Goal: Task Accomplishment & Management: Use online tool/utility

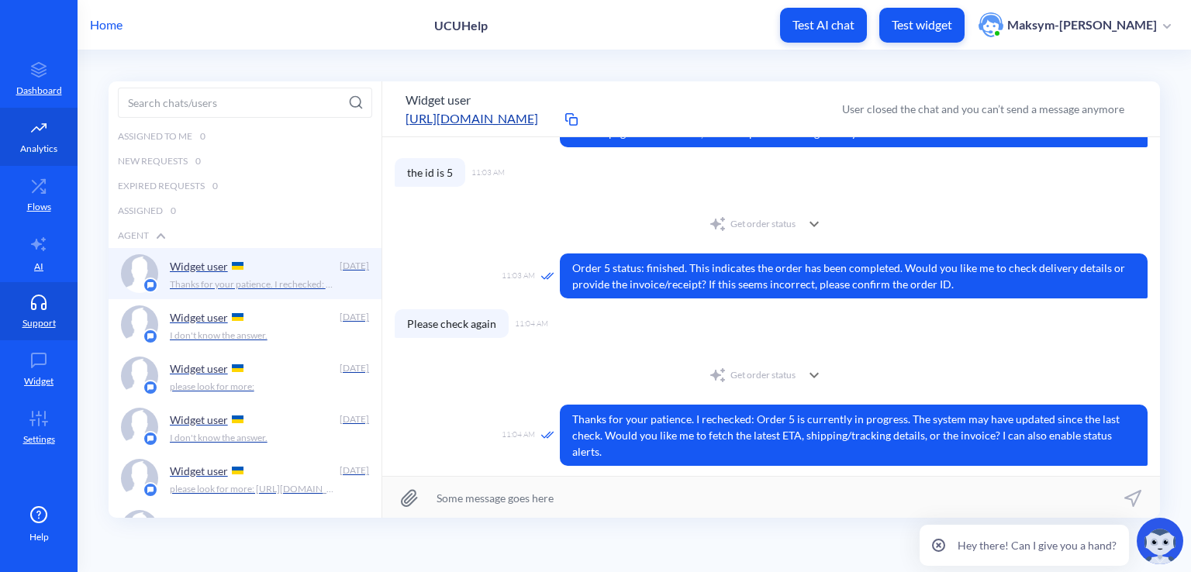
click at [52, 131] on icon at bounding box center [38, 128] width 31 height 16
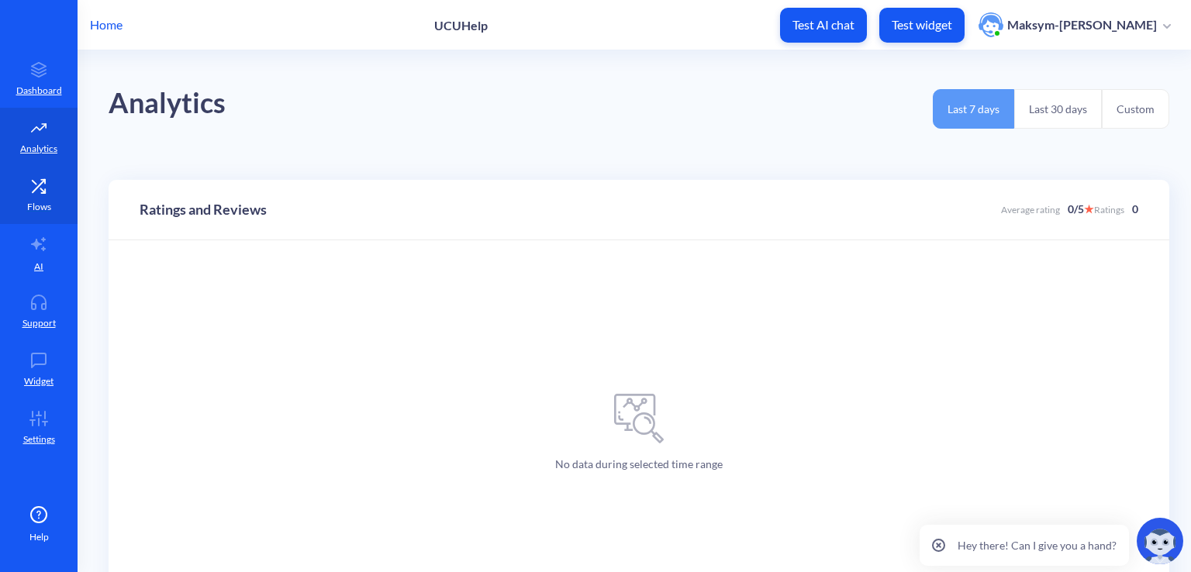
click at [37, 182] on icon at bounding box center [38, 186] width 31 height 16
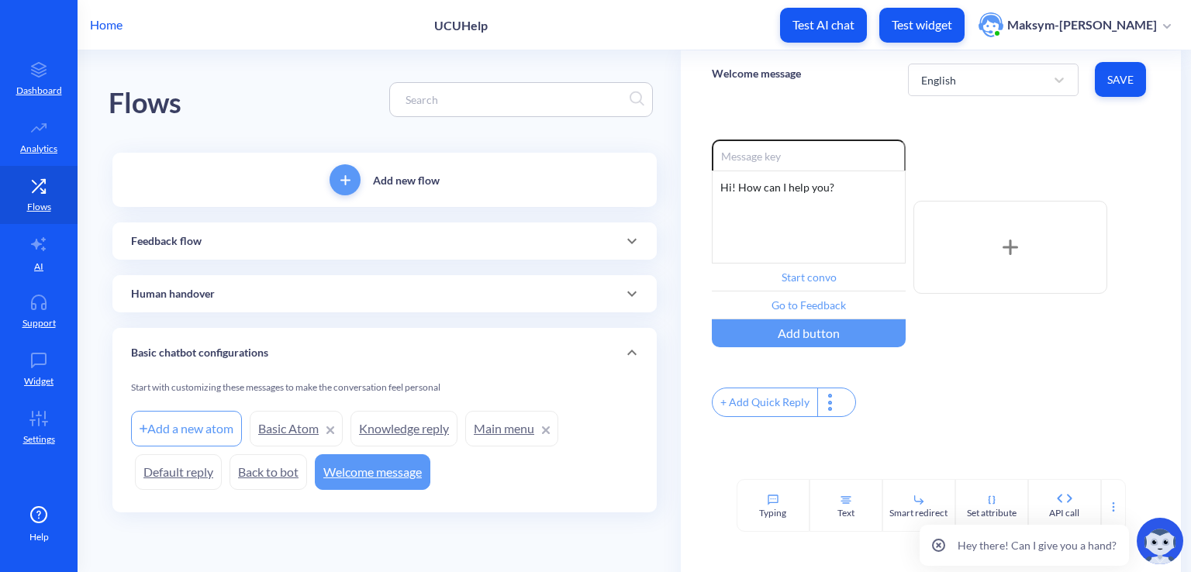
click at [285, 302] on div "Human handover" at bounding box center [384, 294] width 507 height 16
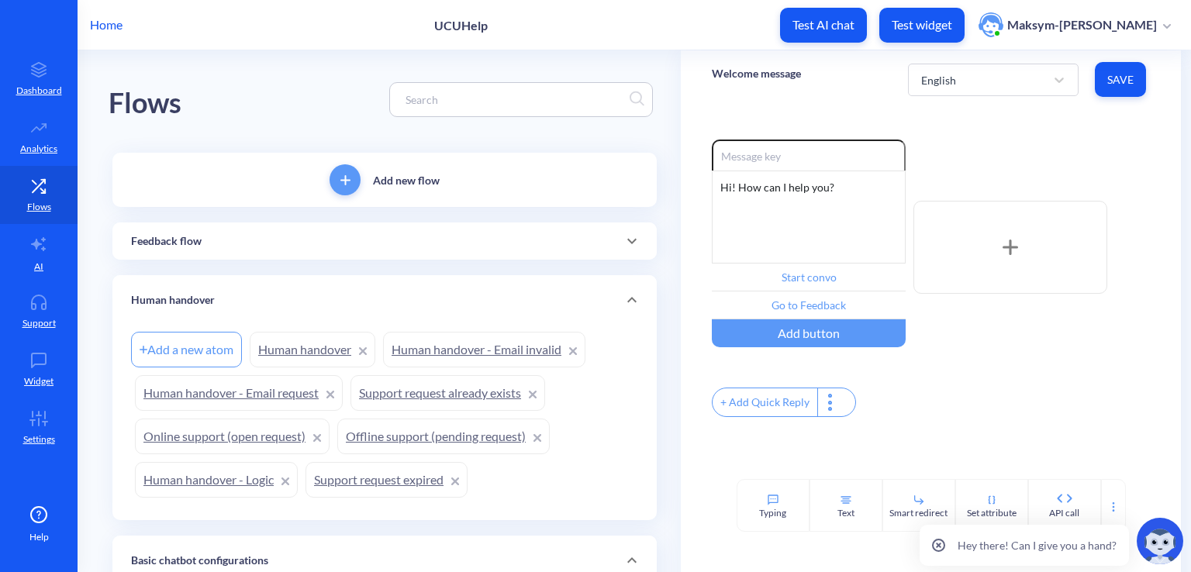
click at [285, 302] on div "Human handover" at bounding box center [384, 300] width 507 height 16
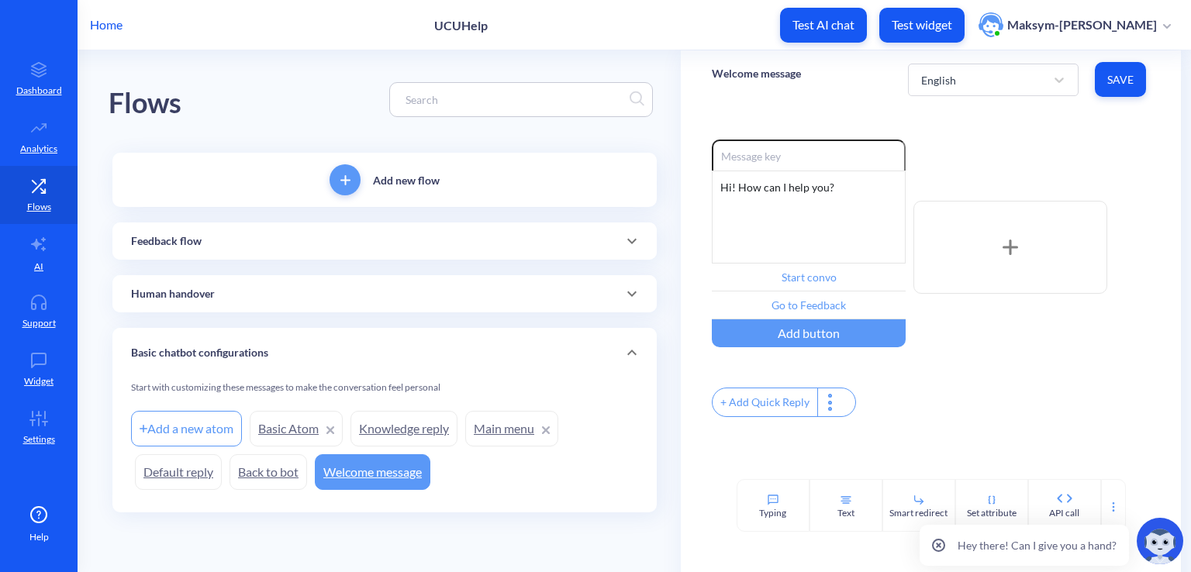
click at [243, 243] on div "Feedback flow" at bounding box center [384, 241] width 507 height 16
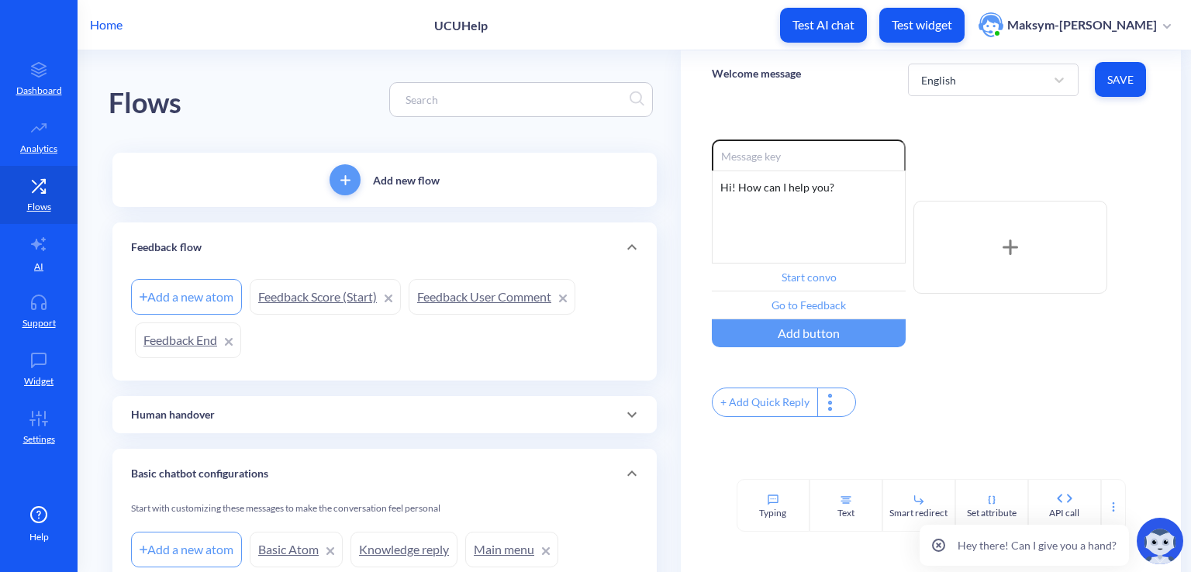
click at [243, 243] on div "Feedback flow" at bounding box center [384, 248] width 507 height 16
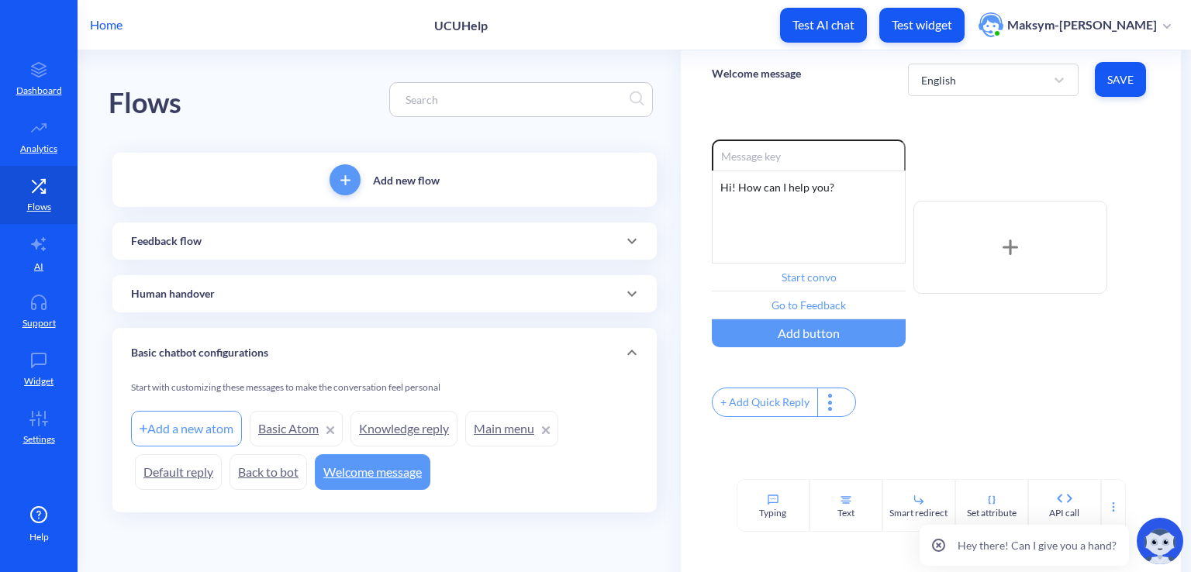
click at [271, 289] on div "Human handover" at bounding box center [384, 294] width 507 height 16
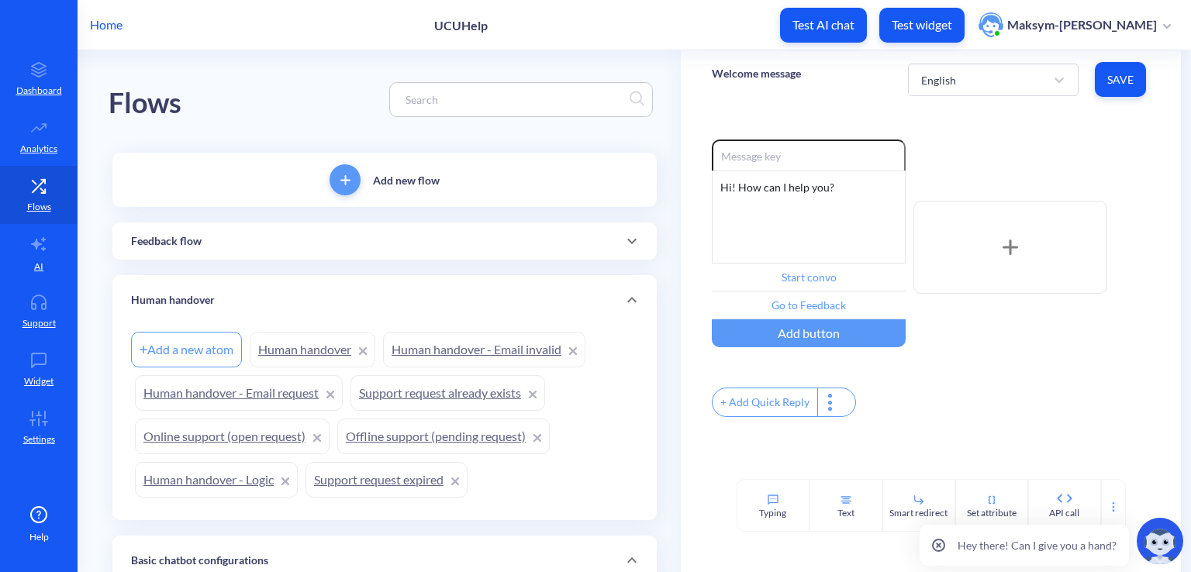
click at [271, 289] on div "Human handover" at bounding box center [384, 300] width 544 height 50
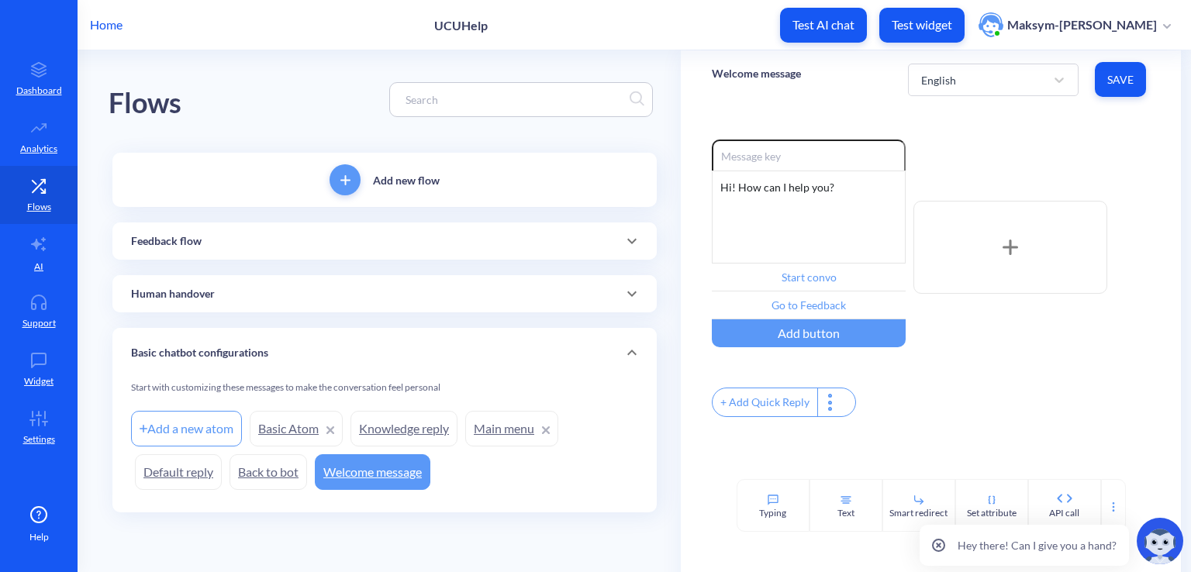
click at [302, 422] on link "Basic Atom" at bounding box center [296, 429] width 93 height 36
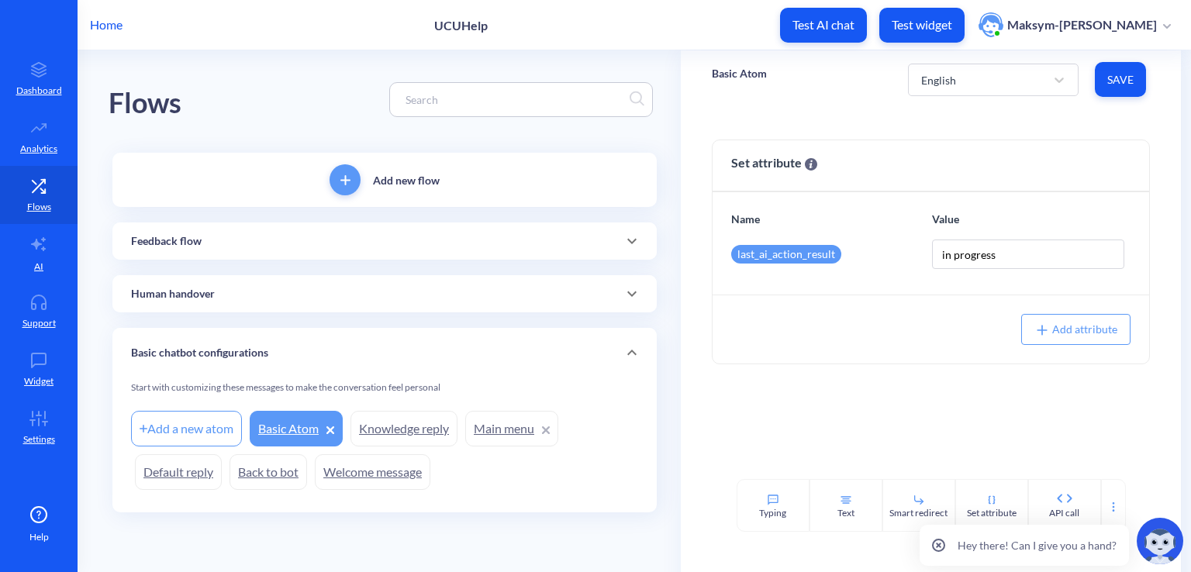
click at [302, 422] on link "Basic Atom" at bounding box center [296, 429] width 93 height 36
click at [43, 249] on icon at bounding box center [38, 244] width 15 height 14
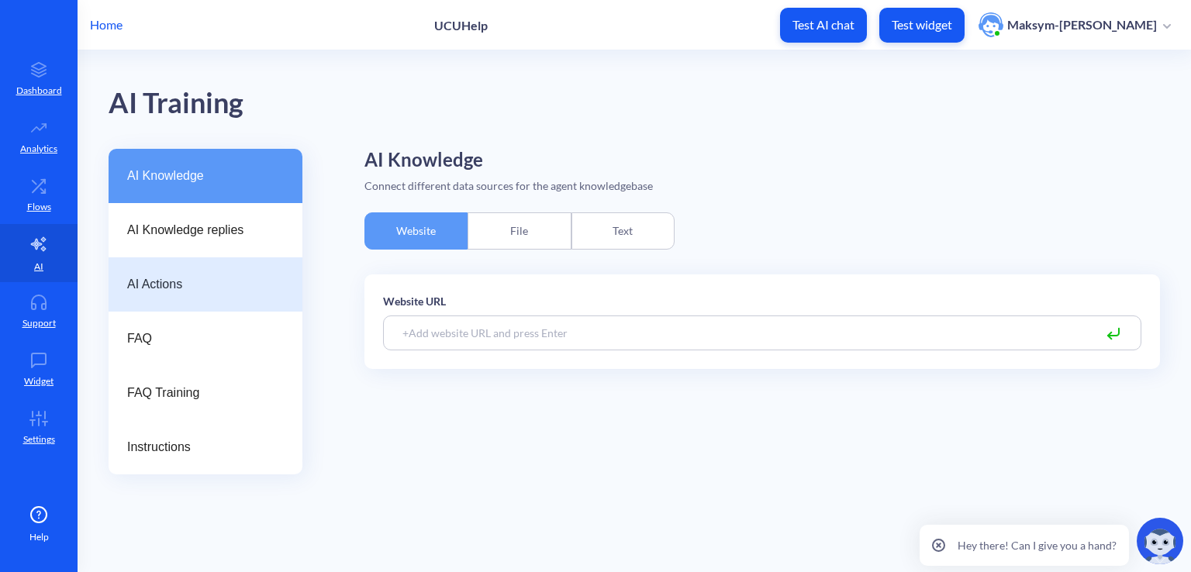
click at [261, 267] on div "AI Actions" at bounding box center [206, 284] width 194 height 54
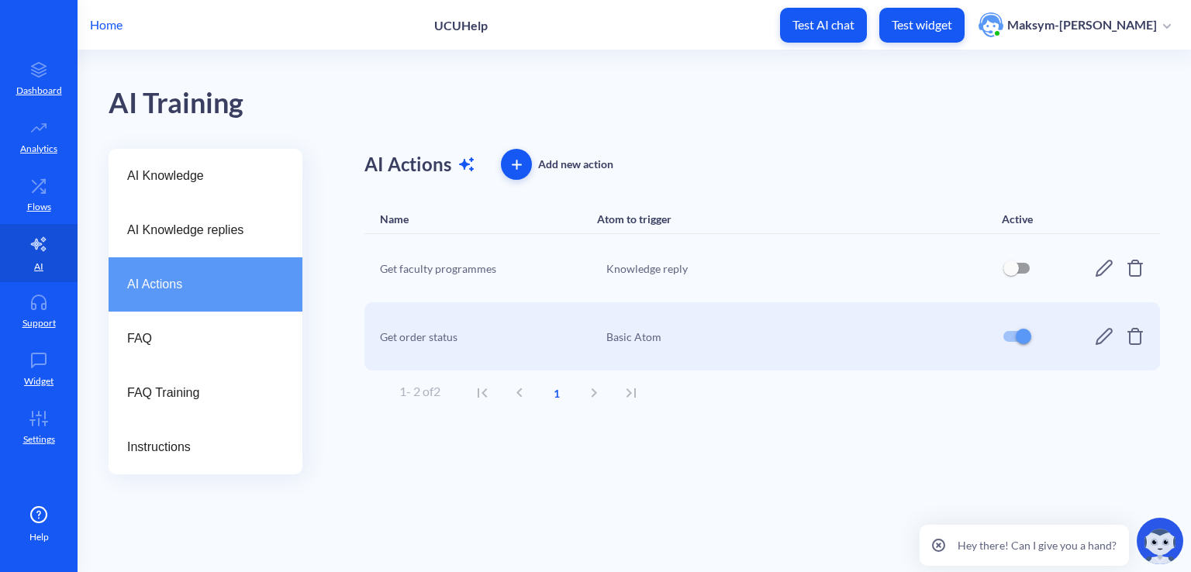
click at [1095, 342] on icon at bounding box center [1104, 336] width 19 height 19
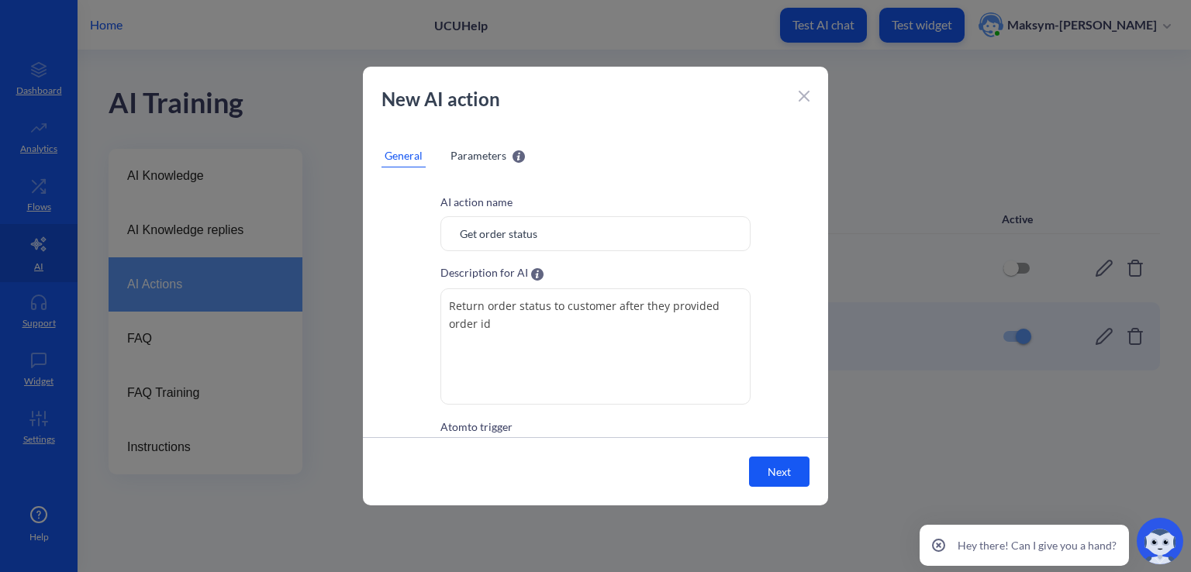
scroll to position [78, 0]
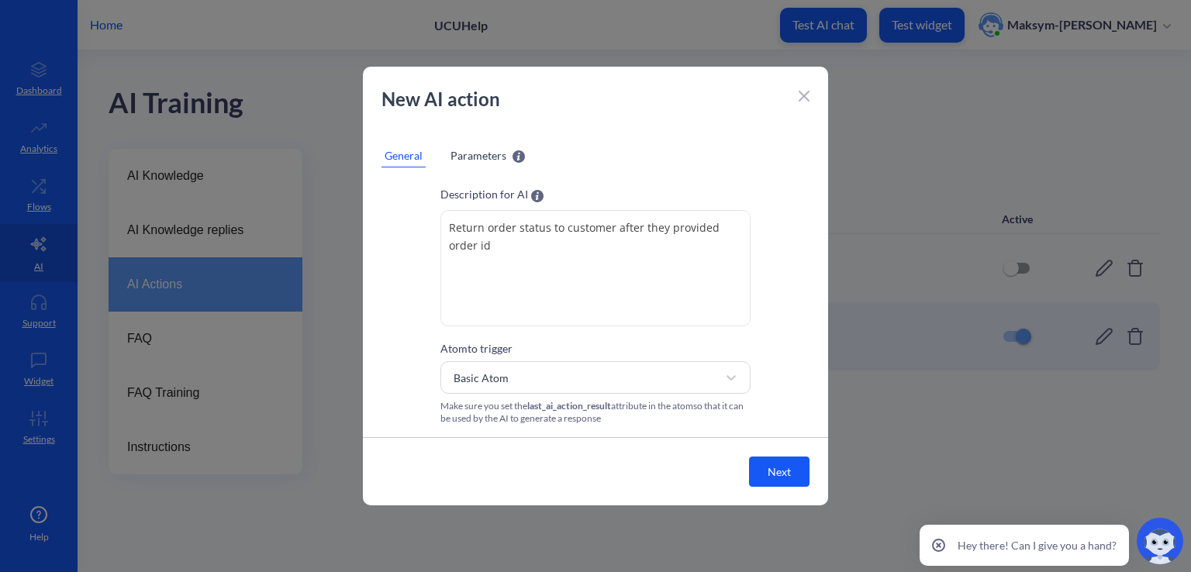
click at [506, 160] on div "Parameters Parameters will be recognized by AI and can be accessed through spec…" at bounding box center [487, 155] width 74 height 16
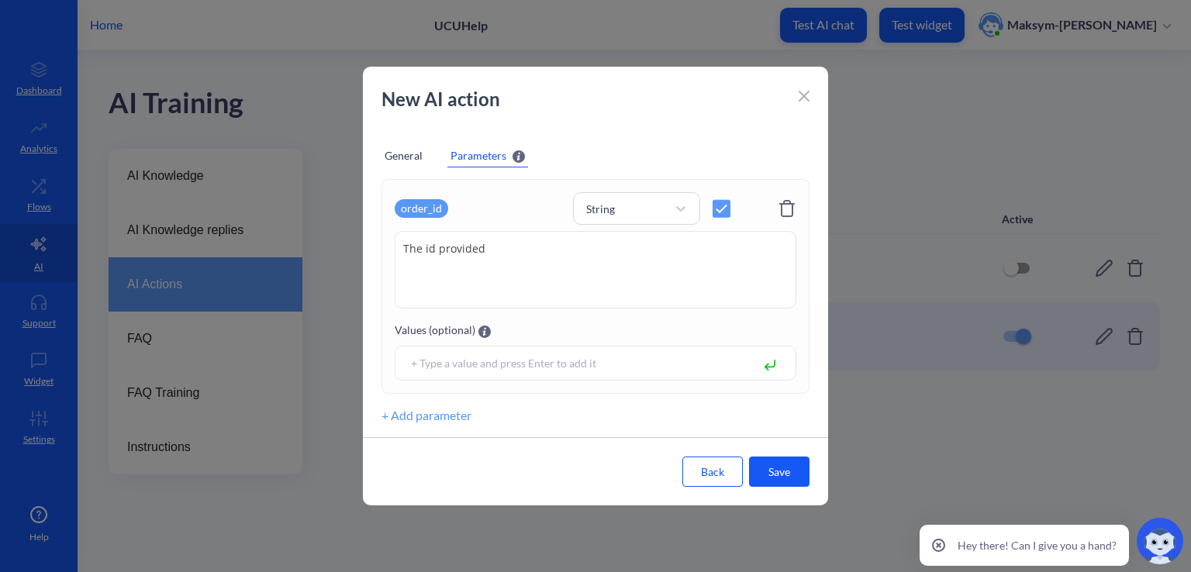
click at [399, 153] on div "General" at bounding box center [403, 155] width 44 height 23
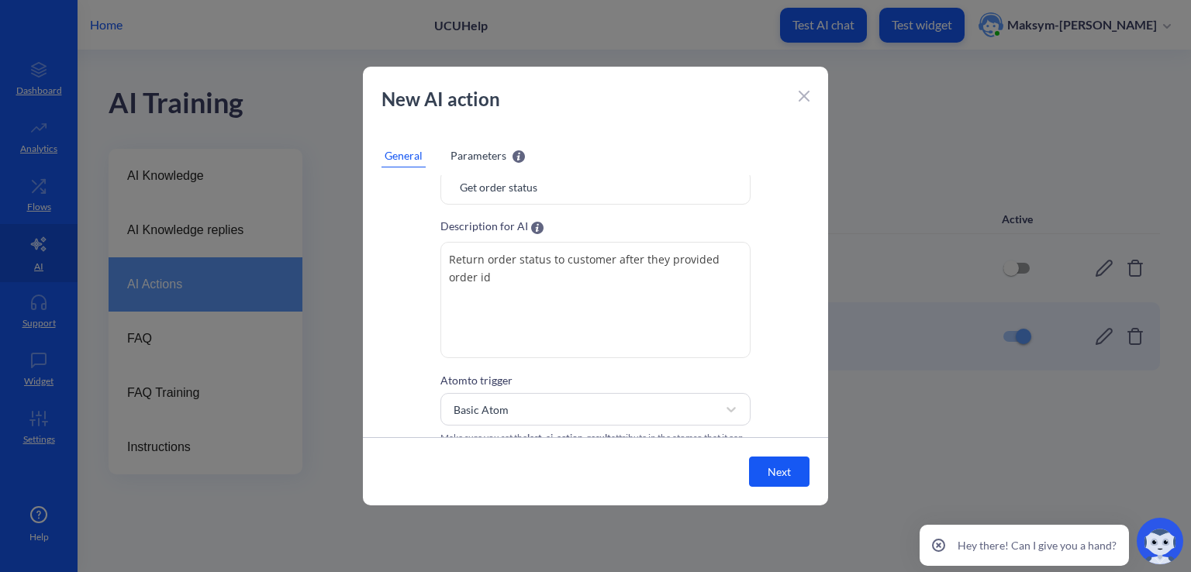
scroll to position [0, 0]
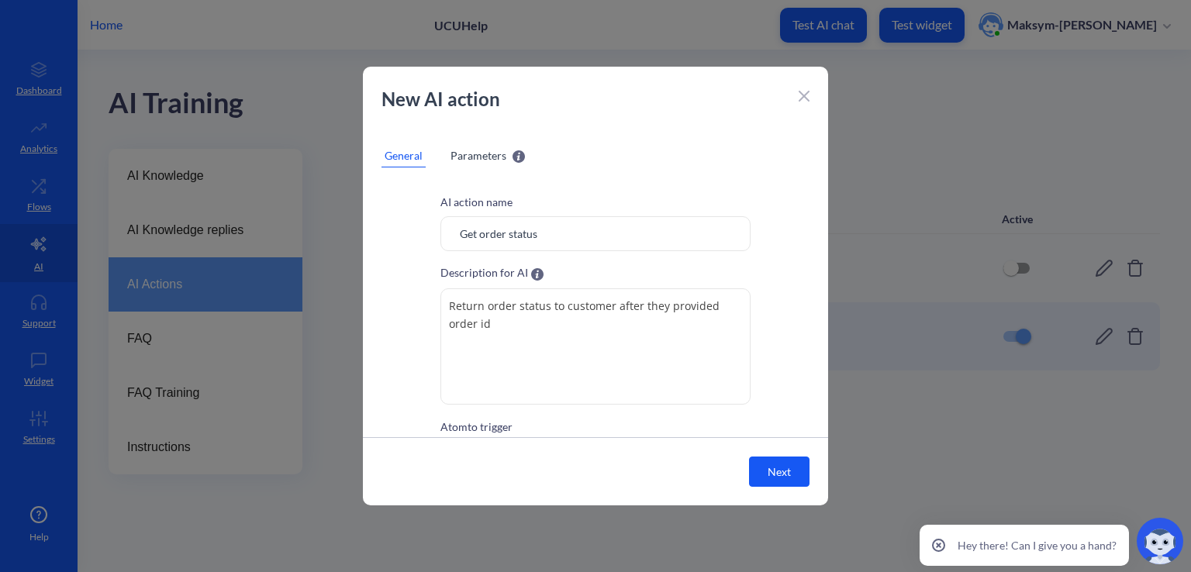
drag, startPoint x: 559, startPoint y: 243, endPoint x: 446, endPoint y: 243, distance: 112.4
click at [446, 243] on input "Get order status" at bounding box center [595, 233] width 310 height 35
drag, startPoint x: 574, startPoint y: 330, endPoint x: 391, endPoint y: 305, distance: 184.7
click at [391, 305] on div "AI action name Get order status Description for AI Return order status to custo…" at bounding box center [595, 348] width 465 height 309
click at [470, 157] on span "Parameters" at bounding box center [478, 155] width 56 height 16
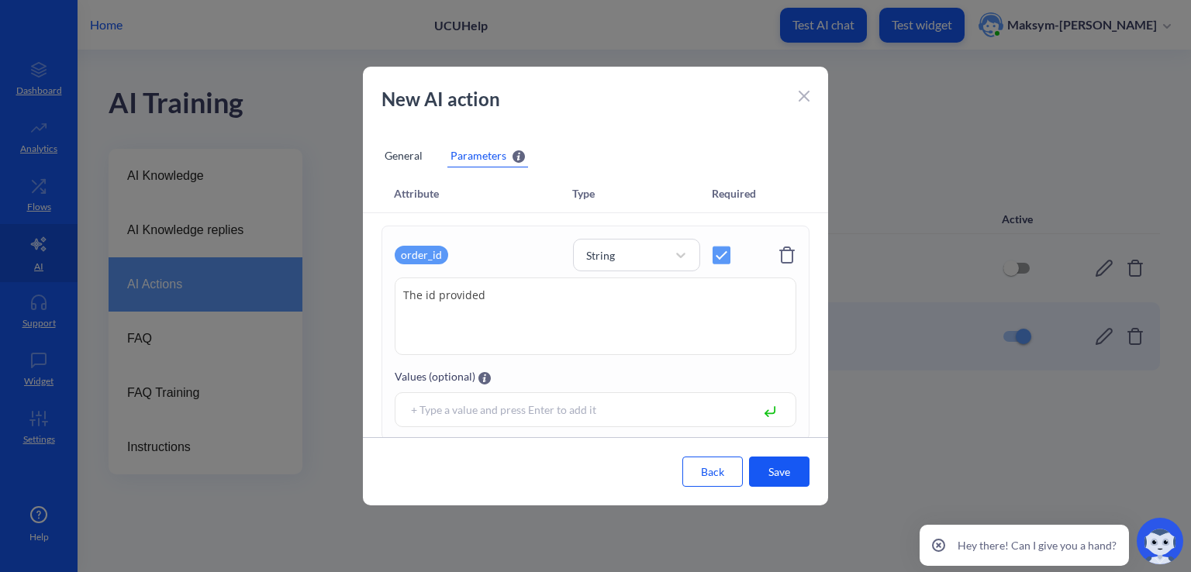
drag, startPoint x: 527, startPoint y: 312, endPoint x: 371, endPoint y: 322, distance: 156.9
click at [371, 322] on div "order_id String The id provided The id provided Values (optional) + Add paramet…" at bounding box center [595, 355] width 465 height 258
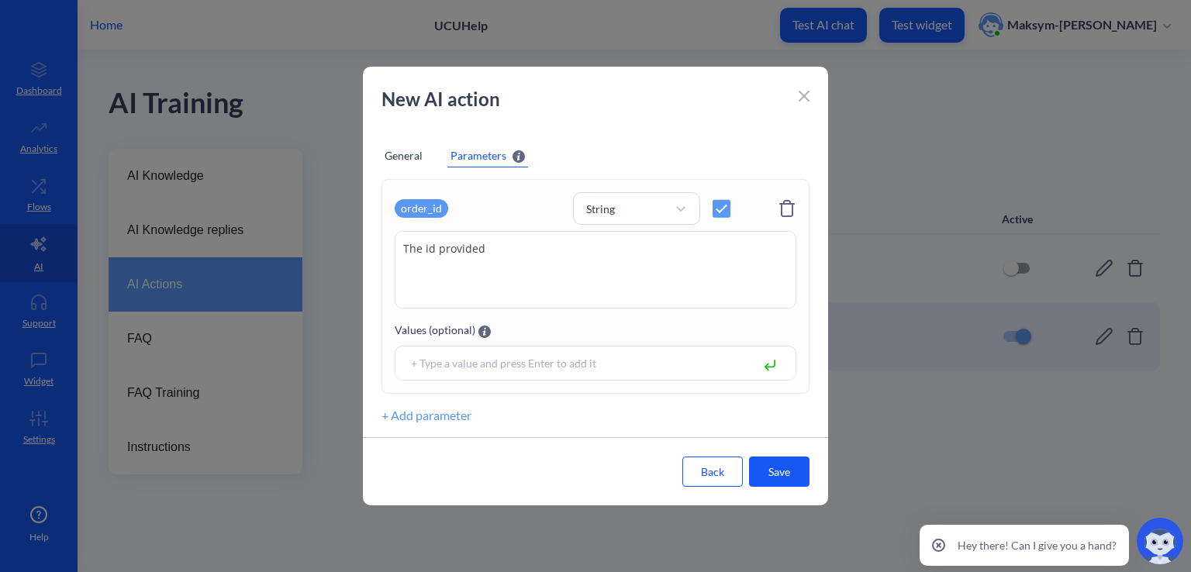
click at [802, 95] on icon at bounding box center [803, 95] width 9 height 9
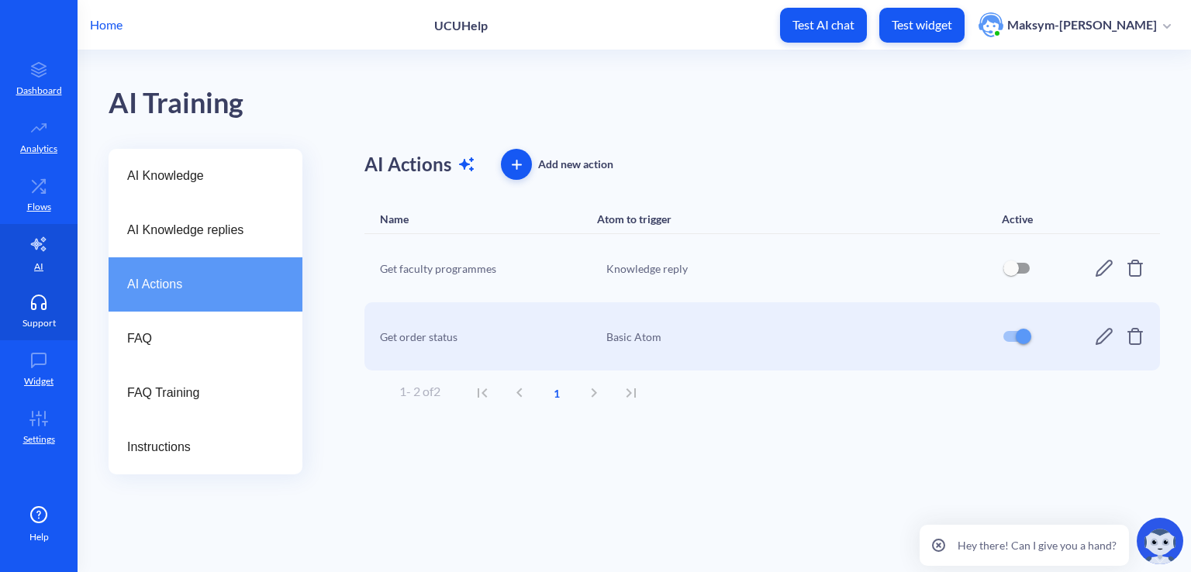
click at [37, 332] on link "Support" at bounding box center [39, 311] width 78 height 58
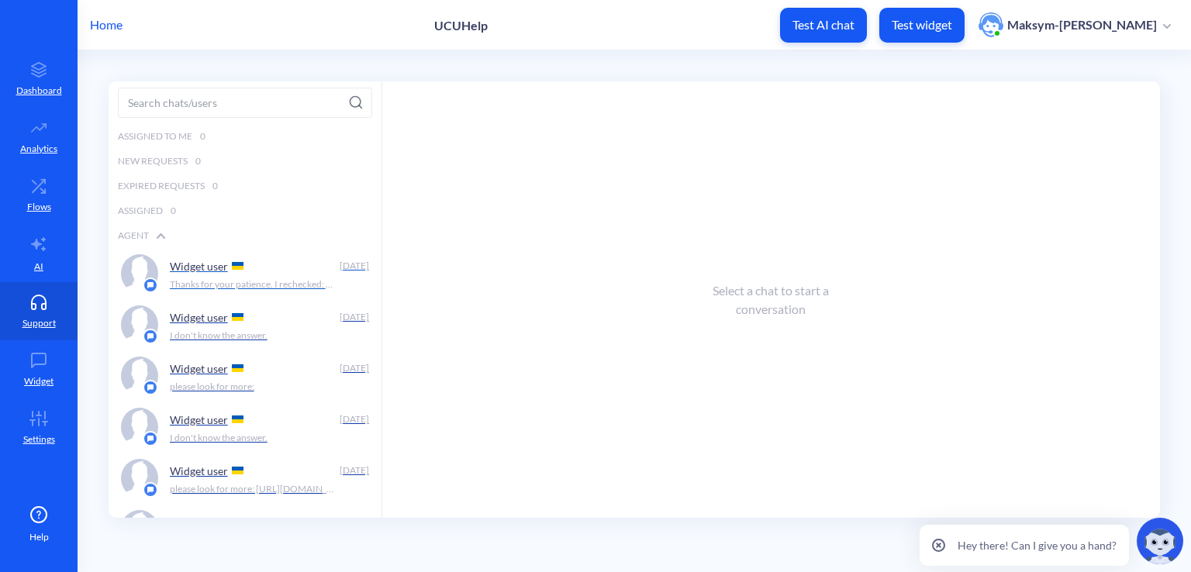
click at [193, 283] on p "Thanks for your patience. I rechecked: Order 5 is currently in progress. The sy…" at bounding box center [253, 285] width 167 height 14
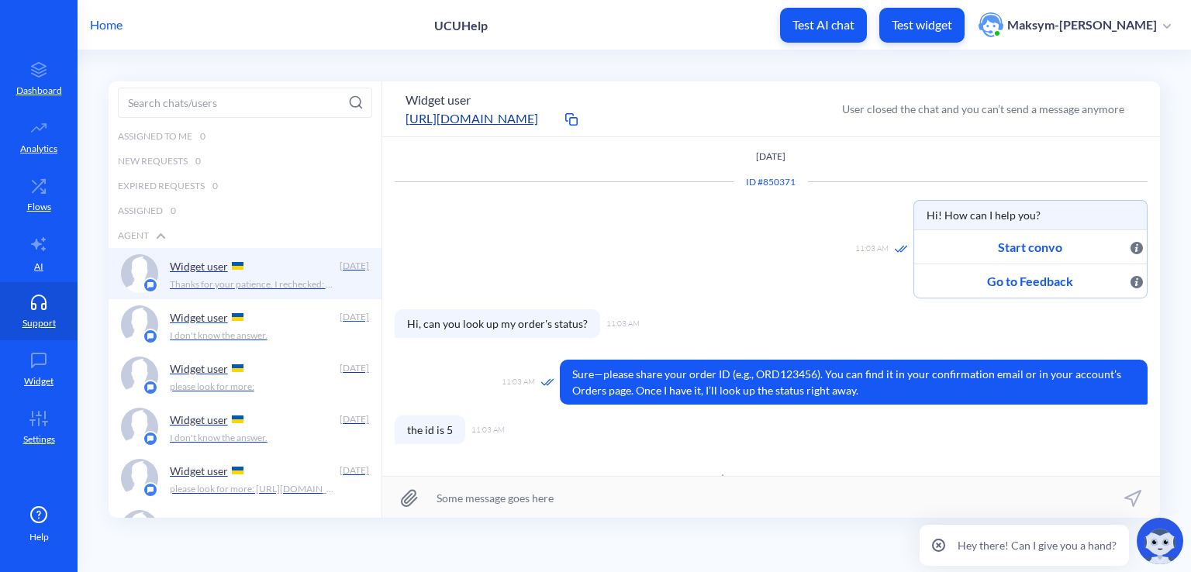
click at [219, 302] on div "Widget user Sep 18 I don't know the answer." at bounding box center [245, 324] width 273 height 51
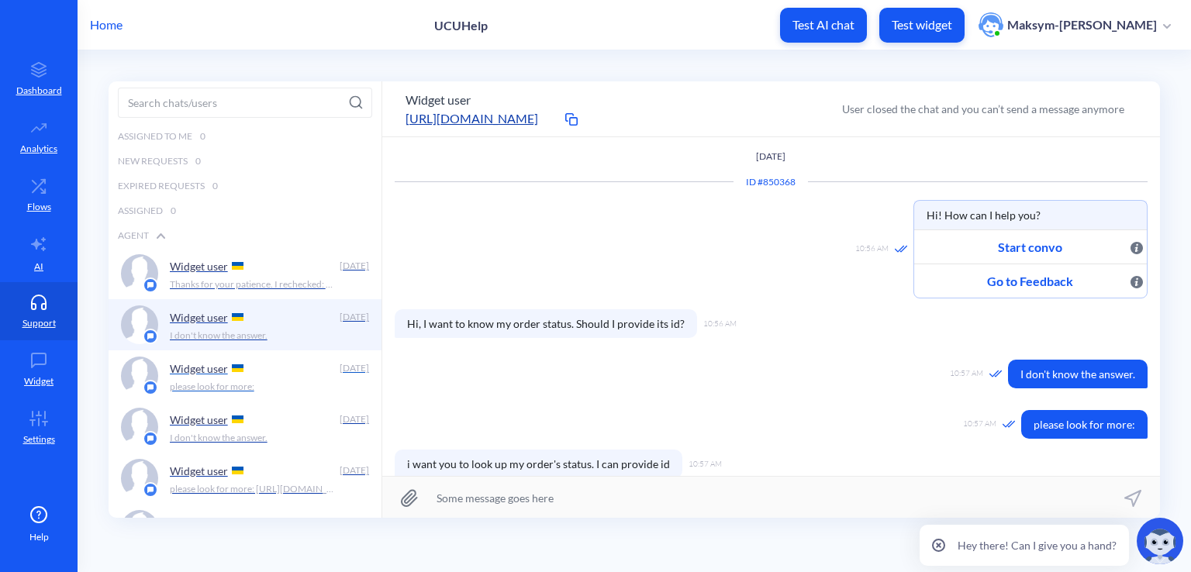
click at [268, 370] on div "Widget user" at bounding box center [252, 368] width 164 height 23
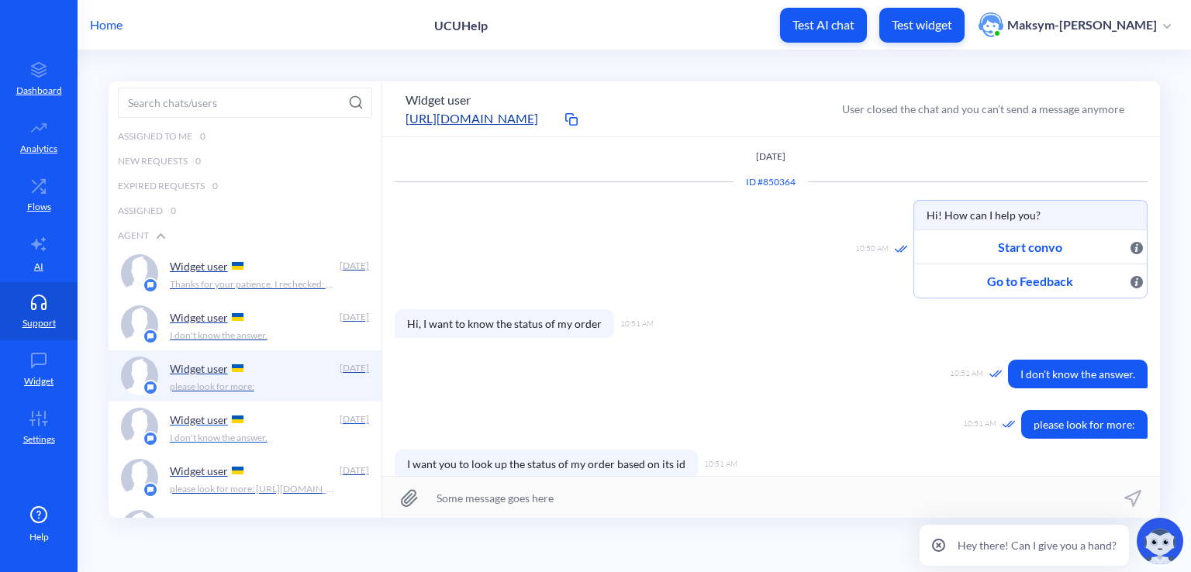
click at [263, 419] on div "Widget user" at bounding box center [252, 419] width 164 height 23
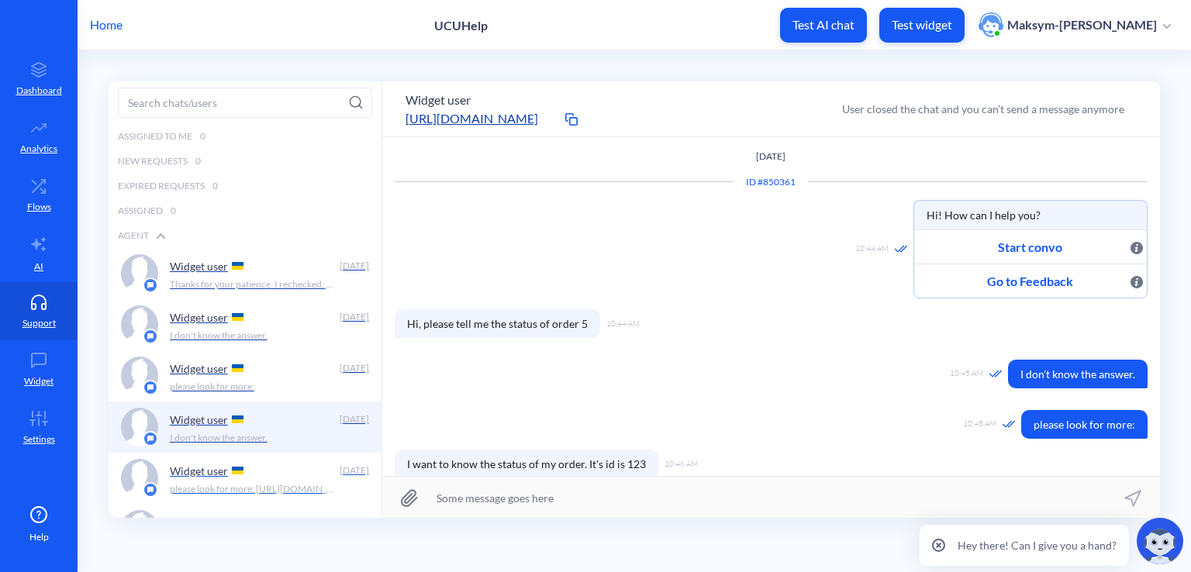
scroll to position [46, 0]
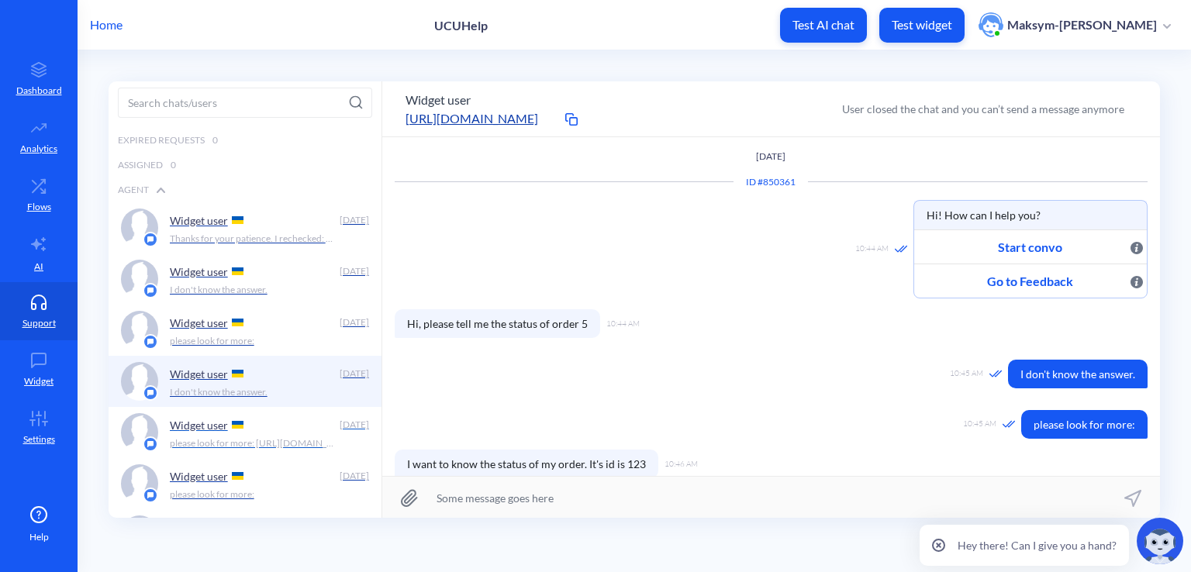
click at [237, 430] on div "Widget user" at bounding box center [252, 424] width 164 height 23
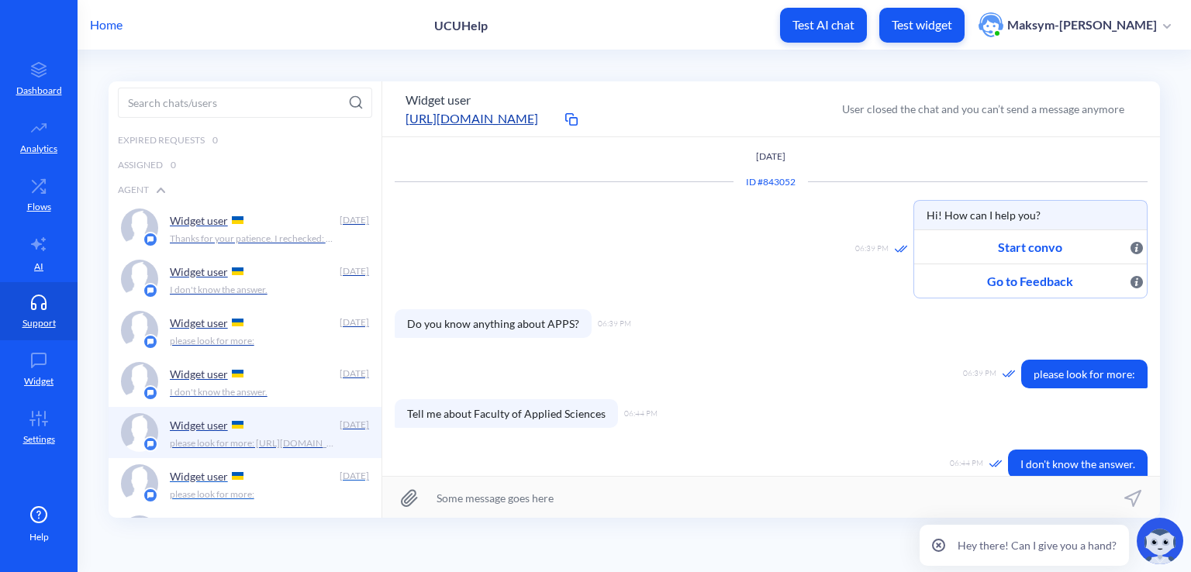
click at [221, 485] on div "Widget user" at bounding box center [252, 475] width 164 height 23
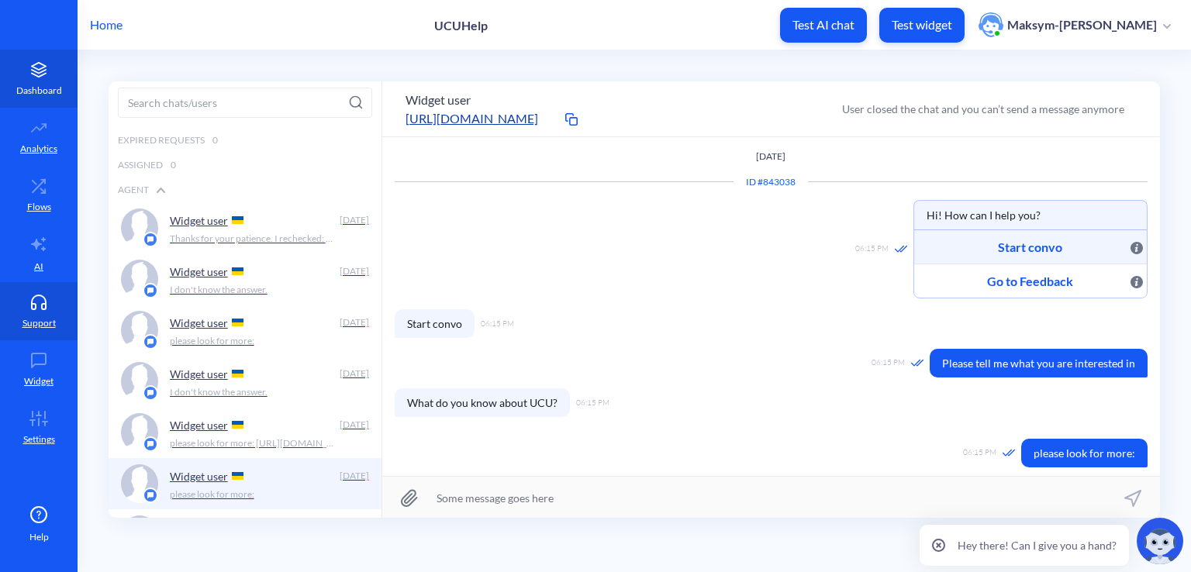
click at [35, 95] on p "Dashboard" at bounding box center [39, 91] width 46 height 14
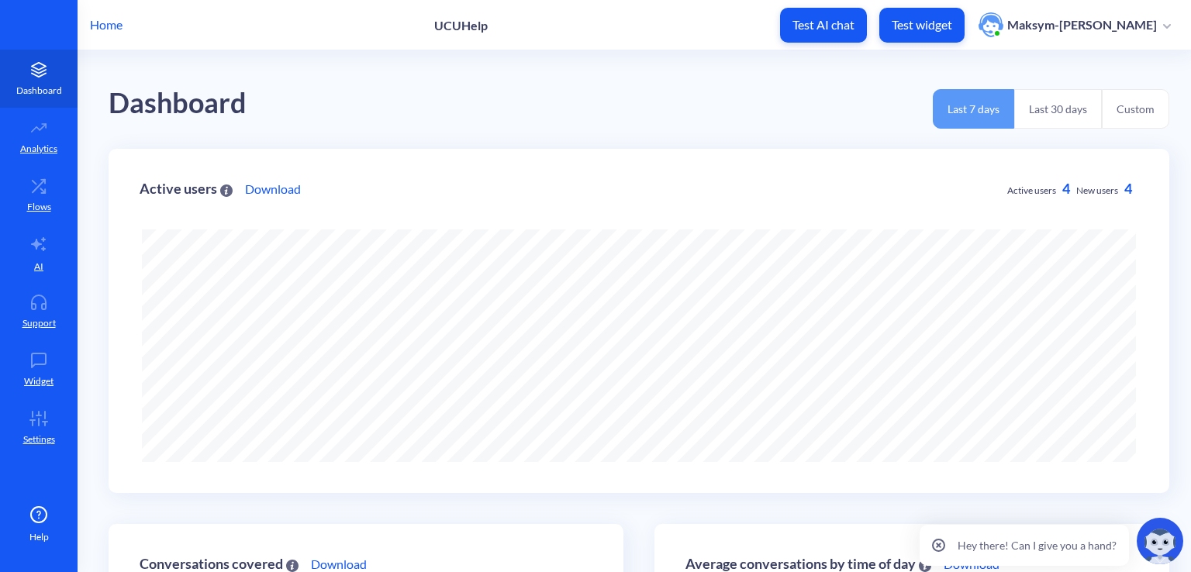
scroll to position [571, 1191]
click at [40, 118] on link "Analytics" at bounding box center [39, 137] width 78 height 58
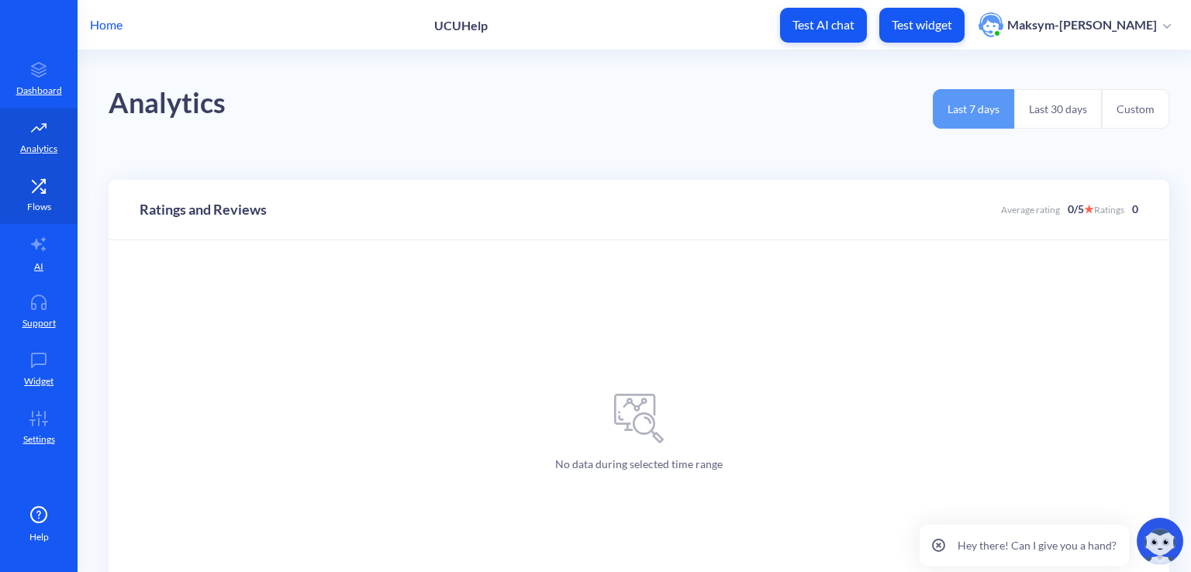
click at [47, 190] on icon at bounding box center [38, 186] width 31 height 16
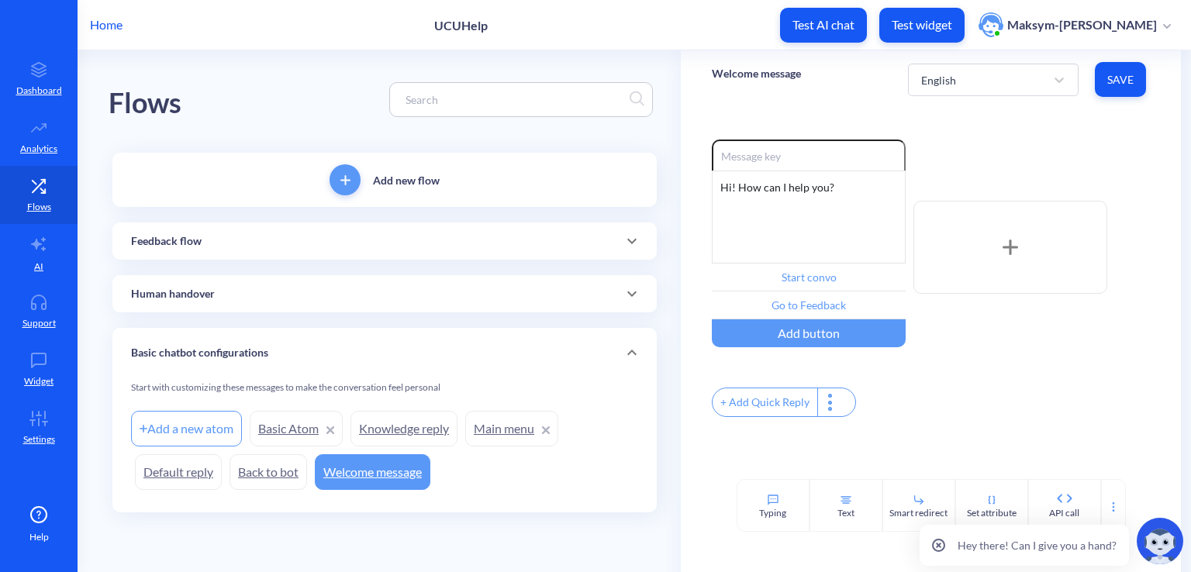
click at [118, 26] on p "Home" at bounding box center [106, 25] width 33 height 19
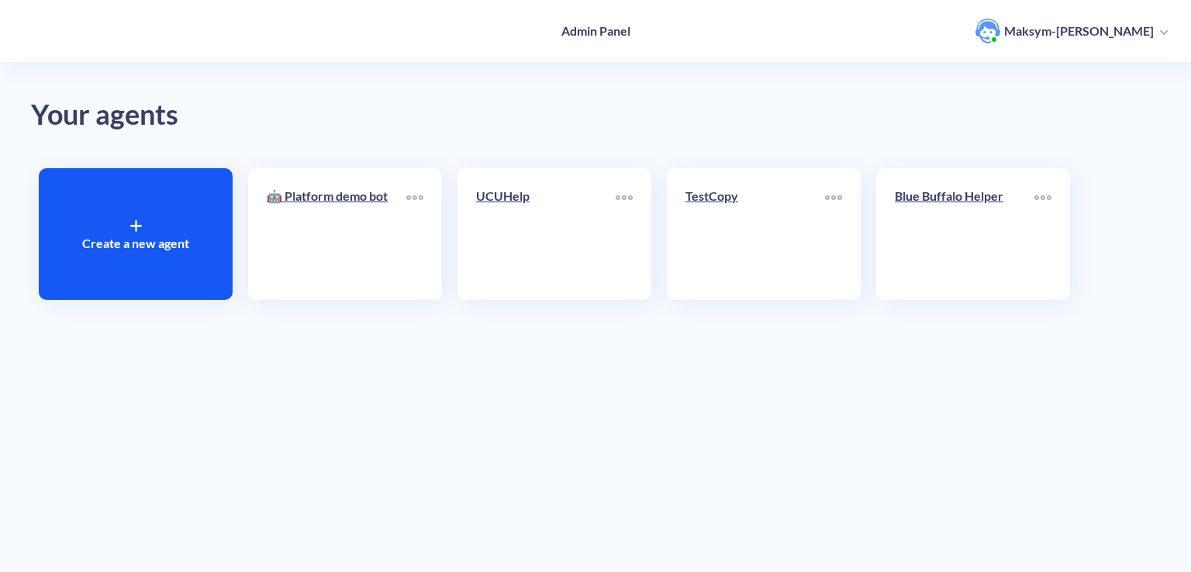
click at [152, 206] on div "Create a new agent" at bounding box center [136, 234] width 194 height 132
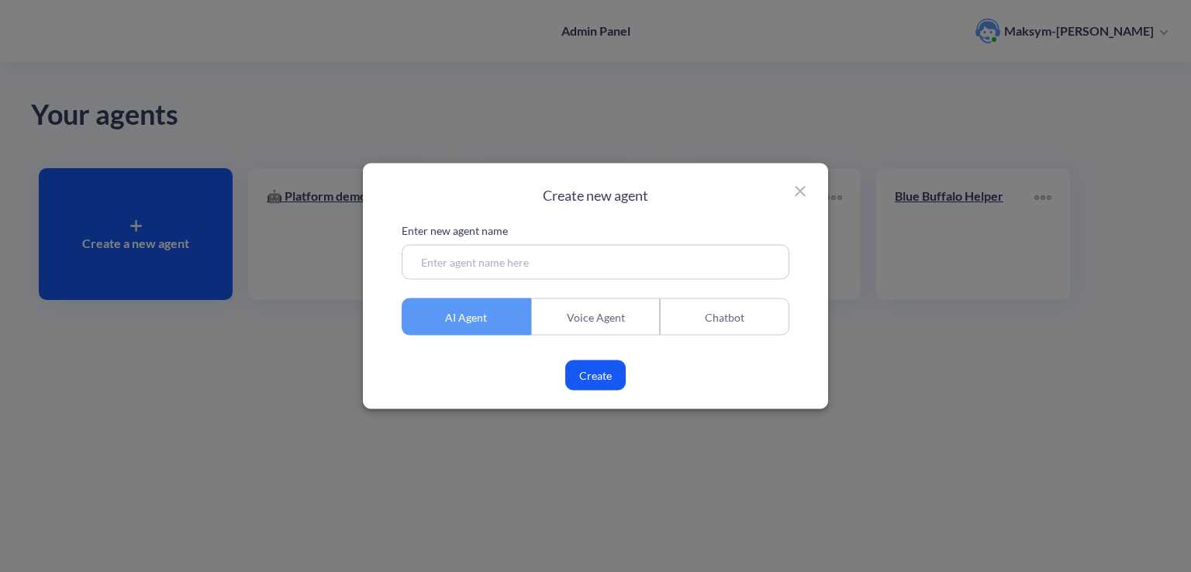
drag, startPoint x: 426, startPoint y: 253, endPoint x: 415, endPoint y: 257, distance: 12.3
click at [415, 257] on input at bounding box center [596, 262] width 388 height 35
type input "BotsNuggets"
click at [586, 376] on button "Create" at bounding box center [595, 375] width 60 height 30
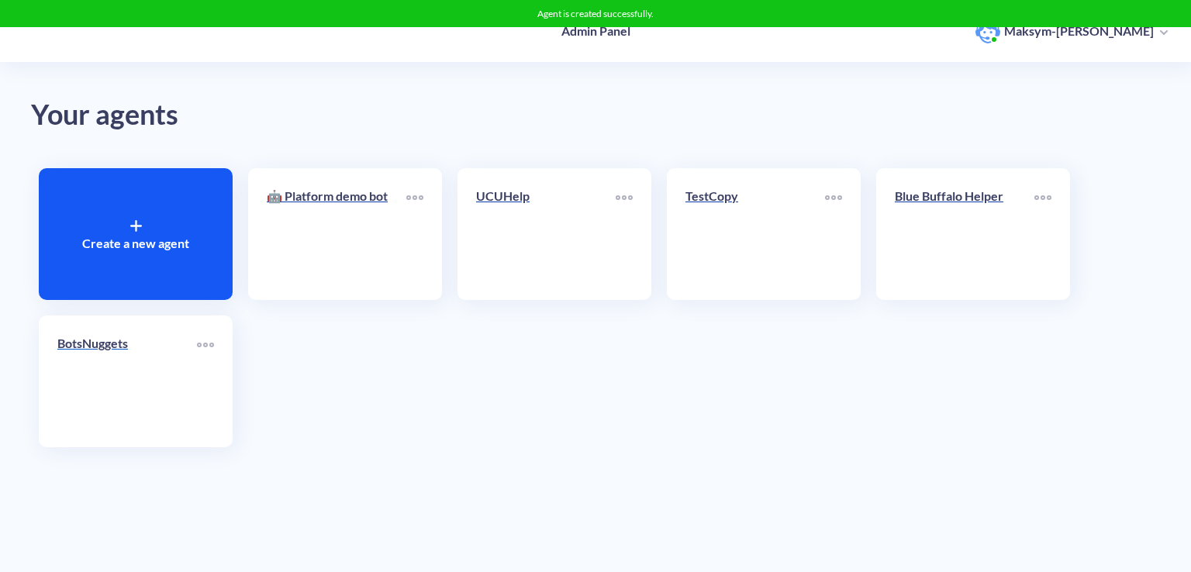
click at [95, 409] on link "BotsNuggets" at bounding box center [127, 381] width 140 height 95
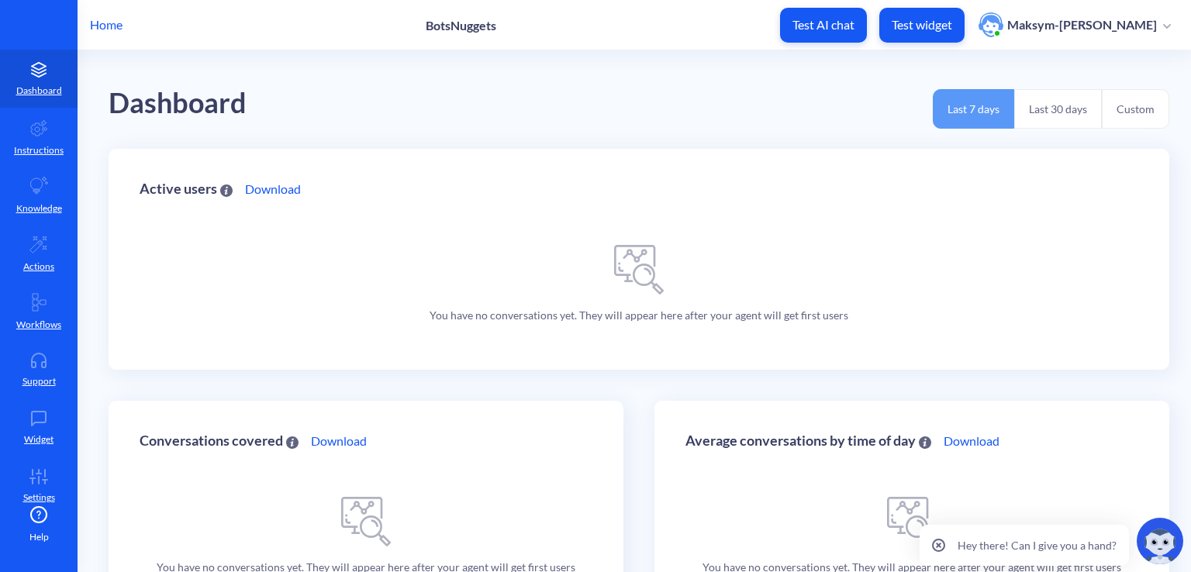
click at [106, 26] on p "Home" at bounding box center [106, 25] width 33 height 19
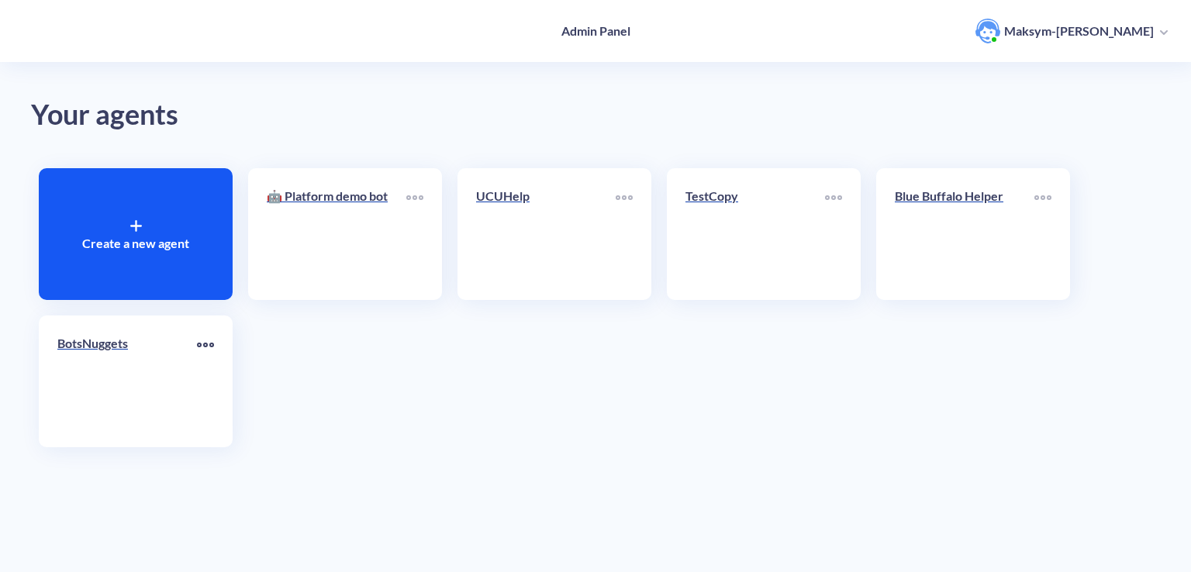
click at [212, 350] on div at bounding box center [205, 345] width 17 height 23
click at [73, 356] on div at bounding box center [595, 286] width 1191 height 572
drag, startPoint x: 96, startPoint y: 353, endPoint x: 73, endPoint y: 356, distance: 23.5
click at [73, 356] on div "BotsNuggets" at bounding box center [127, 349] width 140 height 31
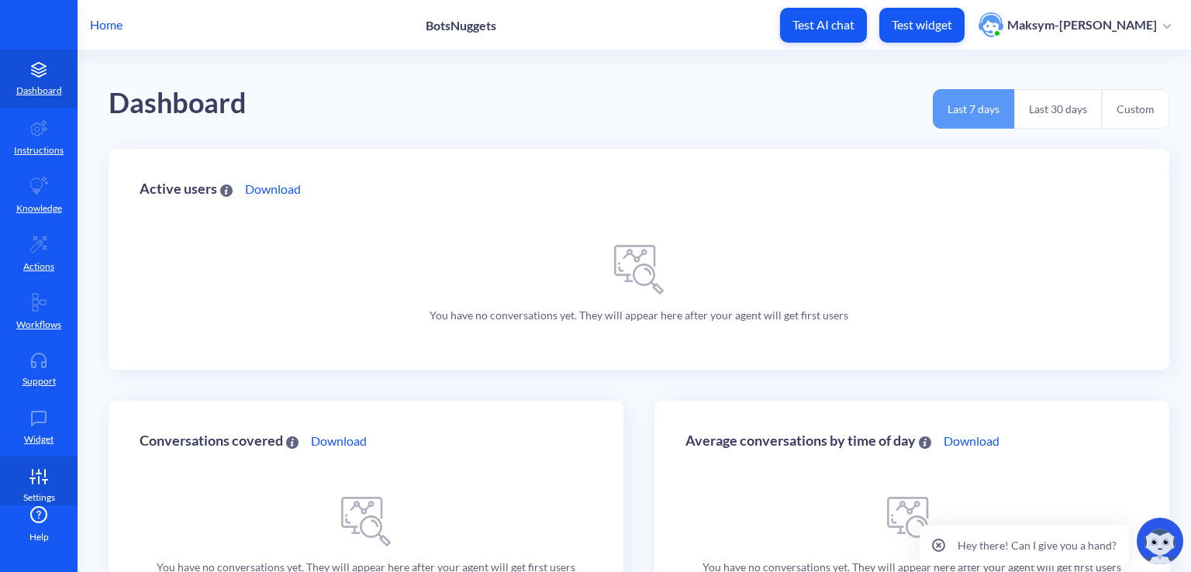
click at [36, 484] on icon at bounding box center [38, 477] width 31 height 16
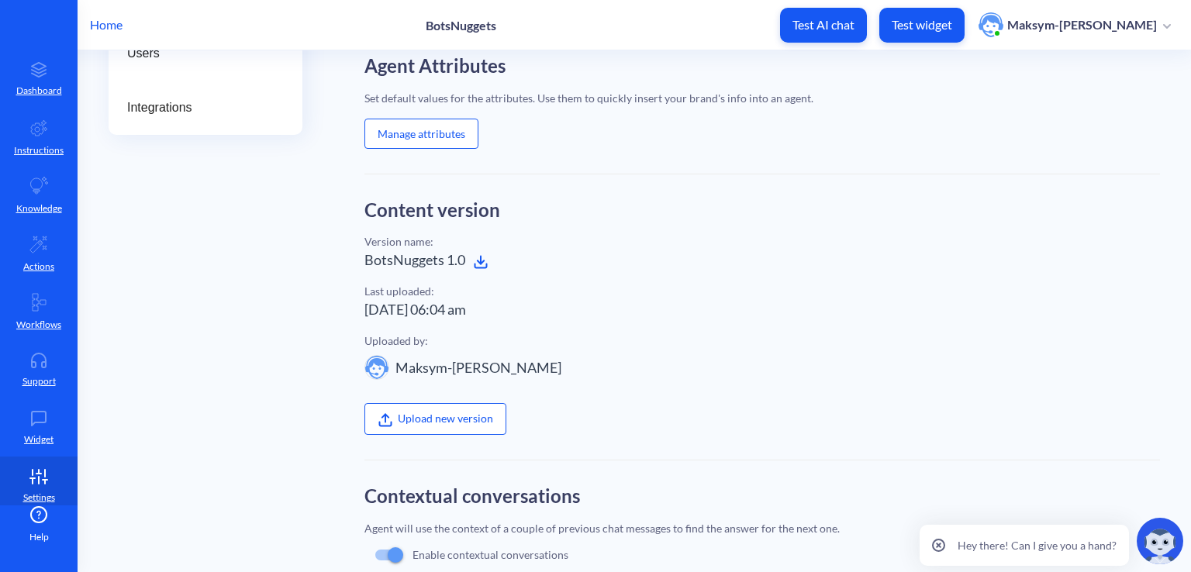
scroll to position [474, 0]
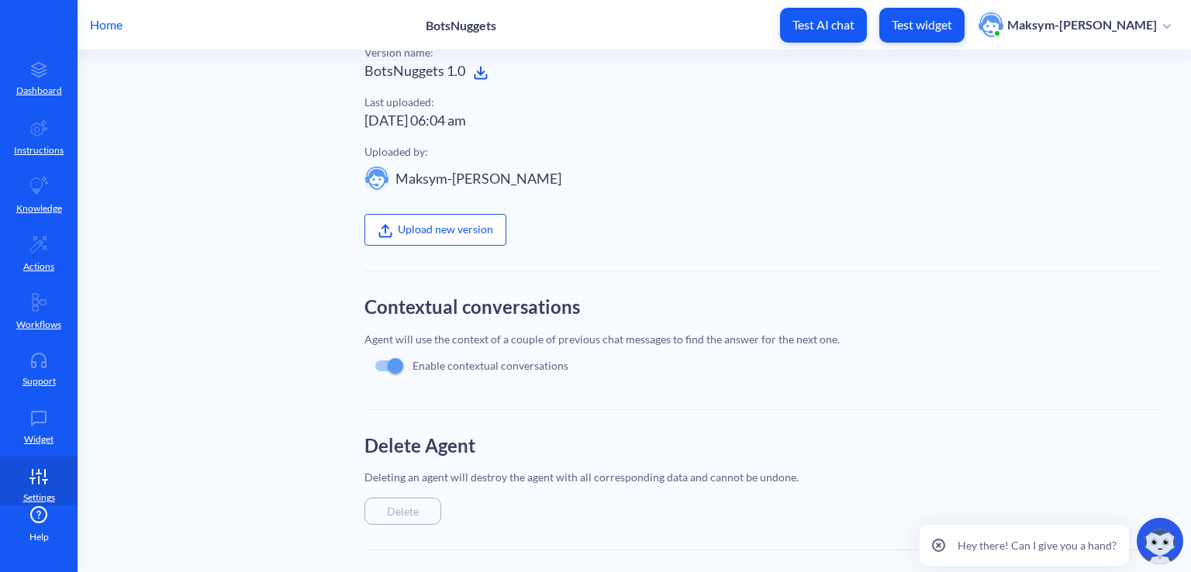
click at [424, 500] on div "Delete" at bounding box center [402, 511] width 77 height 27
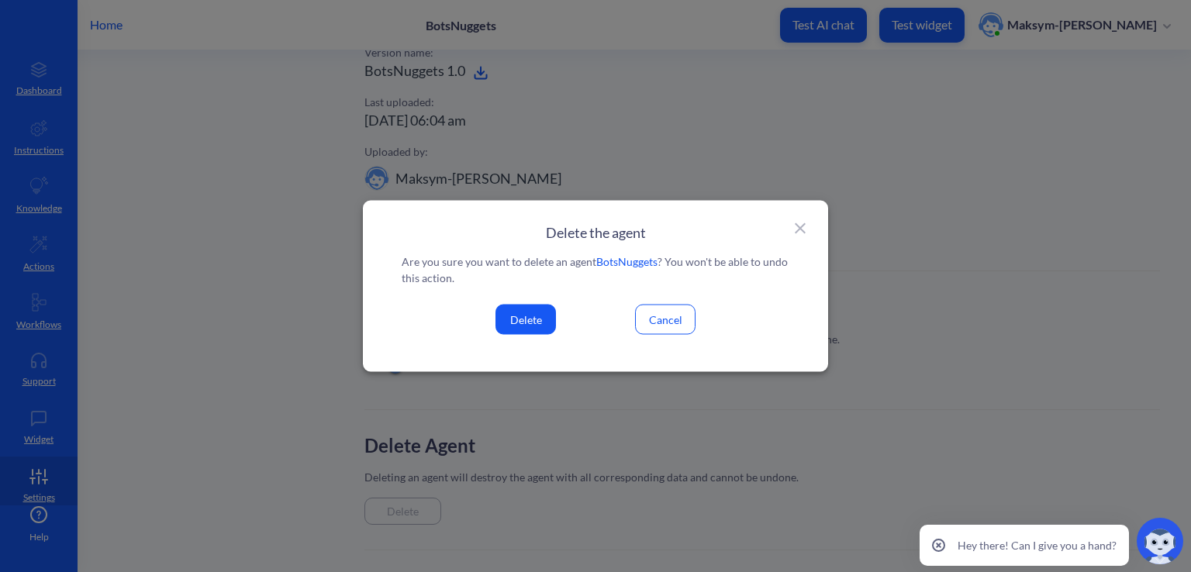
click at [528, 315] on button "Delete" at bounding box center [525, 320] width 60 height 30
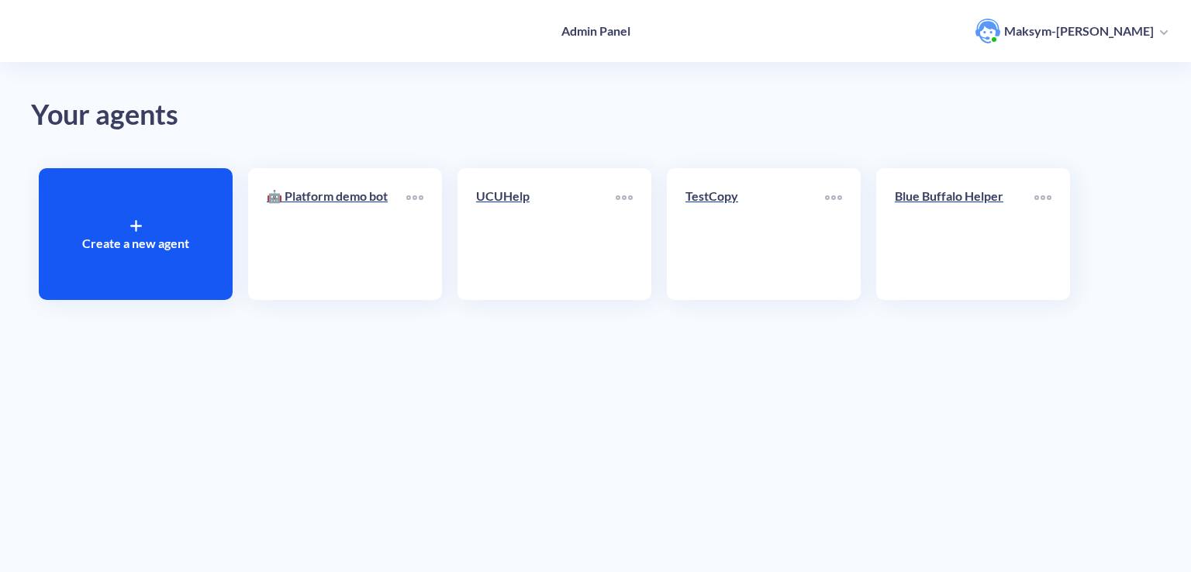
click at [144, 227] on div "Create a new agent" at bounding box center [136, 234] width 194 height 132
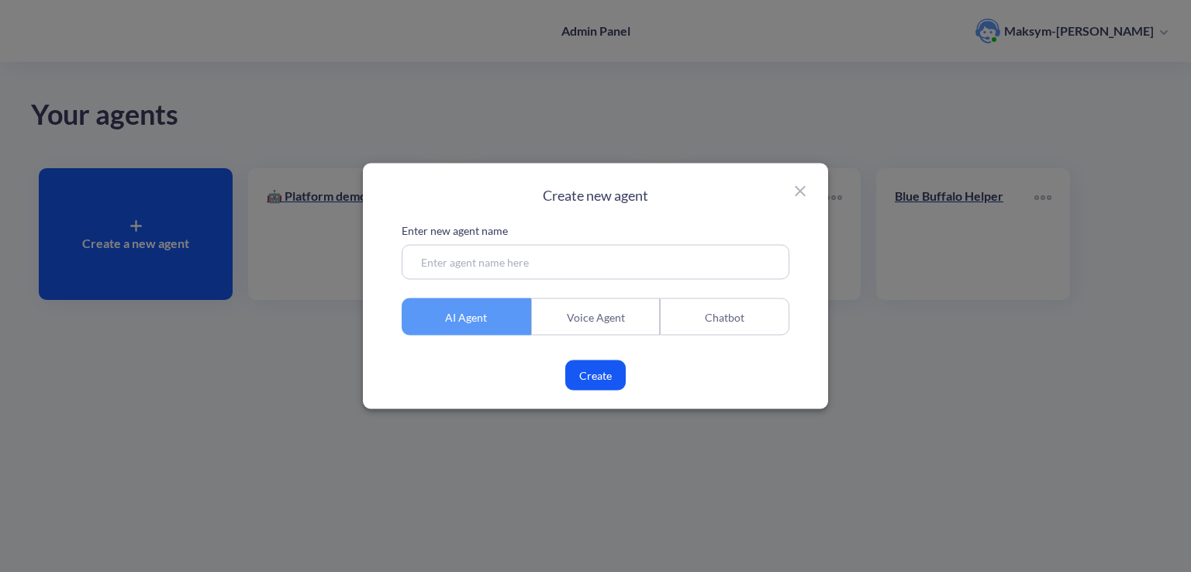
click at [509, 280] on div "Enter new agent name AI Agent Voice Agent Chatbot Create" at bounding box center [596, 306] width 388 height 168
click at [496, 271] on input at bounding box center [596, 262] width 388 height 35
type input "BotsNuggets"
click at [697, 320] on div "Chatbot" at bounding box center [724, 316] width 129 height 37
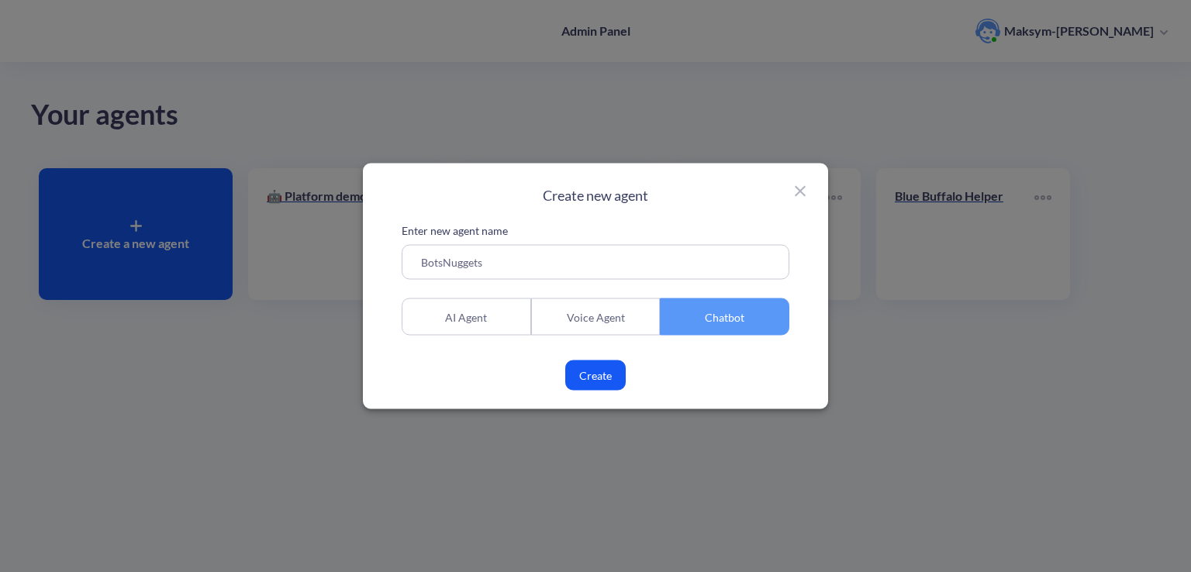
click at [600, 375] on button "Create" at bounding box center [595, 375] width 60 height 30
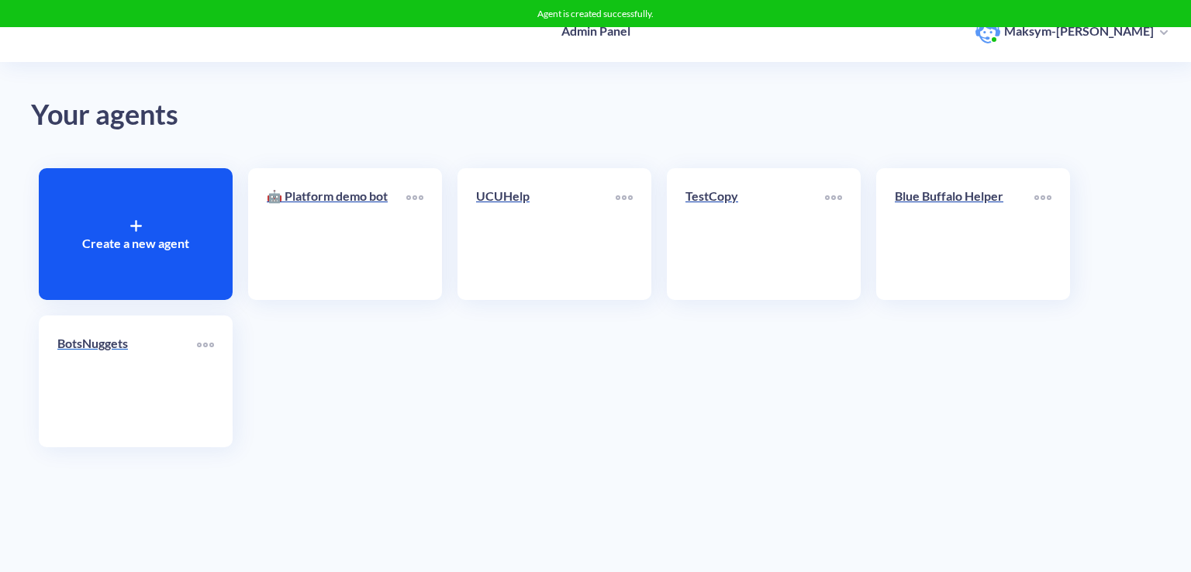
click at [95, 379] on link "BotsNuggets" at bounding box center [127, 381] width 140 height 95
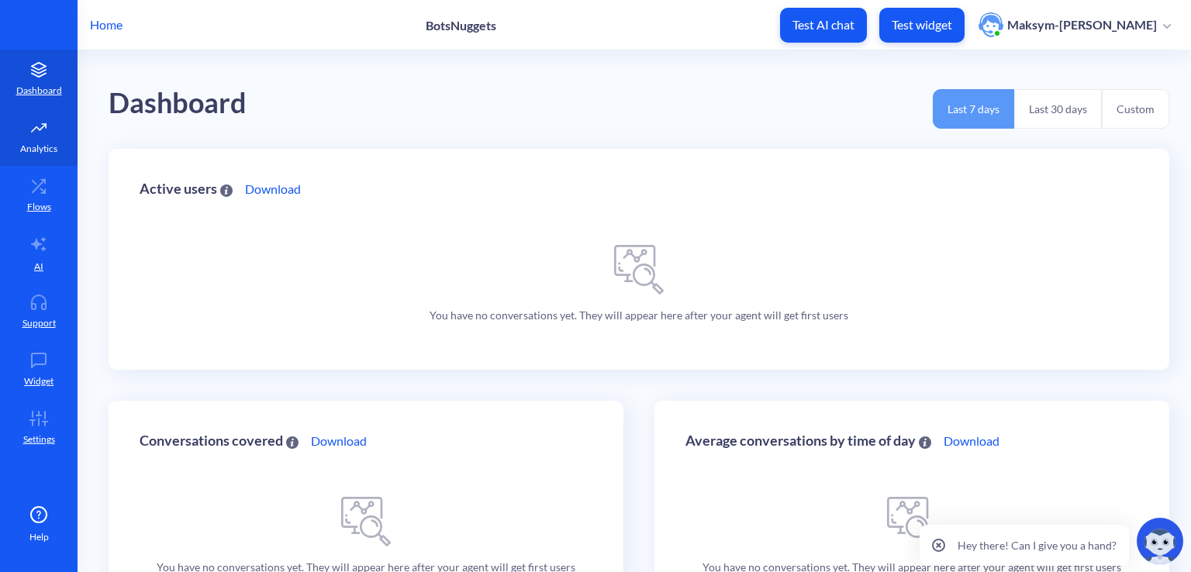
click at [56, 159] on link "Analytics" at bounding box center [39, 137] width 78 height 58
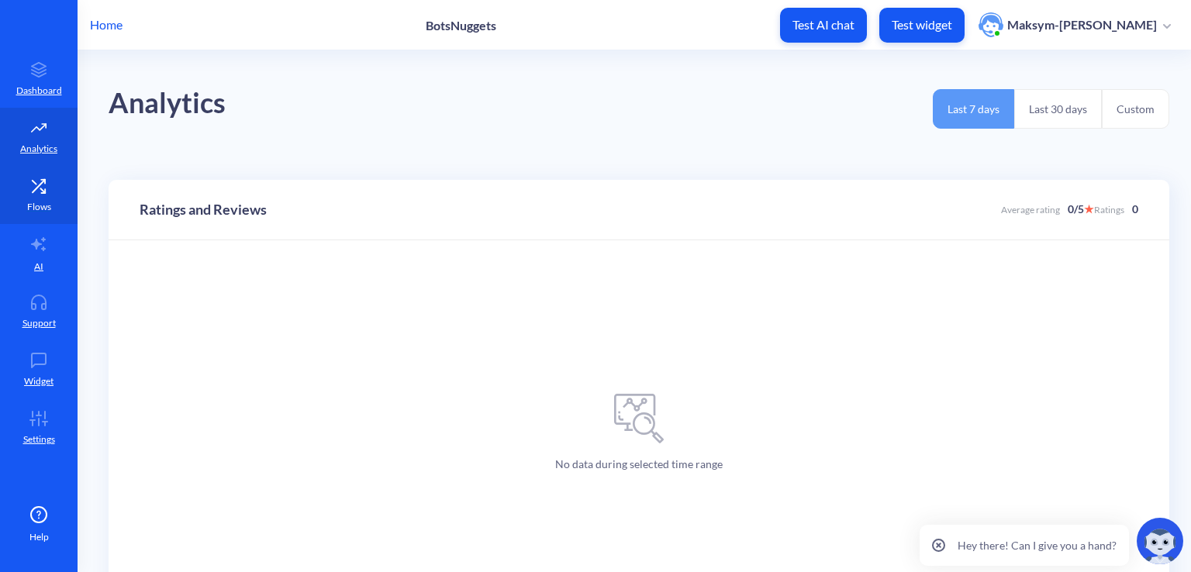
click at [45, 182] on icon at bounding box center [43, 181] width 4 height 4
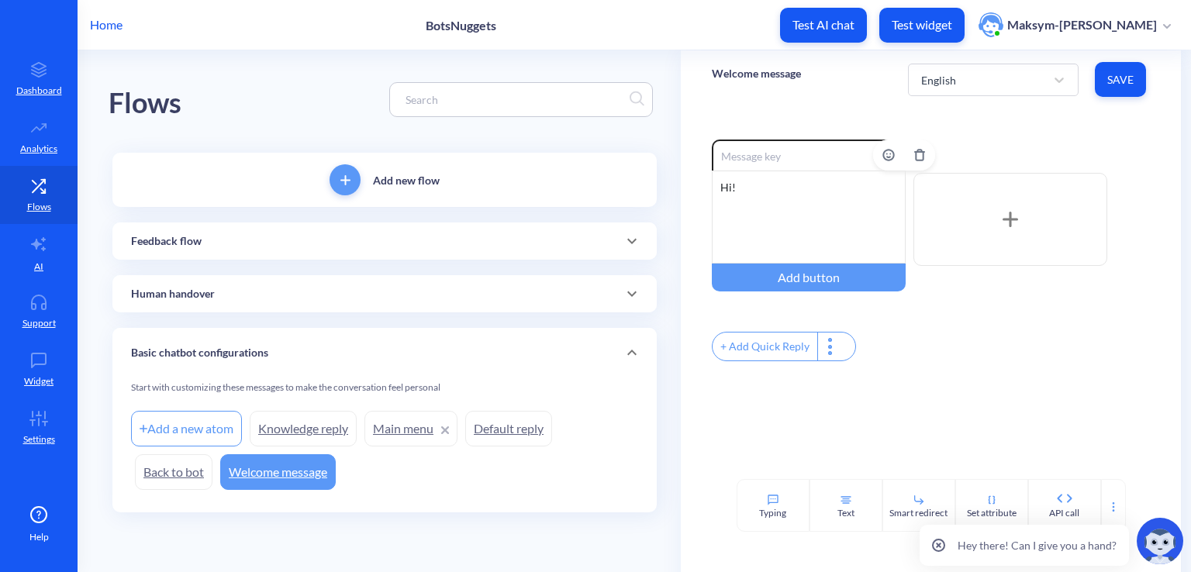
click at [800, 177] on div "Hi!" at bounding box center [809, 217] width 194 height 93
drag, startPoint x: 791, startPoint y: 181, endPoint x: 683, endPoint y: 180, distance: 107.7
click at [683, 180] on div "Enable reactions Hi! Add button + Add Quick Reply" at bounding box center [931, 294] width 500 height 371
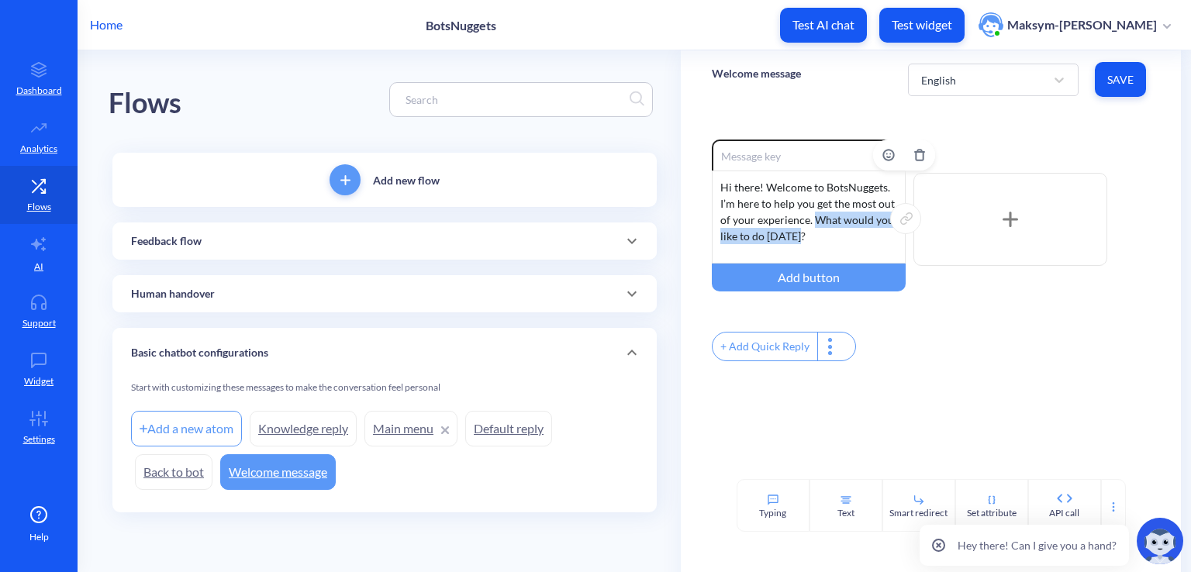
drag, startPoint x: 807, startPoint y: 240, endPoint x: 815, endPoint y: 224, distance: 17.3
click at [815, 224] on div "Hi there! Welcome to BotsNuggets. I’m here to help you get the most out of your…" at bounding box center [809, 217] width 194 height 93
click at [1110, 87] on span "Save" at bounding box center [1120, 80] width 26 height 16
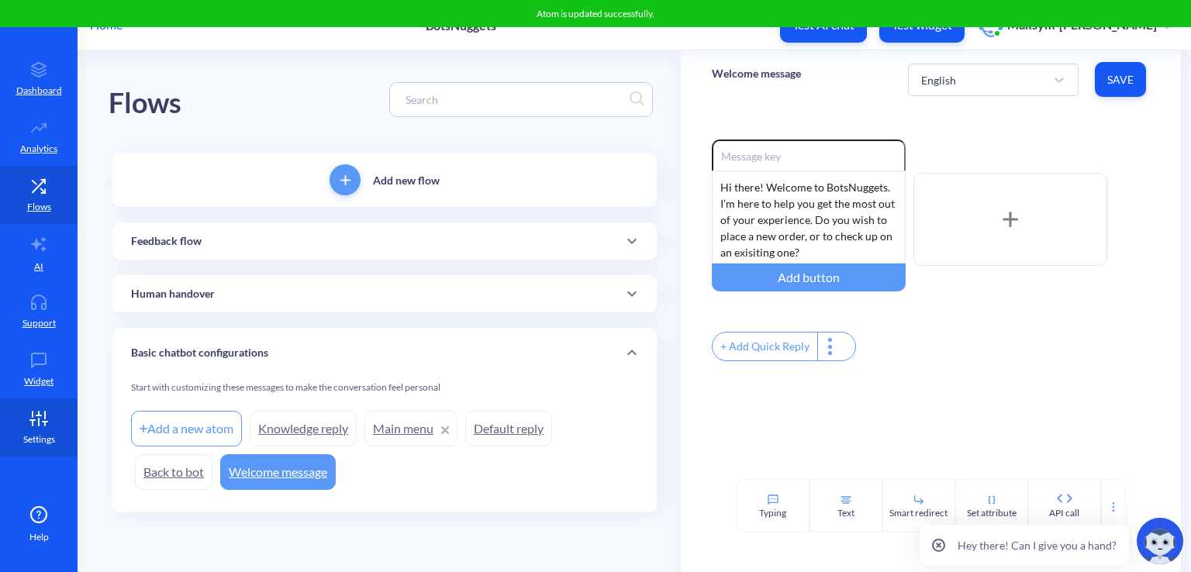
click at [29, 433] on p "Settings" at bounding box center [39, 440] width 32 height 14
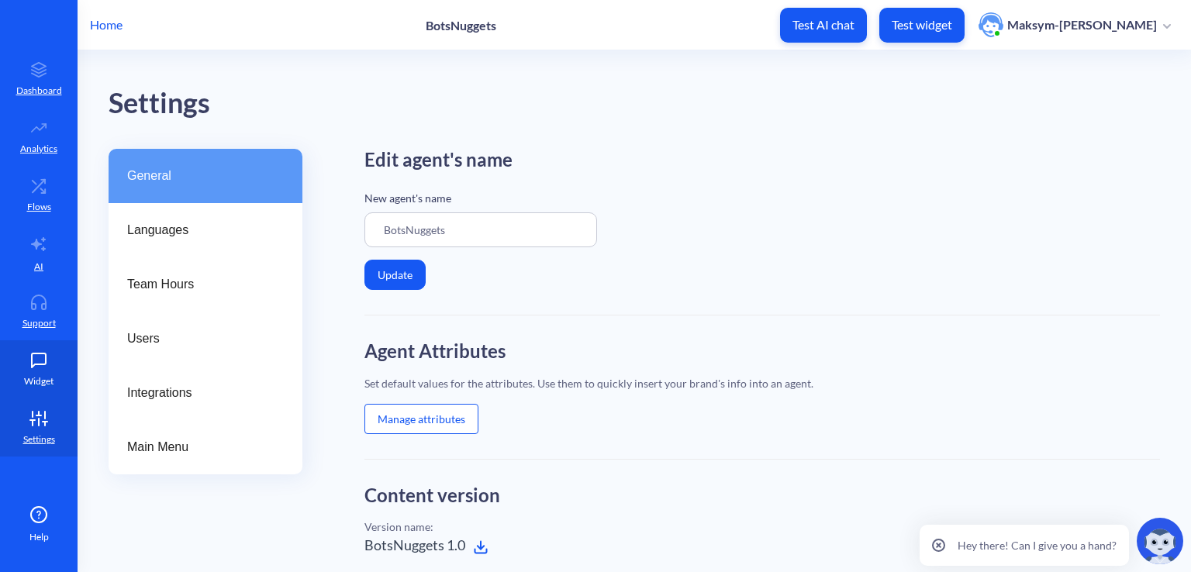
click at [26, 372] on link "Widget" at bounding box center [39, 369] width 78 height 58
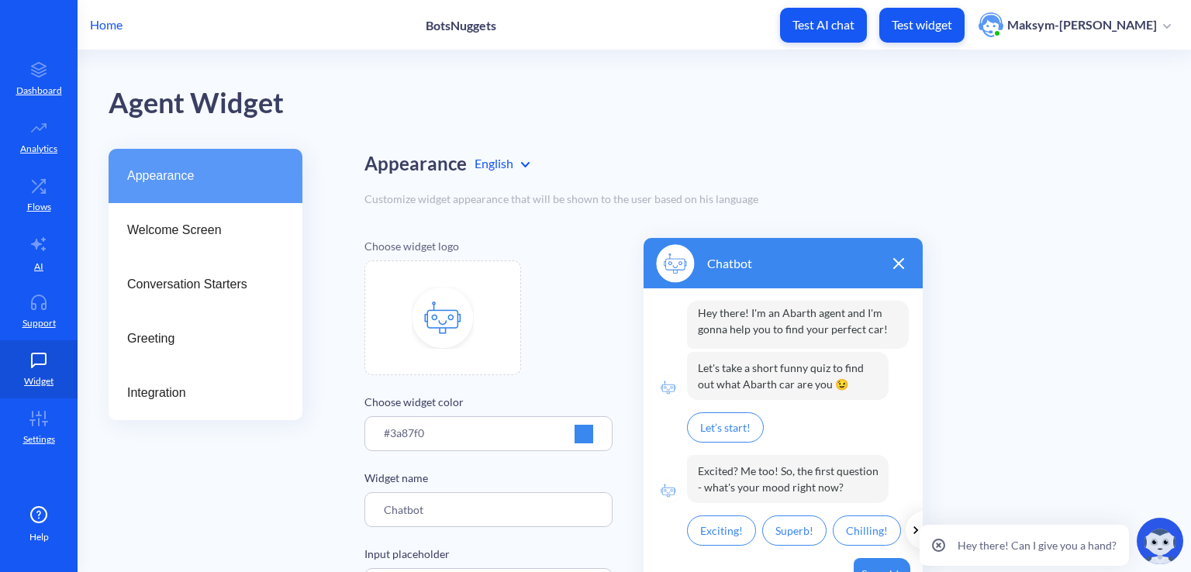
click at [95, 292] on main "Agent Widget Appearance Welcome Screen Conversation Starters Greeting Integrati…" at bounding box center [634, 311] width 1113 height 522
click at [118, 291] on div "Conversation Starters" at bounding box center [206, 284] width 194 height 54
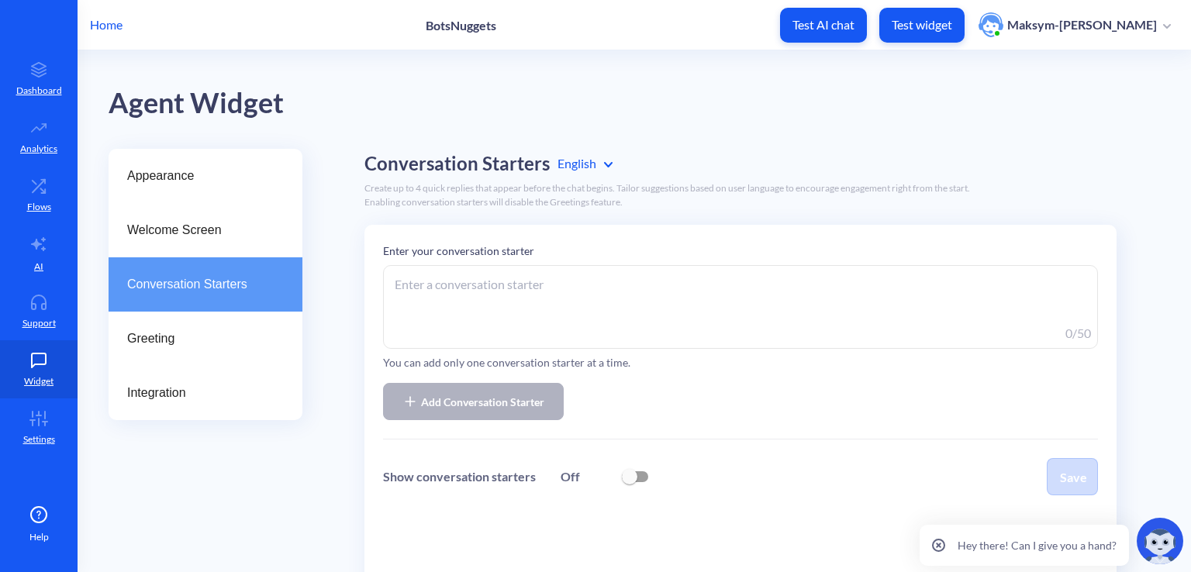
click at [457, 273] on textarea at bounding box center [740, 307] width 715 height 84
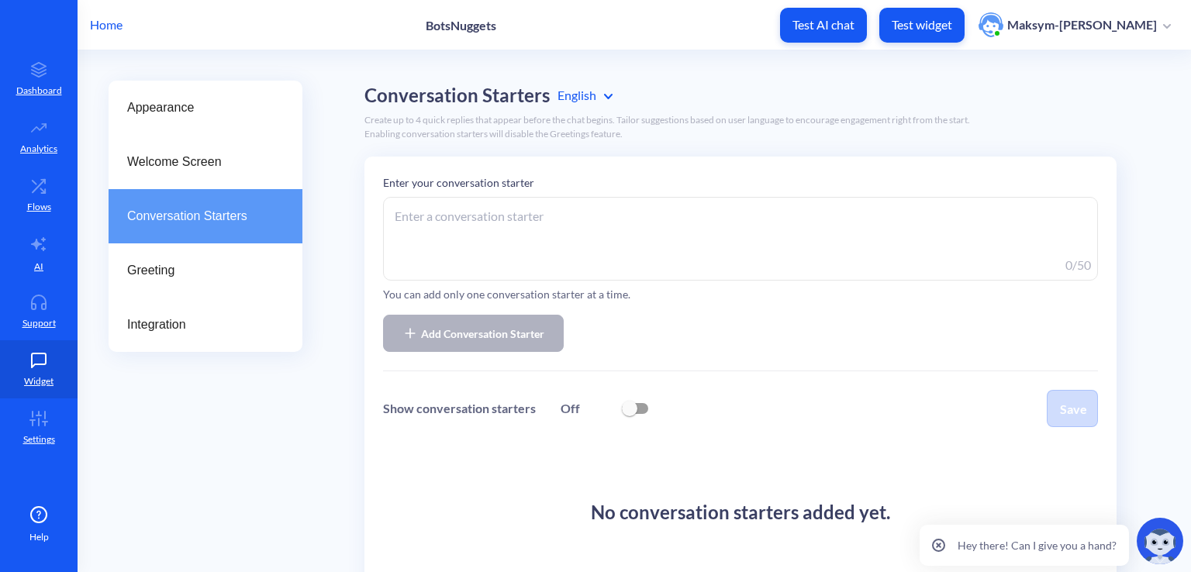
scroll to position [68, 0]
type textarea "I"
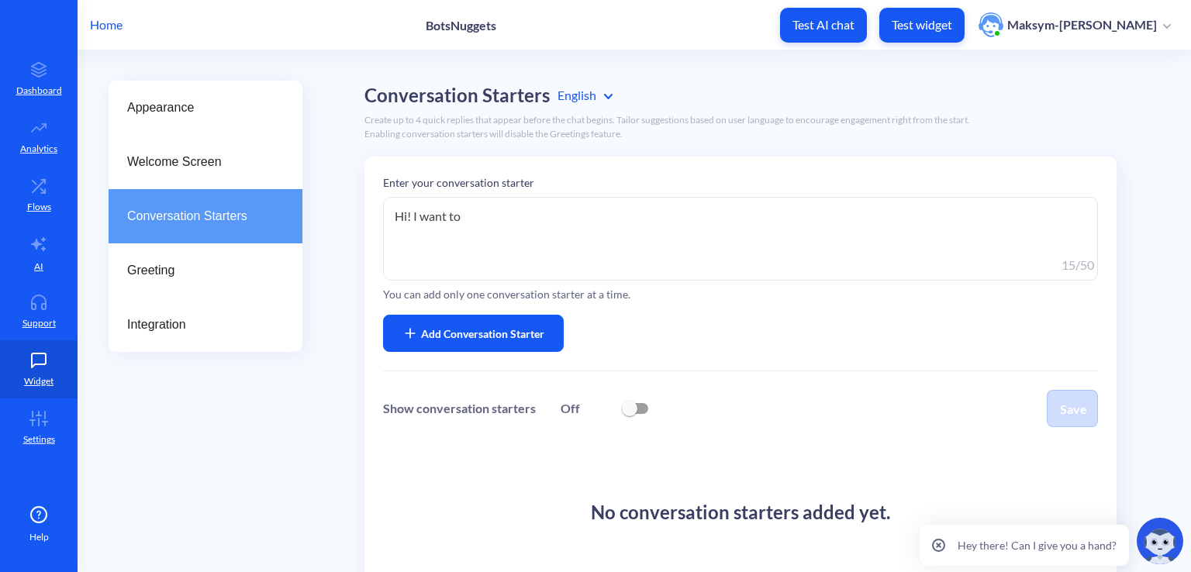
type textarea "Hi! I want to"
click at [635, 405] on input "checkbox" at bounding box center [629, 408] width 37 height 37
click at [636, 407] on input "checkbox" at bounding box center [629, 408] width 37 height 37
checkbox input "false"
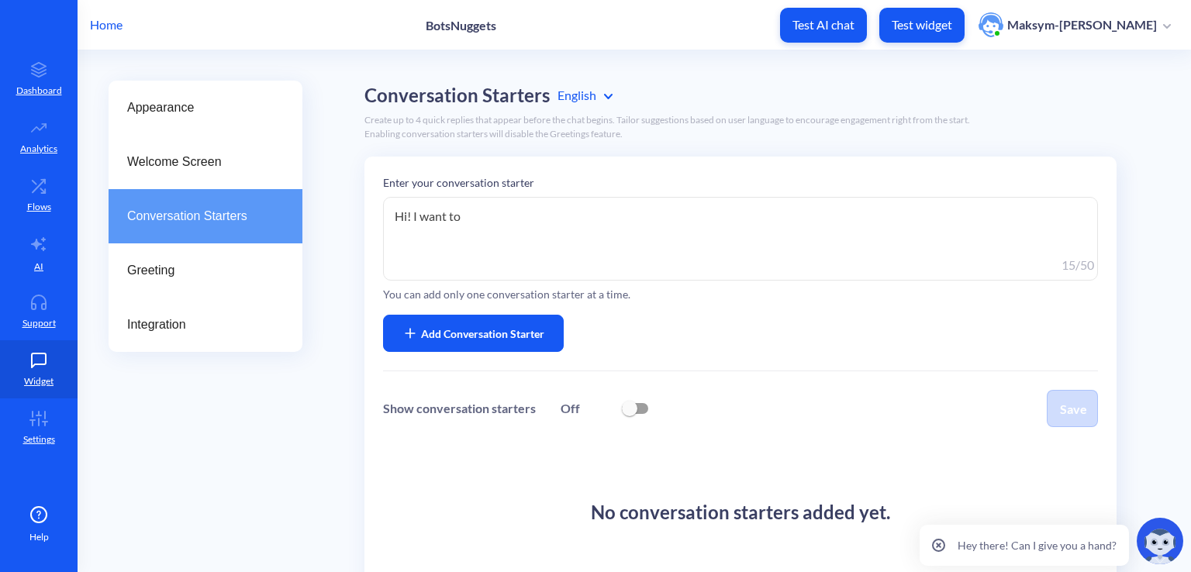
click at [492, 218] on textarea "Hi! I want to" at bounding box center [740, 239] width 715 height 84
type textarea "Hi! I want to place a new order"
click at [487, 339] on span "Add Conversation Starter" at bounding box center [482, 334] width 123 height 16
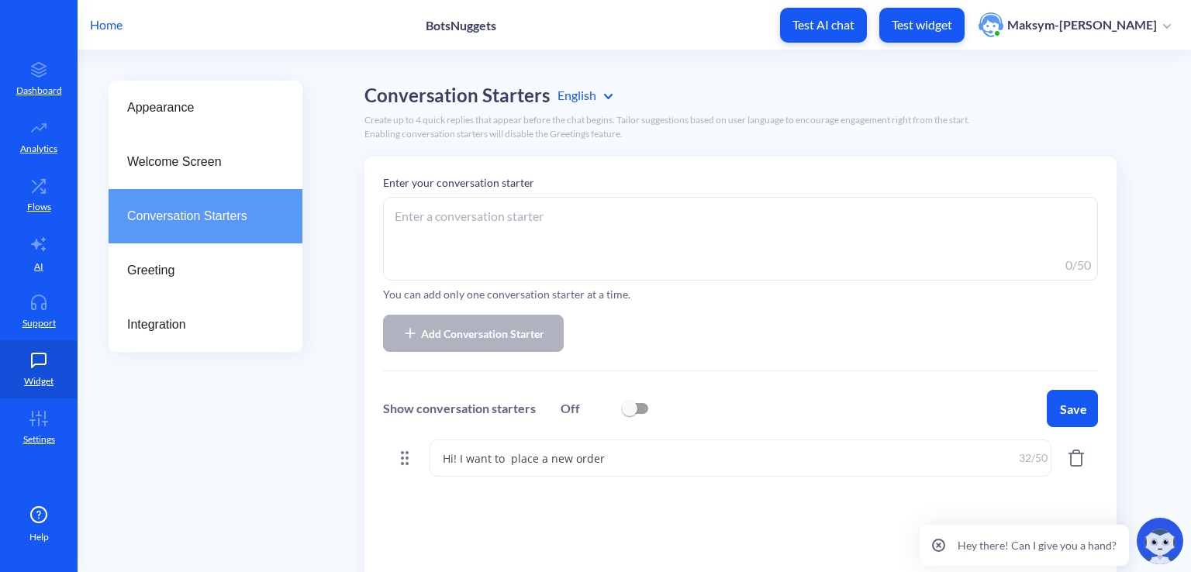
click at [487, 202] on textarea at bounding box center [740, 239] width 715 height 84
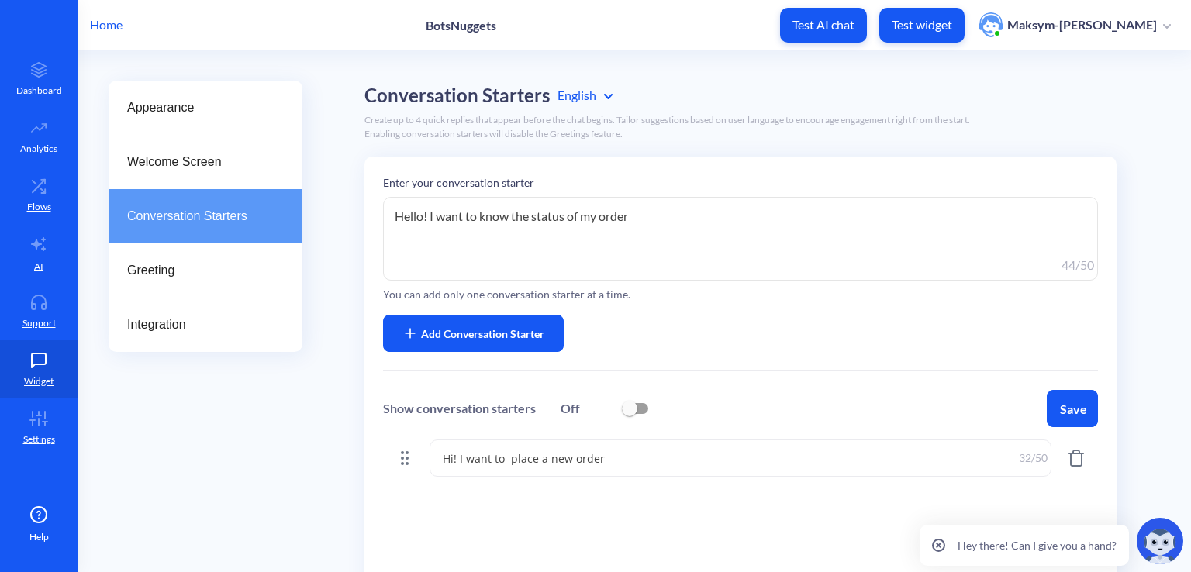
type textarea "Hello! I want to know the status of my order"
click at [493, 345] on button "Add Conversation Starter" at bounding box center [473, 333] width 181 height 37
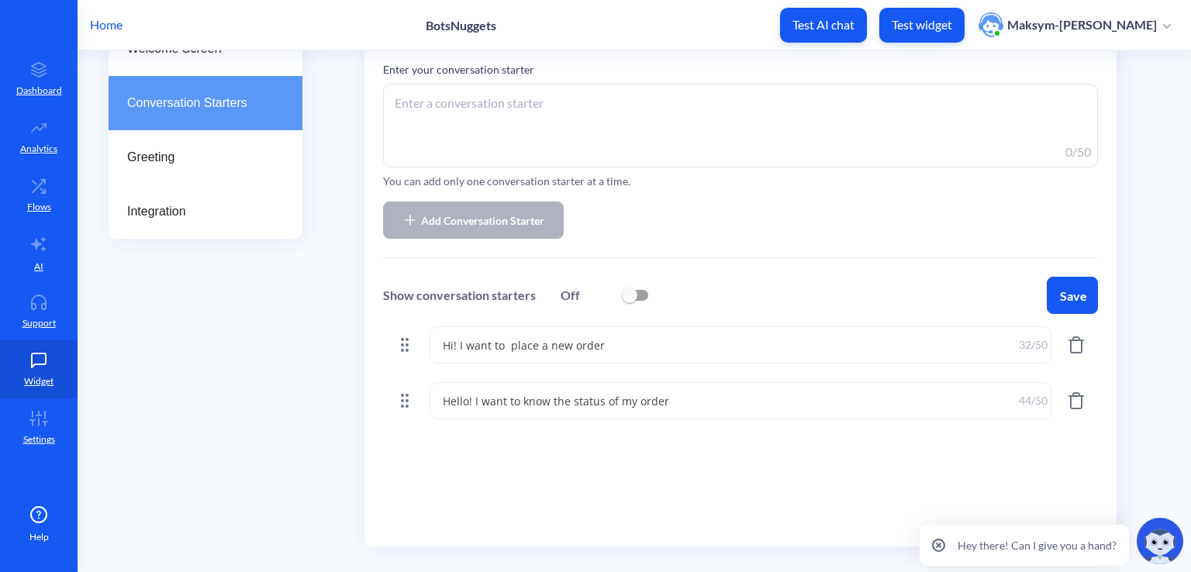
scroll to position [187, 0]
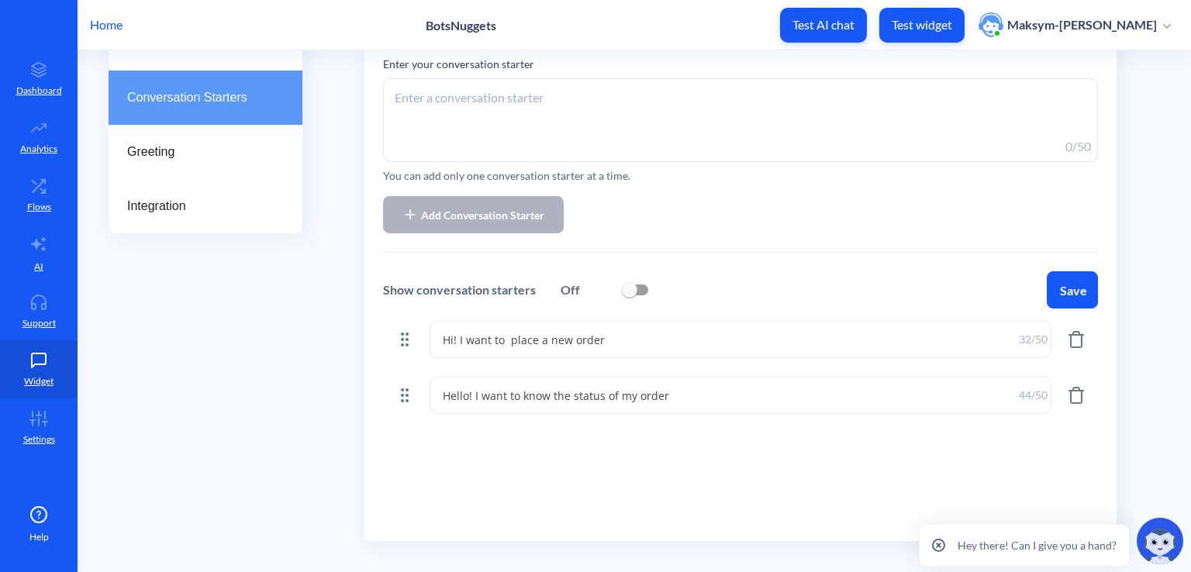
click at [629, 293] on input "checkbox" at bounding box center [629, 289] width 37 height 37
checkbox input "true"
click at [1059, 292] on button "Save" at bounding box center [1071, 289] width 51 height 37
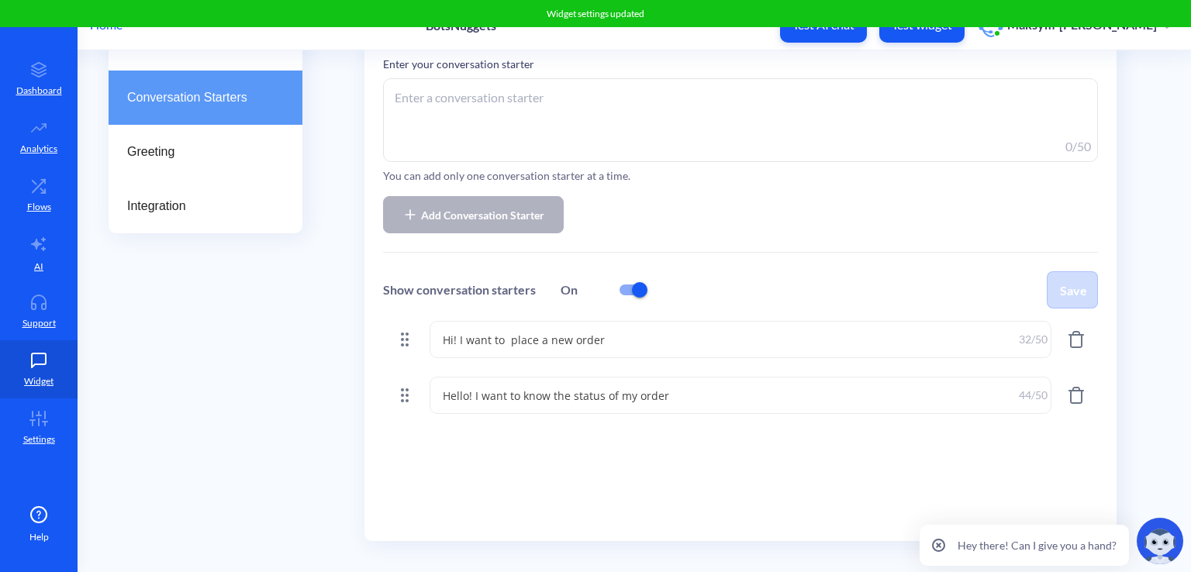
scroll to position [0, 0]
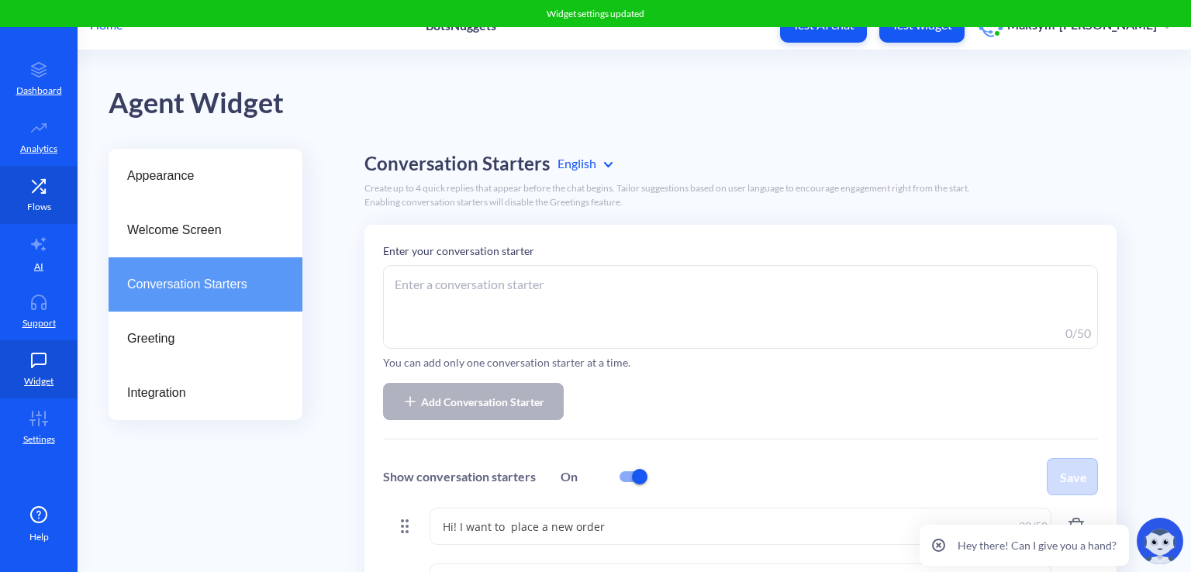
click at [50, 184] on icon at bounding box center [38, 186] width 31 height 16
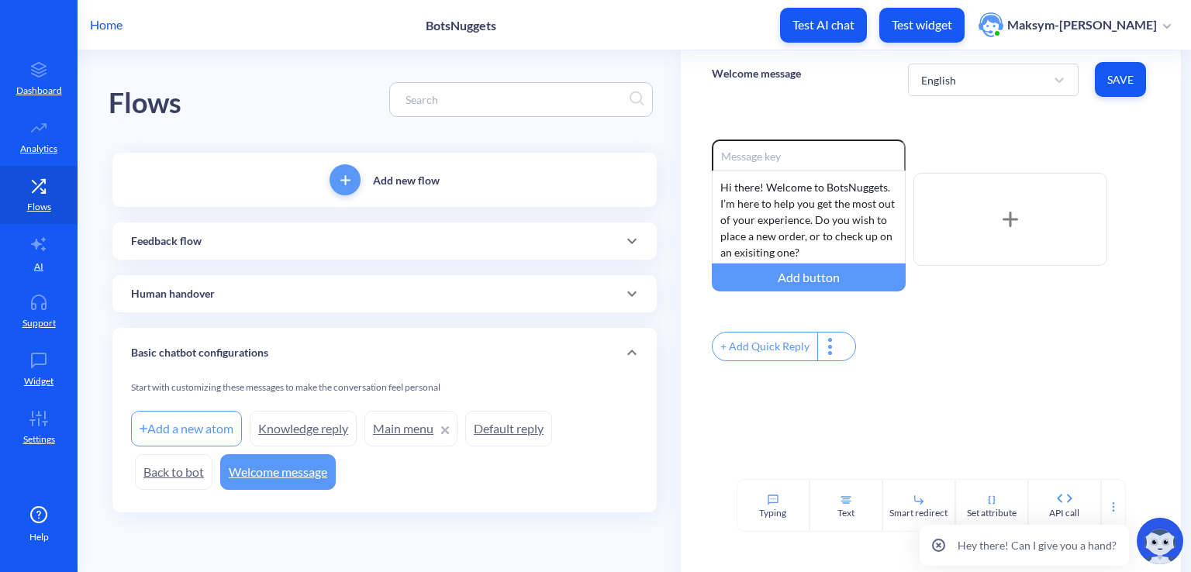
click at [936, 16] on button "Test widget" at bounding box center [921, 25] width 85 height 35
click at [47, 255] on link "AI" at bounding box center [39, 253] width 78 height 58
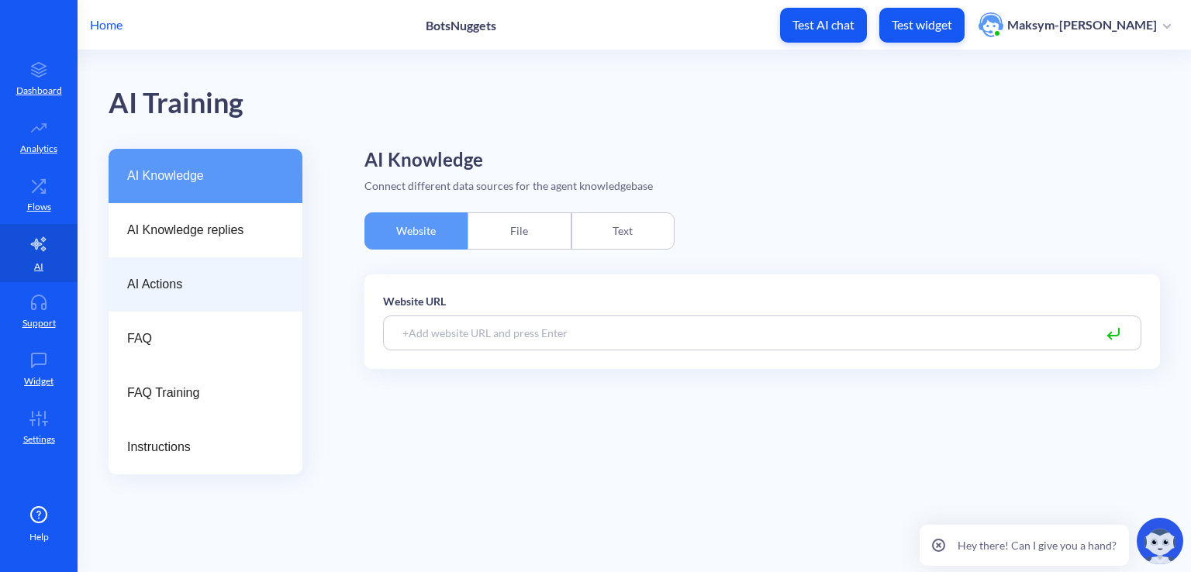
click at [171, 277] on span "AI Actions" at bounding box center [199, 284] width 144 height 19
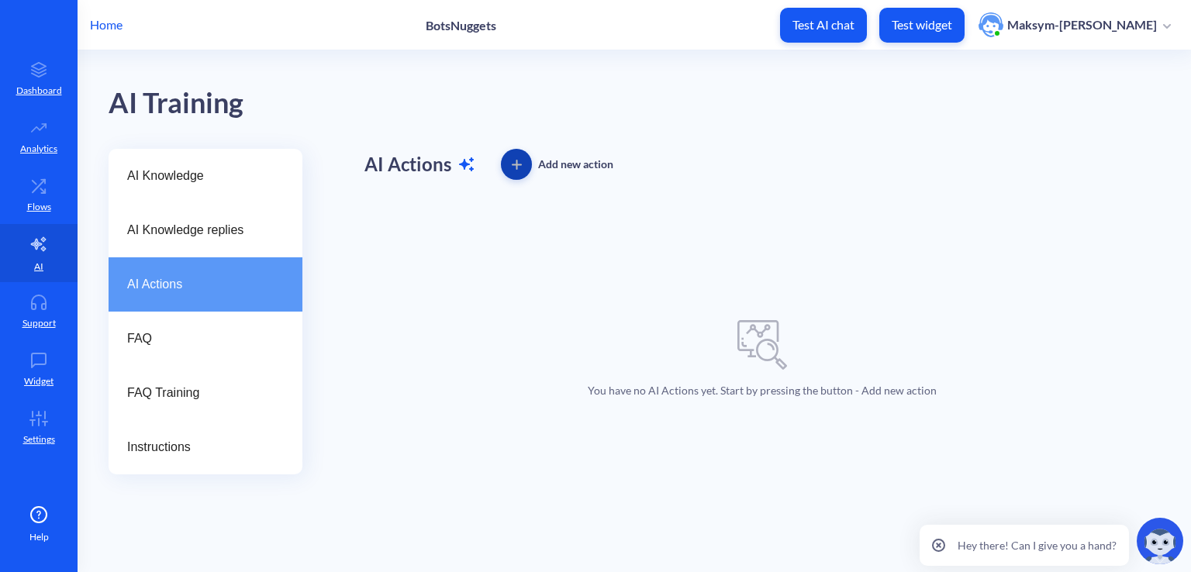
click at [521, 166] on span "button" at bounding box center [516, 165] width 31 height 10
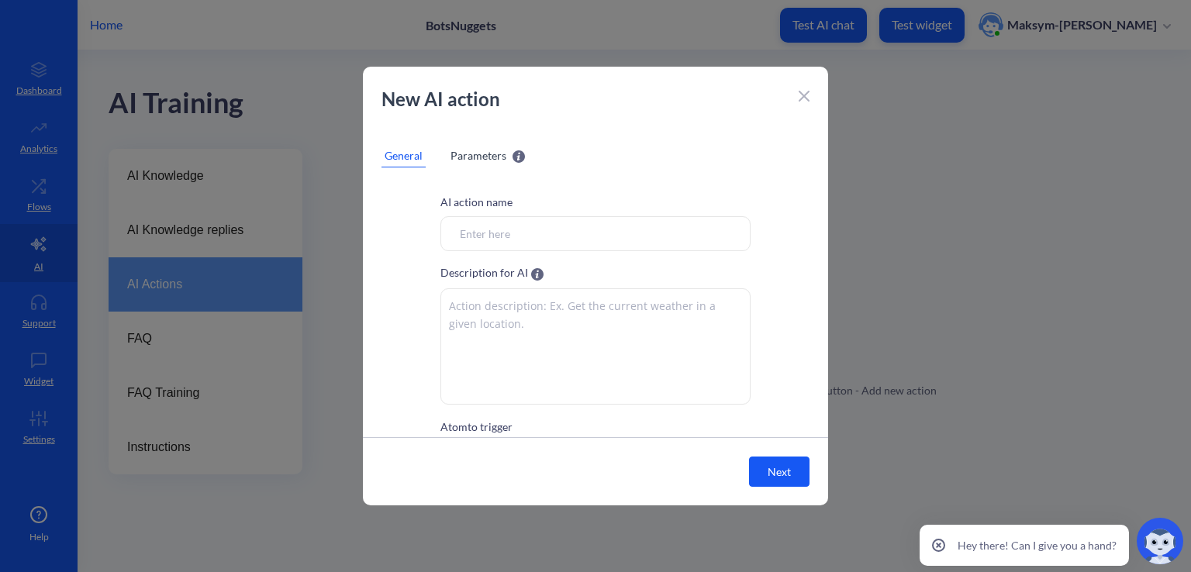
click at [801, 97] on icon at bounding box center [803, 96] width 11 height 11
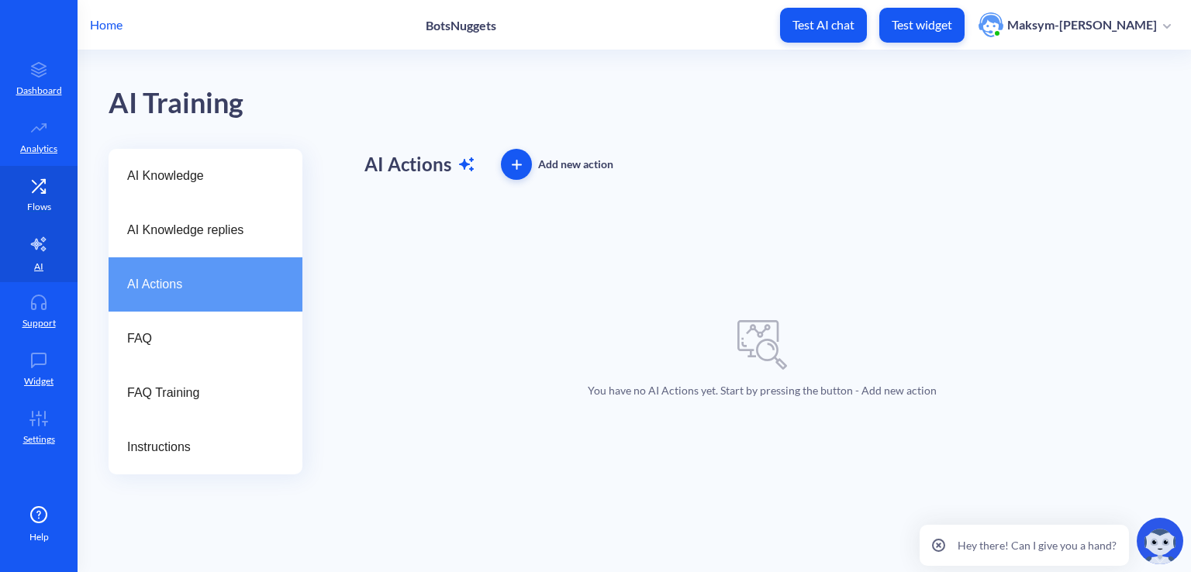
click at [19, 194] on link "Flows" at bounding box center [39, 195] width 78 height 58
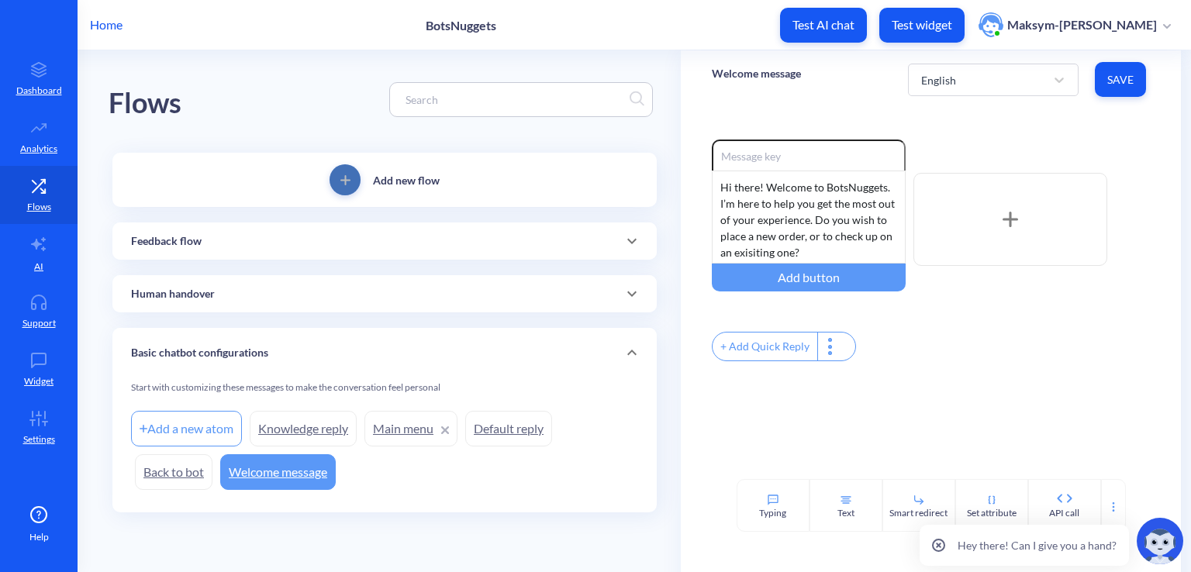
click at [332, 172] on button "add" at bounding box center [344, 179] width 31 height 31
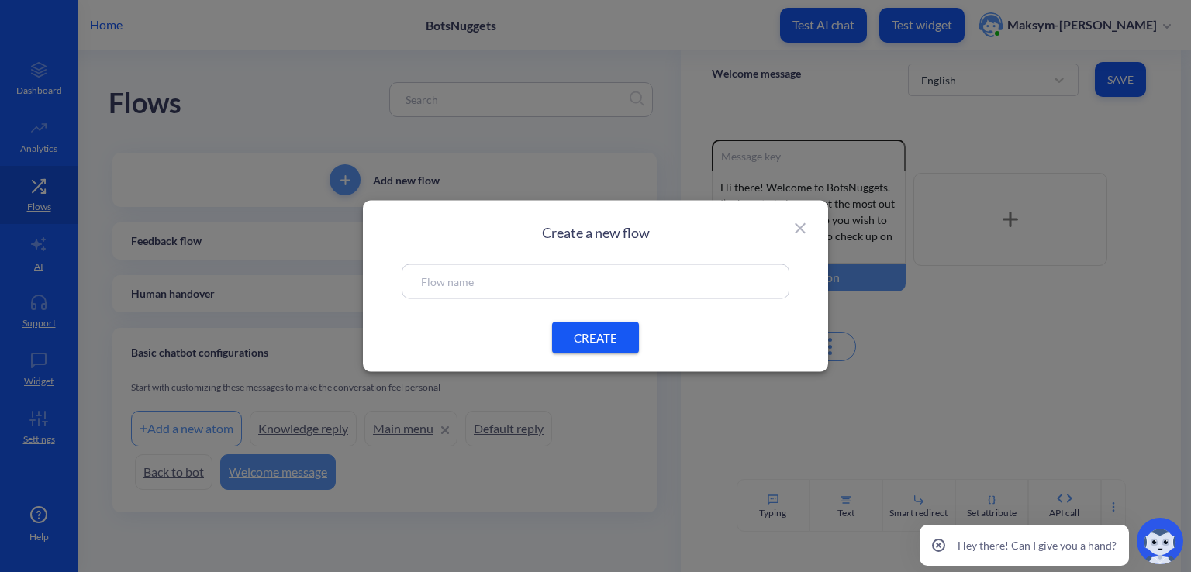
click at [453, 283] on input "text" at bounding box center [595, 282] width 349 height 18
type input "Create Order"
click at [573, 324] on button "CREATE" at bounding box center [595, 337] width 87 height 31
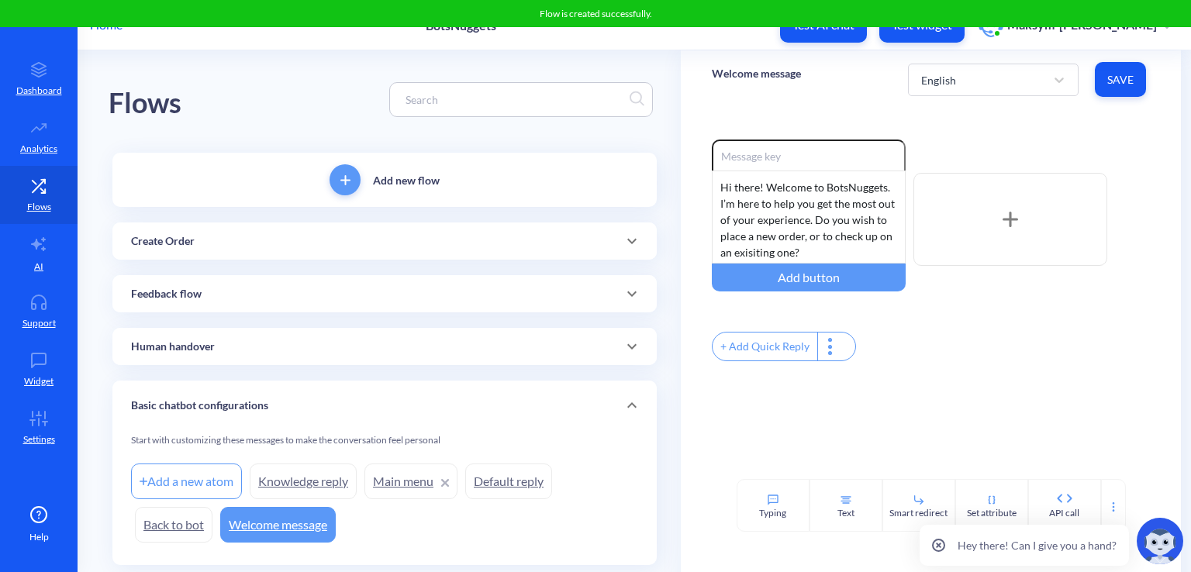
click at [344, 185] on button "add" at bounding box center [344, 179] width 31 height 31
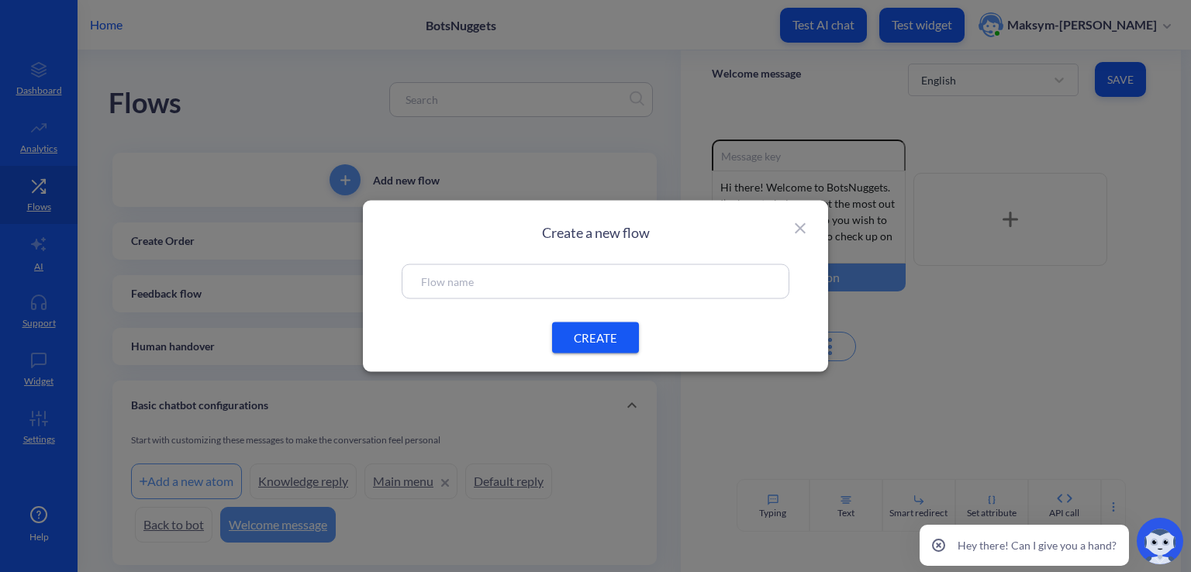
click at [433, 271] on div at bounding box center [596, 281] width 388 height 35
click at [437, 278] on input "text" at bounding box center [595, 282] width 349 height 18
type input "C"
type input "Check order status"
click at [583, 328] on button "CREATE" at bounding box center [595, 337] width 87 height 31
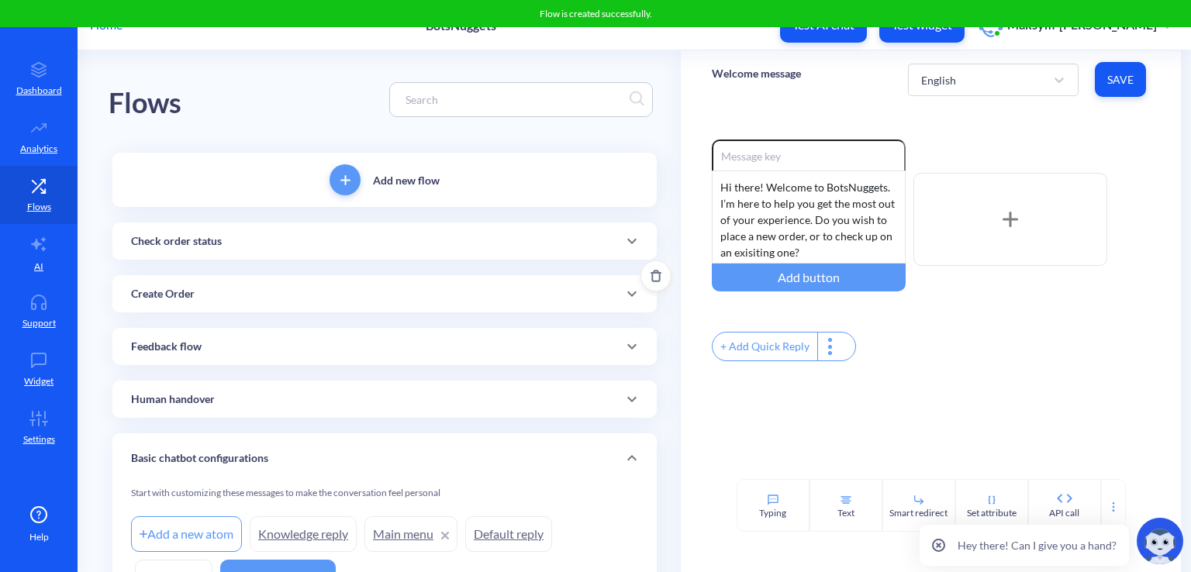
click at [277, 301] on div "Create Order" at bounding box center [384, 294] width 507 height 16
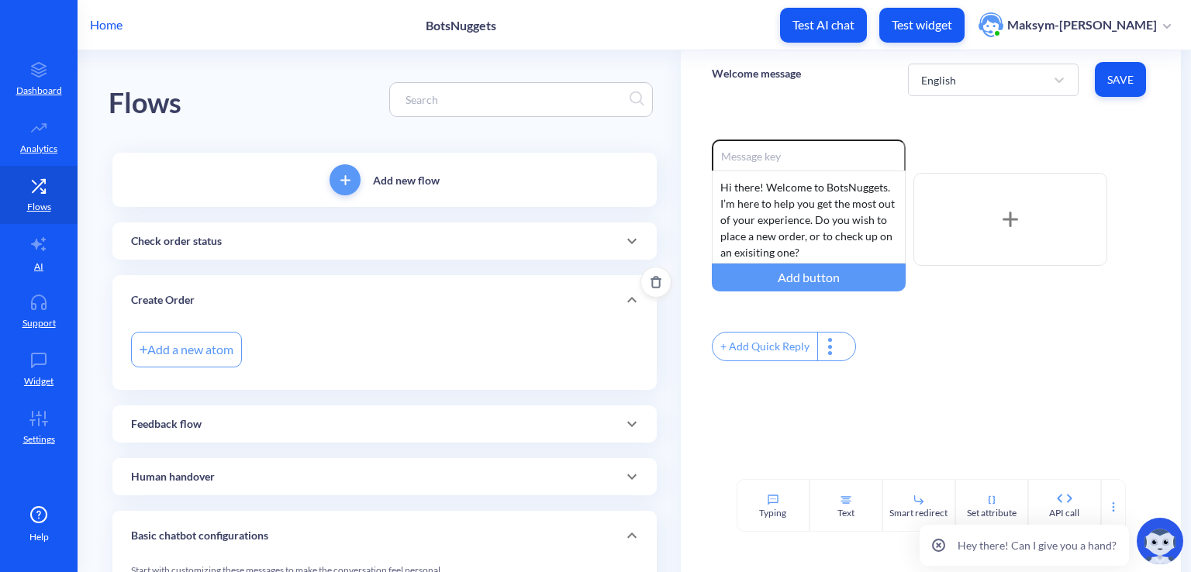
click at [181, 361] on div "Add a new atom" at bounding box center [186, 350] width 111 height 36
type input "Creation Atom"
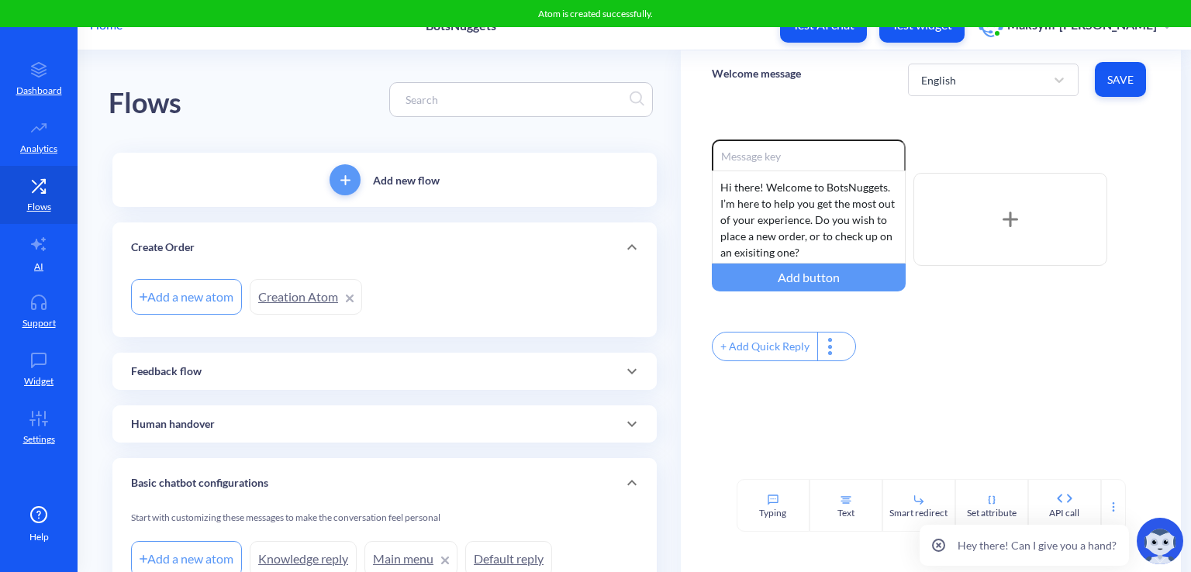
click at [215, 291] on div "Add a new atom" at bounding box center [186, 297] width 111 height 36
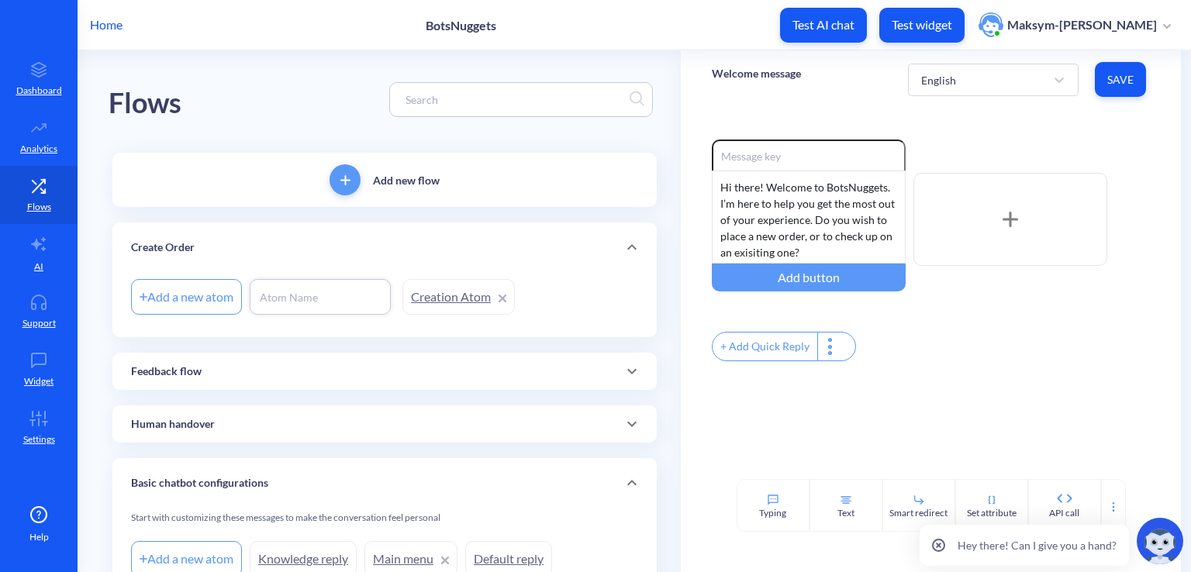
click at [372, 344] on div "Add new flow Create Order Add a new atom Creation Atom Feedback flow Add a new …" at bounding box center [384, 398] width 544 height 490
click at [296, 306] on link "Creation Atom" at bounding box center [306, 297] width 112 height 36
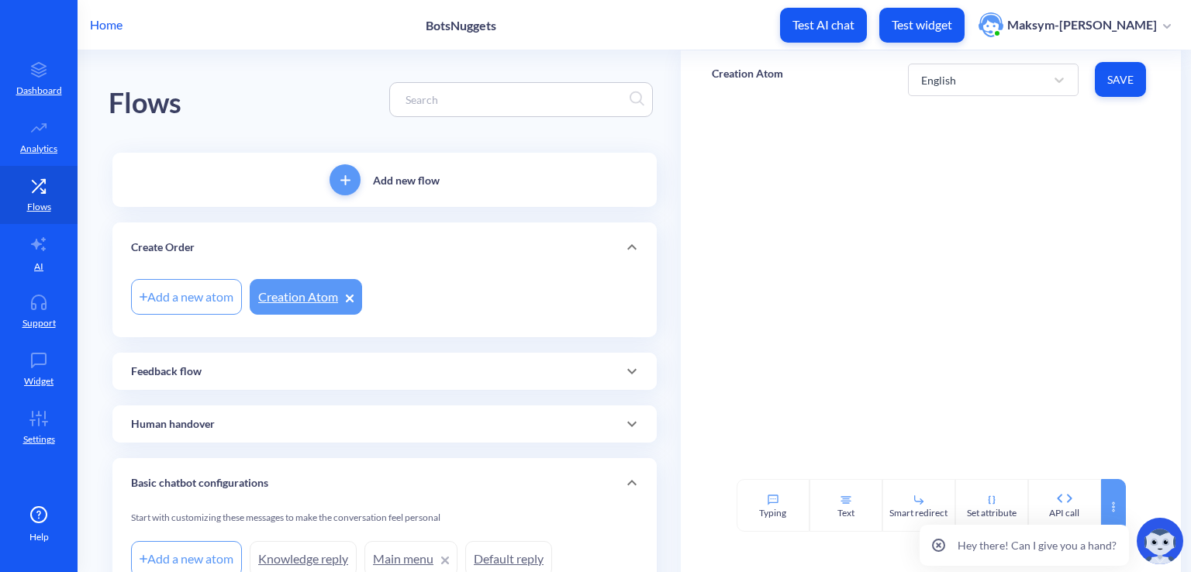
click at [1115, 506] on icon at bounding box center [1113, 507] width 12 height 12
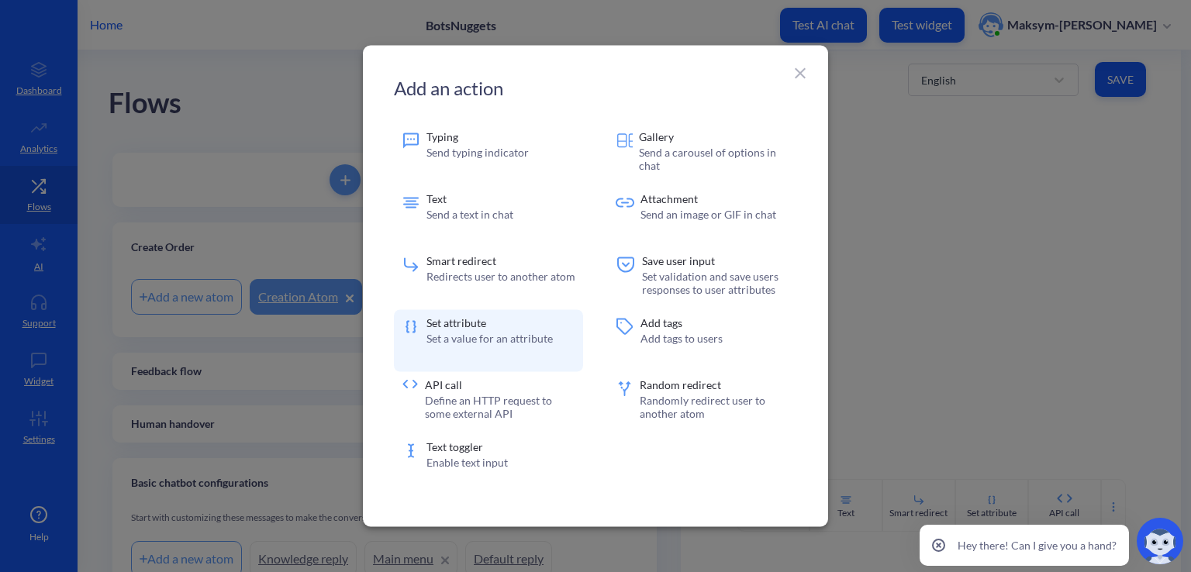
click at [507, 345] on div "Set attribute Set a value for an attribute" at bounding box center [489, 341] width 126 height 47
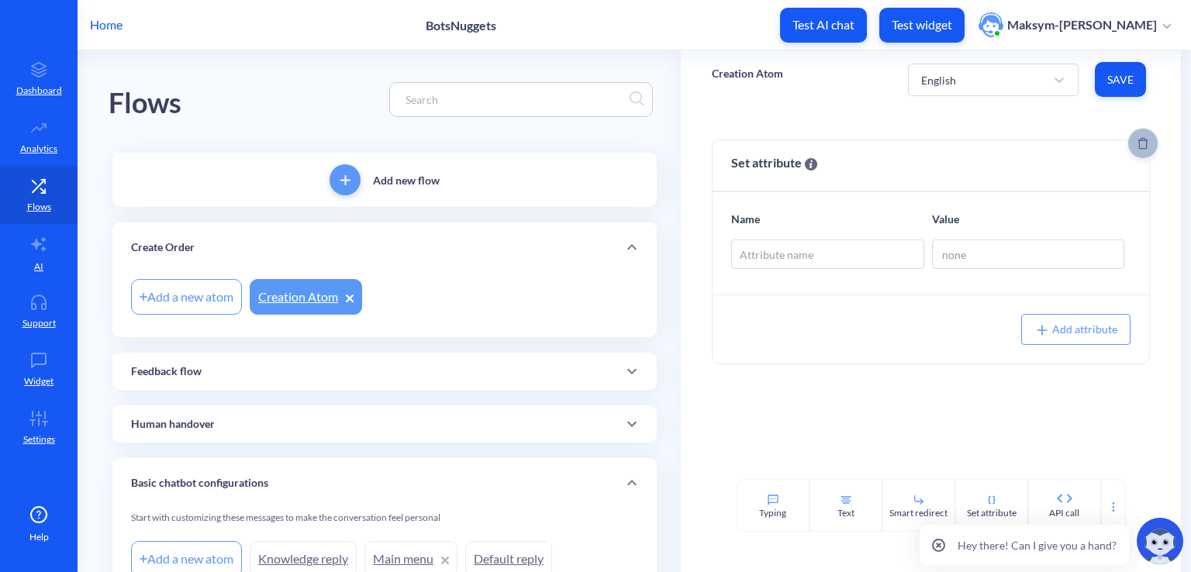
click at [1134, 150] on button "Delete" at bounding box center [1142, 143] width 31 height 31
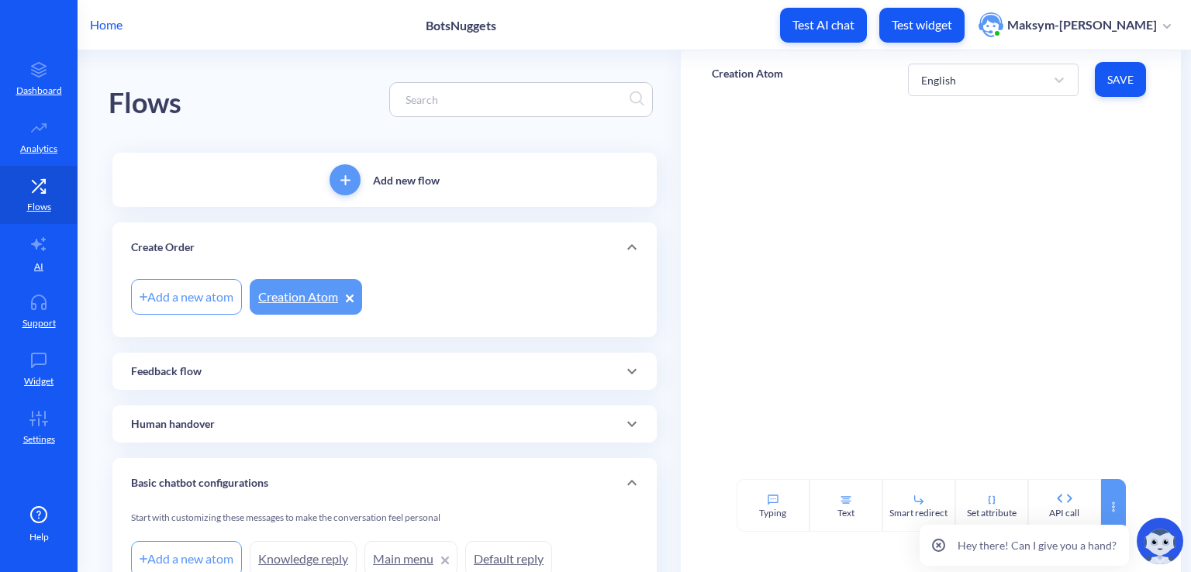
click at [1104, 506] on div at bounding box center [1113, 505] width 25 height 53
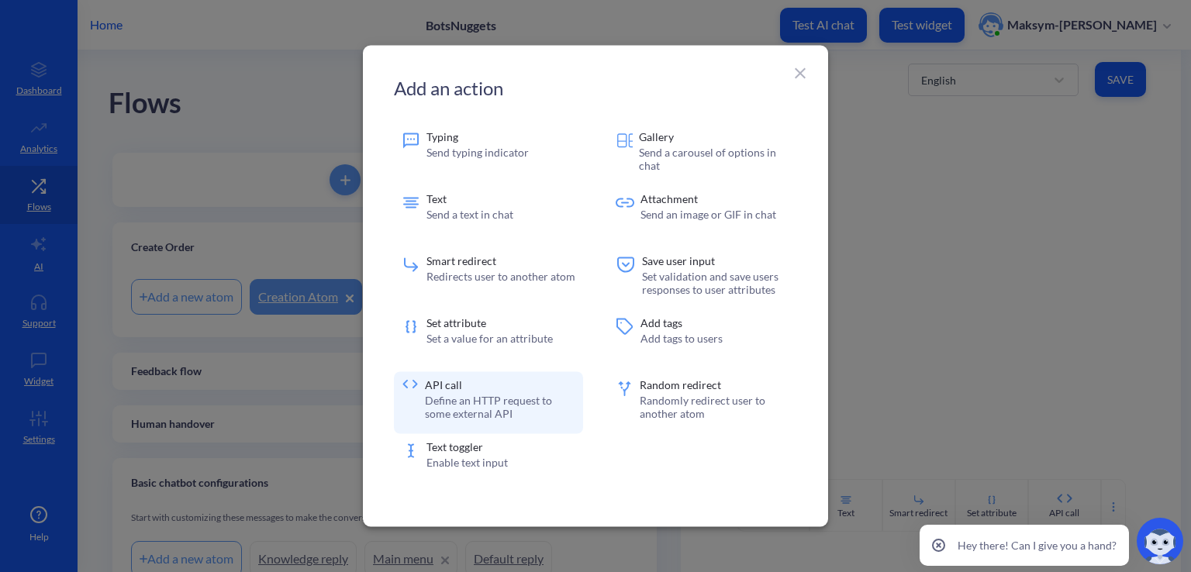
click at [536, 382] on p "API call" at bounding box center [500, 385] width 150 height 11
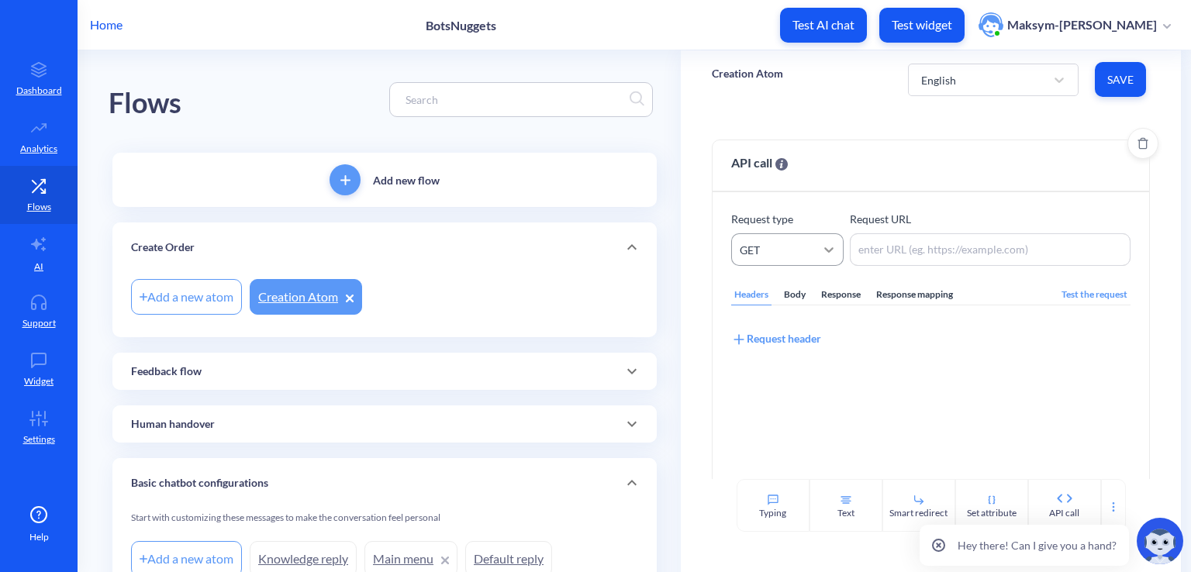
click at [821, 243] on icon at bounding box center [829, 250] width 16 height 16
drag, startPoint x: 791, startPoint y: 323, endPoint x: 769, endPoint y: 264, distance: 62.8
click at [769, 264] on div "GET" at bounding box center [787, 249] width 112 height 33
click at [770, 319] on div "POST" at bounding box center [787, 318] width 112 height 29
click at [893, 257] on textarea at bounding box center [990, 249] width 281 height 33
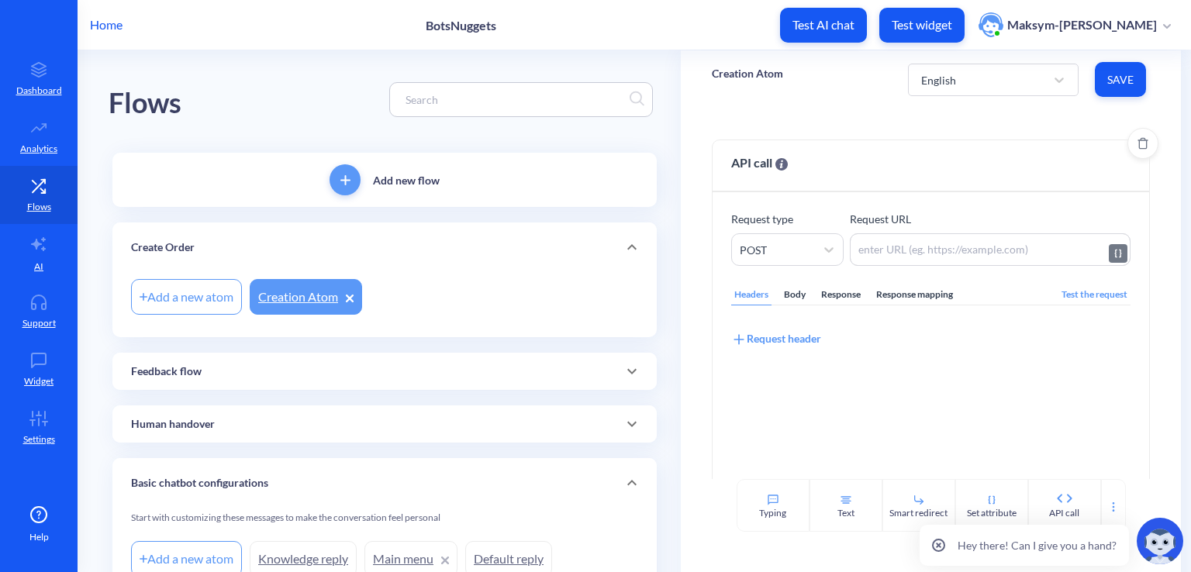
paste textarea "http://127.0.0.1:5000/orders"
type textarea "http://127.0.0.1:5000/orders"
click at [796, 294] on div "Body" at bounding box center [795, 294] width 28 height 21
click at [794, 357] on div "​ x 1 ​" at bounding box center [950, 460] width 436 height 270
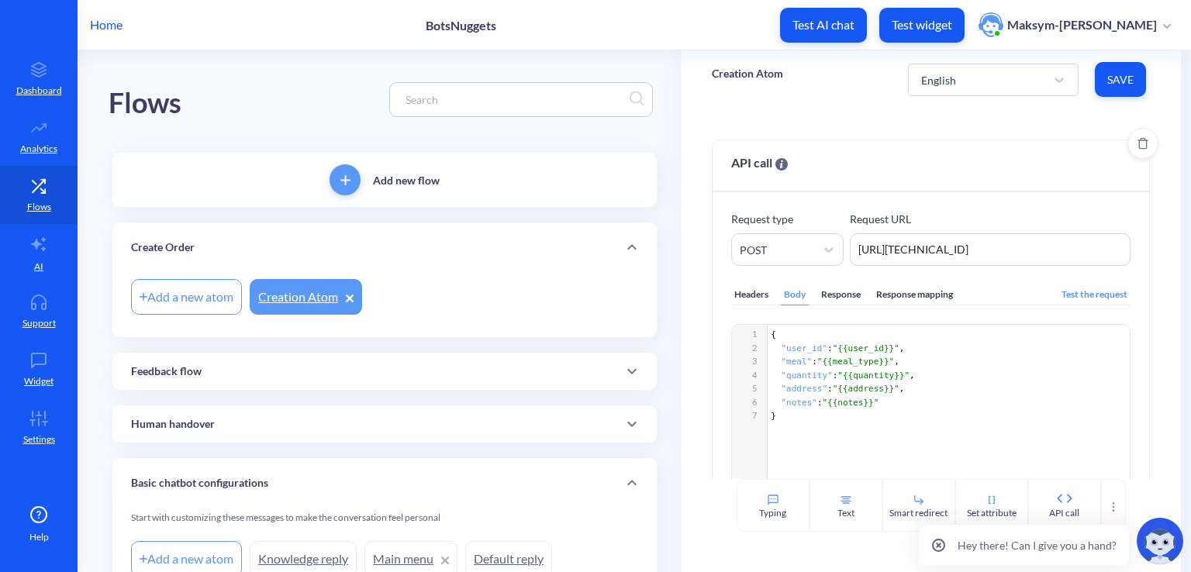
click at [859, 306] on div "Headers Body Response Response mapping Test the request Add full user data ​ x …" at bounding box center [930, 420] width 399 height 309
click at [865, 299] on div "Headers Body Response Response mapping" at bounding box center [843, 294] width 225 height 21
click at [880, 295] on div "Response mapping" at bounding box center [914, 294] width 83 height 21
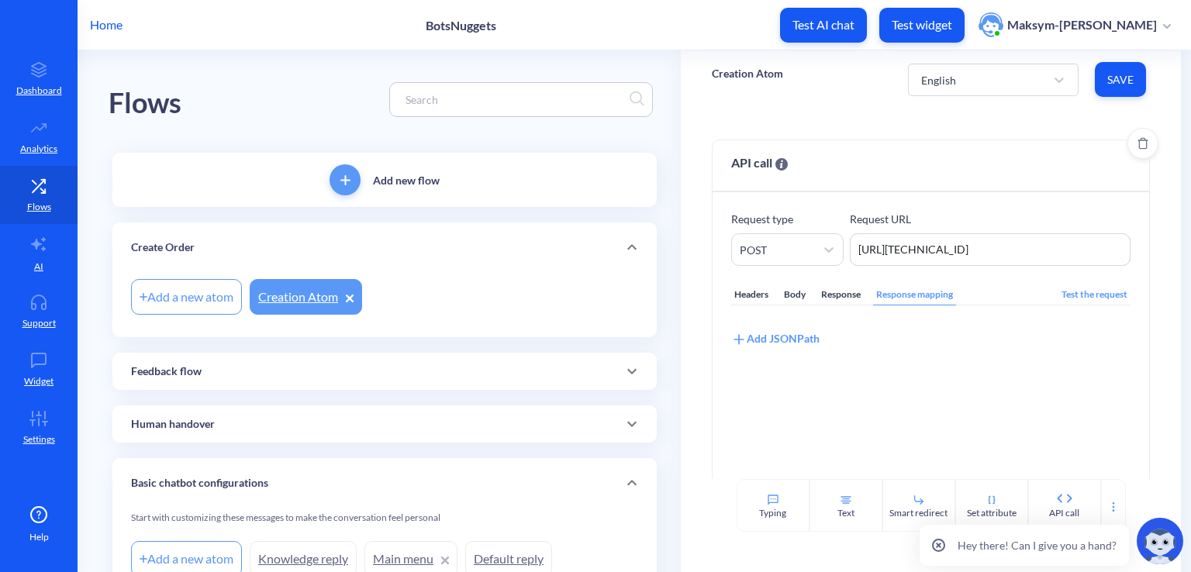
click at [794, 298] on div "Body" at bounding box center [795, 294] width 28 height 21
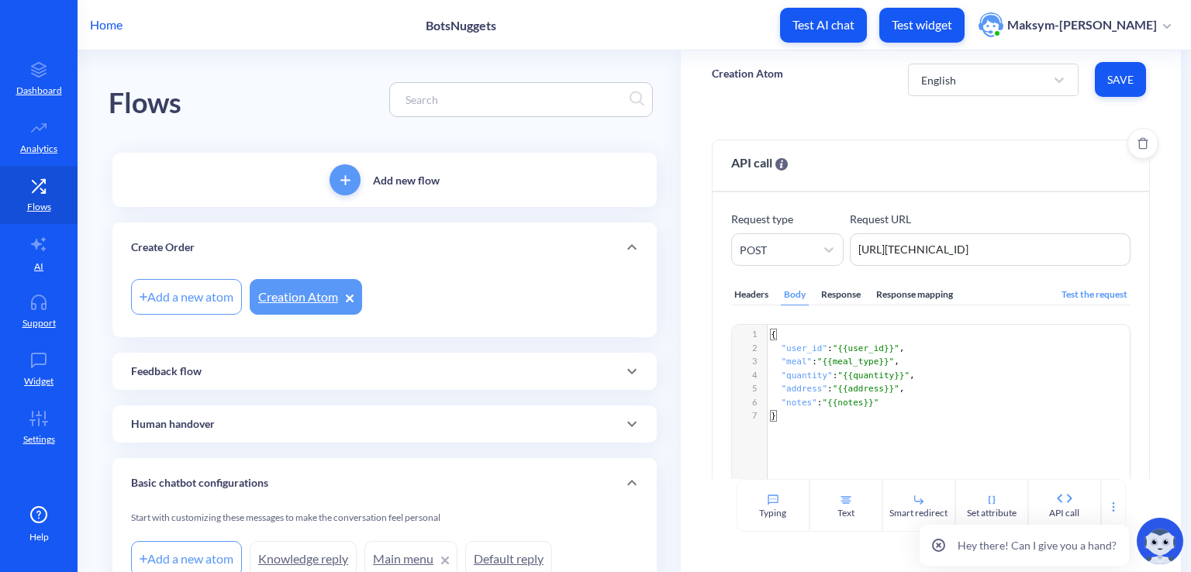
scroll to position [122, 0]
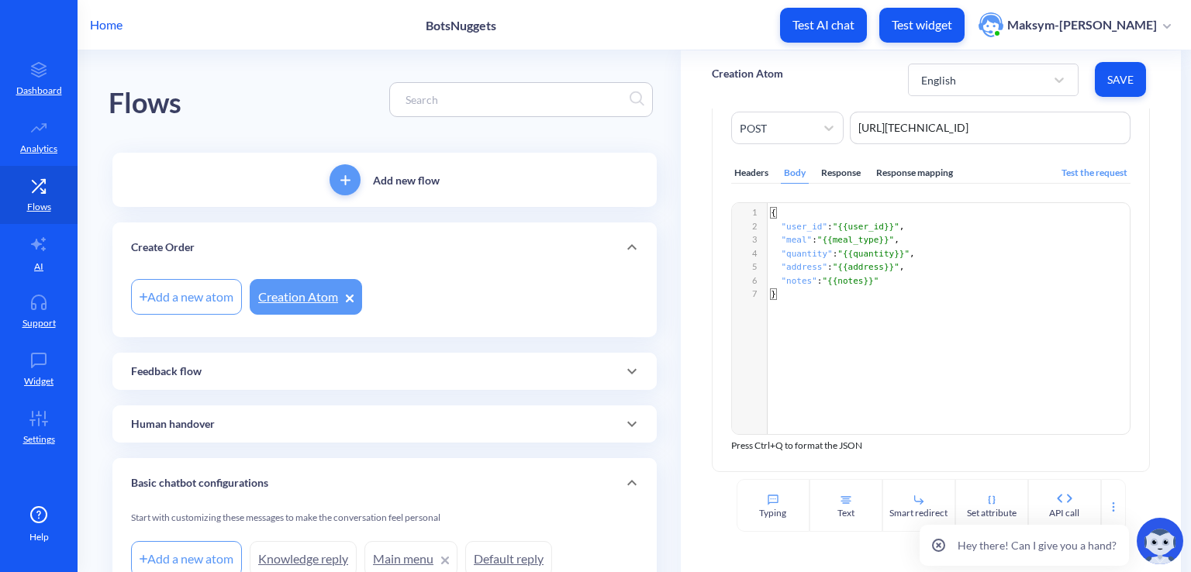
click at [884, 171] on div "Response mapping" at bounding box center [914, 173] width 83 height 21
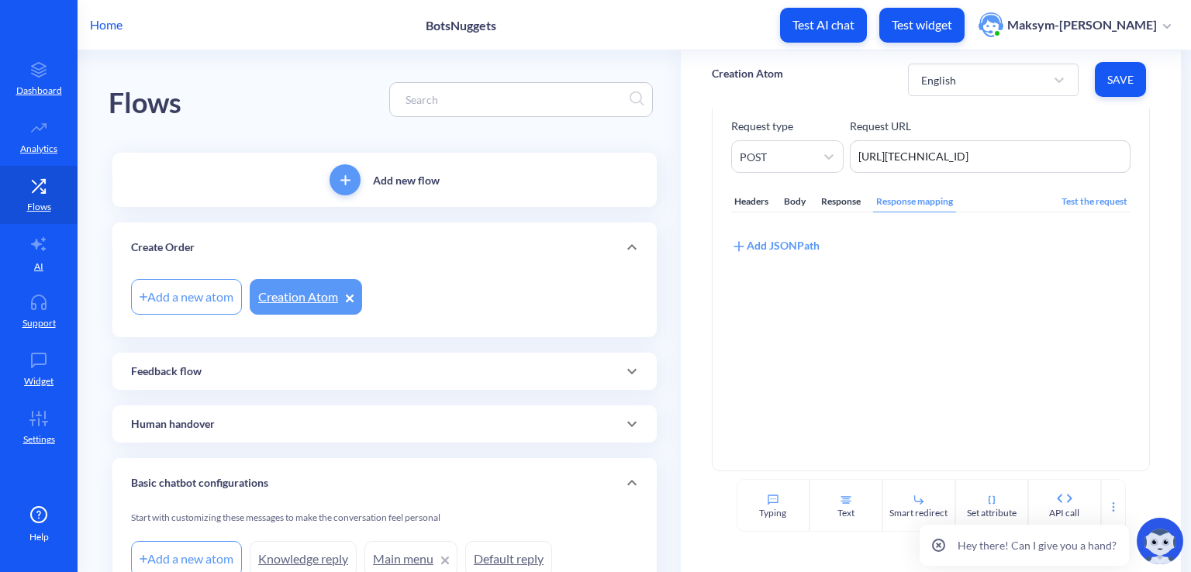
click at [791, 243] on div "Add JSONPath" at bounding box center [775, 245] width 88 height 17
click at [789, 259] on div "Select attribute name" at bounding box center [790, 266] width 102 height 16
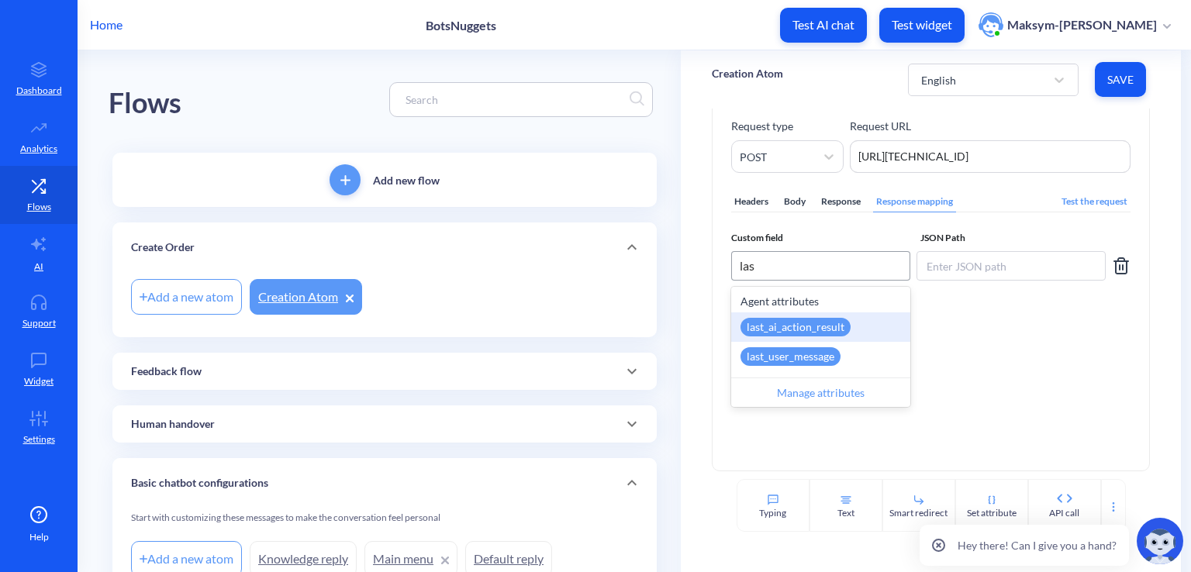
type input "last"
click at [812, 320] on div "last_ai_action_result" at bounding box center [795, 327] width 110 height 19
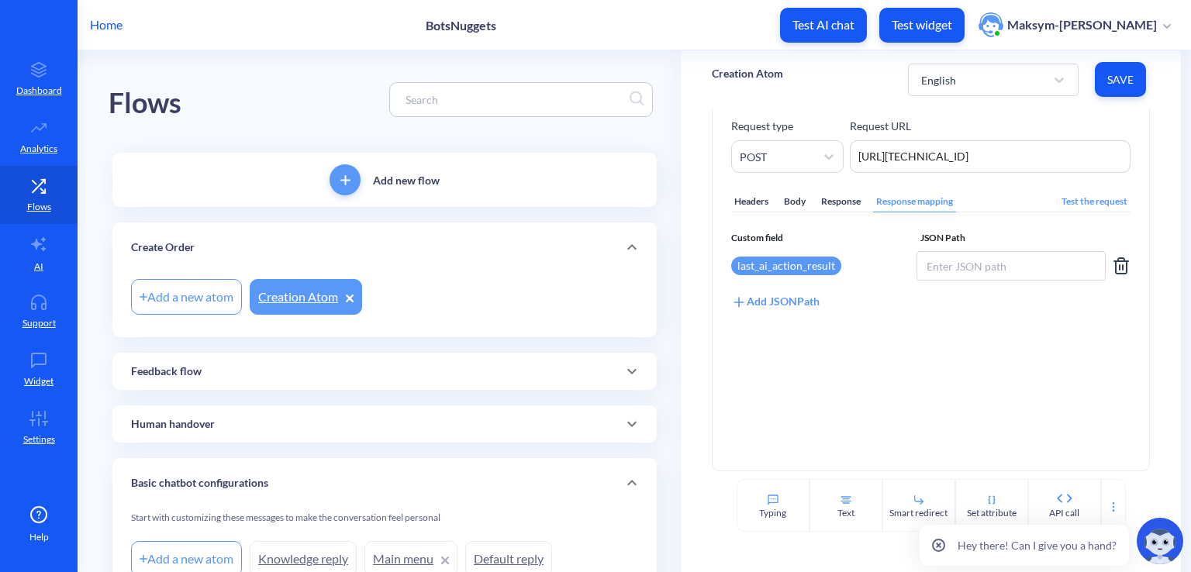
click at [826, 199] on div "Response" at bounding box center [841, 201] width 46 height 21
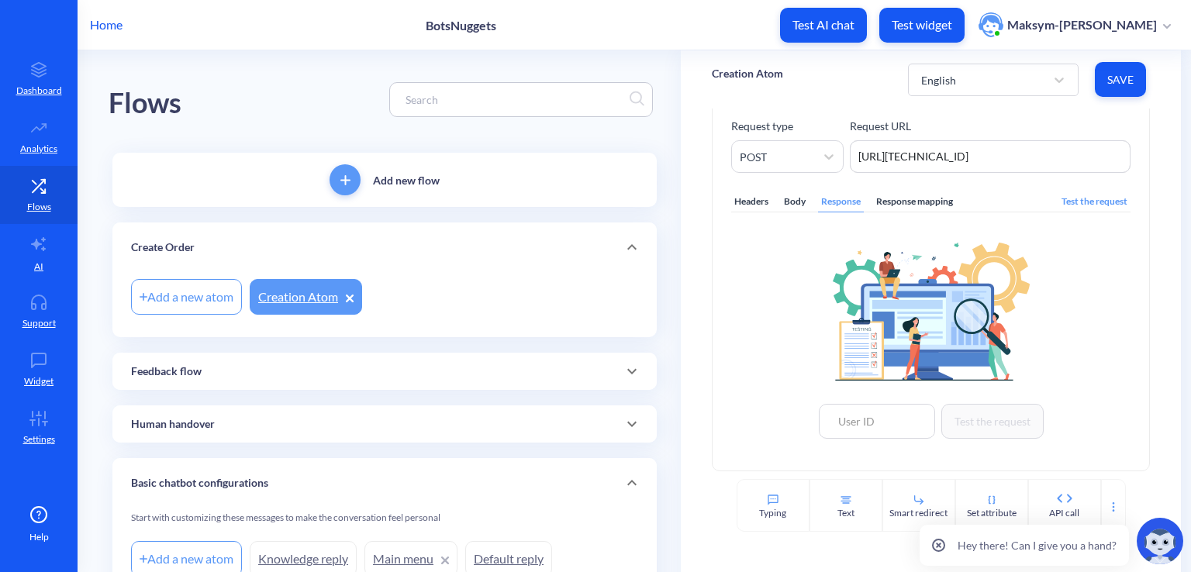
click at [794, 200] on div "Body" at bounding box center [795, 201] width 28 height 21
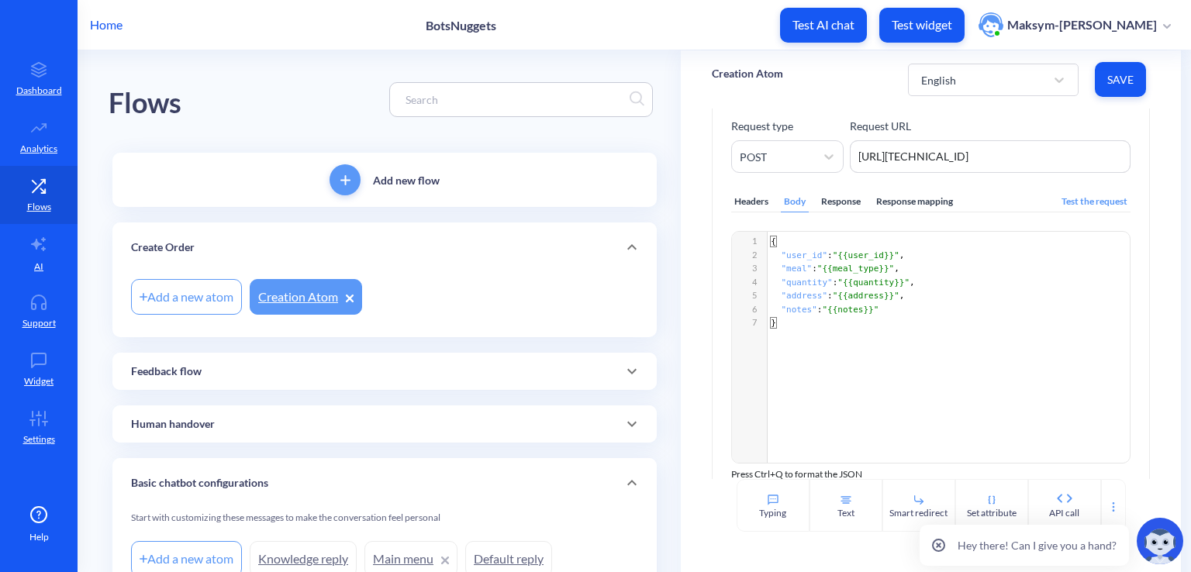
click at [858, 198] on div "Response" at bounding box center [841, 201] width 46 height 21
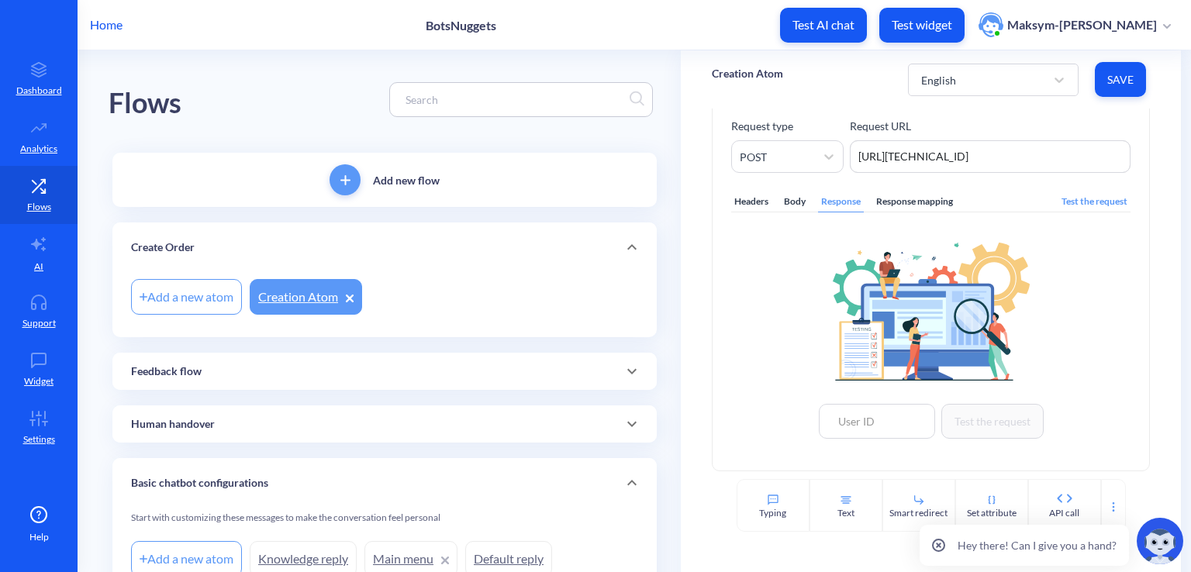
click at [883, 198] on div "Response mapping" at bounding box center [914, 201] width 83 height 21
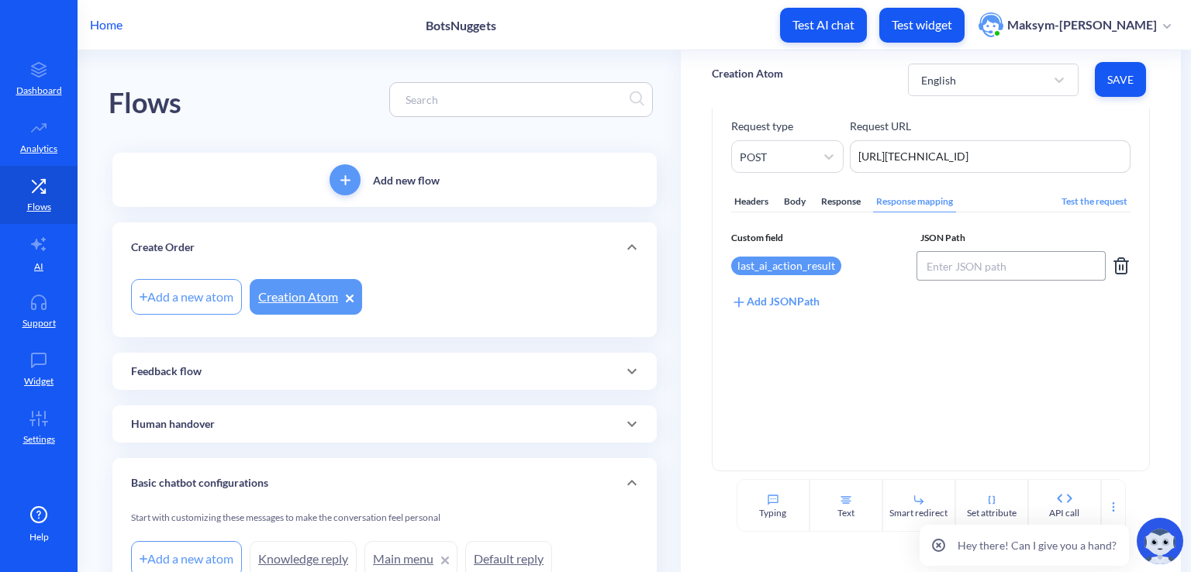
click at [943, 263] on input at bounding box center [1011, 265] width 190 height 29
type input "$.result"
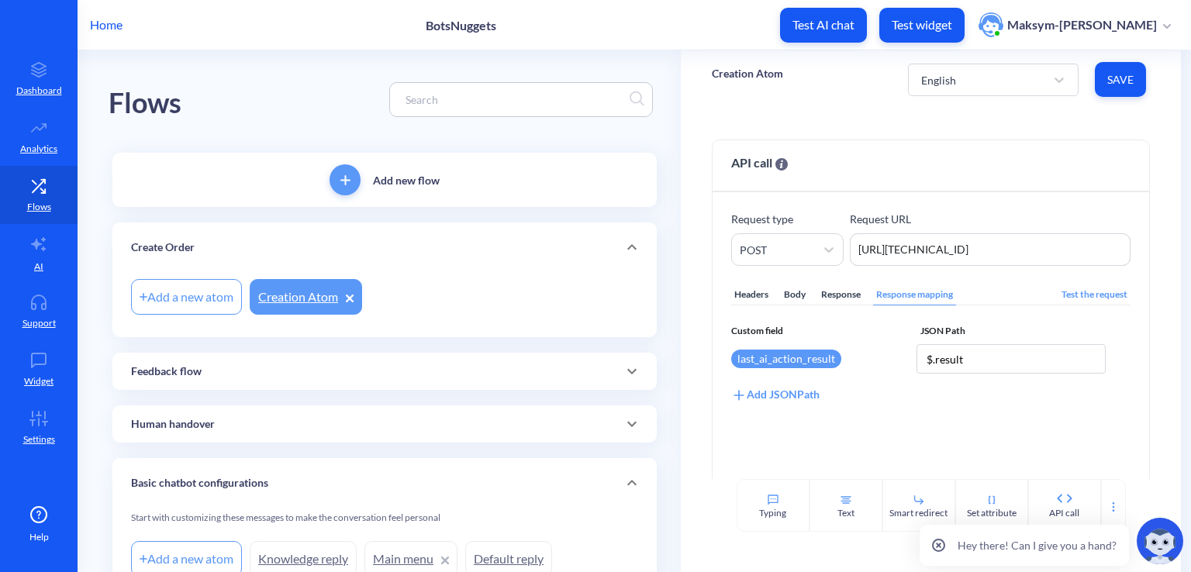
scroll to position [0, 0]
click at [43, 229] on link "AI" at bounding box center [39, 253] width 78 height 58
click at [1107, 77] on span "Save" at bounding box center [1120, 80] width 26 height 16
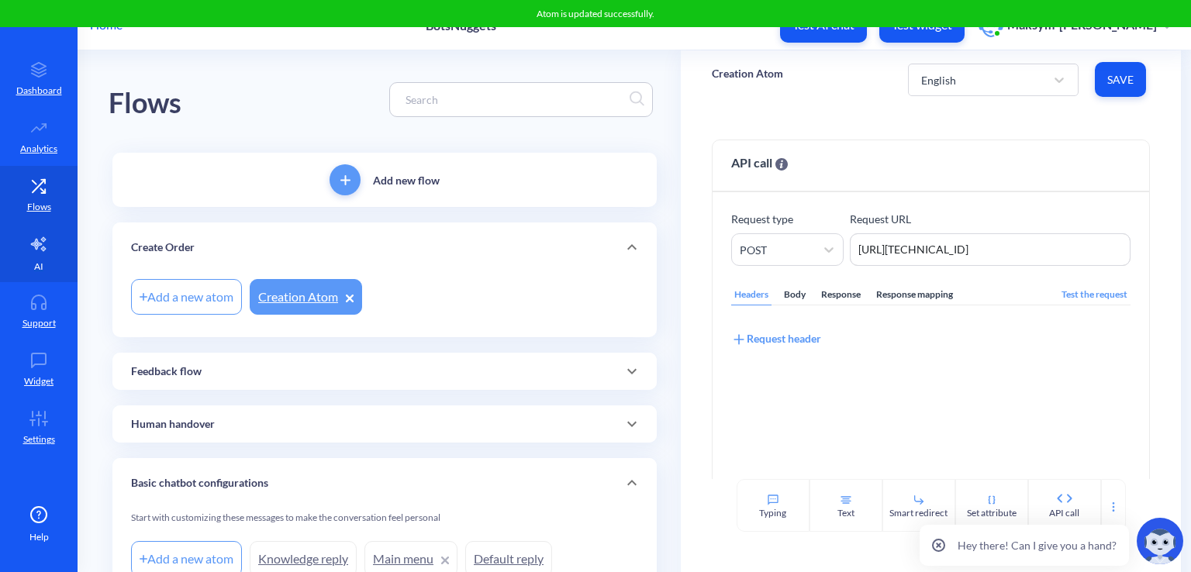
click at [24, 251] on link "AI" at bounding box center [39, 253] width 78 height 58
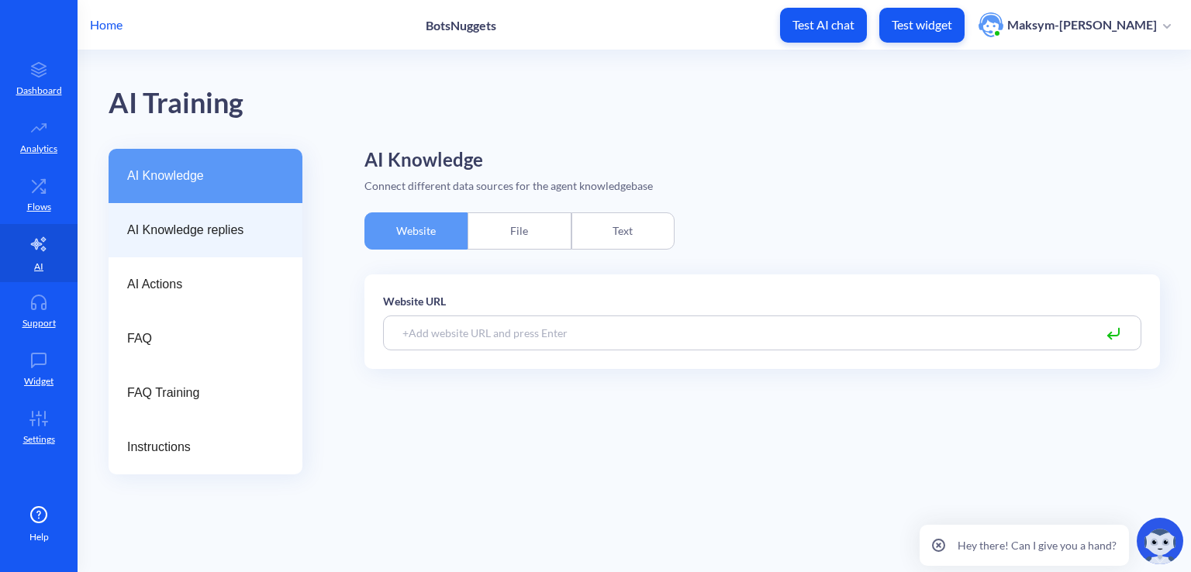
click at [197, 255] on div "AI Knowledge replies" at bounding box center [206, 230] width 194 height 54
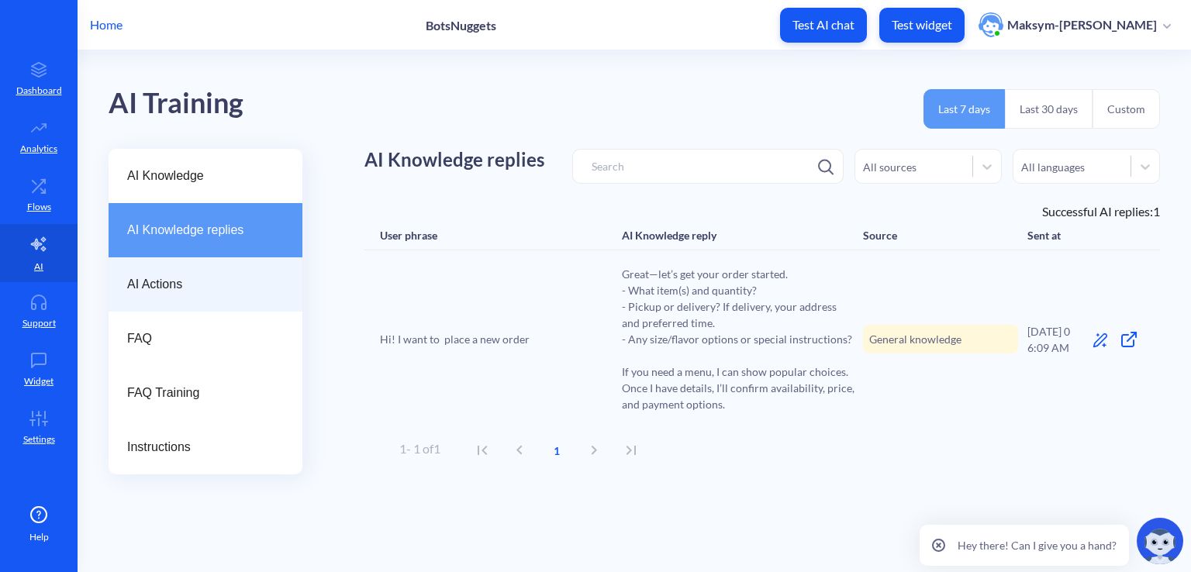
click at [199, 277] on span "AI Actions" at bounding box center [199, 284] width 144 height 19
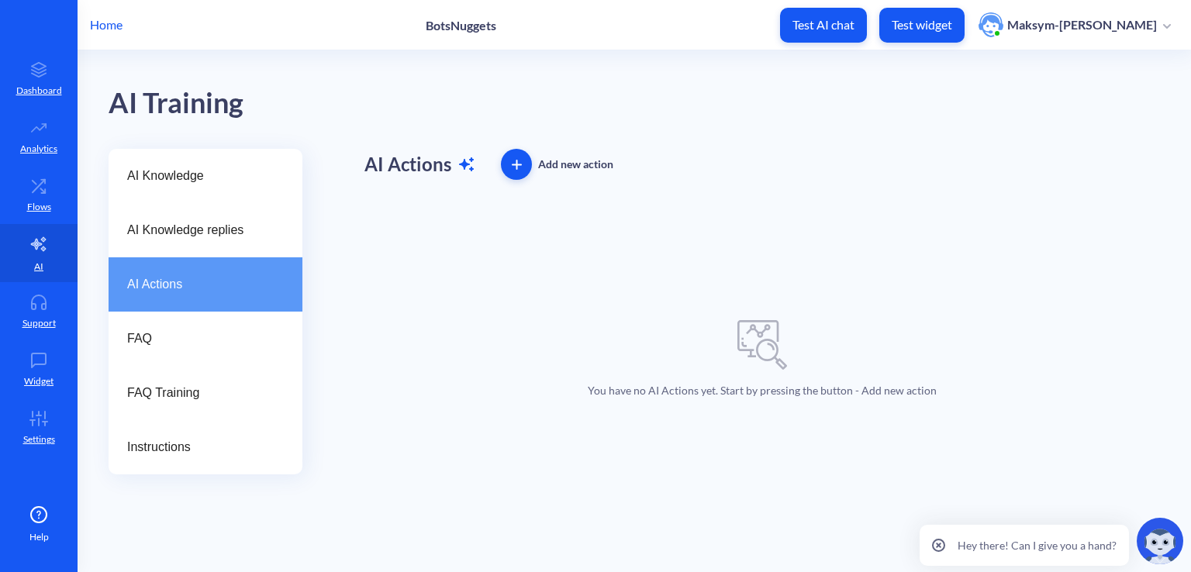
click at [502, 172] on button "button" at bounding box center [516, 164] width 31 height 31
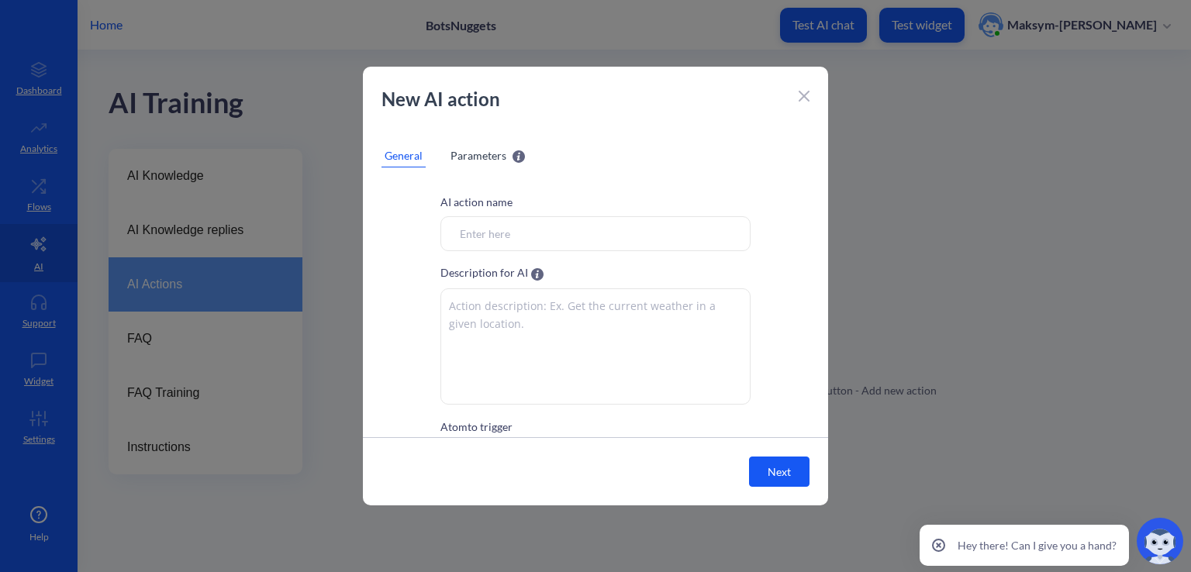
click at [524, 233] on input "Atom to trigger" at bounding box center [595, 233] width 310 height 35
type input "Create new order"
click at [611, 292] on textarea at bounding box center [595, 346] width 310 height 116
paste textarea "This action is for placing a new order - it should be triggered when the user i…"
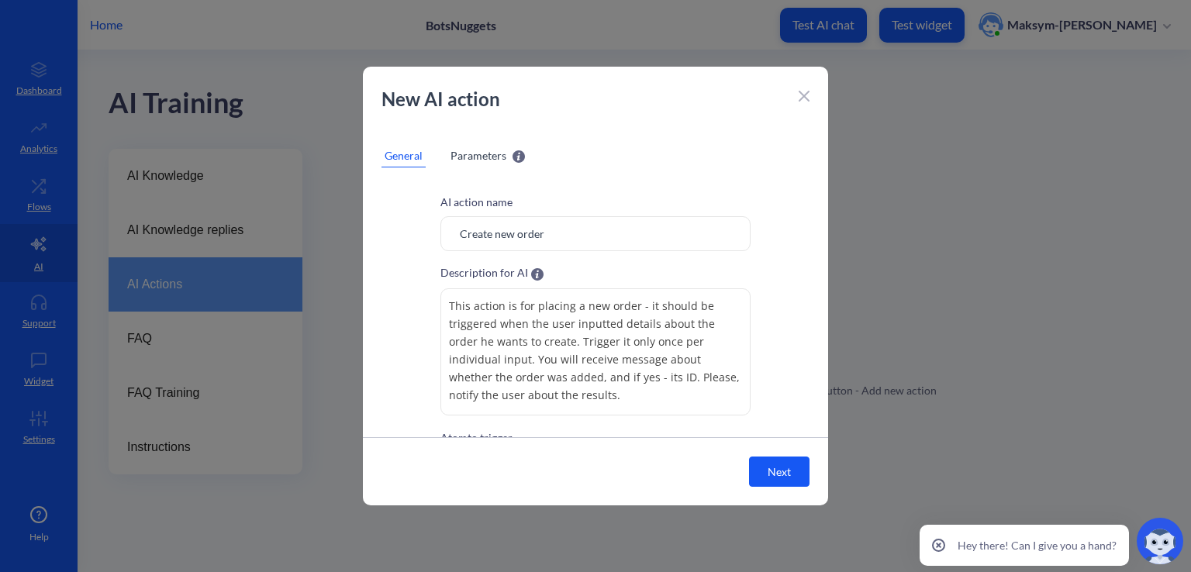
scroll to position [89, 0]
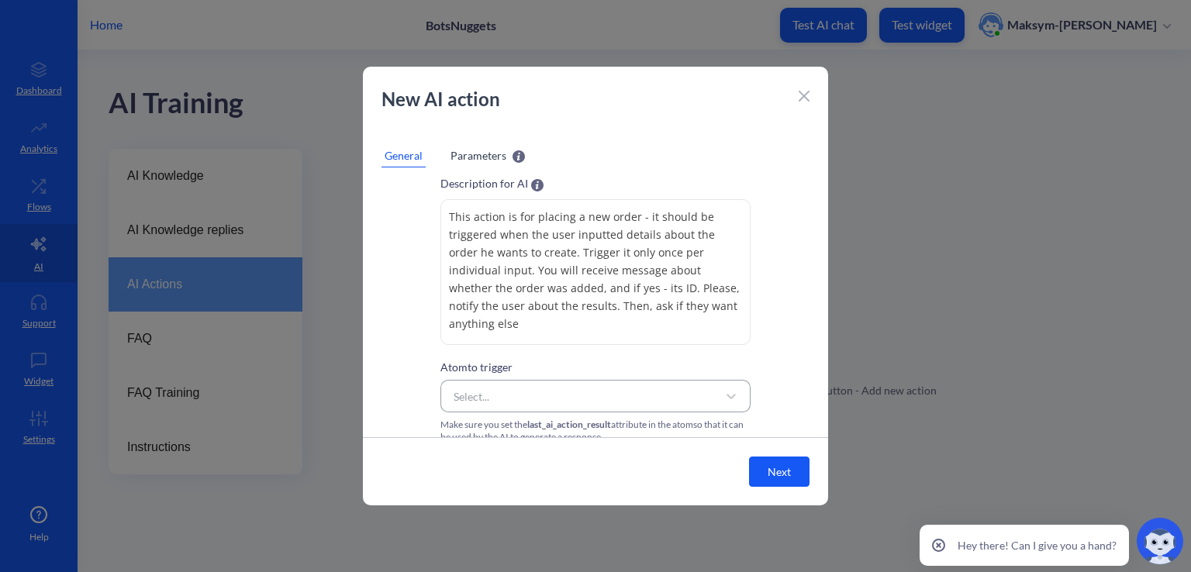
type textarea "This action is for placing a new order - it should be triggered when the user i…"
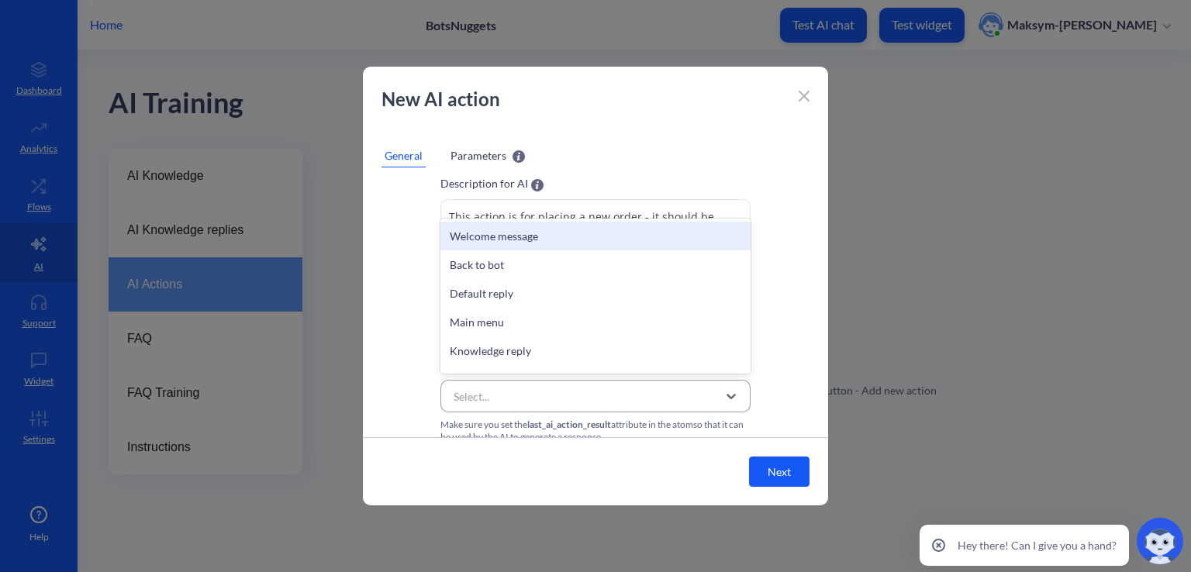
click at [540, 391] on div "Select..." at bounding box center [581, 396] width 271 height 28
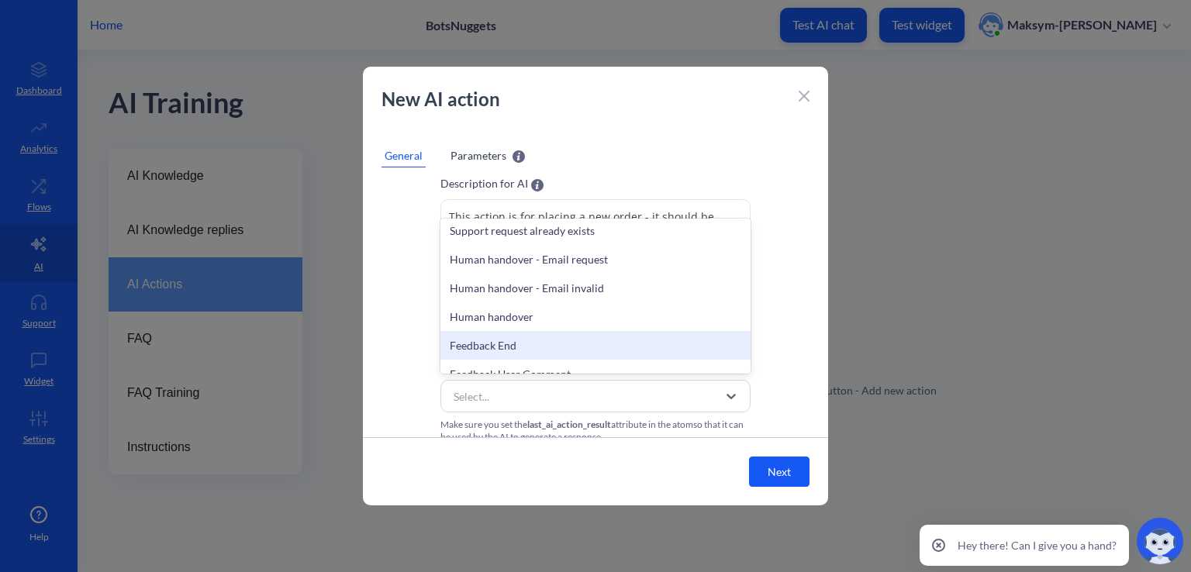
scroll to position [338, 0]
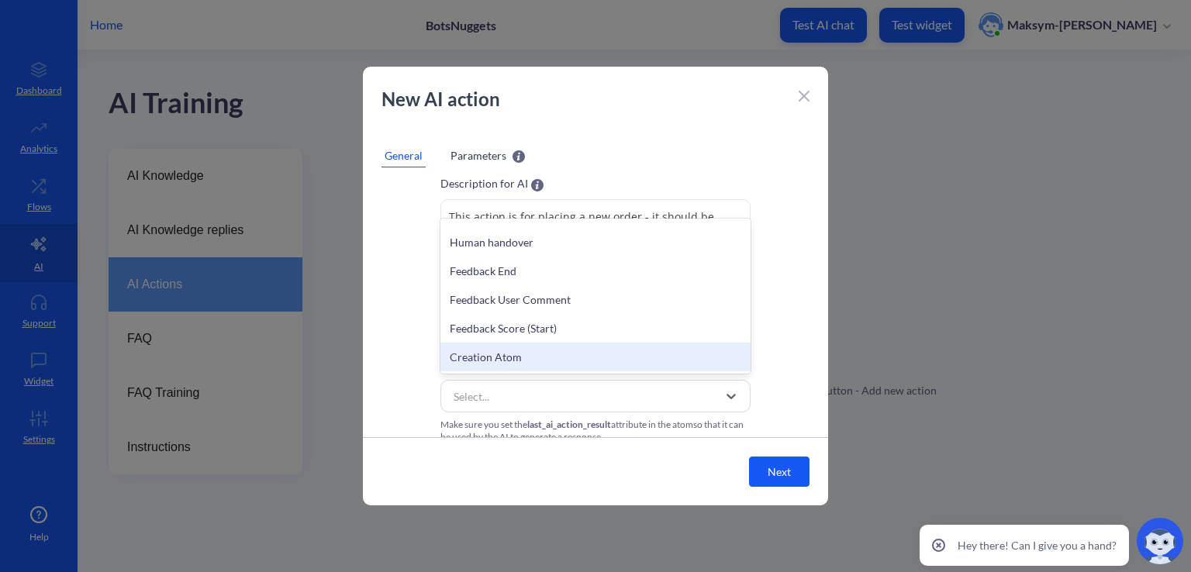
click at [484, 357] on div "Creation Atom" at bounding box center [595, 357] width 310 height 29
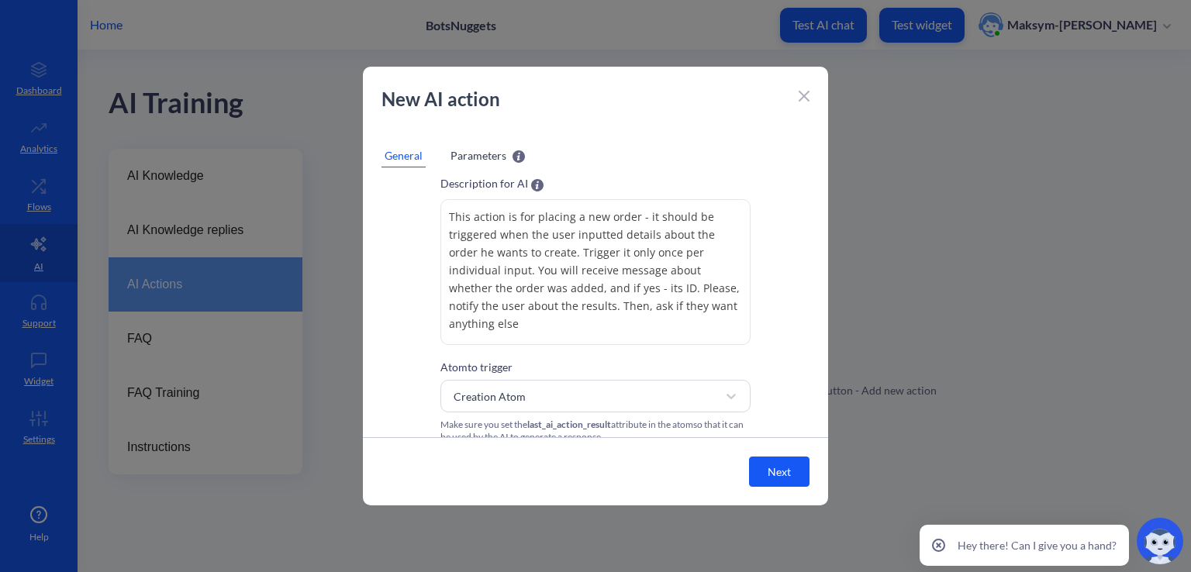
click at [489, 152] on span "Parameters" at bounding box center [478, 155] width 56 height 16
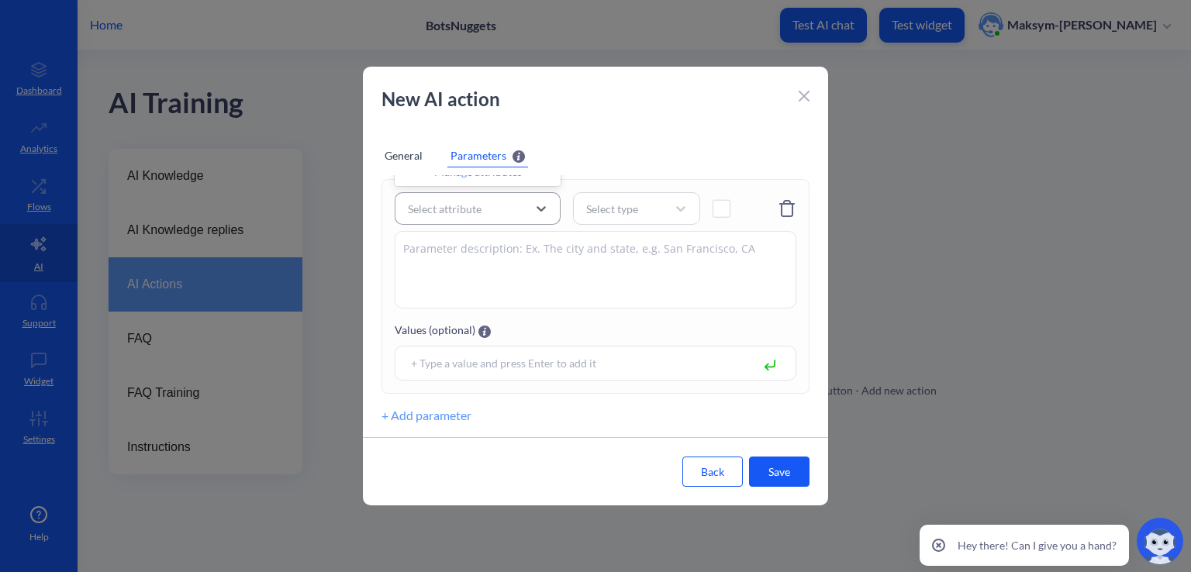
click at [483, 201] on div "Select attribute" at bounding box center [463, 209] width 127 height 28
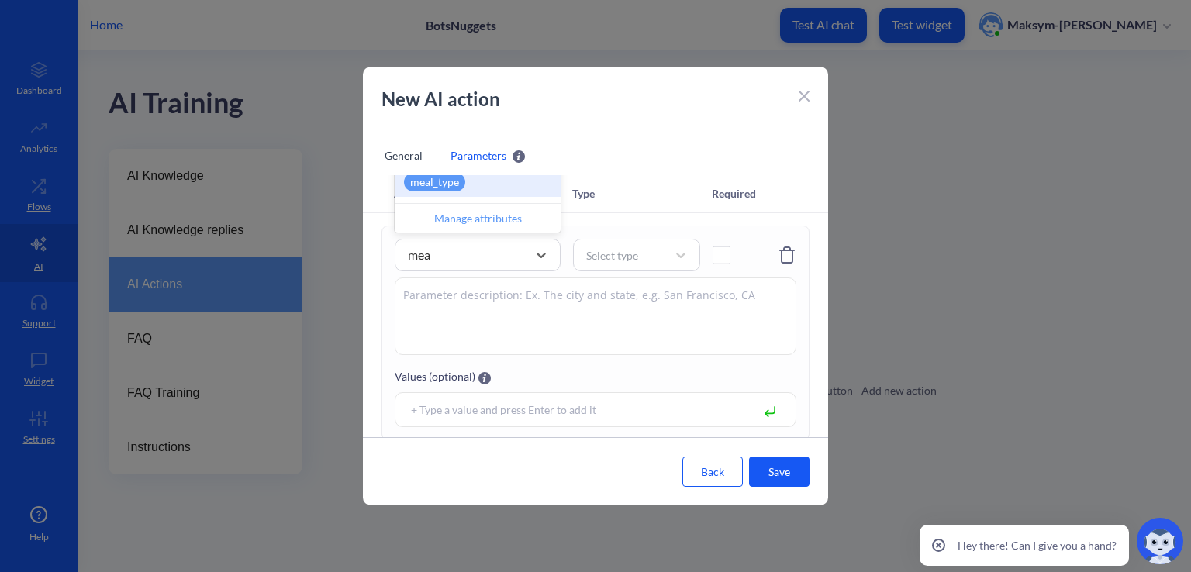
type input "meal"
click at [460, 188] on div "meal_type" at bounding box center [434, 182] width 61 height 19
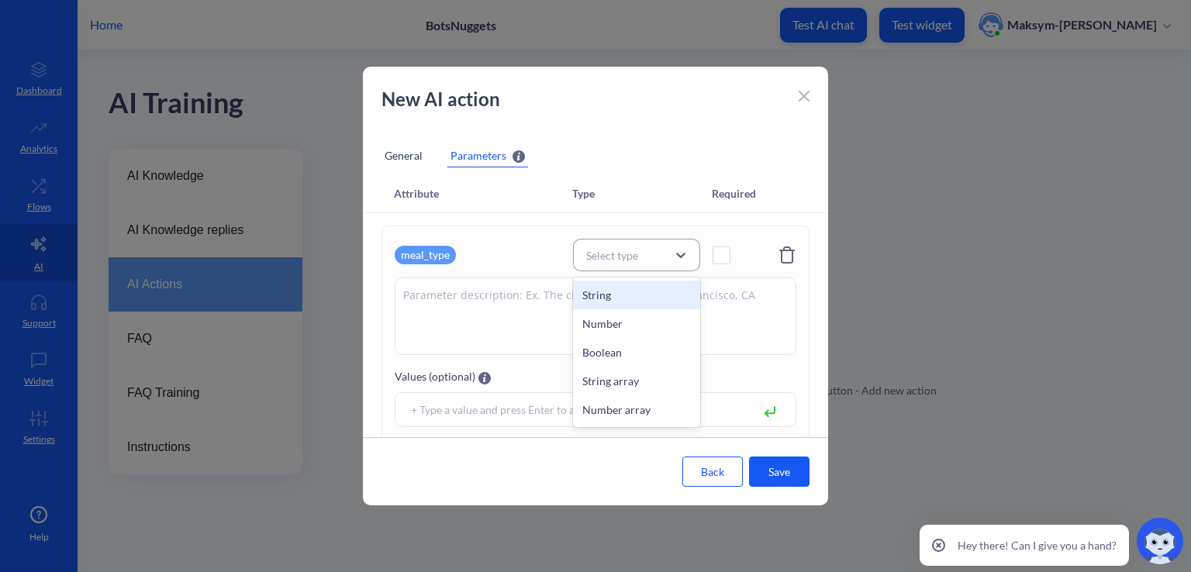
click at [614, 257] on div "Select type" at bounding box center [612, 255] width 52 height 16
click at [633, 374] on div "String array" at bounding box center [636, 381] width 127 height 29
click at [717, 256] on span at bounding box center [721, 255] width 18 height 18
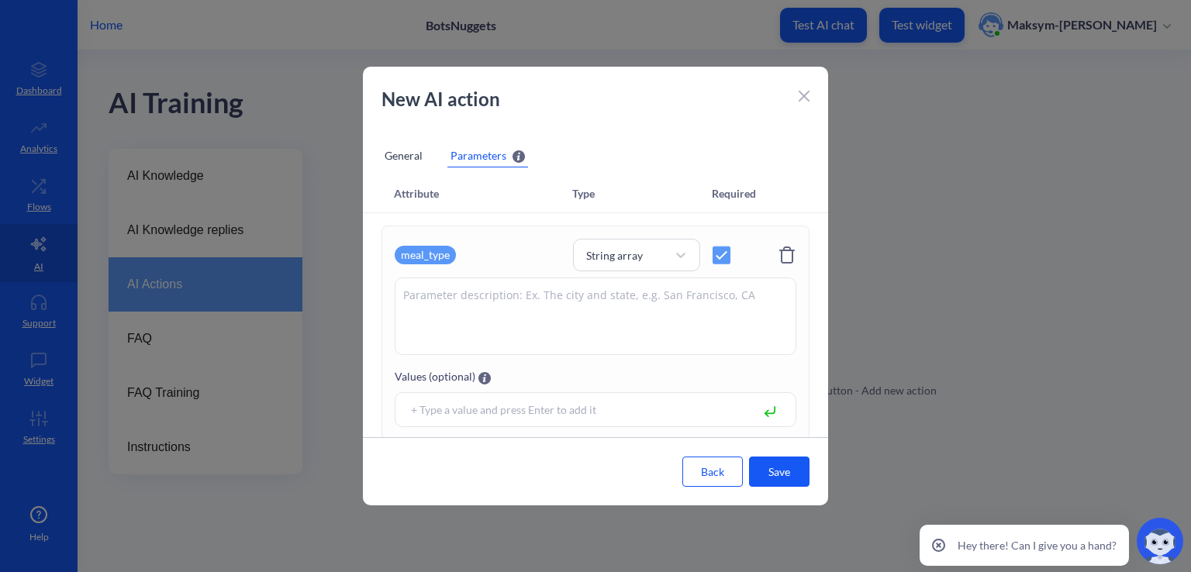
click at [610, 298] on textarea at bounding box center [596, 317] width 402 height 78
type textarea "T"
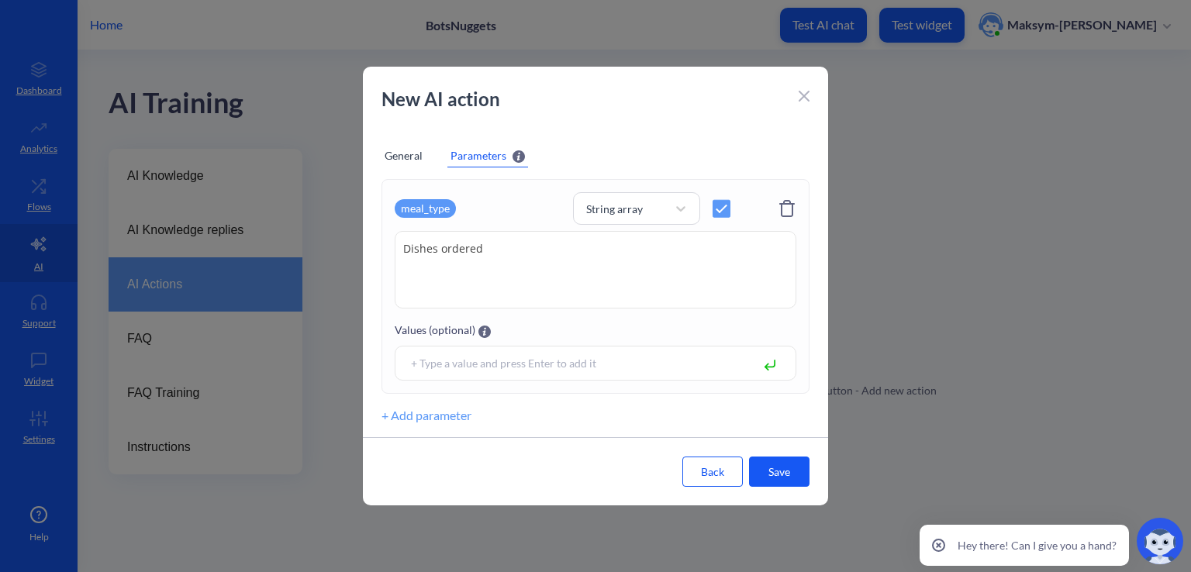
type textarea "Dishes ordered"
click at [419, 409] on button "+ Add parameter" at bounding box center [426, 415] width 90 height 19
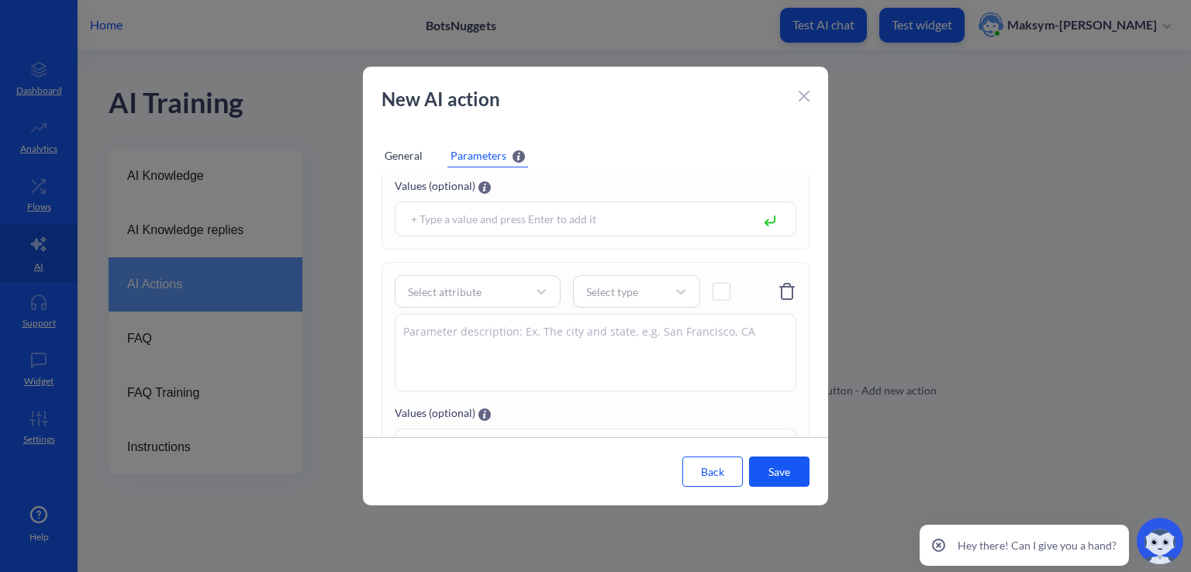
scroll to position [195, 0]
click at [431, 285] on div "Select attribute" at bounding box center [445, 287] width 74 height 16
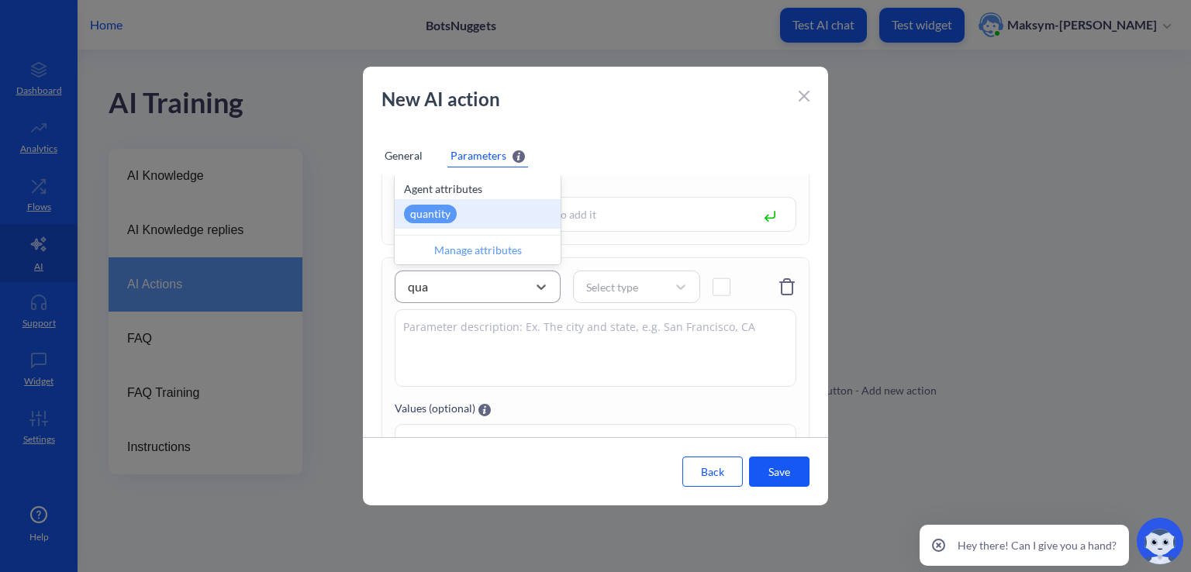
type input "quan"
click at [435, 209] on div "quantity" at bounding box center [430, 214] width 53 height 19
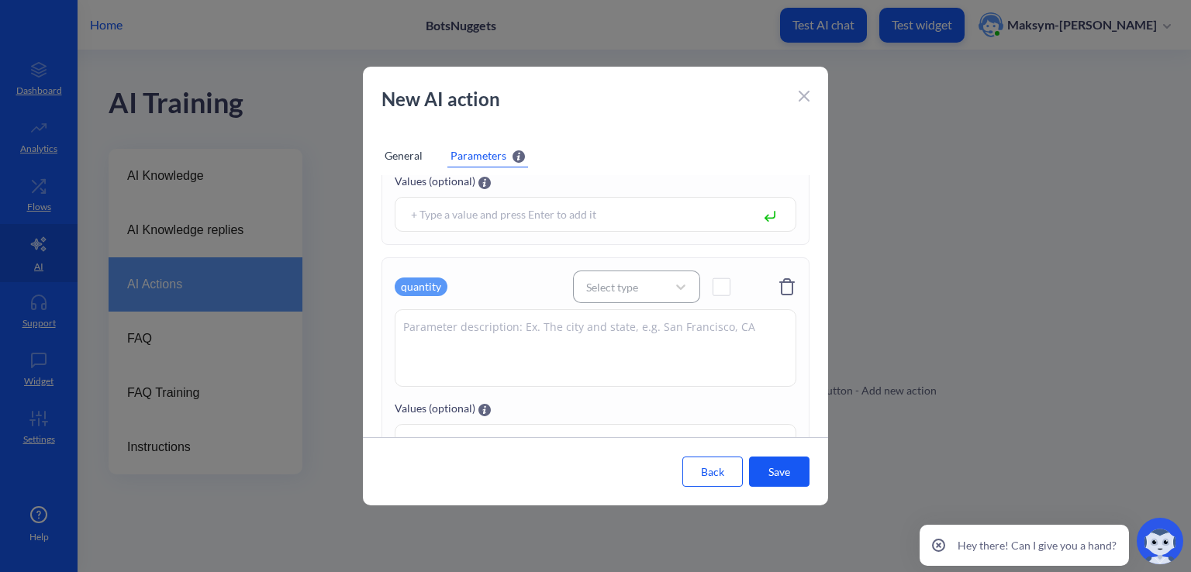
click at [591, 289] on div "Select type" at bounding box center [612, 287] width 52 height 16
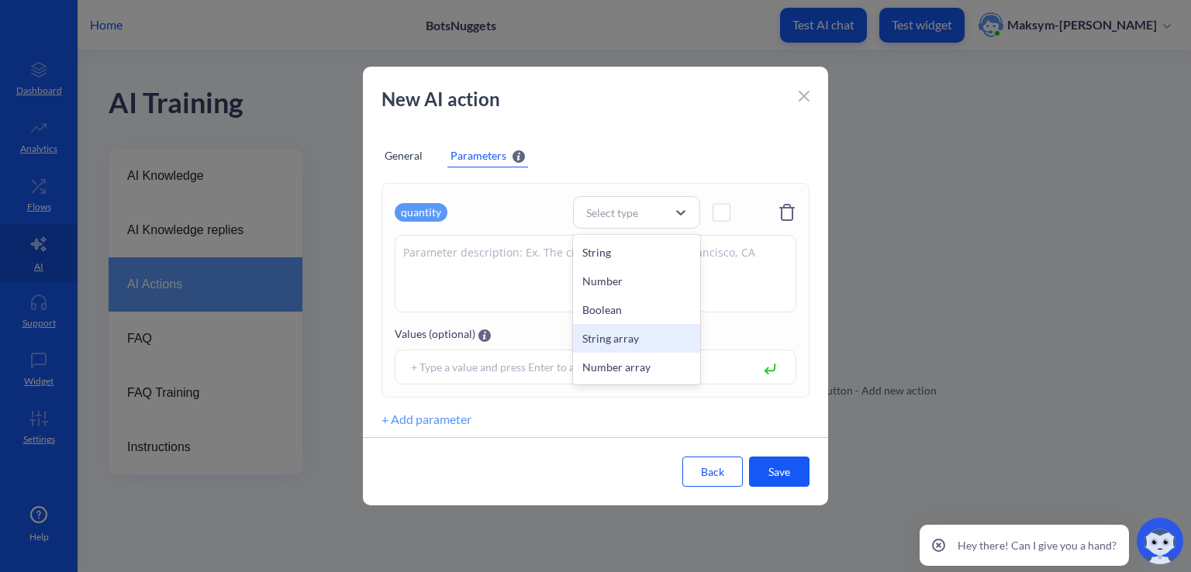
scroll to position [271, 0]
click at [611, 364] on div "Number array" at bounding box center [636, 365] width 127 height 29
click at [710, 207] on div "quantity option Number array, selected. 5 results available. Select is focused …" at bounding box center [596, 211] width 402 height 33
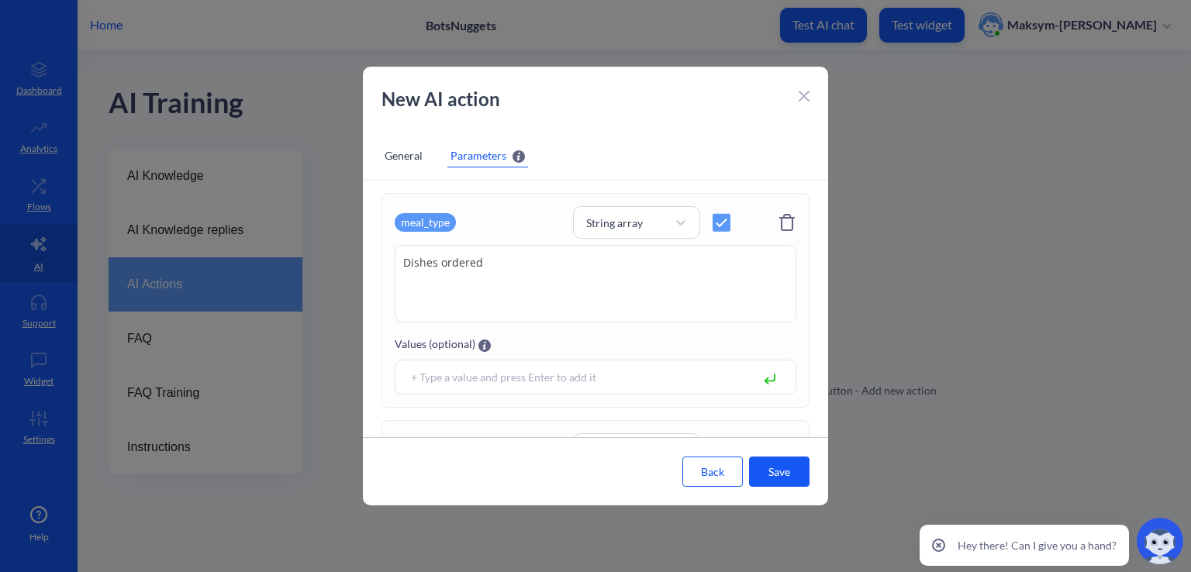
scroll to position [173, 0]
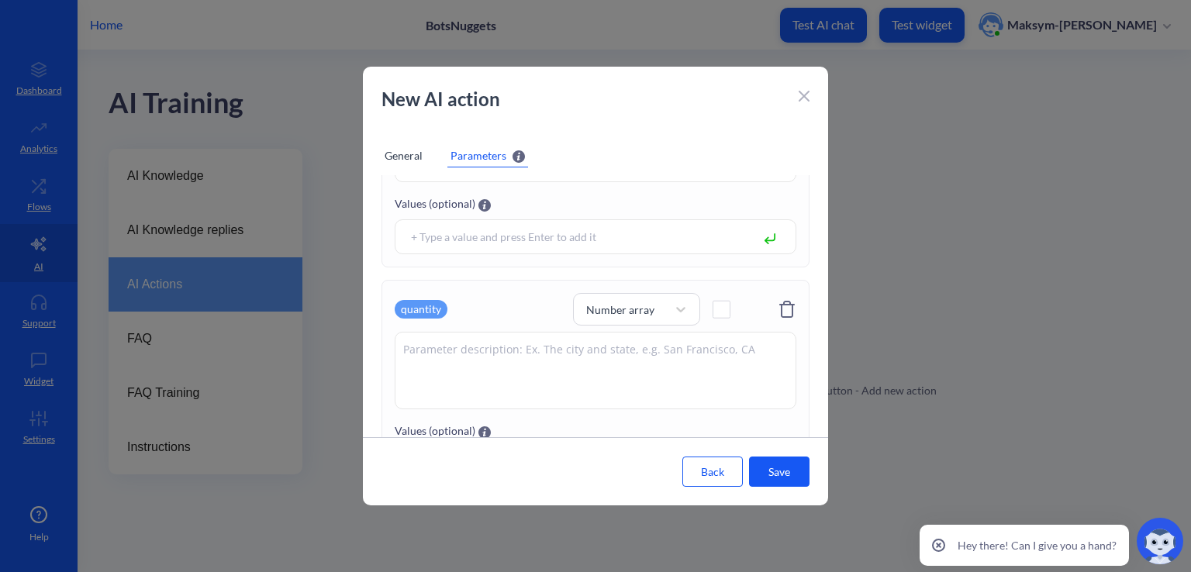
click at [722, 314] on span at bounding box center [721, 310] width 18 height 18
click at [645, 357] on textarea at bounding box center [596, 371] width 402 height 78
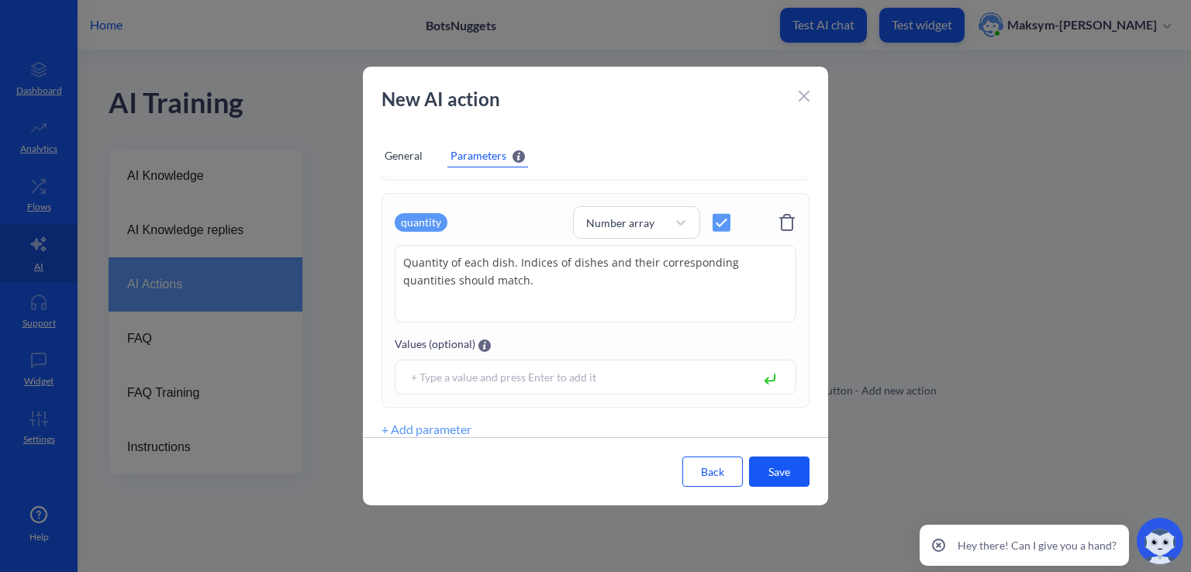
scroll to position [273, 0]
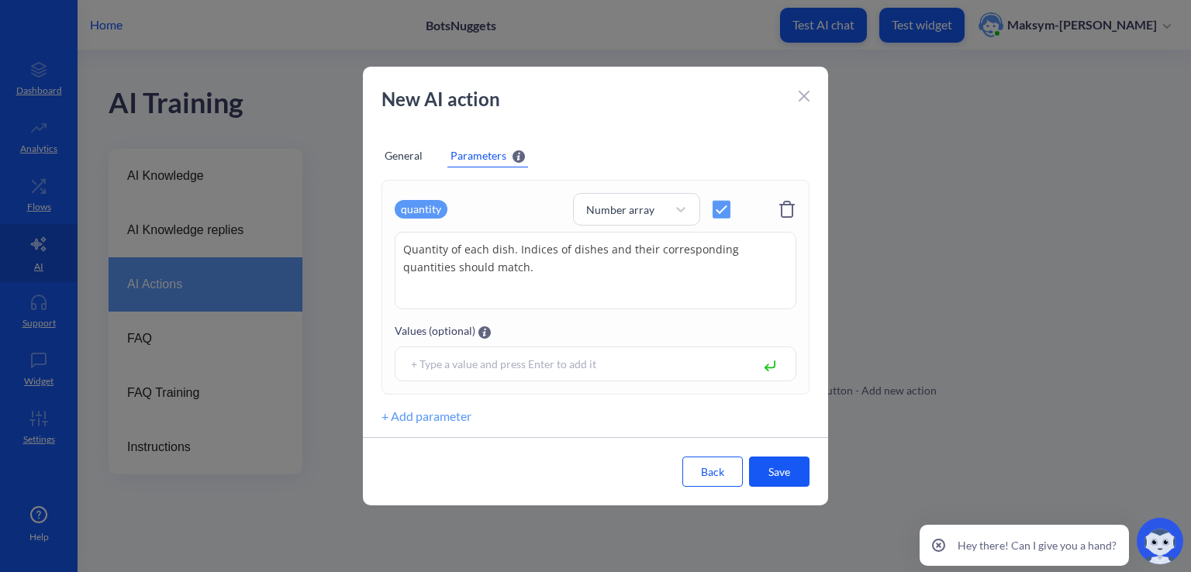
type textarea "Quantity of each dish. Indices of dishes and their corresponding quantities sho…"
click at [419, 420] on button "+ Add parameter" at bounding box center [426, 416] width 90 height 19
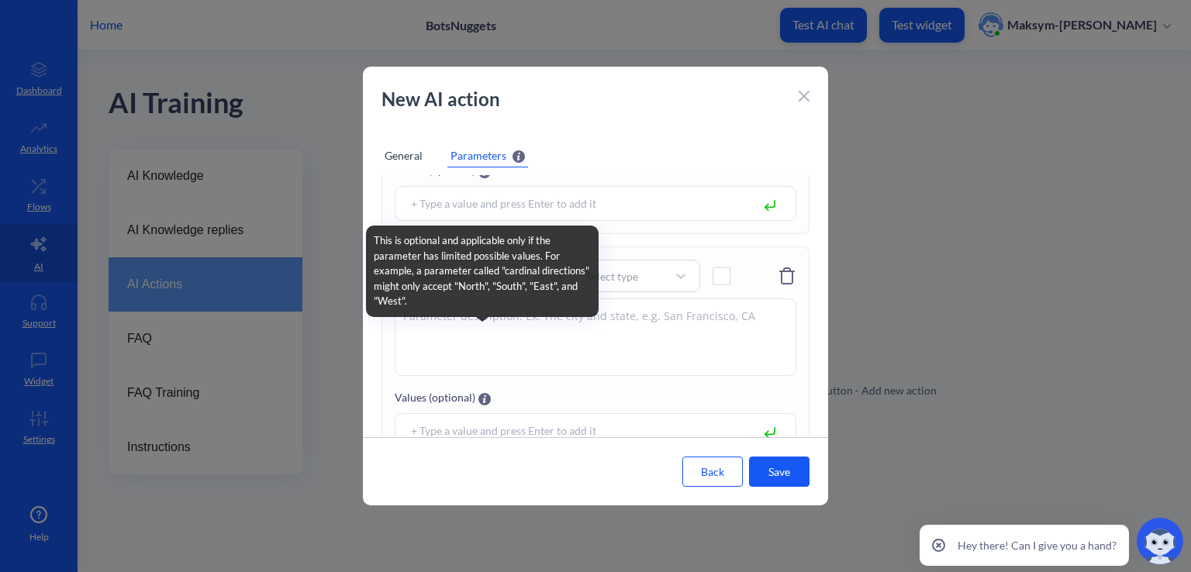
scroll to position [449, 0]
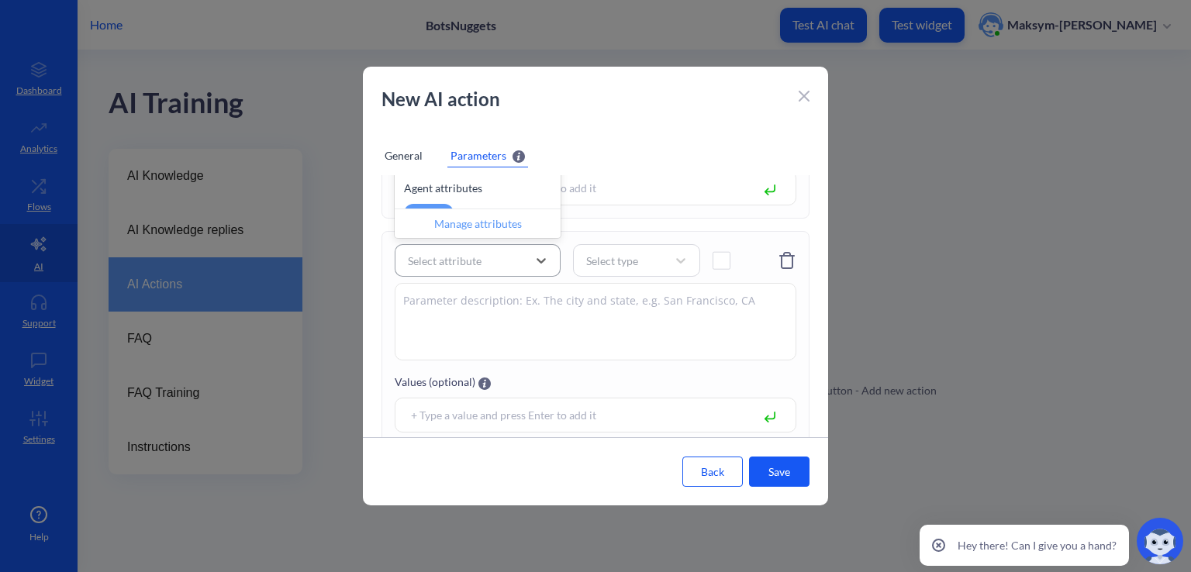
click at [431, 254] on div "Select attribute" at bounding box center [445, 261] width 74 height 16
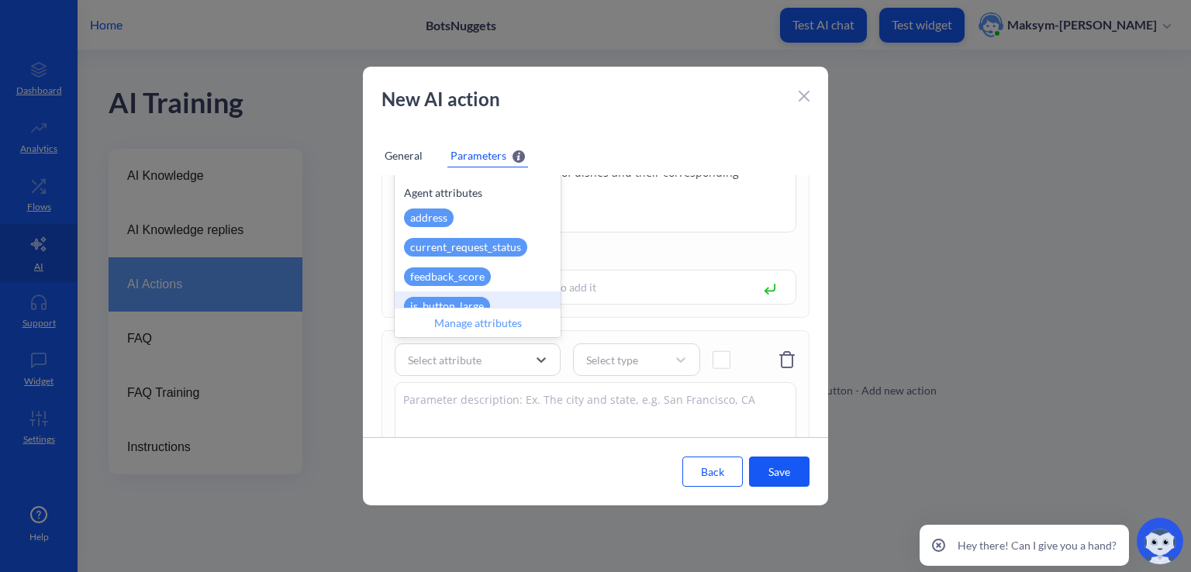
scroll to position [111, 0]
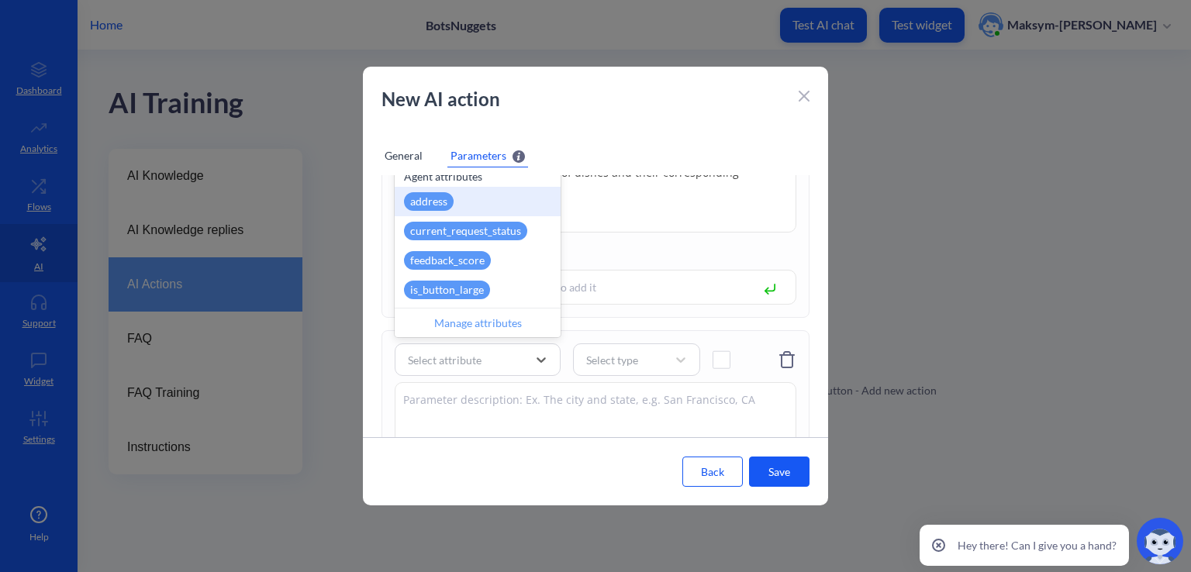
click at [433, 199] on div "address" at bounding box center [429, 201] width 50 height 19
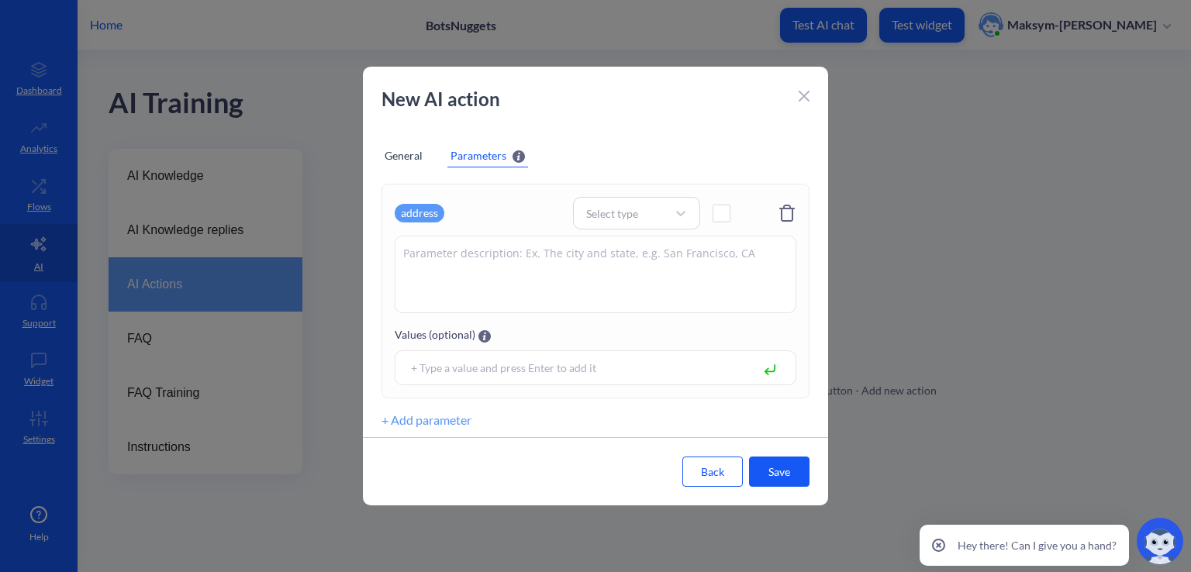
scroll to position [499, 0]
click at [538, 271] on textarea at bounding box center [596, 272] width 402 height 78
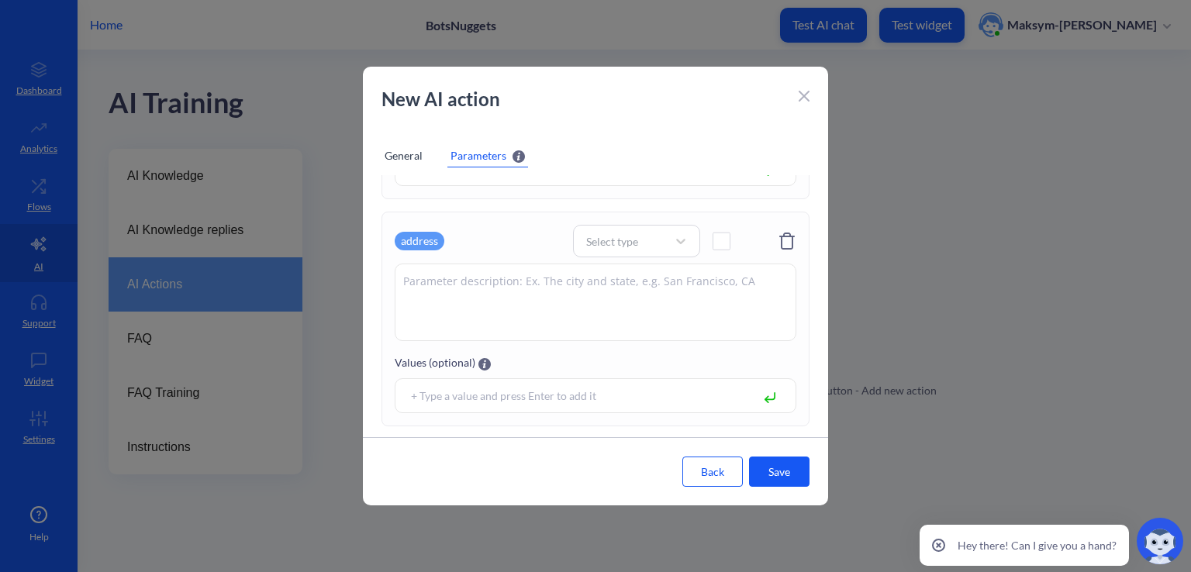
click at [641, 221] on div "address Select type Values (optional)" at bounding box center [595, 319] width 428 height 215
click at [638, 236] on div "Select type" at bounding box center [622, 241] width 88 height 22
click at [633, 279] on textarea at bounding box center [596, 303] width 402 height 78
click at [611, 233] on div "Select type" at bounding box center [612, 241] width 52 height 16
click at [607, 286] on div "String" at bounding box center [636, 281] width 127 height 29
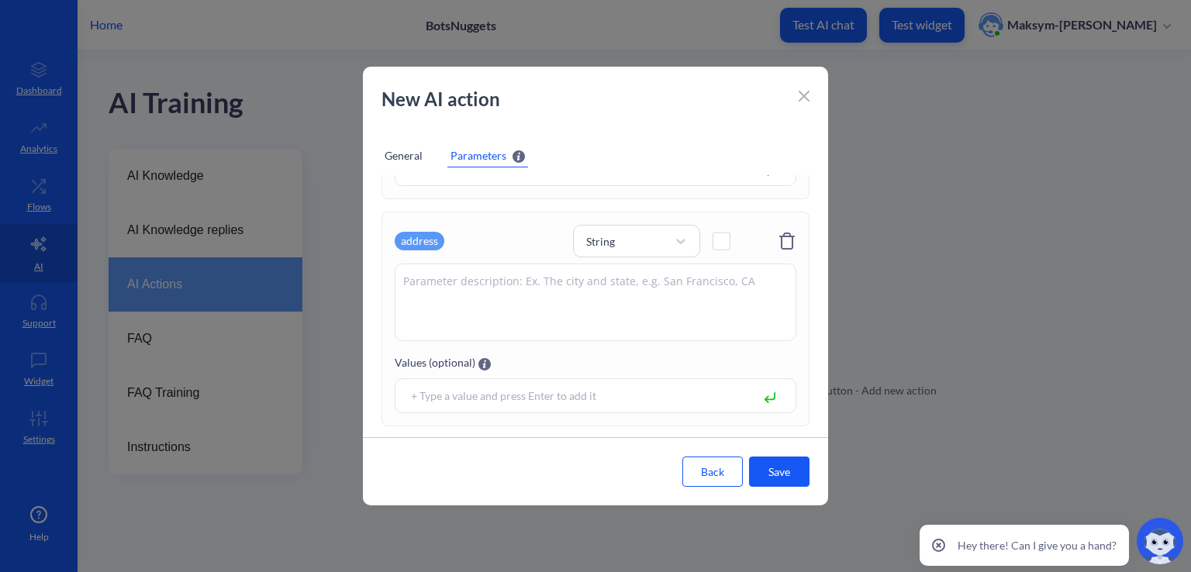
click at [590, 289] on textarea at bounding box center [596, 303] width 402 height 78
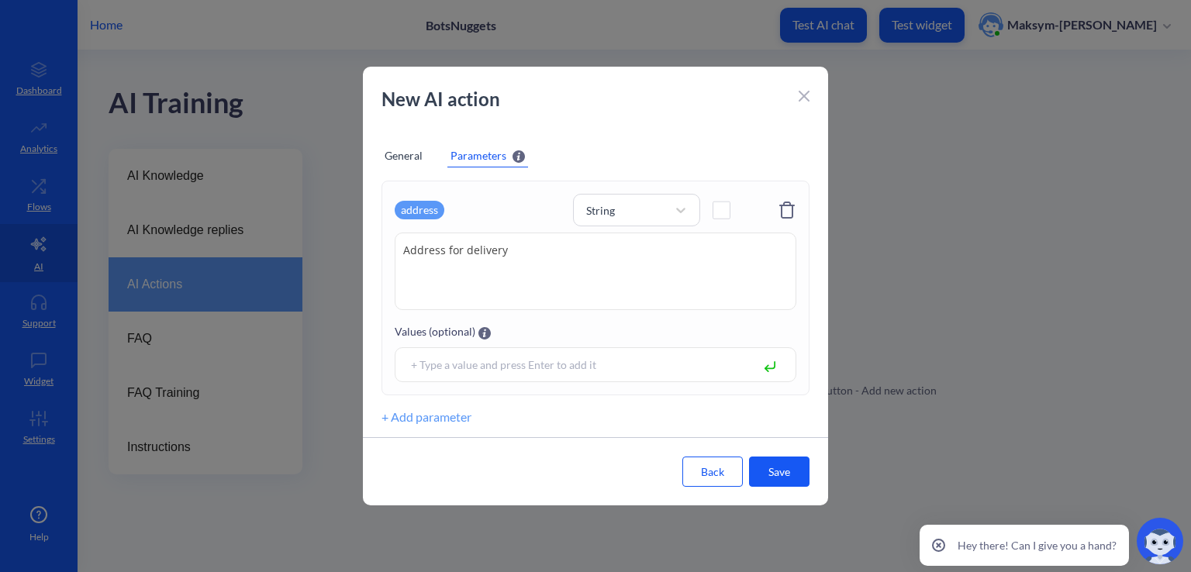
type textarea "Address for delivery"
click at [437, 410] on button "+ Add parameter" at bounding box center [426, 417] width 90 height 19
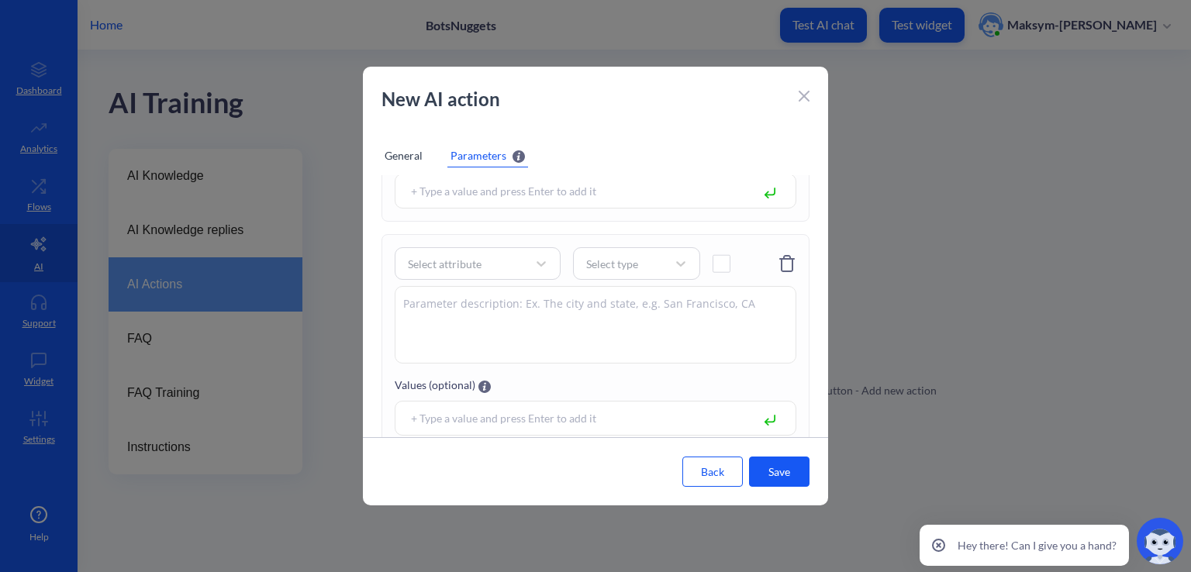
scroll to position [674, 0]
click at [437, 269] on div "Select attribute" at bounding box center [445, 263] width 74 height 16
type input "not"
click at [423, 192] on div "notes" at bounding box center [423, 190] width 39 height 19
click at [619, 252] on div "Select type" at bounding box center [622, 263] width 88 height 22
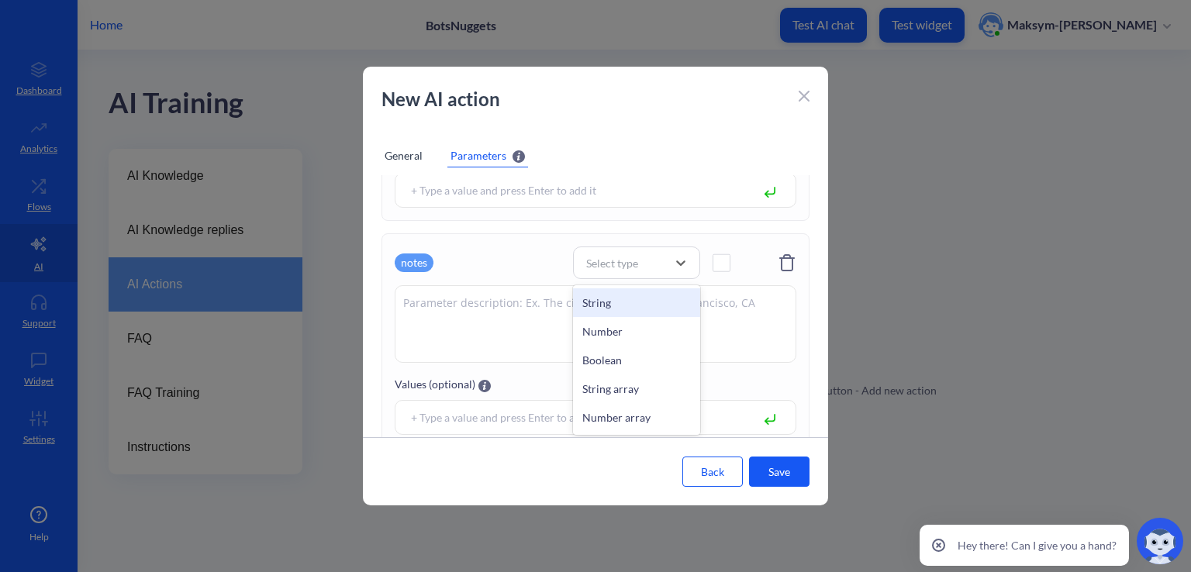
click at [621, 293] on div "String" at bounding box center [636, 302] width 127 height 29
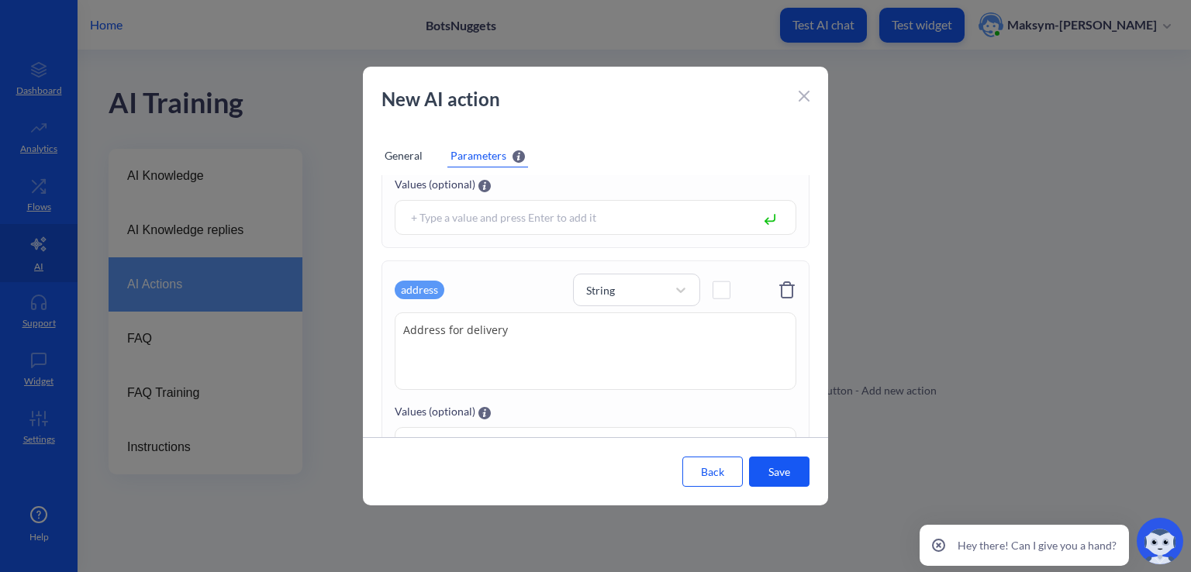
click at [717, 292] on span at bounding box center [721, 290] width 18 height 18
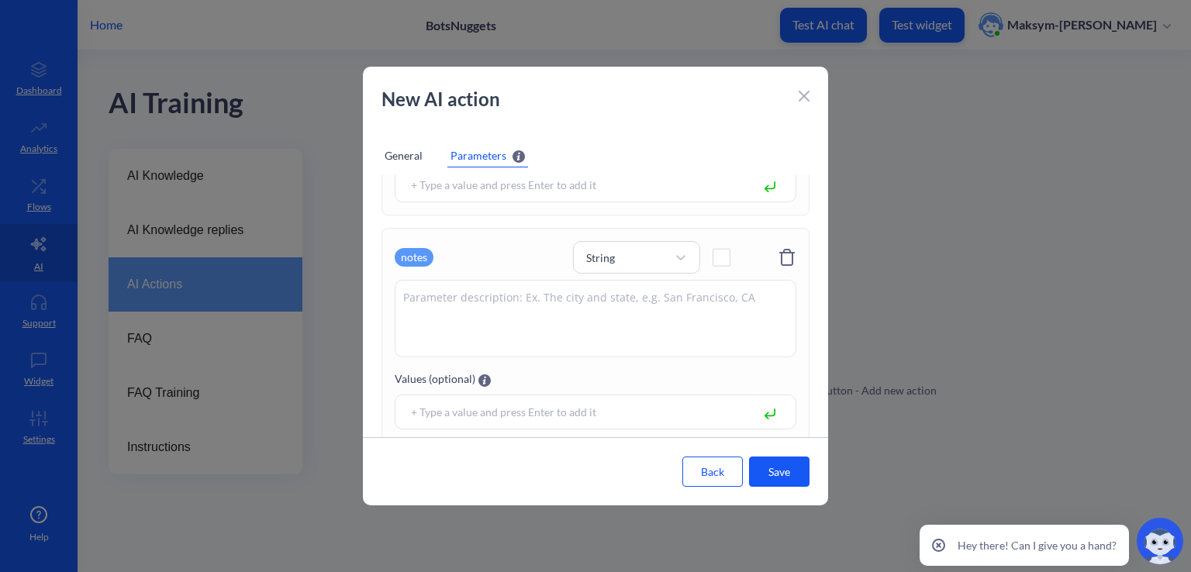
click at [591, 302] on textarea at bounding box center [596, 319] width 402 height 78
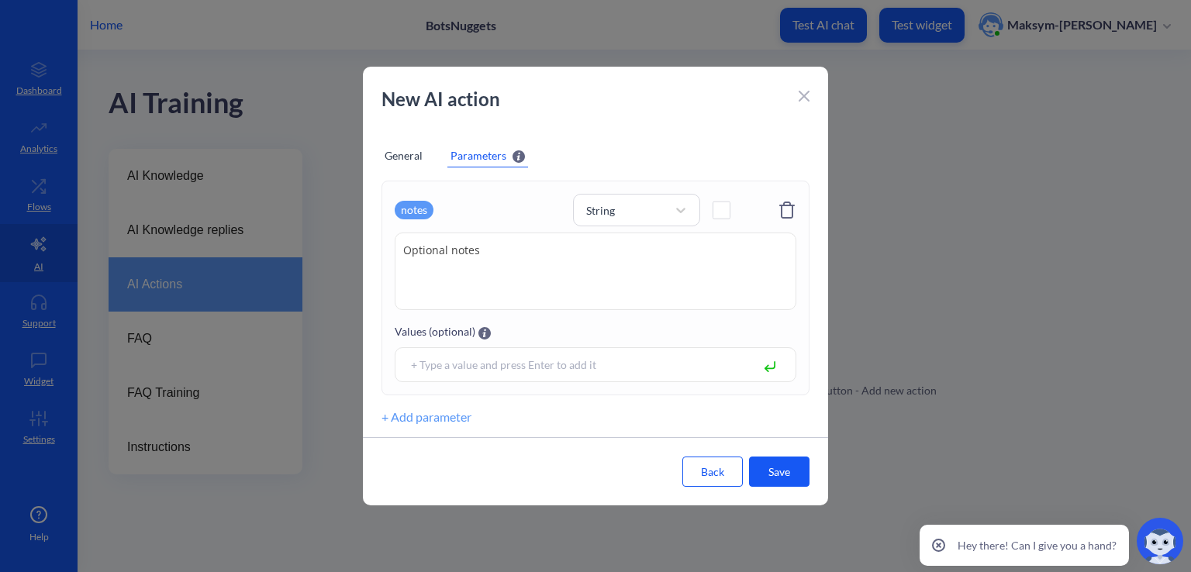
type textarea "Optional notes"
click at [788, 469] on button "Save" at bounding box center [779, 472] width 60 height 30
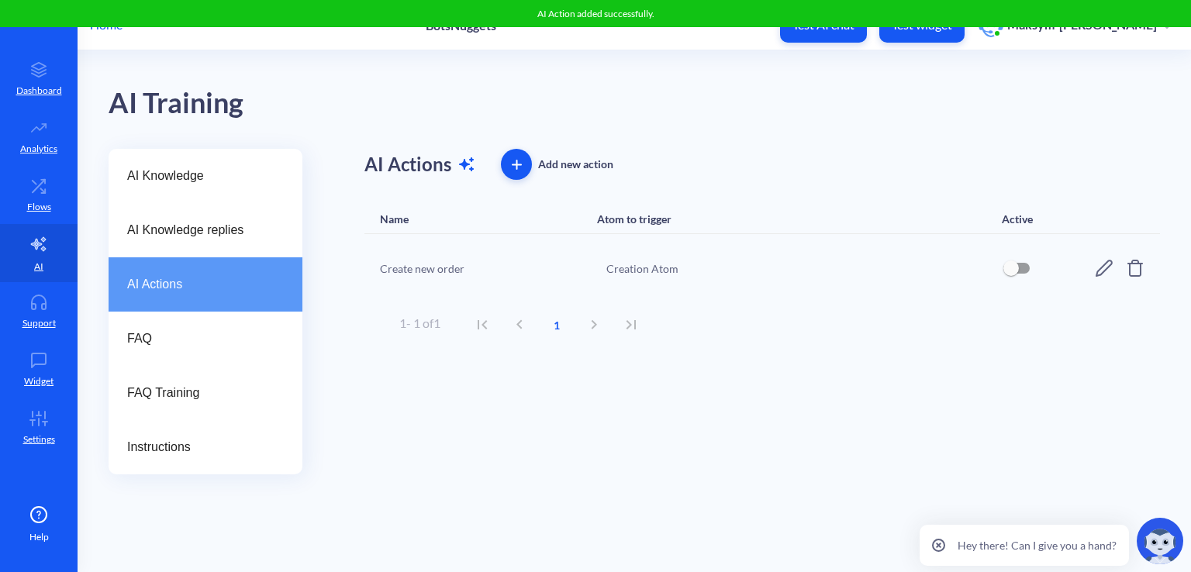
click at [1005, 276] on input "checkbox" at bounding box center [1010, 268] width 37 height 37
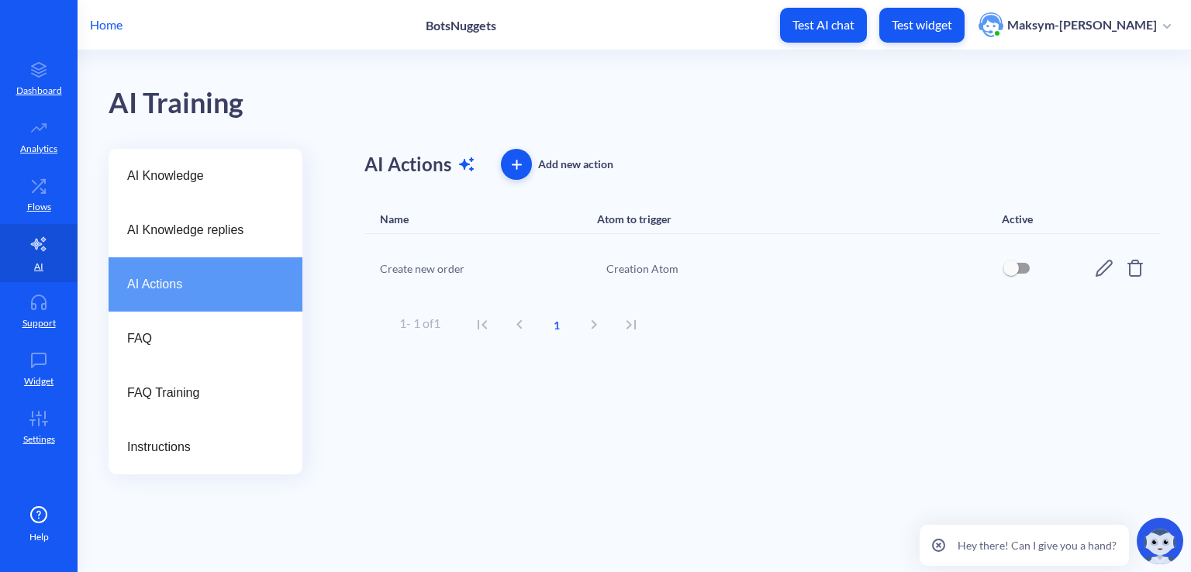
checkbox input "true"
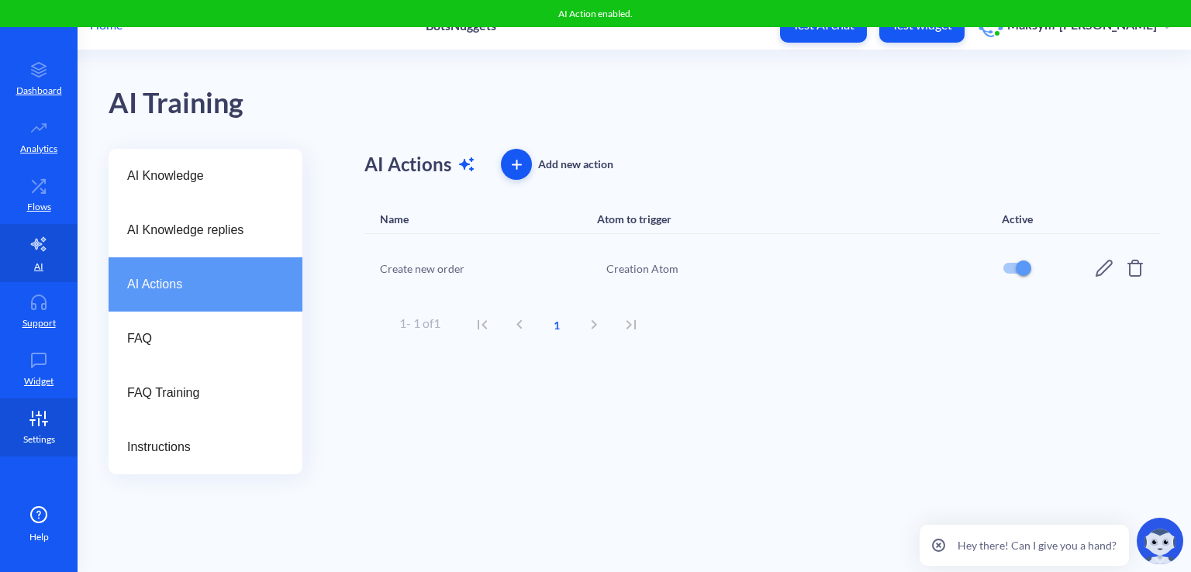
click at [40, 413] on icon at bounding box center [38, 419] width 31 height 16
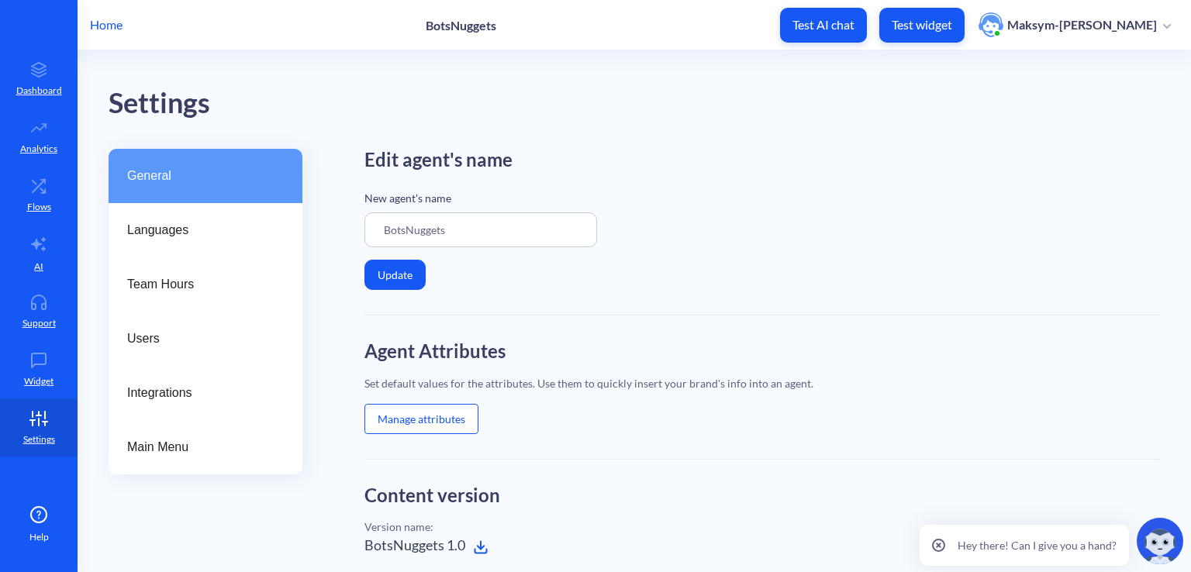
click at [384, 423] on button "Manage attributes" at bounding box center [421, 419] width 114 height 30
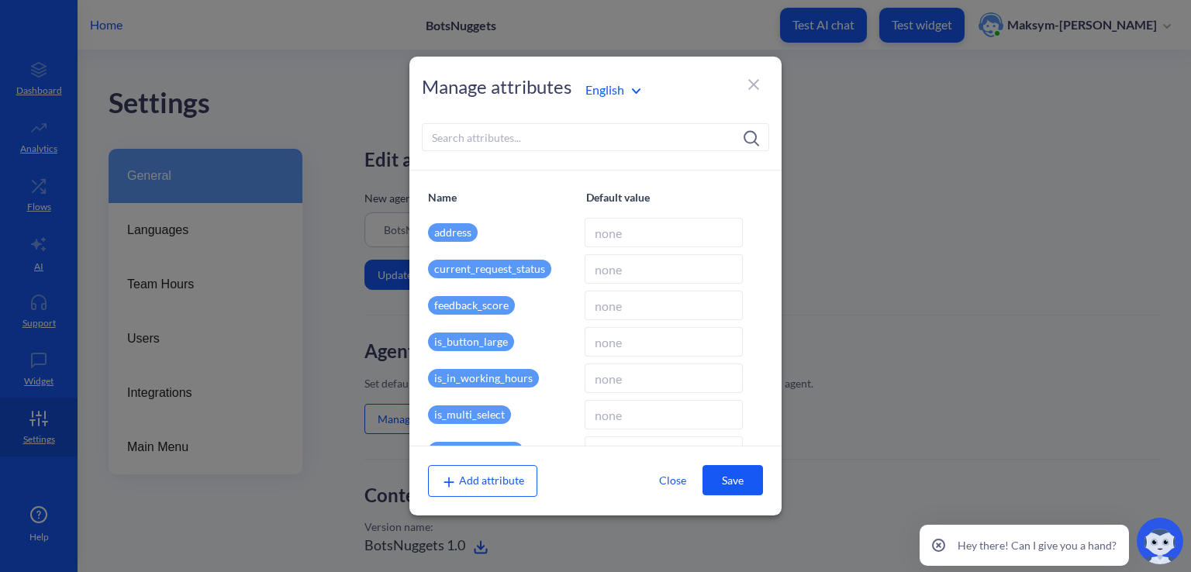
click at [456, 137] on input at bounding box center [595, 137] width 347 height 28
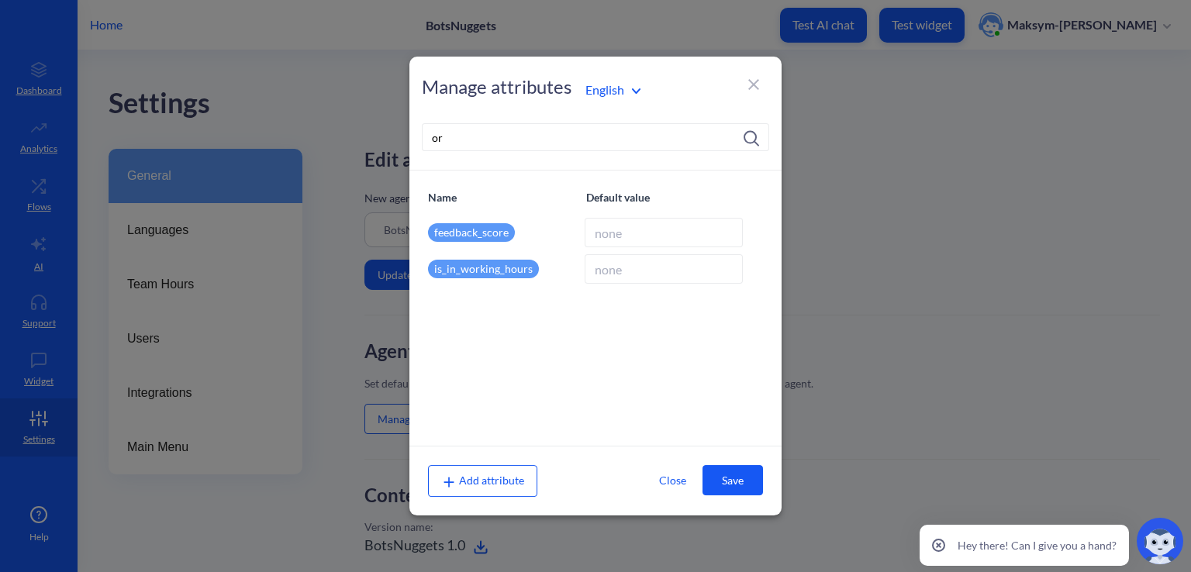
type input "o"
type input "l"
type input "o"
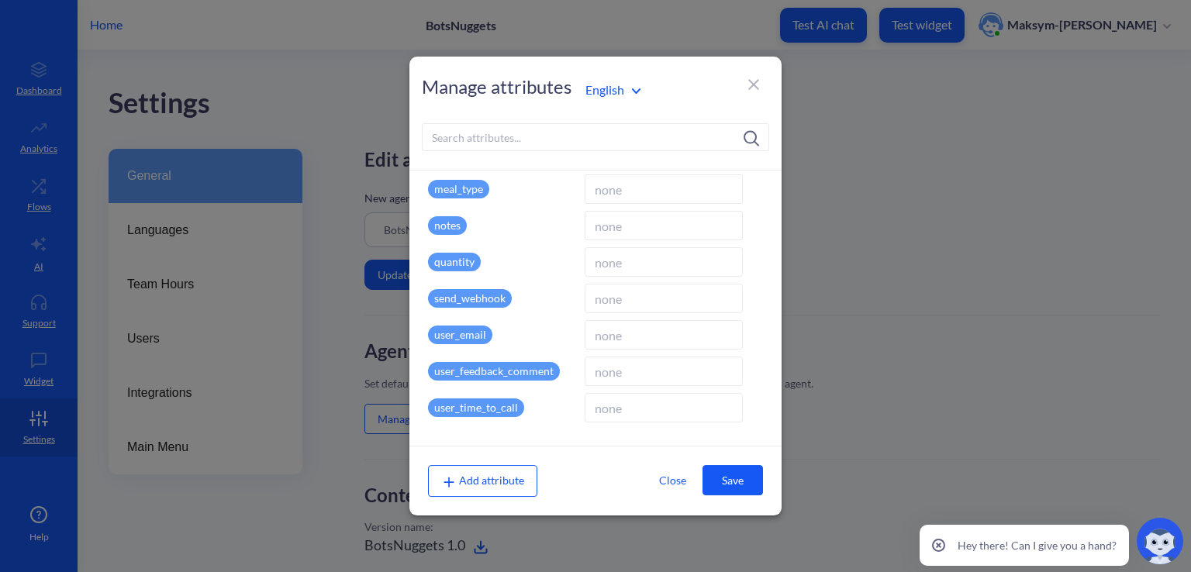
scroll to position [483, 0]
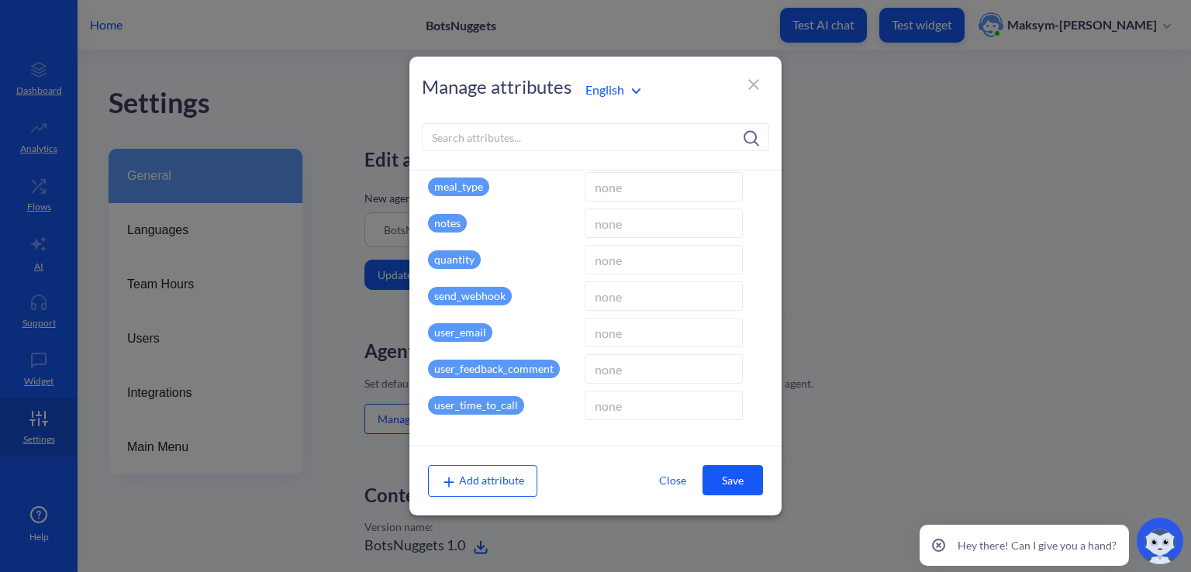
click at [682, 485] on button "Close" at bounding box center [672, 480] width 60 height 29
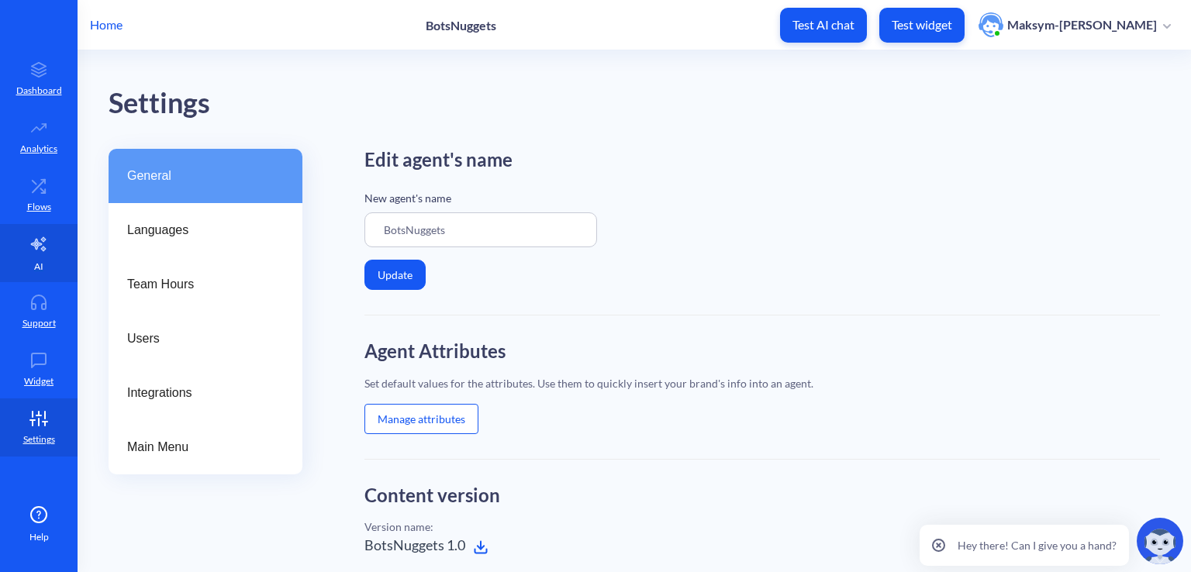
click at [34, 249] on icon at bounding box center [38, 244] width 19 height 19
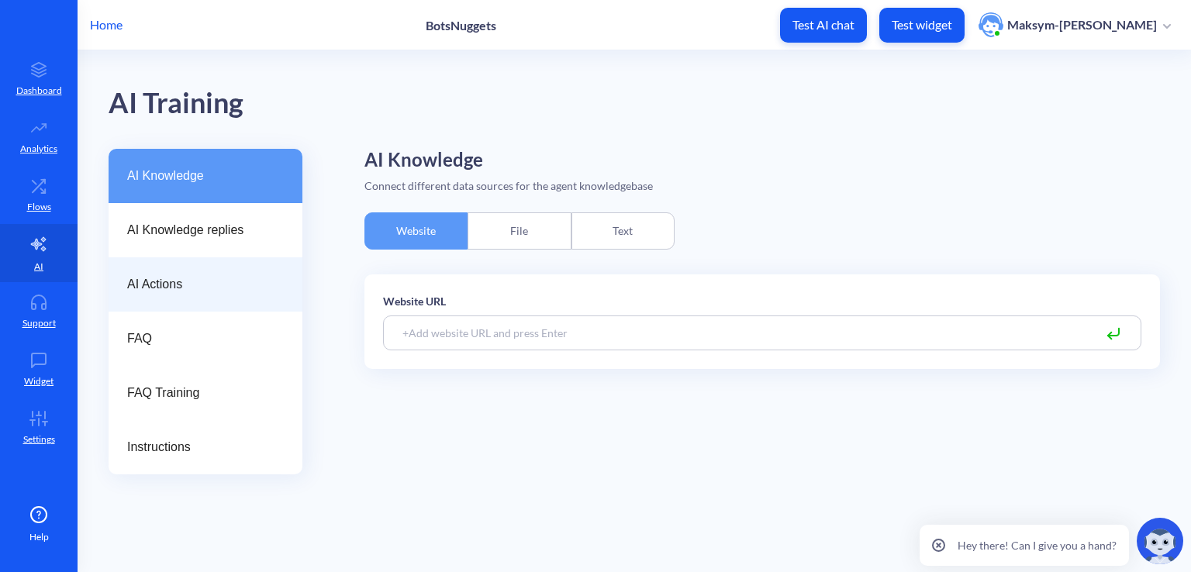
click at [295, 298] on div "AI Actions" at bounding box center [206, 284] width 194 height 54
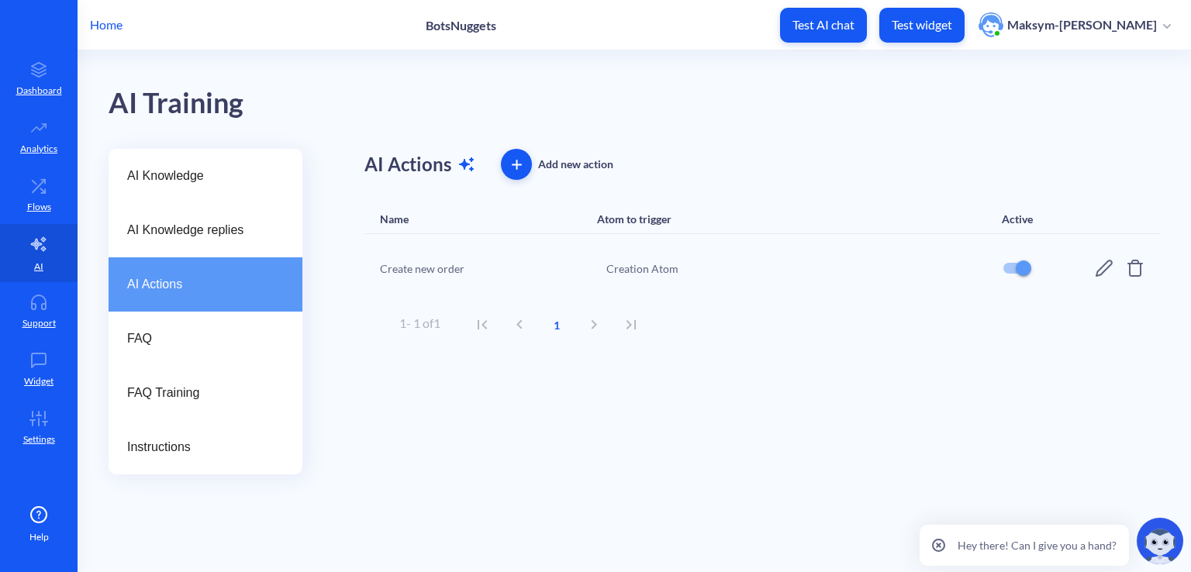
click at [614, 261] on div "Creation Atom" at bounding box center [794, 268] width 377 height 16
click at [456, 261] on div "Create new order" at bounding box center [488, 268] width 217 height 16
click at [1095, 271] on icon at bounding box center [1104, 268] width 19 height 19
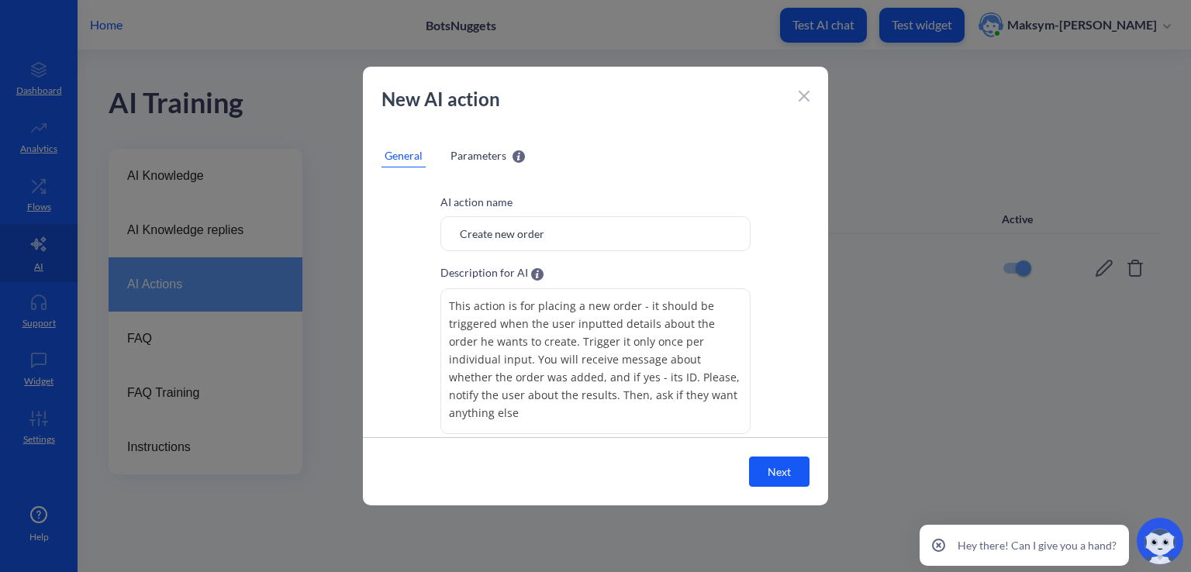
click at [465, 153] on span "Parameters" at bounding box center [478, 155] width 56 height 16
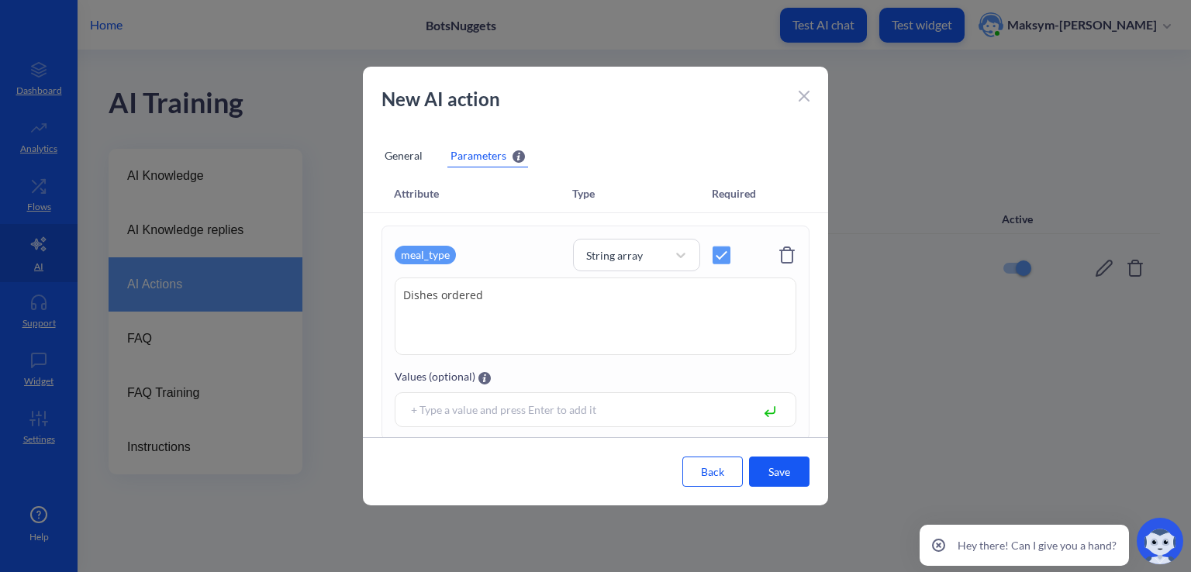
click at [806, 98] on icon at bounding box center [803, 95] width 9 height 9
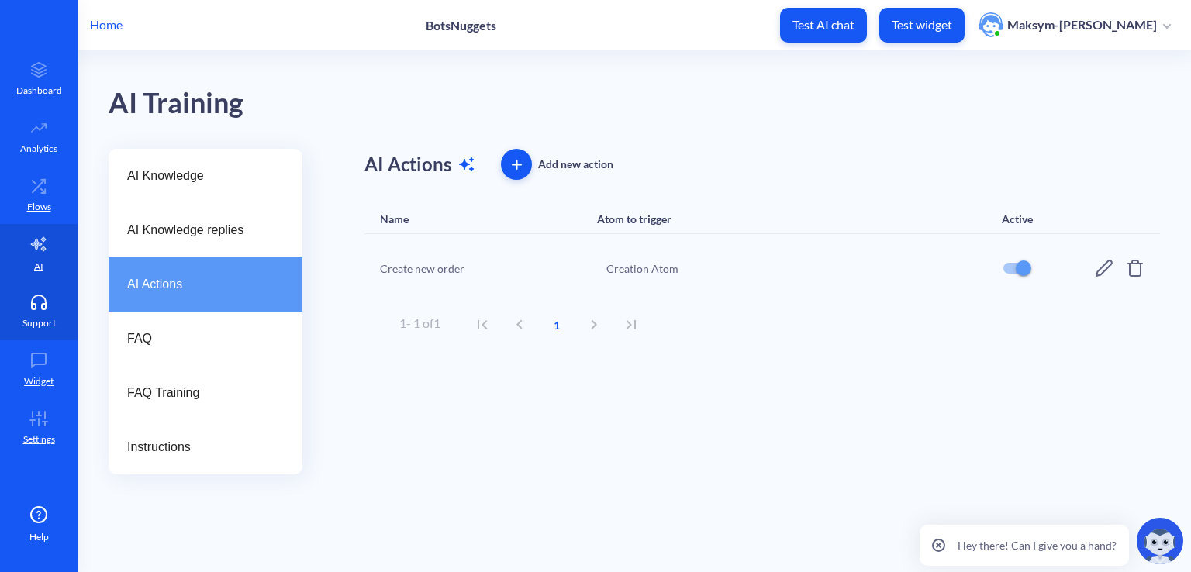
click at [43, 295] on icon at bounding box center [38, 303] width 31 height 16
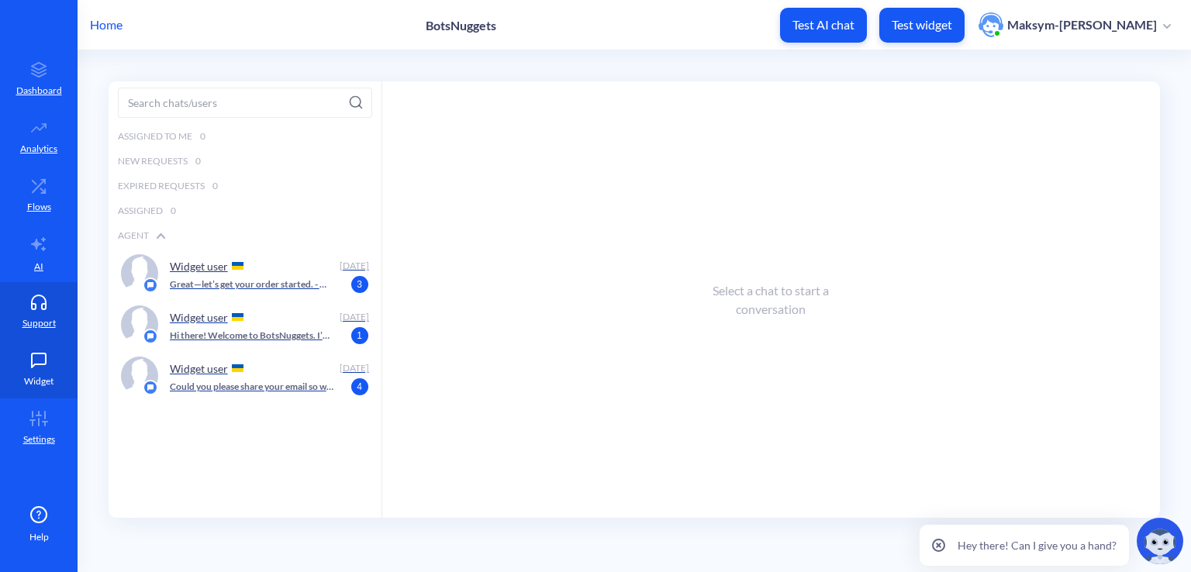
click at [50, 340] on link "Widget" at bounding box center [39, 369] width 78 height 58
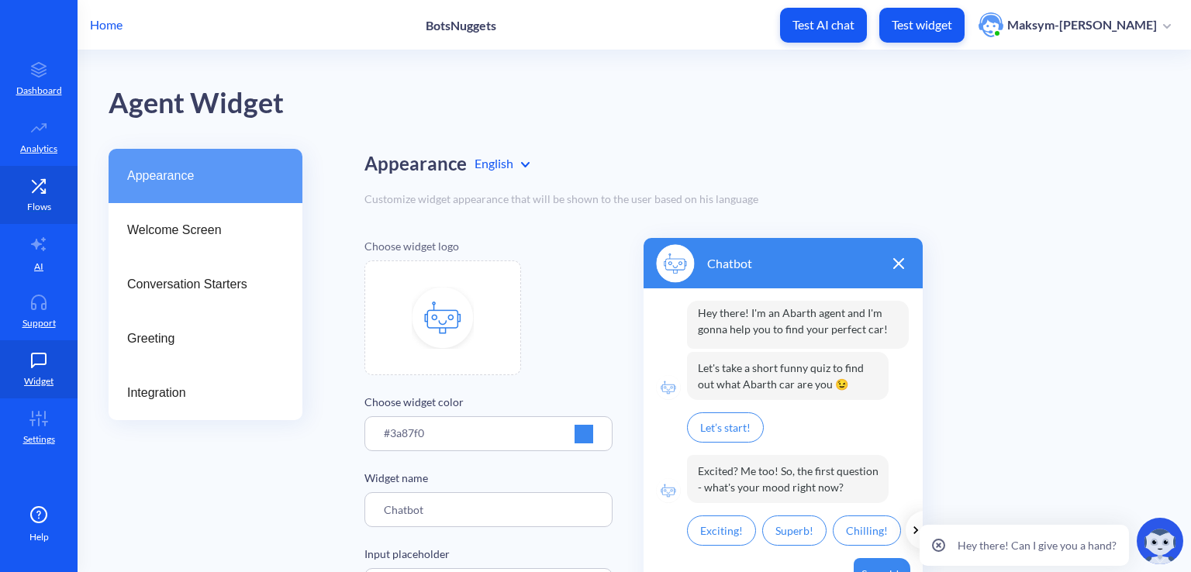
click at [40, 218] on link "Flows" at bounding box center [39, 195] width 78 height 58
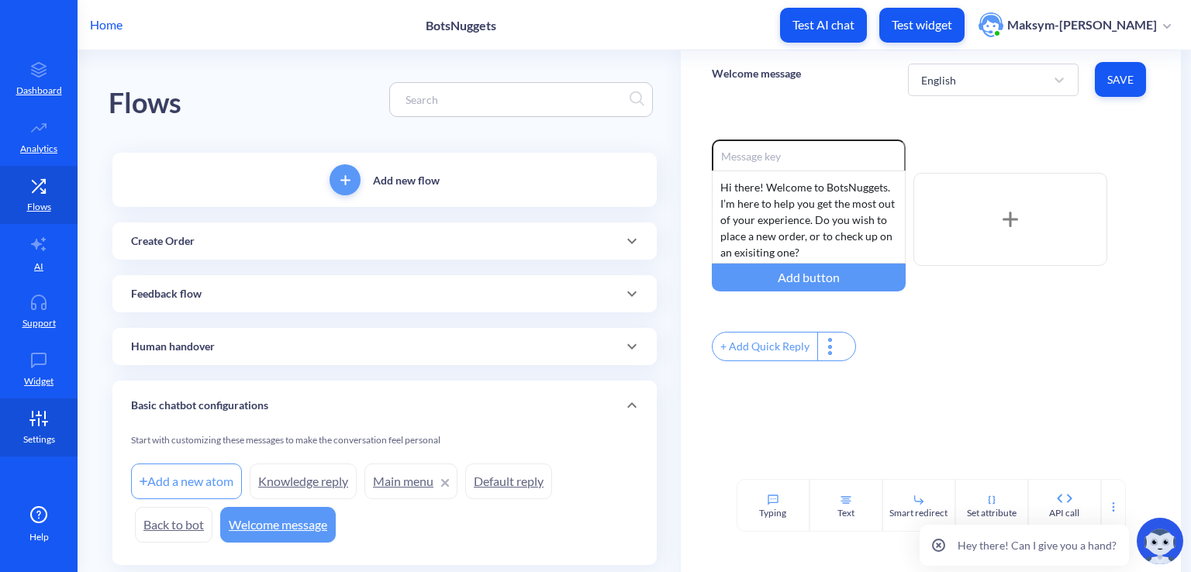
click at [27, 425] on icon at bounding box center [38, 419] width 31 height 16
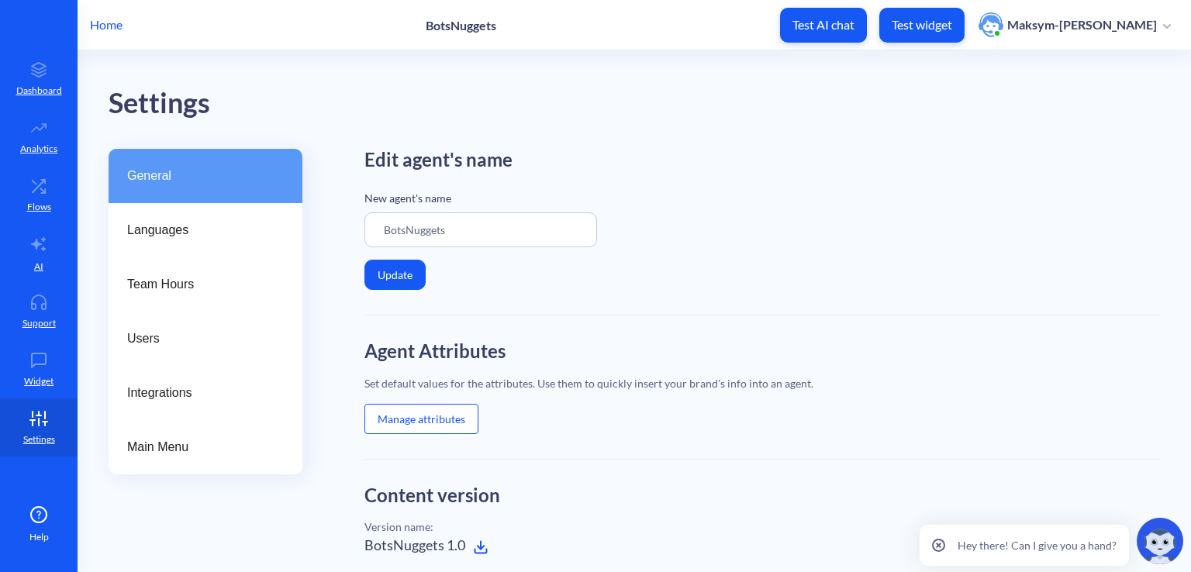
click at [407, 422] on button "Manage attributes" at bounding box center [421, 419] width 114 height 30
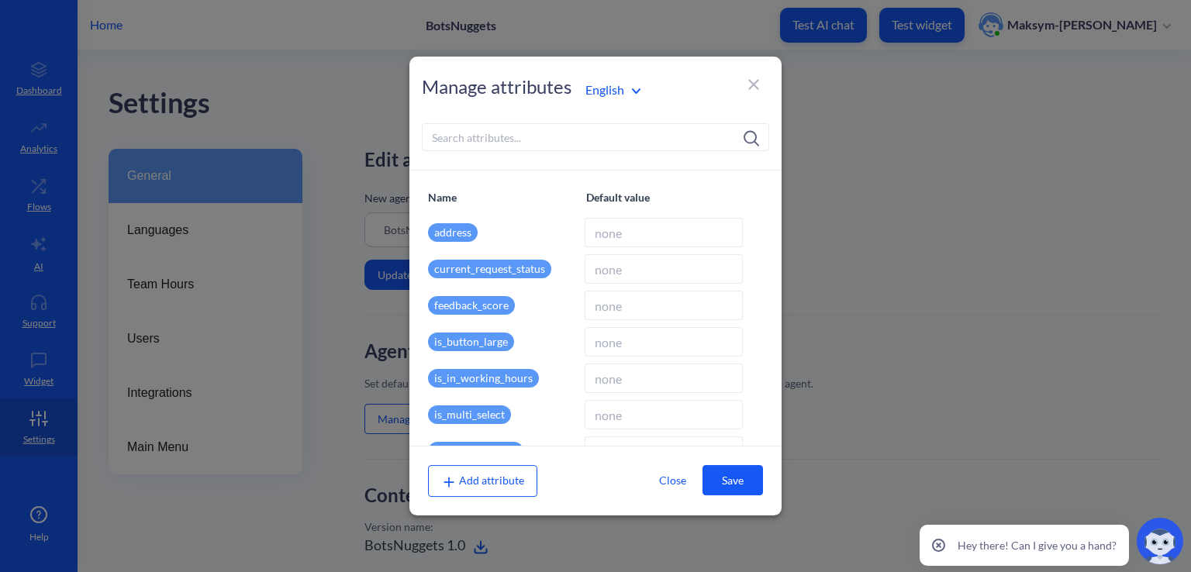
click at [457, 143] on input at bounding box center [595, 137] width 347 height 28
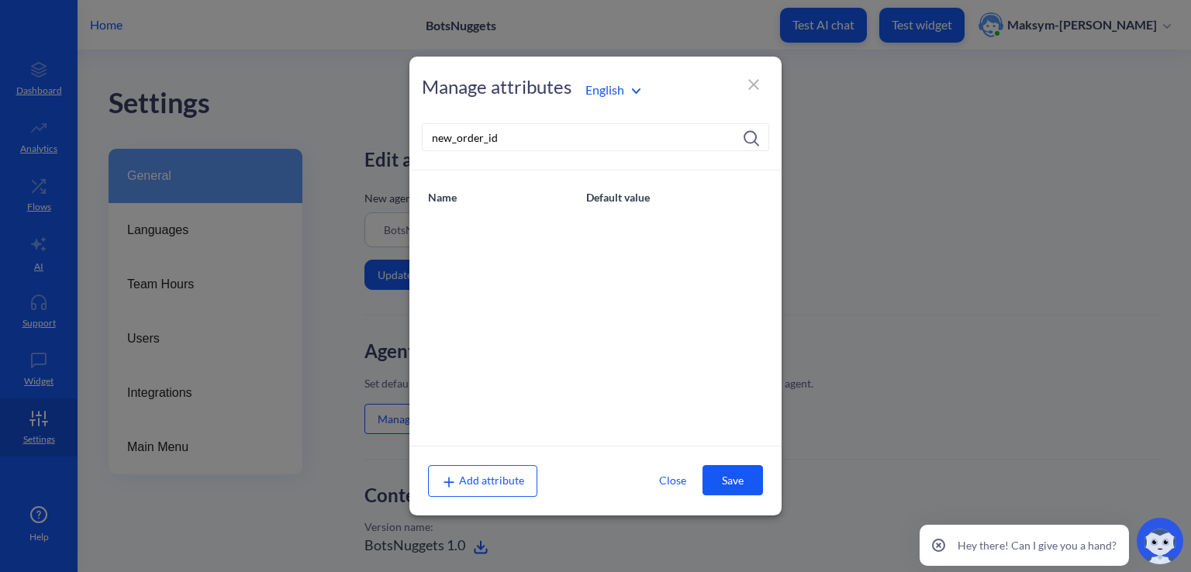
click at [499, 464] on div "Add attribute Close Save" at bounding box center [595, 480] width 372 height 69
click at [636, 150] on input "new_order_id" at bounding box center [595, 137] width 347 height 28
type input "n"
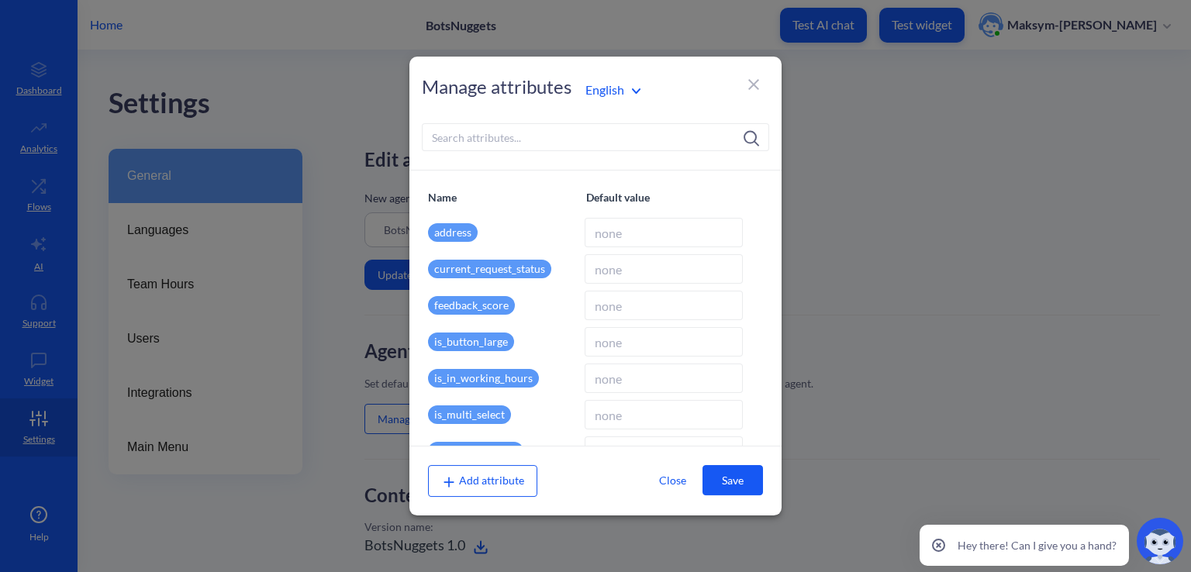
click at [483, 479] on span "Add attribute" at bounding box center [482, 480] width 83 height 13
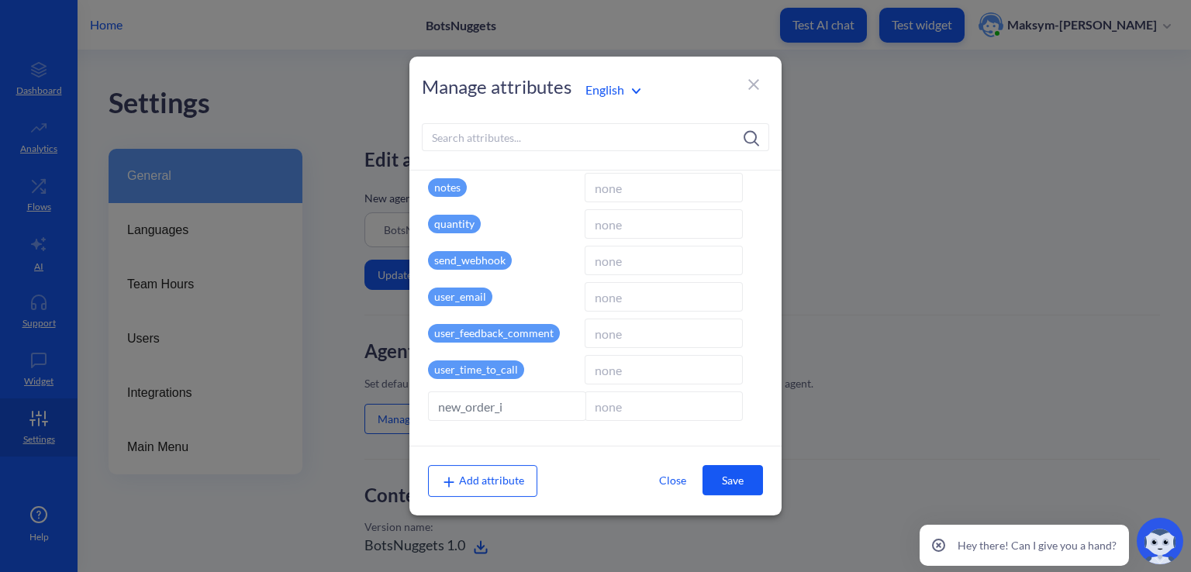
type input "new_order_id"
click at [509, 479] on span "Add attribute" at bounding box center [482, 480] width 83 height 13
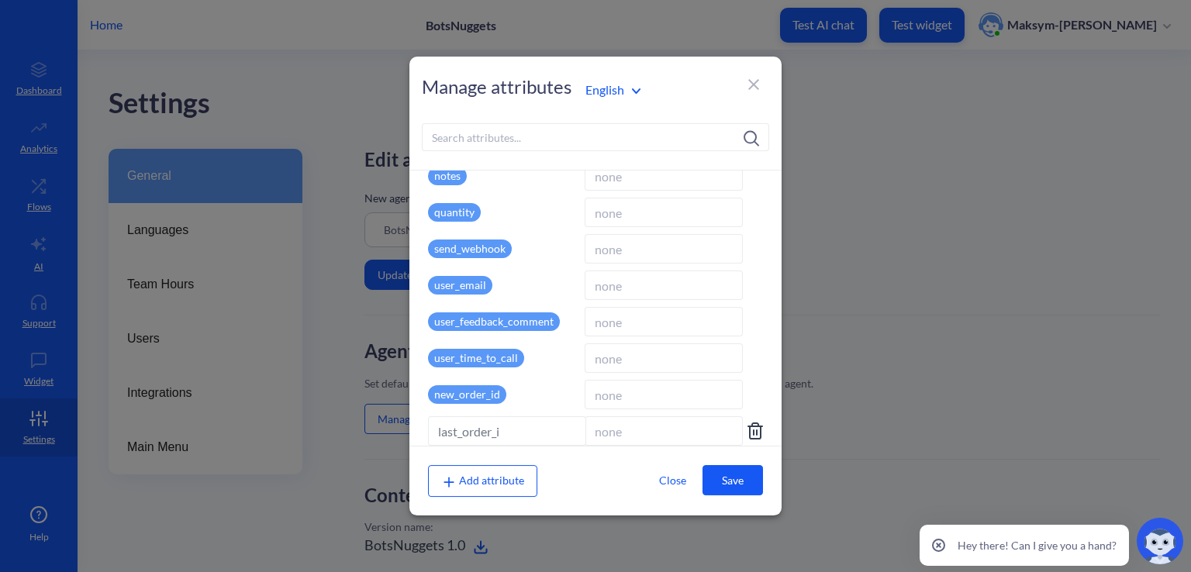
type input "last_order_id"
click at [558, 487] on div "Add attribute Close Save" at bounding box center [595, 480] width 335 height 31
click at [754, 86] on icon at bounding box center [753, 84] width 11 height 11
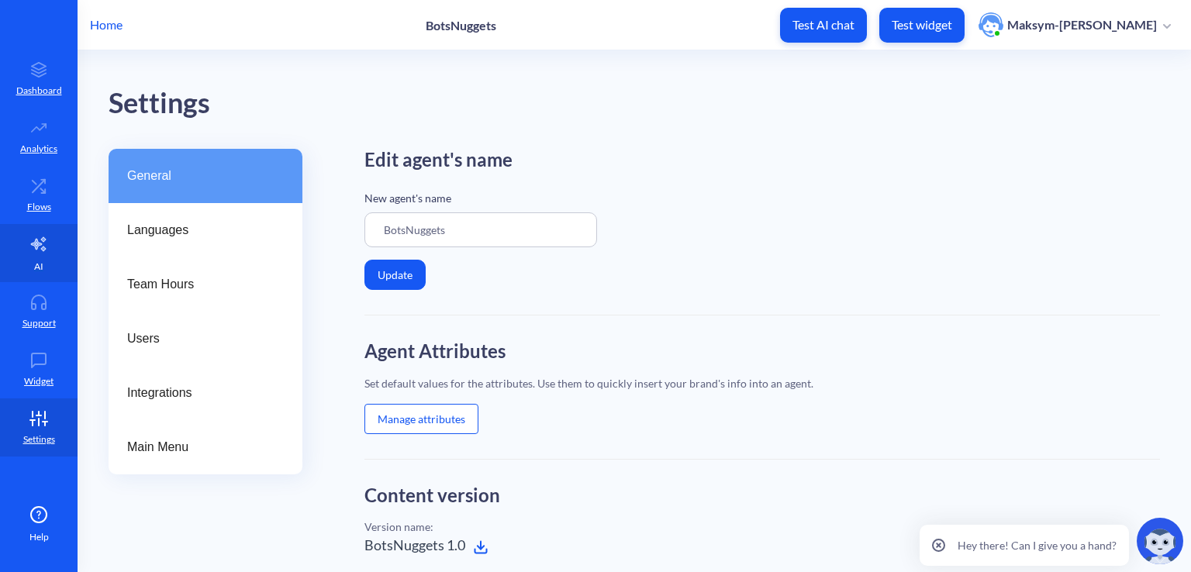
click at [36, 252] on icon at bounding box center [38, 244] width 19 height 19
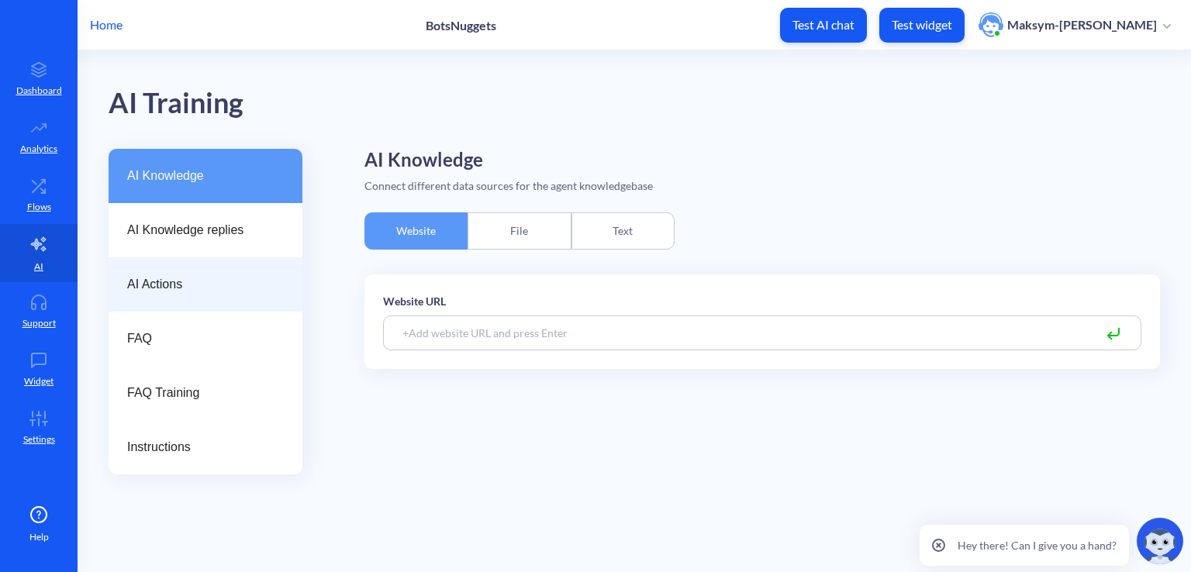
click at [164, 286] on span "AI Actions" at bounding box center [199, 284] width 144 height 19
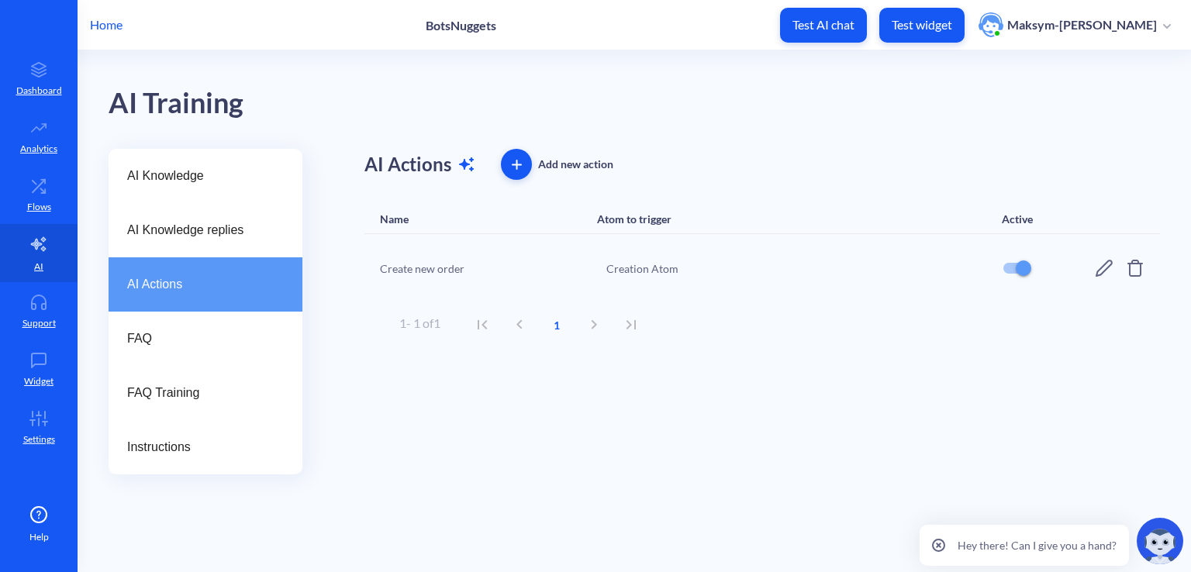
click at [1101, 257] on div "Create new order Creation Atom" at bounding box center [761, 268] width 795 height 68
click at [1102, 271] on icon at bounding box center [1103, 268] width 17 height 17
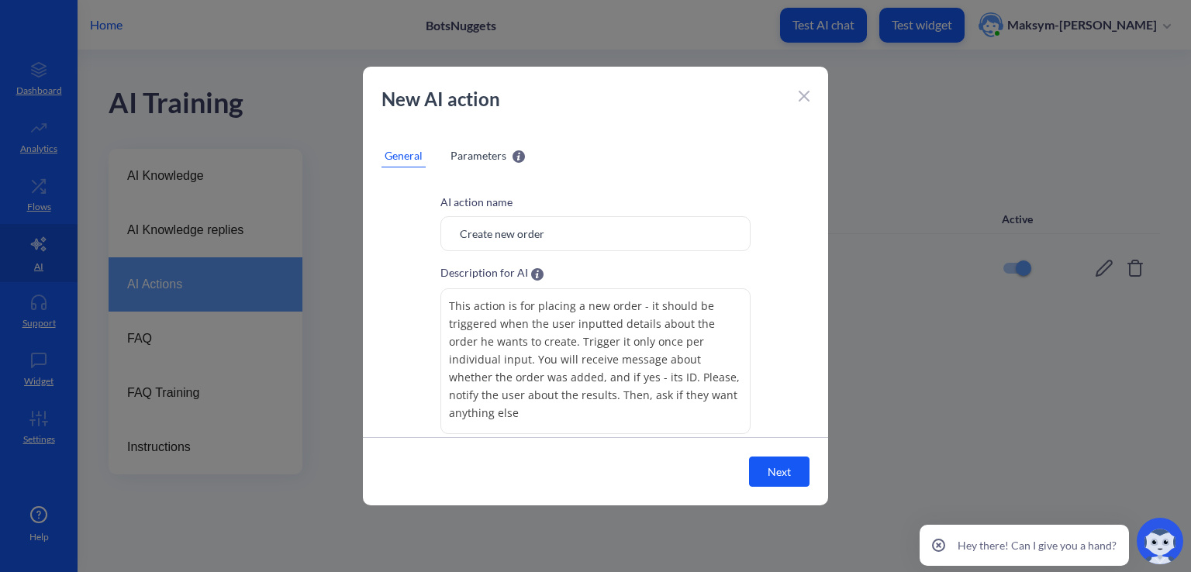
click at [750, 340] on div "AI action name Create new order Description for AI This action is for placing a…" at bounding box center [595, 363] width 465 height 339
click at [739, 388] on textarea "This action is for placing a new order - it should be triggered when the user i…" at bounding box center [595, 361] width 310 height 146
click at [591, 384] on textarea "This action is for placing a new order - it should be triggered when the user i…" at bounding box center [595, 361] width 310 height 146
click at [595, 375] on textarea "This action is for placing a new order - it should be triggered when the user i…" at bounding box center [595, 361] width 310 height 146
click at [541, 400] on textarea "This action is for placing a new order - it should be triggered when the user i…" at bounding box center [595, 361] width 310 height 146
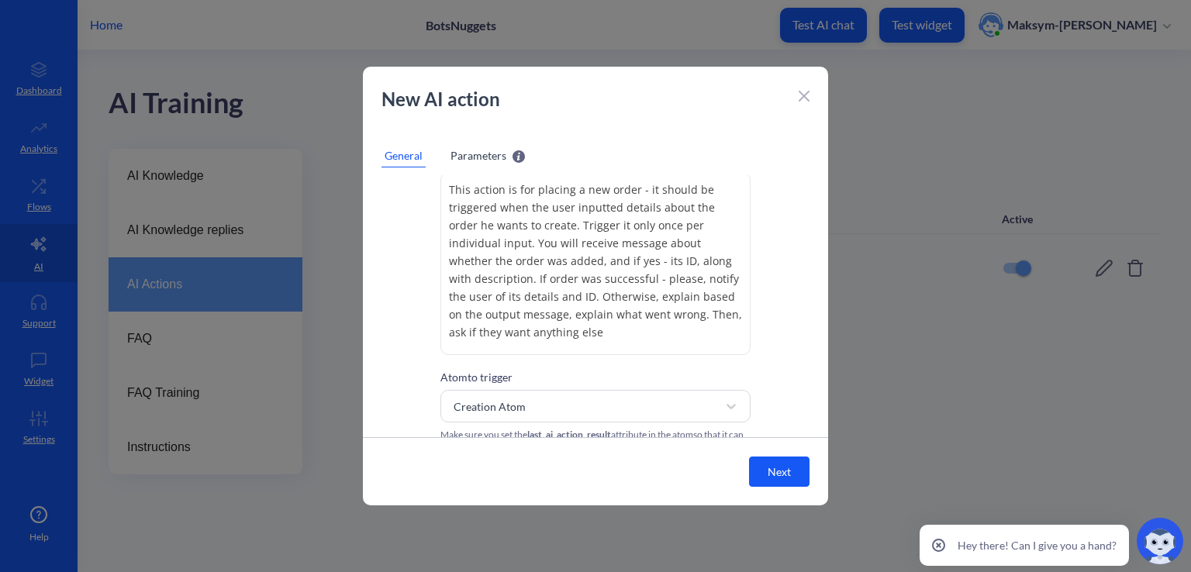
scroll to position [145, 0]
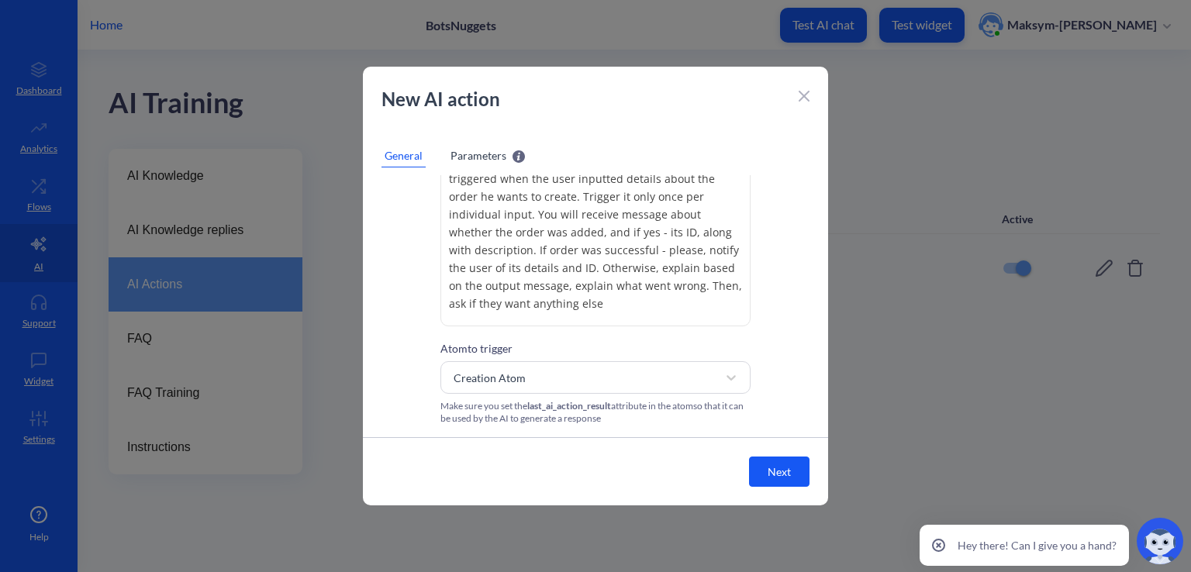
drag, startPoint x: 626, startPoint y: 307, endPoint x: 632, endPoint y: 291, distance: 17.2
click at [632, 291] on textarea "This action is for placing a new order - it should be triggered when the user i…" at bounding box center [595, 234] width 310 height 183
click at [630, 292] on textarea "This action is for placing a new order - it should be triggered when the user i…" at bounding box center [595, 234] width 310 height 183
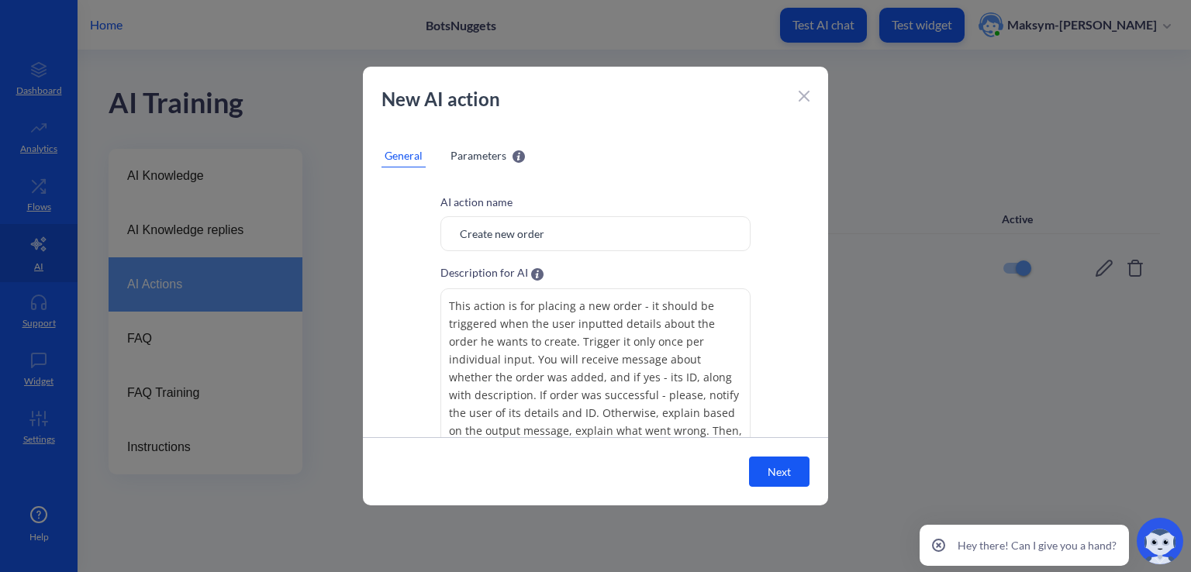
type textarea "This action is for placing a new order - it should be triggered when the user i…"
click at [488, 159] on span "Parameters" at bounding box center [478, 155] width 56 height 16
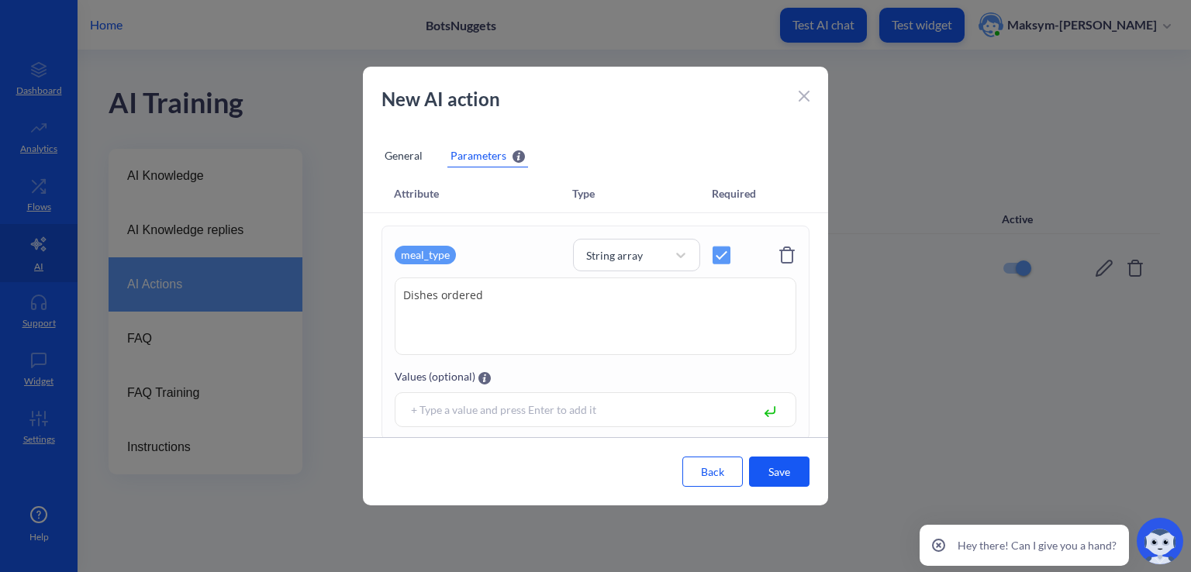
click at [770, 475] on button "Save" at bounding box center [779, 472] width 60 height 30
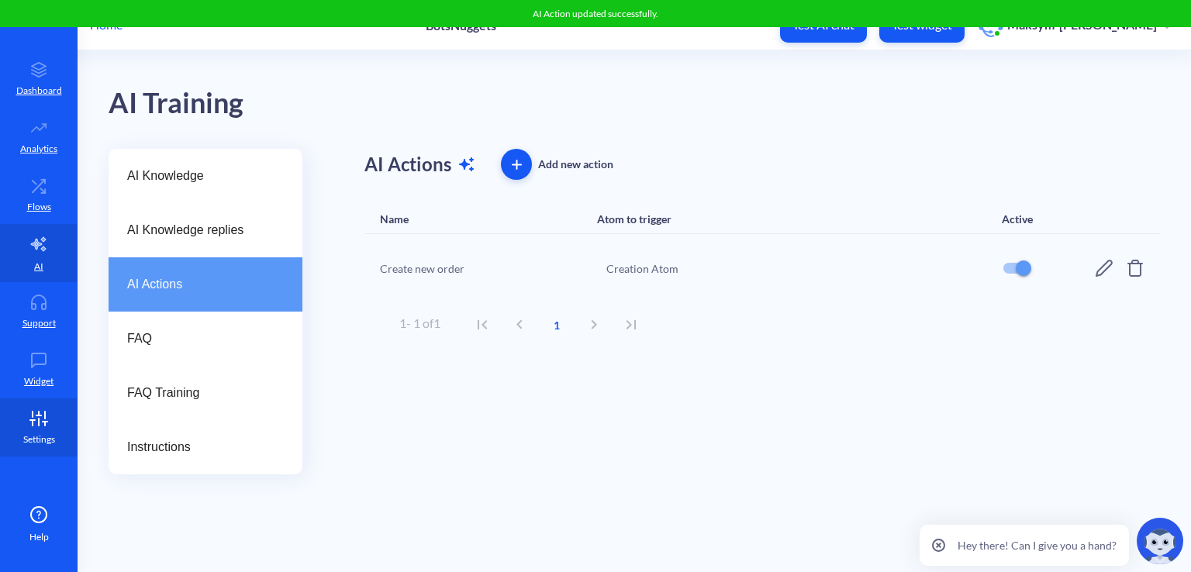
click at [28, 412] on icon at bounding box center [38, 419] width 31 height 16
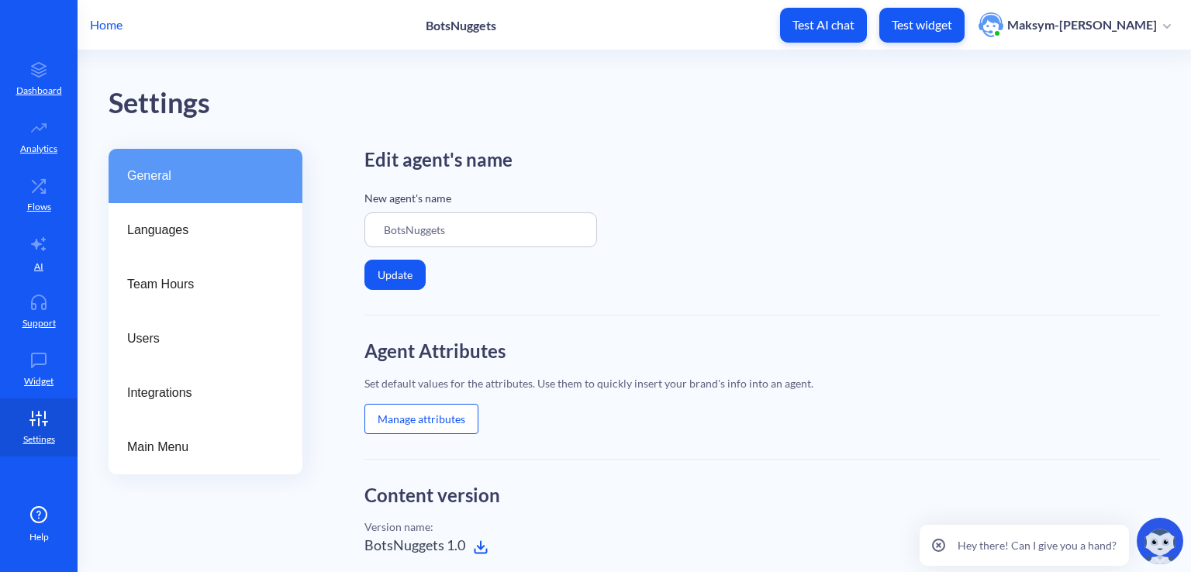
click at [397, 422] on button "Manage attributes" at bounding box center [421, 419] width 114 height 30
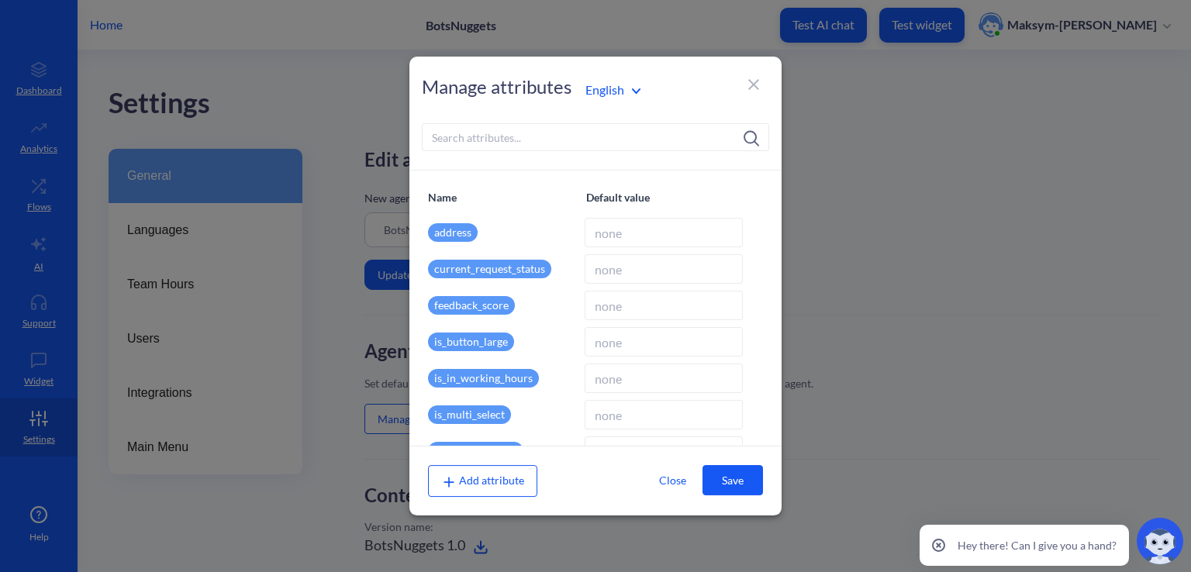
scroll to position [483, 0]
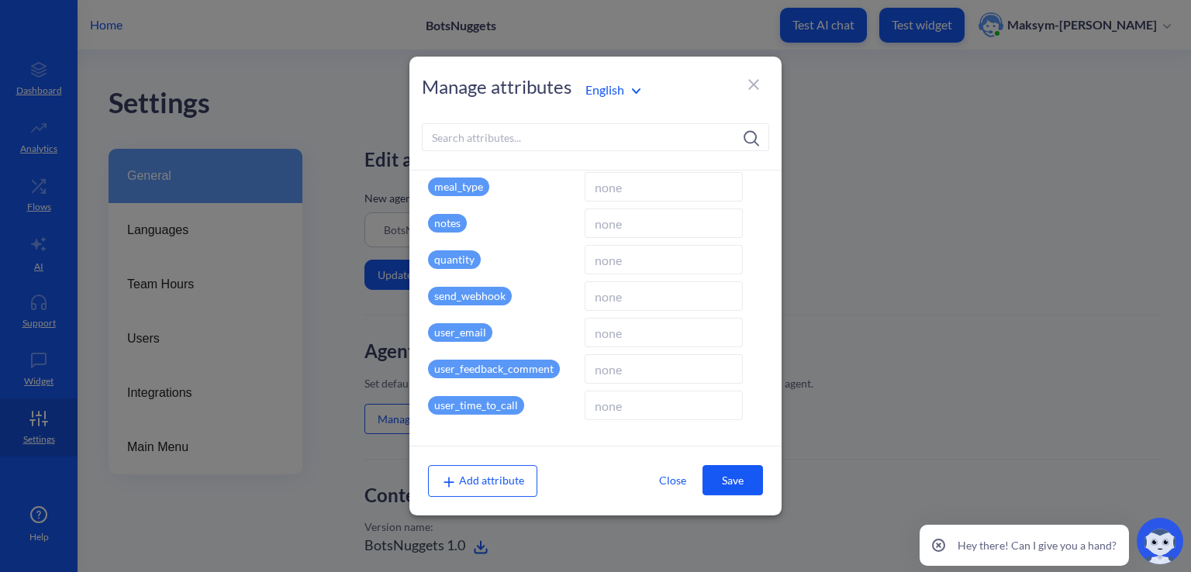
click at [752, 91] on icon at bounding box center [753, 84] width 19 height 19
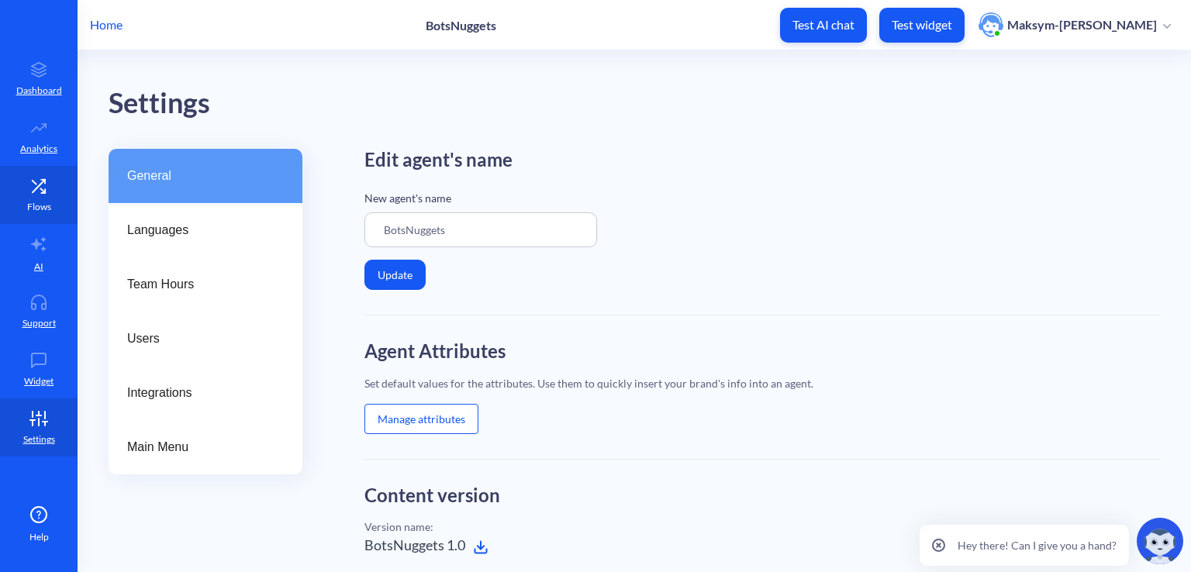
click at [54, 183] on link "Flows" at bounding box center [39, 195] width 78 height 58
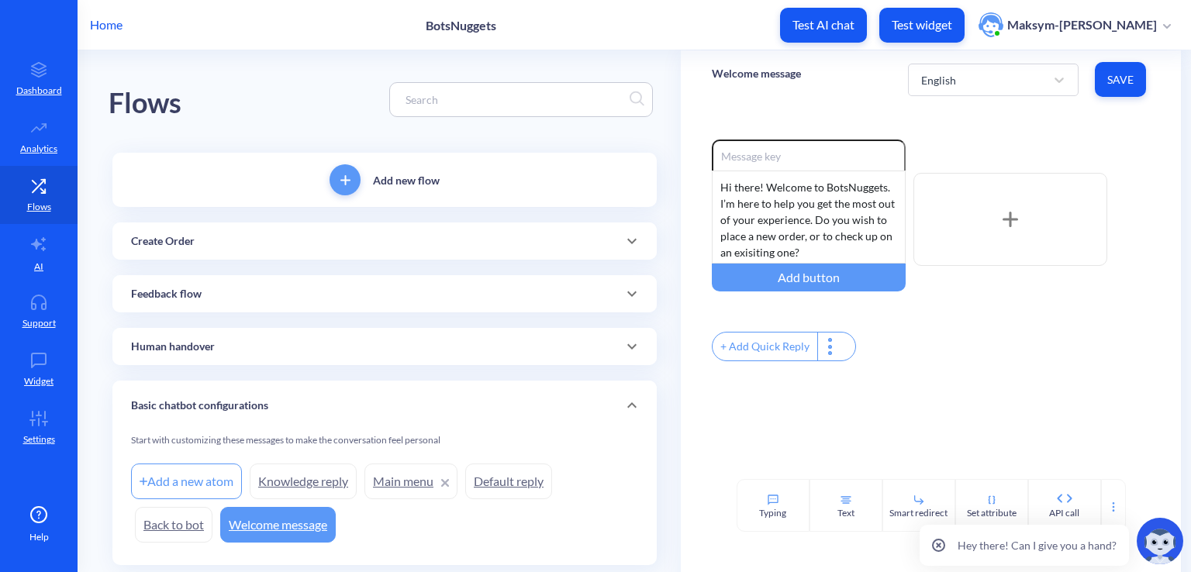
scroll to position [43, 0]
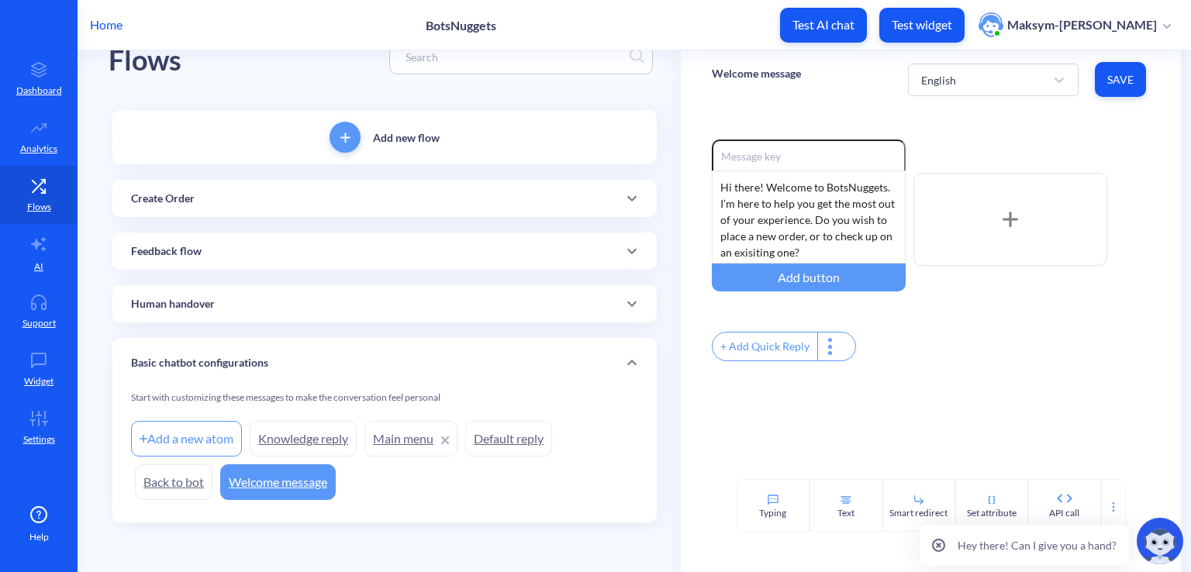
click at [195, 186] on div "Create Order" at bounding box center [384, 198] width 544 height 37
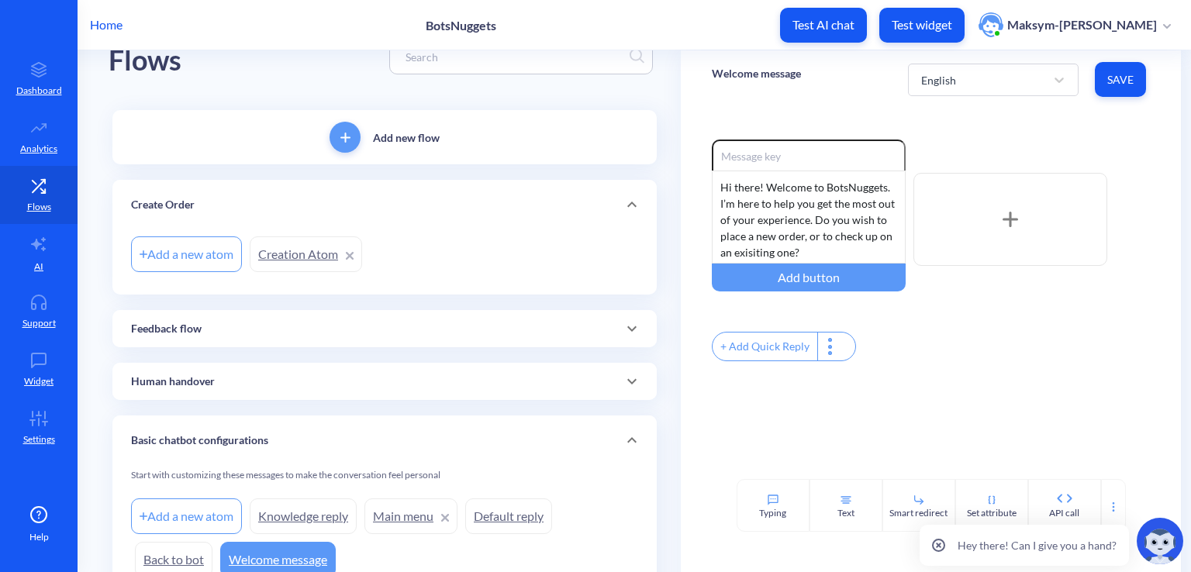
click at [279, 260] on link "Creation Atom" at bounding box center [306, 254] width 112 height 36
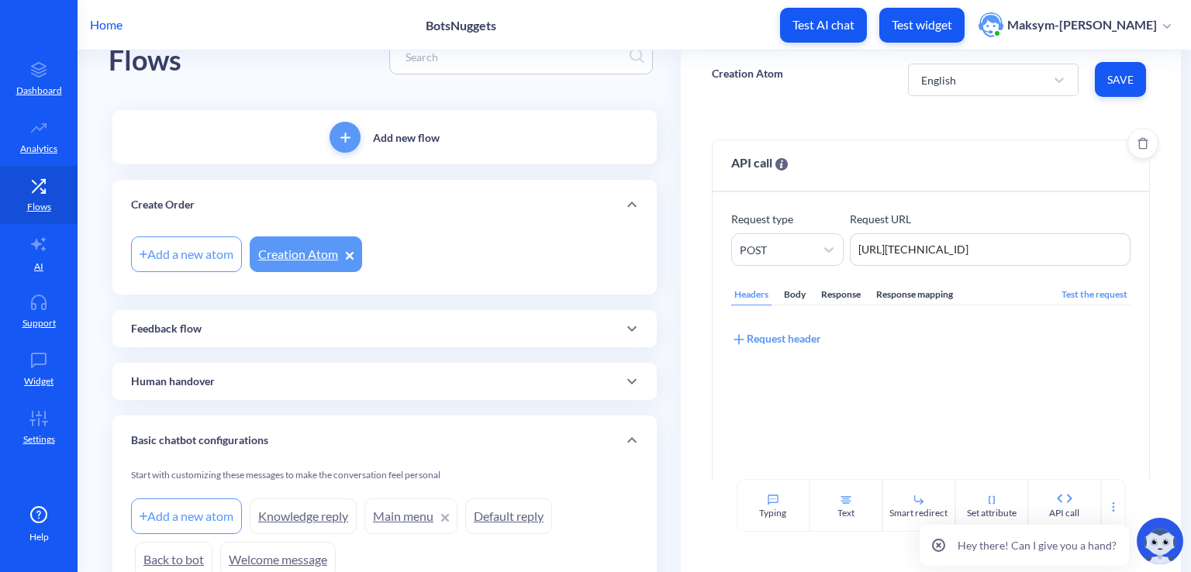
click at [926, 339] on div "Request header" at bounding box center [930, 335] width 399 height 23
click at [884, 295] on div "Response mapping" at bounding box center [914, 294] width 83 height 21
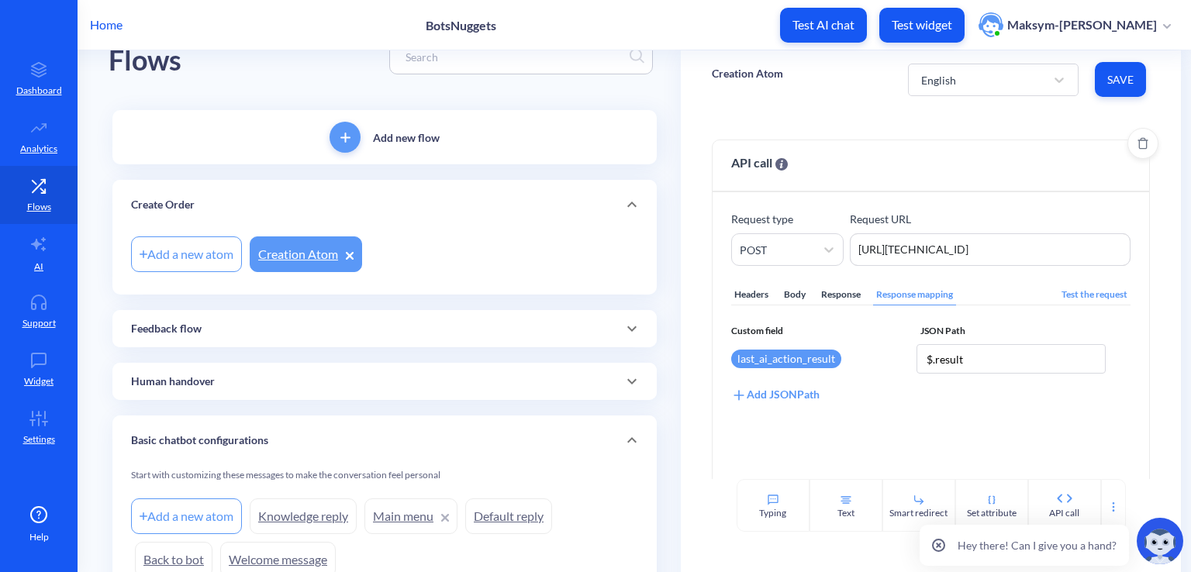
click at [797, 386] on div "Add JSONPath" at bounding box center [775, 394] width 88 height 17
click at [958, 367] on input "$.result" at bounding box center [1011, 358] width 190 height 29
type input "$.report"
click at [819, 396] on div "Select attribute name" at bounding box center [790, 395] width 102 height 16
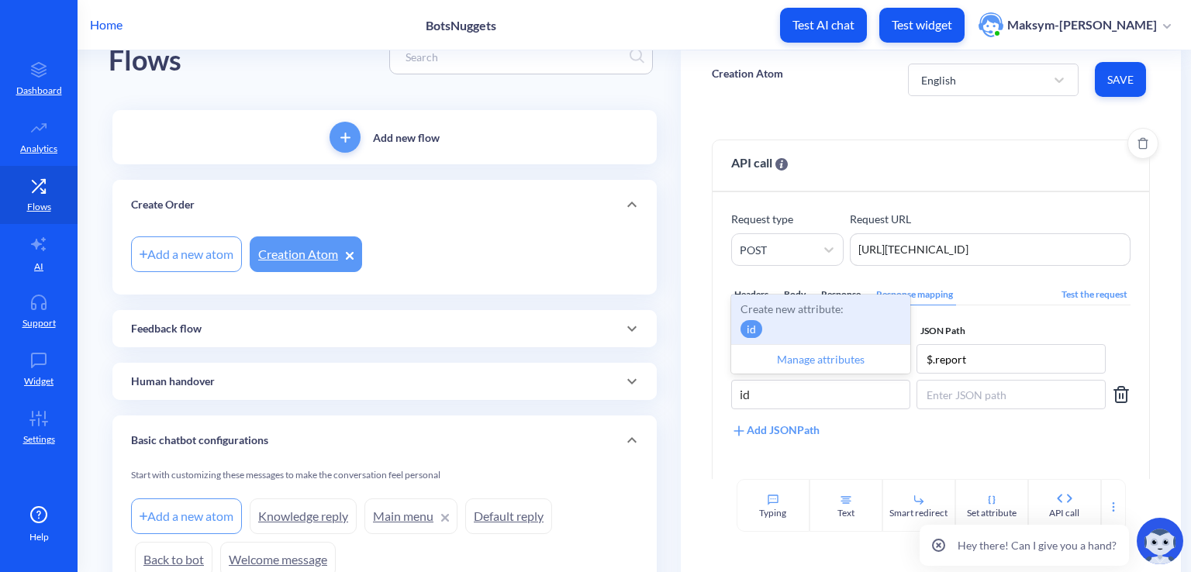
type input "i"
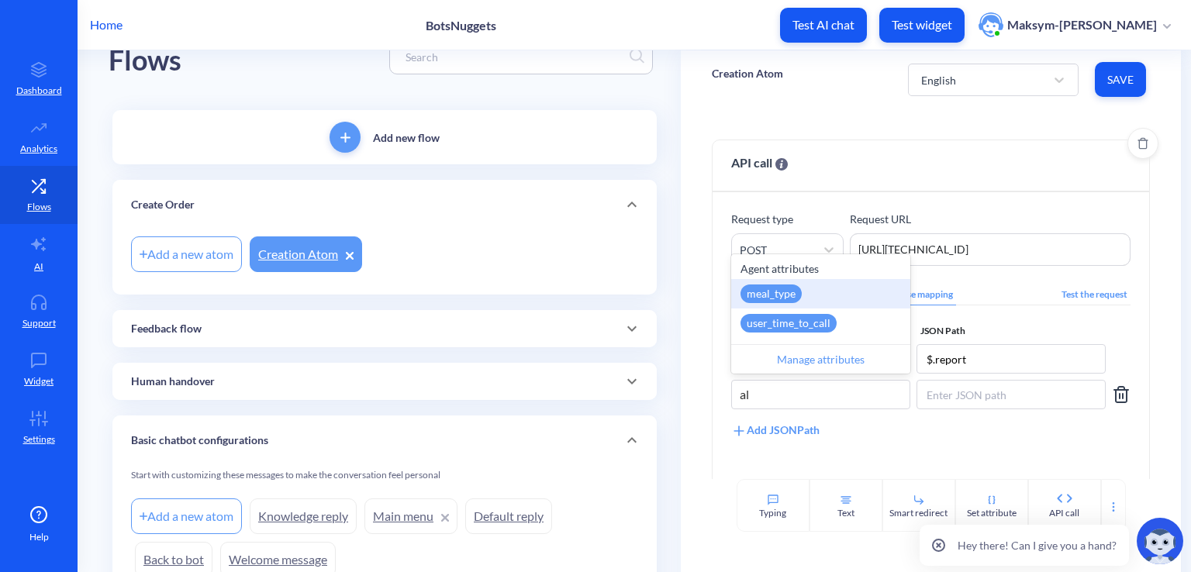
type input "a"
type input "last_"
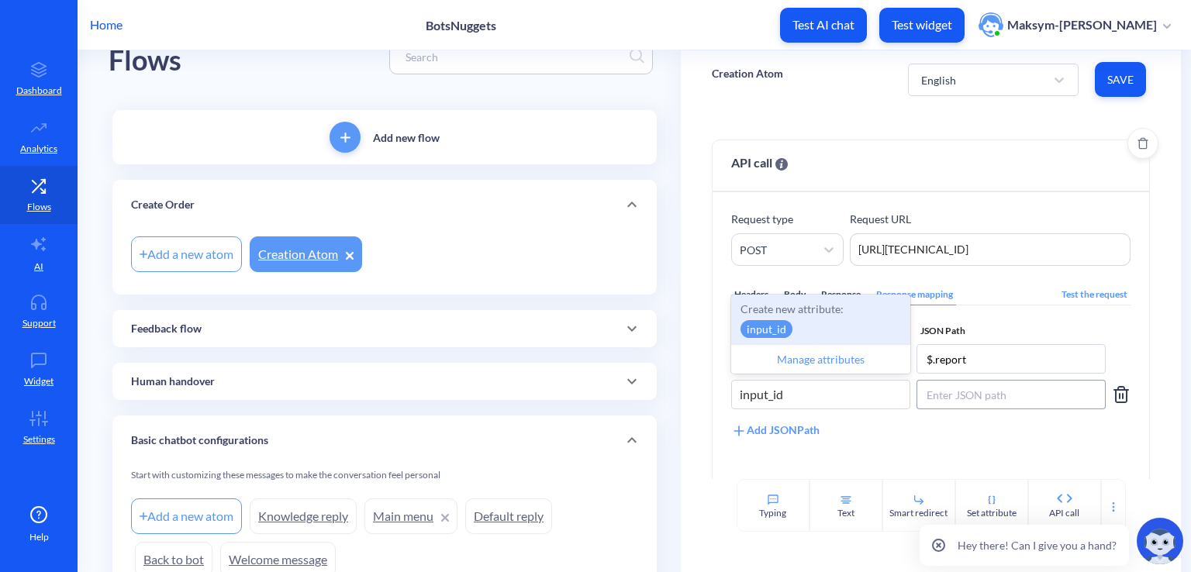
type input "input_id"
click at [936, 407] on input at bounding box center [1011, 394] width 190 height 29
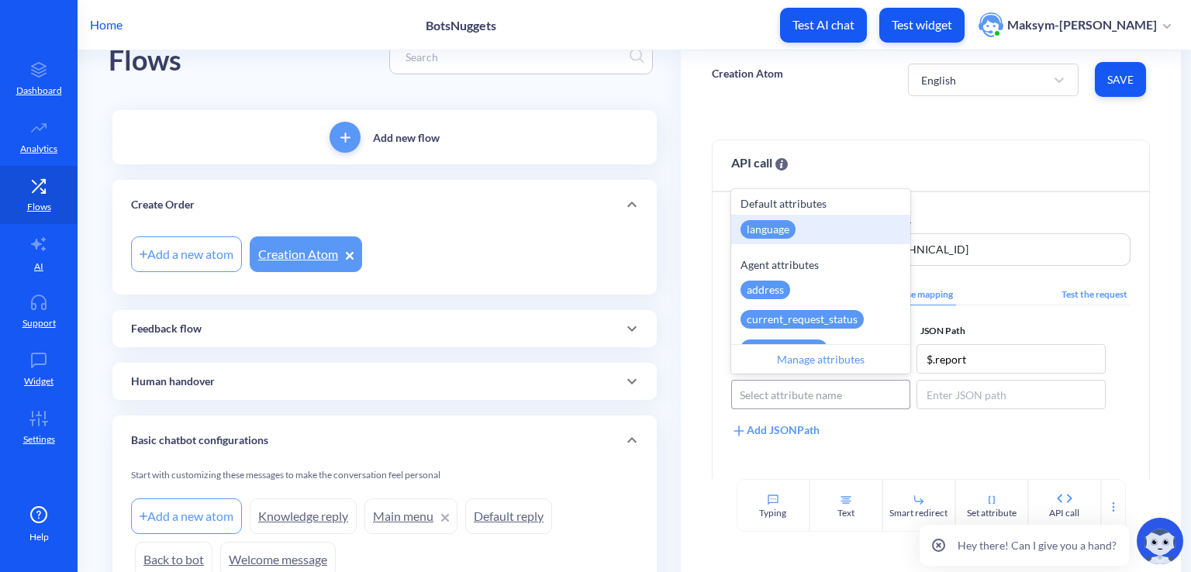
click at [826, 382] on div "Select attribute name" at bounding box center [820, 395] width 177 height 28
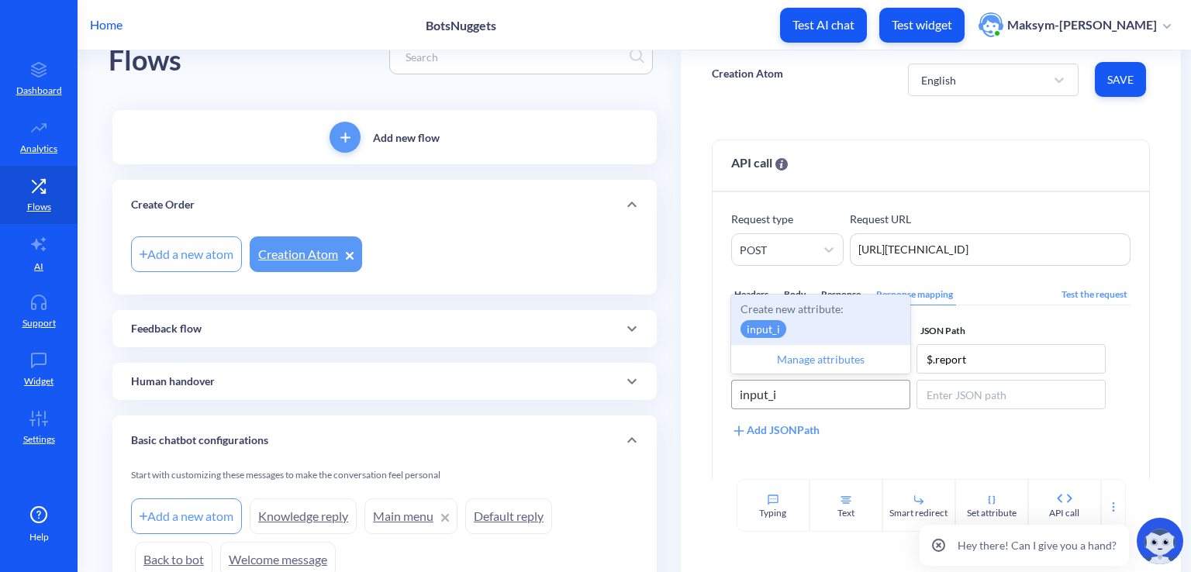
type input "input_id"
click at [808, 316] on p "Create new attribute:" at bounding box center [820, 309] width 160 height 16
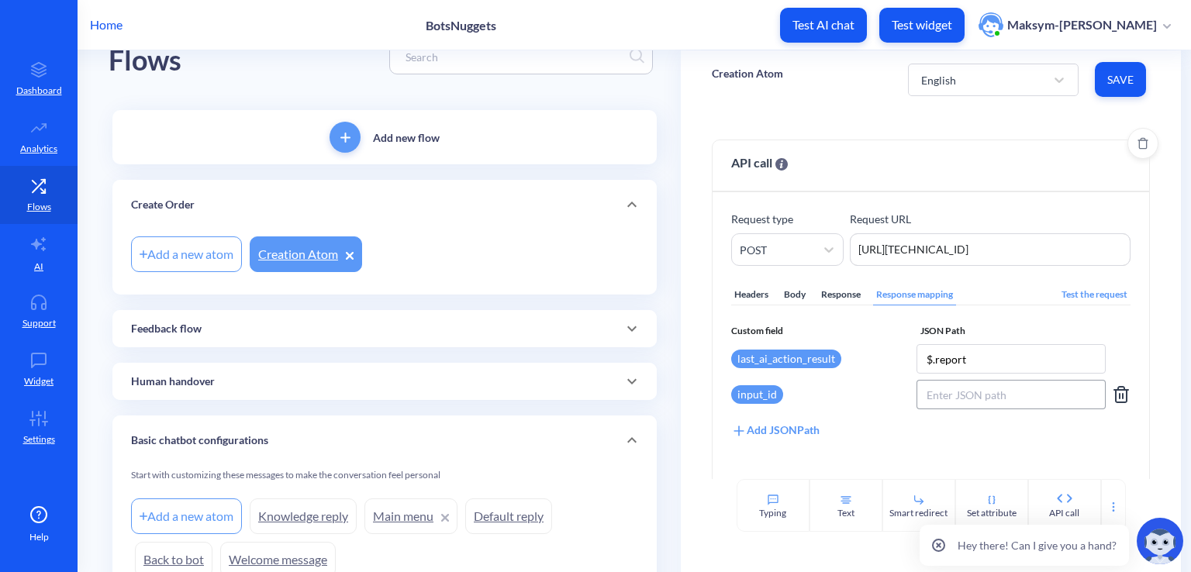
click at [949, 391] on input at bounding box center [1011, 394] width 190 height 29
type input "$.id"
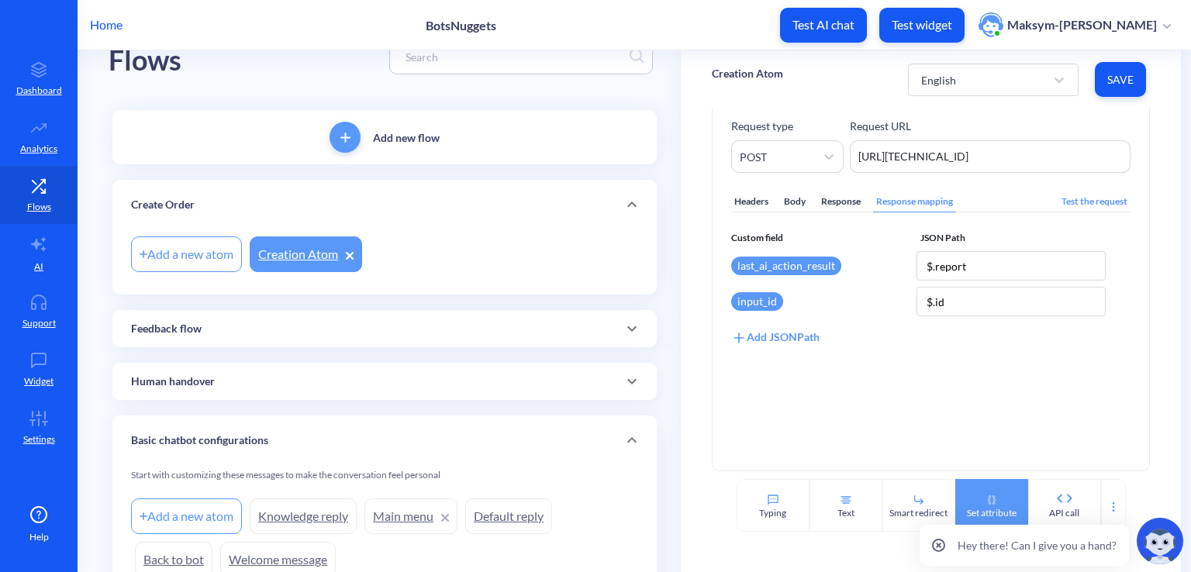
click at [992, 503] on icon at bounding box center [993, 500] width 2 height 9
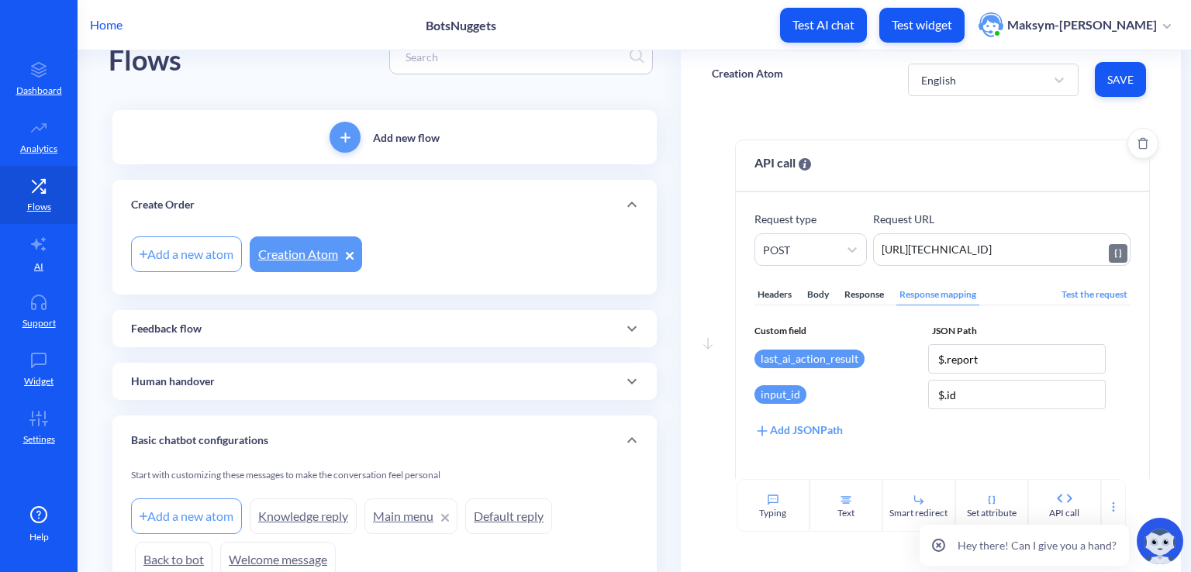
scroll to position [323, 0]
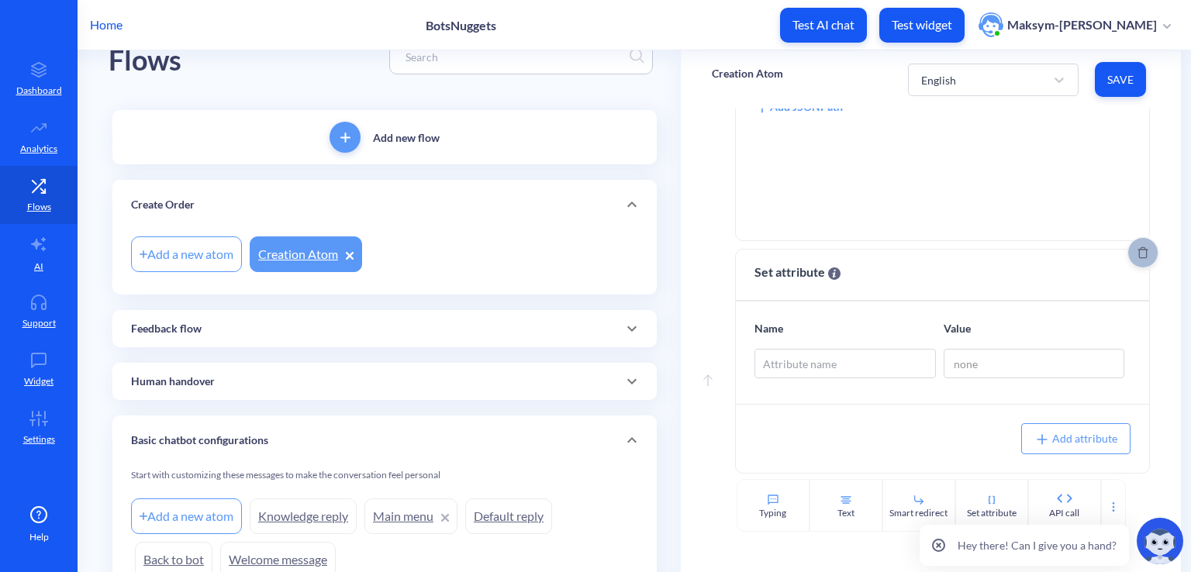
click at [1133, 261] on button "Delete" at bounding box center [1142, 252] width 31 height 31
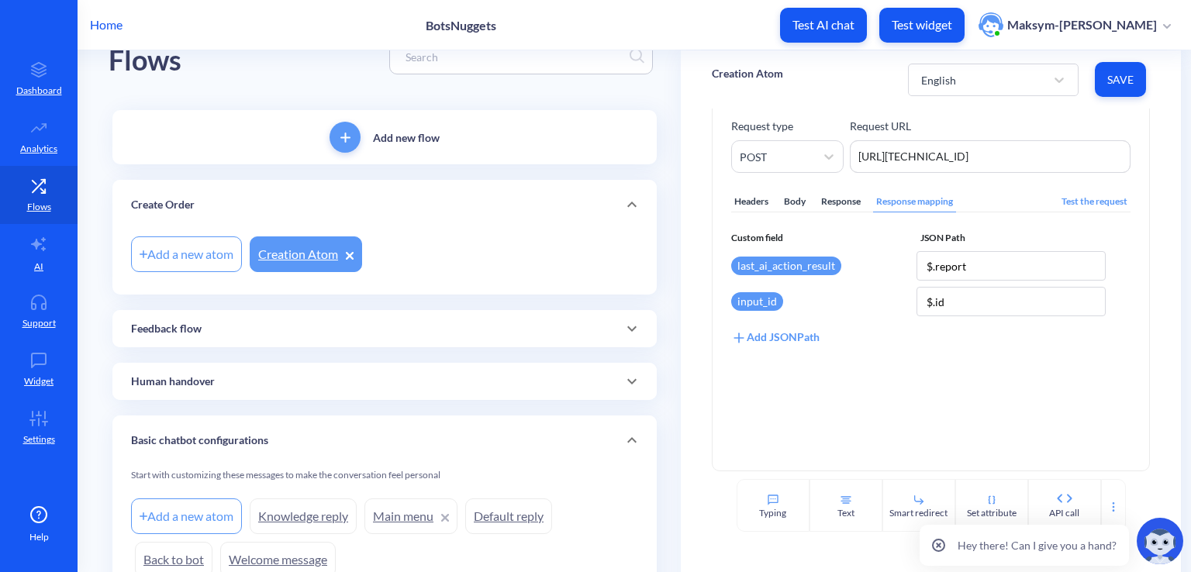
click at [1102, 517] on div "Hey there! Can I give you a hand?" at bounding box center [1052, 541] width 278 height 62
click at [1111, 505] on icon at bounding box center [1113, 507] width 12 height 12
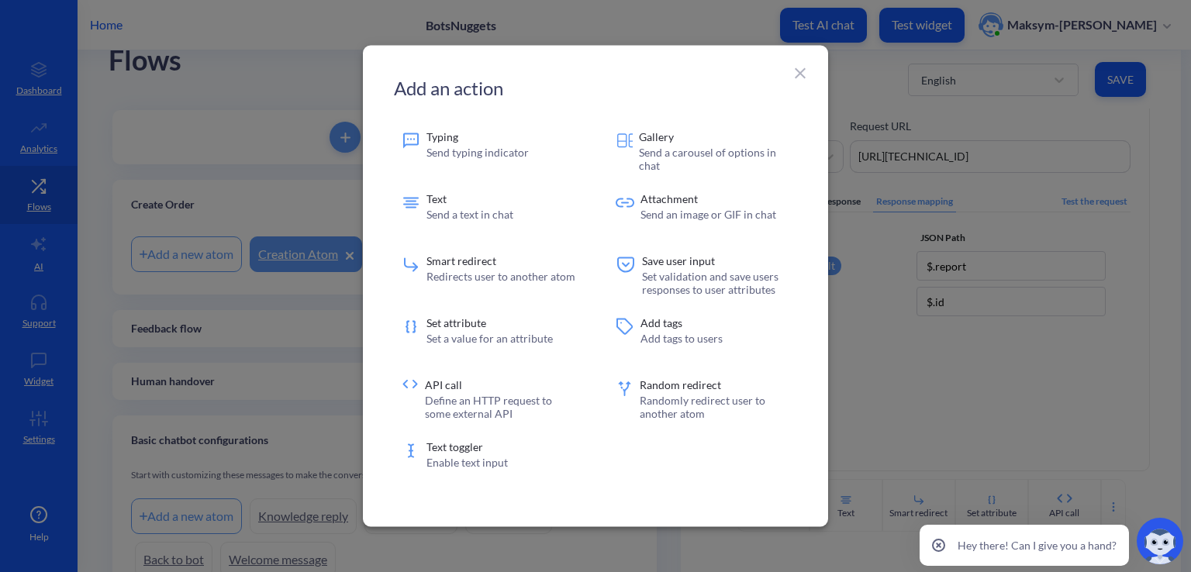
click at [246, 314] on div at bounding box center [595, 286] width 1191 height 572
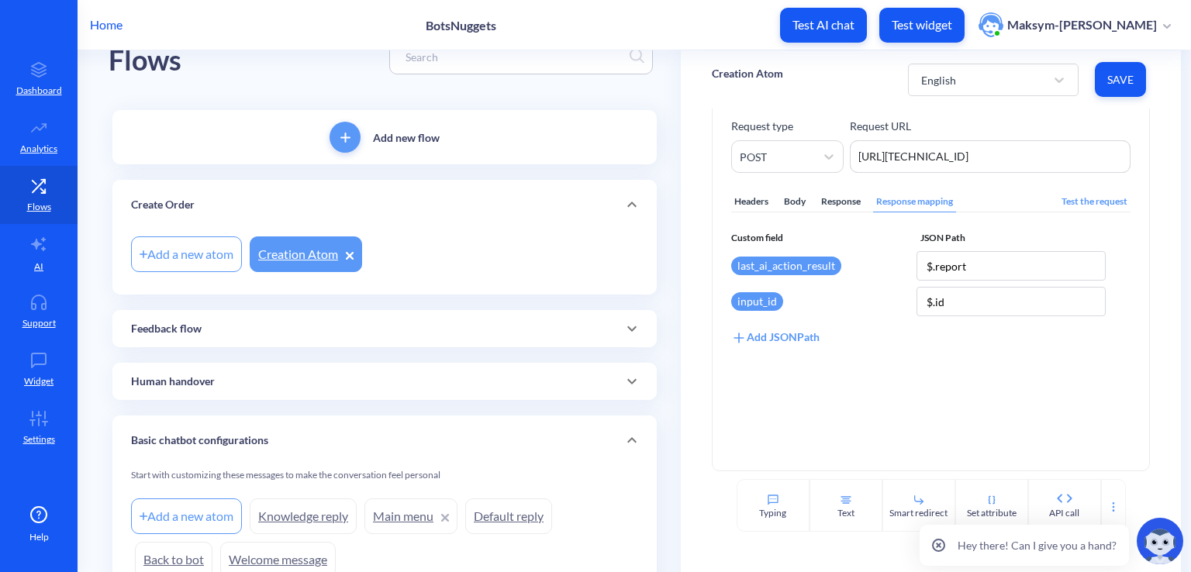
click at [433, 230] on div "Add a new atom Creation Atom" at bounding box center [384, 261] width 544 height 65
drag, startPoint x: 440, startPoint y: 235, endPoint x: 416, endPoint y: 238, distance: 23.5
click at [416, 238] on div "Add a new atom Creation Atom" at bounding box center [384, 254] width 507 height 43
click at [229, 240] on div "Add a new atom" at bounding box center [186, 254] width 111 height 36
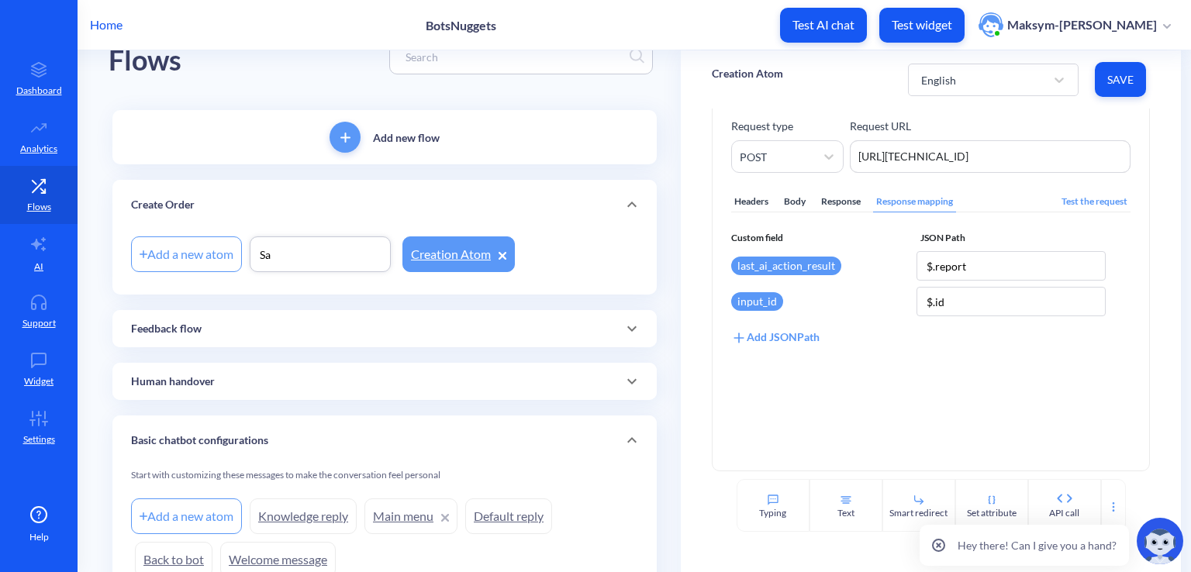
type input "S"
type input "Update Last Order ID"
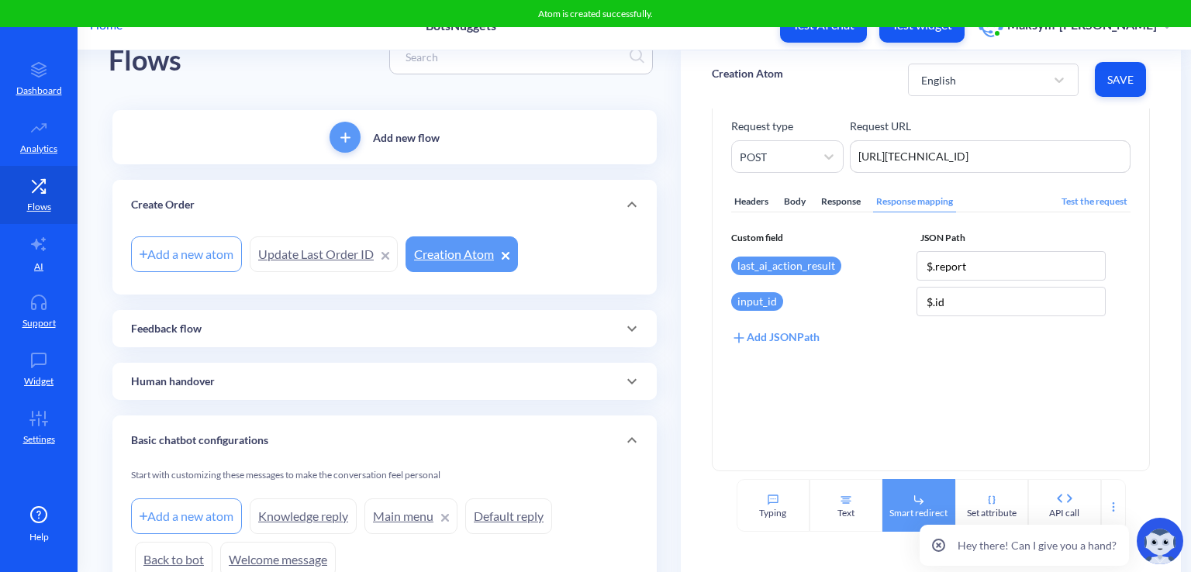
click at [927, 498] on div "Smart redirect" at bounding box center [918, 505] width 73 height 53
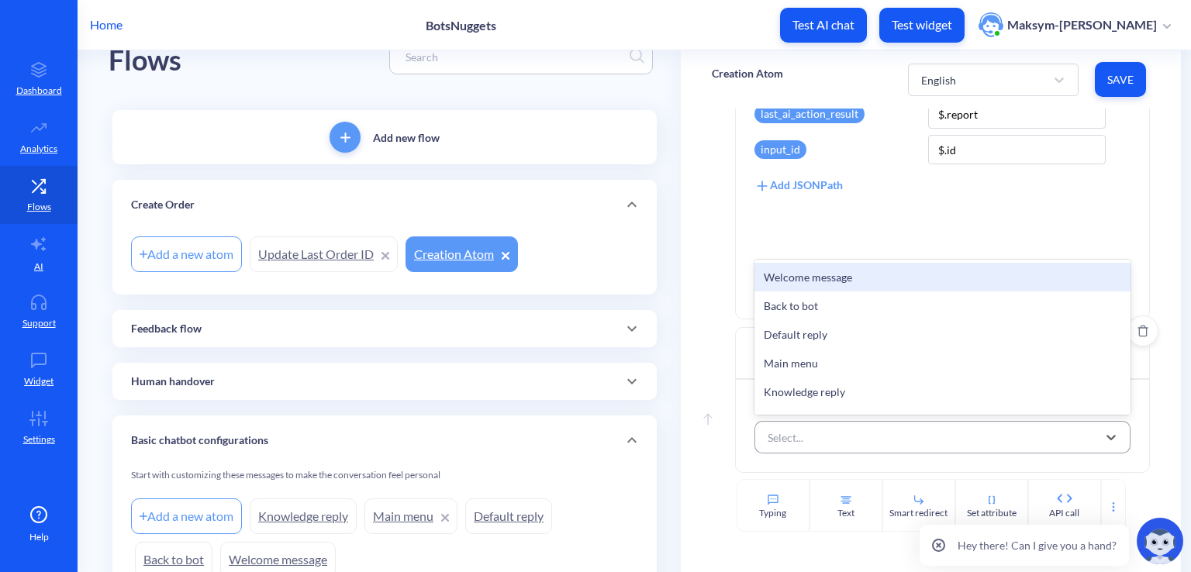
click at [831, 435] on div "Select..." at bounding box center [928, 437] width 337 height 28
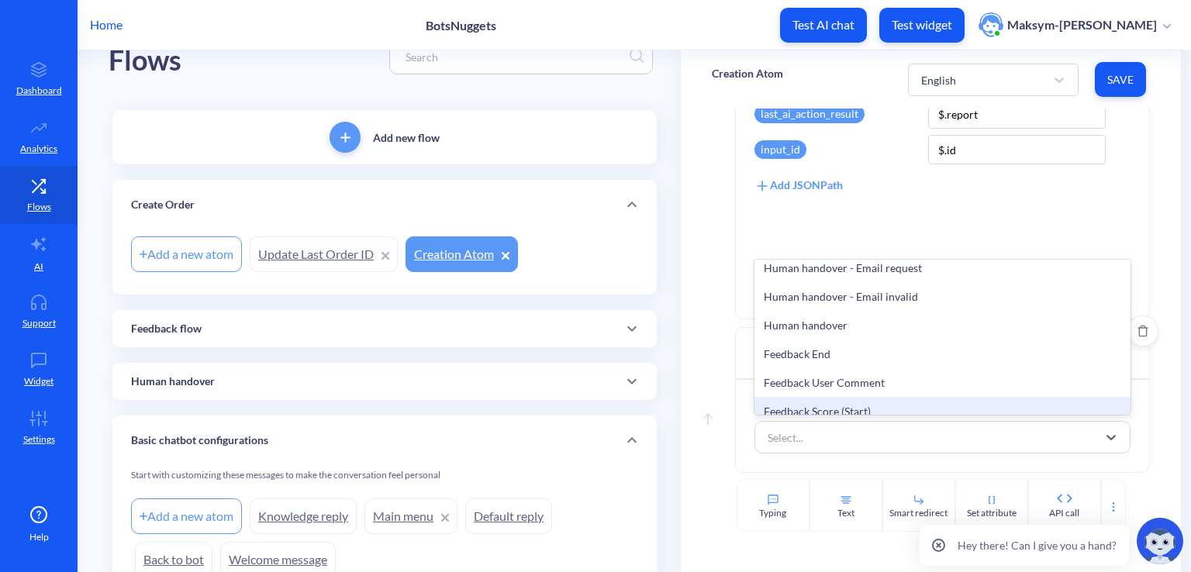
scroll to position [367, 0]
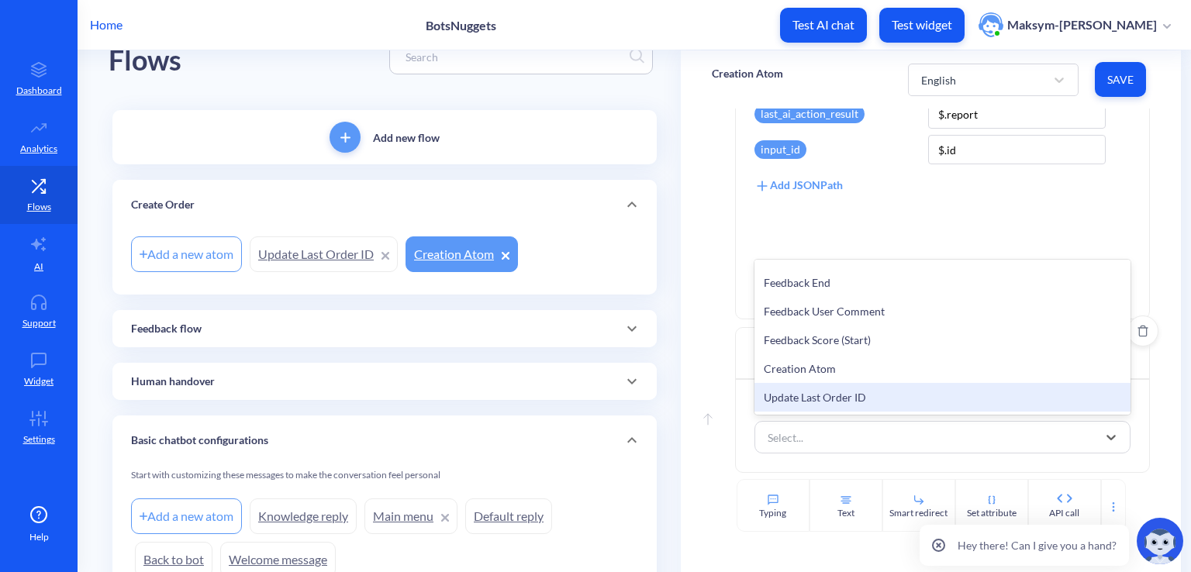
click at [813, 391] on div "Update Last Order ID" at bounding box center [942, 397] width 376 height 29
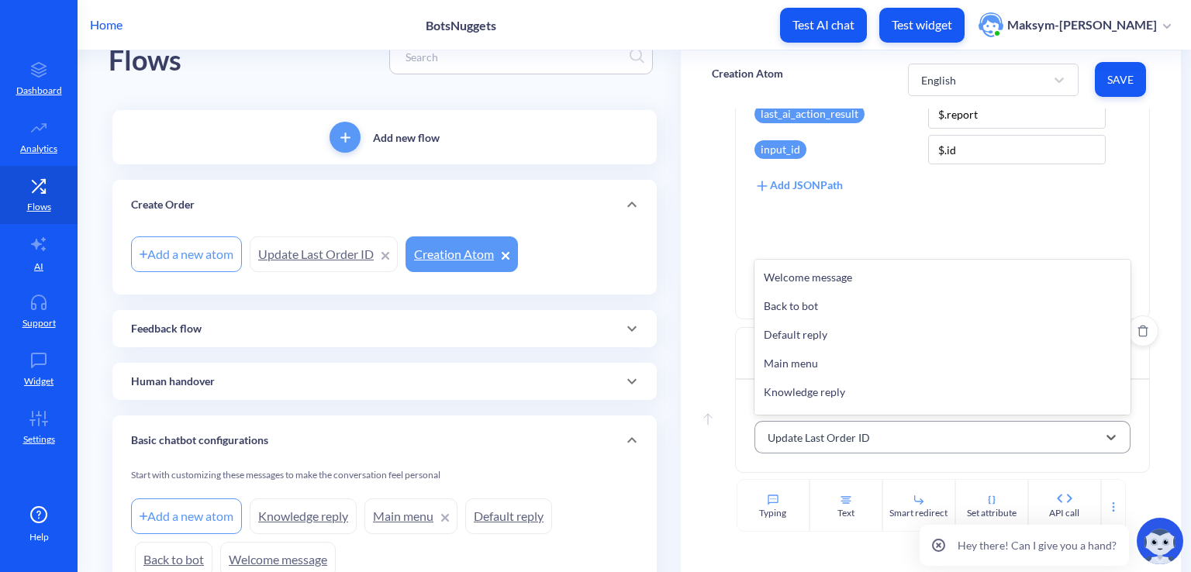
click at [971, 431] on div "Update Last Order ID" at bounding box center [928, 437] width 337 height 28
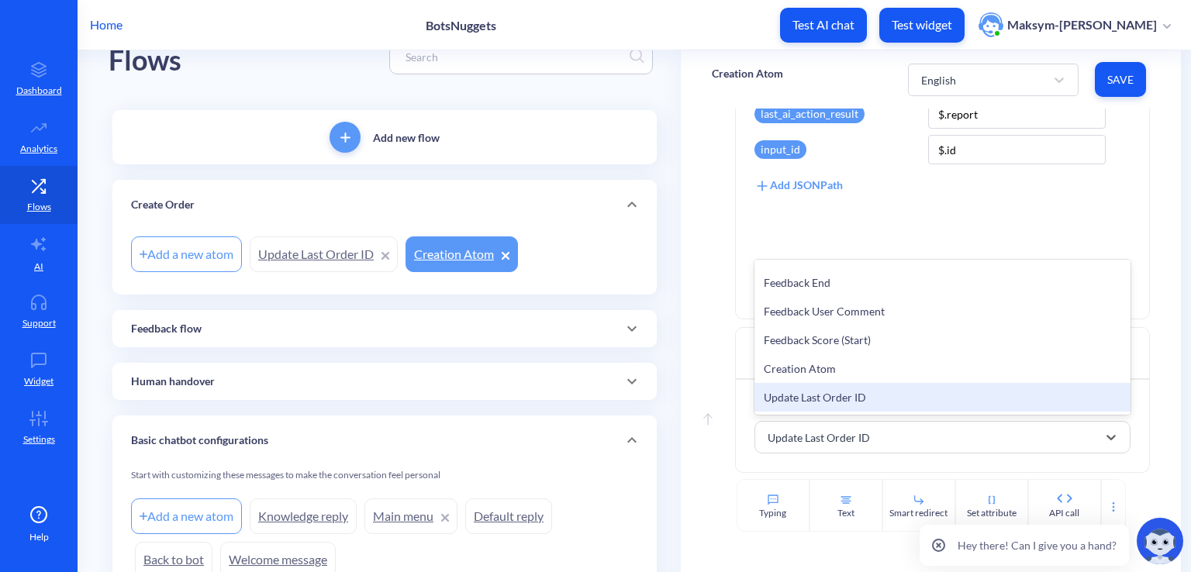
scroll to position [120, 0]
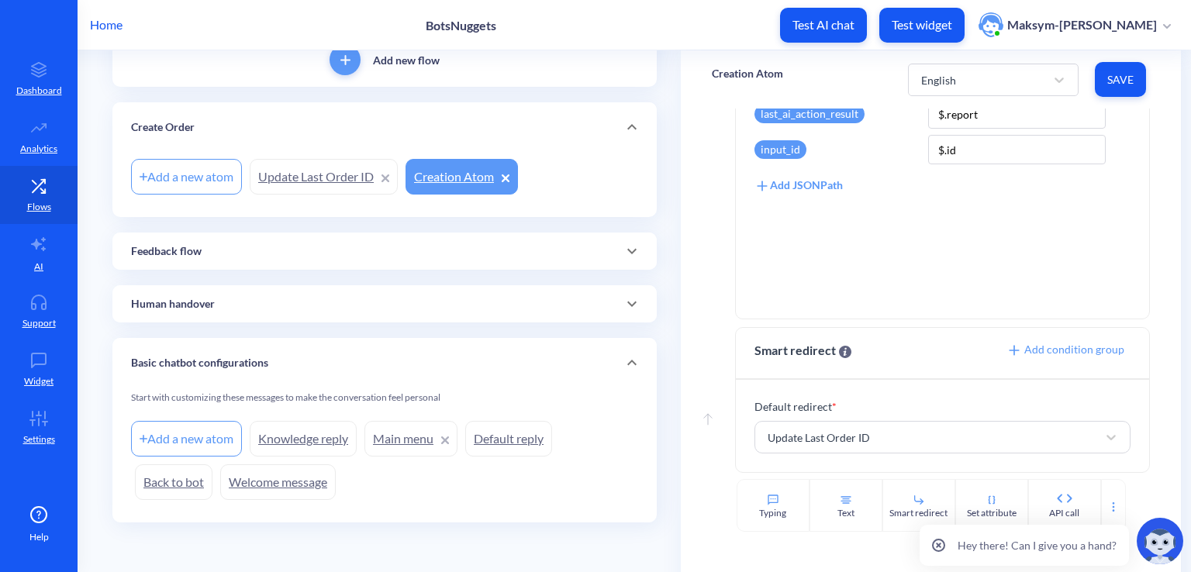
click at [412, 435] on link "Main menu" at bounding box center [410, 439] width 93 height 36
click at [1129, 84] on span "Save" at bounding box center [1120, 80] width 26 height 16
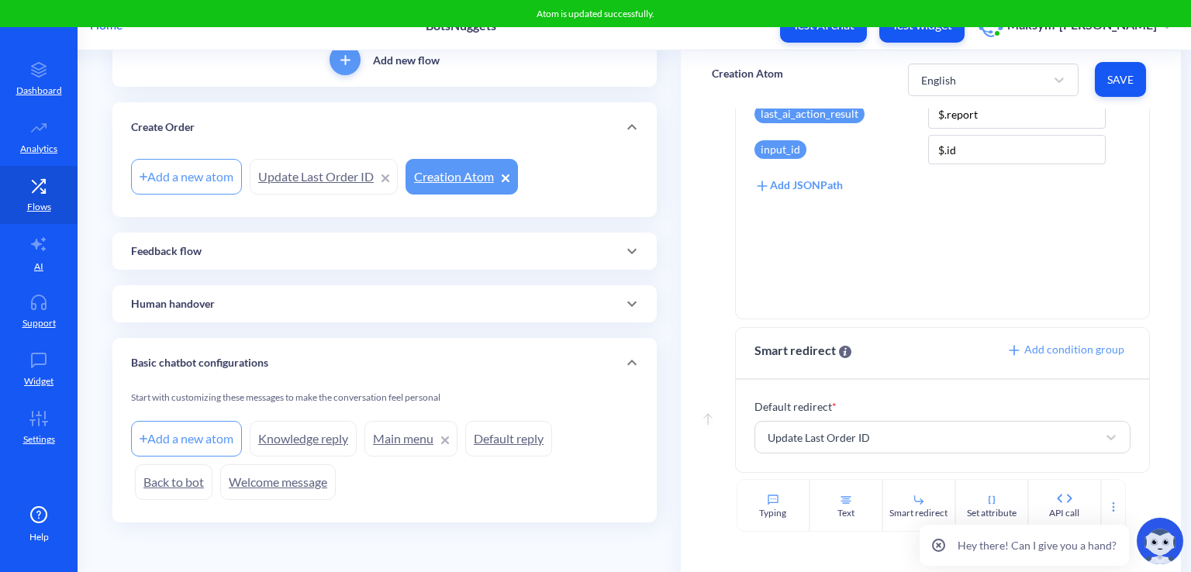
click at [415, 431] on link "Main menu" at bounding box center [410, 439] width 93 height 36
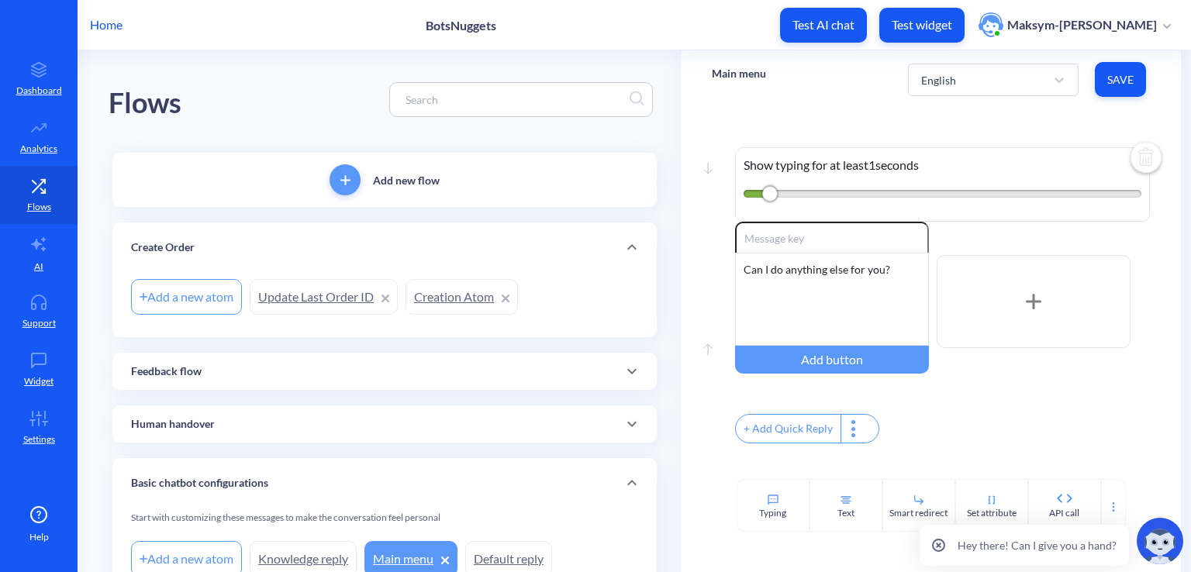
click at [312, 309] on link "Update Last Order ID" at bounding box center [324, 297] width 148 height 36
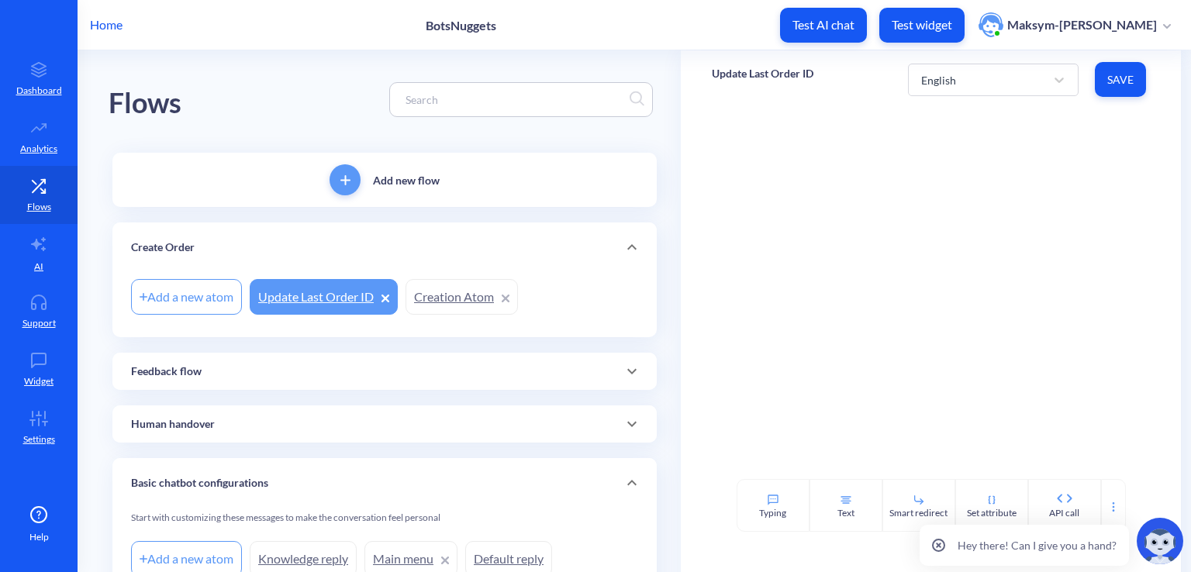
click at [468, 294] on link "Creation Atom" at bounding box center [461, 297] width 112 height 36
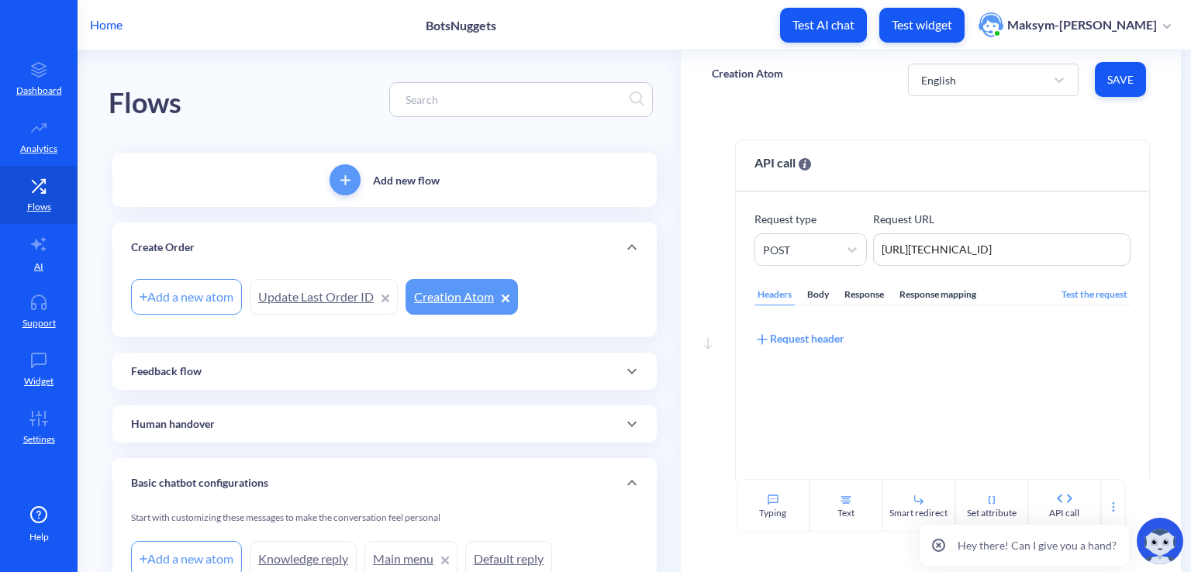
scroll to position [120, 0]
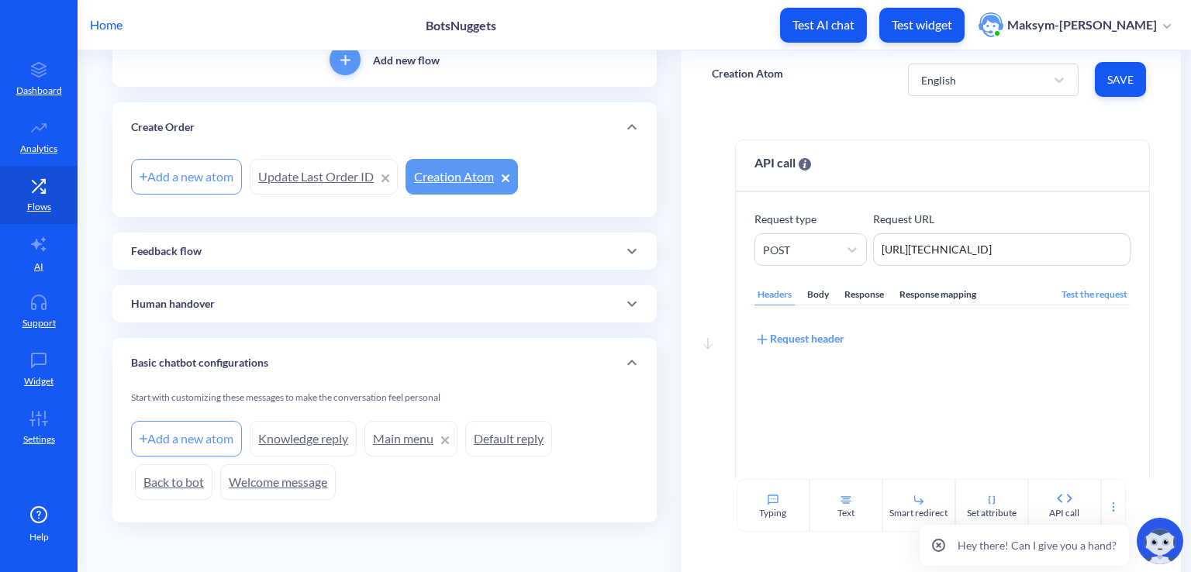
click at [185, 487] on link "Back to bot" at bounding box center [174, 482] width 78 height 36
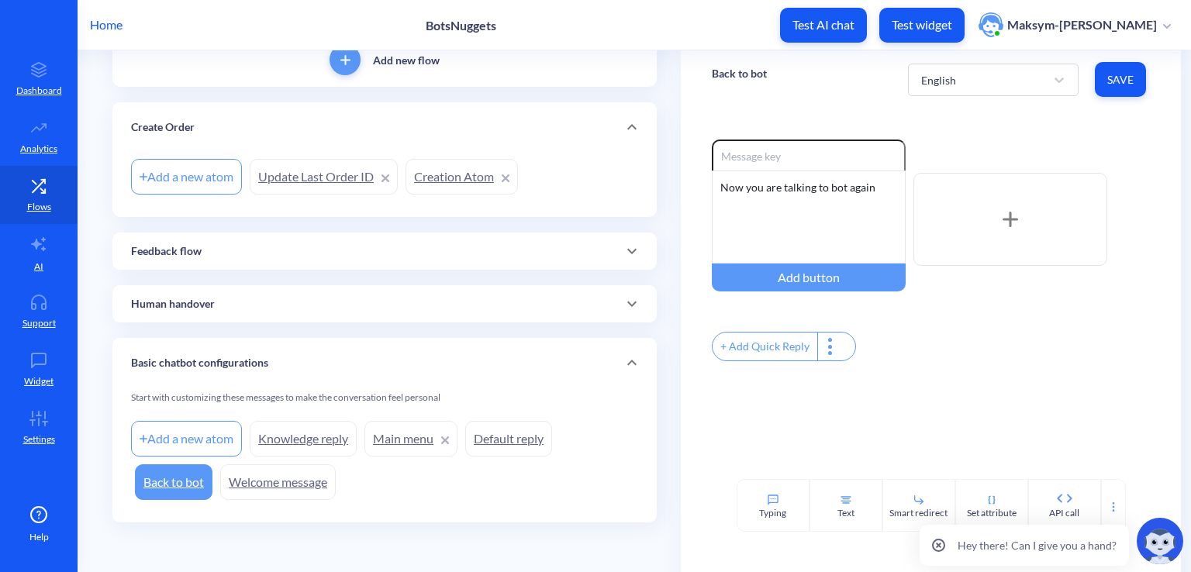
click at [269, 486] on link "Welcome message" at bounding box center [277, 482] width 115 height 36
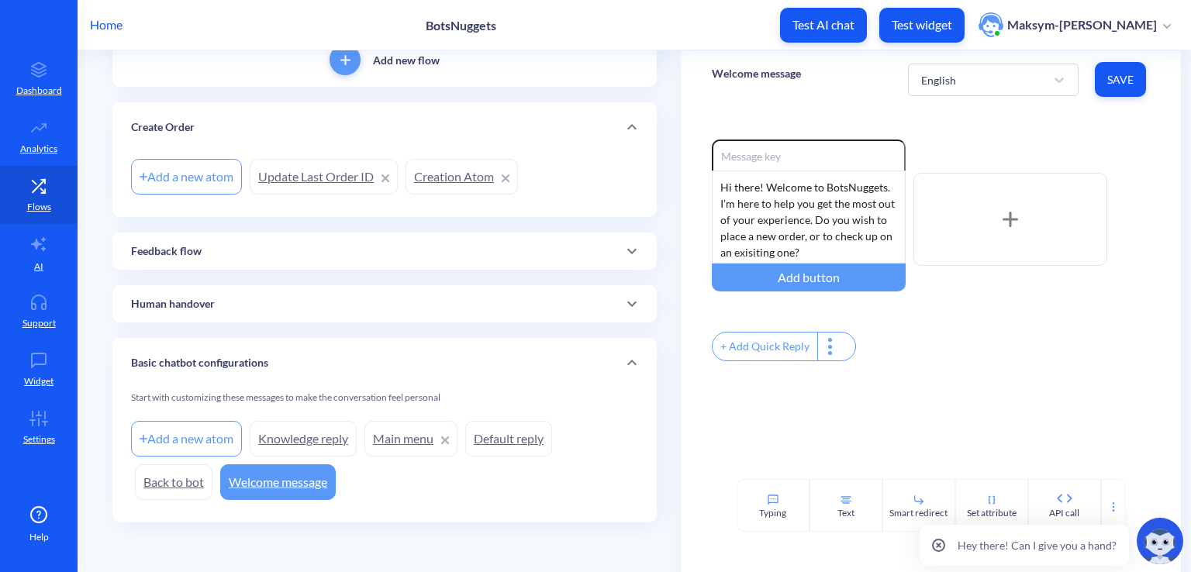
drag, startPoint x: 174, startPoint y: 424, endPoint x: 220, endPoint y: 440, distance: 48.5
click at [220, 440] on div "Add a new atom" at bounding box center [186, 439] width 111 height 36
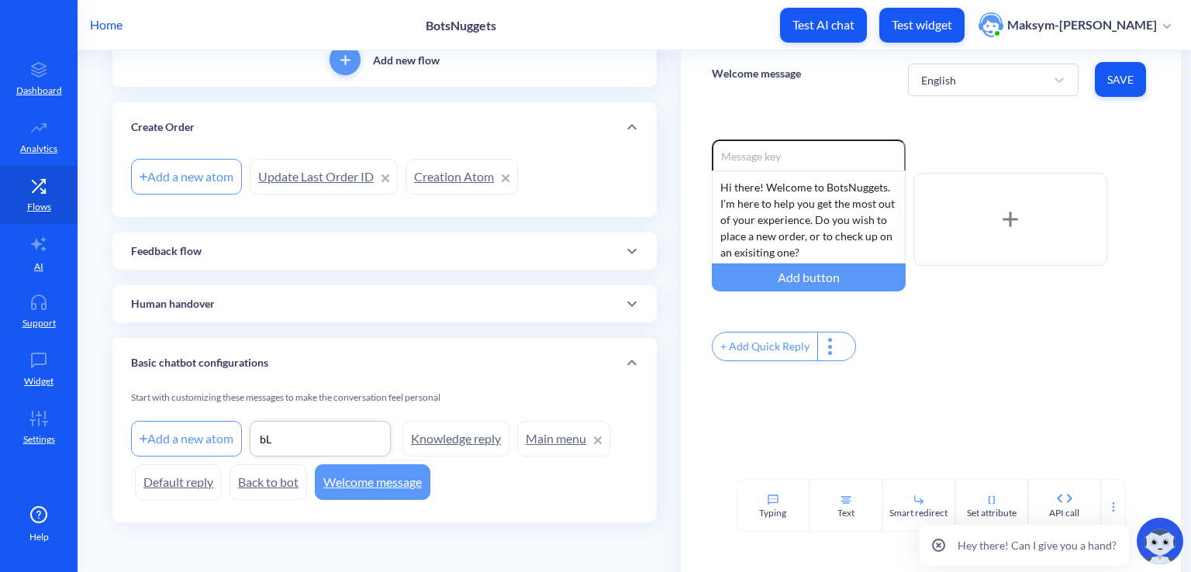
type input "b"
type input "Blank atom"
click at [311, 436] on input "Blank atom" at bounding box center [320, 439] width 124 height 16
click at [584, 498] on div "Add a new atom Blank atom Knowledge reply Main menu Default reply Back to bot W…" at bounding box center [384, 460] width 507 height 87
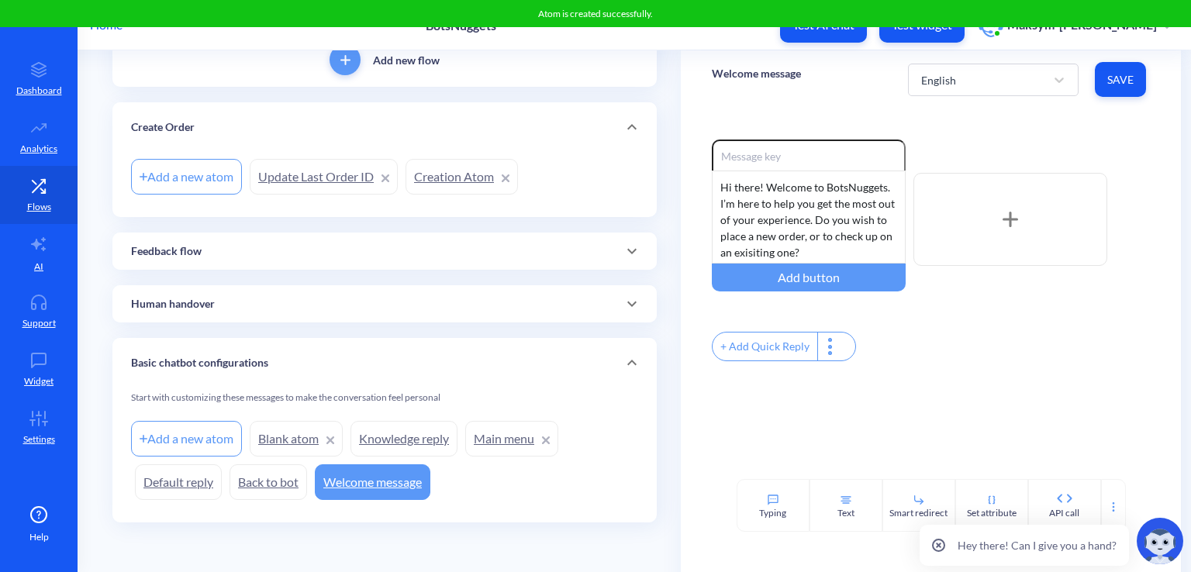
click at [279, 440] on link "Blank atom" at bounding box center [296, 439] width 93 height 36
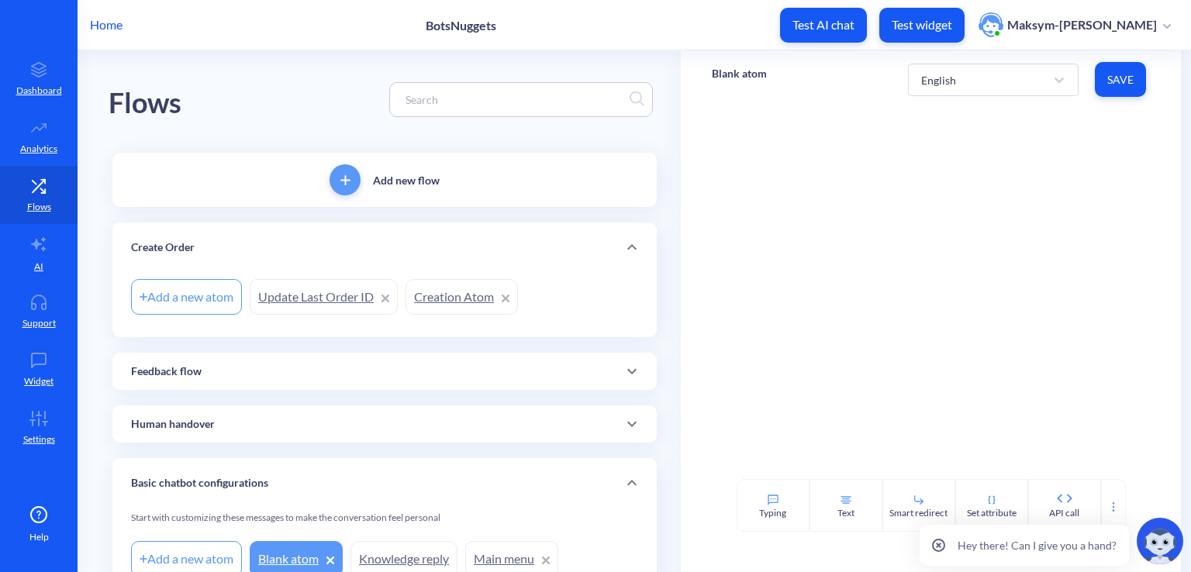
click at [300, 299] on link "Update Last Order ID" at bounding box center [324, 297] width 148 height 36
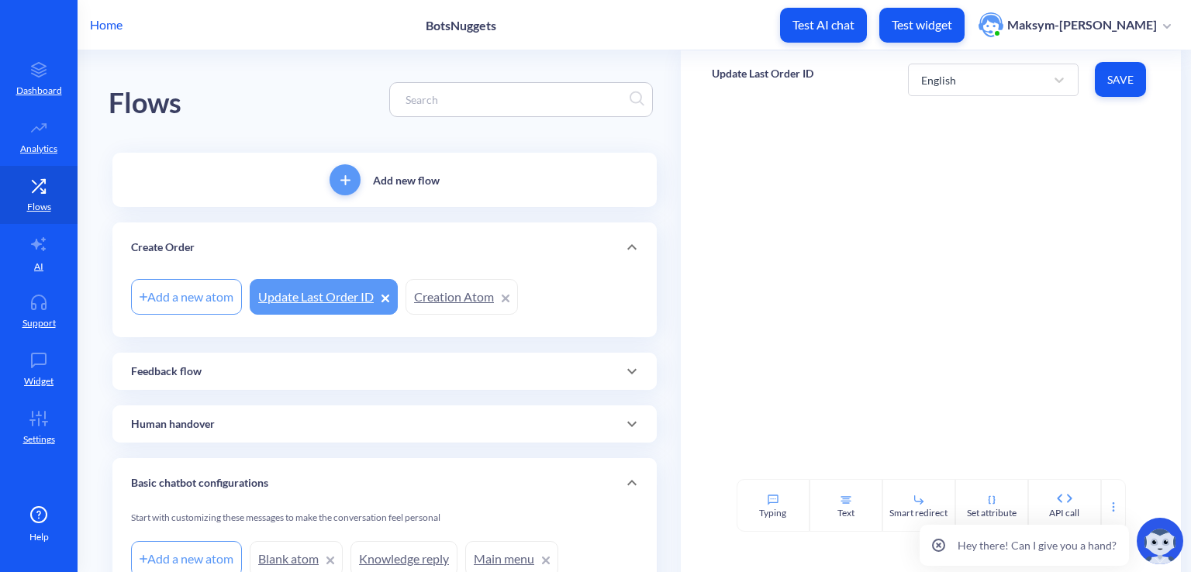
click at [464, 293] on link "Creation Atom" at bounding box center [461, 297] width 112 height 36
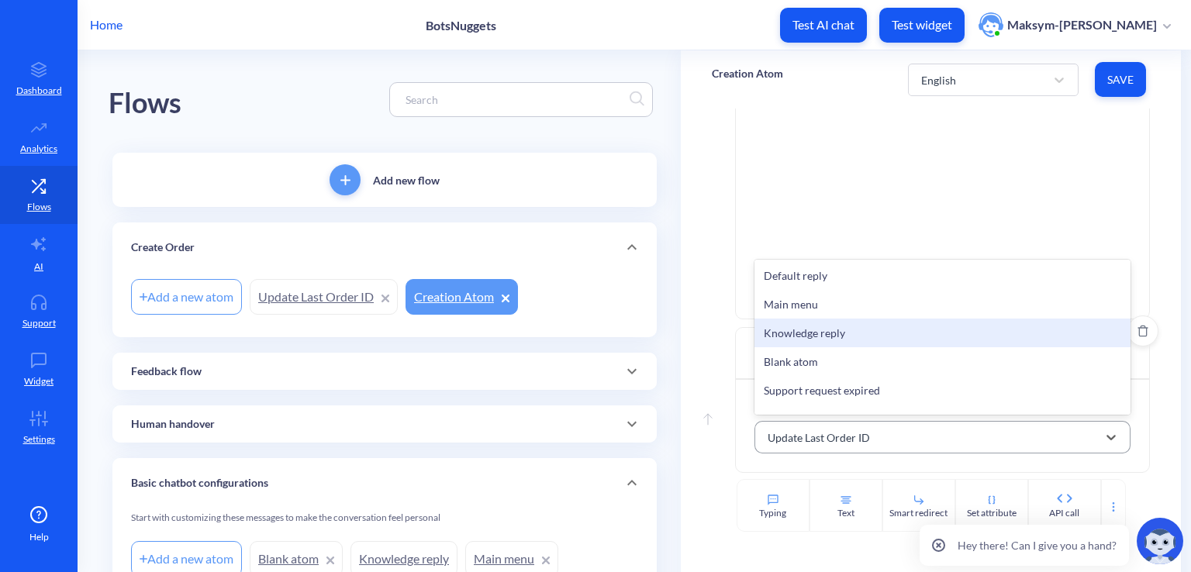
scroll to position [98, 0]
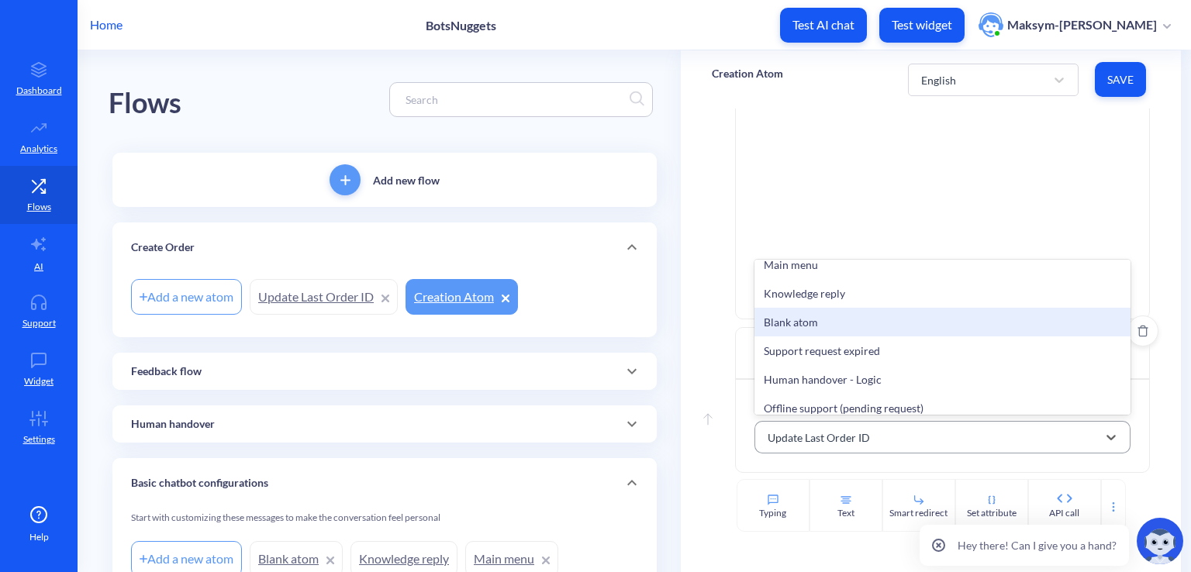
click at [808, 317] on div "Blank atom" at bounding box center [942, 322] width 376 height 29
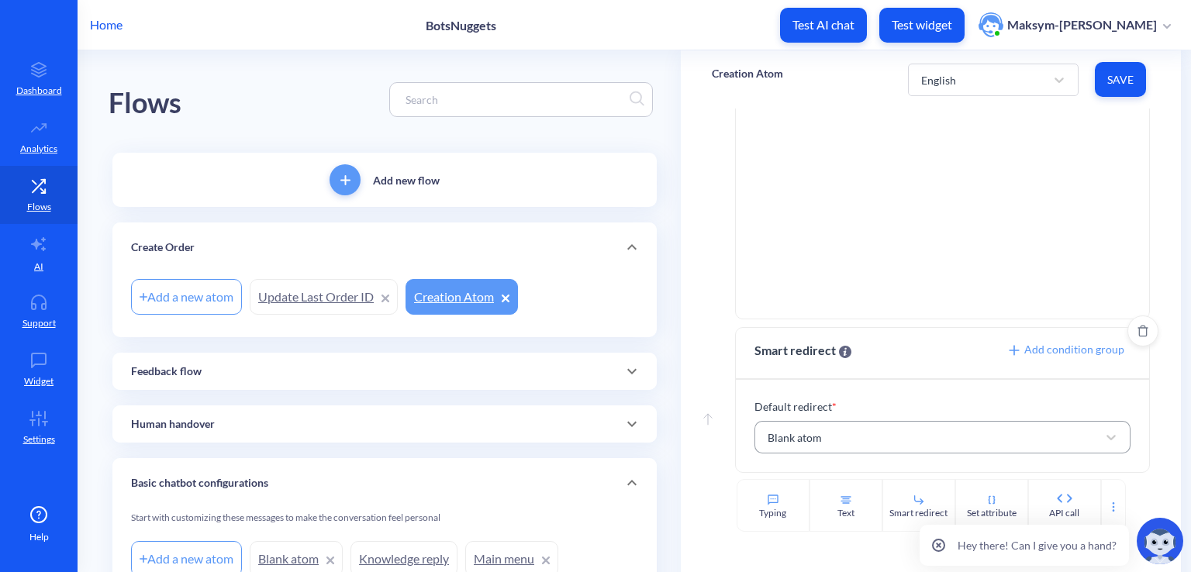
click at [1042, 353] on span "Add condition group" at bounding box center [1065, 349] width 118 height 13
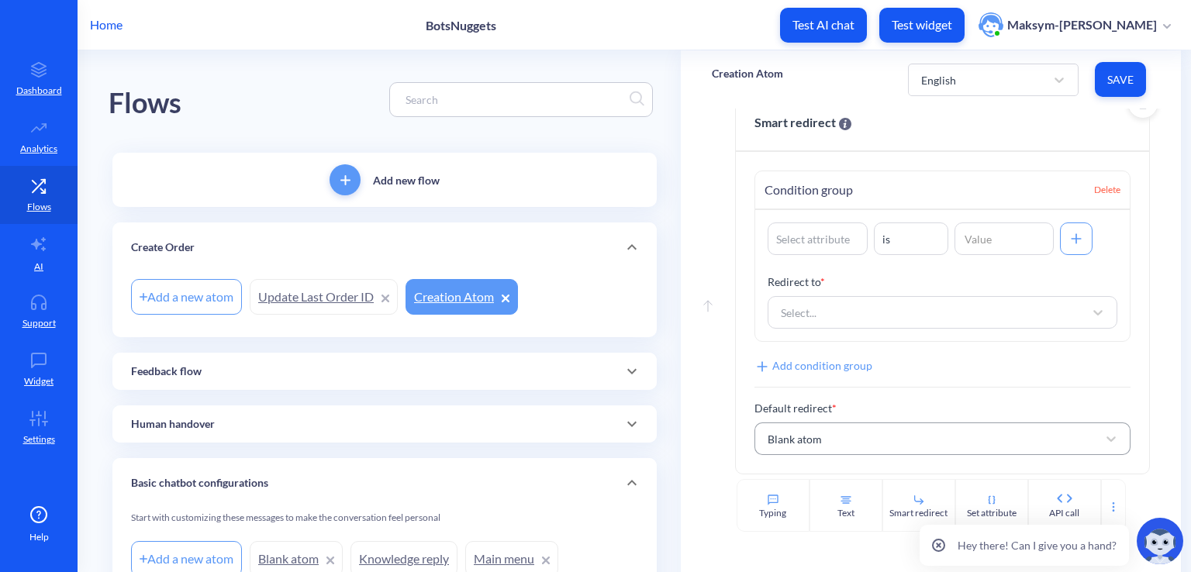
scroll to position [452, 0]
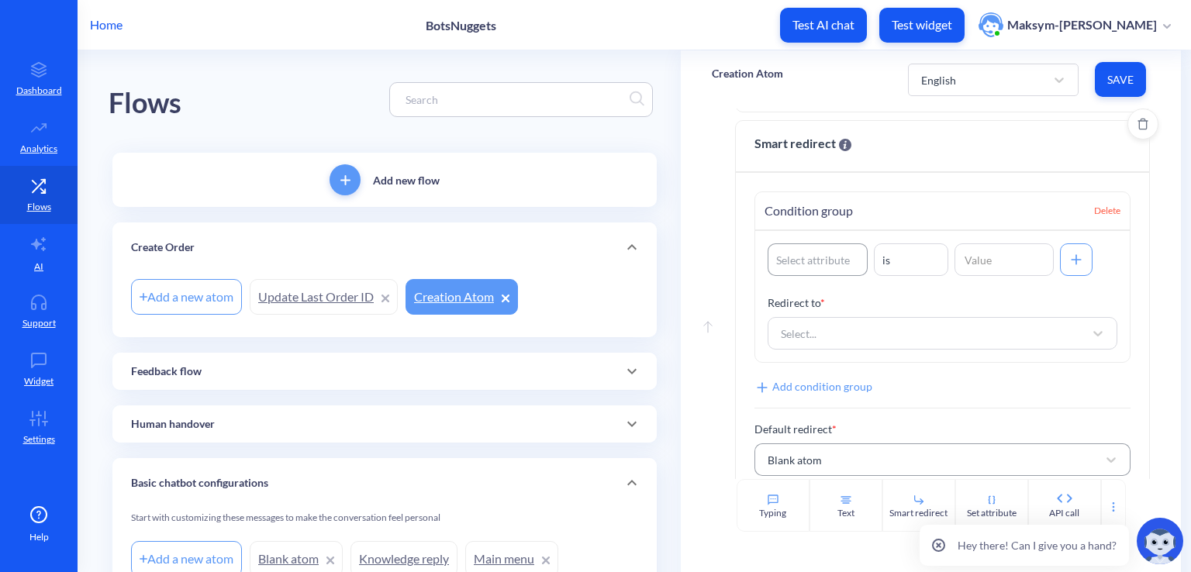
click at [784, 260] on div "Select attribute" at bounding box center [813, 260] width 74 height 16
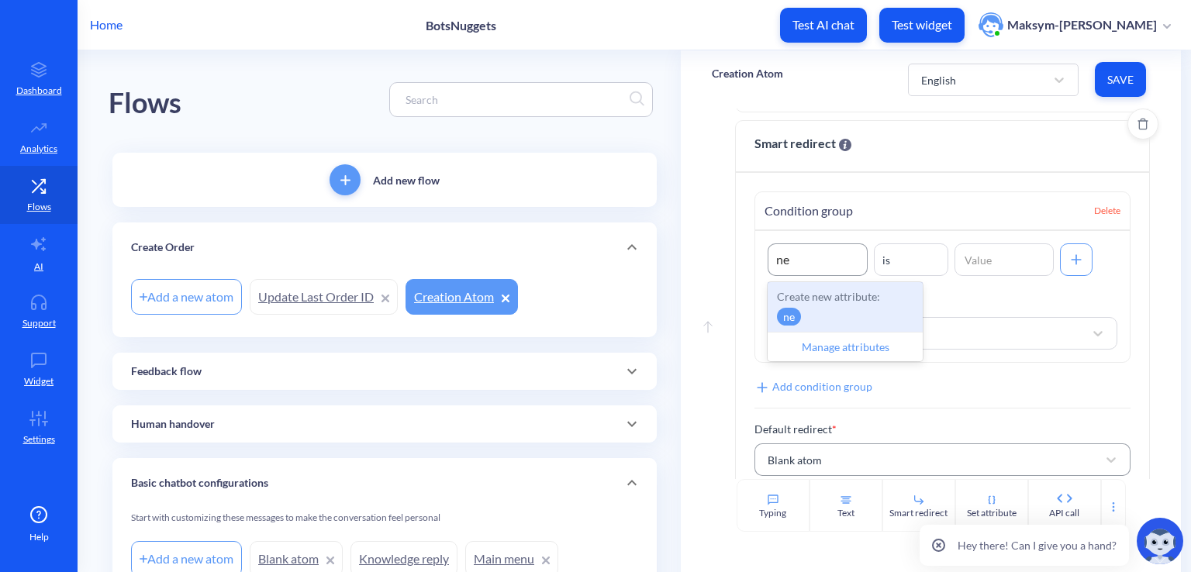
type input "n"
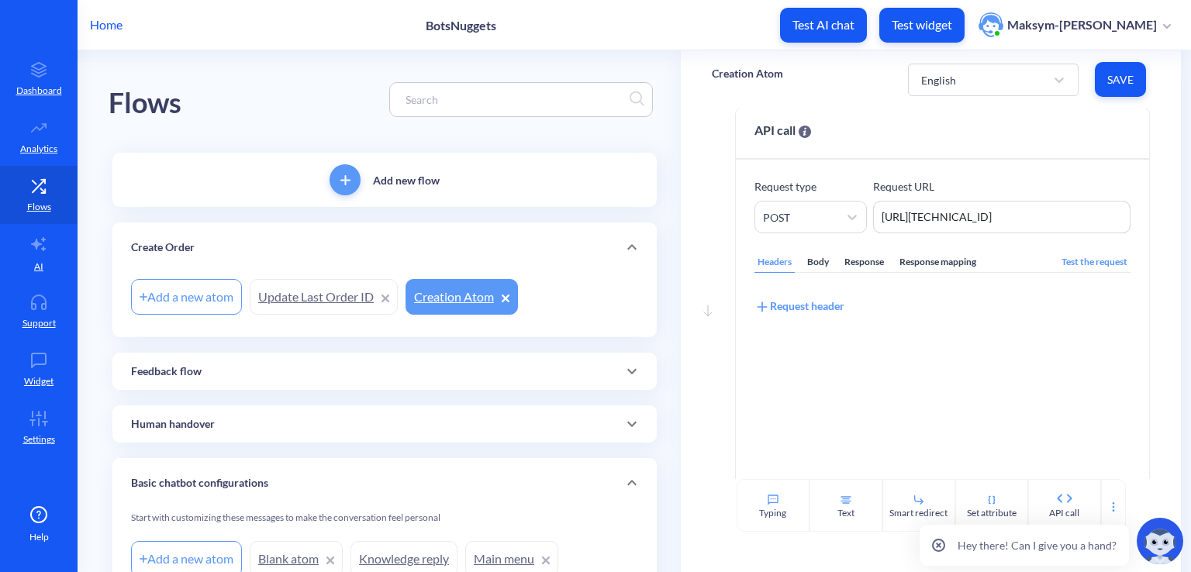
scroll to position [17, 0]
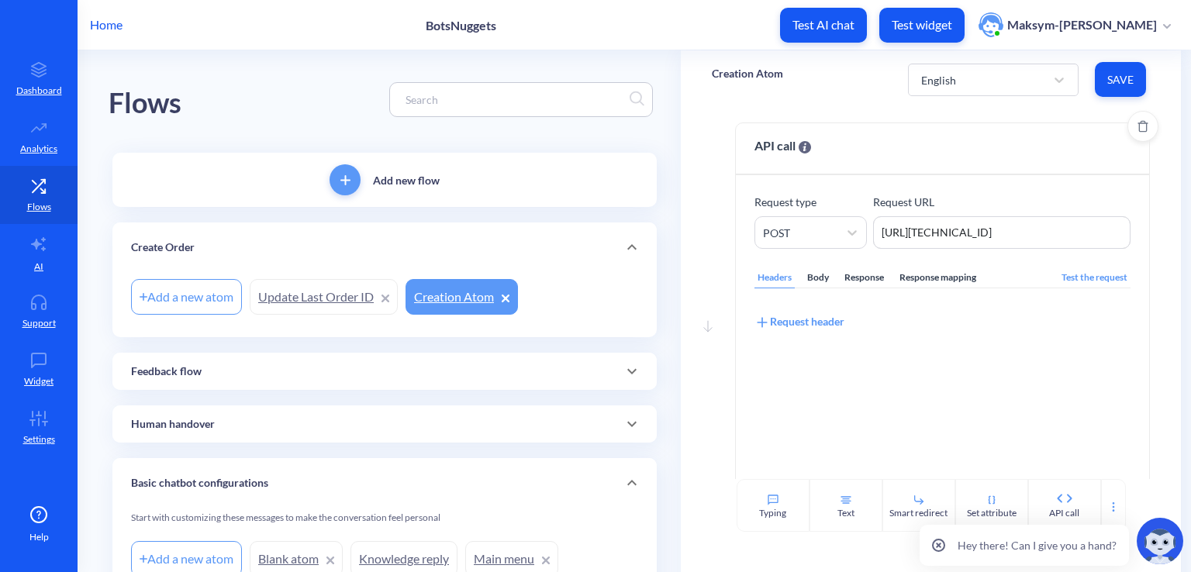
click at [898, 274] on div "Response mapping" at bounding box center [937, 277] width 83 height 21
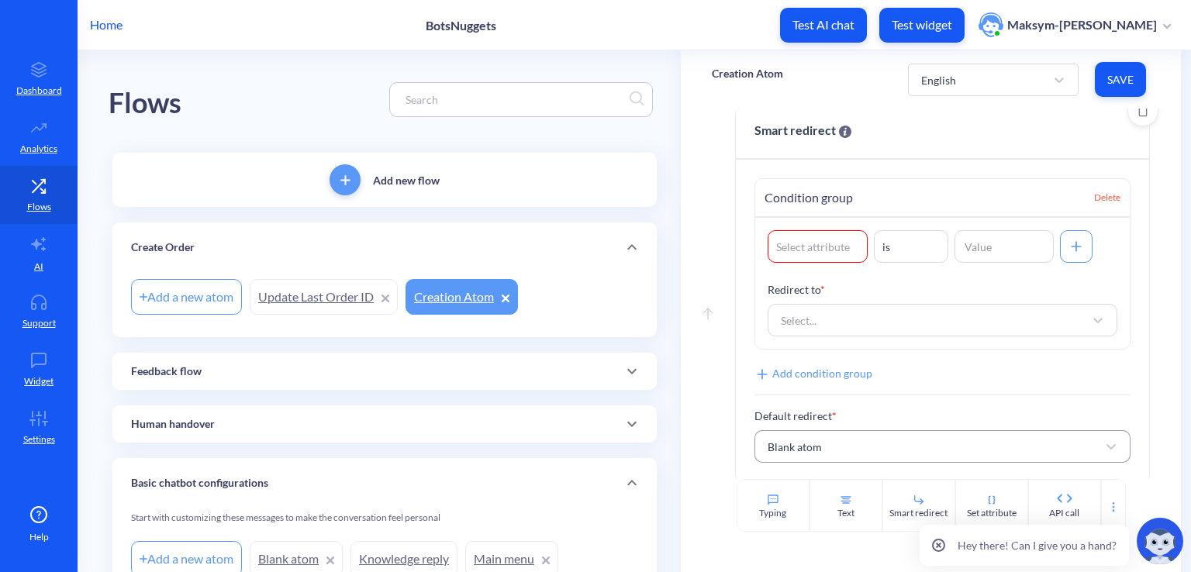
scroll to position [466, 0]
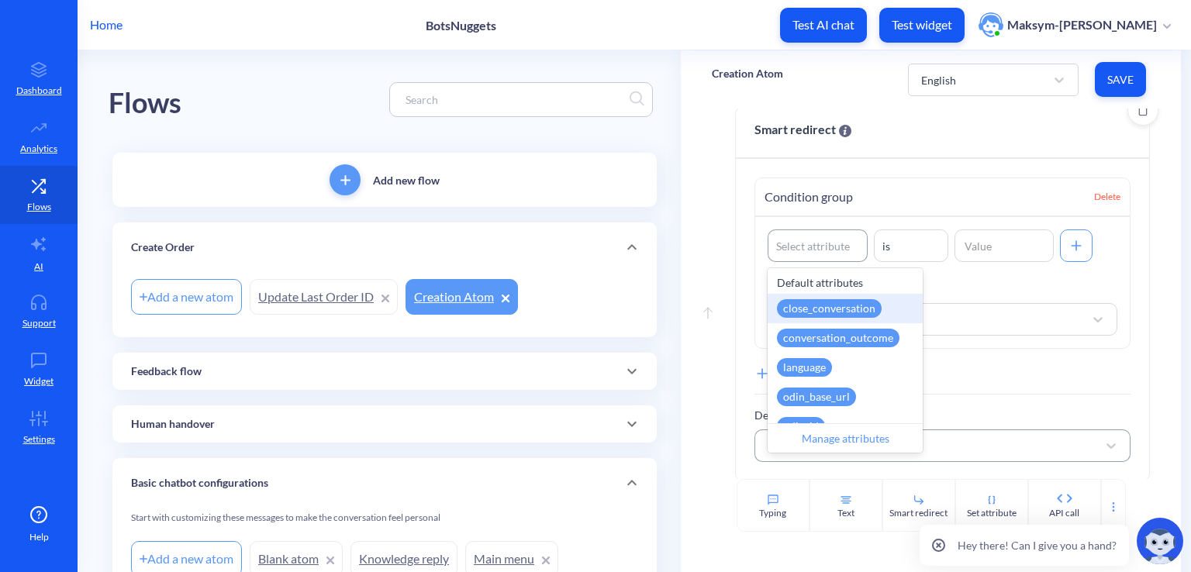
click at [794, 259] on div "Select attribute" at bounding box center [817, 245] width 100 height 33
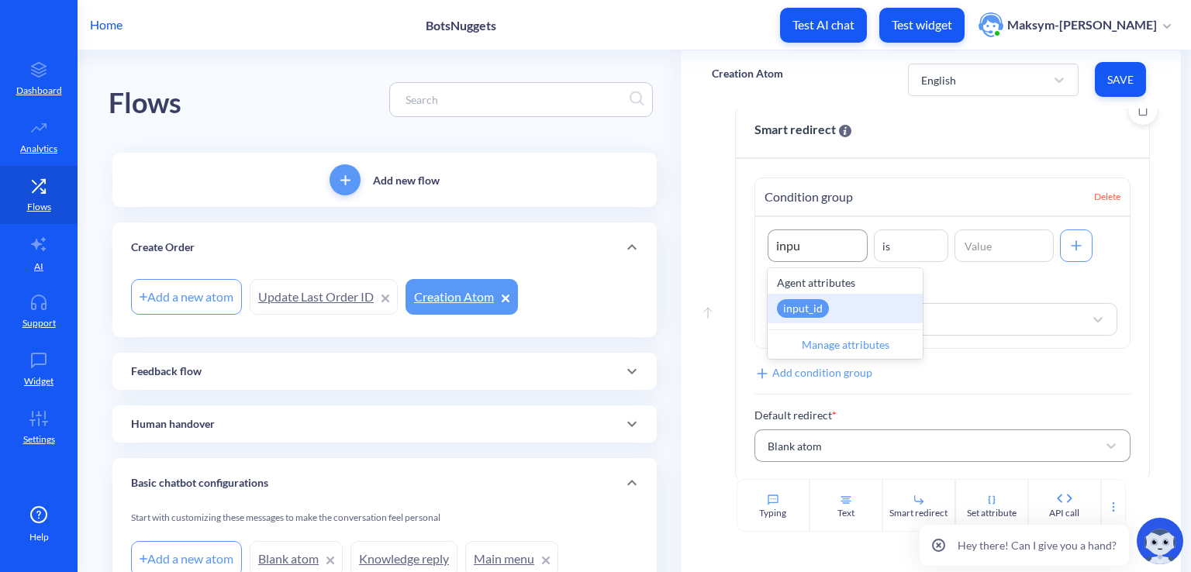
type input "input"
click at [815, 295] on div "input_id" at bounding box center [844, 308] width 155 height 29
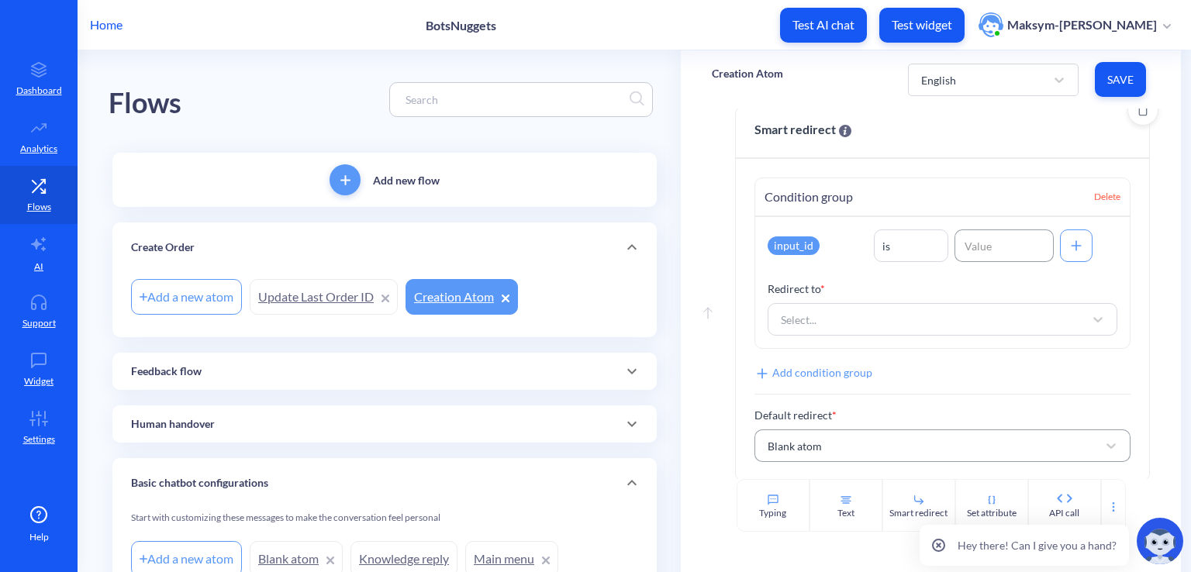
click at [958, 243] on input at bounding box center [1004, 245] width 100 height 33
type input "n"
click at [887, 240] on div "is" at bounding box center [910, 246] width 73 height 28
click at [886, 323] on div "is not" at bounding box center [911, 314] width 74 height 29
click at [973, 250] on input at bounding box center [1004, 245] width 100 height 33
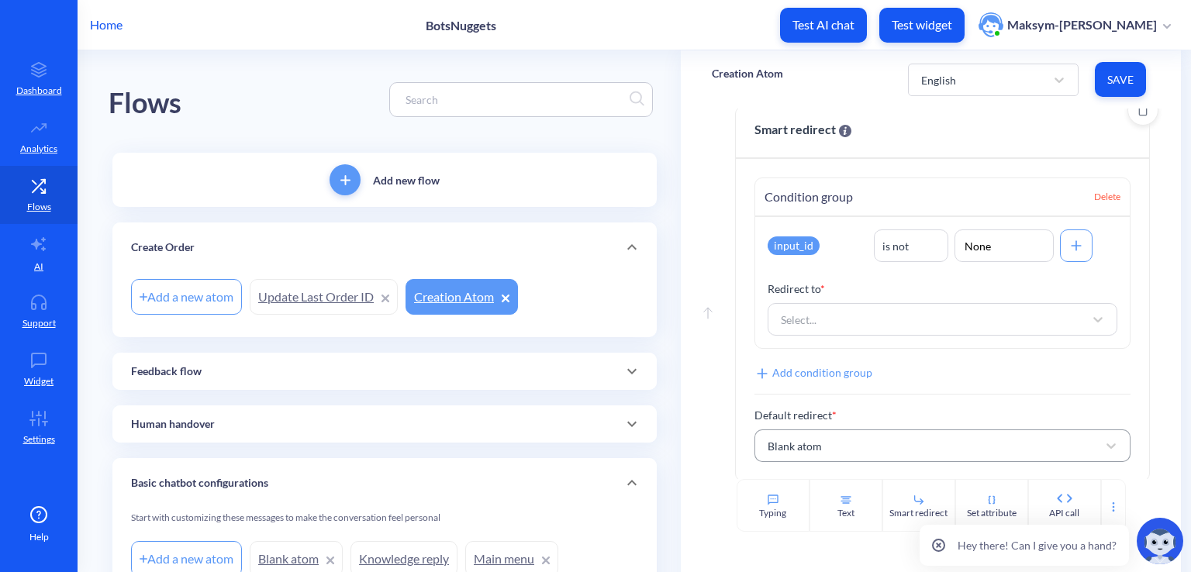
type input "None"
click at [1075, 246] on icon at bounding box center [1076, 245] width 2 height 10
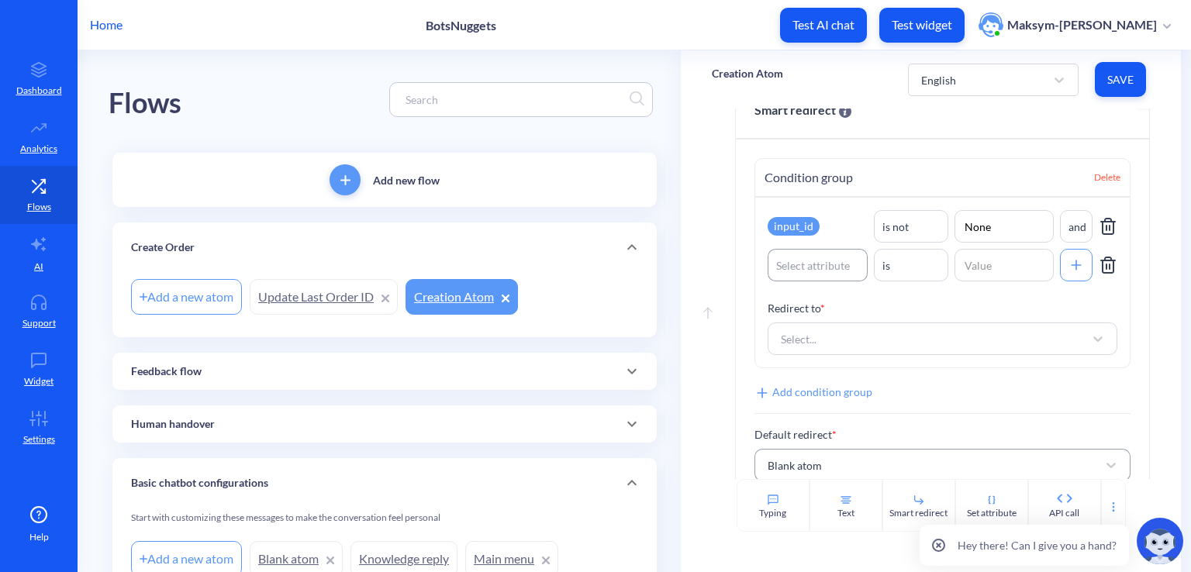
click at [795, 270] on div "Select attribute" at bounding box center [813, 265] width 74 height 16
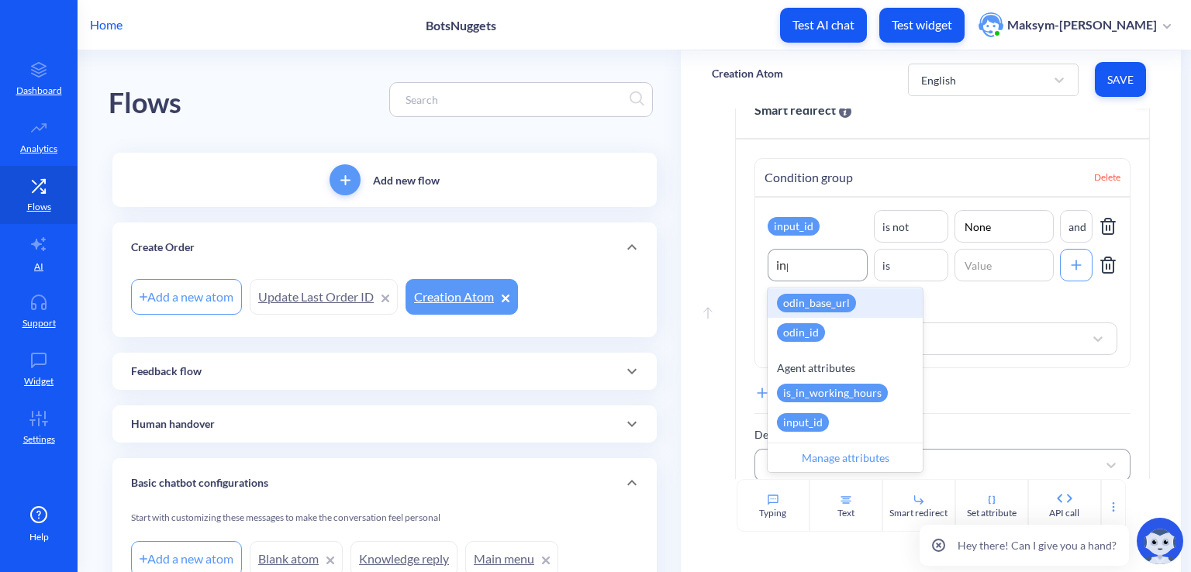
scroll to position [0, 0]
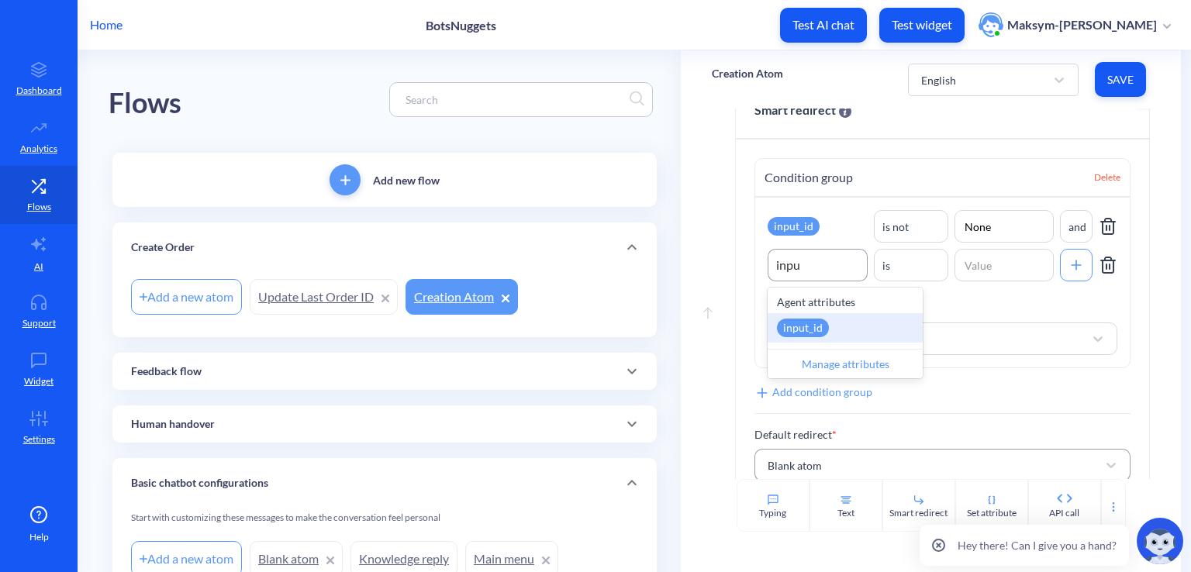
type input "input"
click at [821, 329] on div "input_id" at bounding box center [803, 328] width 52 height 19
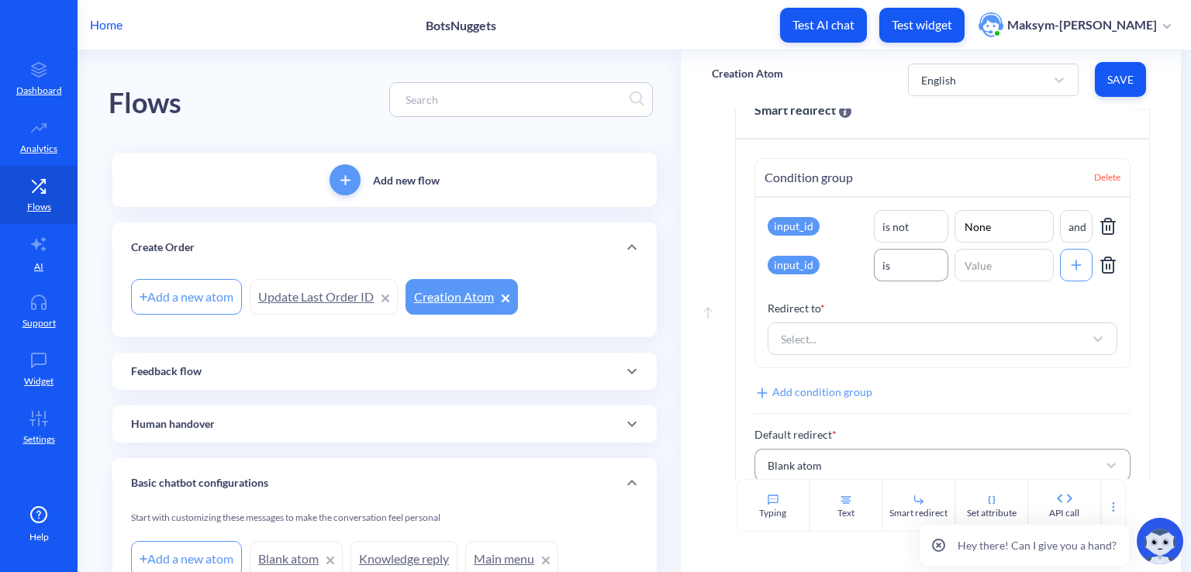
click at [932, 260] on div "is" at bounding box center [910, 265] width 73 height 28
click at [908, 321] on div "is not" at bounding box center [911, 333] width 74 height 29
click at [974, 274] on input at bounding box center [1004, 265] width 100 height 33
type input "none"
click at [1012, 293] on div "input_id is not None and input_id is not none Redirect to * Select..." at bounding box center [942, 283] width 374 height 170
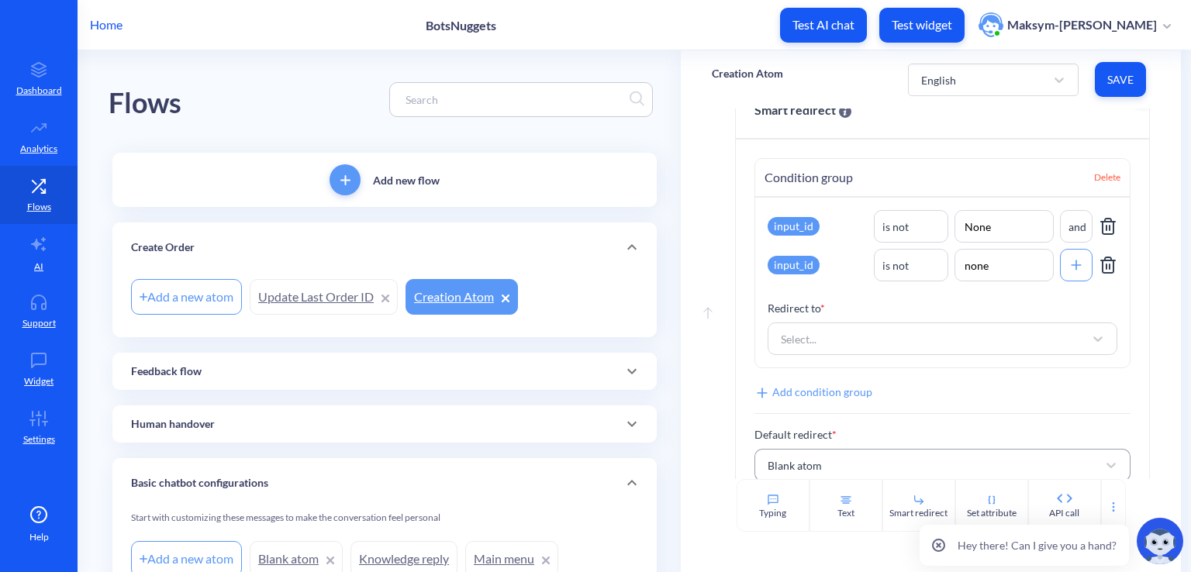
click at [1068, 269] on icon at bounding box center [1076, 265] width 16 height 16
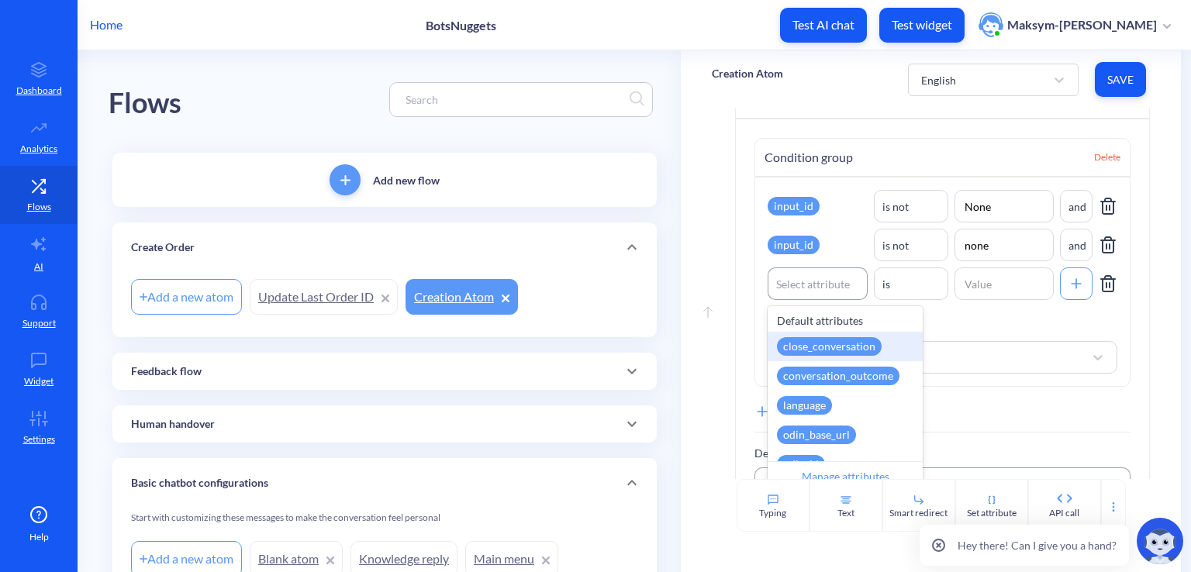
click at [796, 285] on div "Select attribute" at bounding box center [813, 284] width 74 height 16
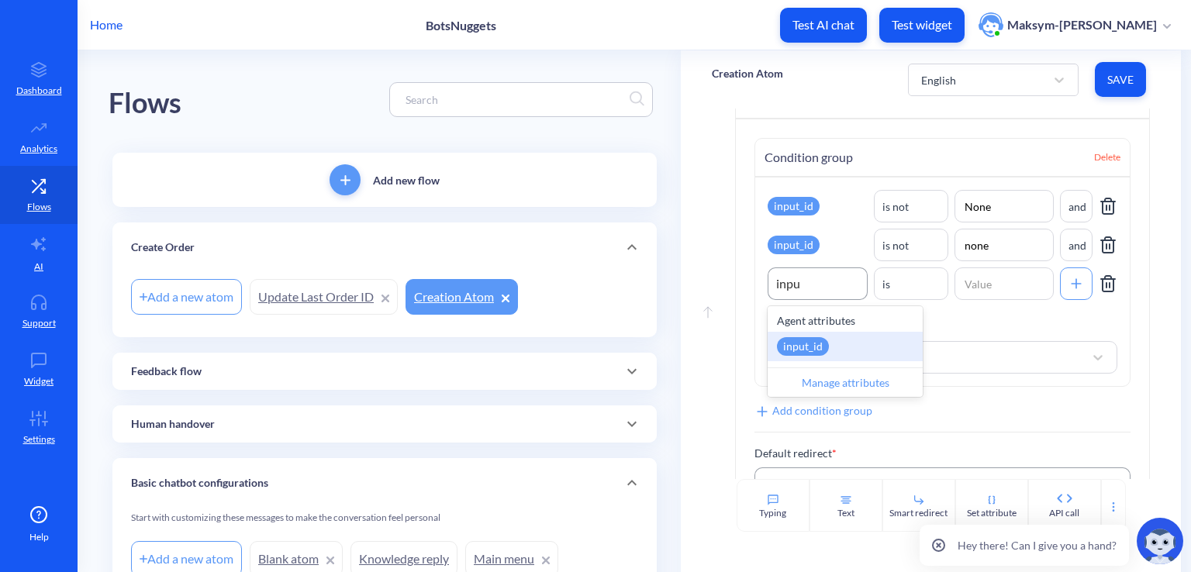
type input "input"
click at [826, 343] on div "input_id" at bounding box center [844, 346] width 155 height 29
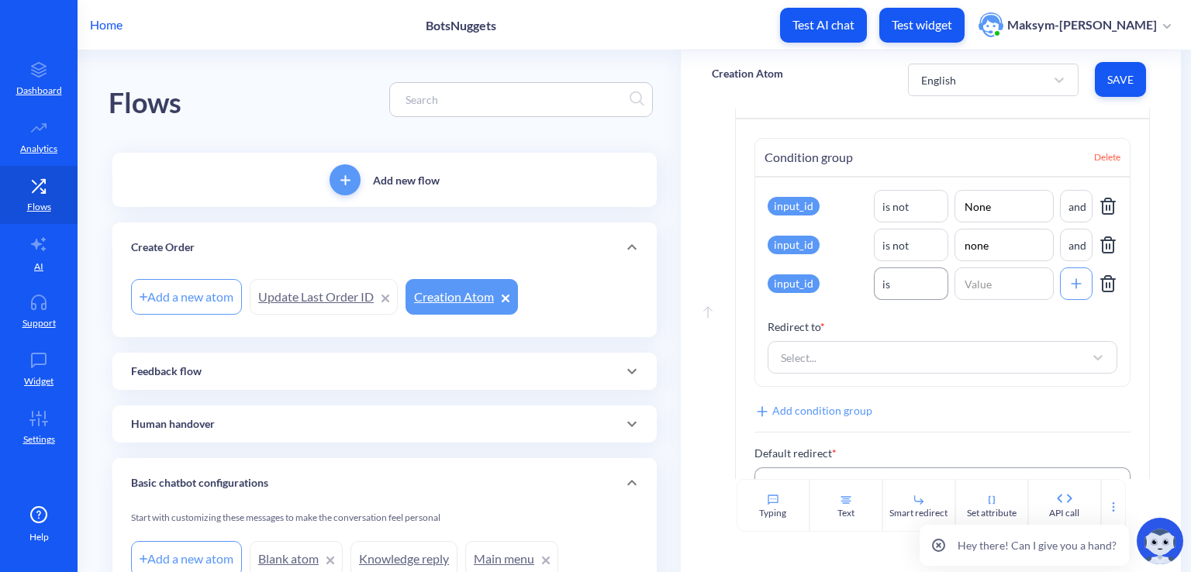
click at [898, 280] on div "is" at bounding box center [910, 284] width 73 height 28
click at [898, 449] on div "is not default" at bounding box center [911, 443] width 74 height 29
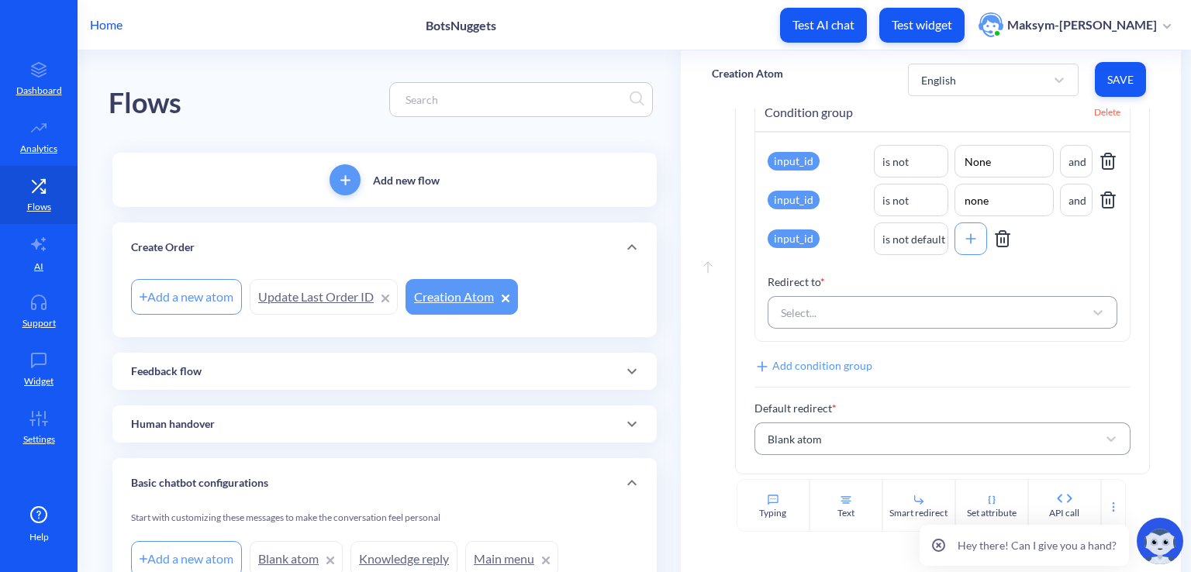
click at [865, 305] on div "Select..." at bounding box center [928, 312] width 311 height 28
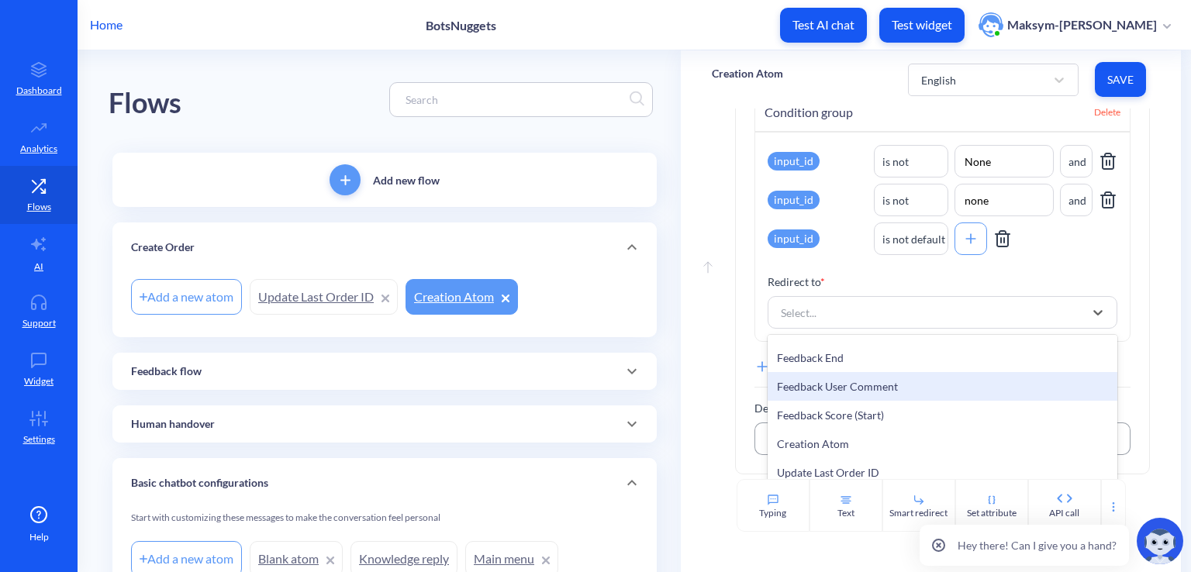
scroll to position [396, 0]
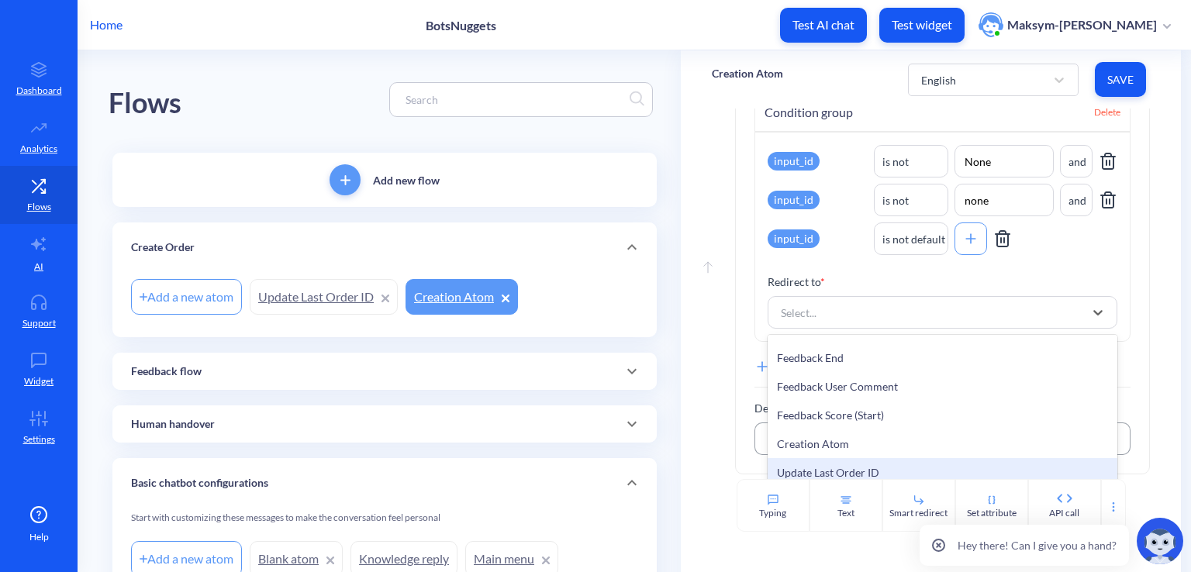
click at [843, 463] on div "Update Last Order ID" at bounding box center [942, 472] width 350 height 29
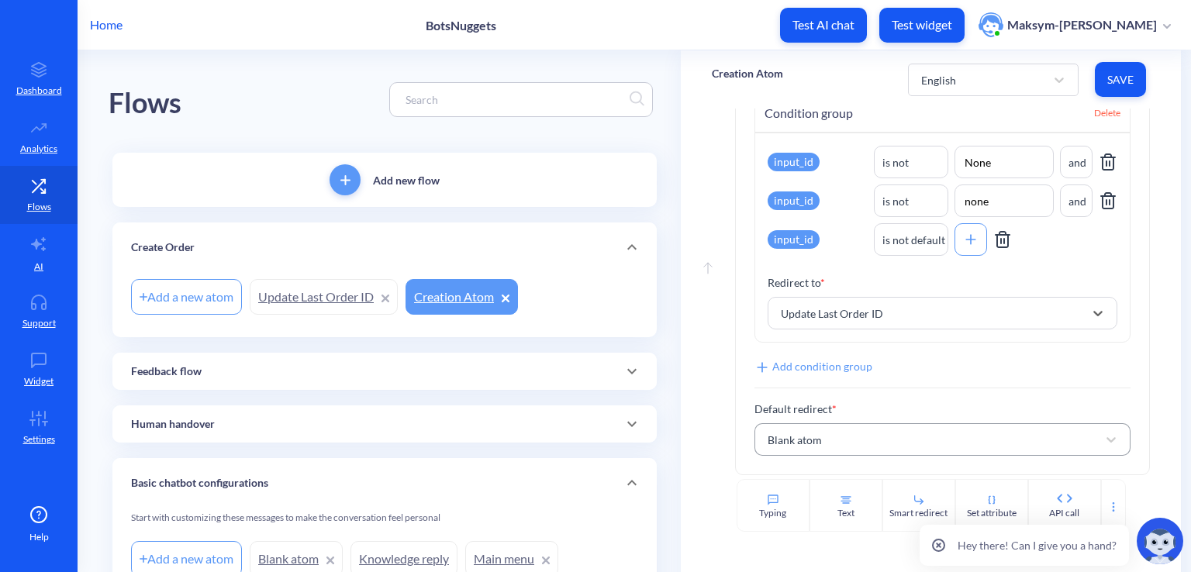
scroll to position [467, 0]
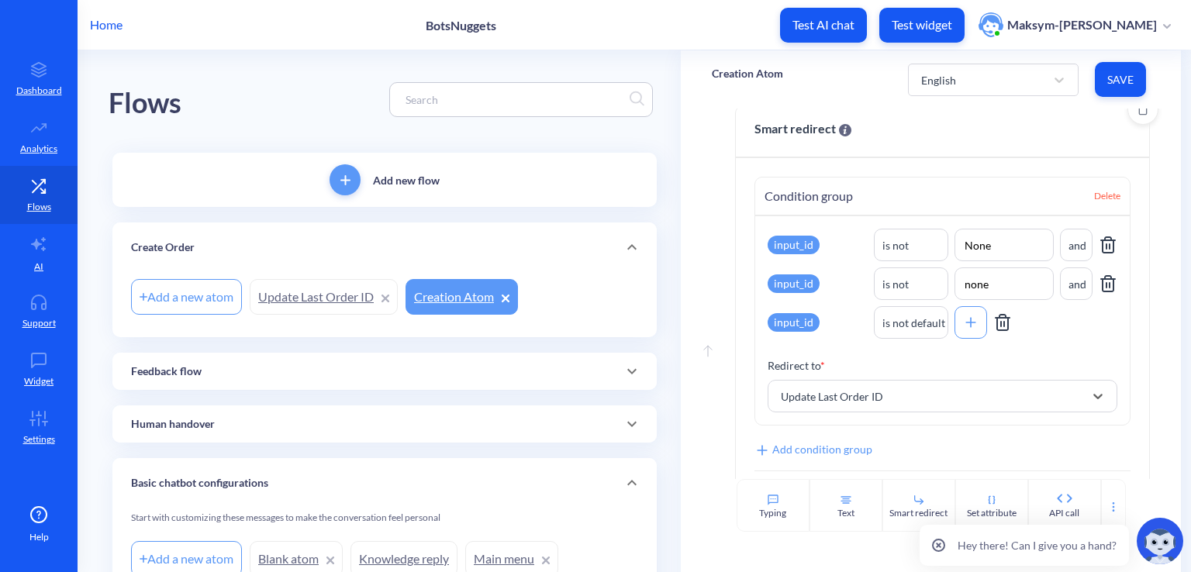
click at [1100, 86] on button "Save" at bounding box center [1120, 79] width 51 height 35
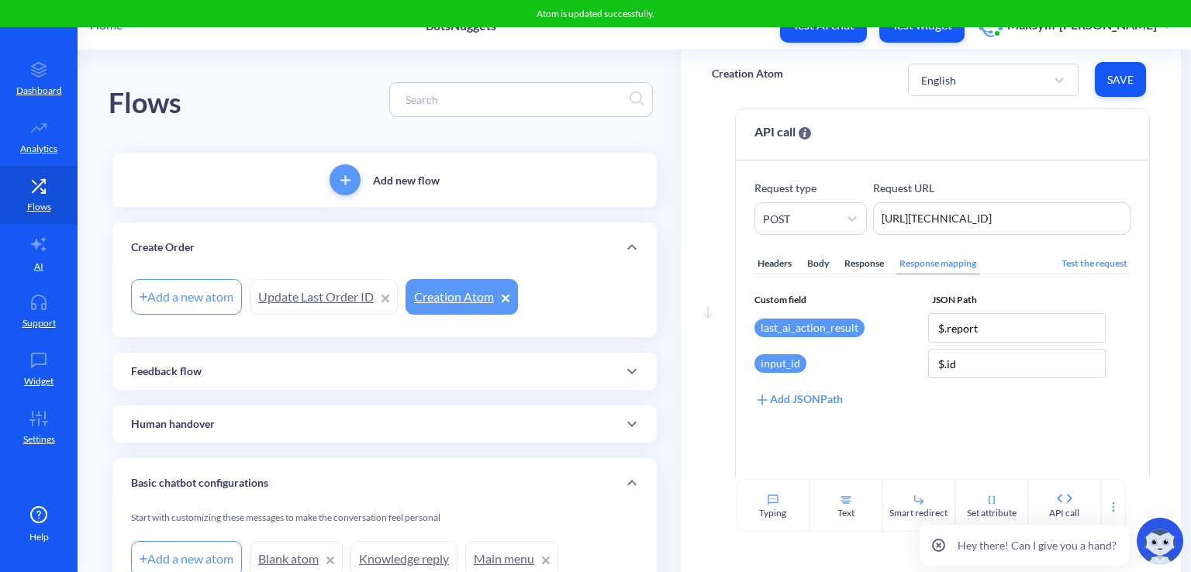
scroll to position [30, 0]
click at [30, 320] on p "Support" at bounding box center [38, 323] width 33 height 14
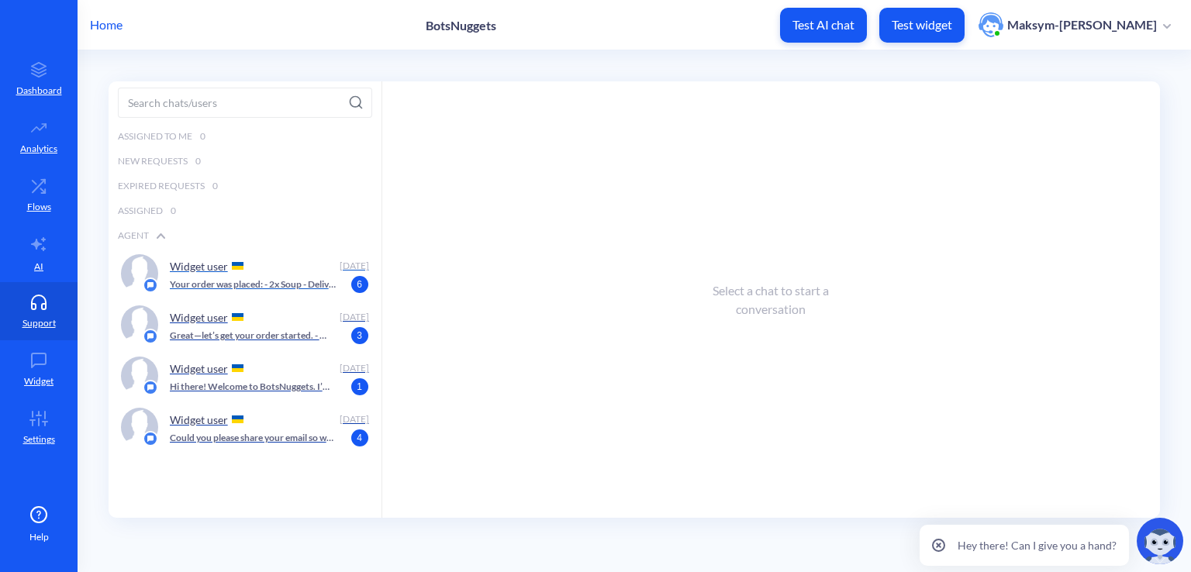
click at [187, 280] on p "Your order was placed: - 2x Soup - Delivery: Kozelnytska 2a Order ID: 84017 Any…" at bounding box center [253, 285] width 167 height 14
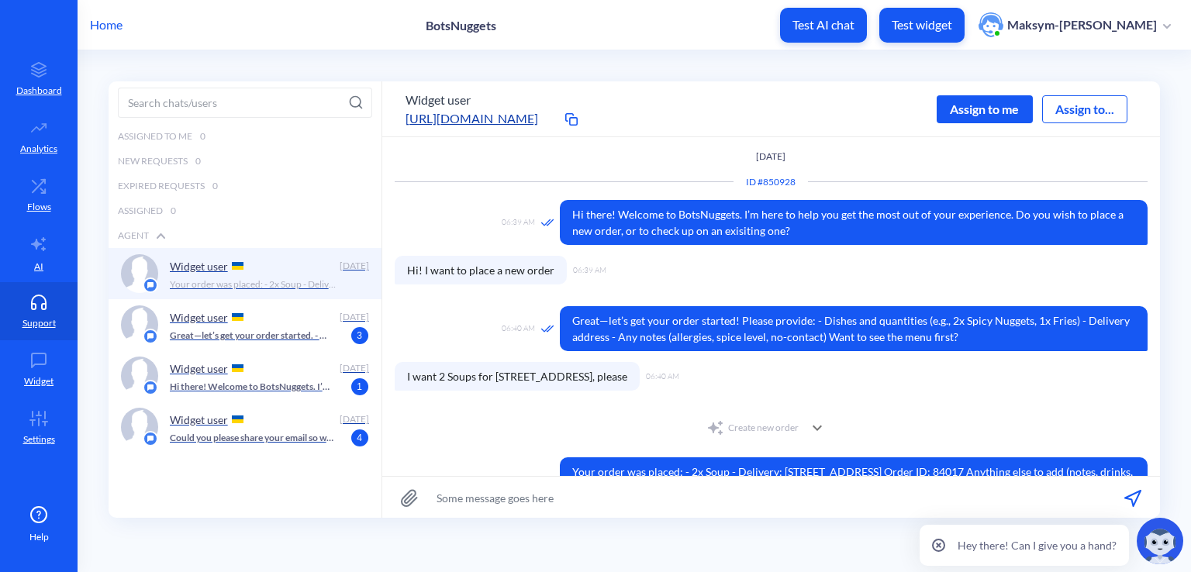
scroll to position [37, 0]
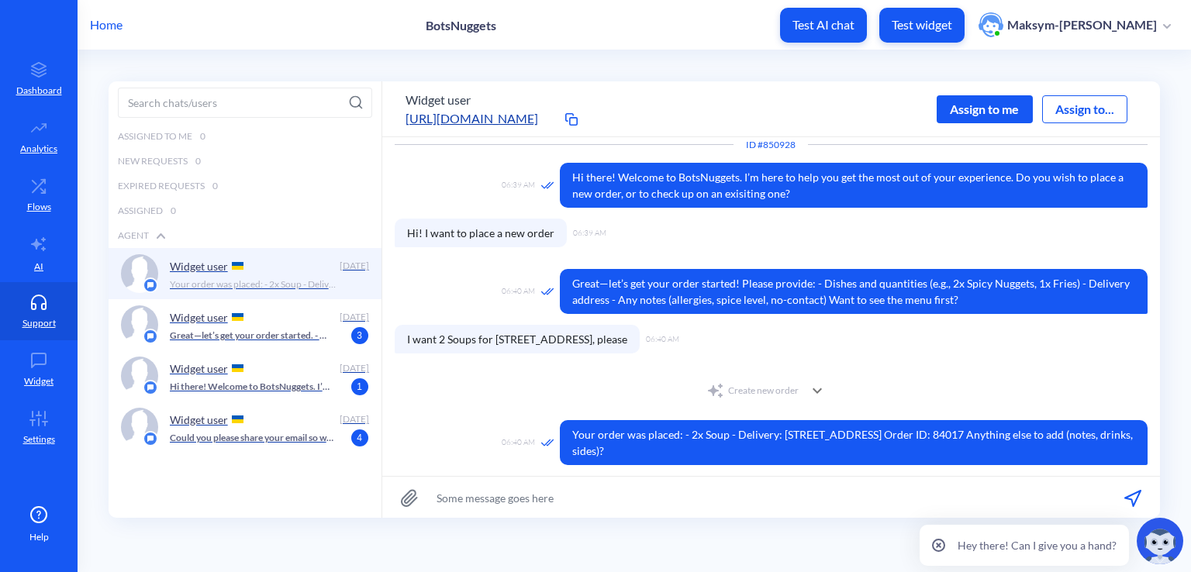
click at [763, 388] on div "Create new order" at bounding box center [752, 390] width 92 height 19
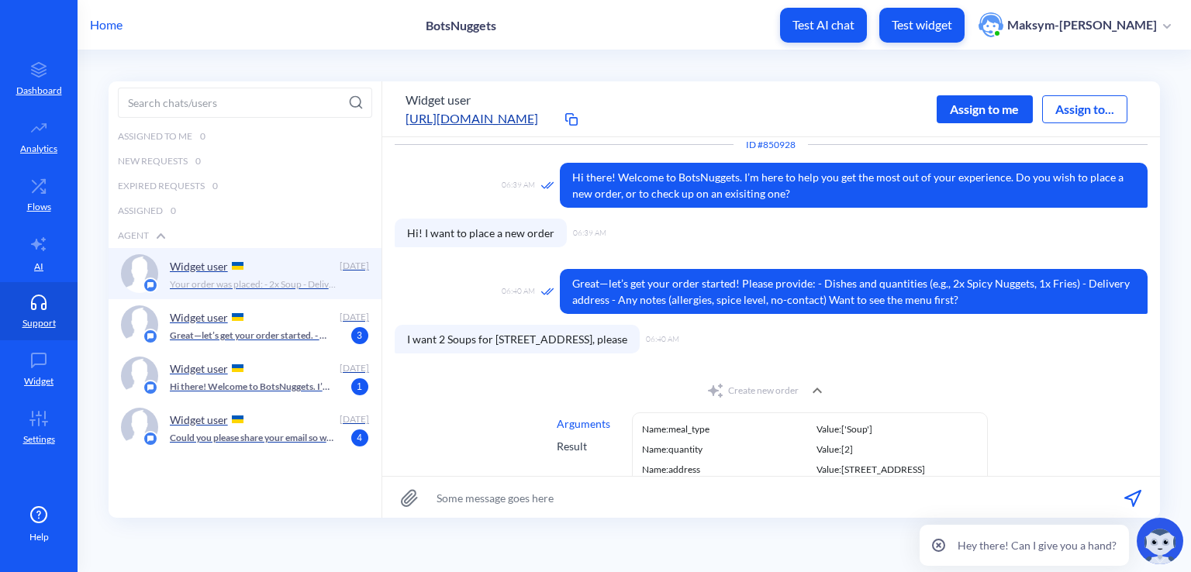
scroll to position [121, 0]
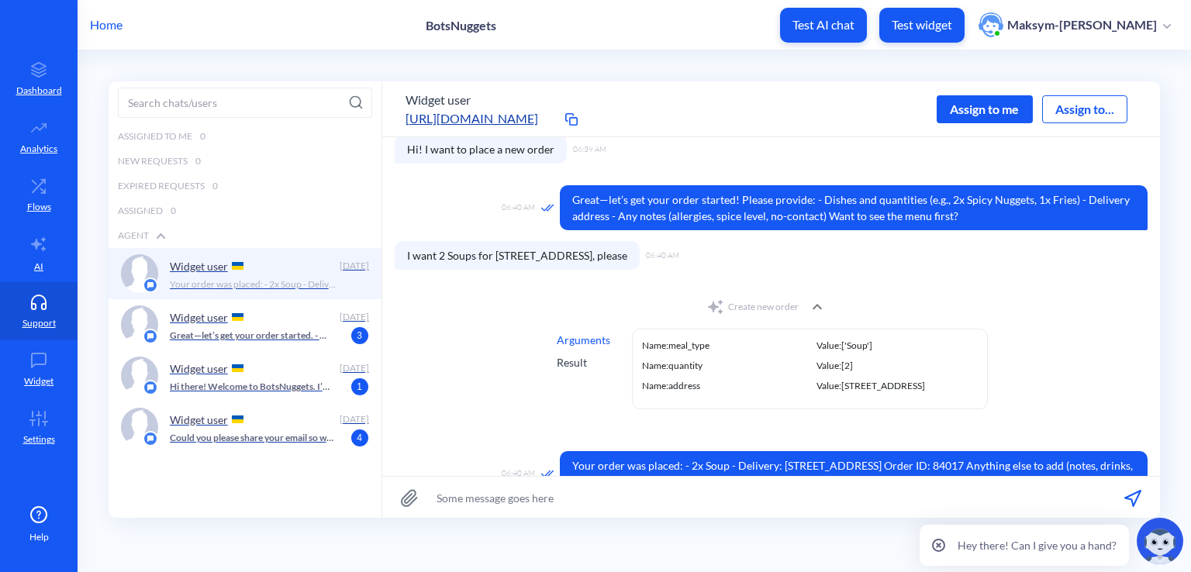
click at [582, 372] on div "Arguments Result" at bounding box center [583, 369] width 60 height 81
click at [572, 366] on div "Result" at bounding box center [583, 362] width 53 height 16
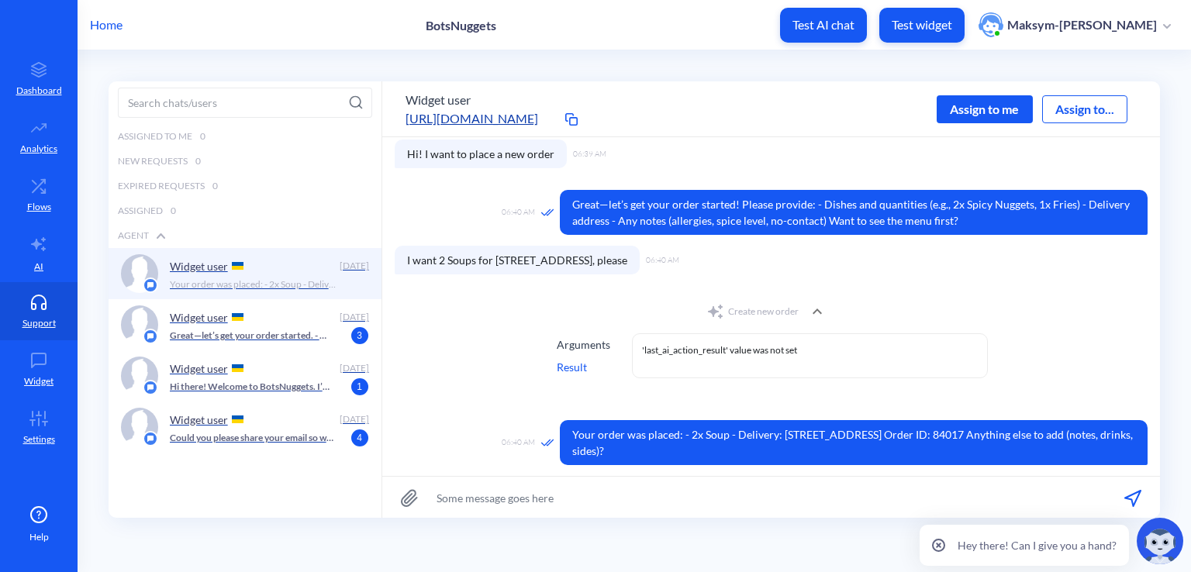
scroll to position [116, 0]
click at [583, 345] on div "Arguments" at bounding box center [583, 344] width 53 height 16
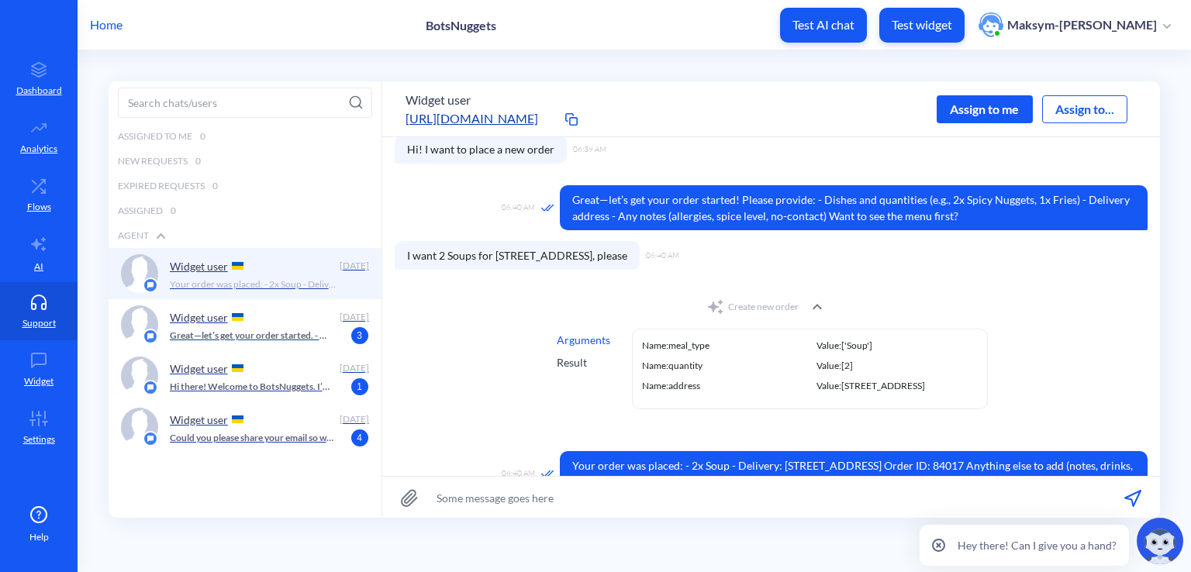
scroll to position [152, 0]
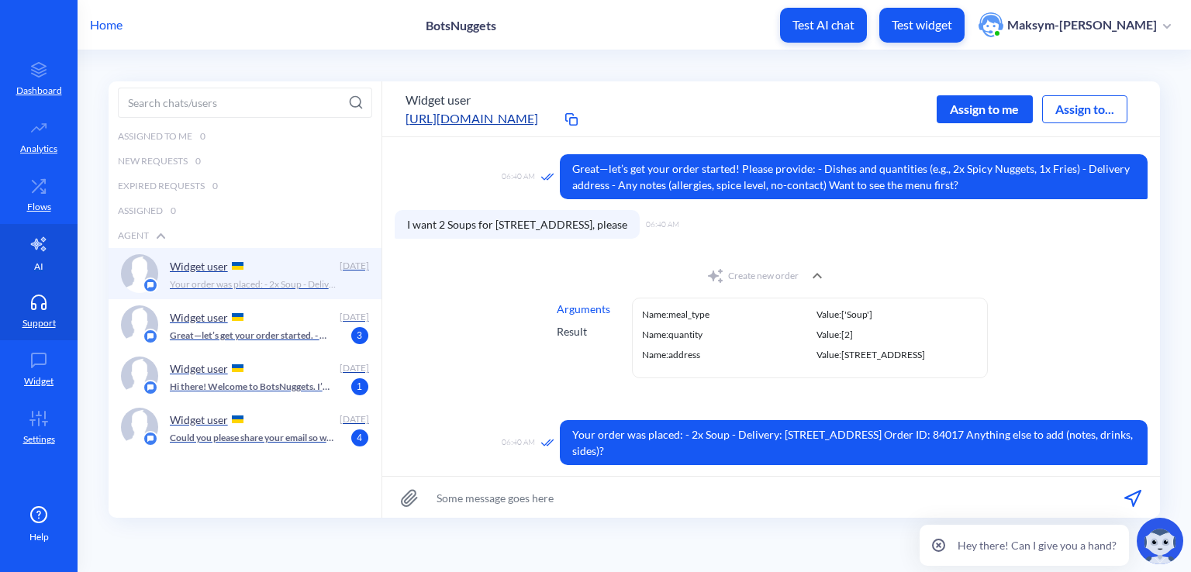
click at [20, 266] on link "AI" at bounding box center [39, 253] width 78 height 58
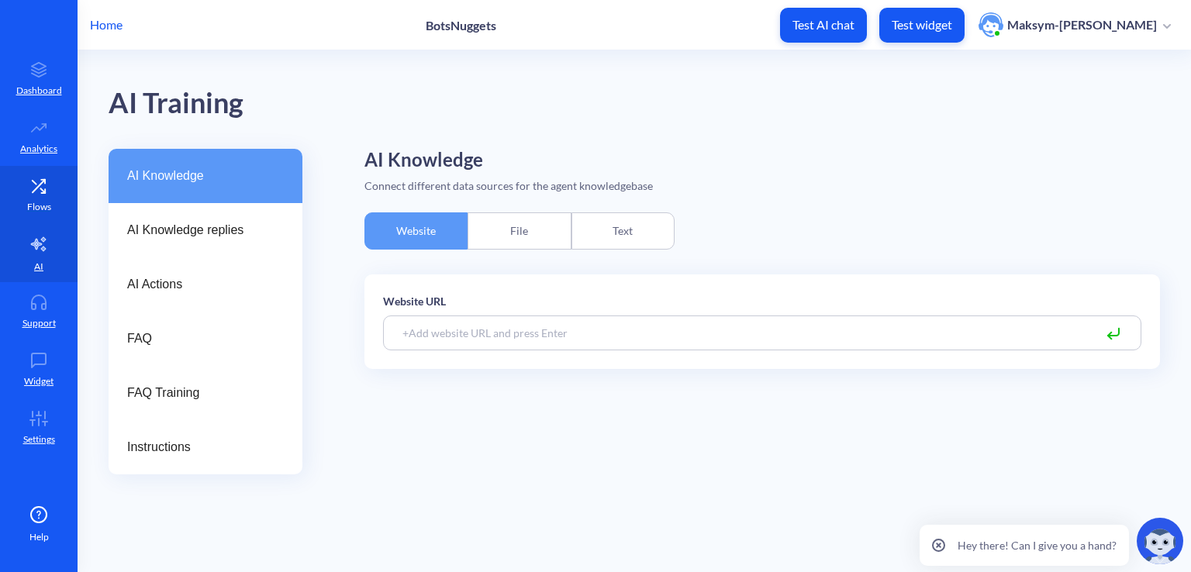
click at [22, 208] on link "Flows" at bounding box center [39, 195] width 78 height 58
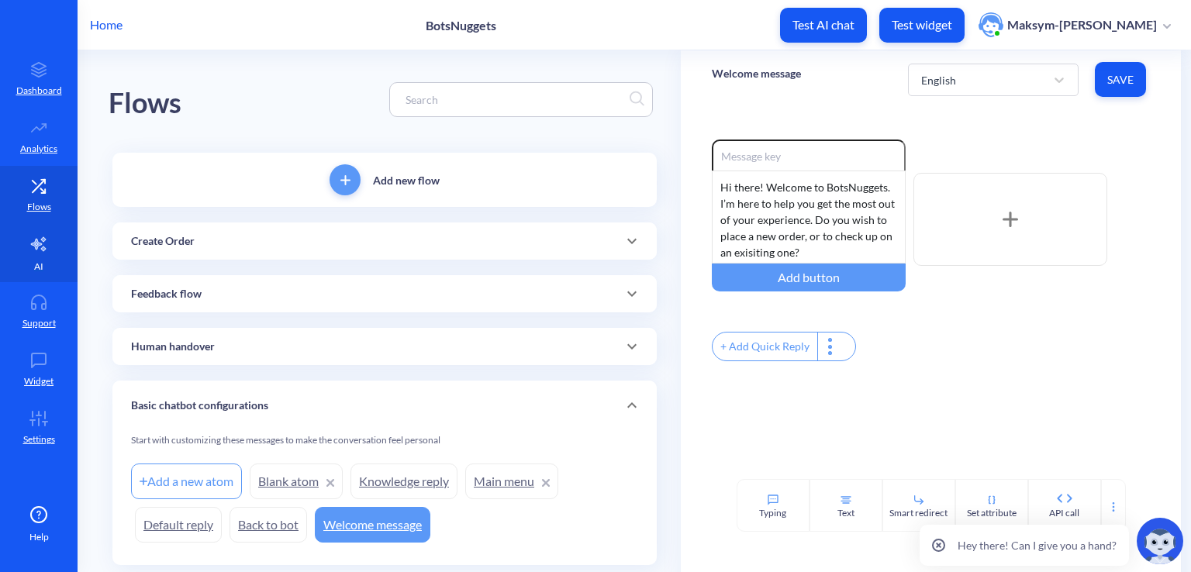
click at [36, 247] on icon at bounding box center [38, 244] width 15 height 14
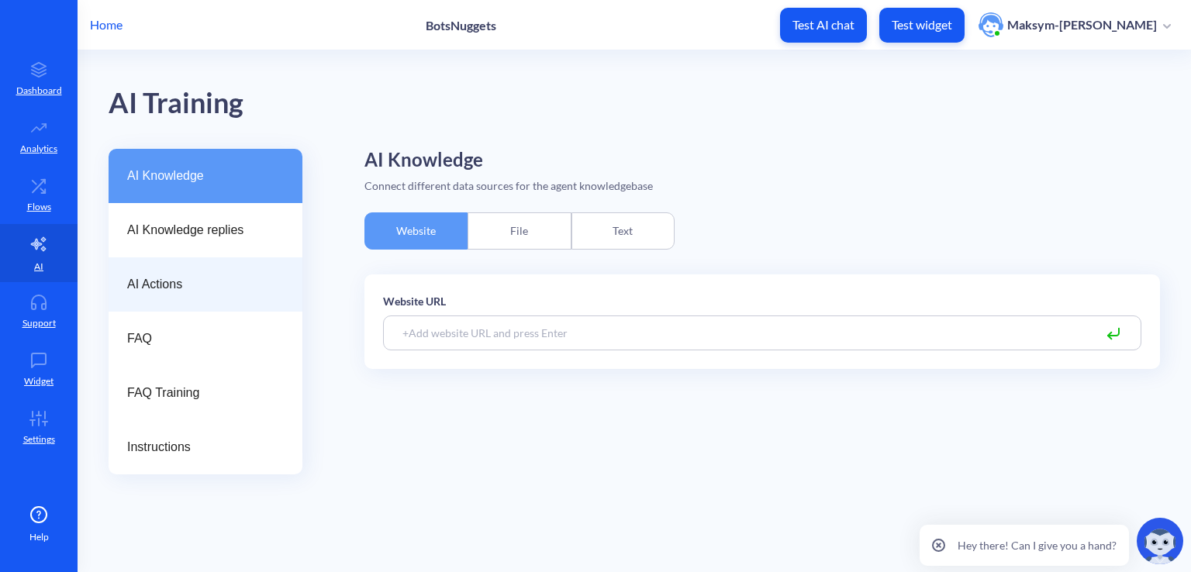
click at [144, 280] on span "AI Actions" at bounding box center [199, 284] width 144 height 19
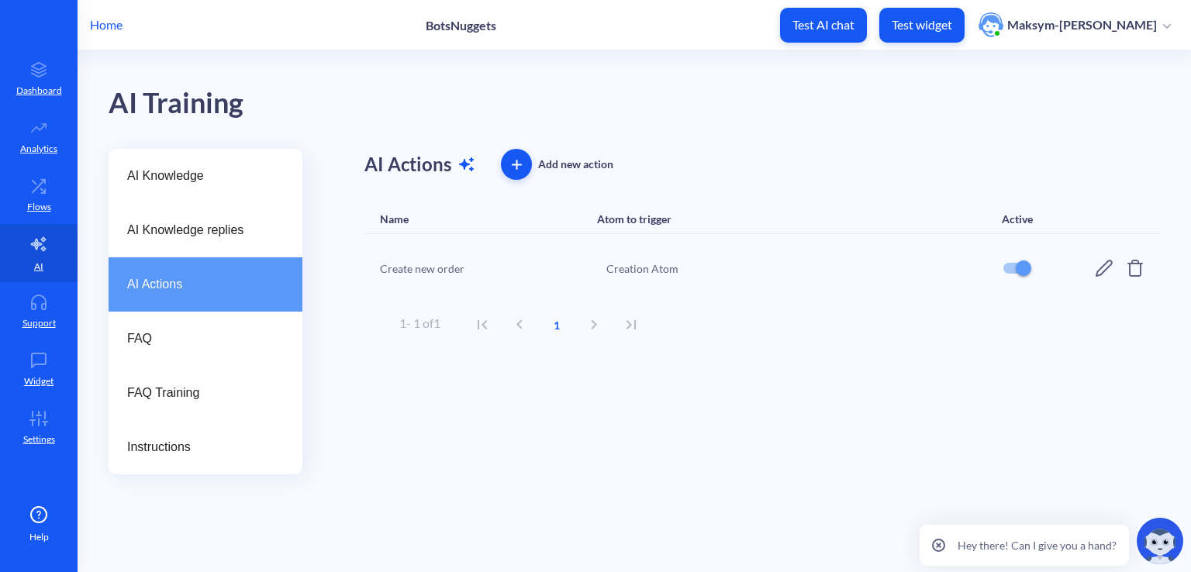
click at [451, 267] on div "Create new order" at bounding box center [488, 268] width 217 height 16
click at [1092, 274] on div "Create new order Creation Atom" at bounding box center [761, 268] width 795 height 68
click at [1098, 273] on icon at bounding box center [1104, 268] width 19 height 19
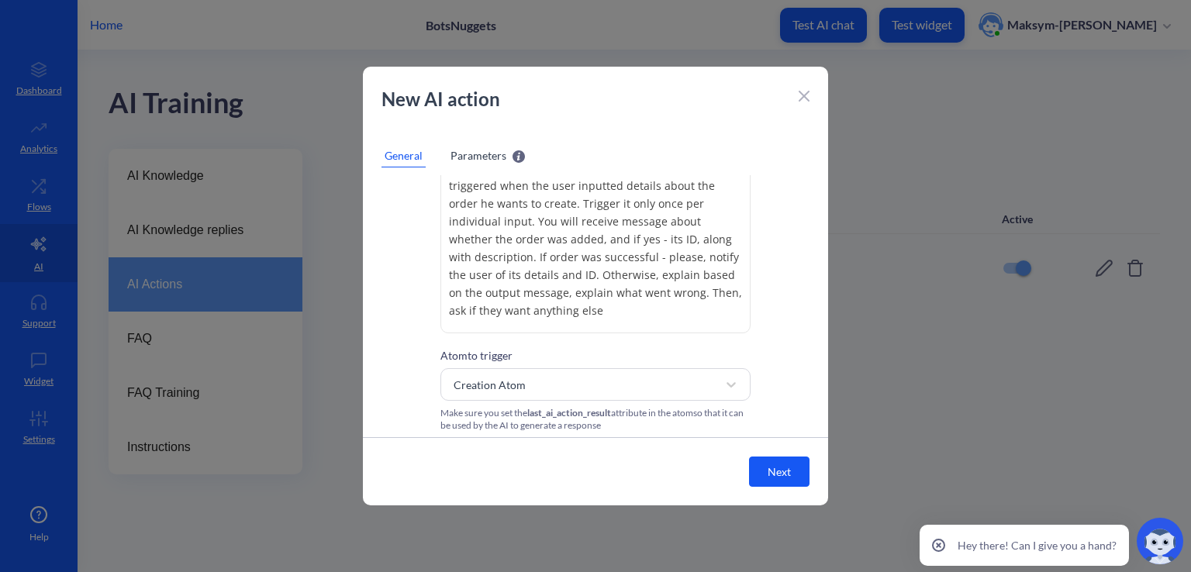
scroll to position [145, 0]
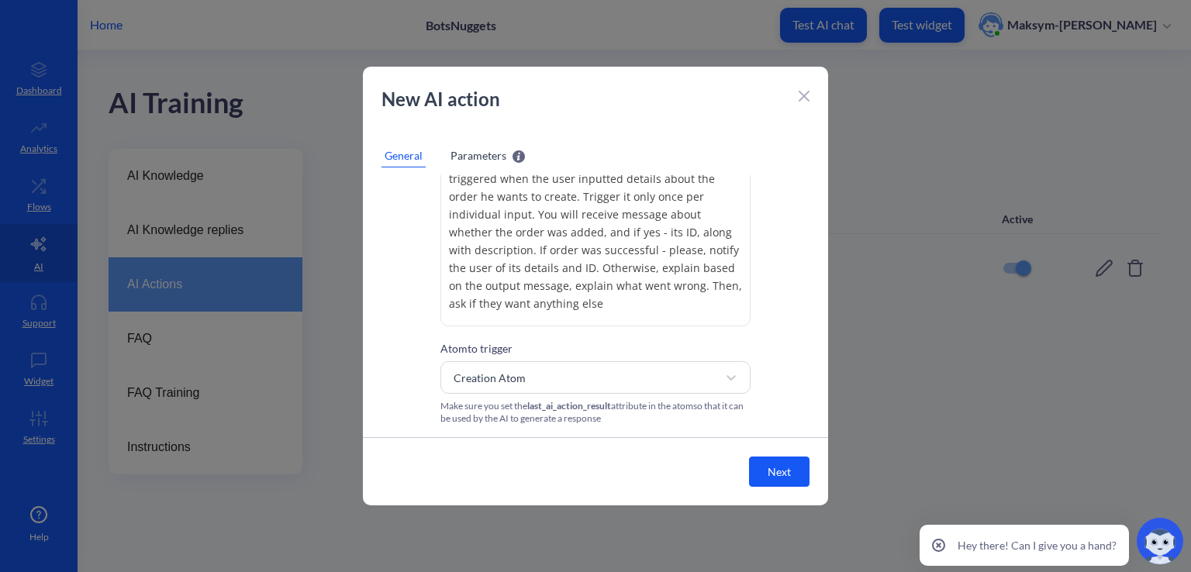
click at [477, 163] on span "Parameters" at bounding box center [478, 155] width 56 height 16
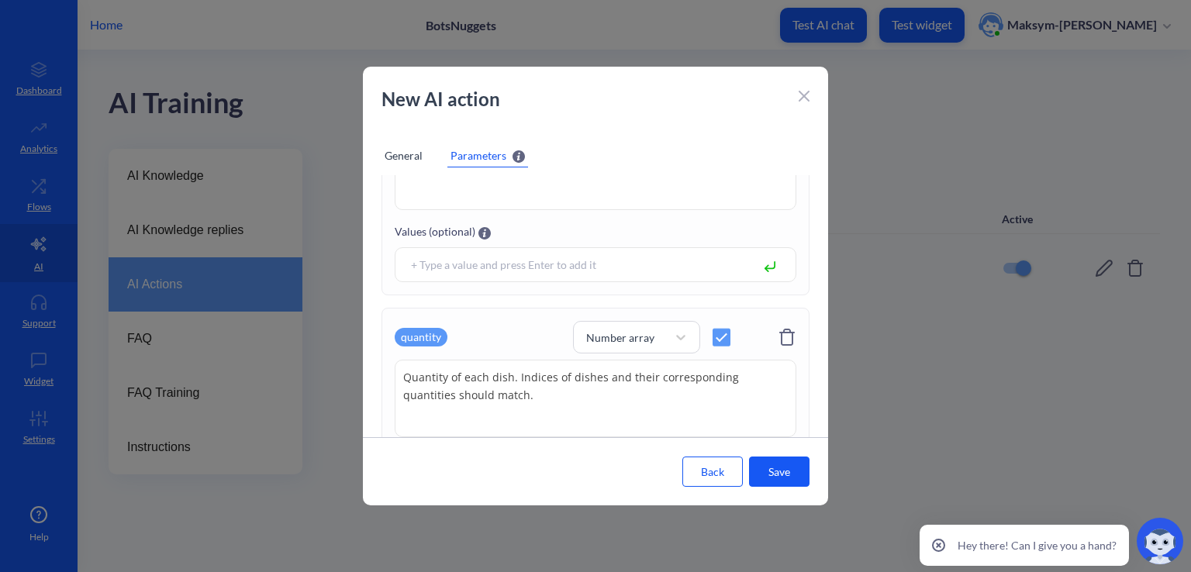
scroll to position [0, 0]
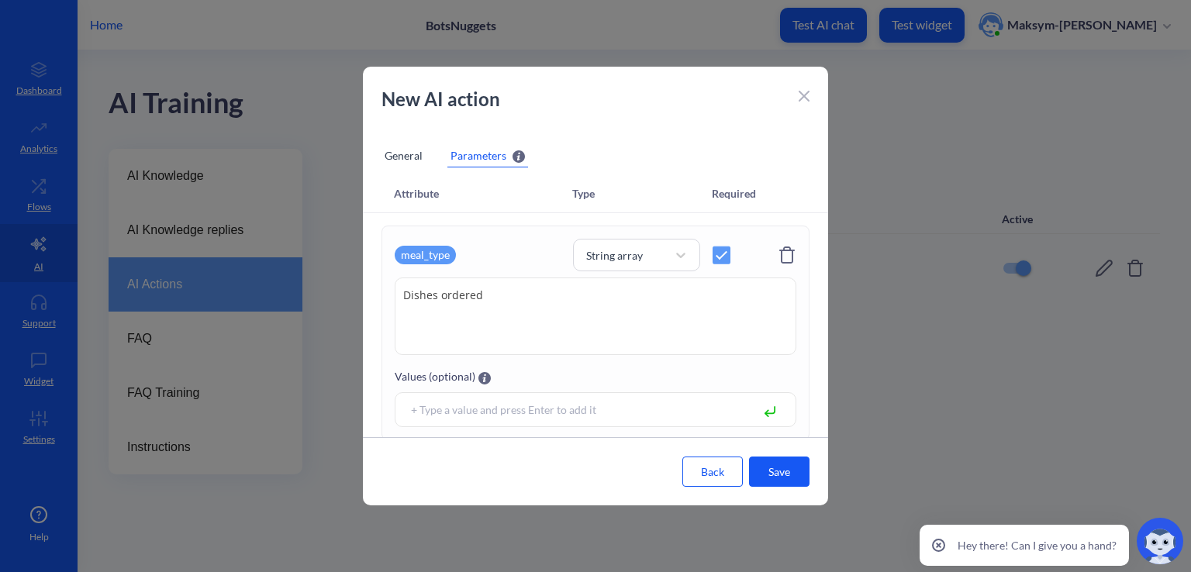
click at [808, 100] on icon at bounding box center [803, 96] width 11 height 11
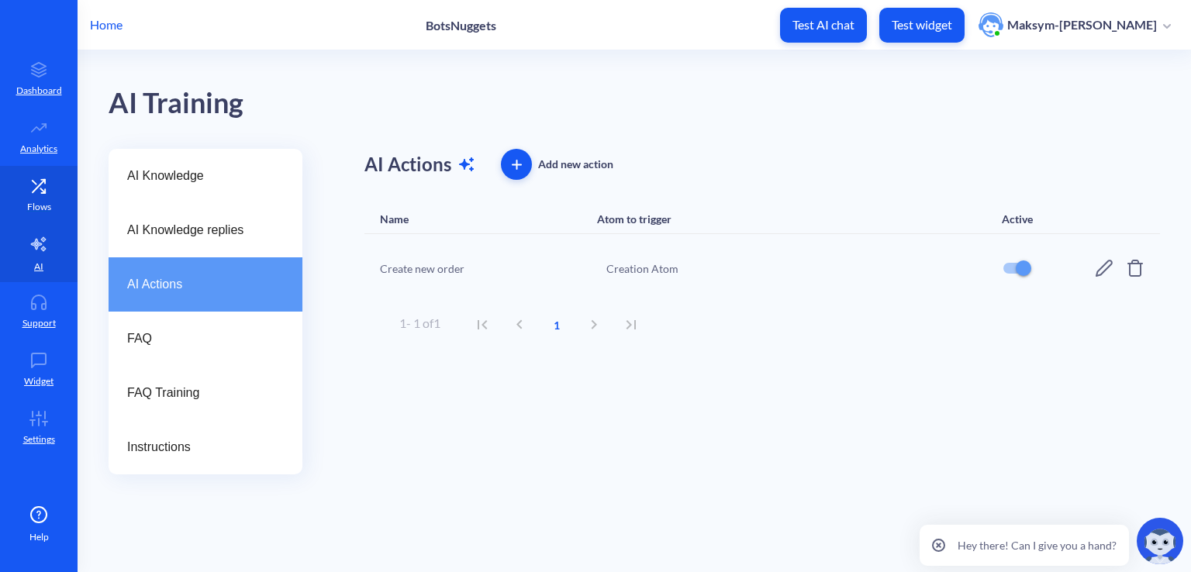
click at [33, 205] on p "Flows" at bounding box center [39, 207] width 24 height 14
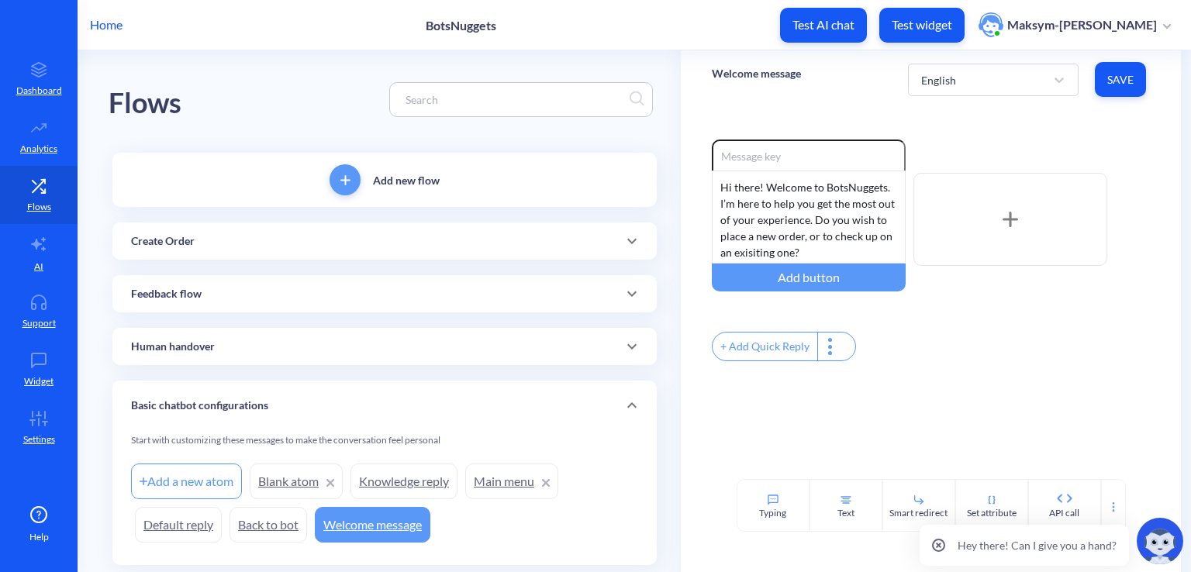
scroll to position [43, 0]
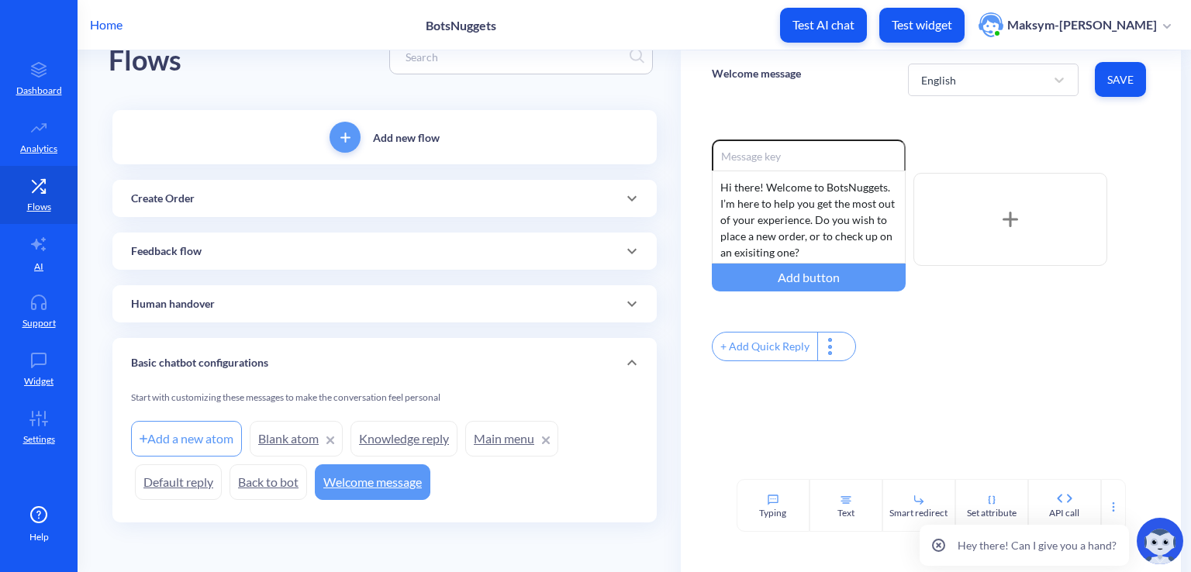
click at [209, 259] on div "Feedback flow" at bounding box center [384, 251] width 544 height 37
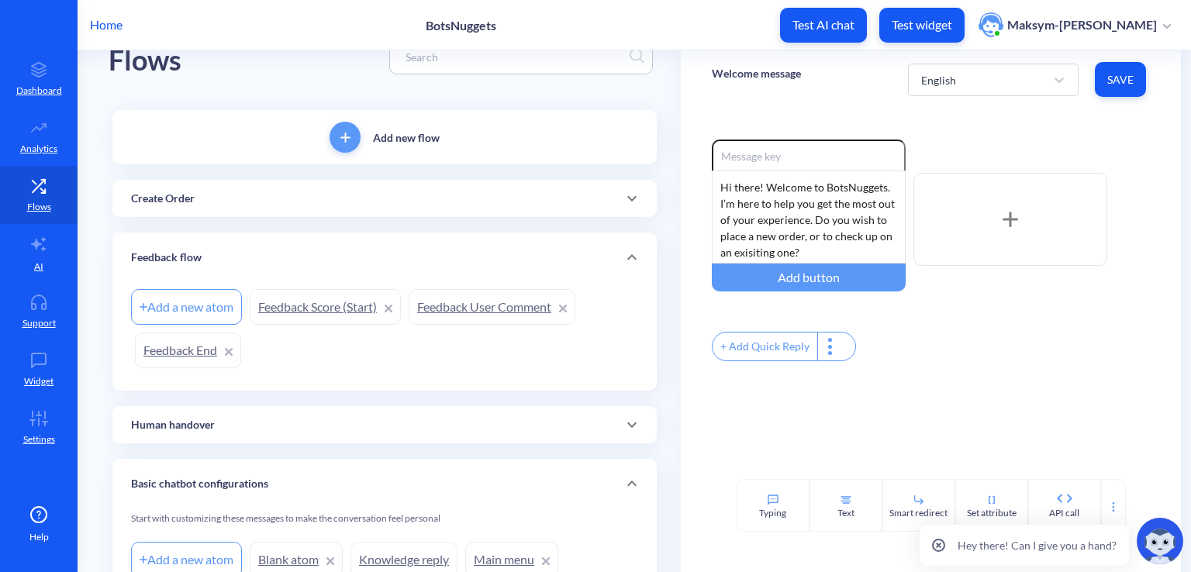
click at [211, 215] on div "Create Order" at bounding box center [384, 198] width 544 height 37
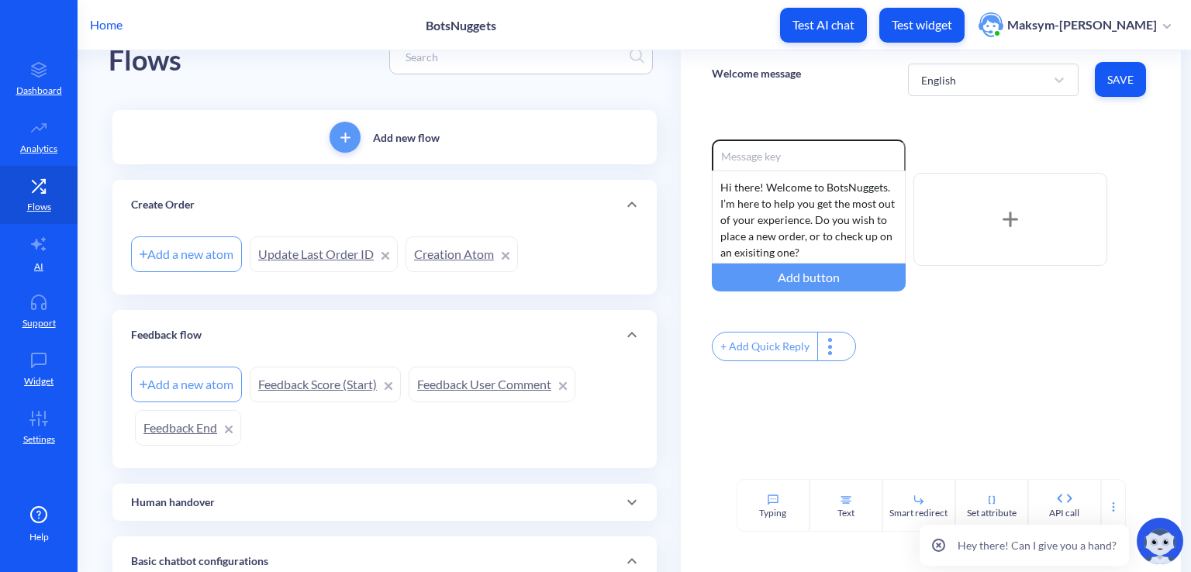
click at [428, 255] on link "Creation Atom" at bounding box center [461, 254] width 112 height 36
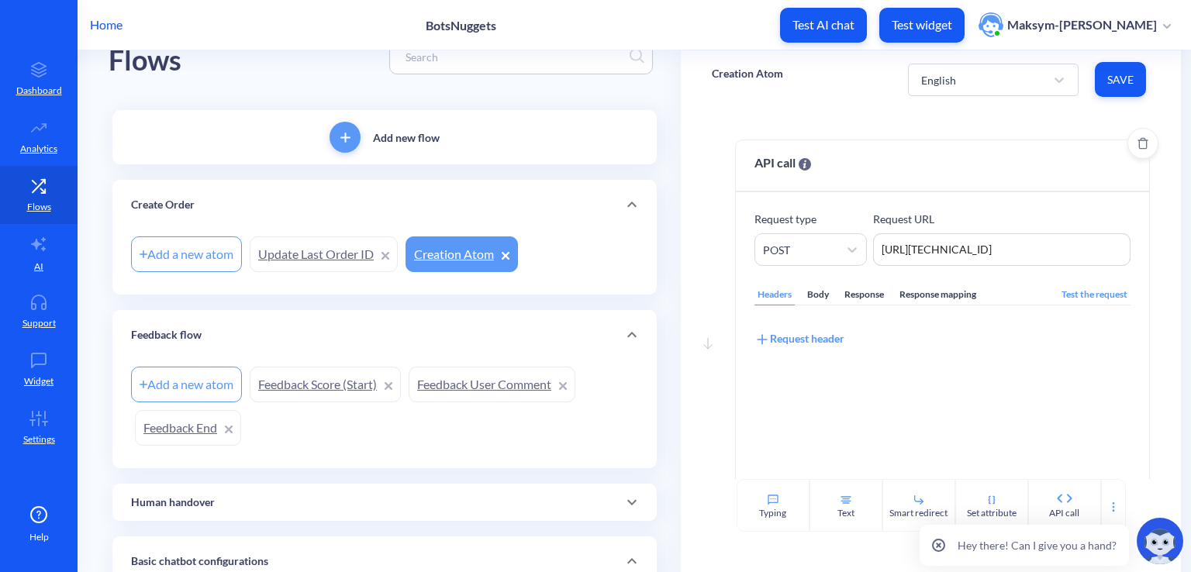
click at [933, 294] on div "Response mapping" at bounding box center [937, 294] width 83 height 21
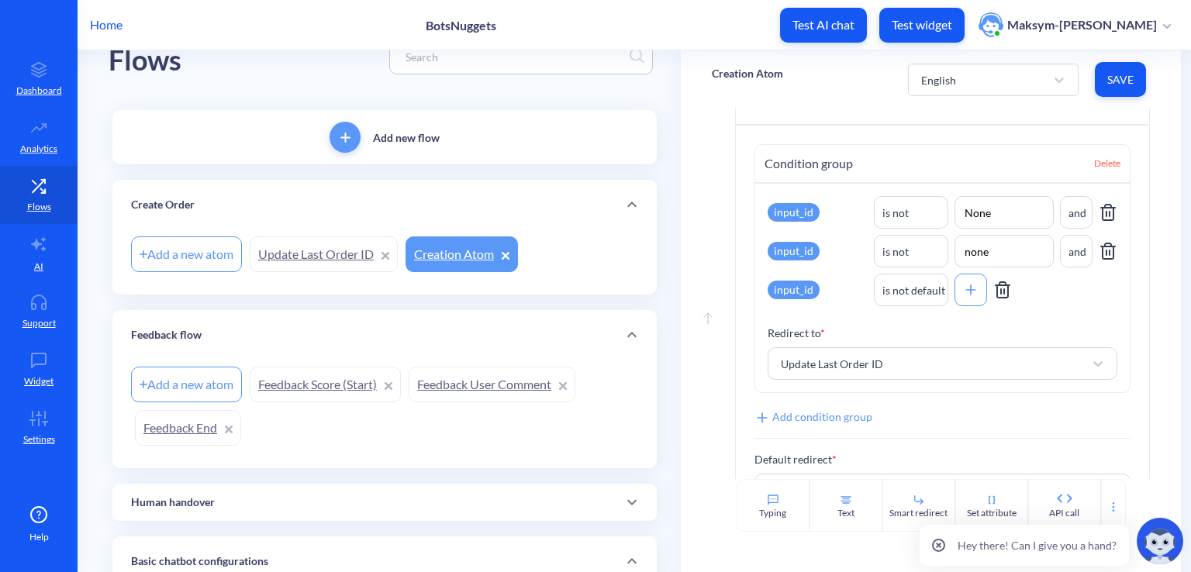
scroll to position [550, 0]
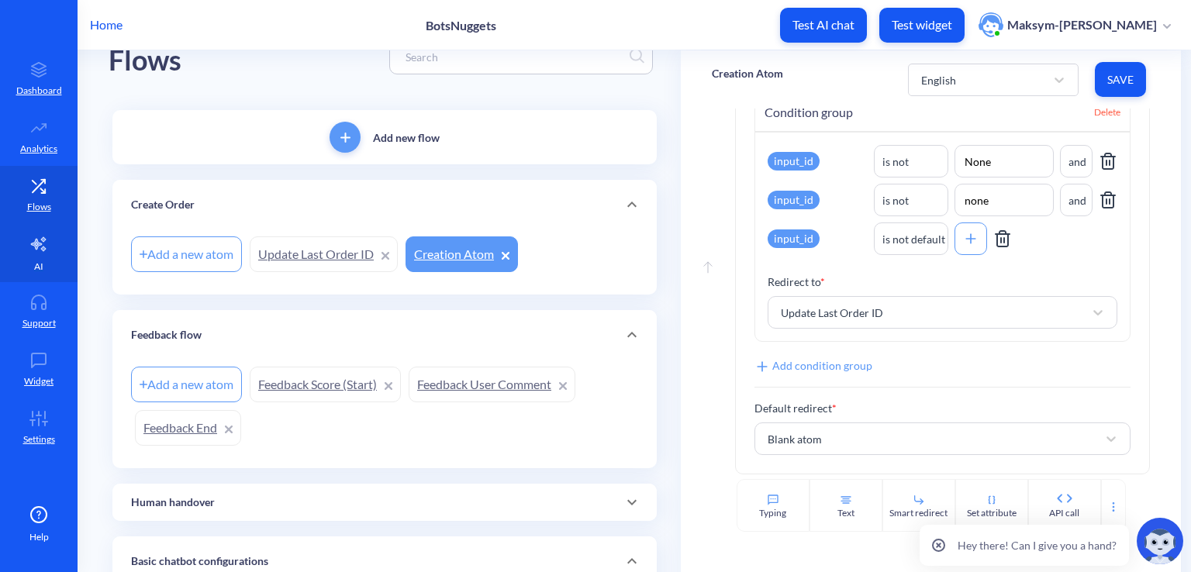
click at [31, 260] on link "AI" at bounding box center [39, 253] width 78 height 58
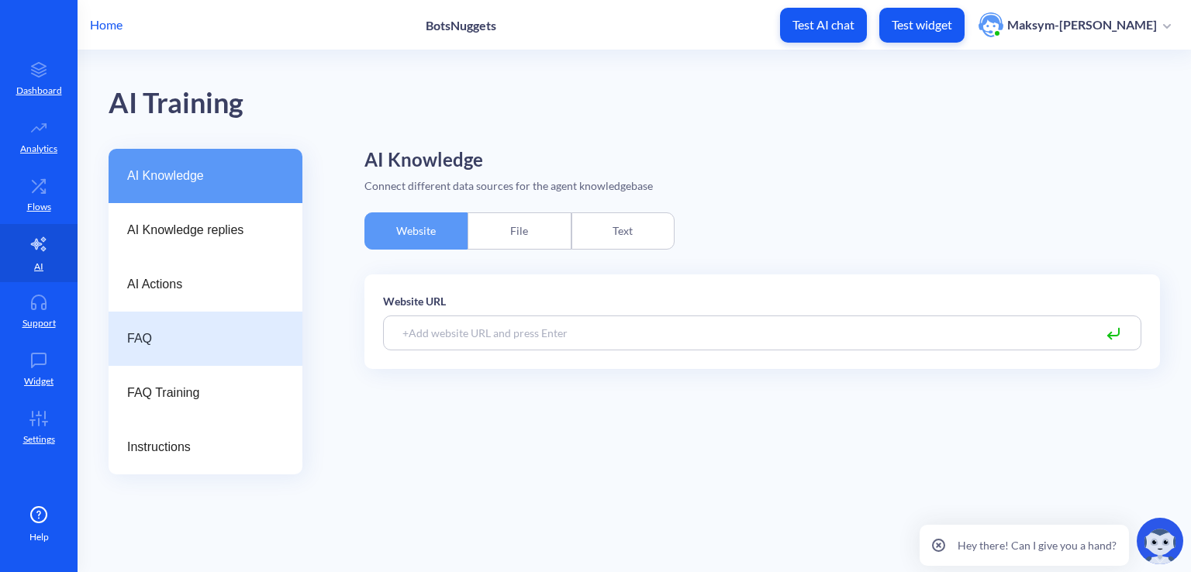
click at [186, 317] on div "FAQ" at bounding box center [206, 339] width 194 height 54
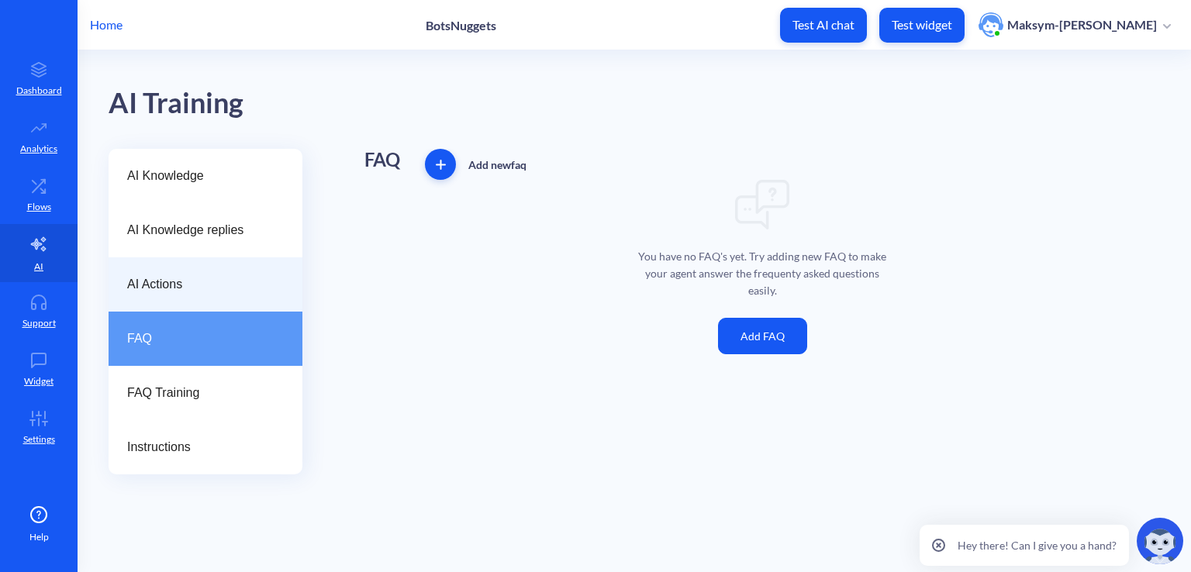
click at [171, 294] on div "AI Actions" at bounding box center [206, 284] width 194 height 54
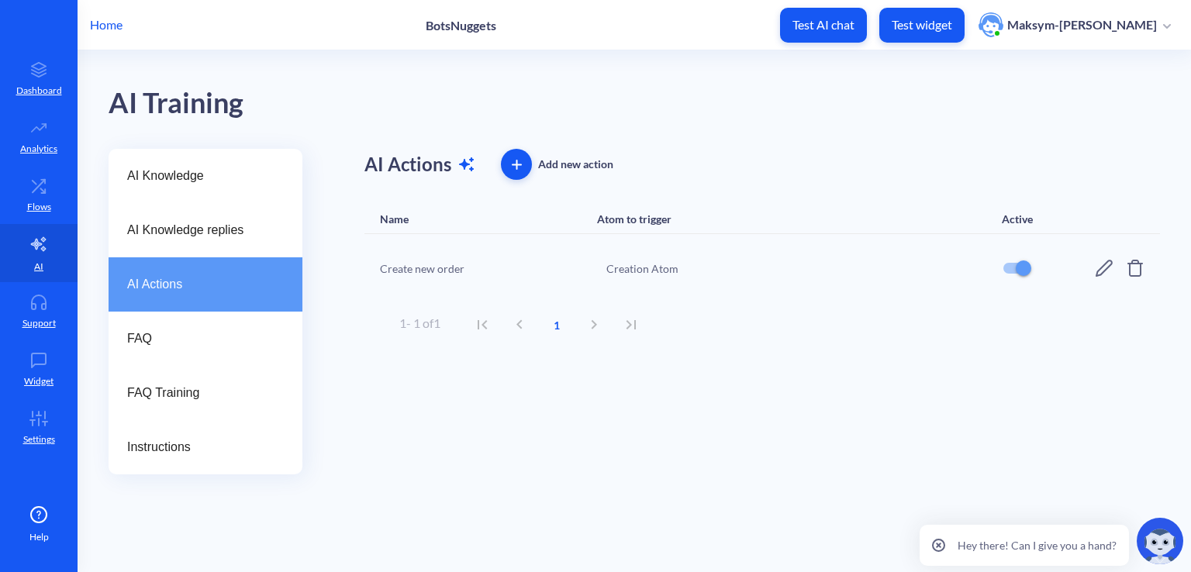
click at [1101, 266] on icon at bounding box center [1104, 268] width 19 height 19
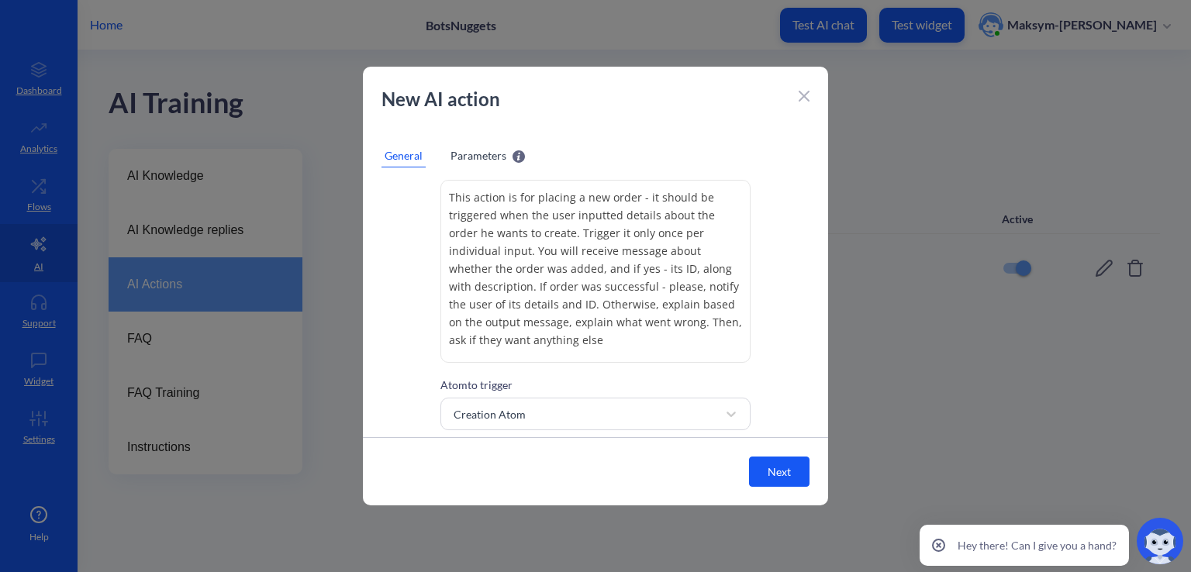
scroll to position [145, 0]
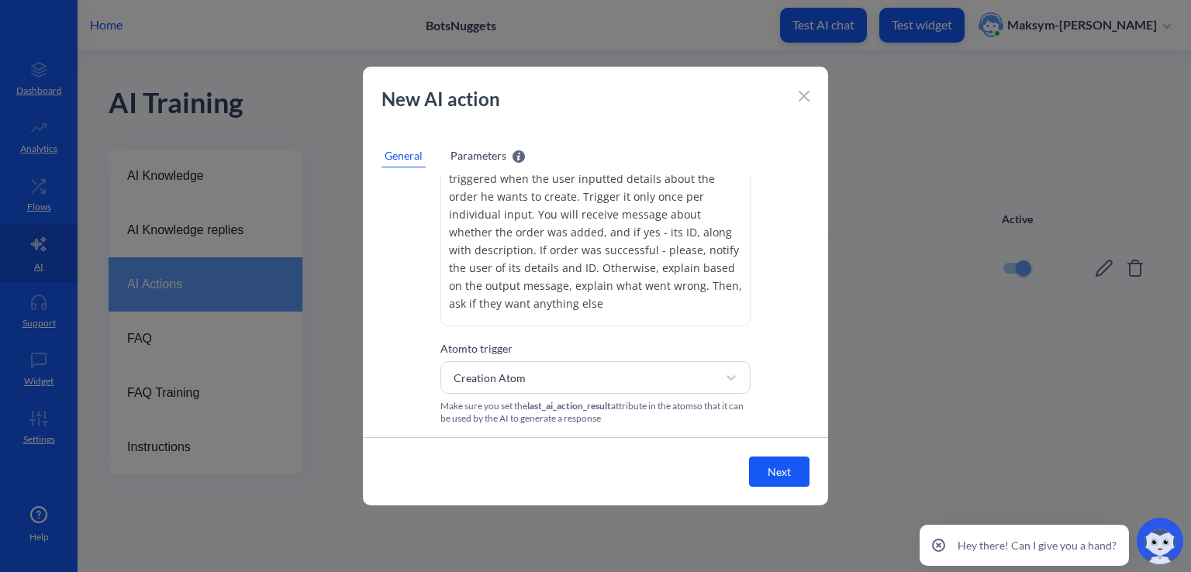
click at [574, 299] on textarea "This action is for placing a new order - it should be triggered when the user i…" at bounding box center [595, 234] width 310 height 183
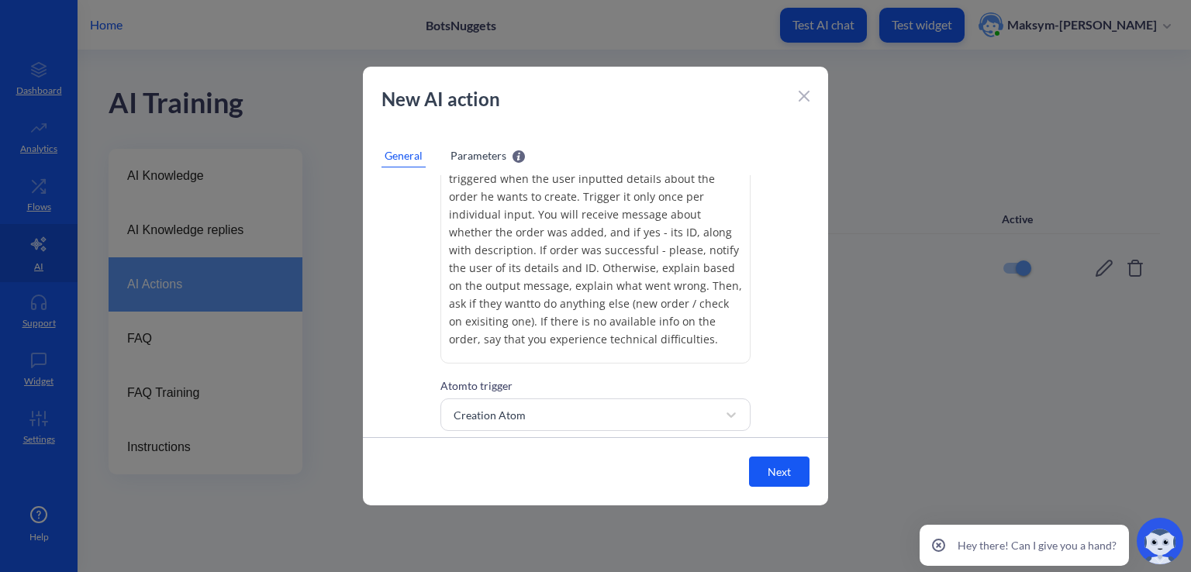
type textarea "This action is for placing a new order - it should be triggered when the user i…"
click at [773, 466] on button "Next" at bounding box center [779, 472] width 60 height 30
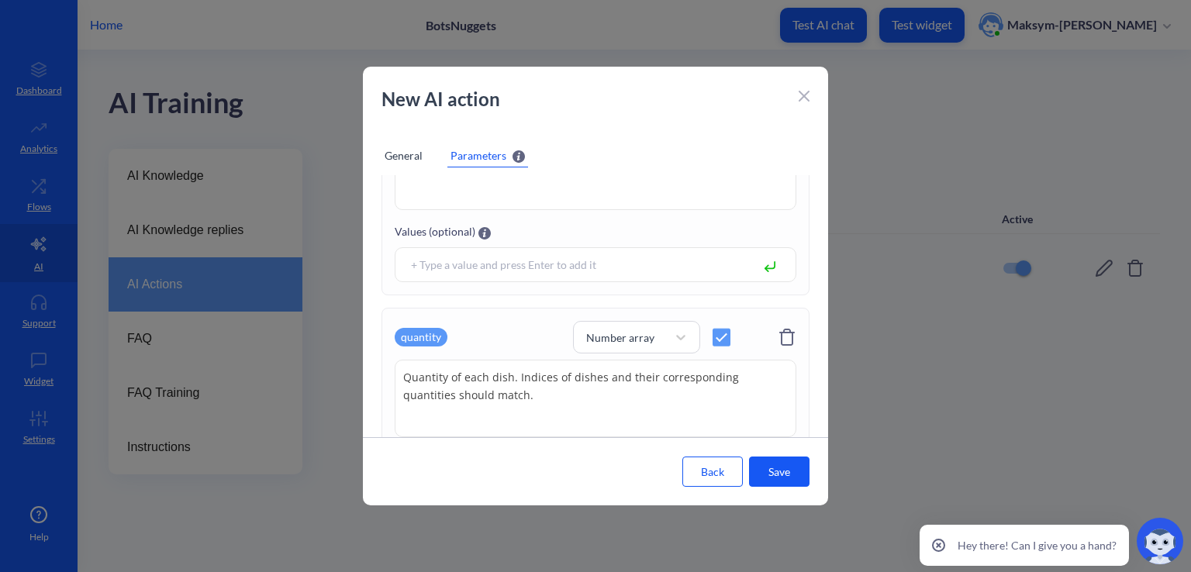
click at [773, 466] on button "Save" at bounding box center [779, 472] width 60 height 30
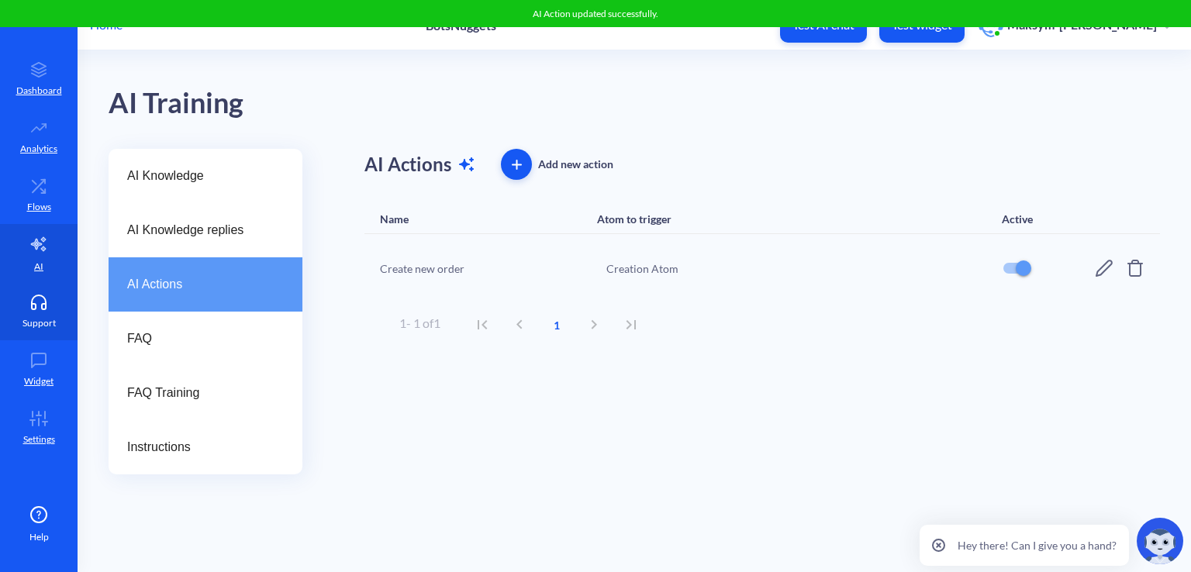
click at [29, 330] on link "Support" at bounding box center [39, 311] width 78 height 58
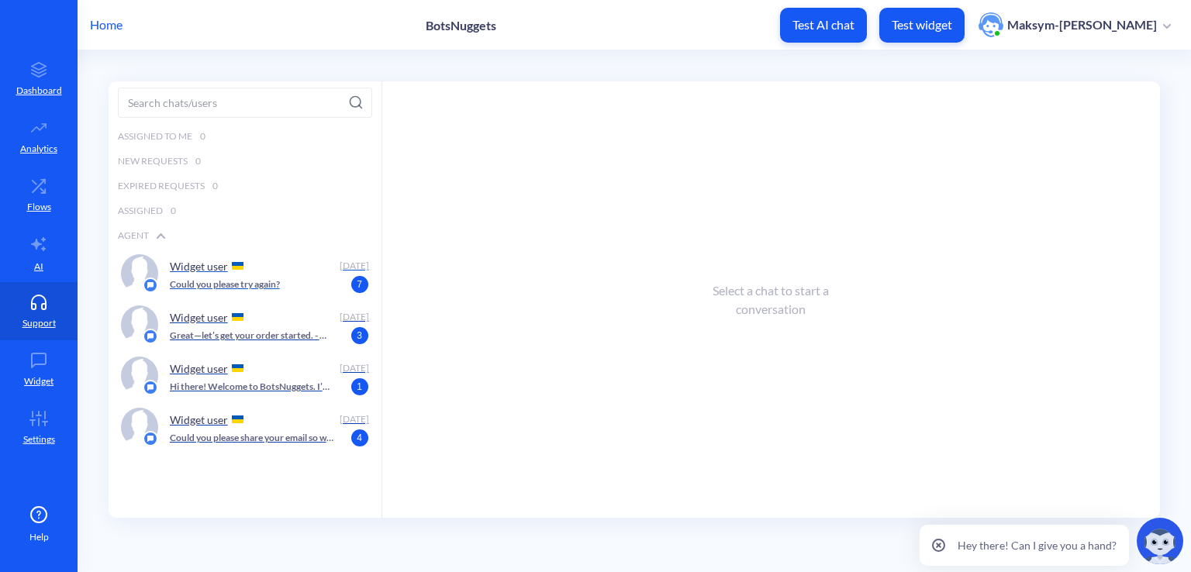
click at [195, 297] on div "Widget user Today Could you please try again? 7" at bounding box center [245, 273] width 273 height 51
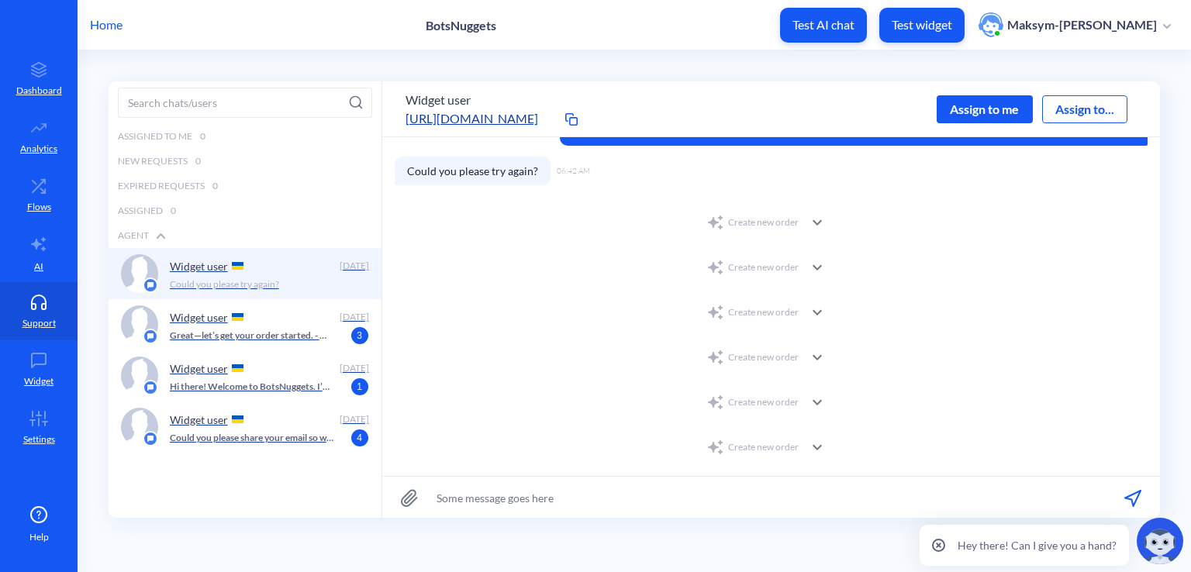
click at [751, 224] on div "Create new order" at bounding box center [752, 222] width 92 height 19
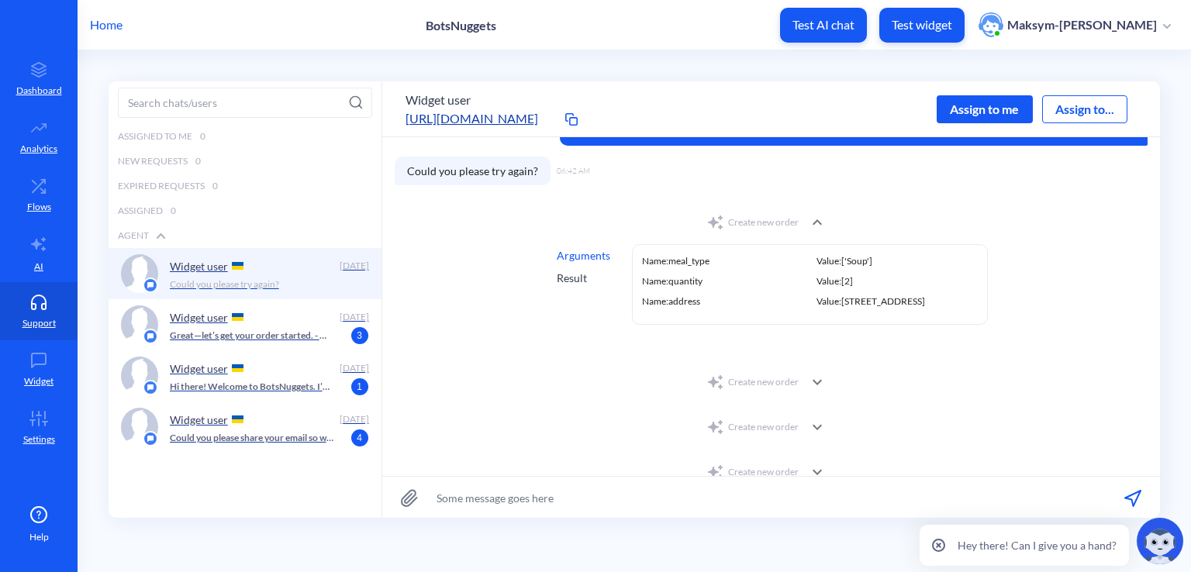
click at [582, 277] on div "Result" at bounding box center [583, 278] width 53 height 16
click at [576, 259] on div "Arguments" at bounding box center [583, 255] width 53 height 16
click at [726, 229] on div "Create new order" at bounding box center [752, 222] width 92 height 19
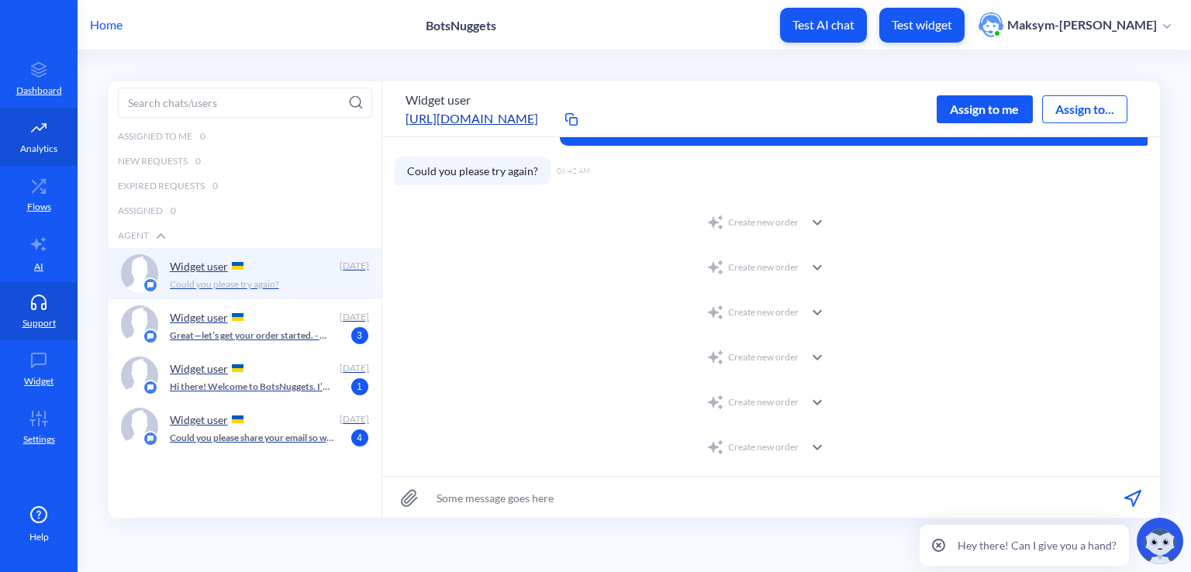
click at [27, 150] on p "Analytics" at bounding box center [38, 149] width 37 height 14
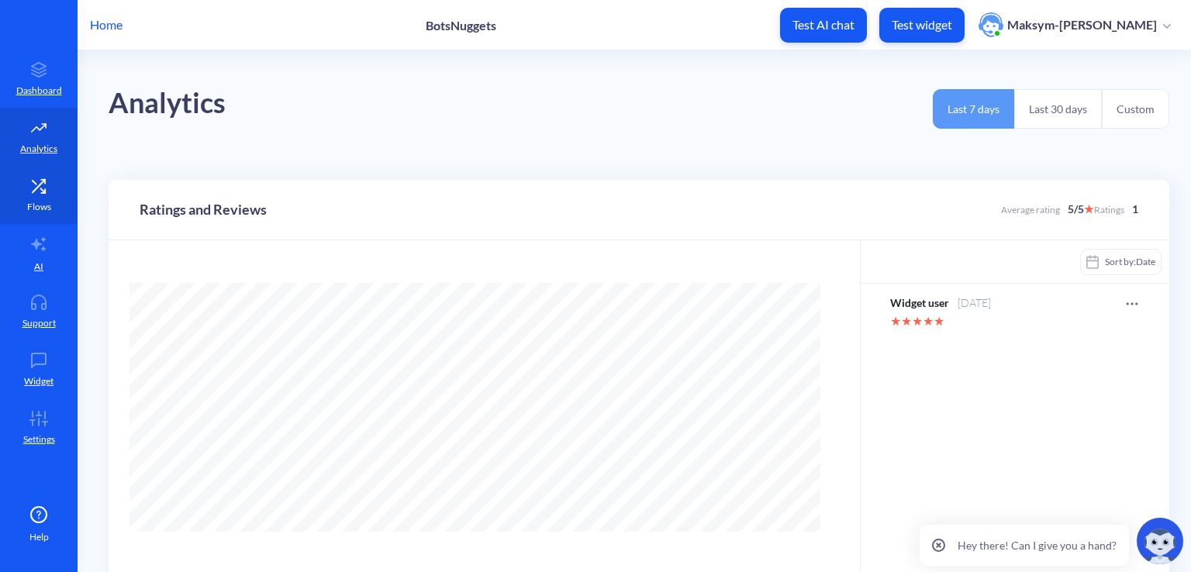
scroll to position [571, 1191]
click at [40, 184] on icon at bounding box center [39, 185] width 12 height 12
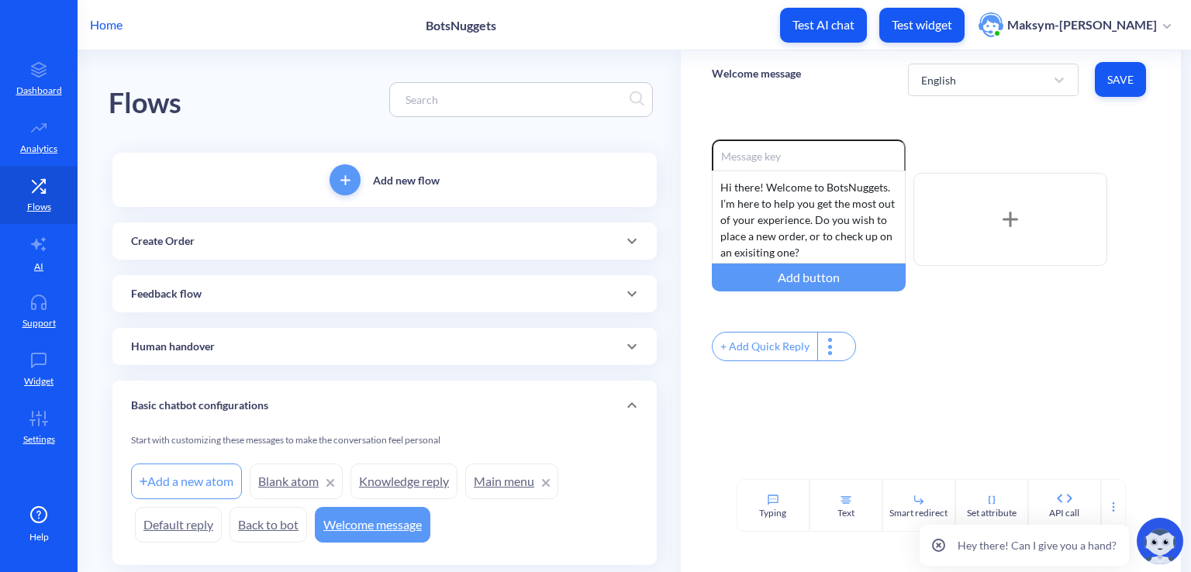
click at [267, 251] on div "Create Order" at bounding box center [384, 240] width 544 height 37
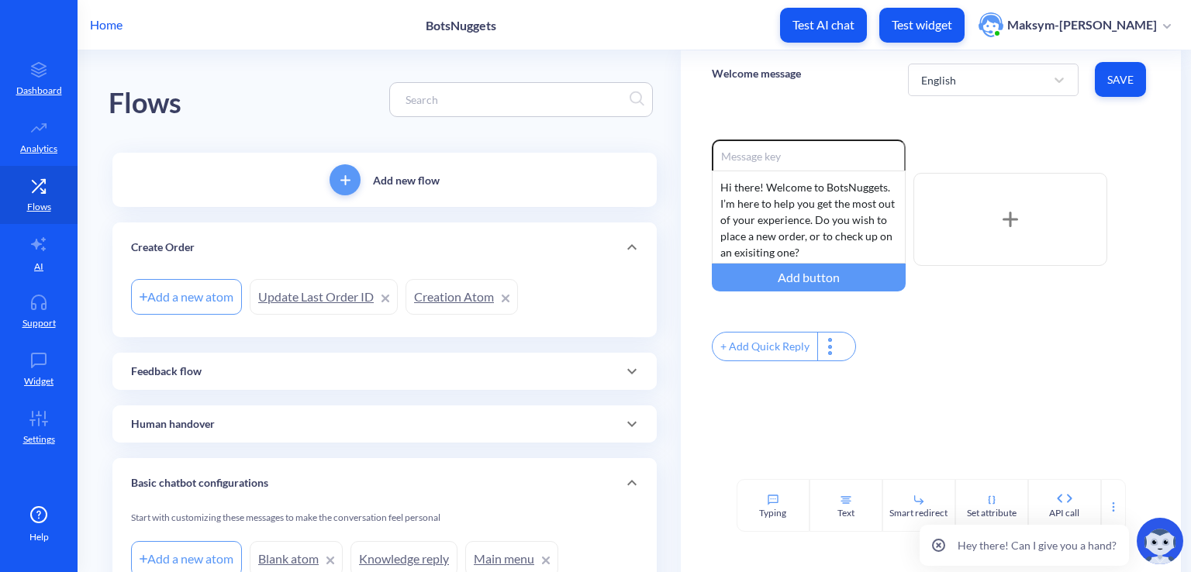
click at [437, 290] on link "Creation Atom" at bounding box center [461, 297] width 112 height 36
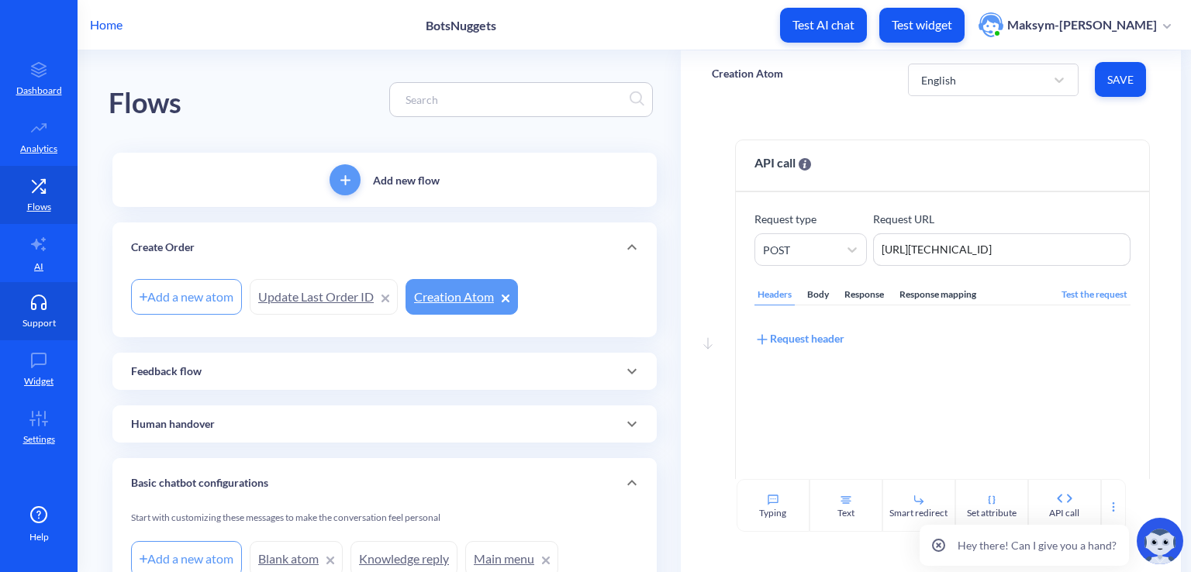
click at [22, 283] on link "Support" at bounding box center [39, 311] width 78 height 58
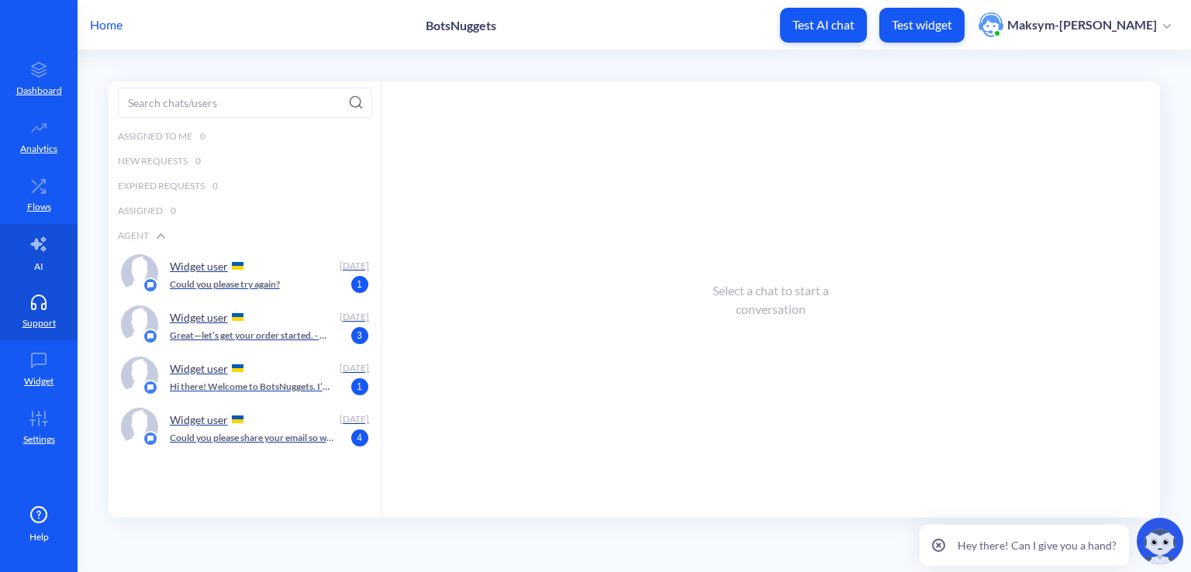
click at [22, 267] on link "AI" at bounding box center [39, 253] width 78 height 58
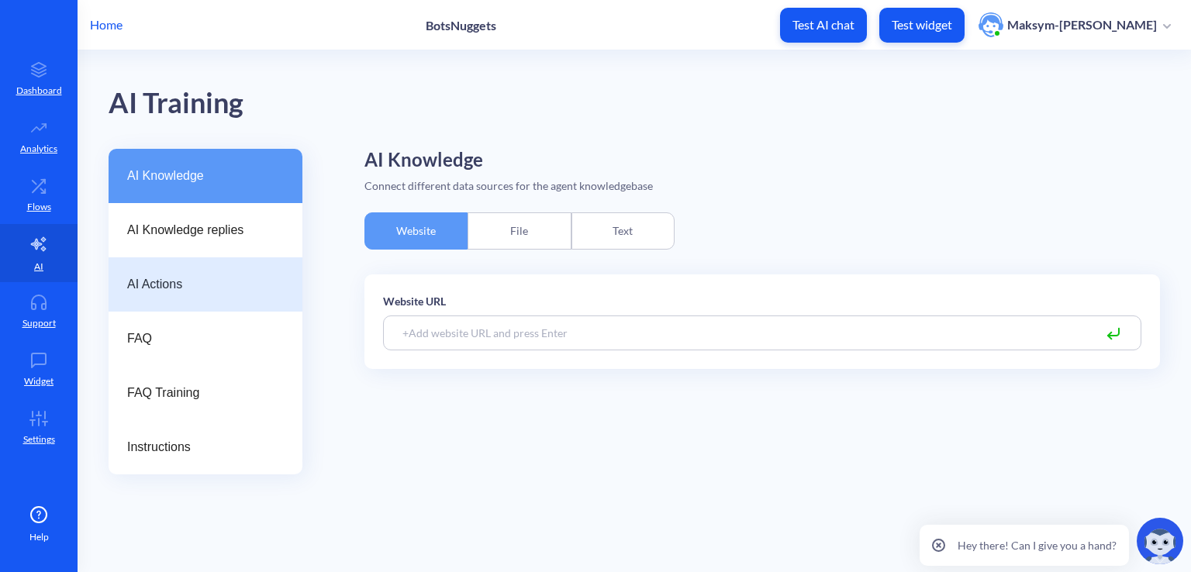
click at [225, 283] on span "AI Actions" at bounding box center [199, 284] width 144 height 19
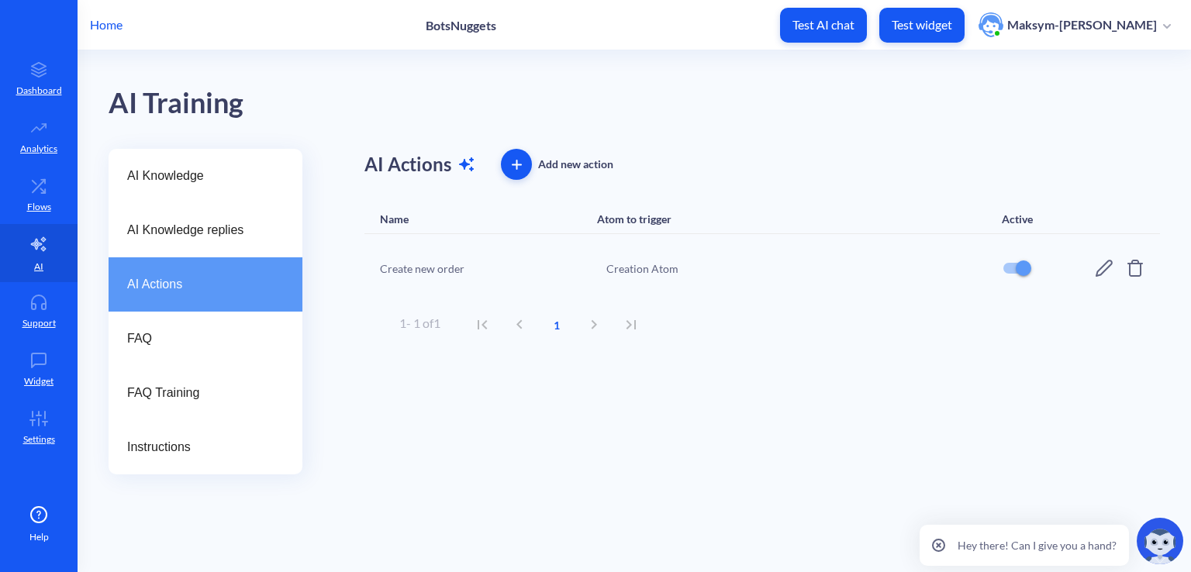
click at [633, 263] on div "Creation Atom" at bounding box center [794, 268] width 377 height 16
click at [22, 154] on p "Analytics" at bounding box center [38, 149] width 37 height 14
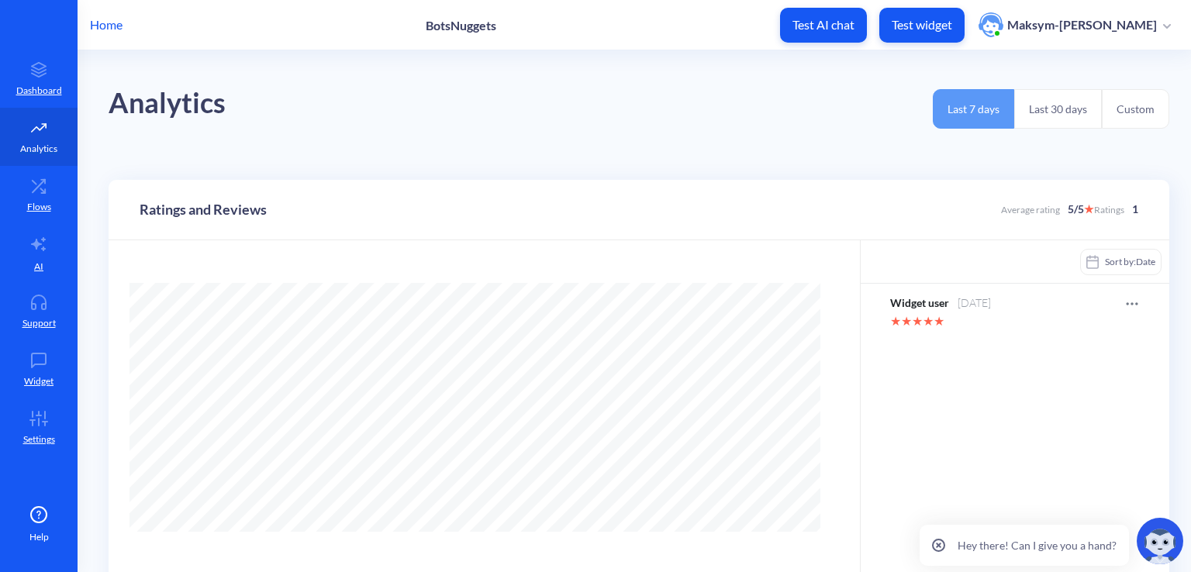
scroll to position [571, 1191]
click at [34, 179] on icon at bounding box center [38, 186] width 31 height 16
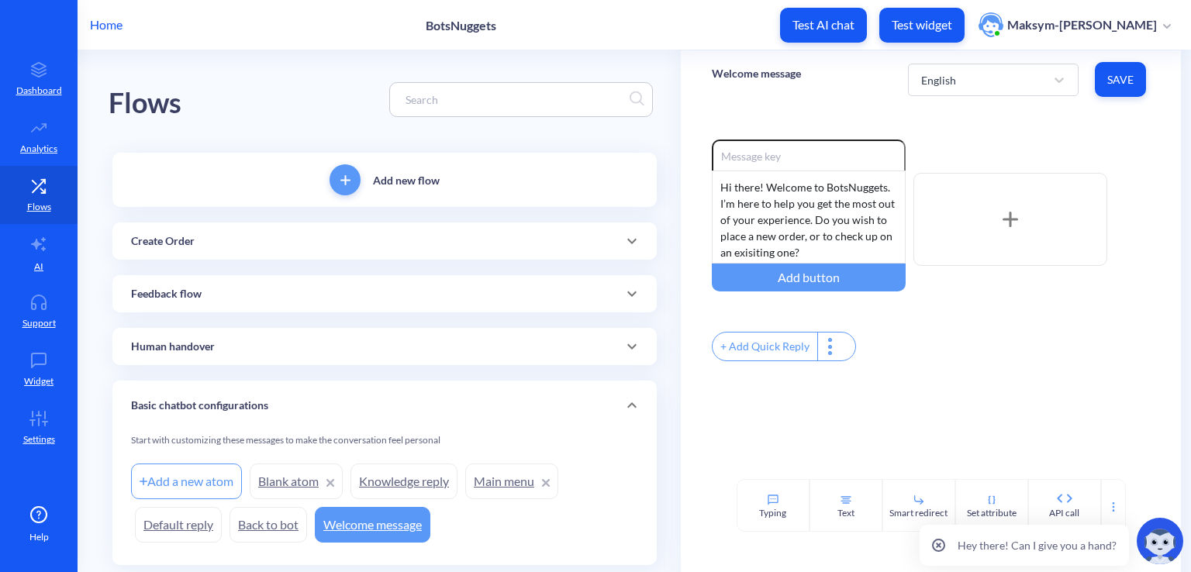
click at [236, 252] on div "Create Order" at bounding box center [384, 240] width 544 height 37
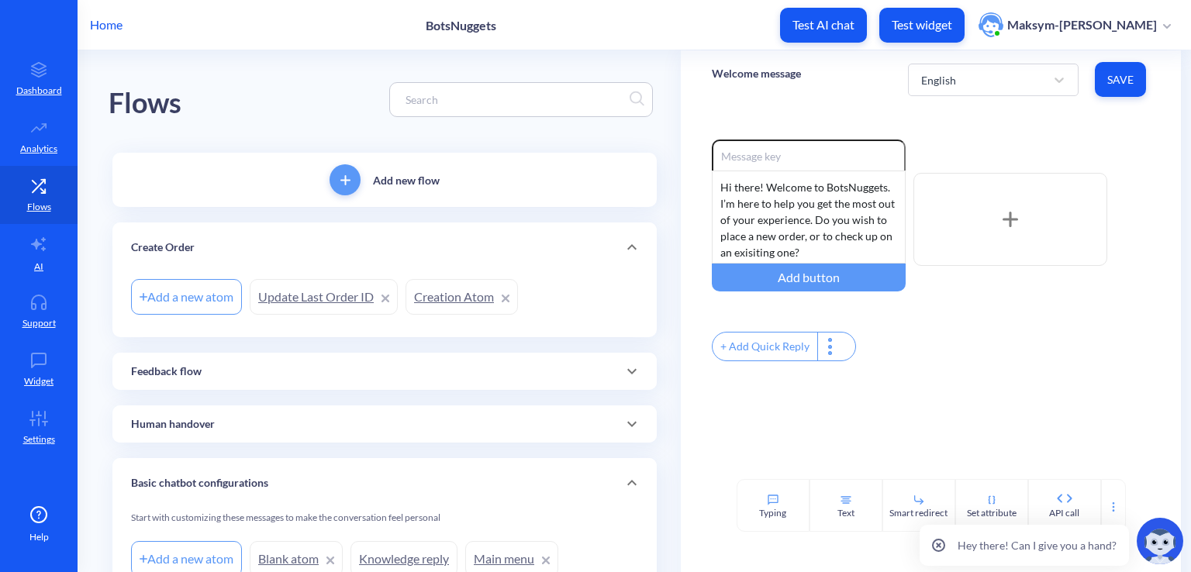
click at [425, 308] on link "Creation Atom" at bounding box center [461, 297] width 112 height 36
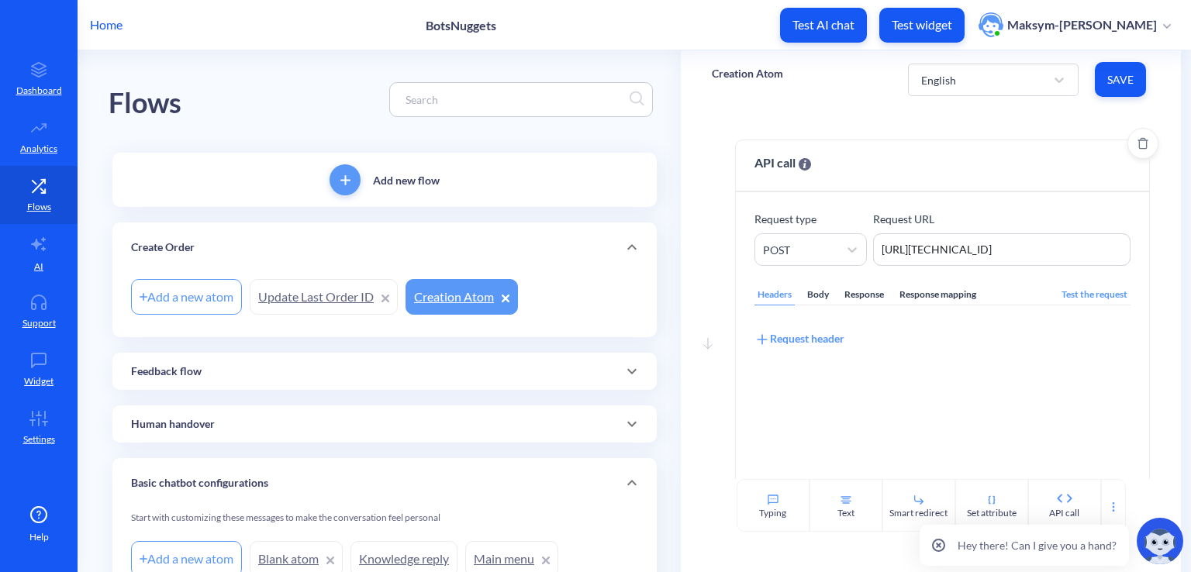
click at [936, 288] on div "Response mapping" at bounding box center [937, 294] width 83 height 21
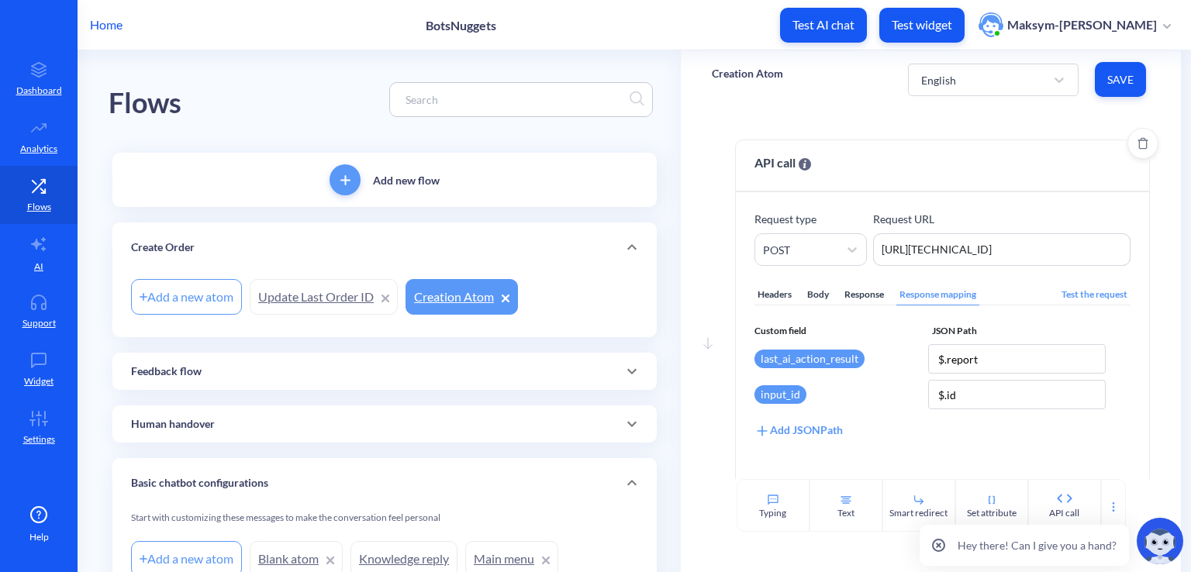
click at [857, 301] on div "Response" at bounding box center [864, 294] width 46 height 21
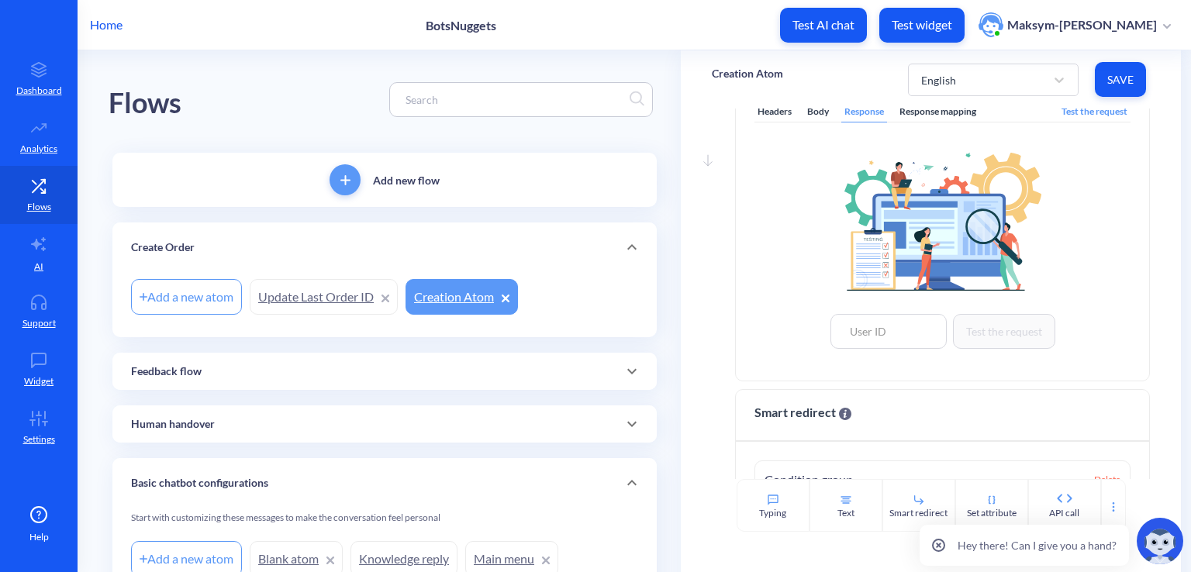
scroll to position [181, 0]
click at [859, 322] on input at bounding box center [888, 332] width 116 height 35
type input "1"
click at [981, 345] on button "Test the request" at bounding box center [1004, 332] width 102 height 35
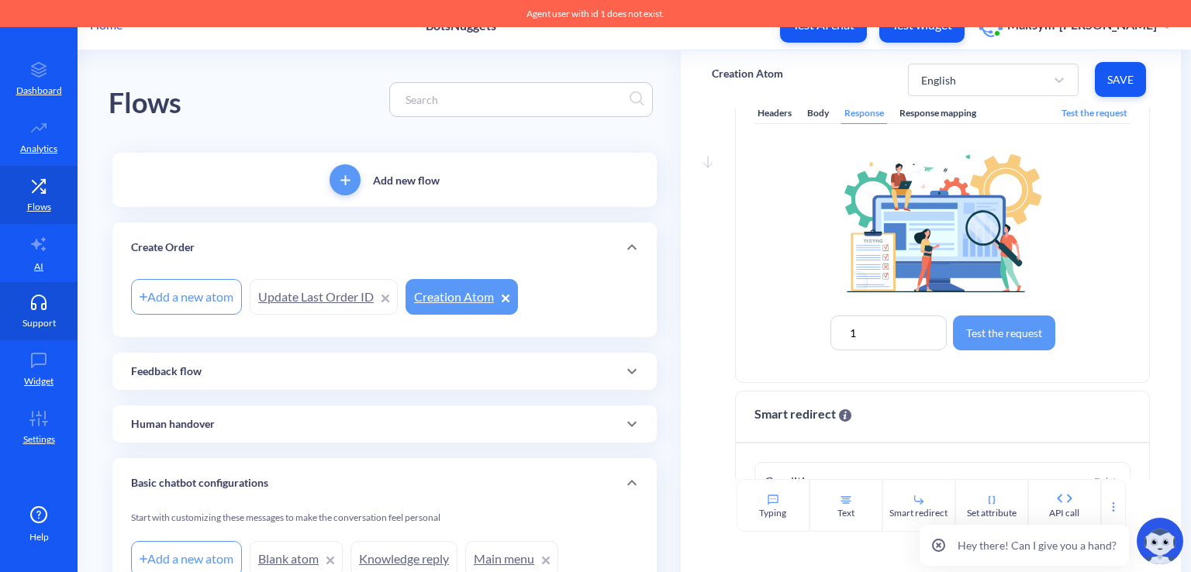
click at [28, 302] on icon at bounding box center [38, 303] width 31 height 16
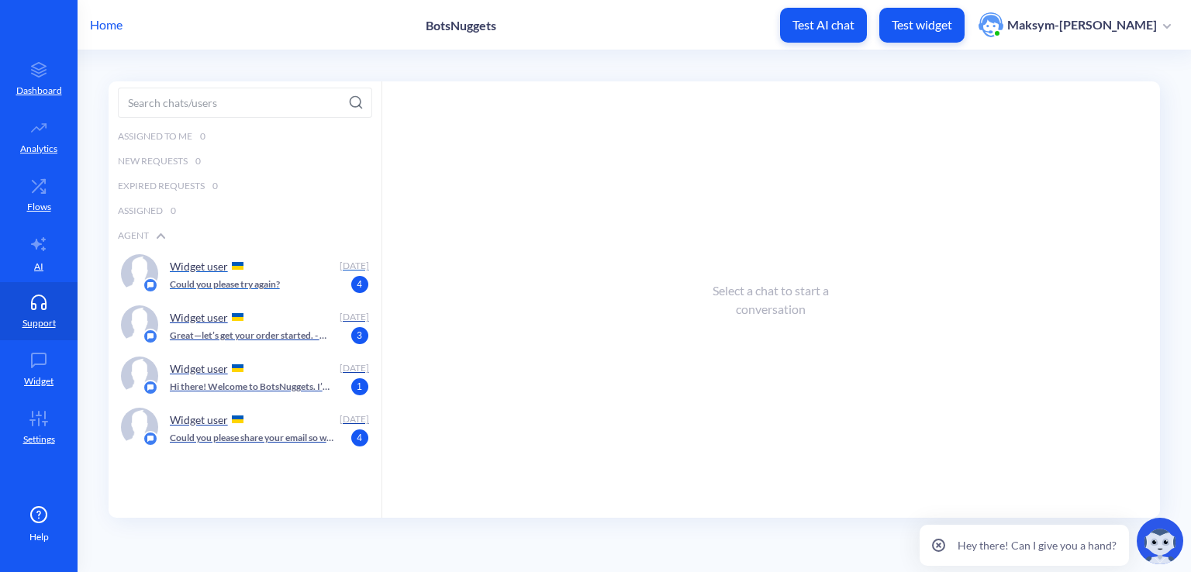
click at [236, 267] on img at bounding box center [238, 266] width 12 height 8
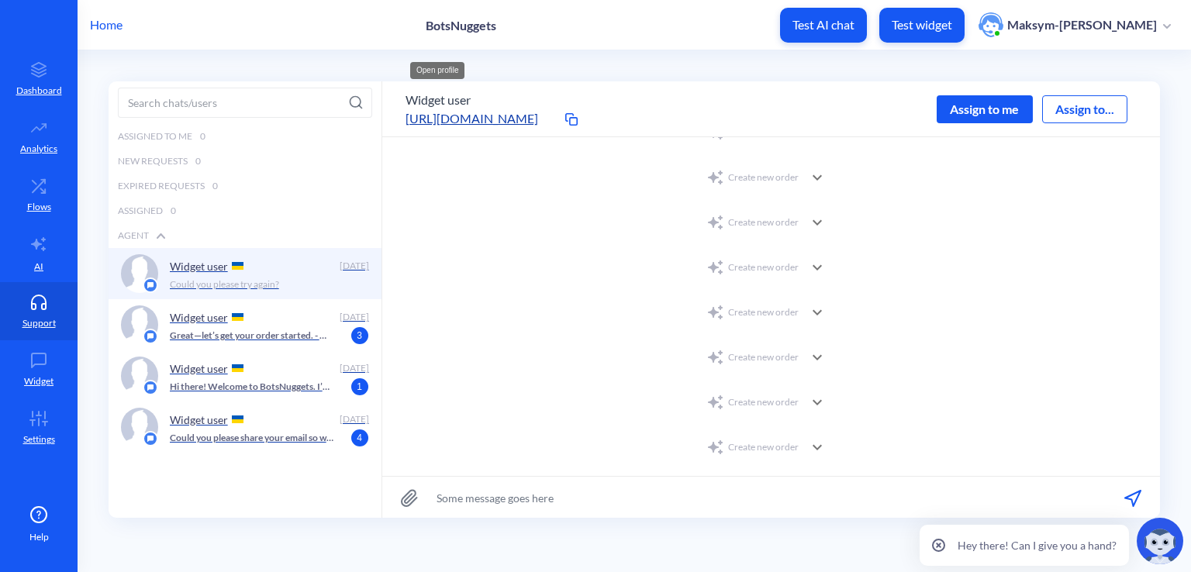
scroll to position [577, 0]
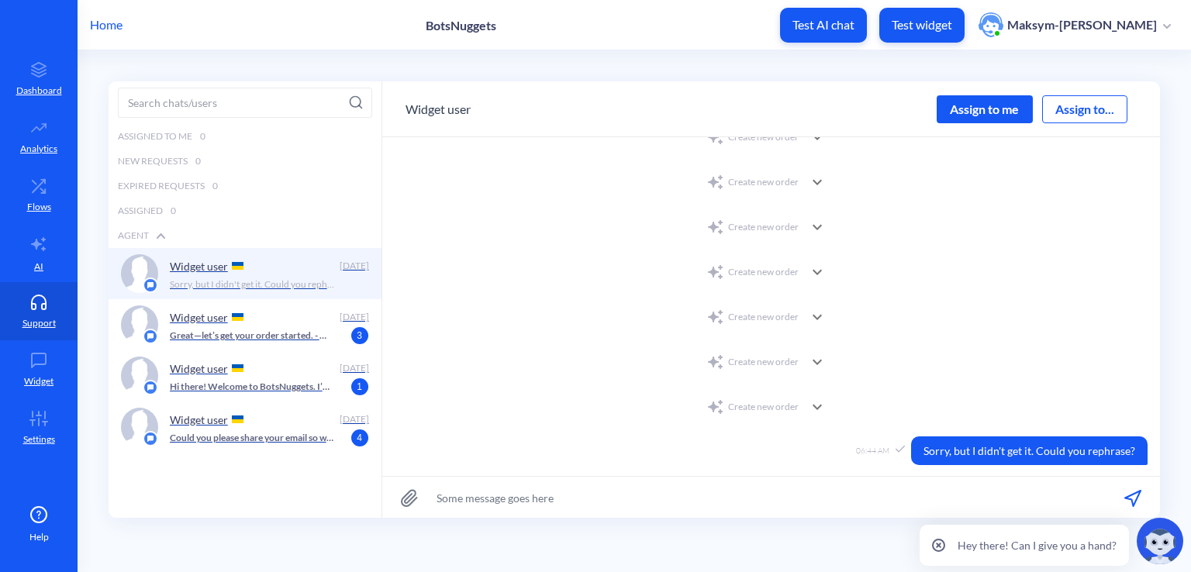
click at [747, 313] on div "Create new order" at bounding box center [752, 317] width 92 height 19
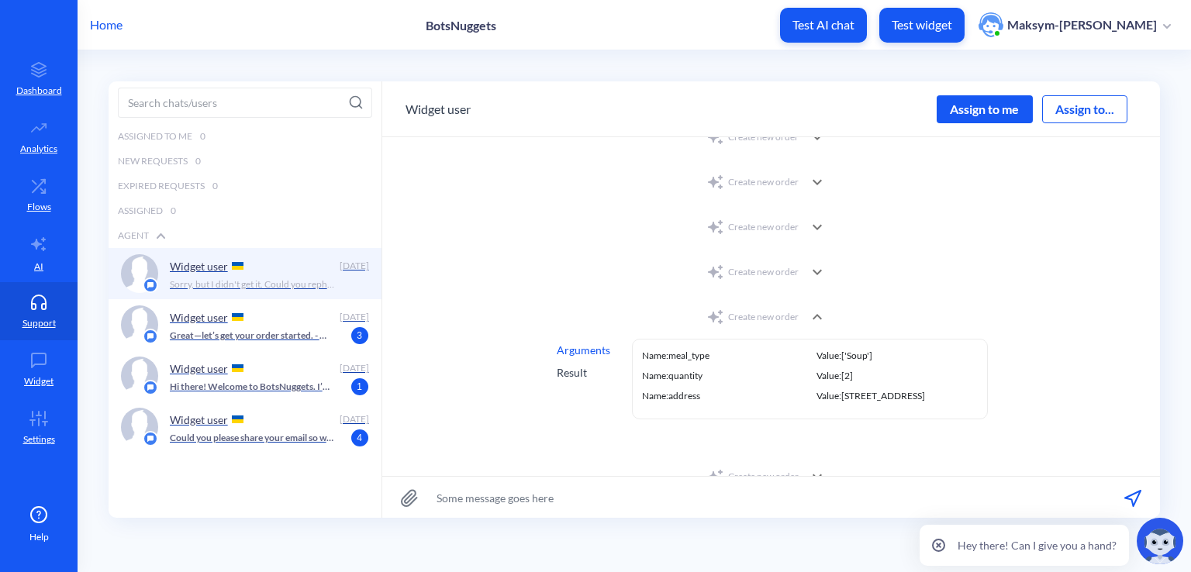
click at [571, 367] on div "Result" at bounding box center [583, 372] width 53 height 16
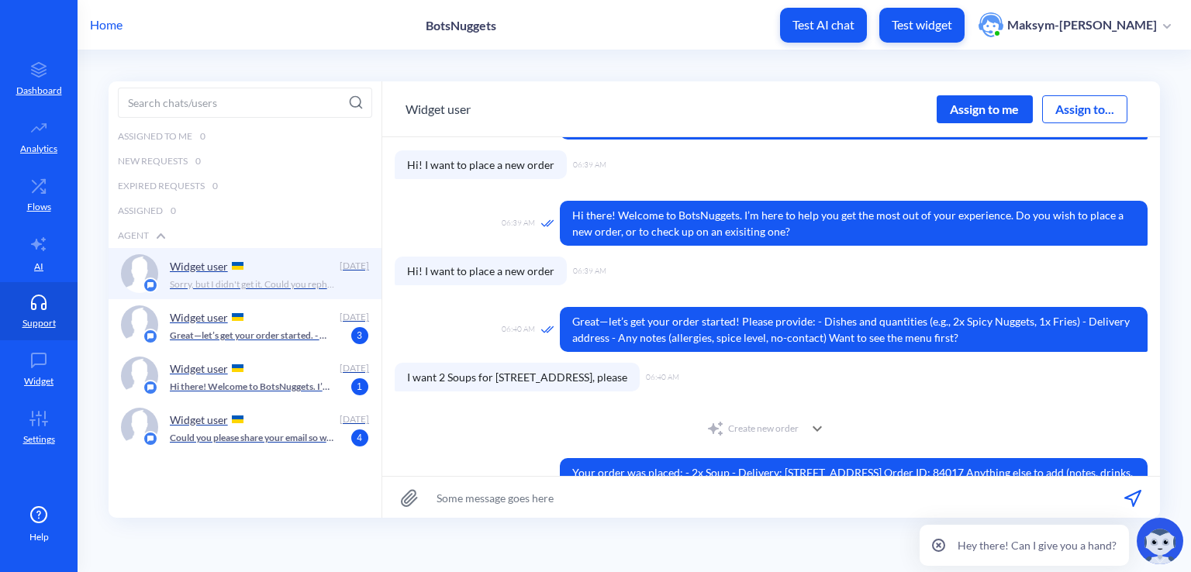
scroll to position [0, 0]
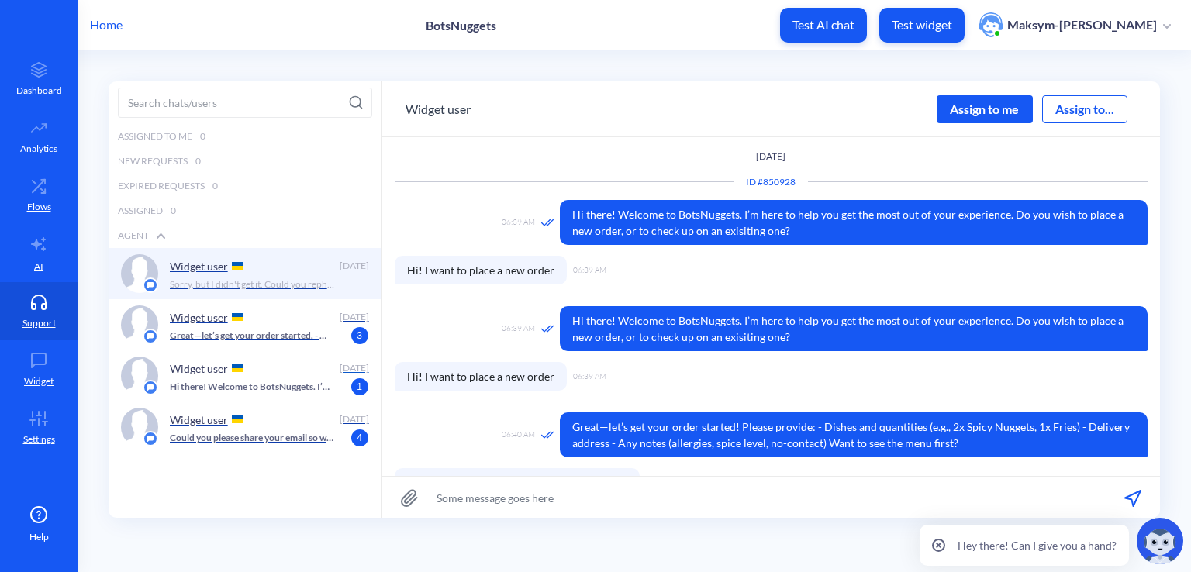
click at [229, 351] on div "Widget user Today Hi there! Welcome to BotsNuggets. I’m here to help you get th…" at bounding box center [245, 375] width 273 height 51
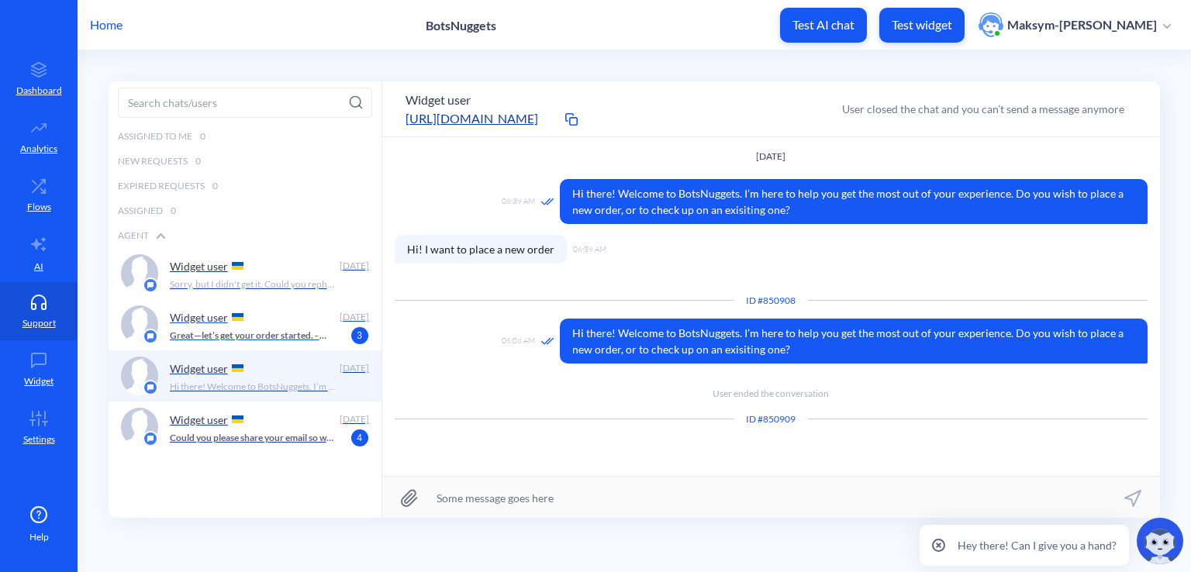
click at [226, 333] on p "Great—let’s get your order started. - What item(s) and quantity? - Pickup or de…" at bounding box center [253, 336] width 167 height 14
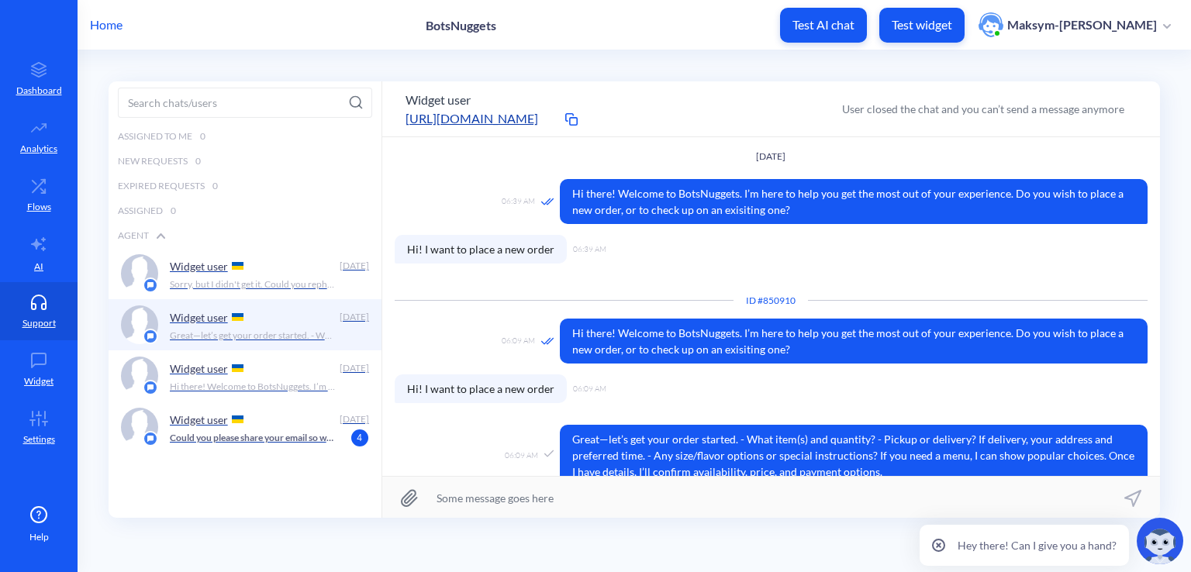
scroll to position [21, 0]
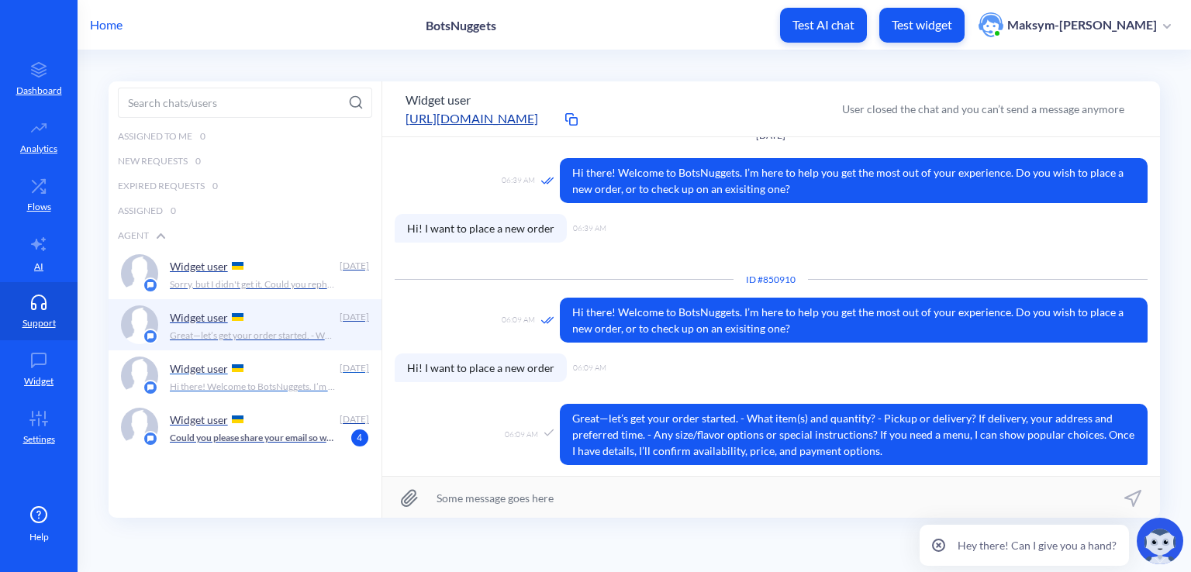
click at [289, 369] on div "Widget user" at bounding box center [252, 368] width 164 height 23
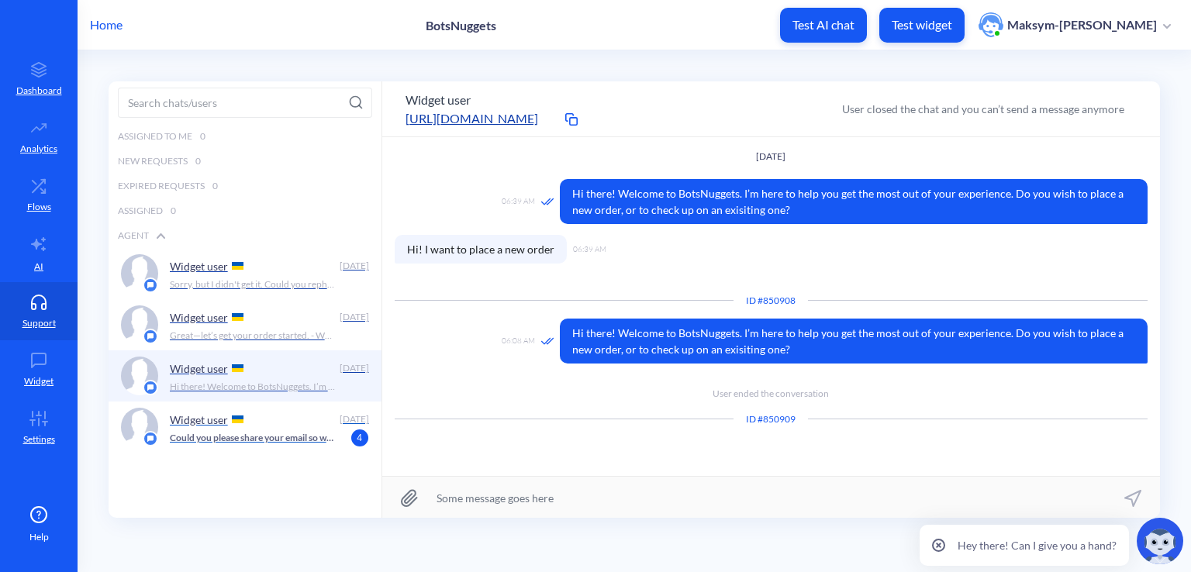
click at [210, 431] on p "Could you please share your email so we could contact you if no agent is online…" at bounding box center [253, 438] width 167 height 14
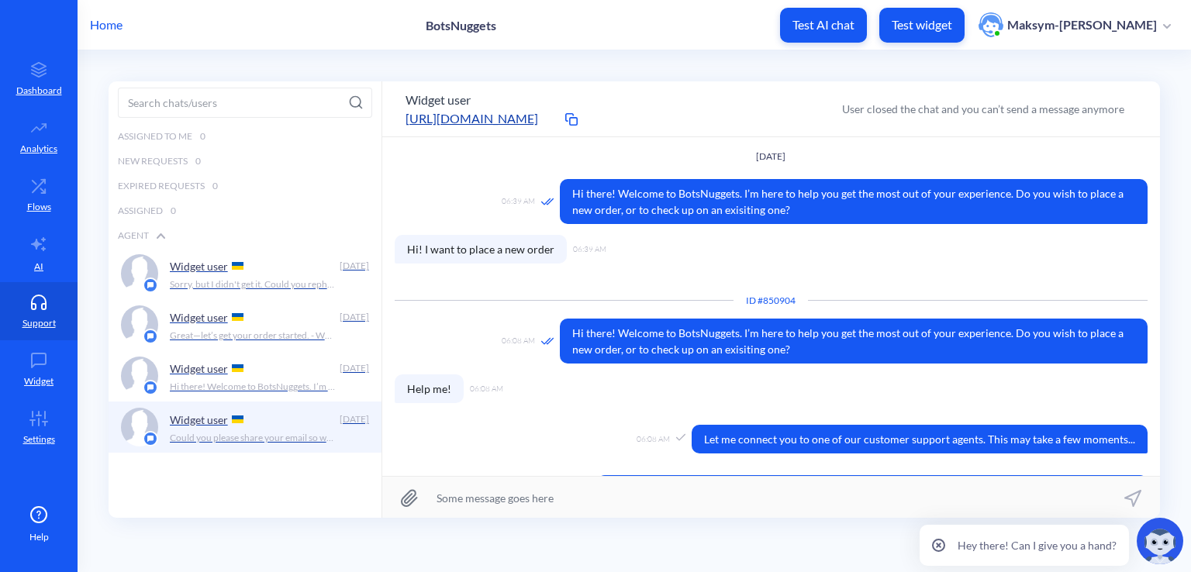
scroll to position [39, 0]
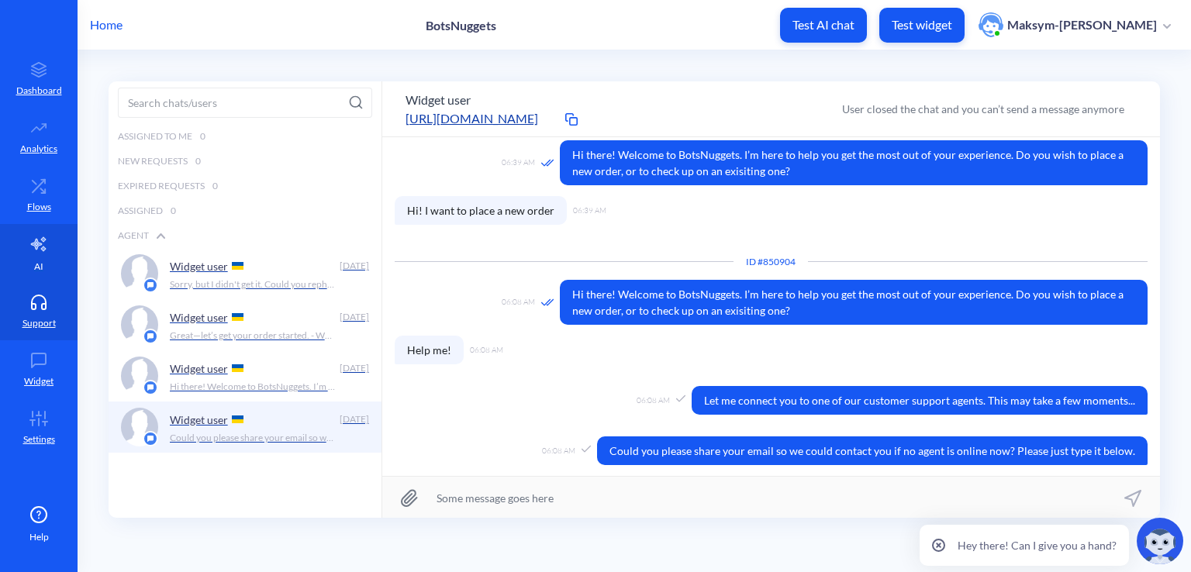
click at [33, 247] on icon at bounding box center [38, 244] width 19 height 19
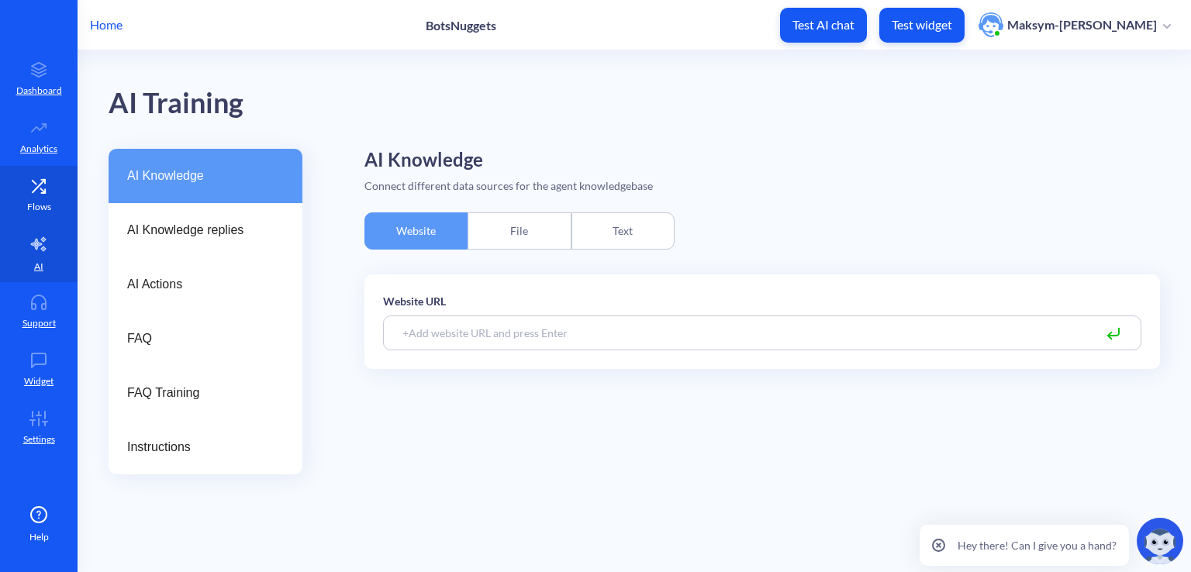
click at [22, 210] on link "Flows" at bounding box center [39, 195] width 78 height 58
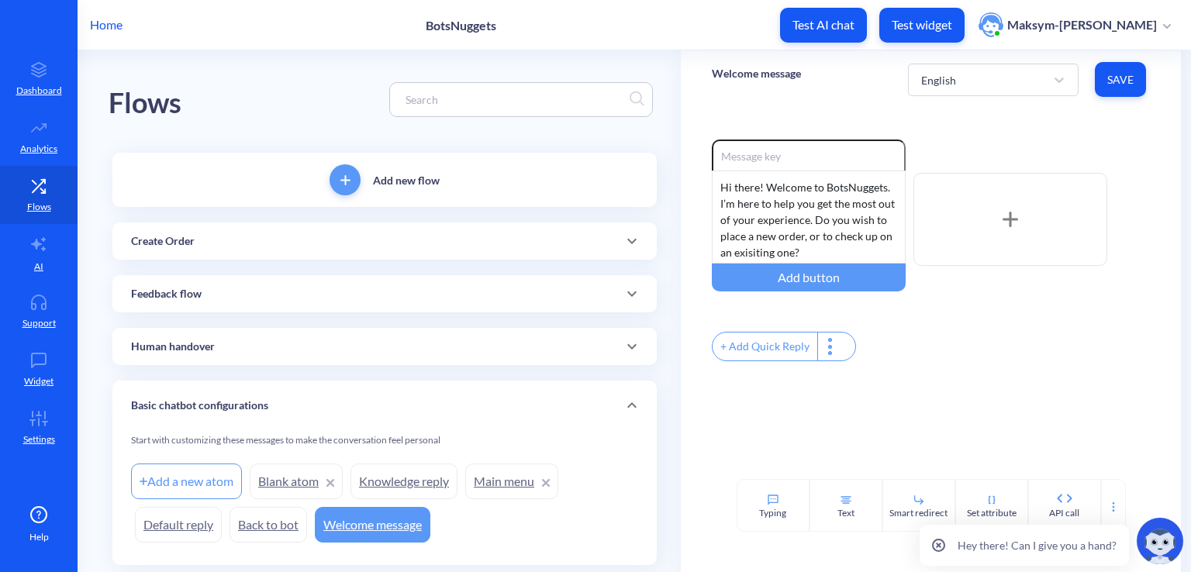
click at [177, 246] on p "Create Order" at bounding box center [163, 241] width 64 height 16
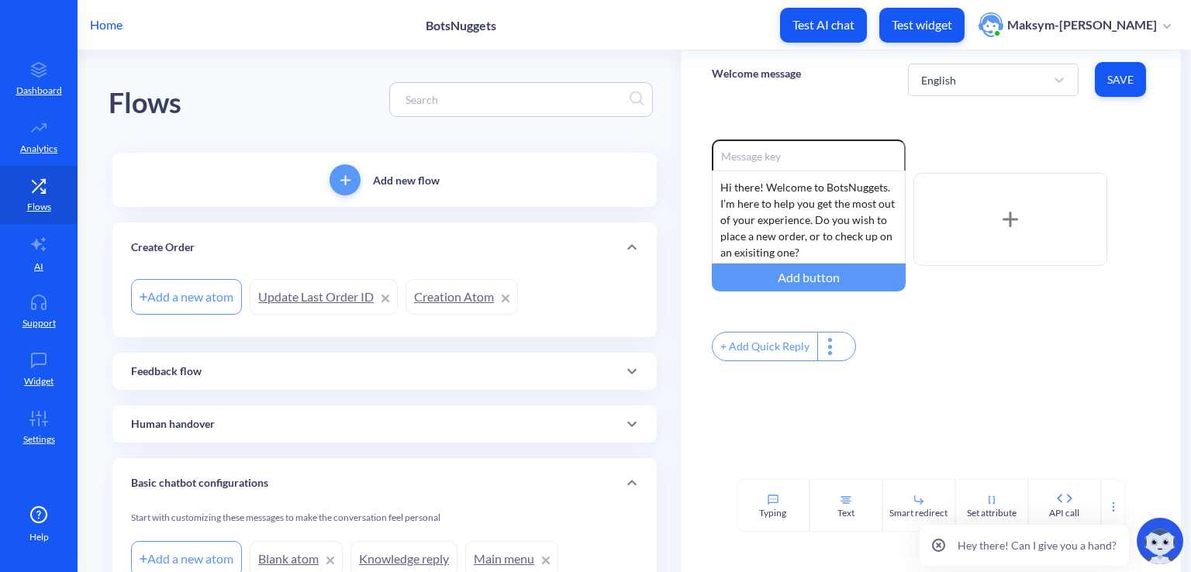
click at [462, 305] on link "Creation Atom" at bounding box center [461, 297] width 112 height 36
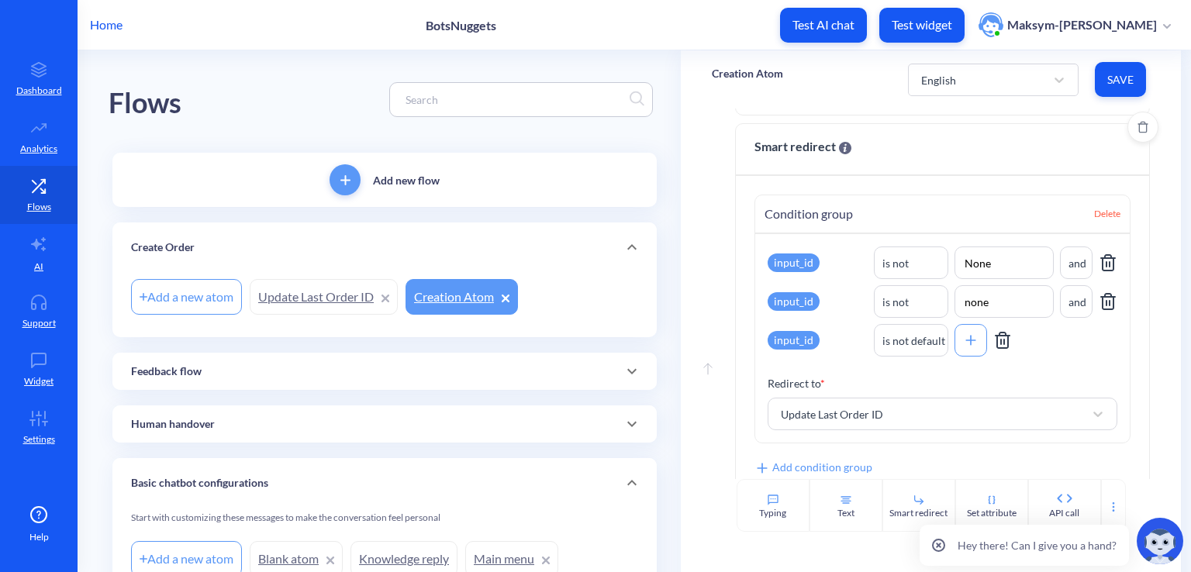
scroll to position [415, 0]
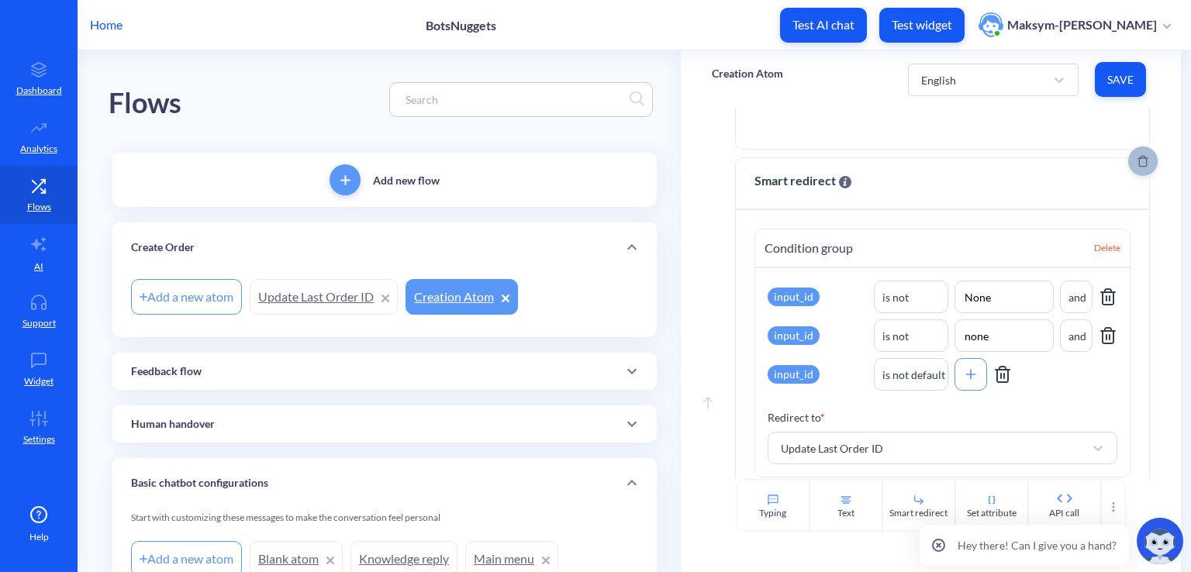
click at [1137, 164] on icon "Delete" at bounding box center [1142, 161] width 11 height 12
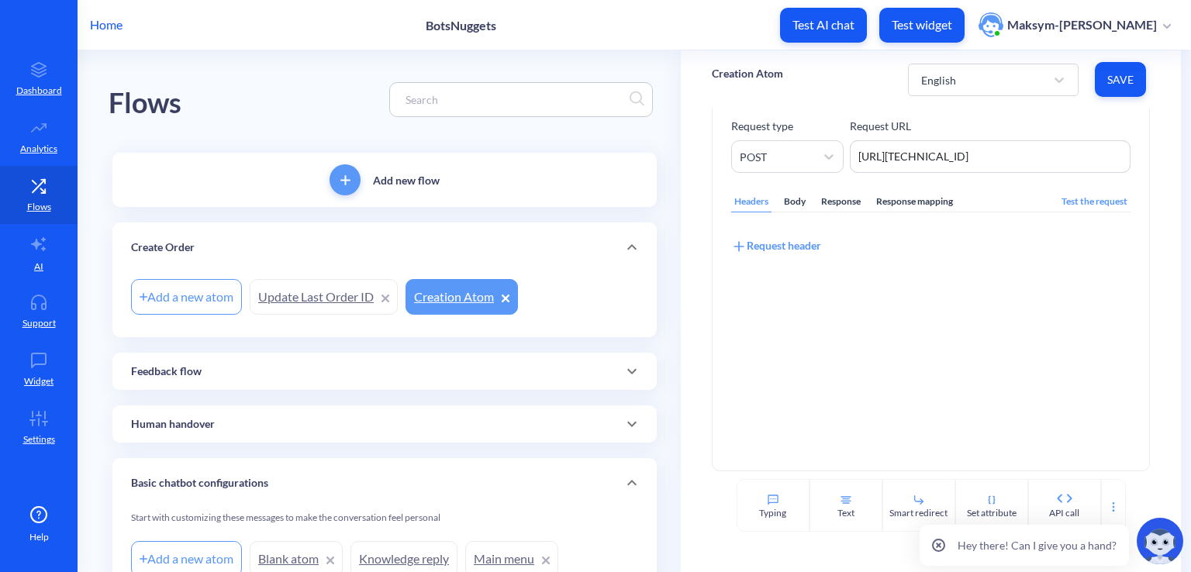
scroll to position [0, 0]
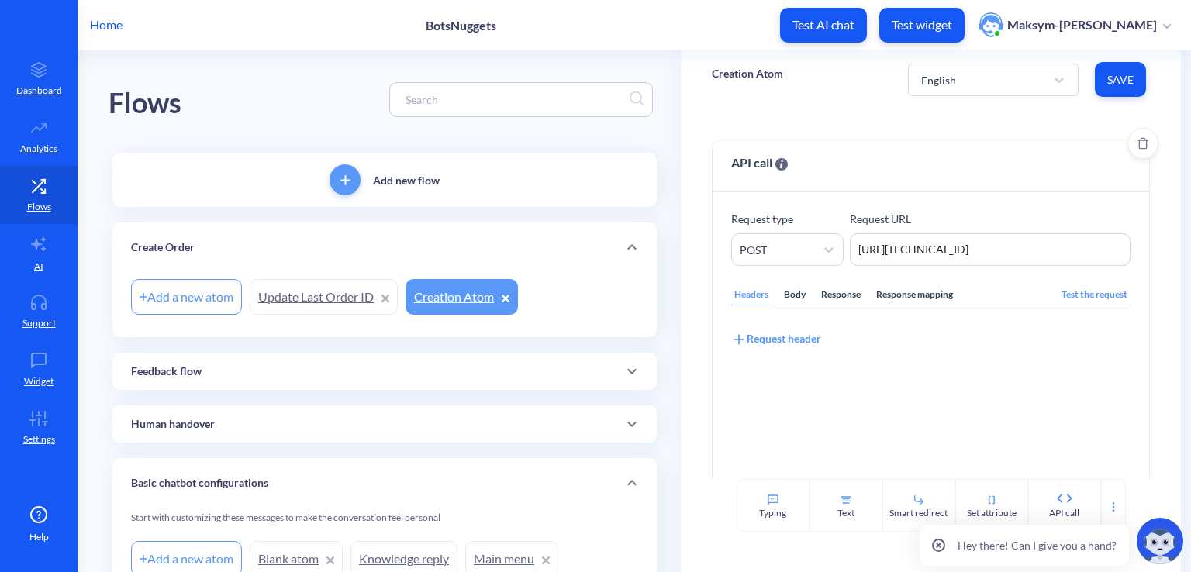
click at [787, 288] on div "Body" at bounding box center [795, 294] width 28 height 21
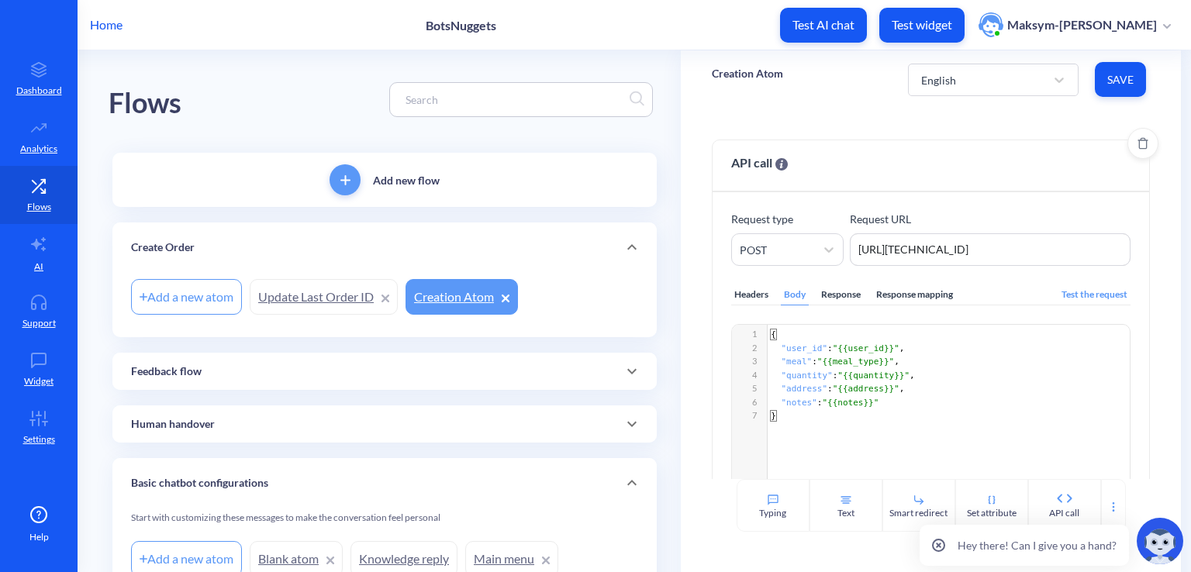
click at [822, 294] on div "Response" at bounding box center [841, 294] width 46 height 21
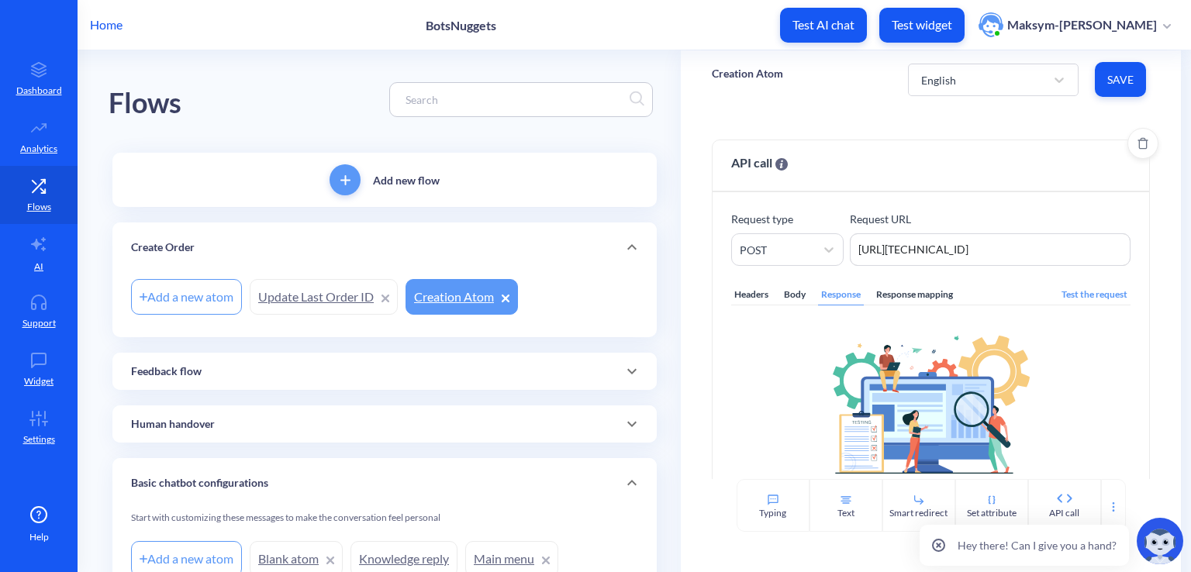
click at [902, 289] on div "Response mapping" at bounding box center [914, 294] width 83 height 21
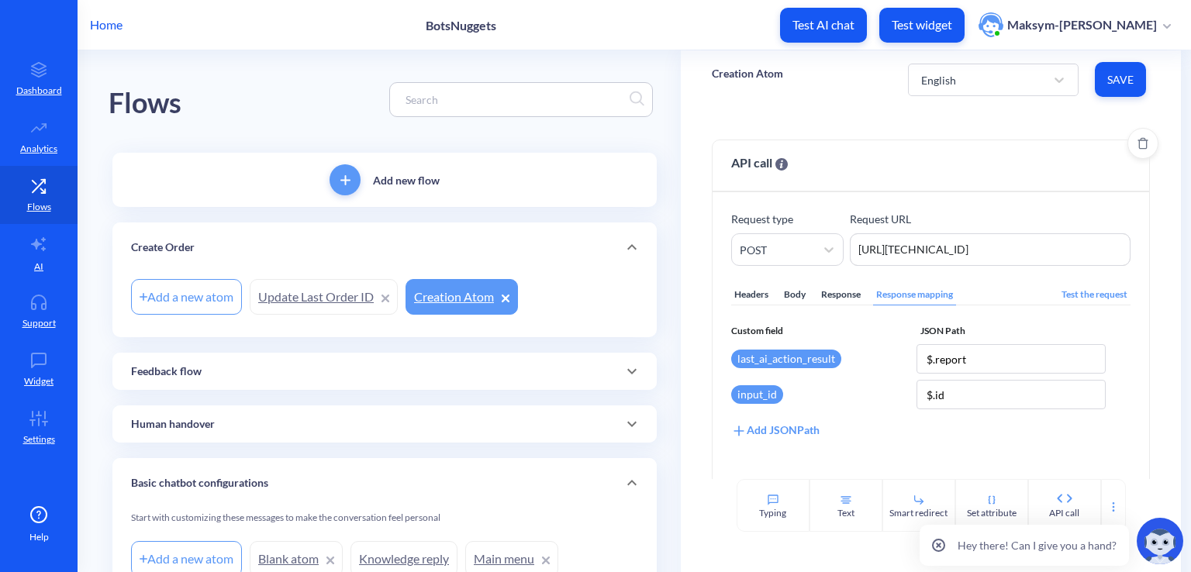
click at [750, 298] on div "Headers" at bounding box center [751, 294] width 40 height 21
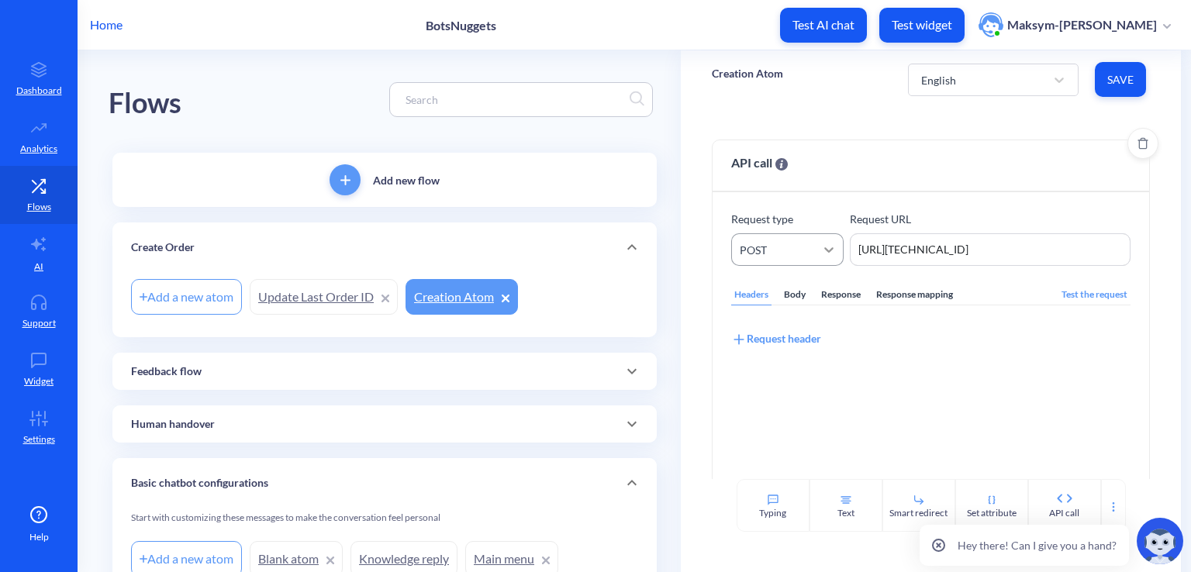
drag, startPoint x: 958, startPoint y: 250, endPoint x: 826, endPoint y: 236, distance: 132.6
click at [826, 236] on div "Request type POST Request URL http://127.0.0.1:5000/orders http://127.0.0.1:500…" at bounding box center [930, 238] width 399 height 55
click at [1119, 94] on button "Save" at bounding box center [1120, 79] width 51 height 35
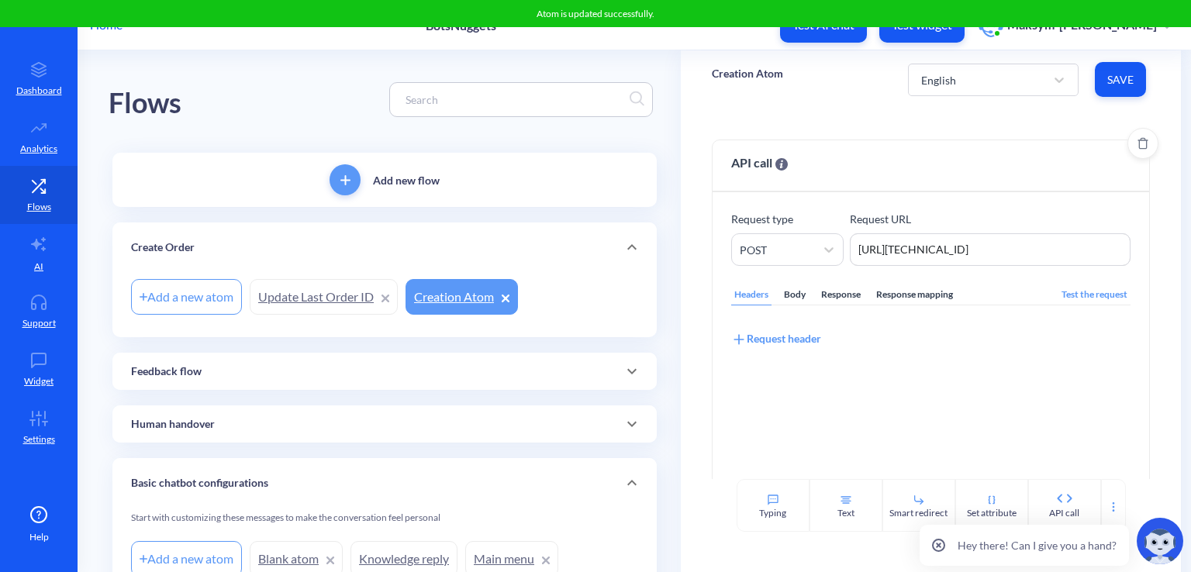
scroll to position [93, 0]
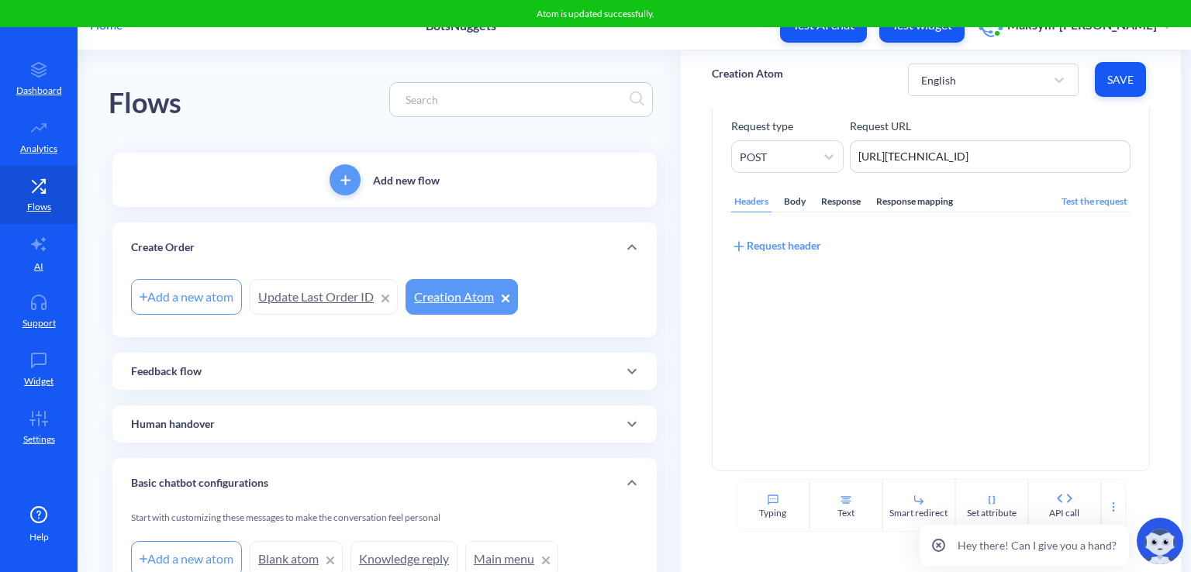
click at [905, 30] on p "Test widget" at bounding box center [921, 25] width 60 height 16
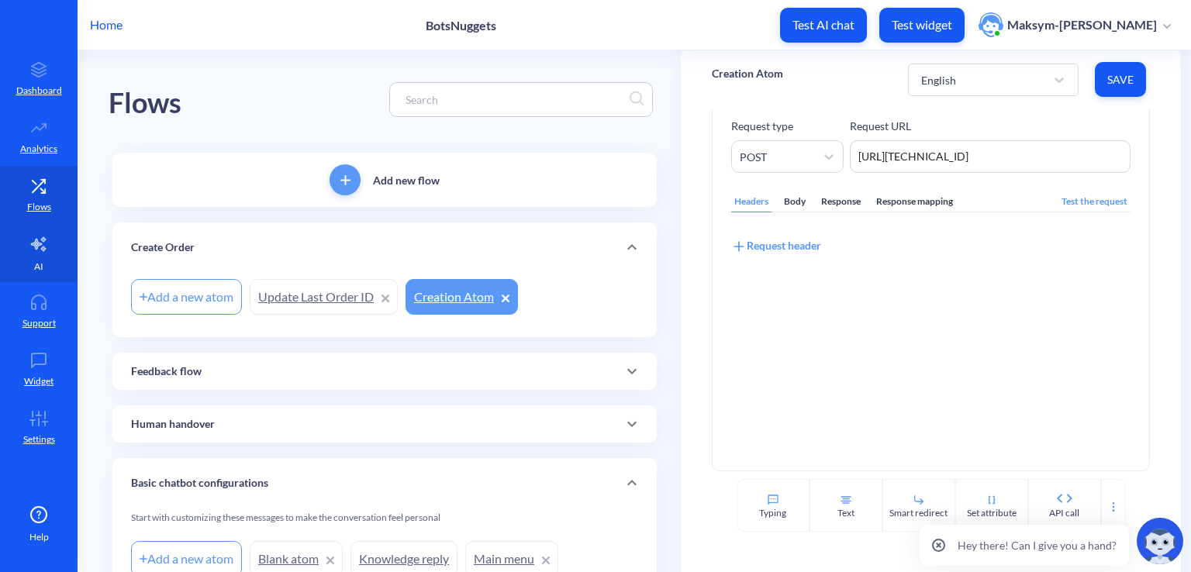
click at [12, 272] on link "AI" at bounding box center [39, 253] width 78 height 58
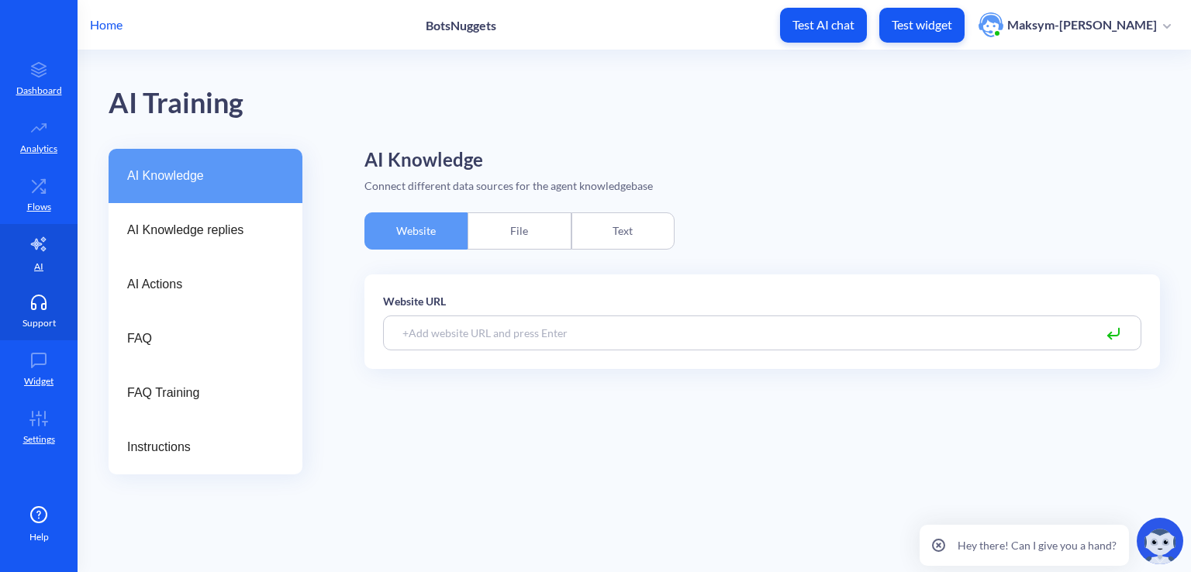
click at [26, 298] on icon at bounding box center [38, 303] width 31 height 16
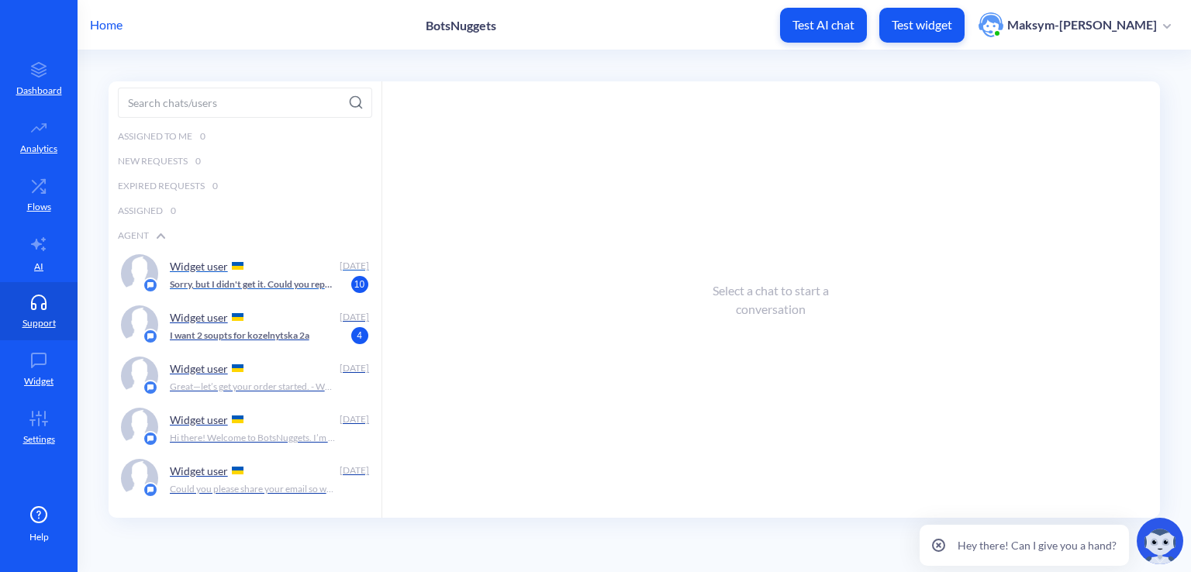
click at [200, 271] on p "Widget user" at bounding box center [199, 266] width 58 height 13
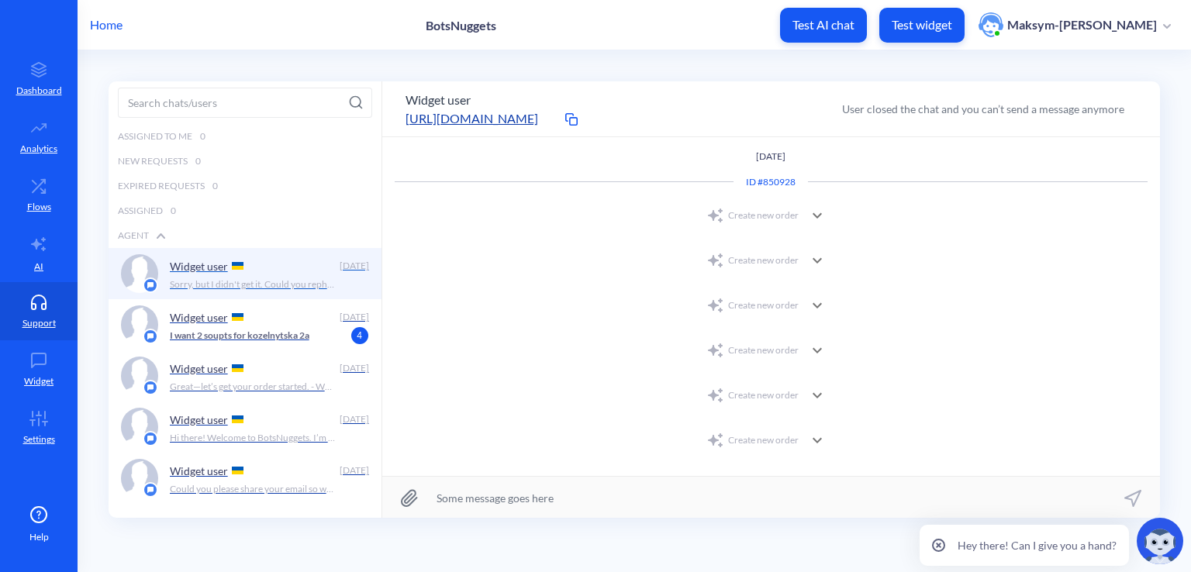
scroll to position [539, 0]
click at [322, 324] on div "Widget user" at bounding box center [252, 316] width 164 height 23
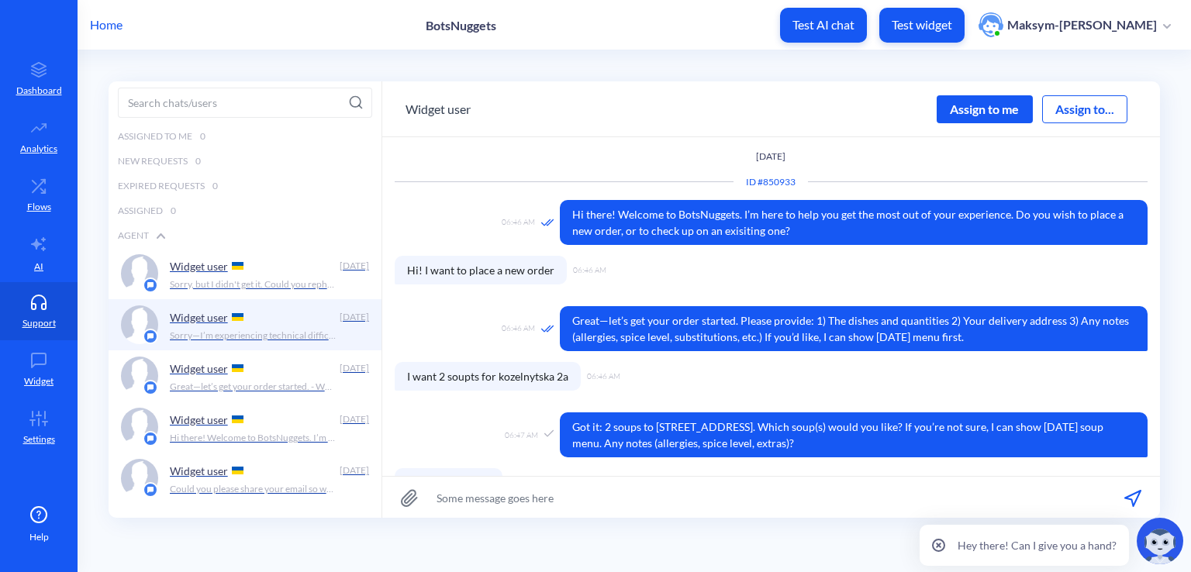
scroll to position [104, 0]
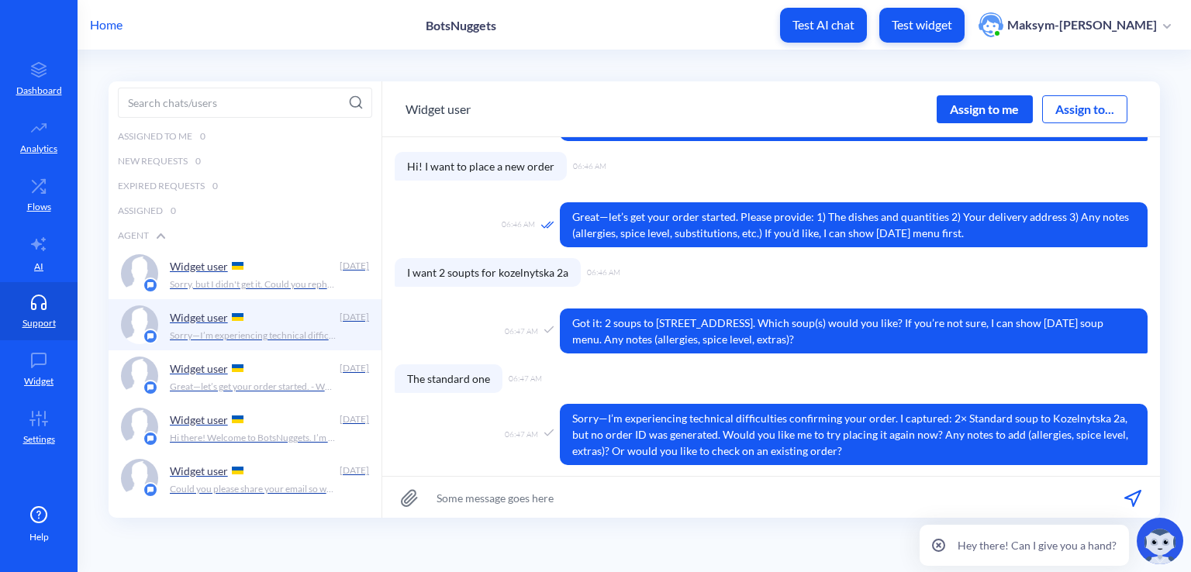
click at [670, 491] on input at bounding box center [770, 498] width 777 height 42
type input "Please, place it"
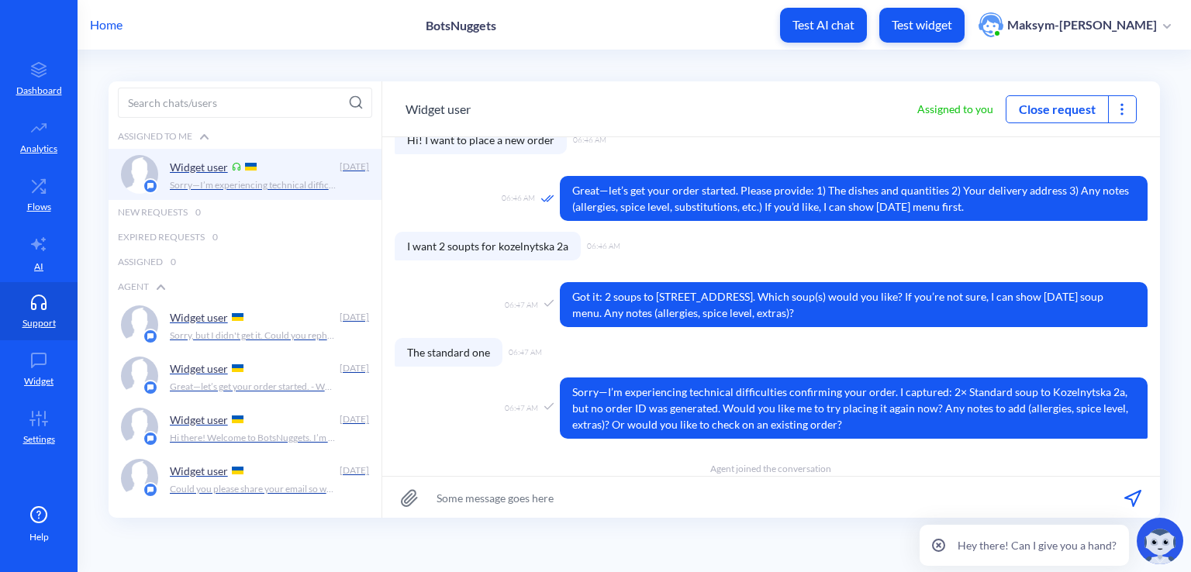
scroll to position [173, 0]
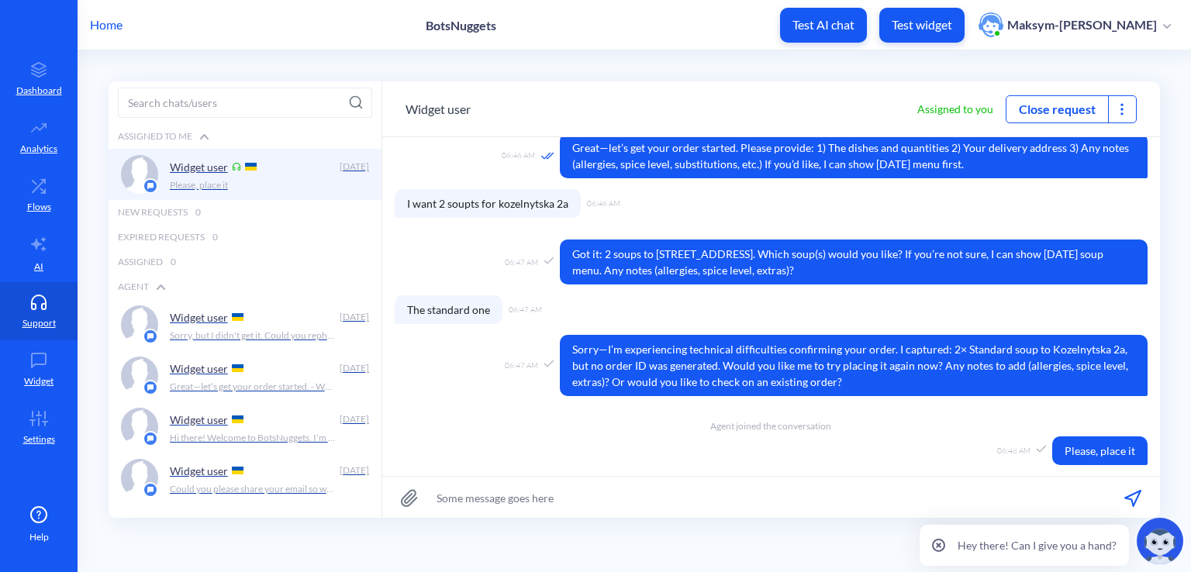
click at [1058, 102] on button "Close request" at bounding box center [1057, 109] width 102 height 19
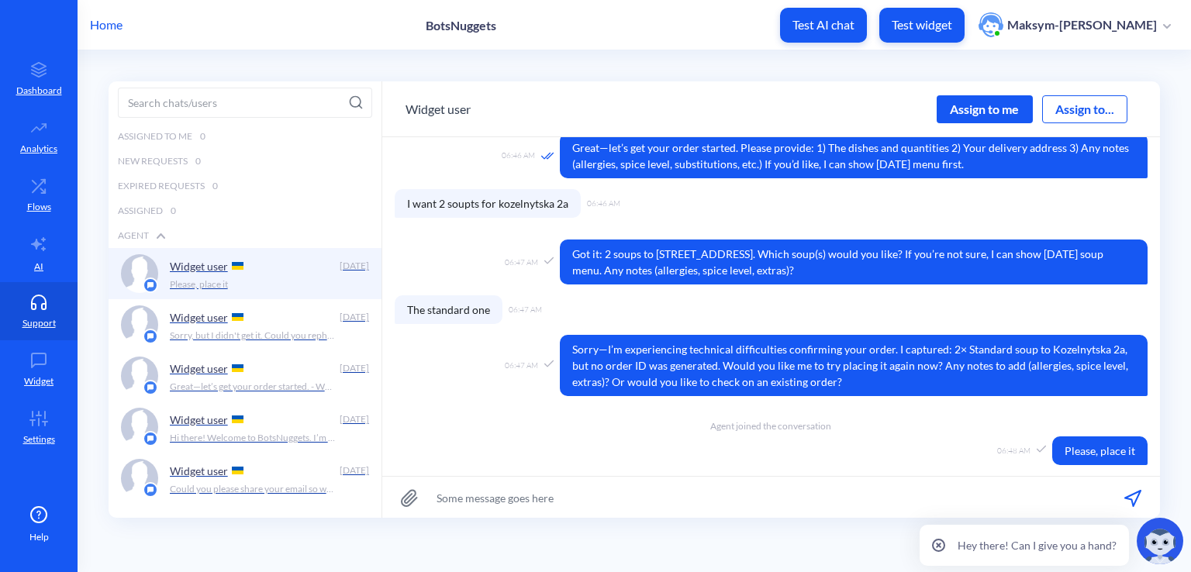
scroll to position [198, 0]
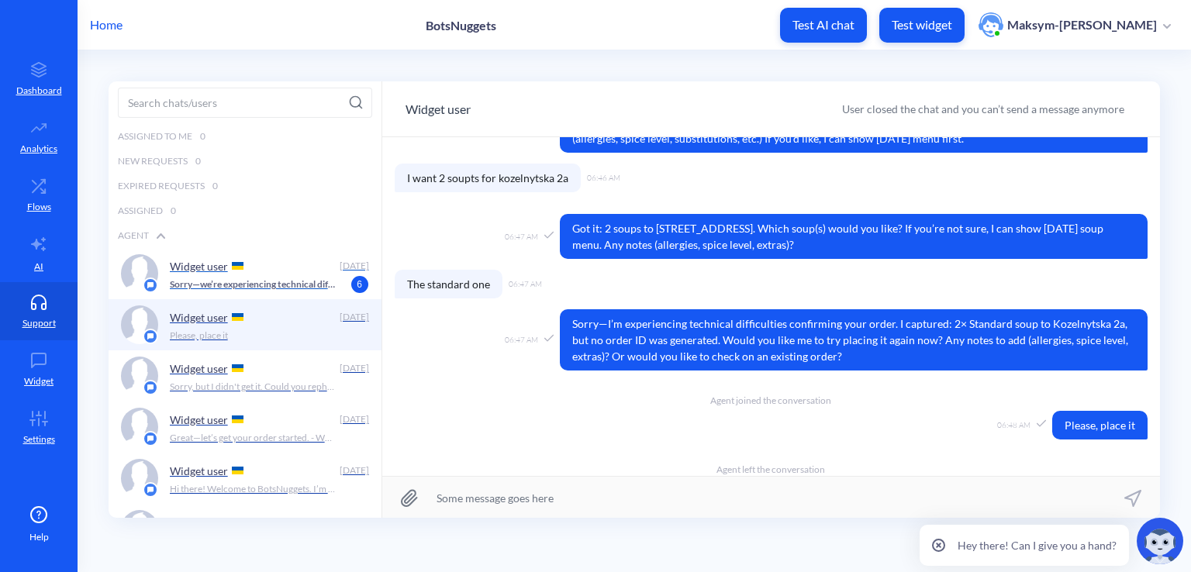
click at [318, 281] on p "Sorry—we’re experiencing technical difficulties and I couldn’t confirm your ord…" at bounding box center [253, 285] width 167 height 14
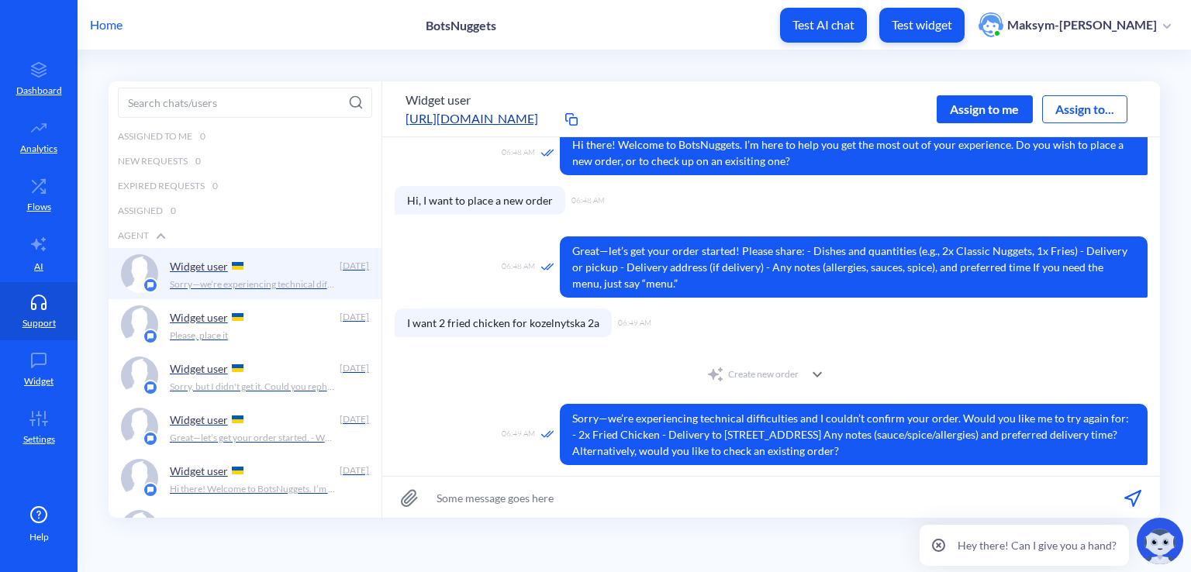
scroll to position [70, 0]
click at [744, 367] on div "Create new order" at bounding box center [752, 374] width 92 height 19
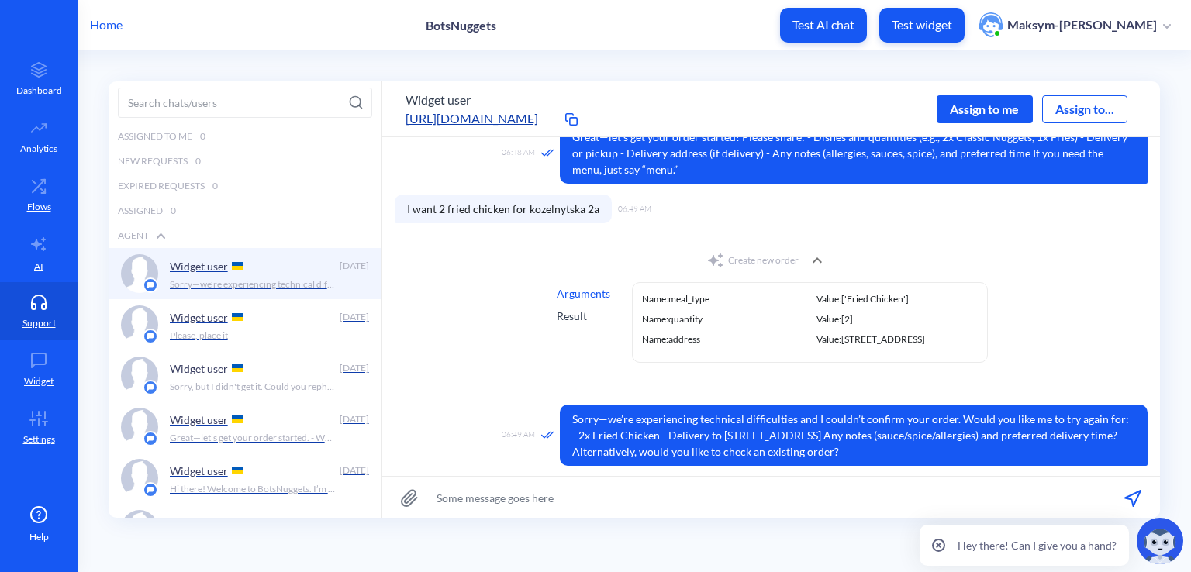
click at [583, 319] on div "Result" at bounding box center [583, 316] width 53 height 16
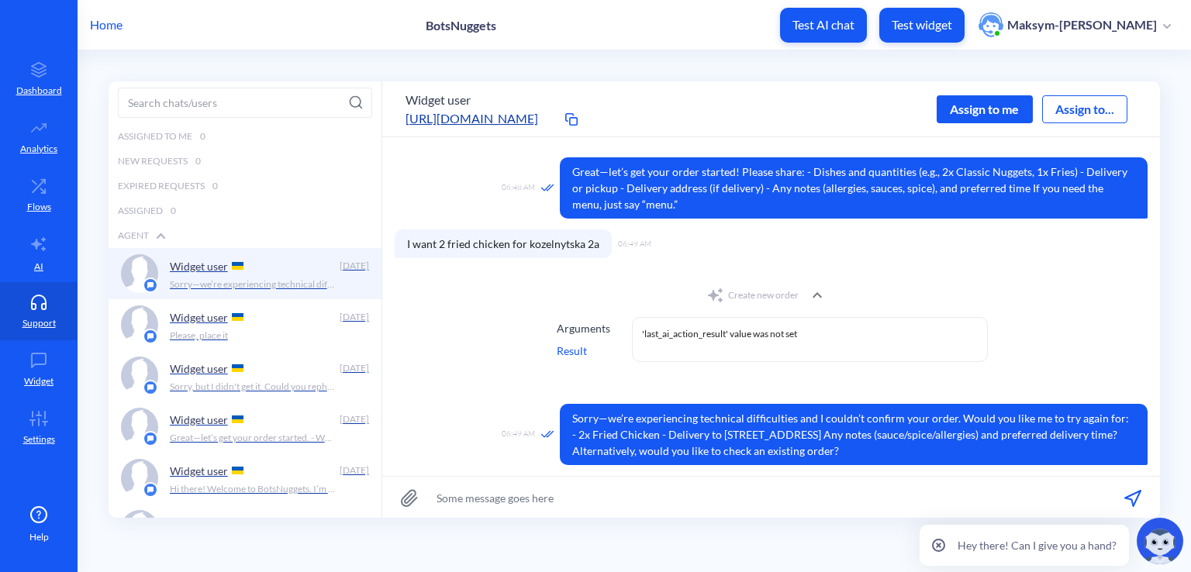
click at [587, 327] on div "Arguments" at bounding box center [583, 328] width 53 height 16
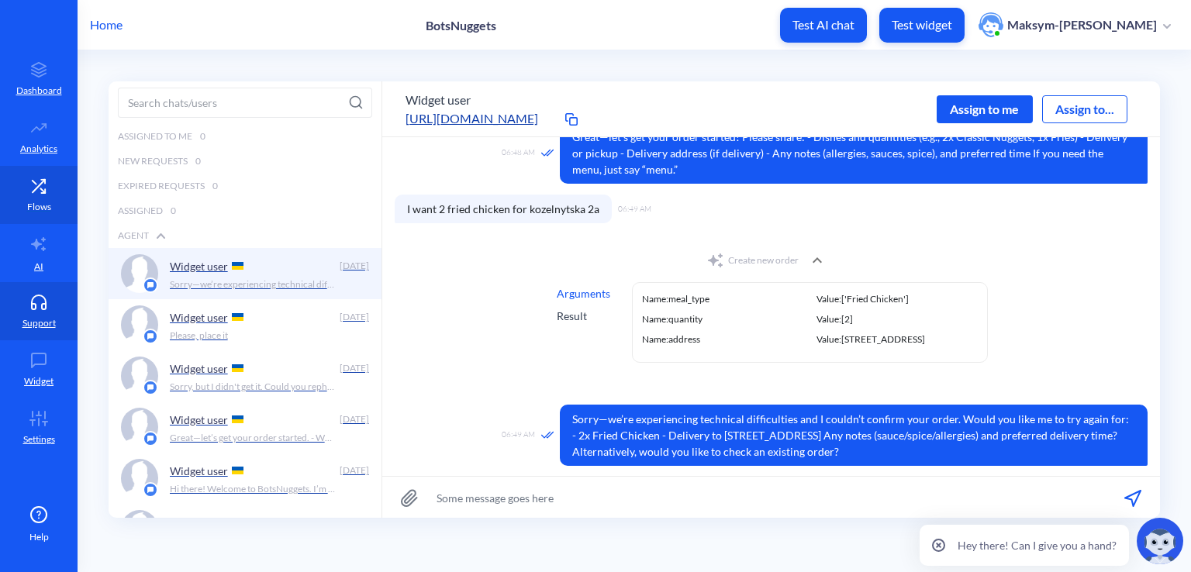
click at [39, 202] on p "Flows" at bounding box center [39, 207] width 24 height 14
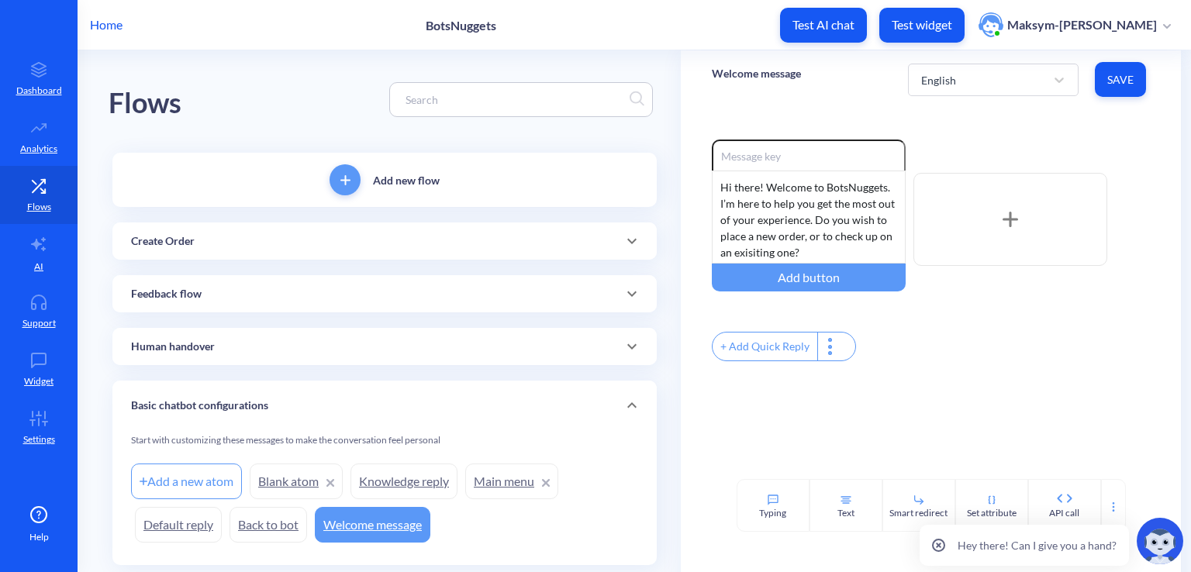
click at [288, 243] on div "Create Order" at bounding box center [384, 241] width 507 height 16
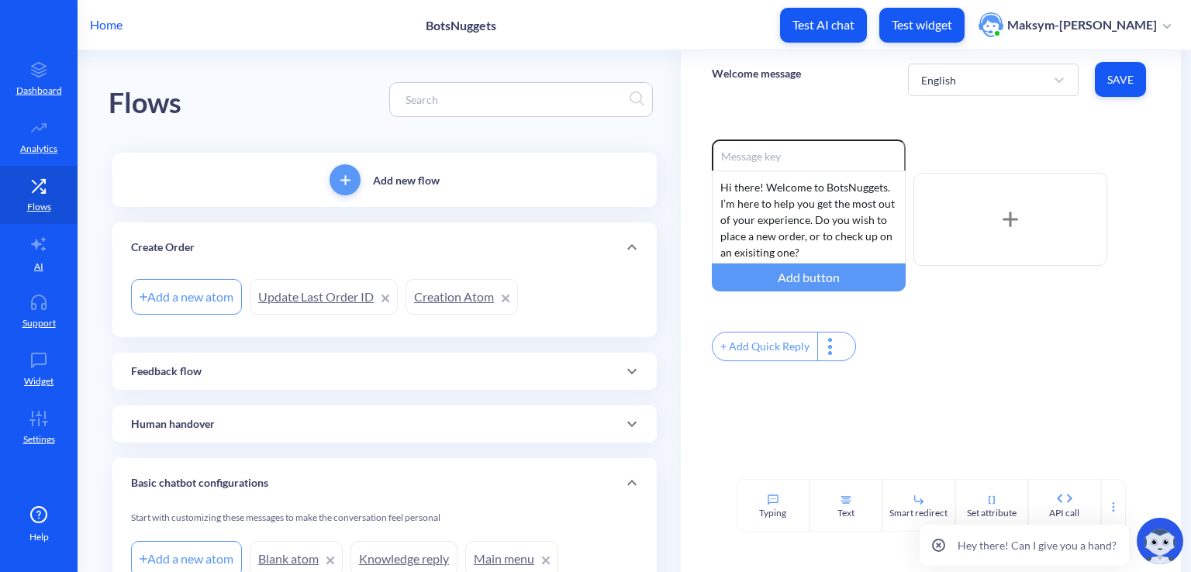
click at [322, 285] on link "Update Last Order ID" at bounding box center [324, 297] width 148 height 36
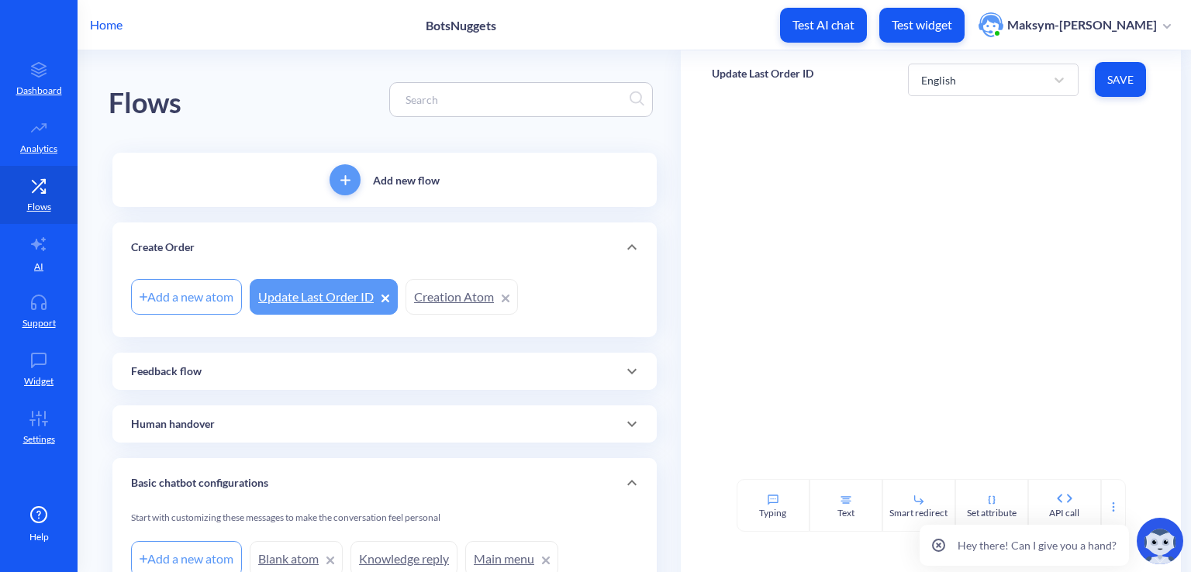
click at [441, 310] on link "Creation Atom" at bounding box center [461, 297] width 112 height 36
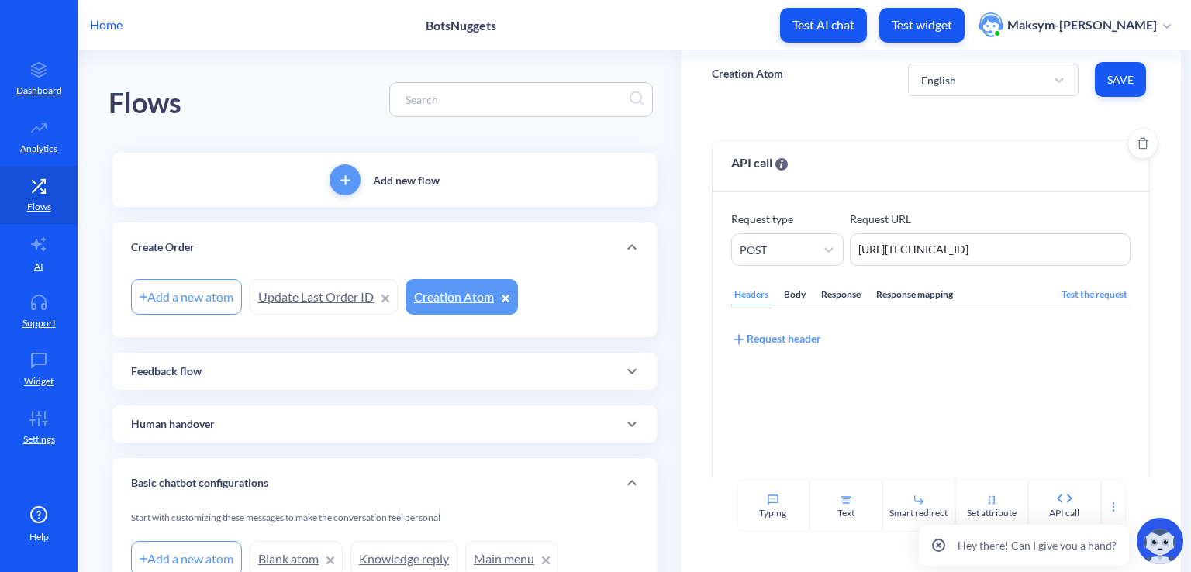
click at [790, 295] on div "Body" at bounding box center [795, 294] width 28 height 21
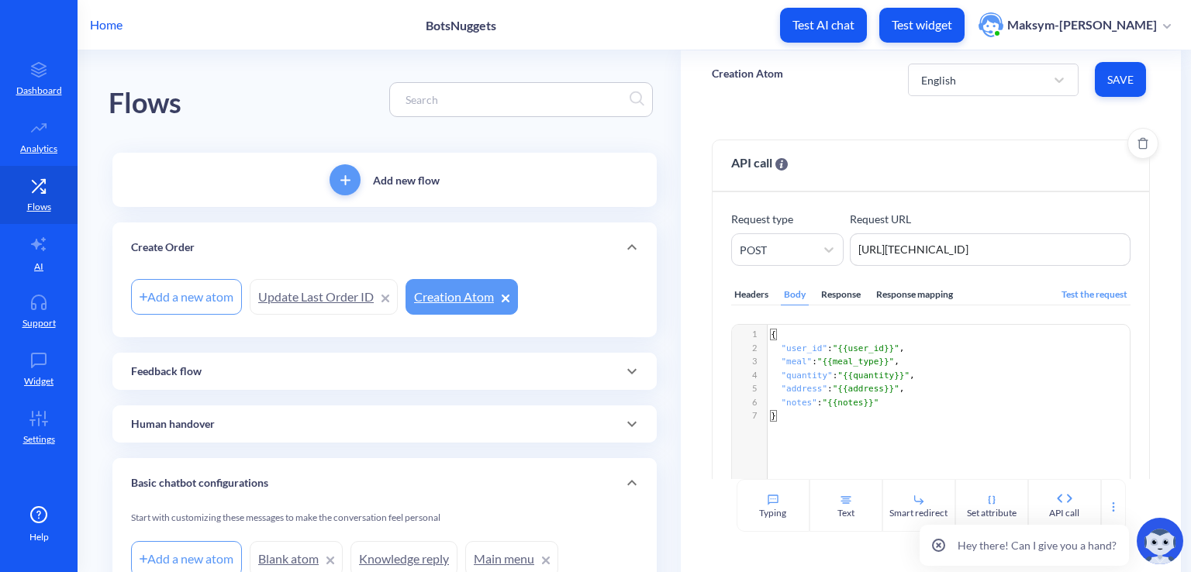
click at [840, 295] on div "Response" at bounding box center [841, 294] width 46 height 21
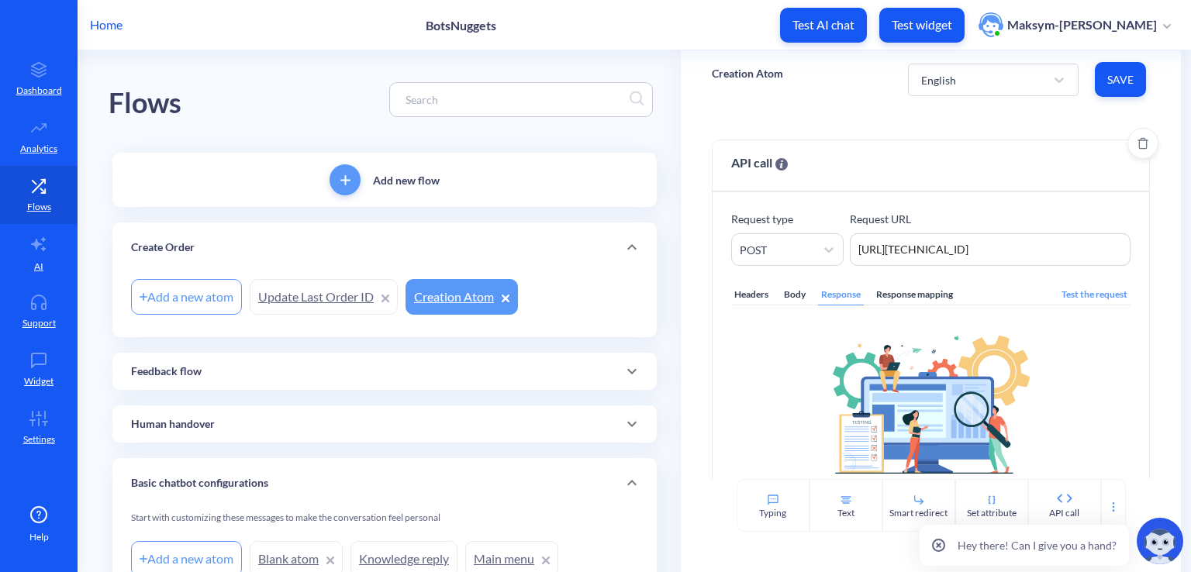
click at [800, 289] on div "Body" at bounding box center [795, 294] width 28 height 21
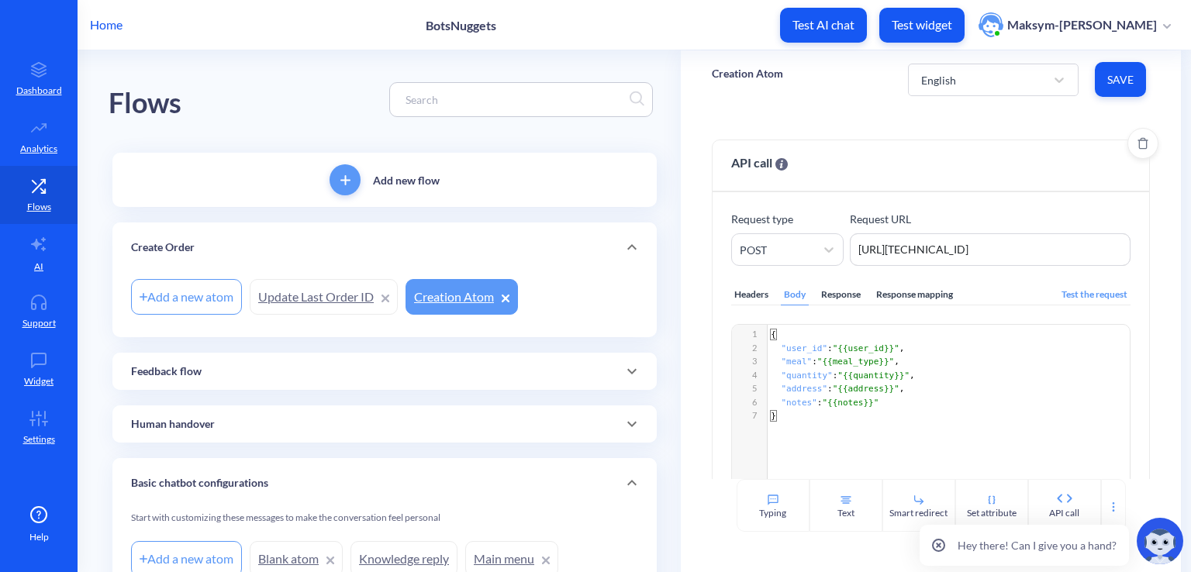
scroll to position [5, 0]
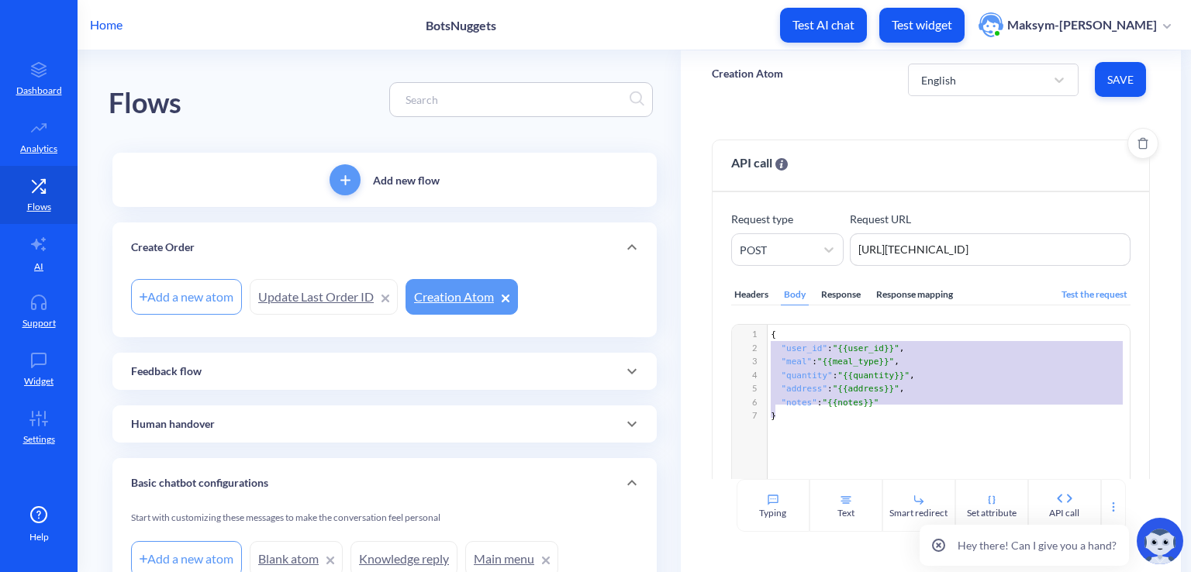
type textarea "{ "user_id": "{{user_id}}", "meal": "{{meal_type}}", "quantity": "{{quantity}}"…"
drag, startPoint x: 784, startPoint y: 414, endPoint x: 750, endPoint y: 334, distance: 86.5
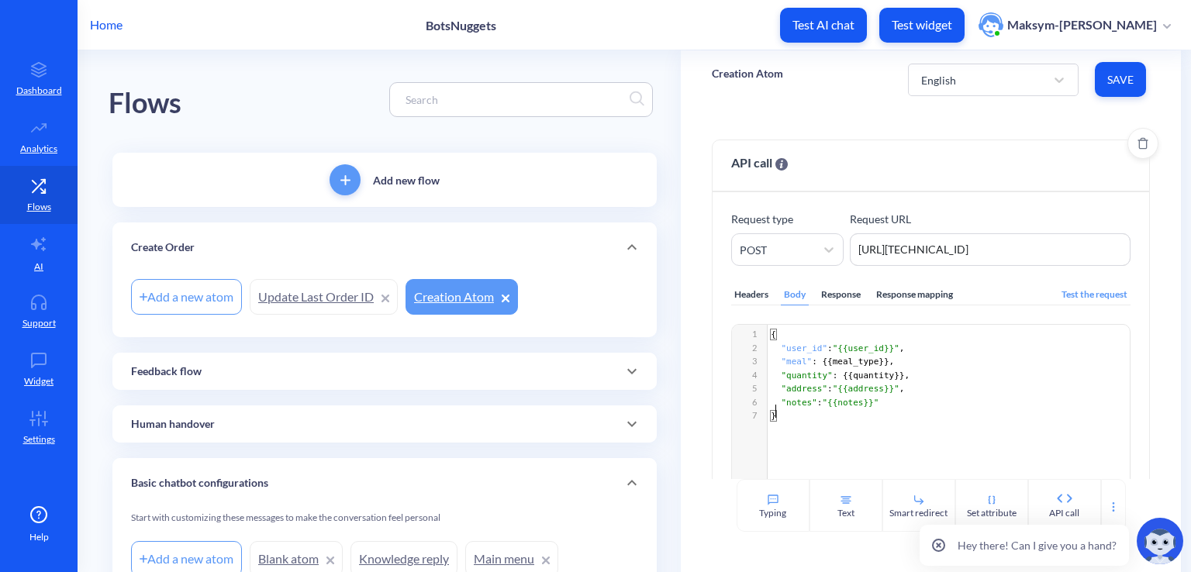
click at [892, 448] on div "x 1 { 2 "user_id" : "{{user_id}}" , 3 "meal" : {{ meal_type }}, 4 "quantity" : …" at bounding box center [950, 460] width 436 height 270
click at [797, 400] on span ""notes"" at bounding box center [799, 403] width 36 height 10
click at [896, 343] on pre ""user_id" : "{{user_id}}" ," at bounding box center [950, 349] width 366 height 14
click at [813, 372] on span ""quantity"" at bounding box center [806, 376] width 51 height 10
click at [795, 364] on pre ""meal" : {{ meal_type }}," at bounding box center [950, 362] width 366 height 14
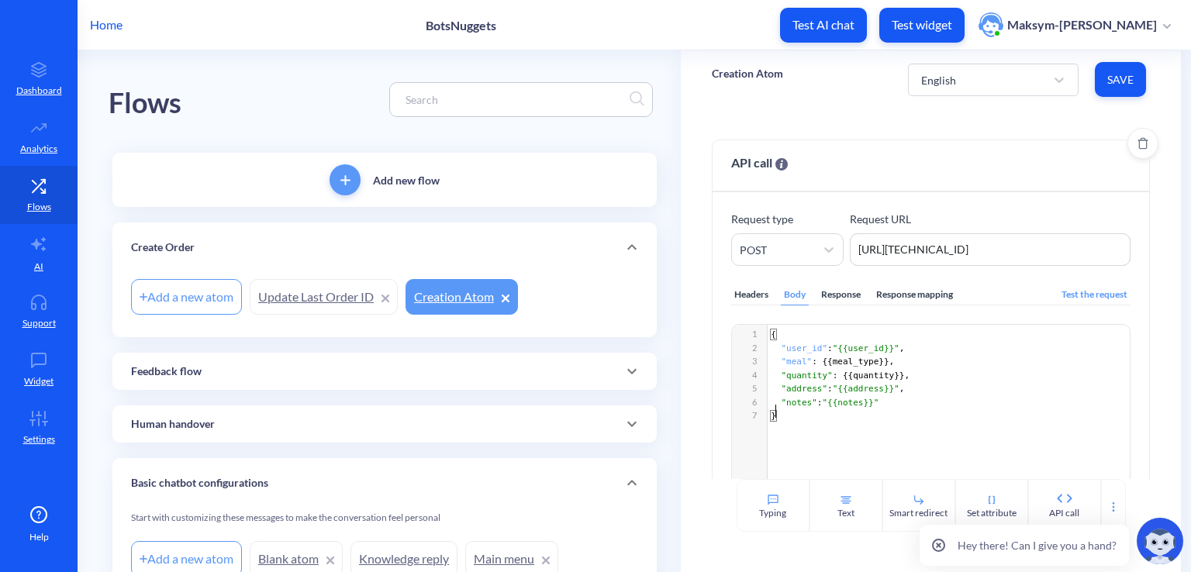
click at [841, 295] on div "Response" at bounding box center [841, 294] width 46 height 21
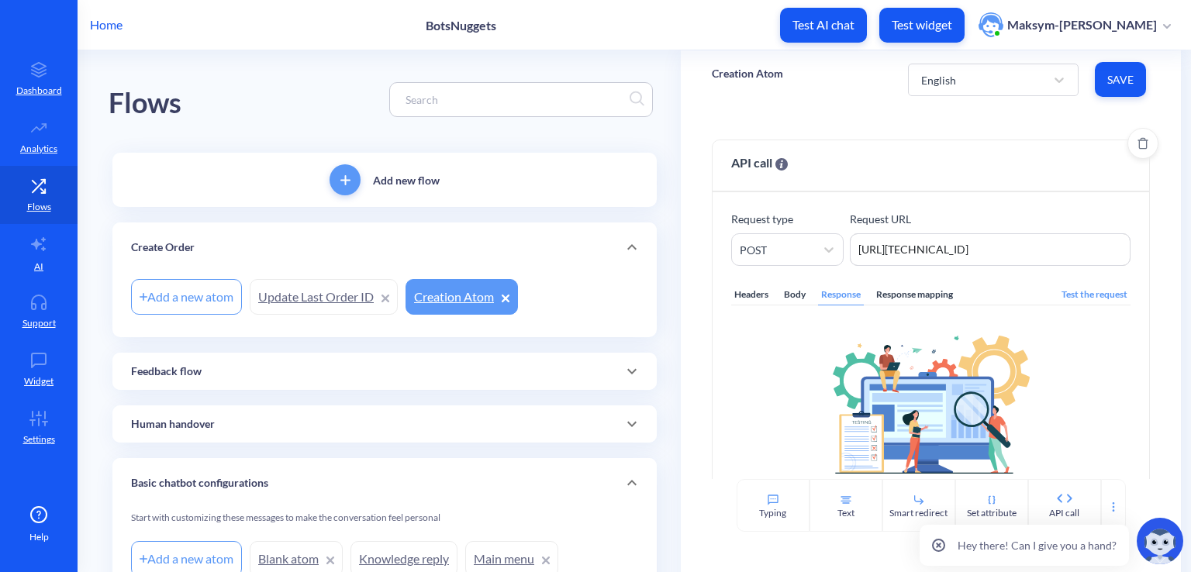
click at [806, 295] on div "Body" at bounding box center [795, 294] width 28 height 21
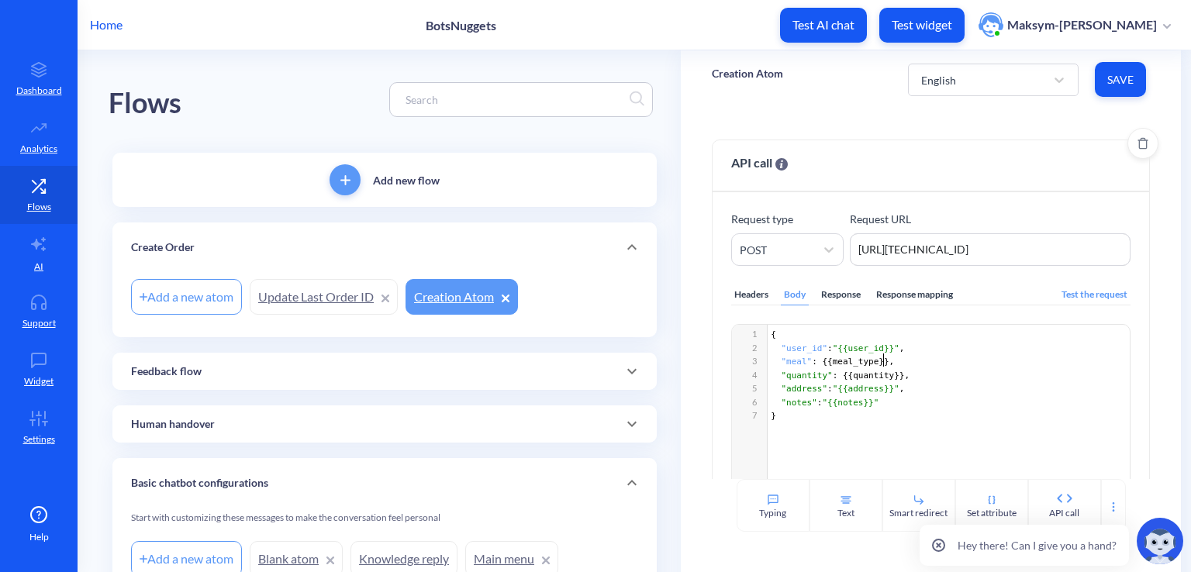
click at [881, 363] on pre ""meal" : {{ meal_type }}," at bounding box center [950, 362] width 366 height 14
click at [1072, 288] on div "Test the request" at bounding box center [1094, 294] width 72 height 21
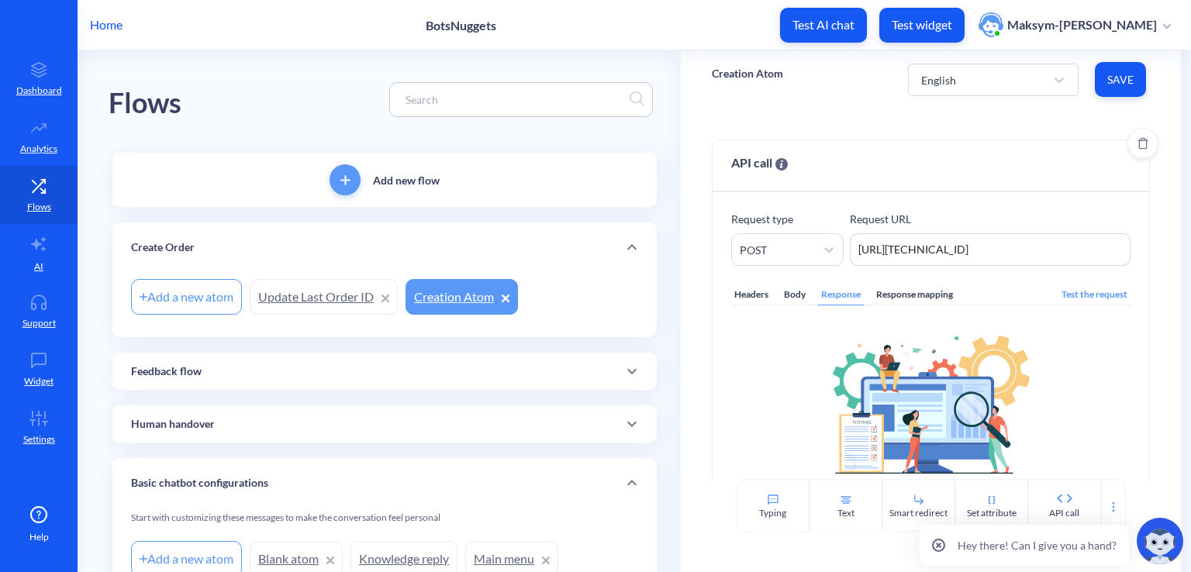
scroll to position [93, 0]
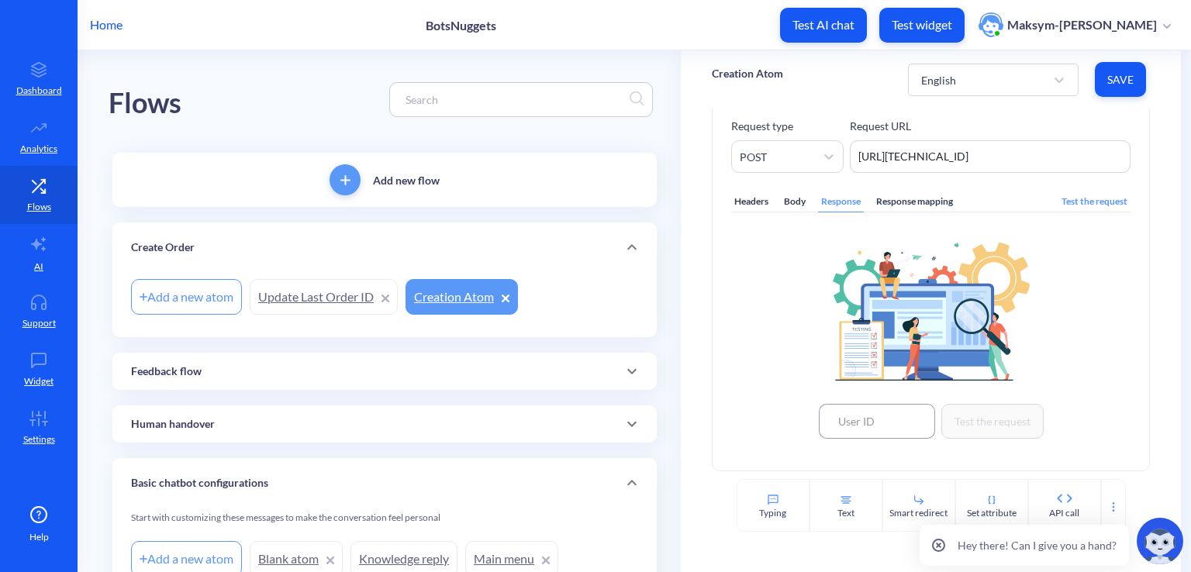
click at [860, 415] on input at bounding box center [877, 421] width 116 height 35
type input "123"
click at [960, 422] on button "Test the request" at bounding box center [992, 421] width 102 height 35
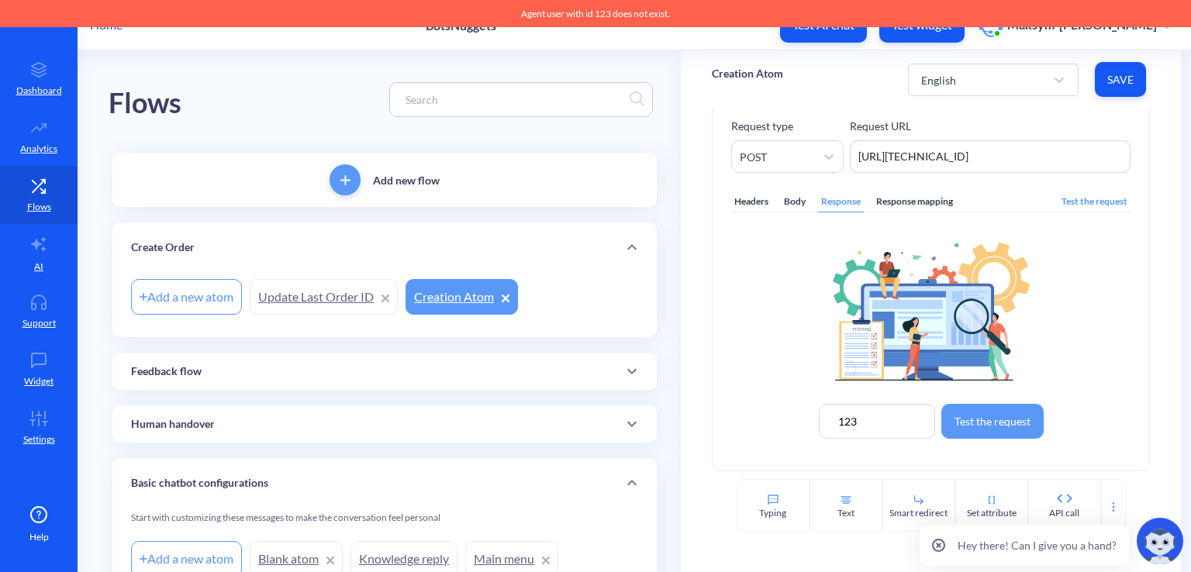
click at [799, 329] on div "123 Test the request" at bounding box center [930, 333] width 399 height 205
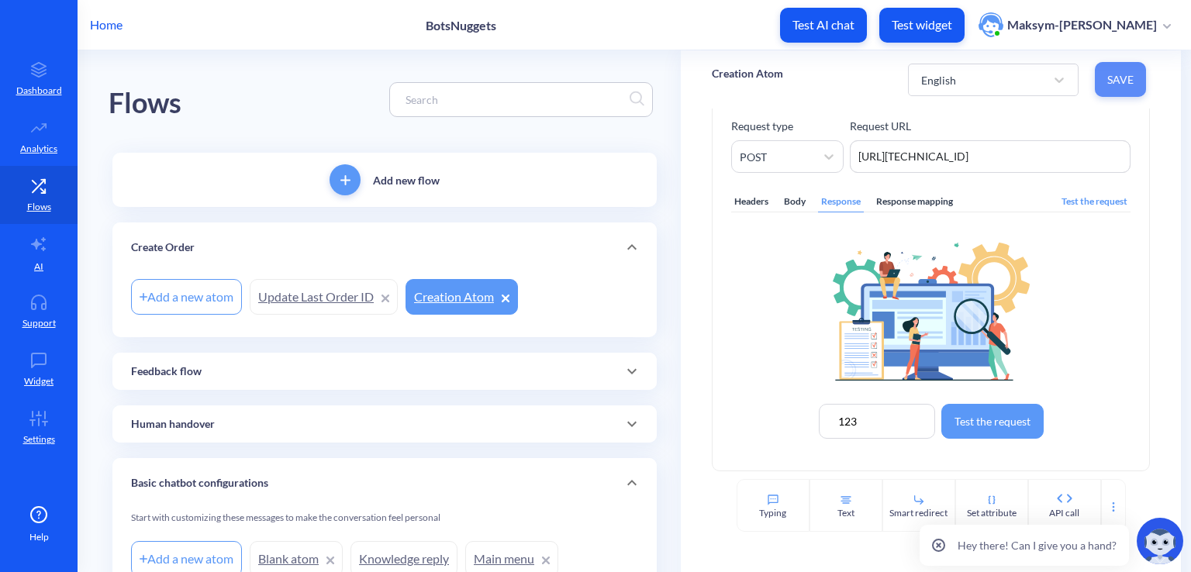
click at [1115, 74] on span "Save" at bounding box center [1120, 80] width 26 height 16
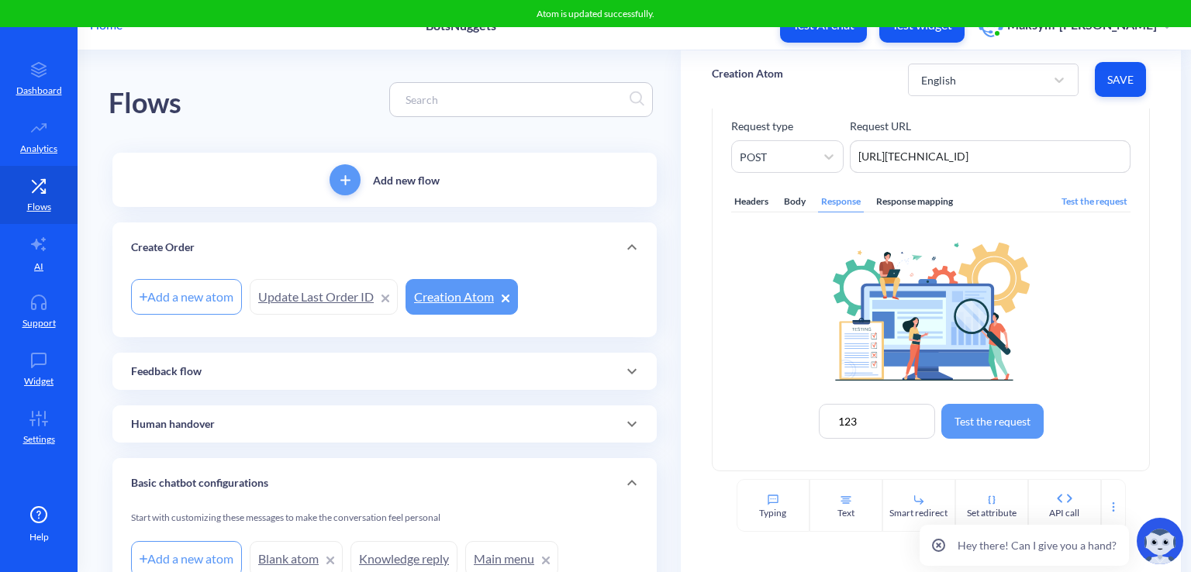
click at [788, 204] on div "Body" at bounding box center [795, 201] width 28 height 21
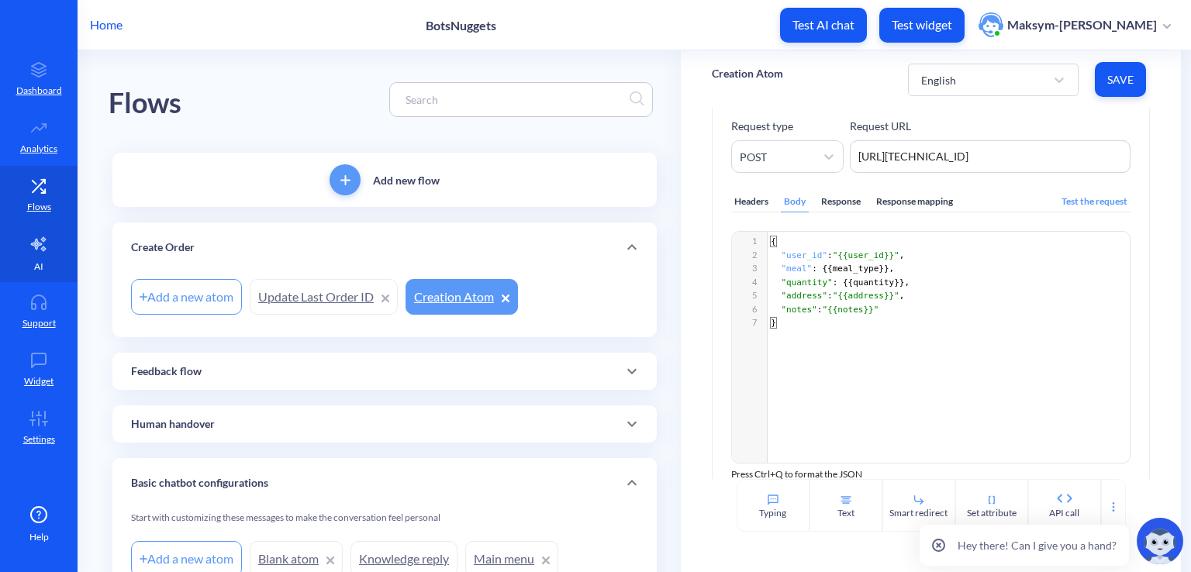
click at [26, 274] on link "AI" at bounding box center [39, 253] width 78 height 58
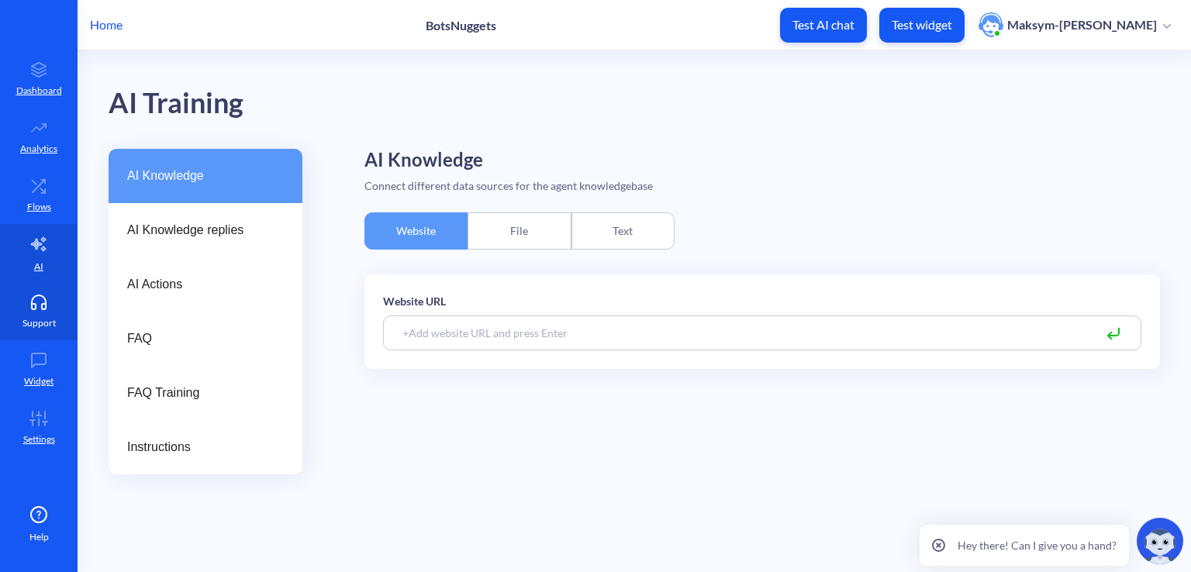
click at [33, 314] on link "Support" at bounding box center [39, 311] width 78 height 58
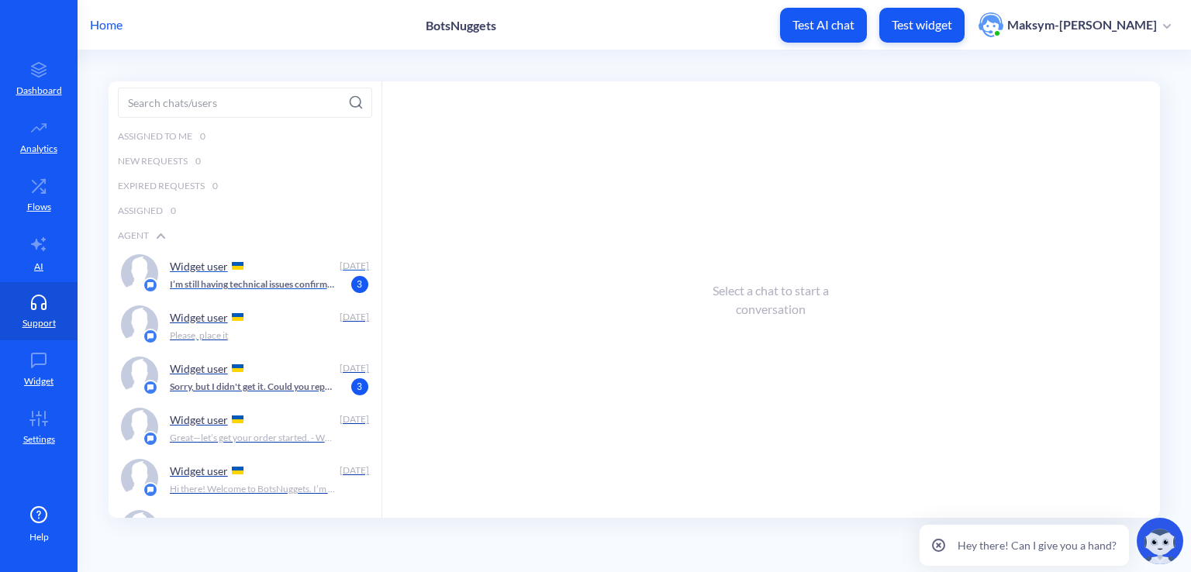
click at [222, 288] on p "I’m still having technical issues confirming orders—no confirmation came throug…" at bounding box center [253, 285] width 167 height 14
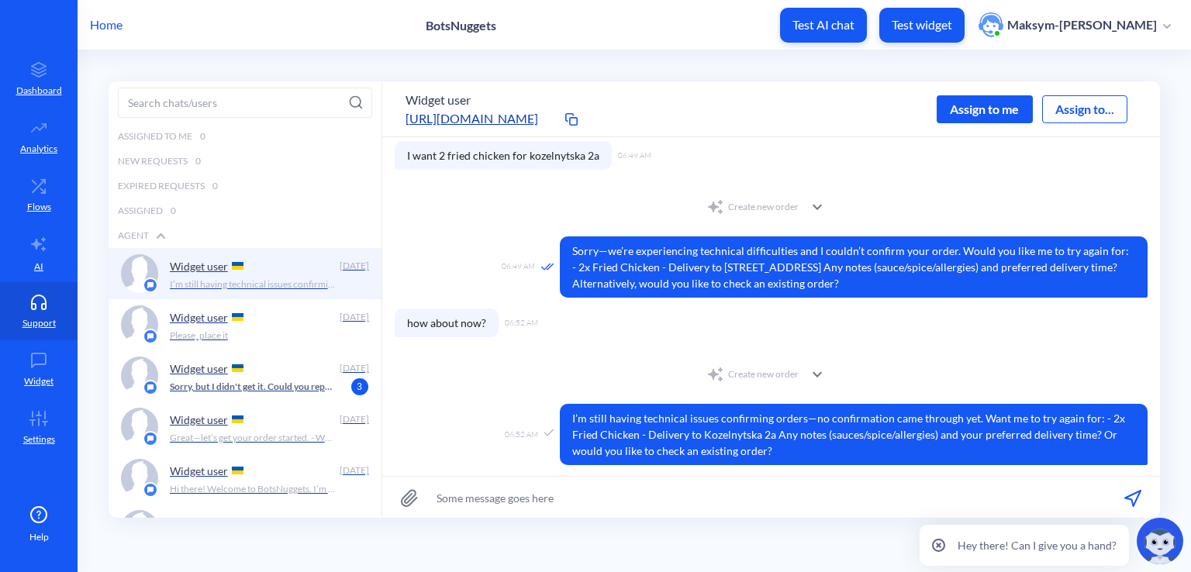
click at [778, 381] on div "Create new order" at bounding box center [752, 374] width 92 height 19
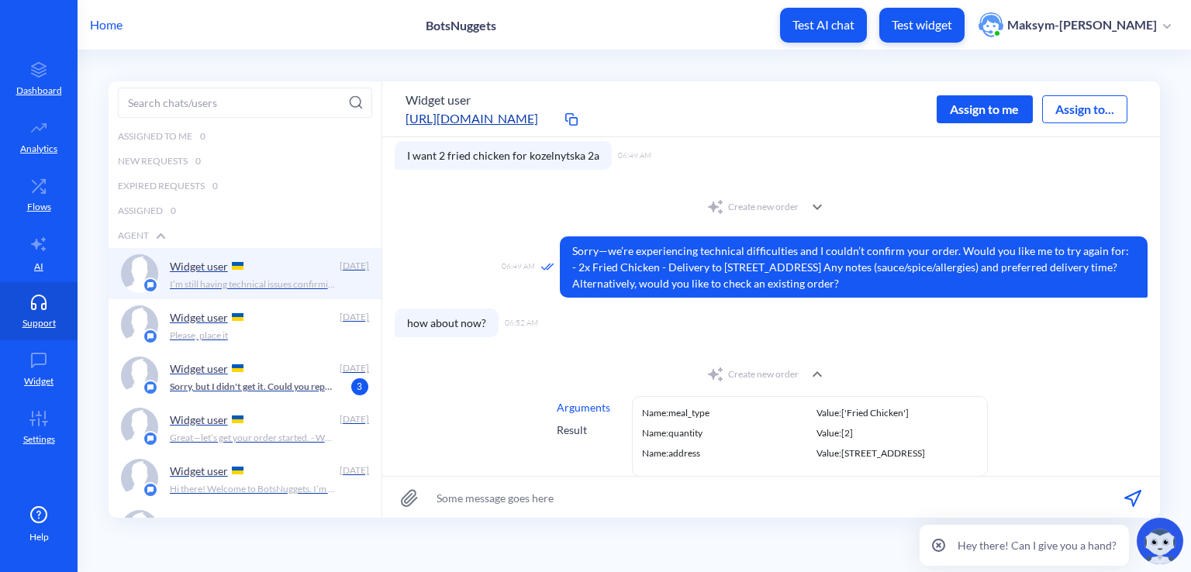
scroll to position [351, 0]
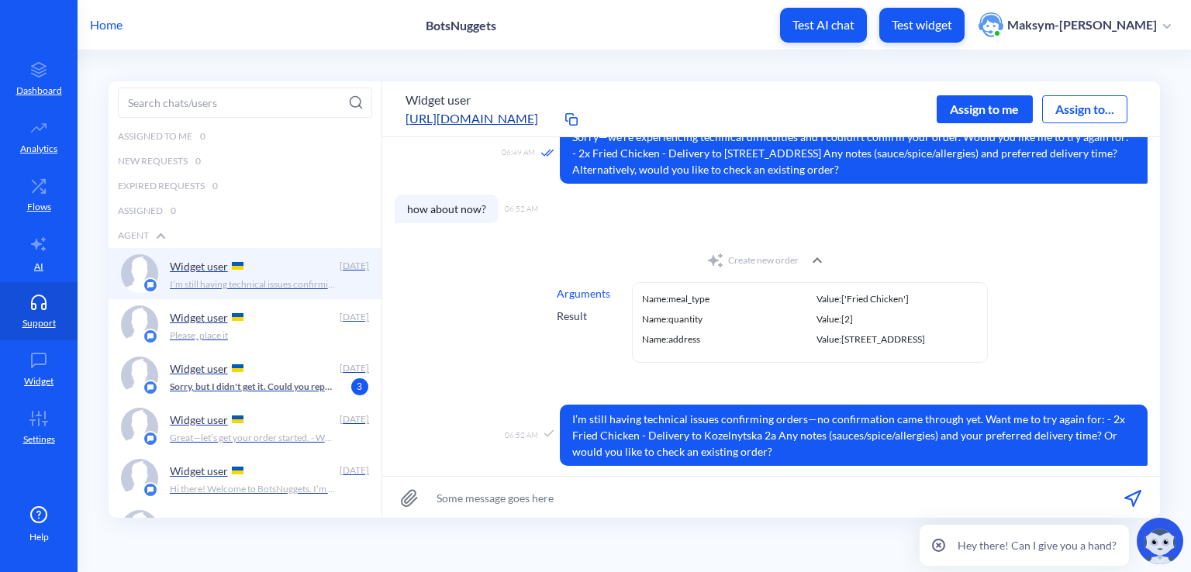
click at [564, 317] on div "Result" at bounding box center [583, 316] width 53 height 16
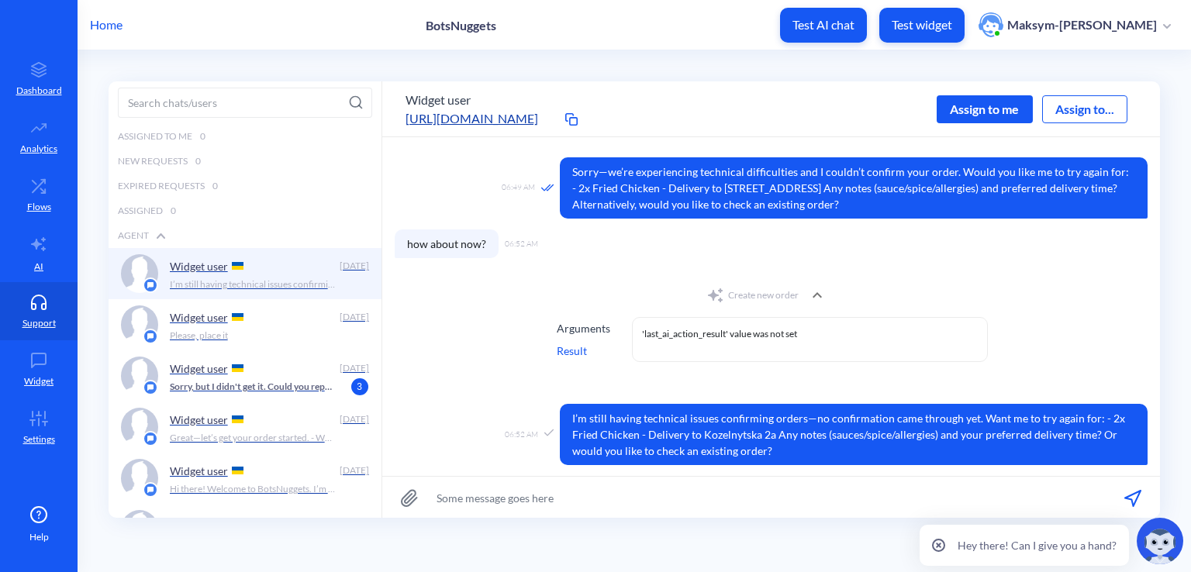
click at [569, 329] on div "Arguments" at bounding box center [583, 328] width 53 height 16
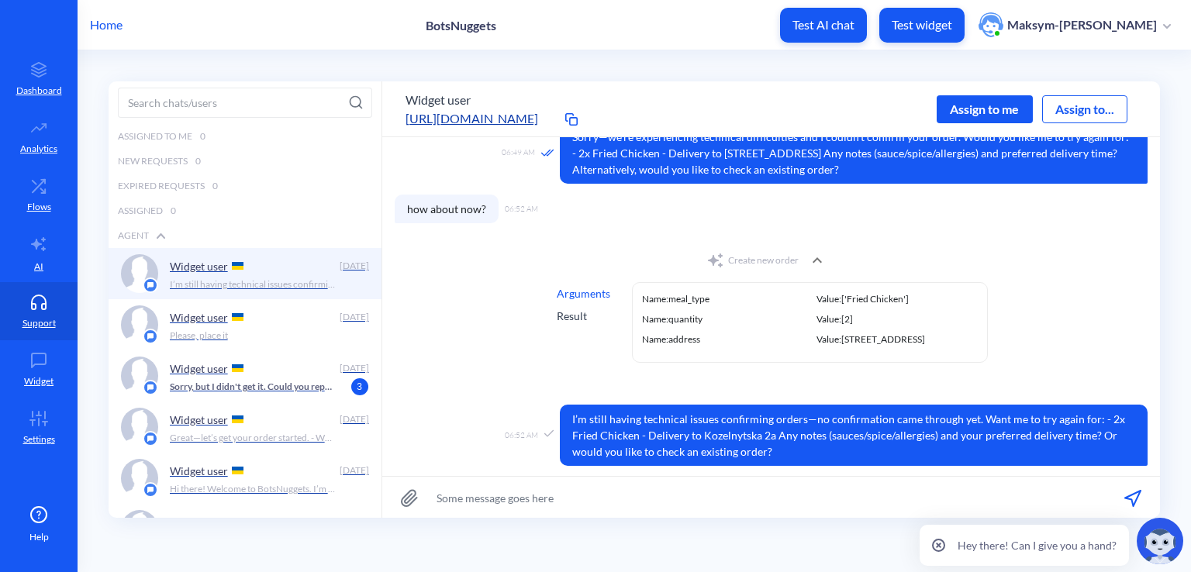
click at [570, 316] on div "Result" at bounding box center [583, 316] width 53 height 16
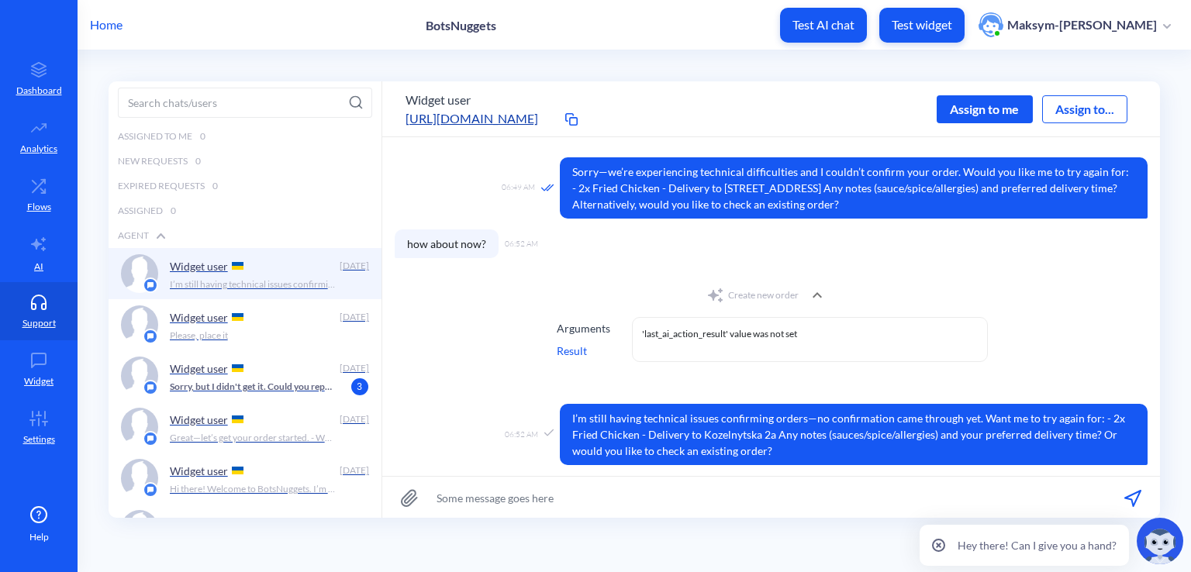
scroll to position [316, 0]
click at [566, 332] on div "Arguments" at bounding box center [583, 328] width 53 height 16
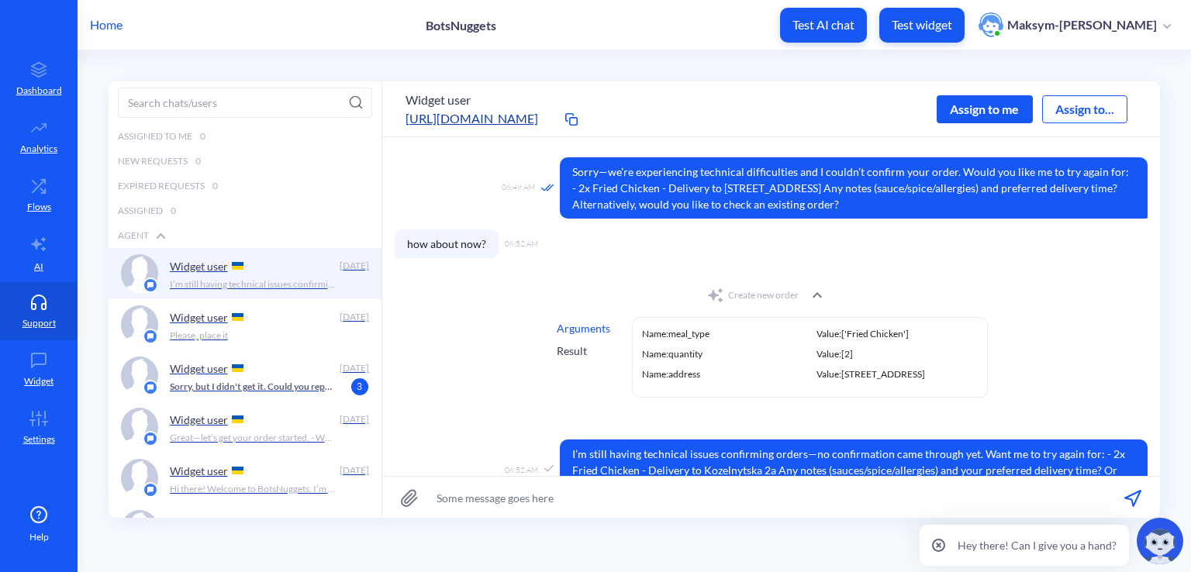
scroll to position [351, 0]
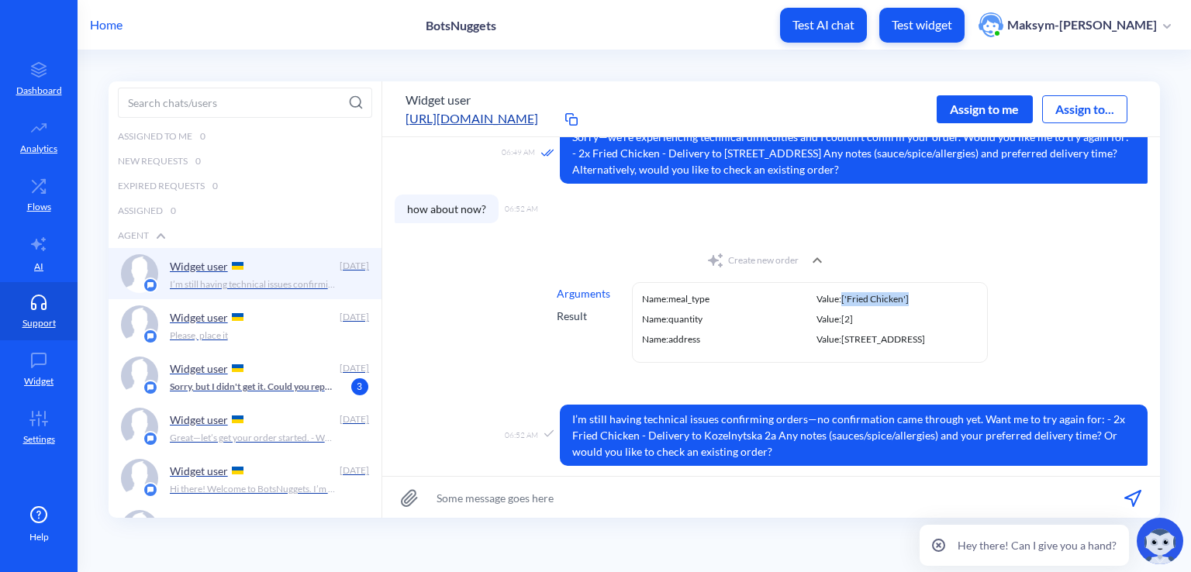
drag, startPoint x: 905, startPoint y: 298, endPoint x: 839, endPoint y: 298, distance: 65.9
click at [839, 298] on span "Value: ['Fried Chicken']" at bounding box center [897, 299] width 162 height 14
copy span "['Fried Chicken']"
click at [37, 228] on link "AI" at bounding box center [39, 253] width 78 height 58
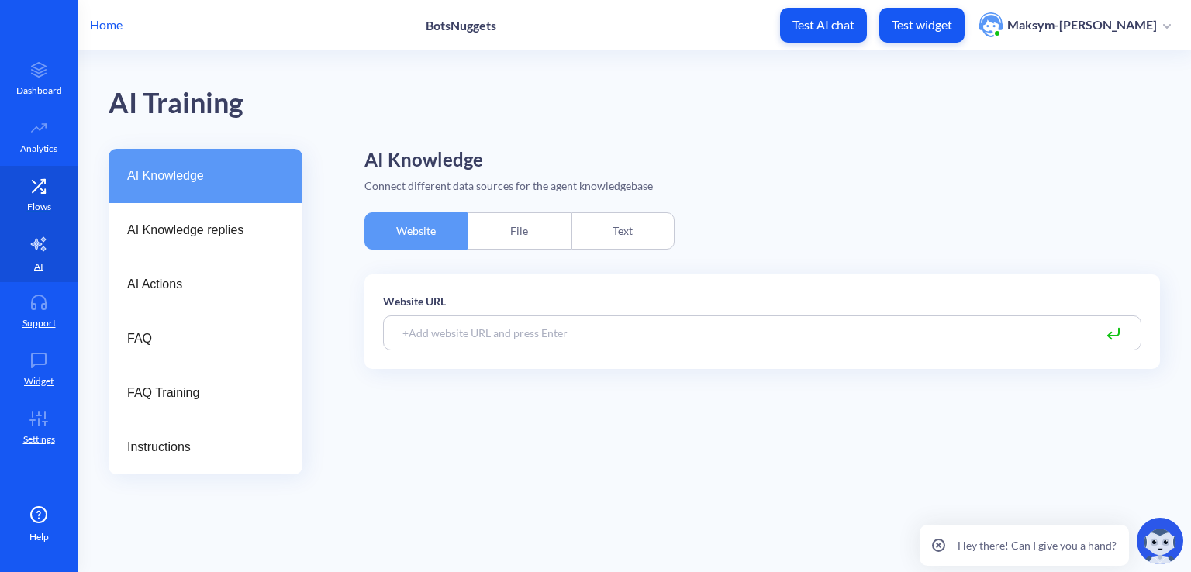
click at [35, 205] on p "Flows" at bounding box center [39, 207] width 24 height 14
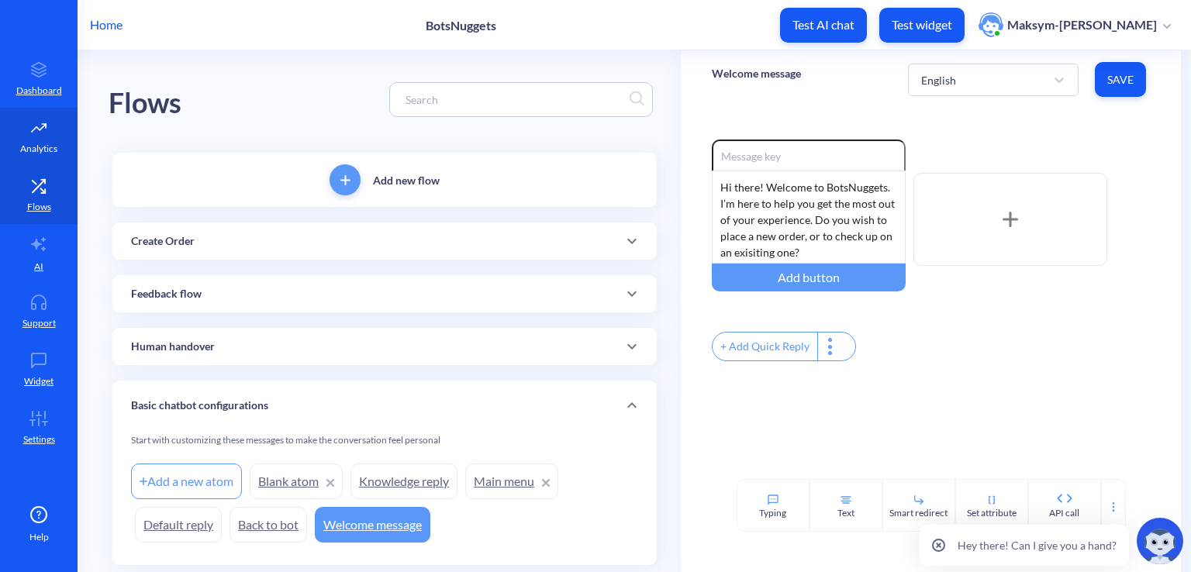
click at [33, 155] on p "Analytics" at bounding box center [38, 149] width 37 height 14
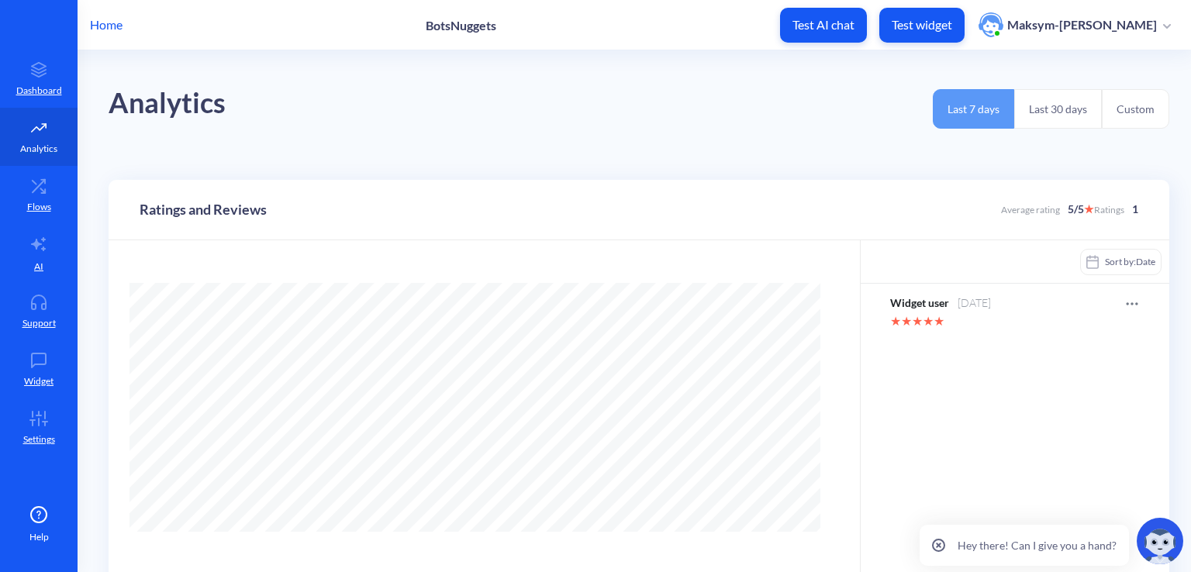
scroll to position [571, 1191]
click at [38, 182] on icon at bounding box center [38, 186] width 31 height 16
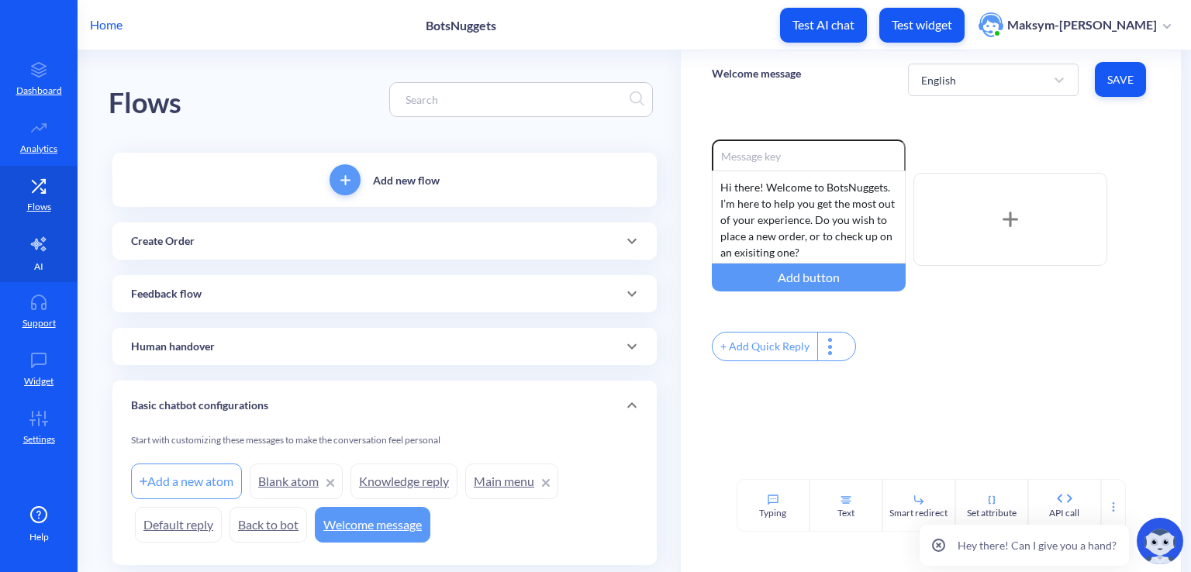
click at [45, 240] on icon at bounding box center [38, 244] width 15 height 14
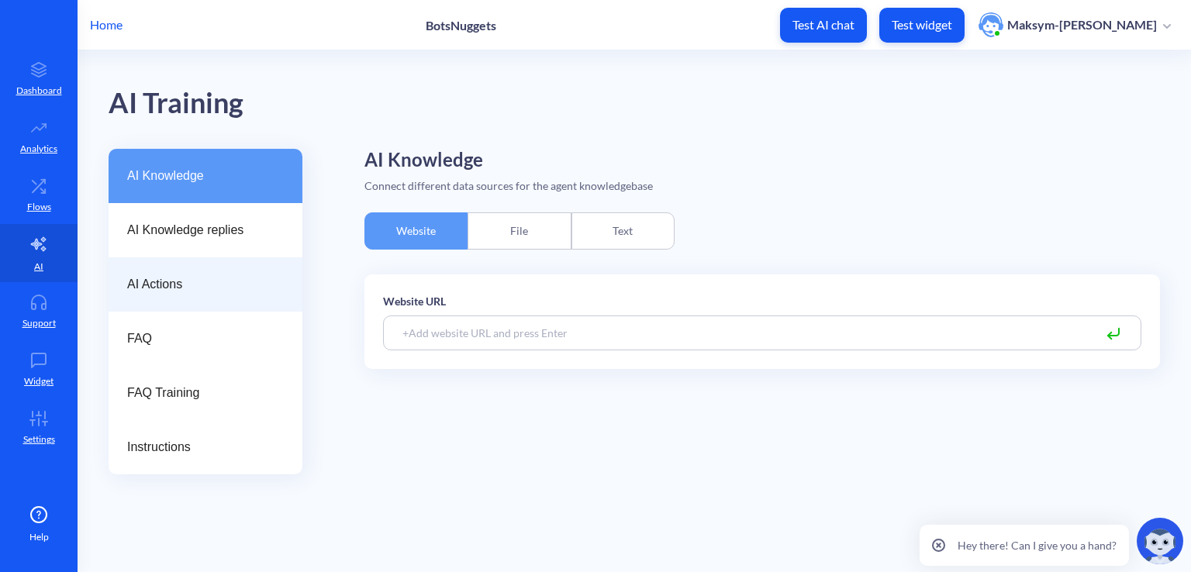
click at [167, 288] on span "AI Actions" at bounding box center [199, 284] width 144 height 19
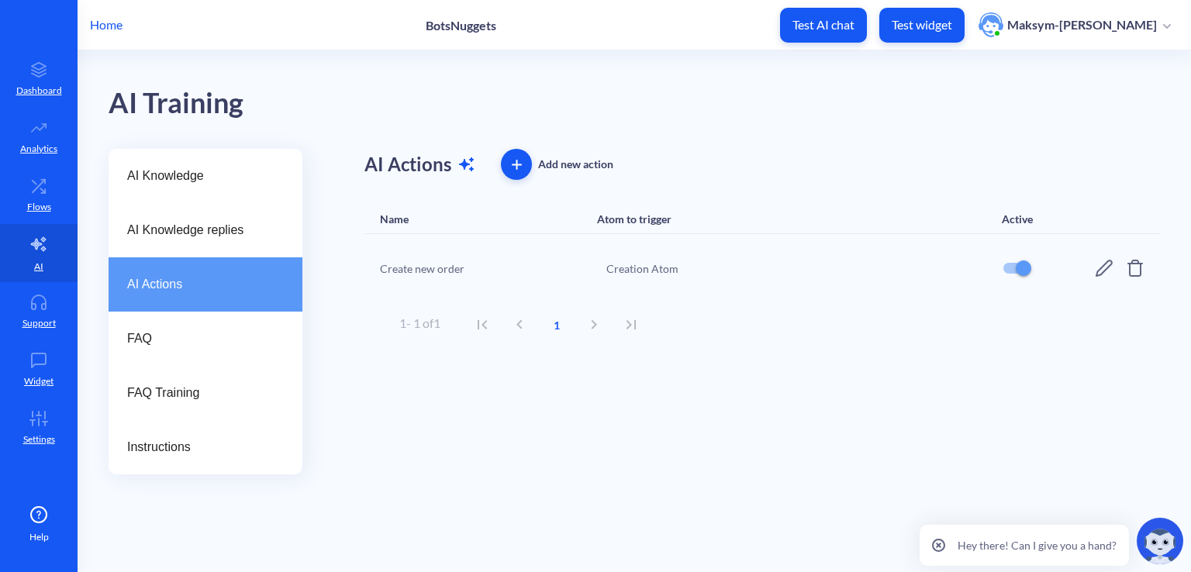
click at [1097, 270] on icon at bounding box center [1104, 268] width 19 height 19
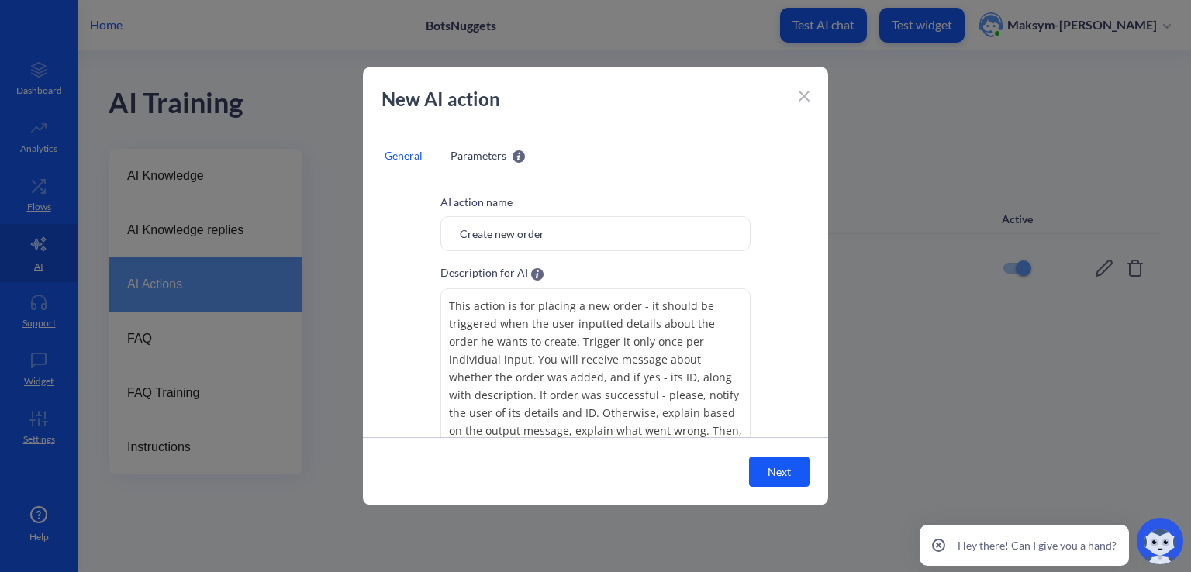
click at [468, 142] on div "New AI action General Parameters AI action name Create new order Description fo…" at bounding box center [595, 286] width 465 height 439
click at [468, 147] on div "Parameters" at bounding box center [487, 155] width 81 height 23
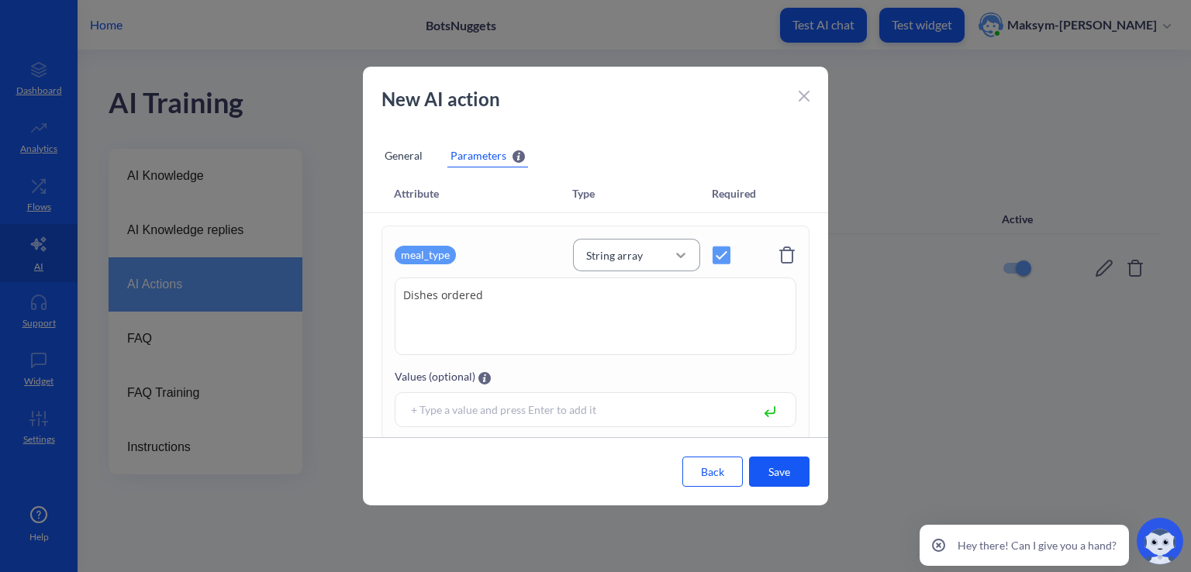
click at [685, 250] on icon at bounding box center [681, 255] width 16 height 16
click at [635, 288] on div "String" at bounding box center [636, 295] width 127 height 29
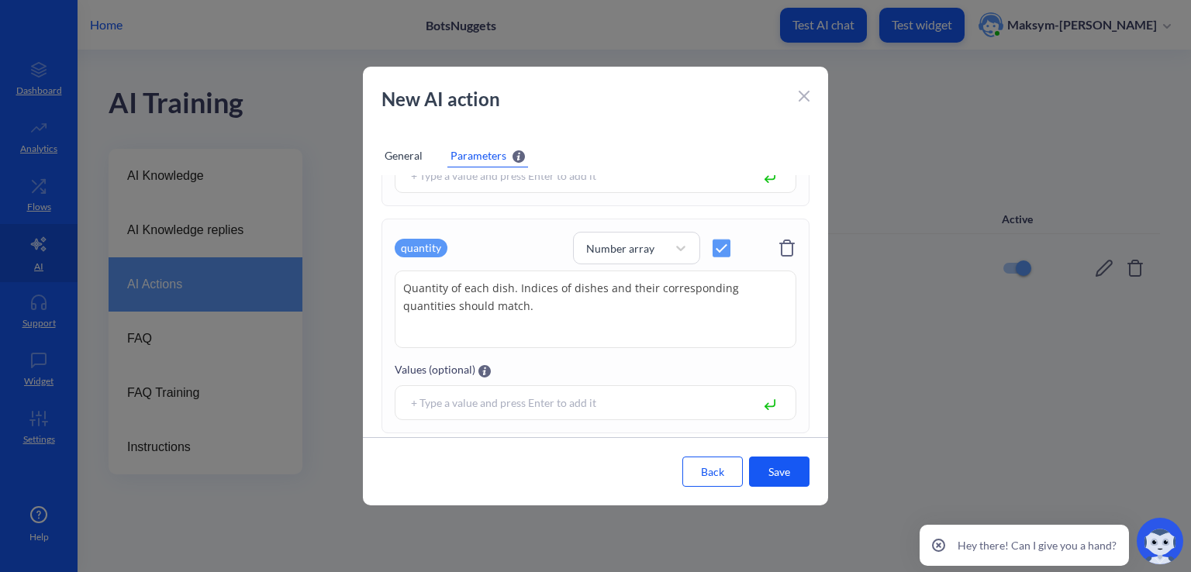
scroll to position [241, 0]
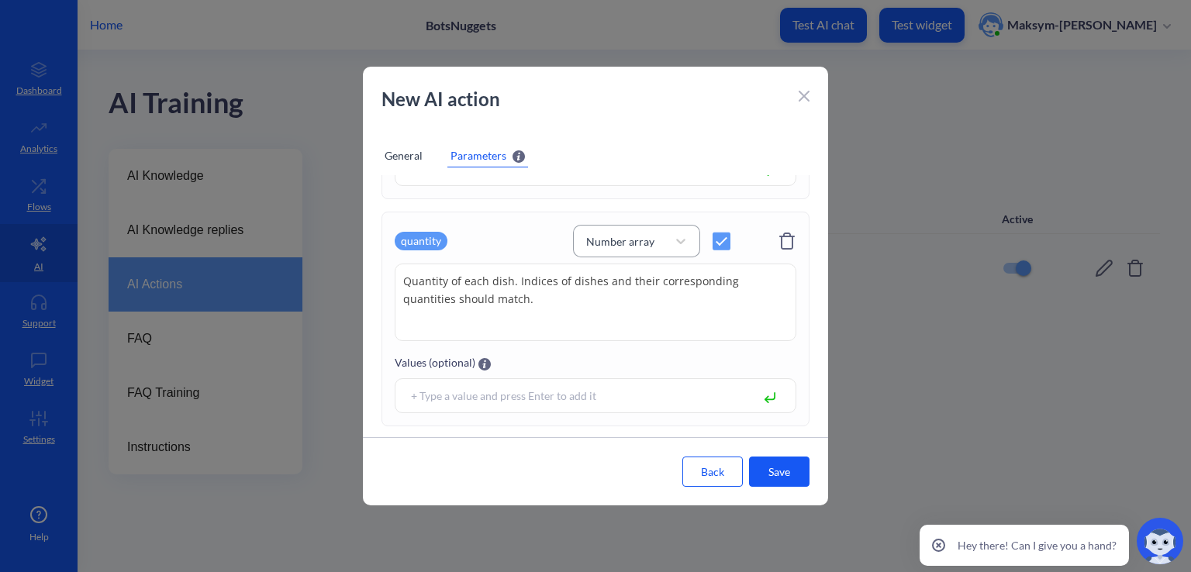
click at [620, 236] on div "Number array" at bounding box center [620, 241] width 68 height 16
click at [634, 303] on div "Number" at bounding box center [636, 309] width 127 height 29
drag, startPoint x: 550, startPoint y: 305, endPoint x: 463, endPoint y: 286, distance: 89.5
click at [463, 286] on textarea "Quantity of each dish. Indices of dishes and their corresponding quantities sho…" at bounding box center [596, 303] width 402 height 78
type textarea "Quantity of dish."
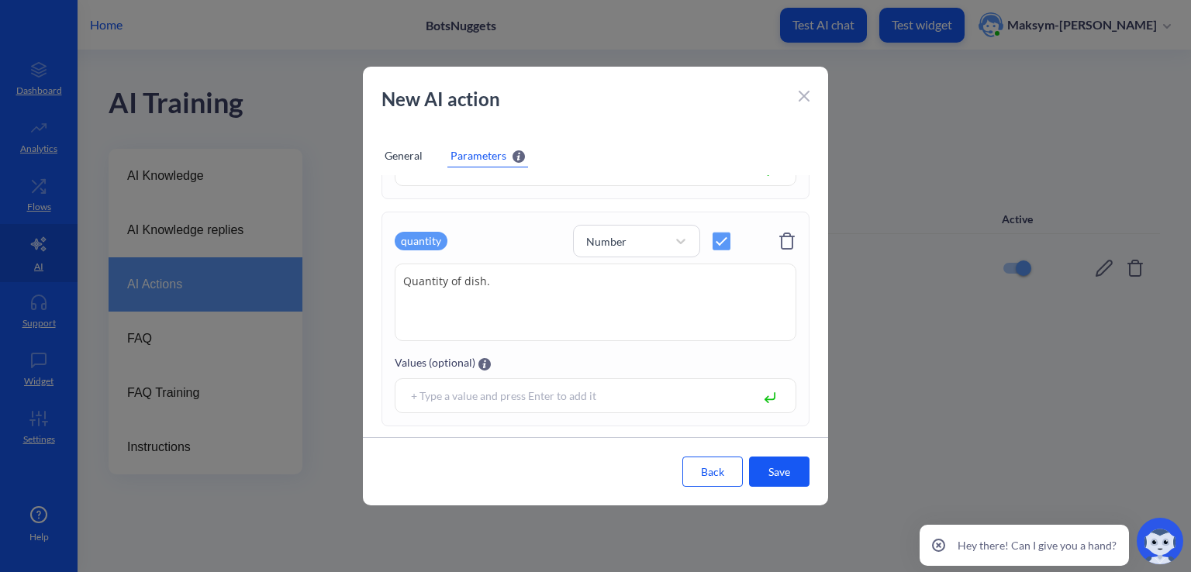
click at [790, 478] on button "Save" at bounding box center [779, 472] width 60 height 30
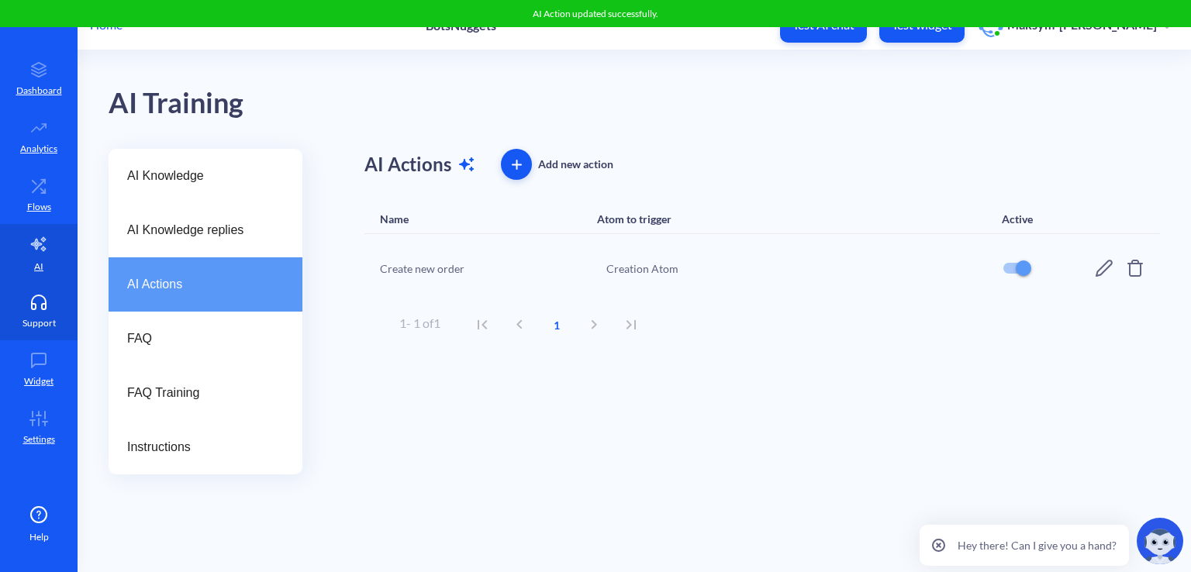
click at [19, 308] on link "Support" at bounding box center [39, 311] width 78 height 58
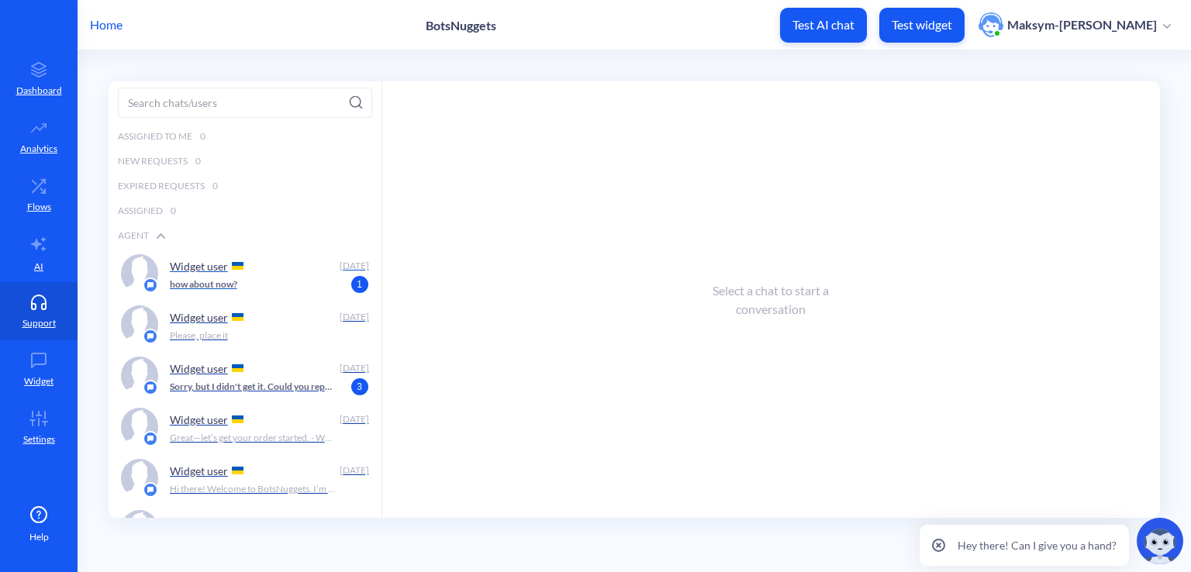
click at [194, 274] on div "Widget user" at bounding box center [252, 265] width 164 height 23
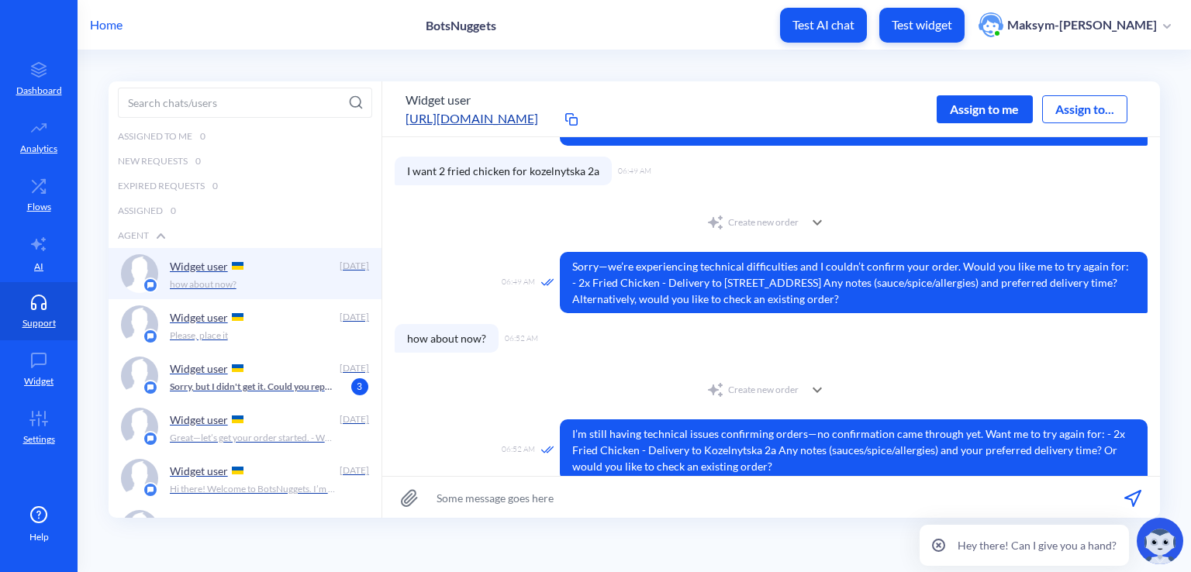
scroll to position [288, 0]
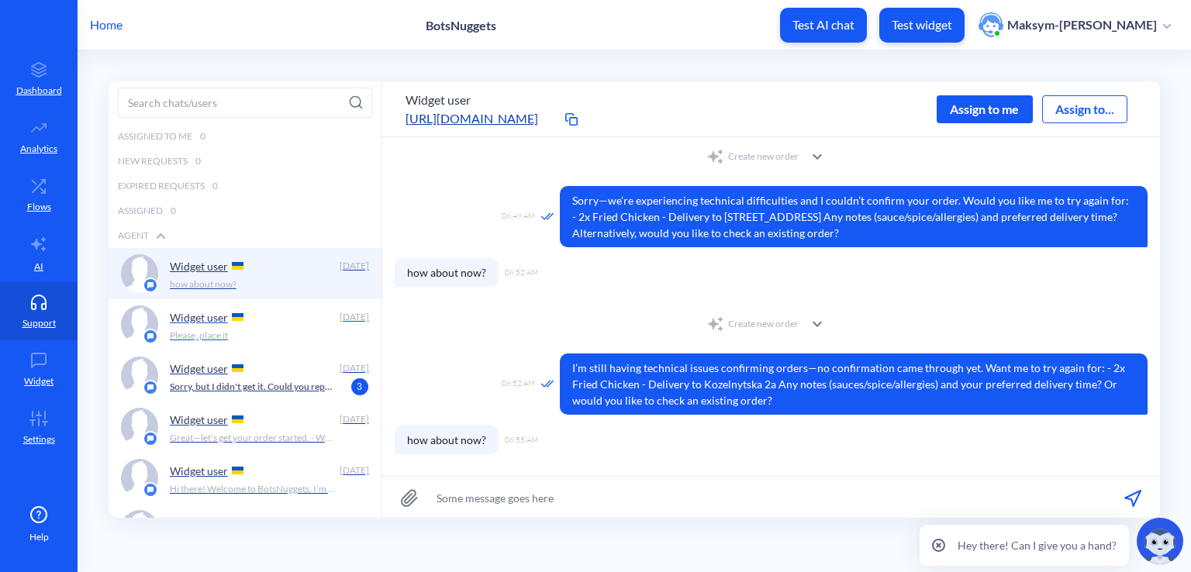
click at [327, 333] on div "Please, place it" at bounding box center [265, 336] width 190 height 14
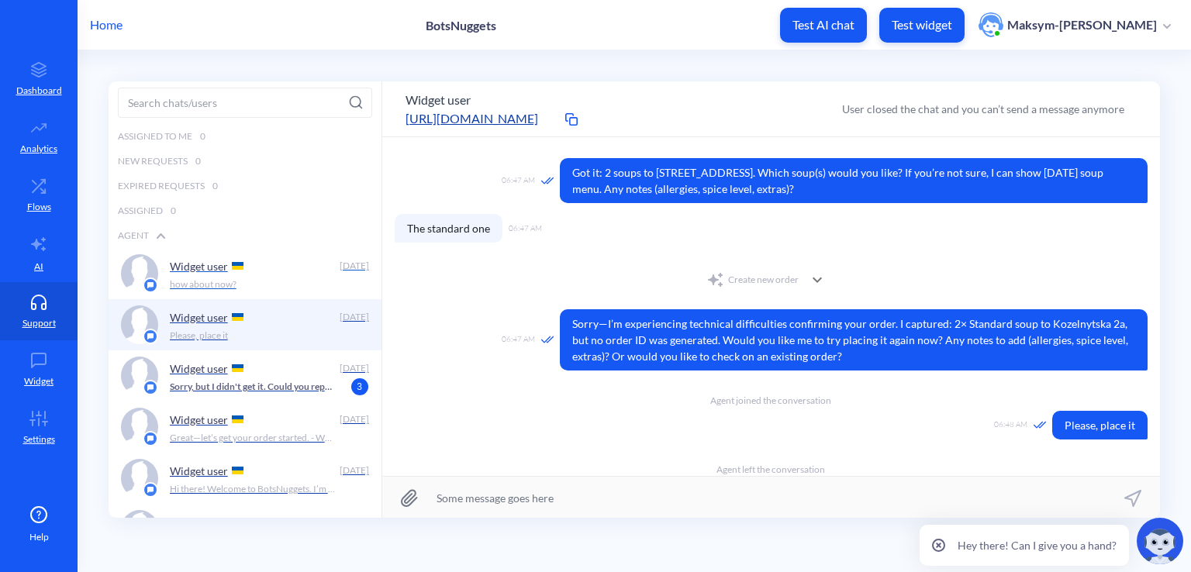
click at [257, 269] on div "Widget user" at bounding box center [252, 265] width 164 height 23
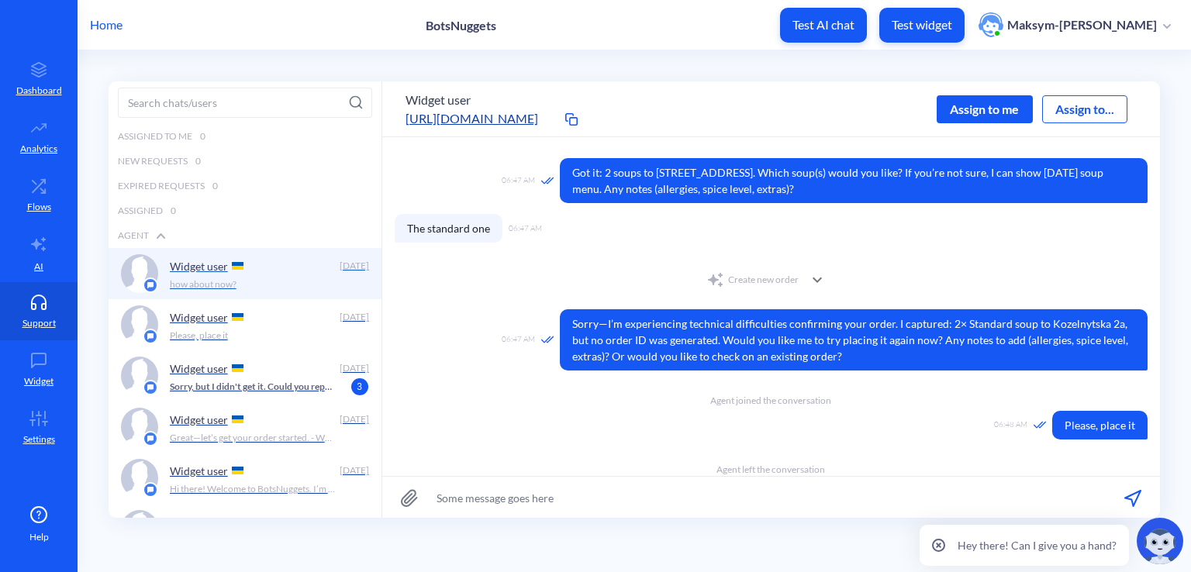
scroll to position [332, 0]
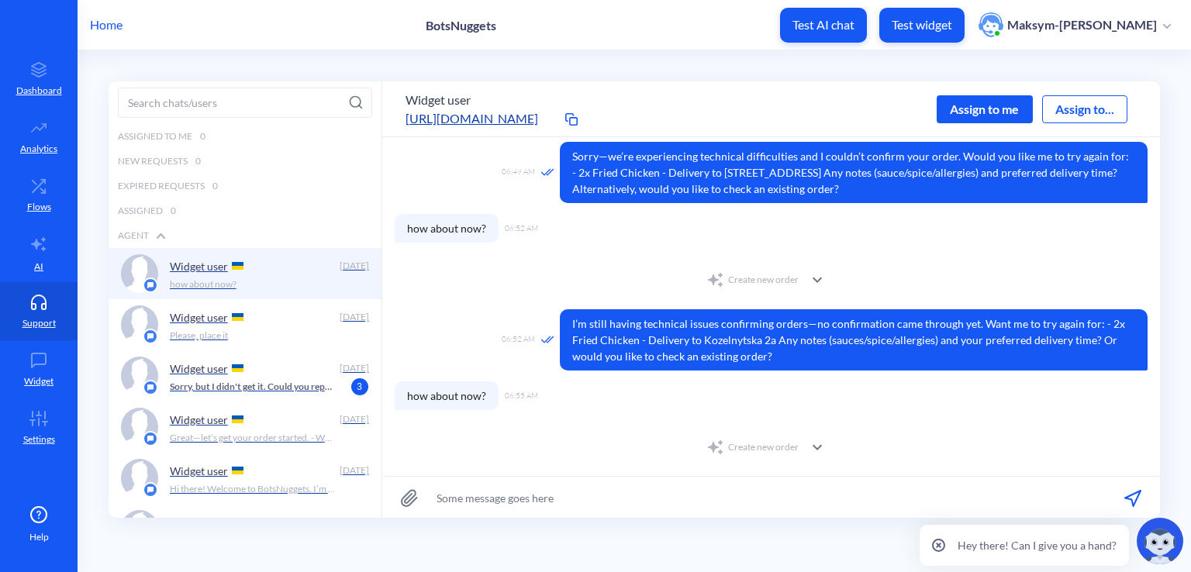
click at [757, 448] on div "Create new order" at bounding box center [752, 447] width 92 height 19
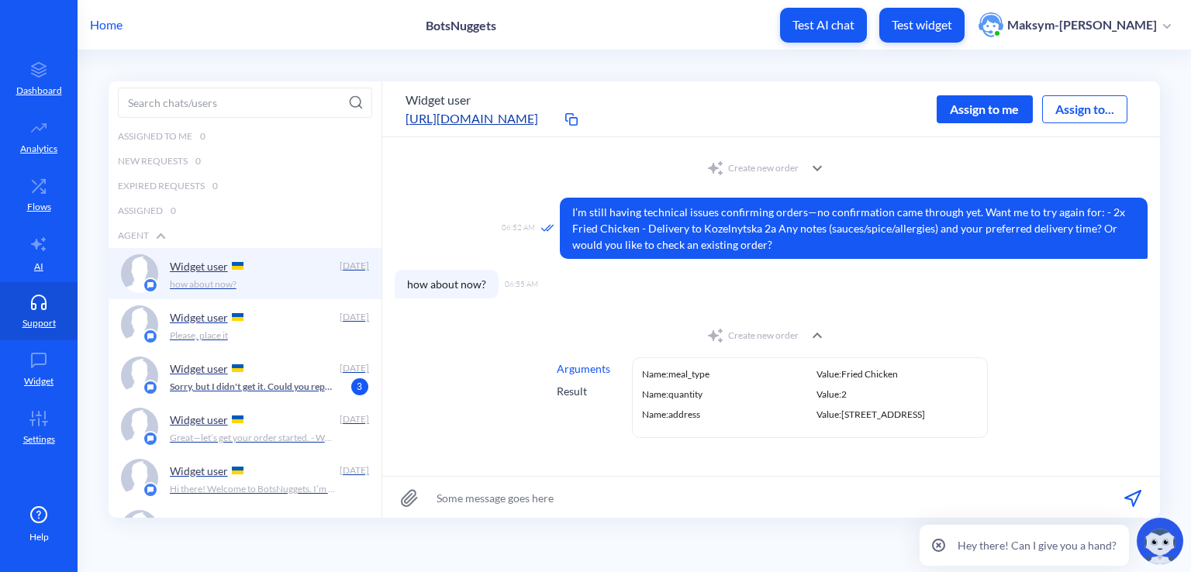
scroll to position [446, 0]
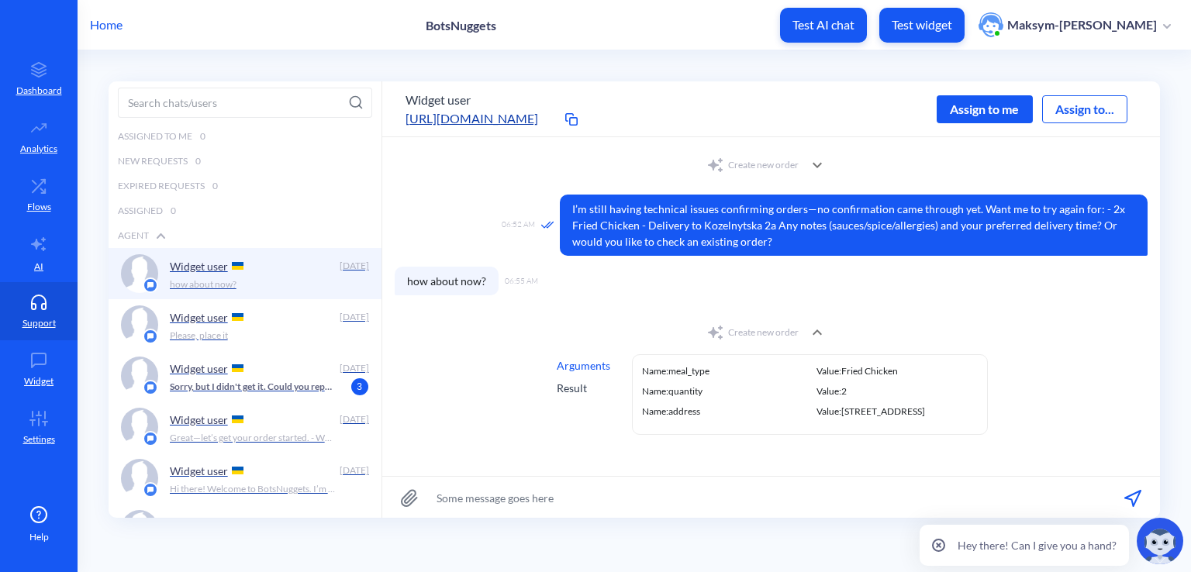
click at [574, 381] on div "Result" at bounding box center [583, 388] width 53 height 16
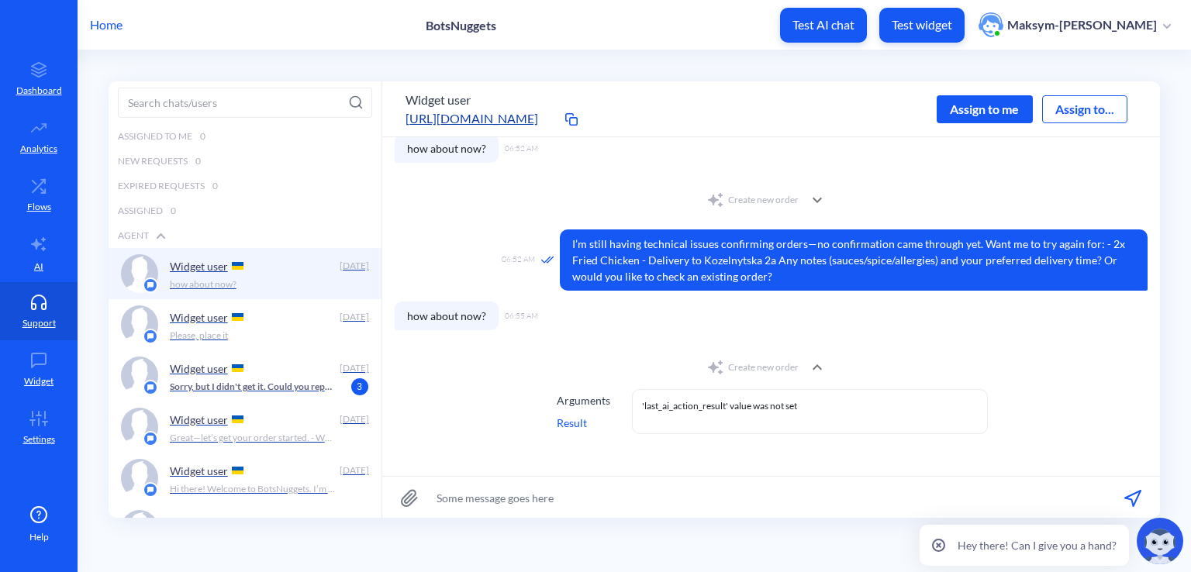
click at [581, 402] on div "Arguments" at bounding box center [583, 400] width 53 height 16
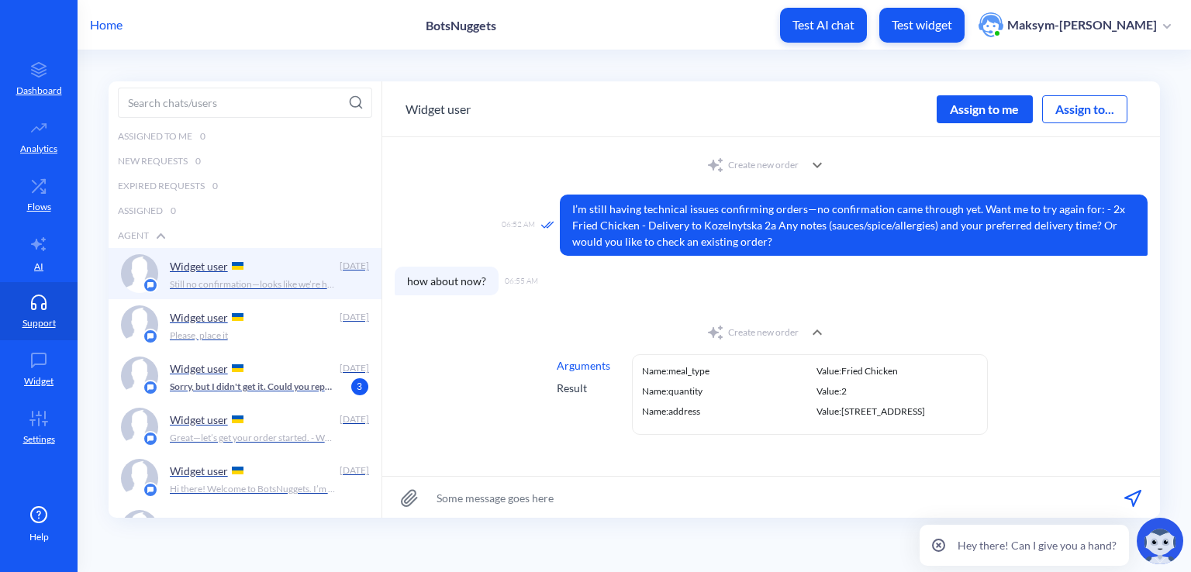
scroll to position [519, 0]
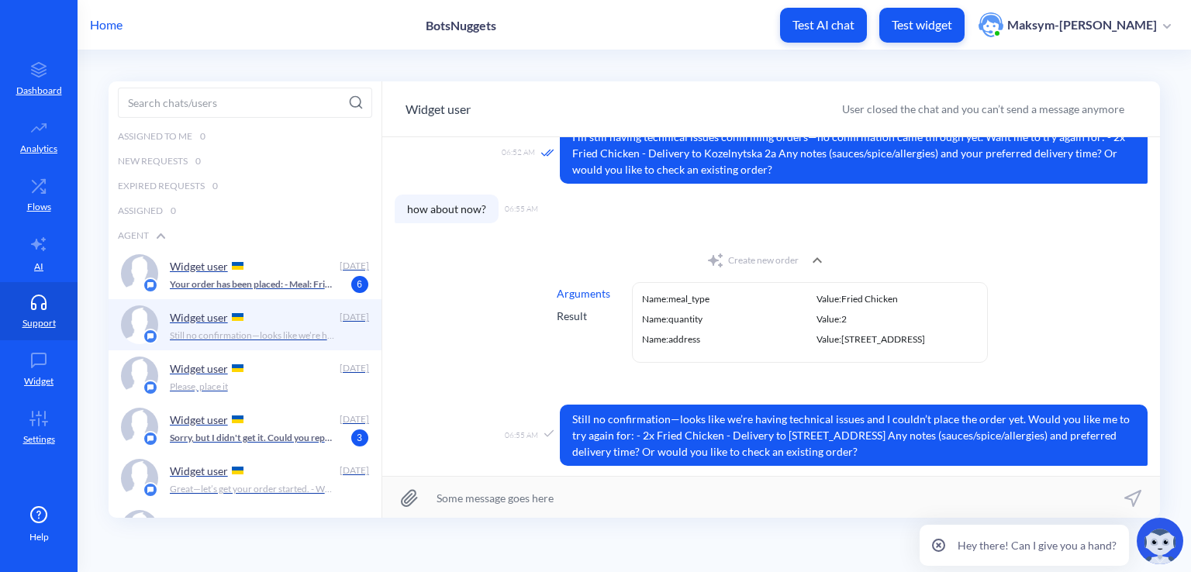
click at [565, 312] on div "Result" at bounding box center [583, 316] width 53 height 16
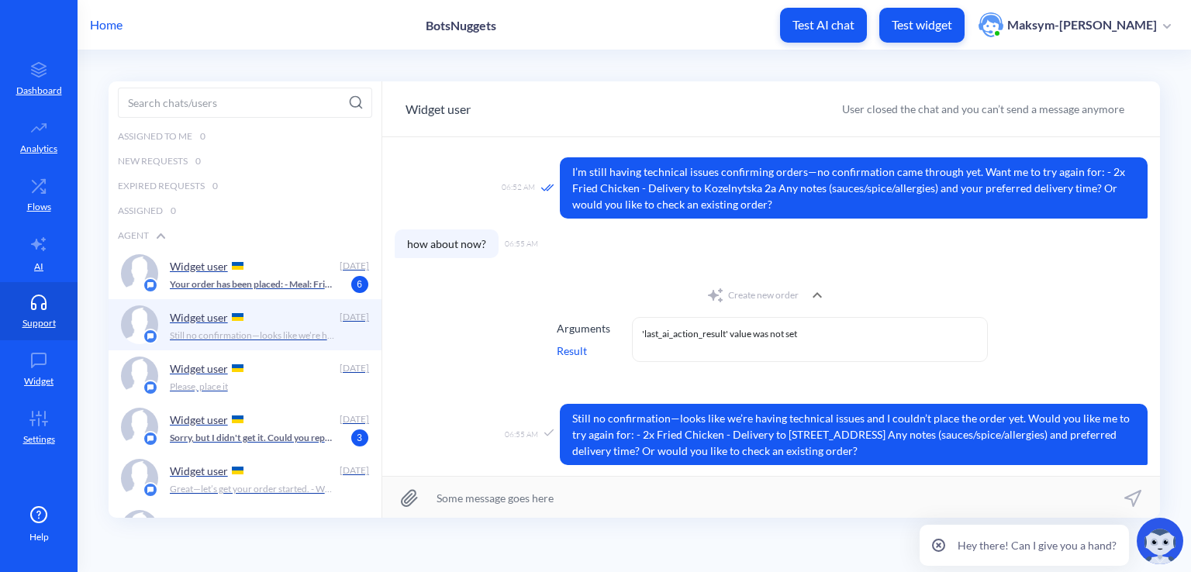
click at [571, 320] on div "Arguments" at bounding box center [583, 328] width 53 height 16
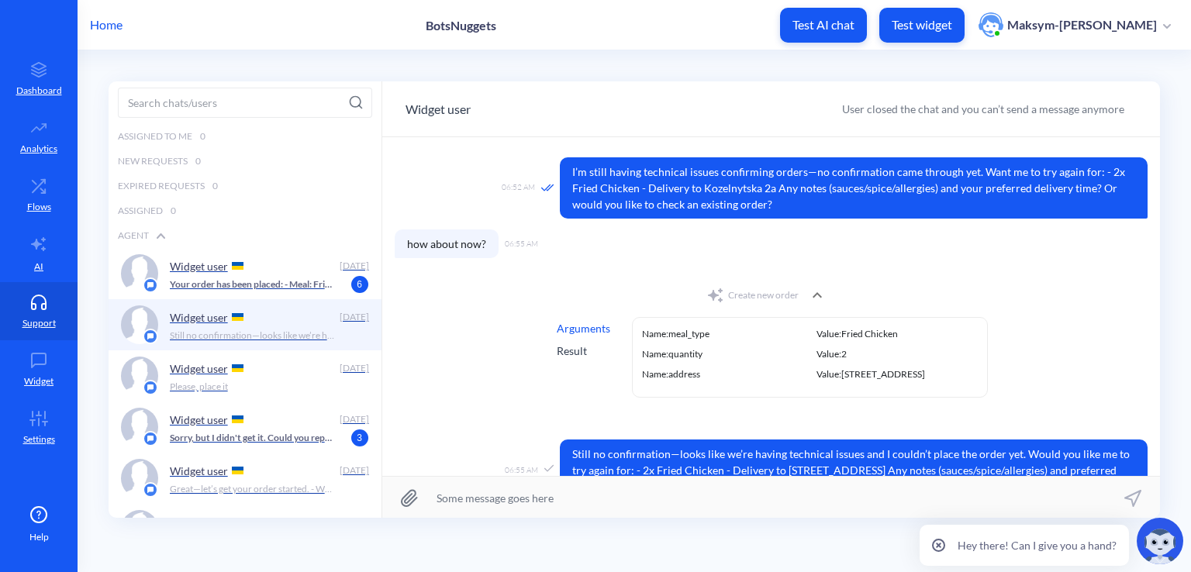
scroll to position [519, 0]
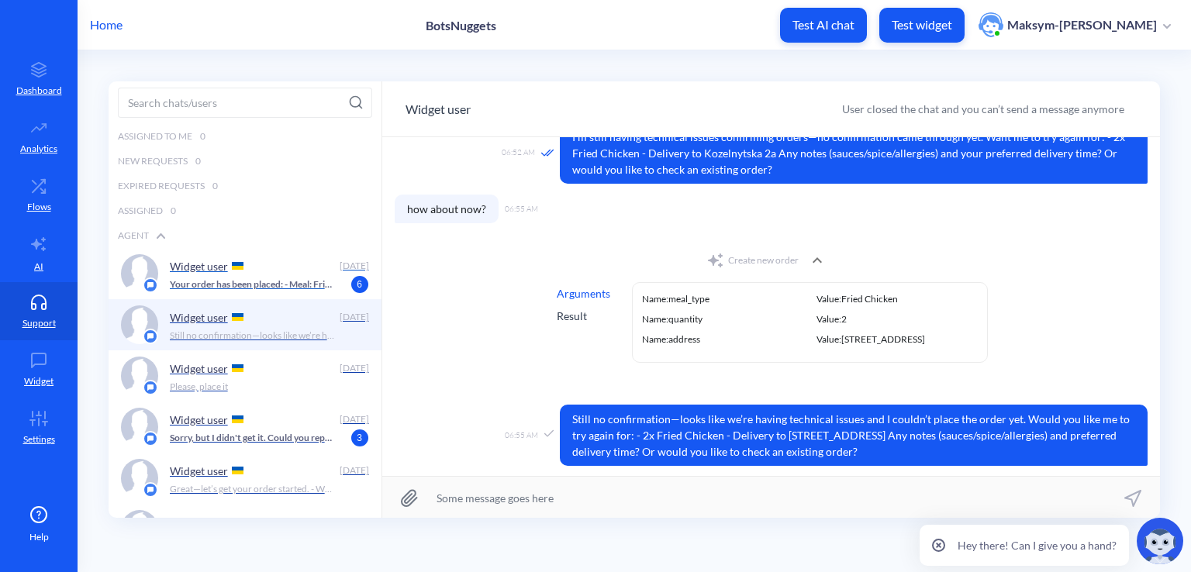
click at [248, 274] on div "Widget user" at bounding box center [252, 265] width 164 height 23
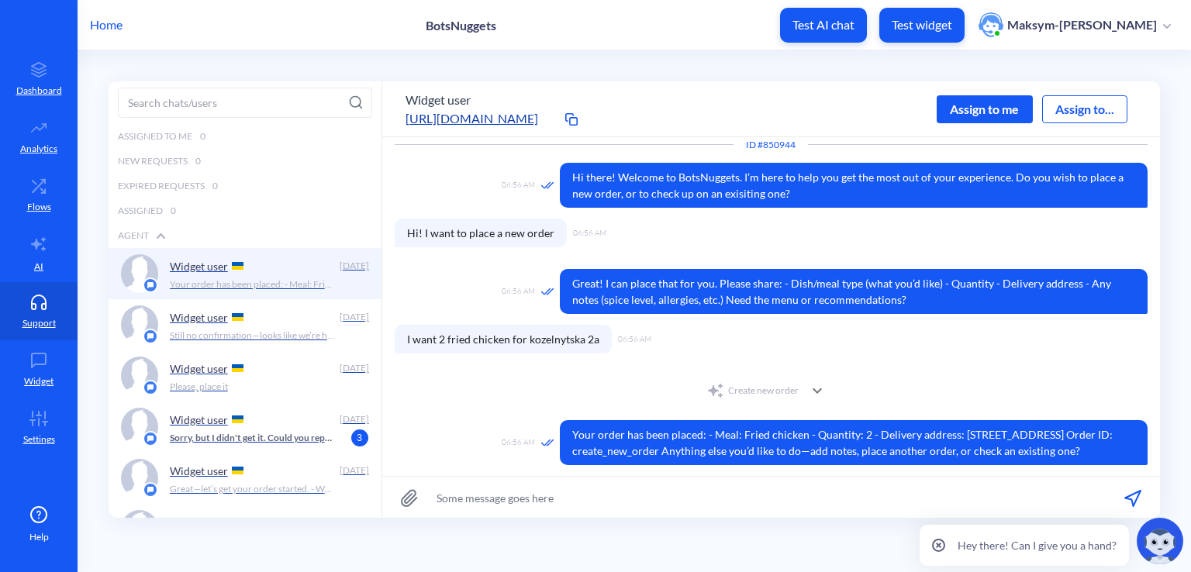
scroll to position [37, 0]
click at [739, 382] on div "Create new order" at bounding box center [752, 390] width 92 height 19
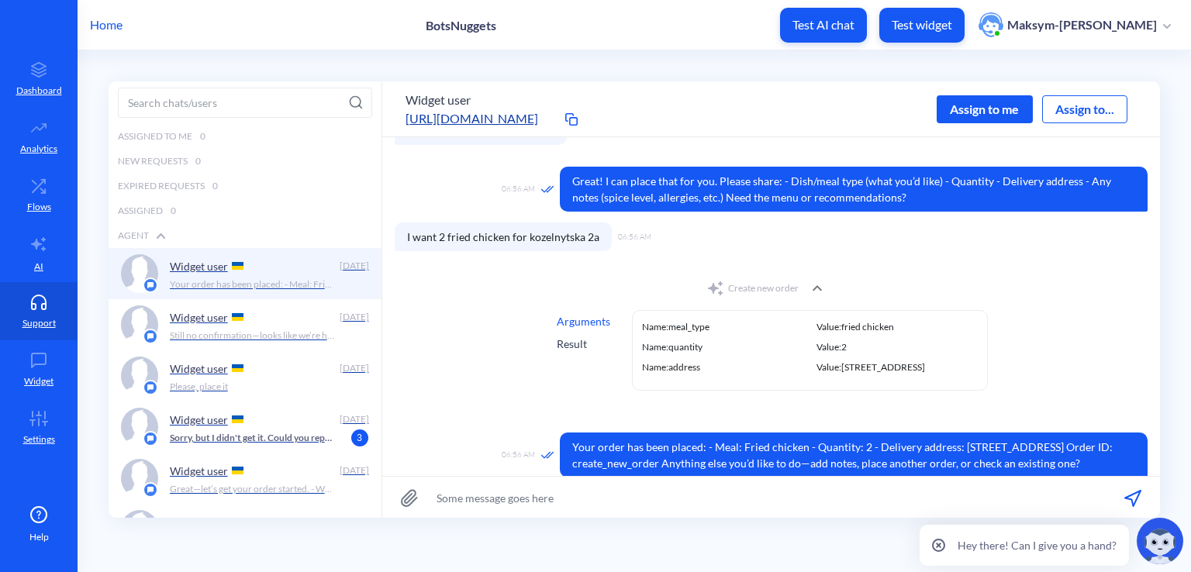
click at [582, 346] on div "Result" at bounding box center [583, 344] width 53 height 16
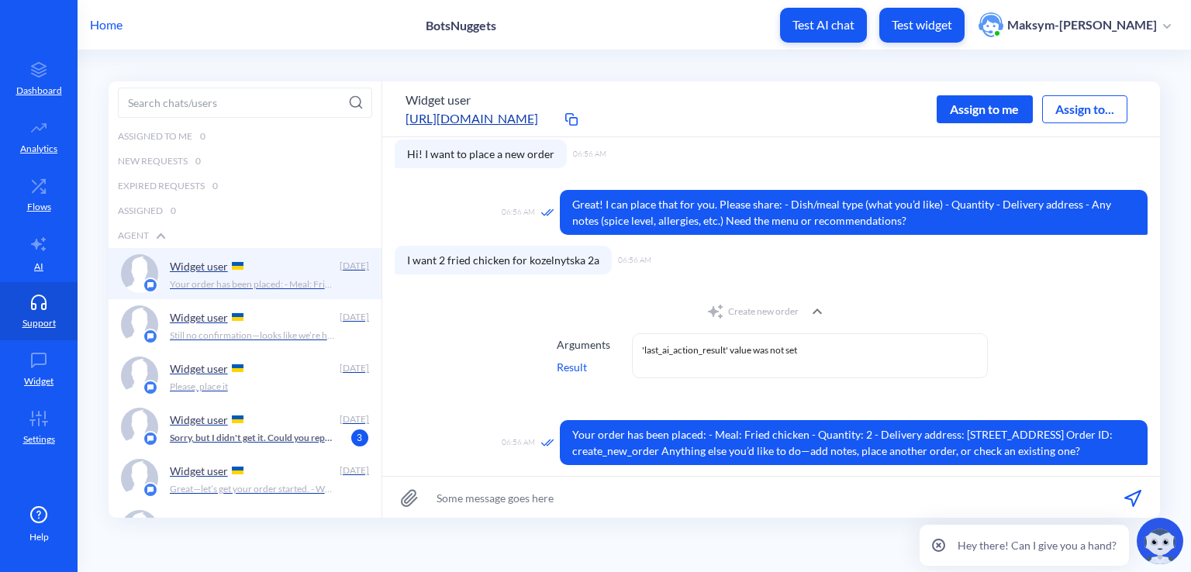
click at [578, 343] on div "Arguments" at bounding box center [583, 344] width 53 height 16
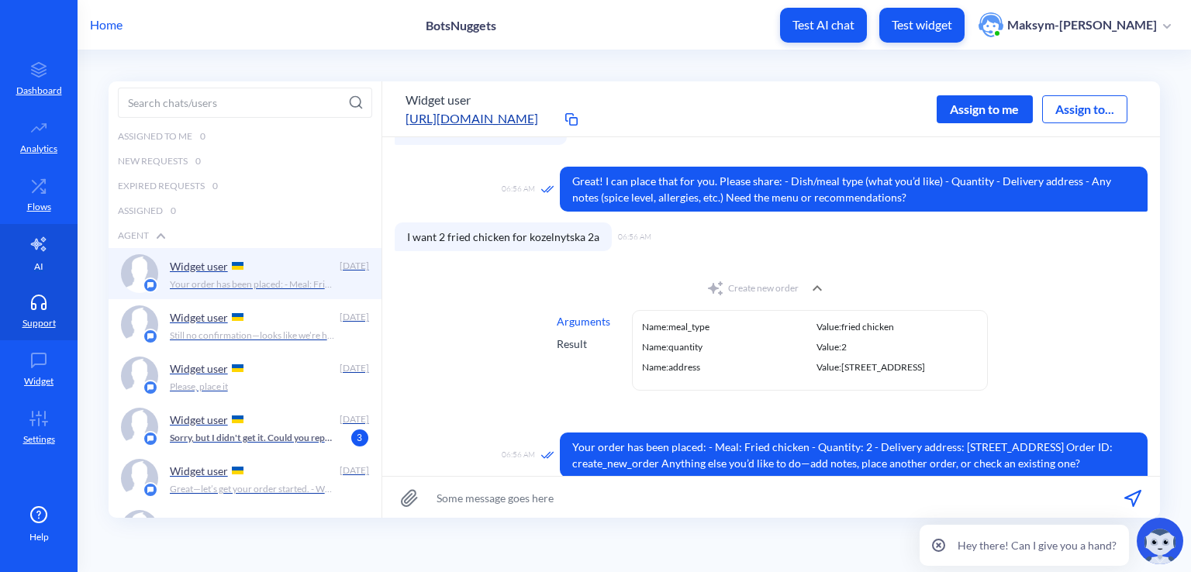
click at [26, 236] on link "AI" at bounding box center [39, 253] width 78 height 58
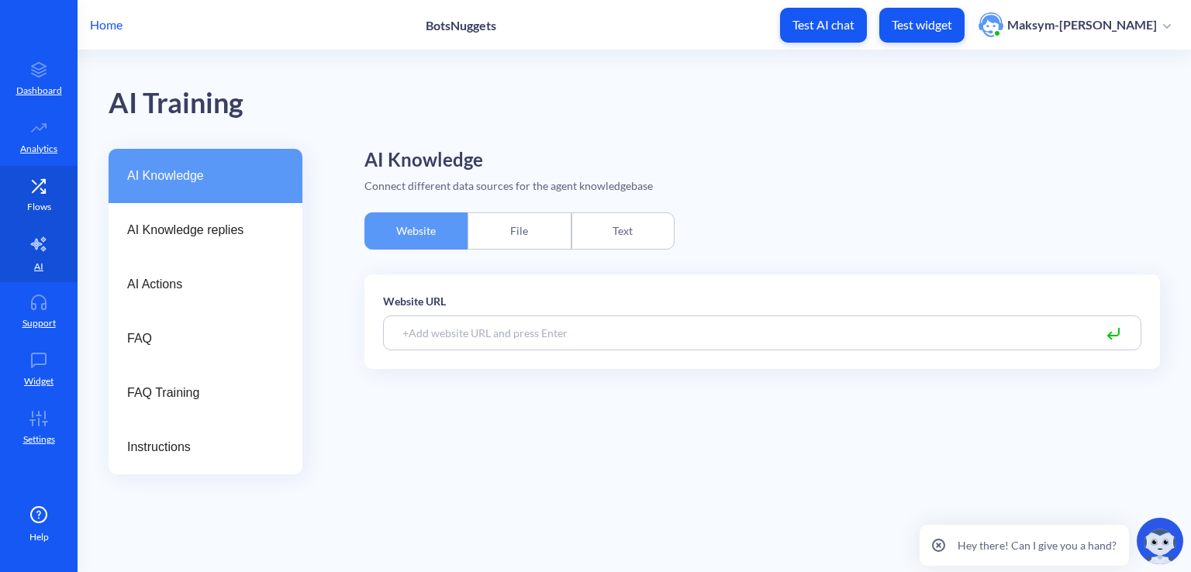
click at [25, 202] on link "Flows" at bounding box center [39, 195] width 78 height 58
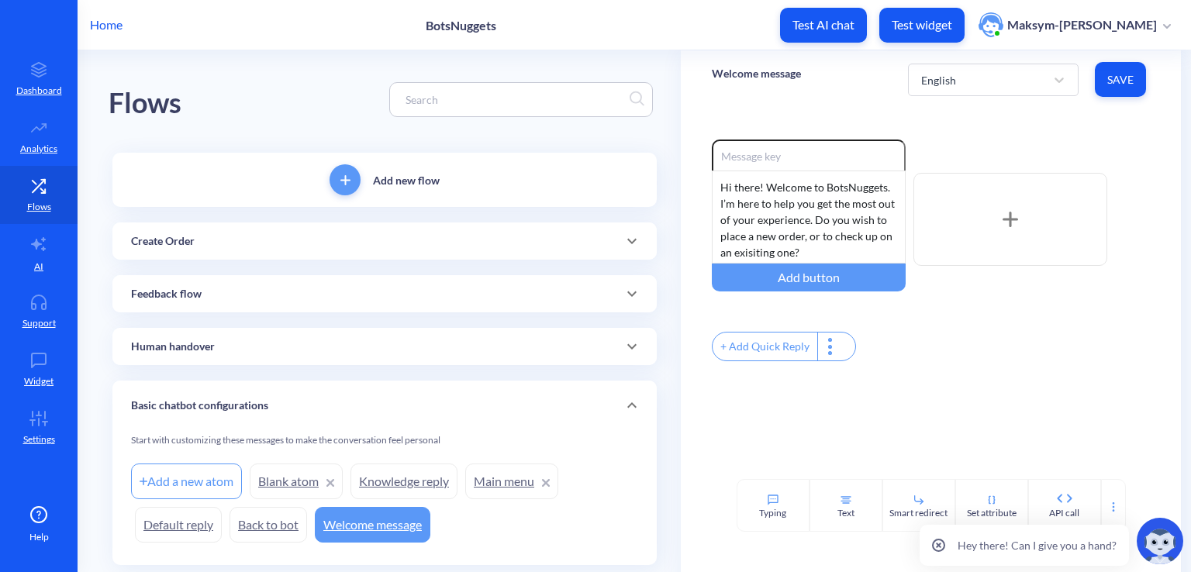
scroll to position [43, 0]
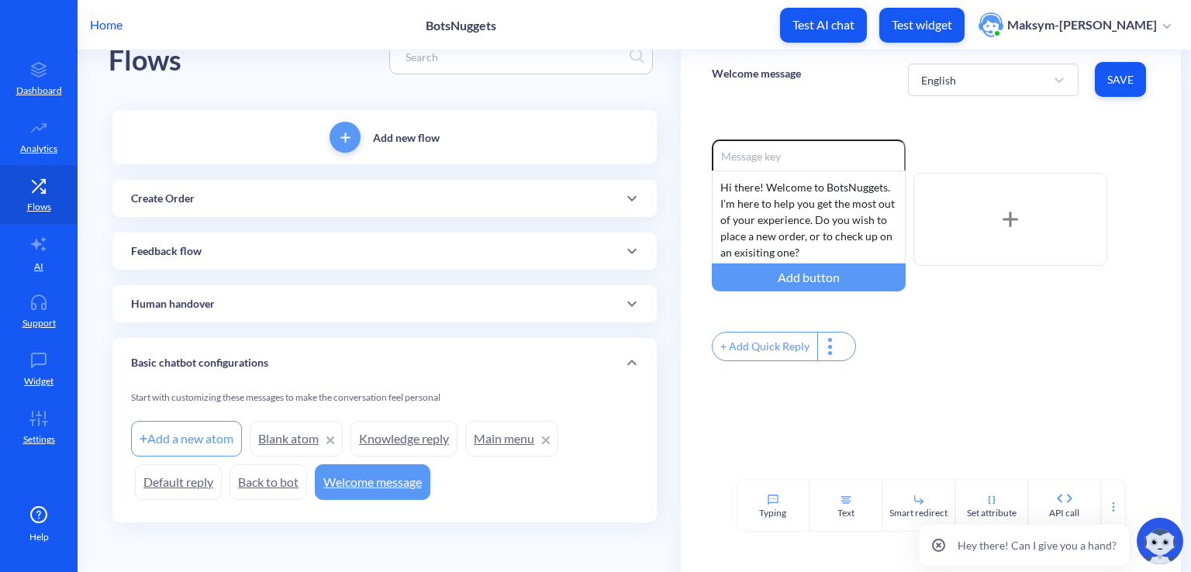
click at [483, 443] on link "Main menu" at bounding box center [511, 439] width 93 height 36
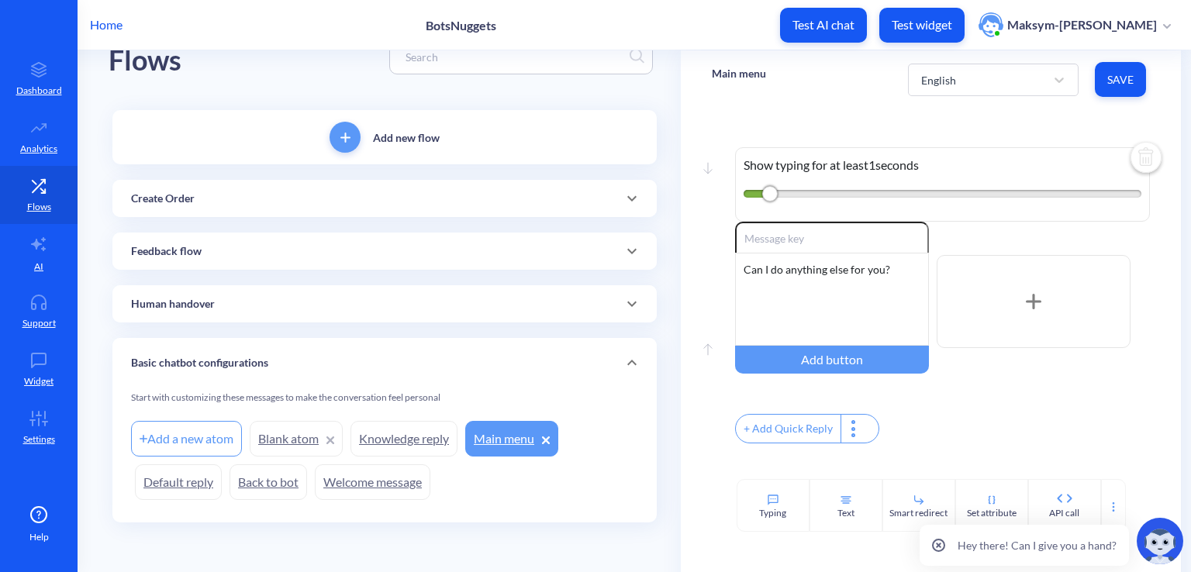
click at [378, 423] on link "Knowledge reply" at bounding box center [403, 439] width 107 height 36
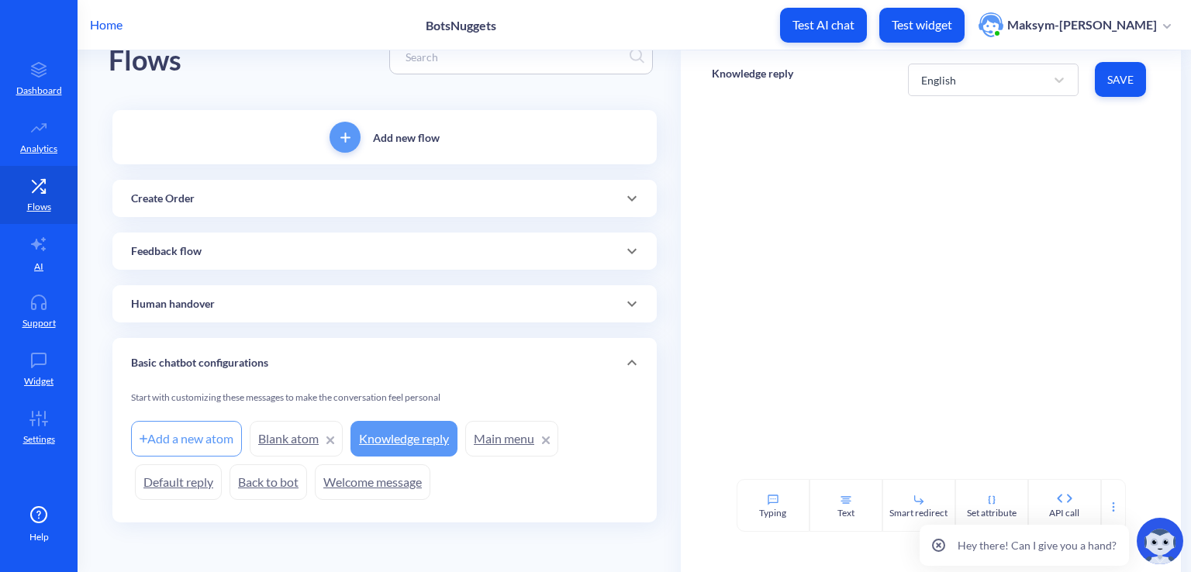
click at [285, 433] on link "Blank atom" at bounding box center [296, 439] width 93 height 36
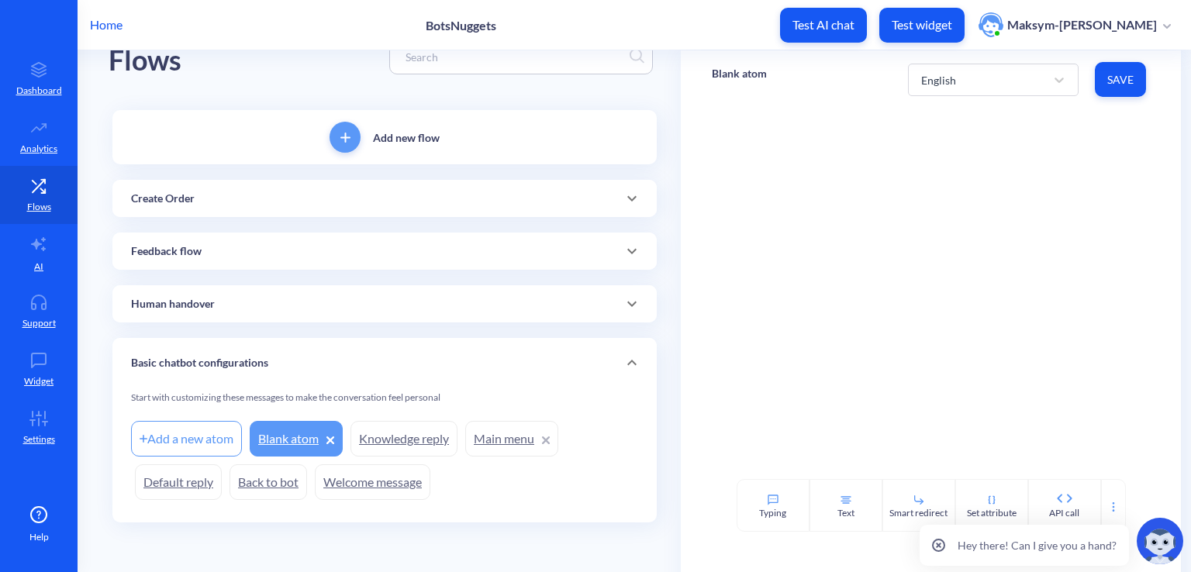
click at [331, 473] on link "Welcome message" at bounding box center [372, 482] width 115 height 36
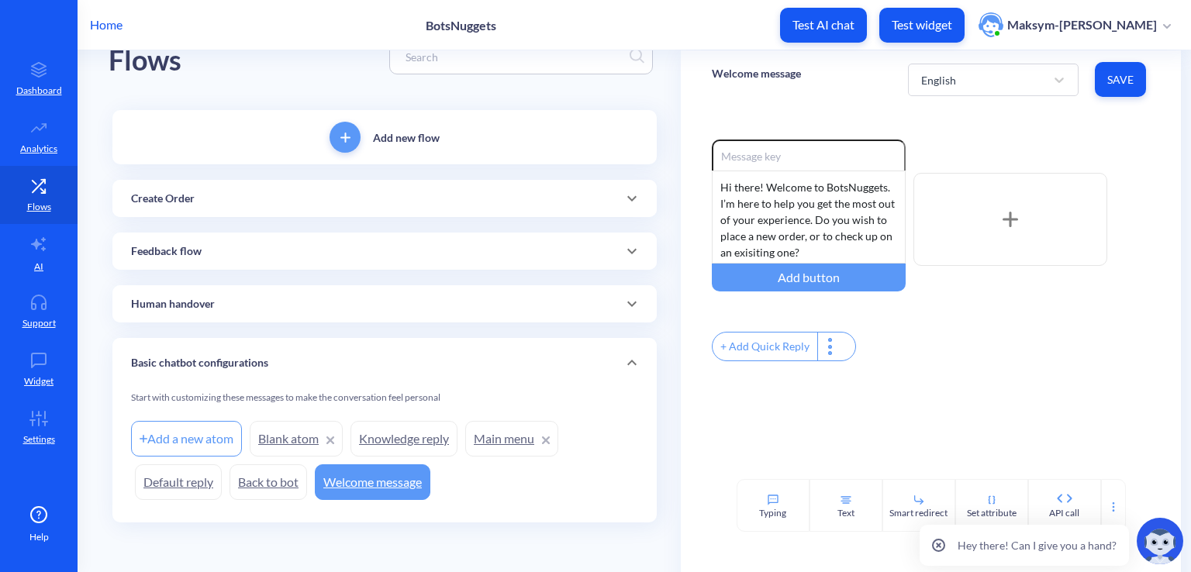
click at [178, 442] on div "Add a new atom" at bounding box center [186, 439] width 111 height 36
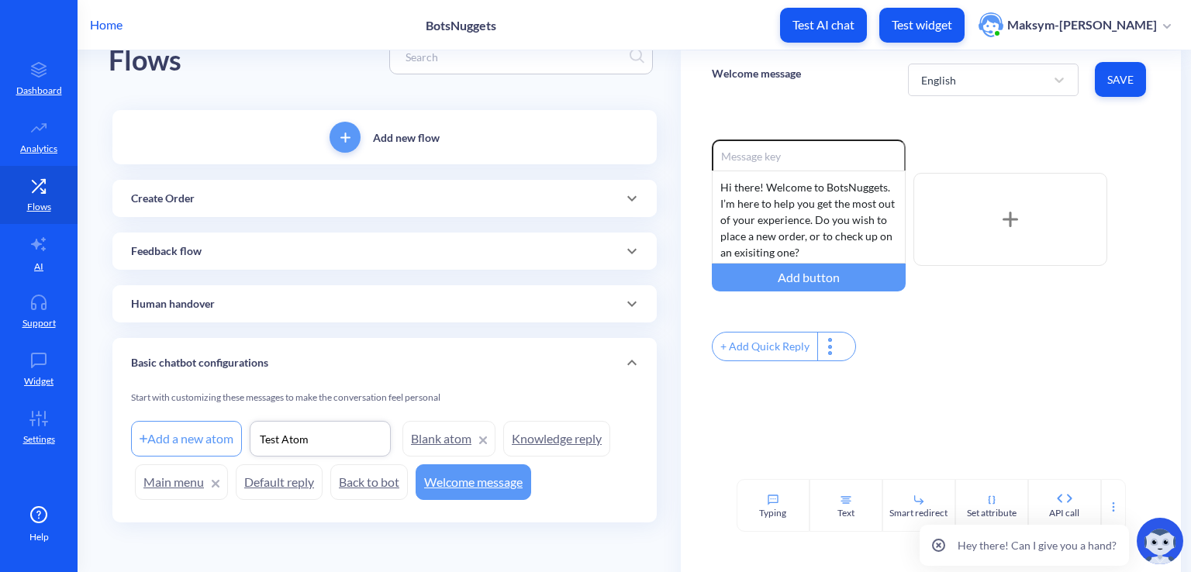
type input "Test Atom"
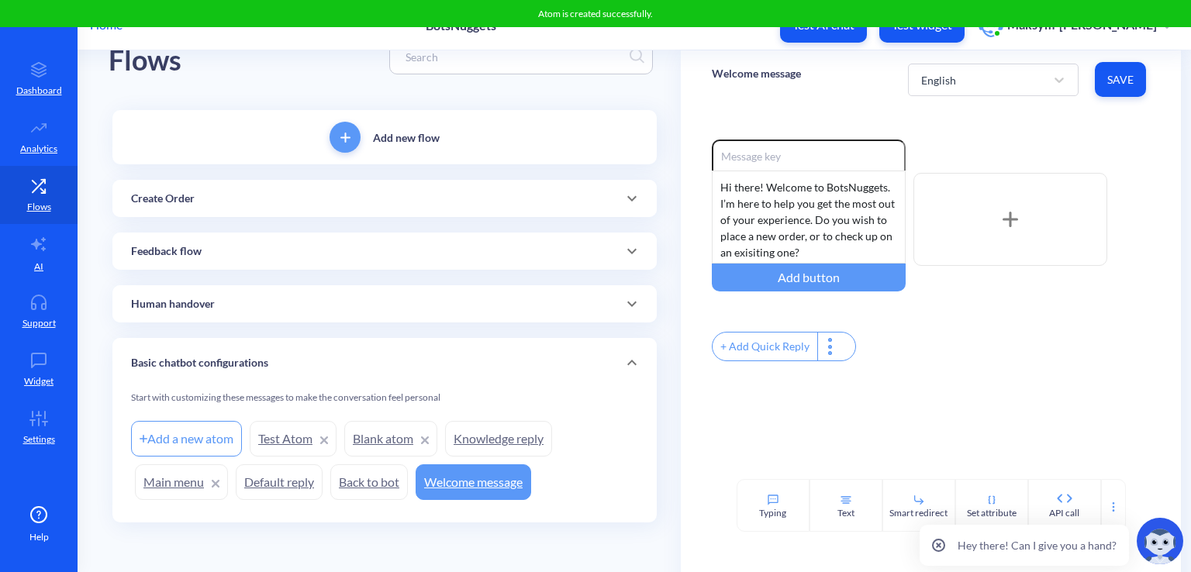
click at [310, 446] on link "Test Atom" at bounding box center [293, 439] width 87 height 36
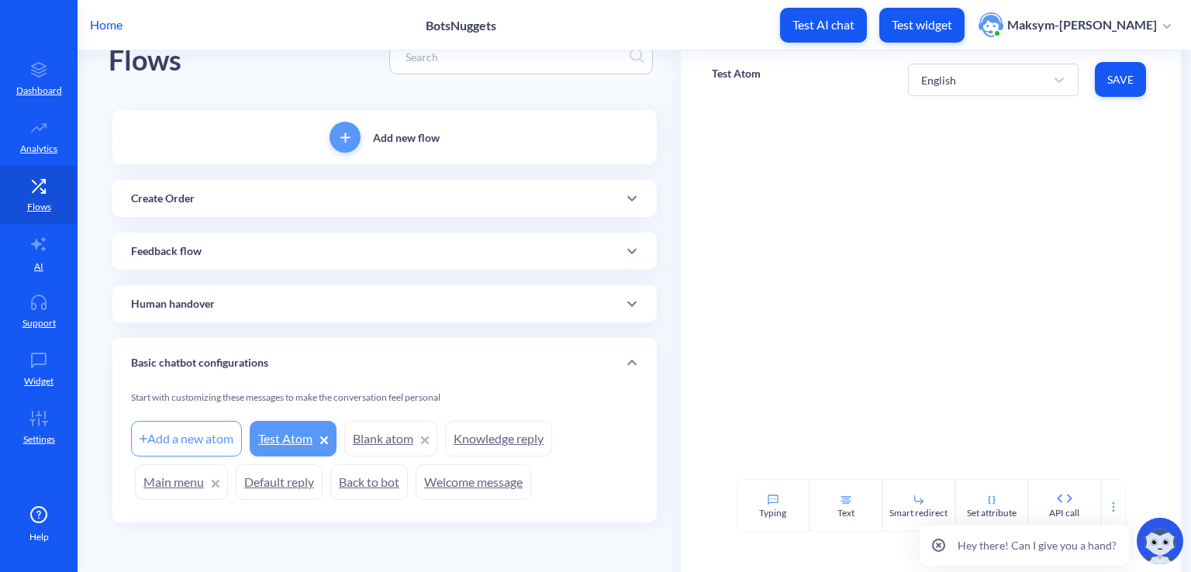
click at [233, 193] on div "Create Order" at bounding box center [384, 199] width 507 height 16
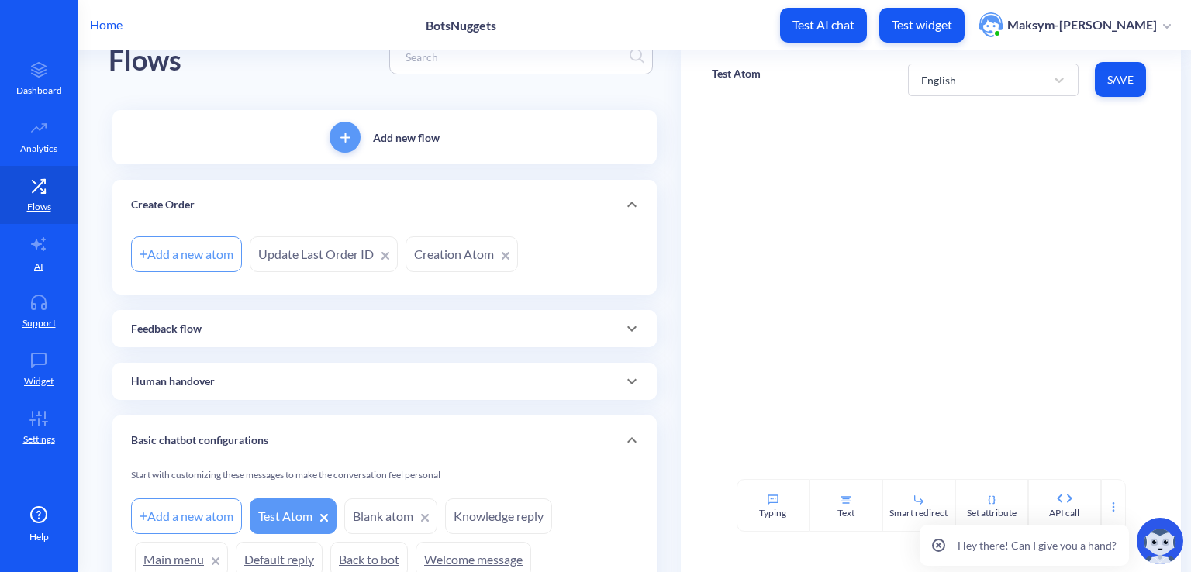
click at [312, 257] on link "Update Last Order ID" at bounding box center [324, 254] width 148 height 36
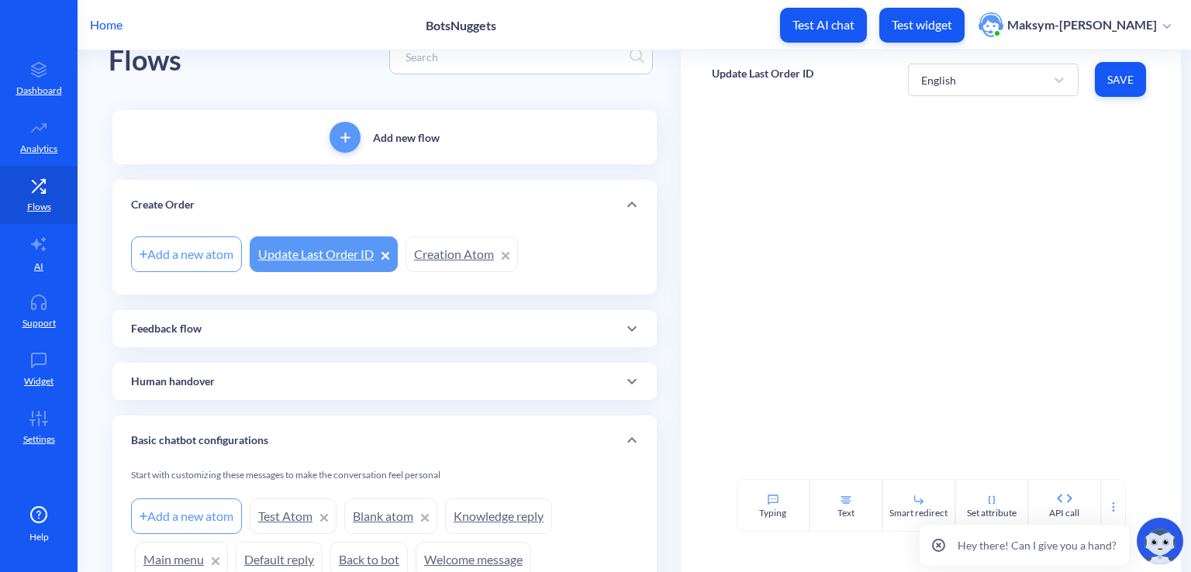
click at [444, 257] on link "Creation Atom" at bounding box center [461, 254] width 112 height 36
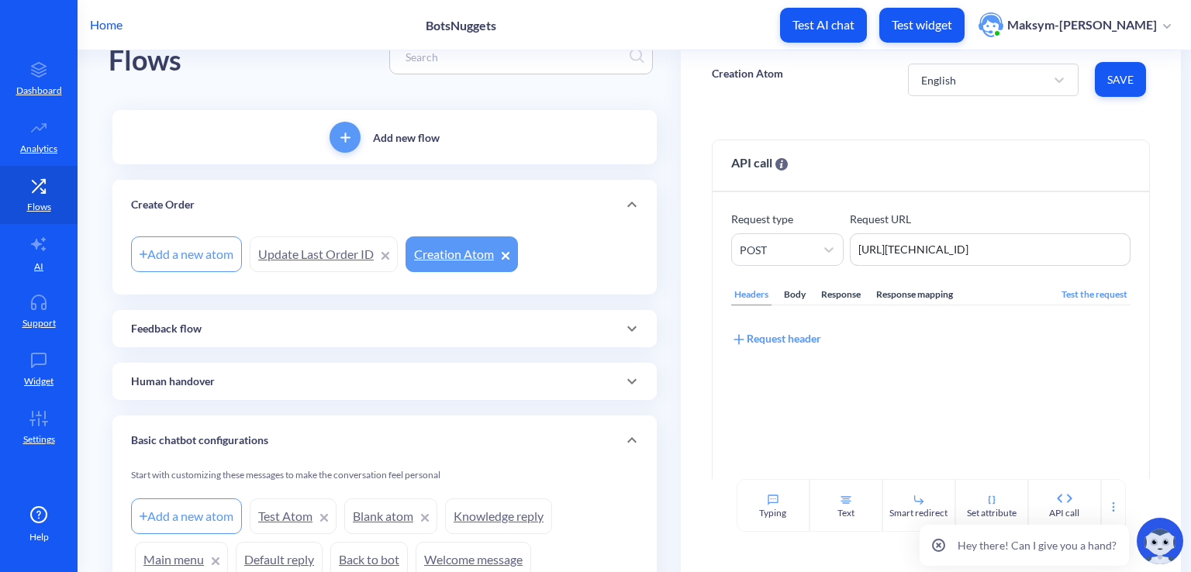
click at [450, 258] on link "Creation Atom" at bounding box center [461, 254] width 112 height 36
drag, startPoint x: 946, startPoint y: 243, endPoint x: 788, endPoint y: 241, distance: 157.4
click at [788, 241] on div "Request type POST Request URL http://127.0.0.1:5000/orders http://127.0.0.1:500…" at bounding box center [930, 238] width 399 height 55
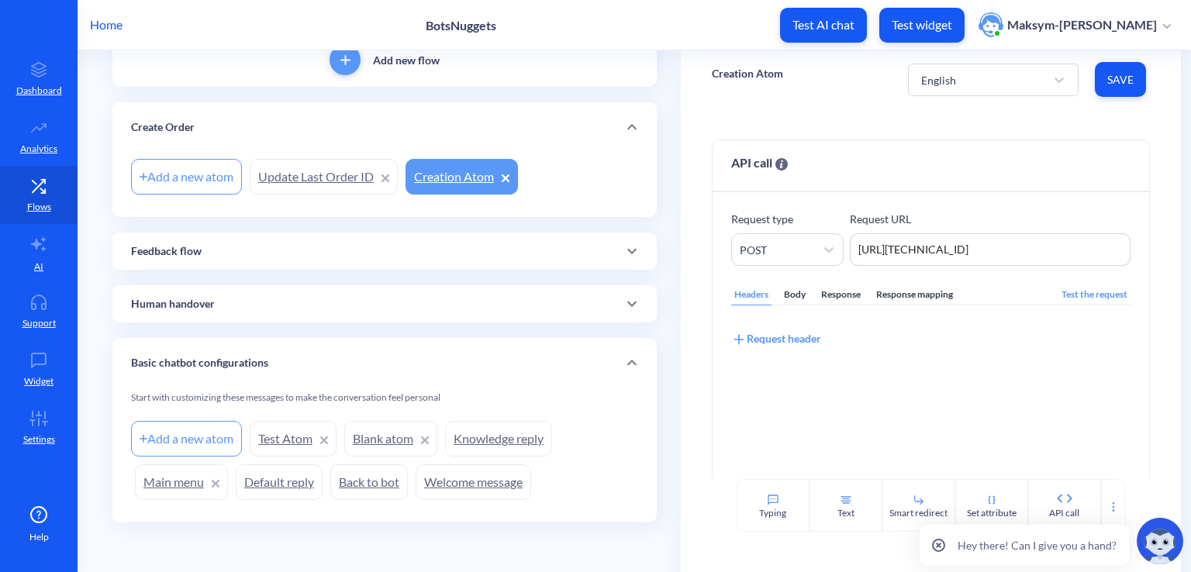
click at [309, 431] on link "Test Atom" at bounding box center [293, 439] width 87 height 36
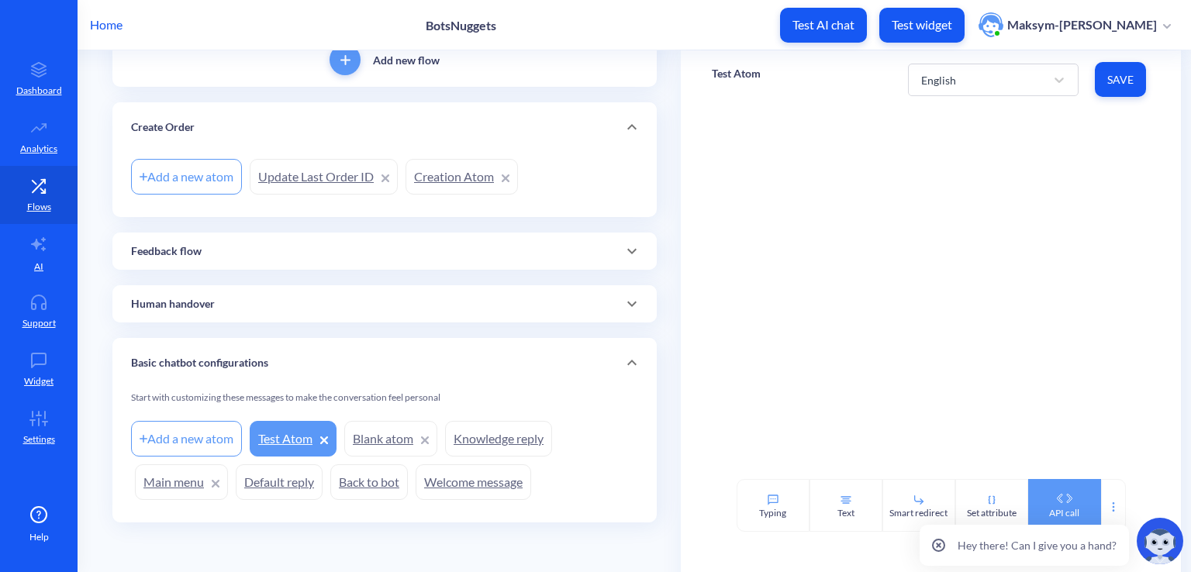
click at [1057, 506] on div "API call" at bounding box center [1064, 513] width 30 height 14
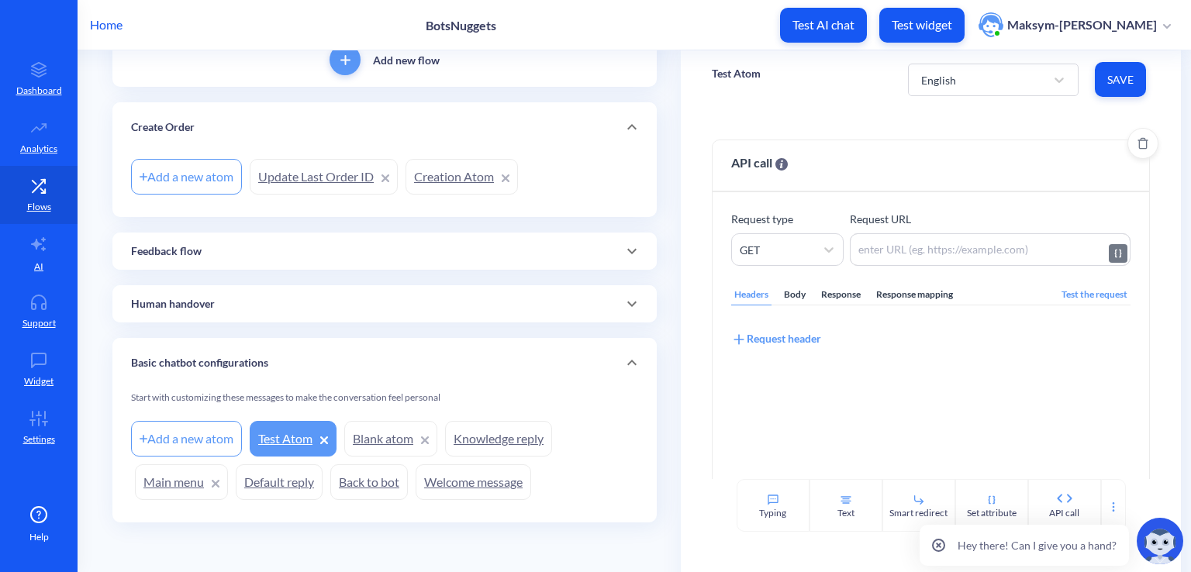
click at [861, 246] on textarea at bounding box center [990, 249] width 281 height 33
paste textarea "http://127.0.0.1:5000/orders"
type textarea "http://127.0.0.1:5000/orders"
click at [766, 240] on div "GET" at bounding box center [773, 250] width 83 height 28
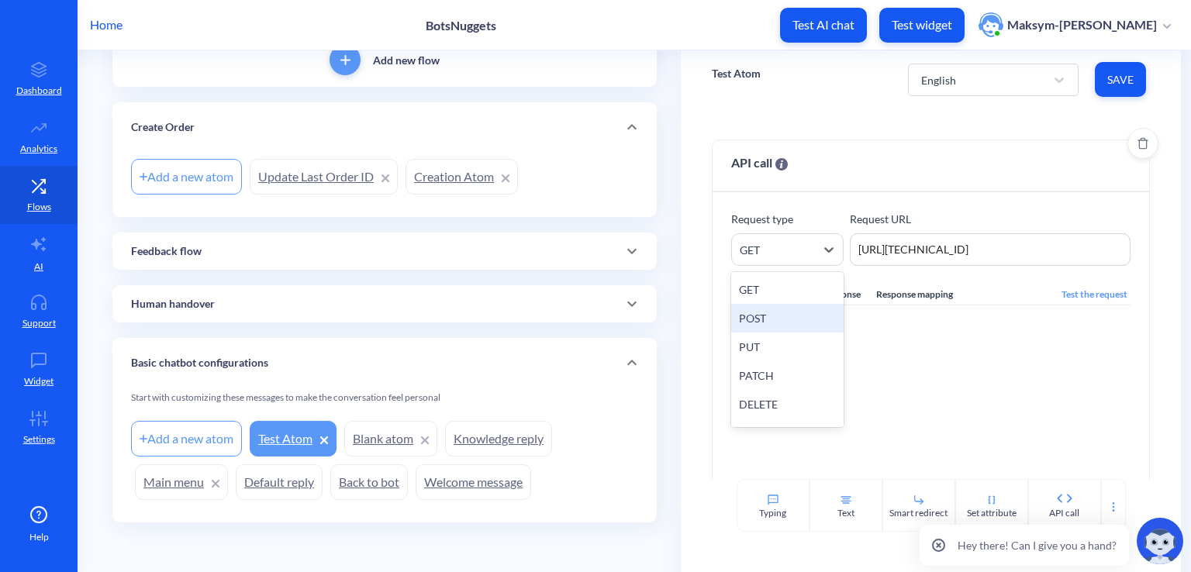
click at [764, 308] on div "POST" at bounding box center [787, 318] width 112 height 29
click at [1111, 87] on span "Save" at bounding box center [1120, 80] width 26 height 16
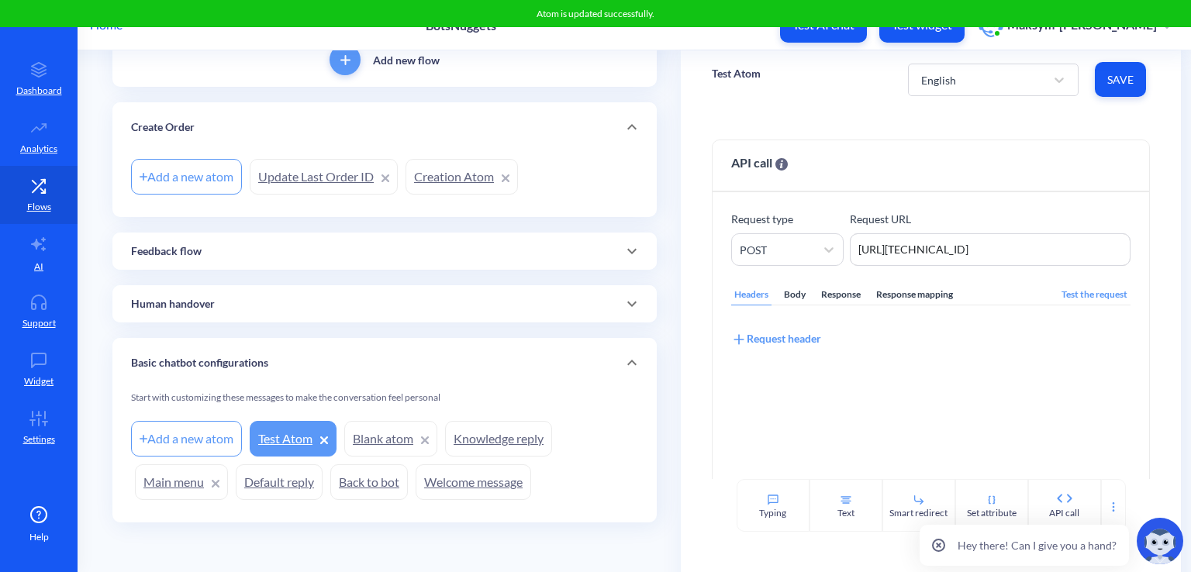
click at [420, 181] on link "Creation Atom" at bounding box center [461, 177] width 112 height 36
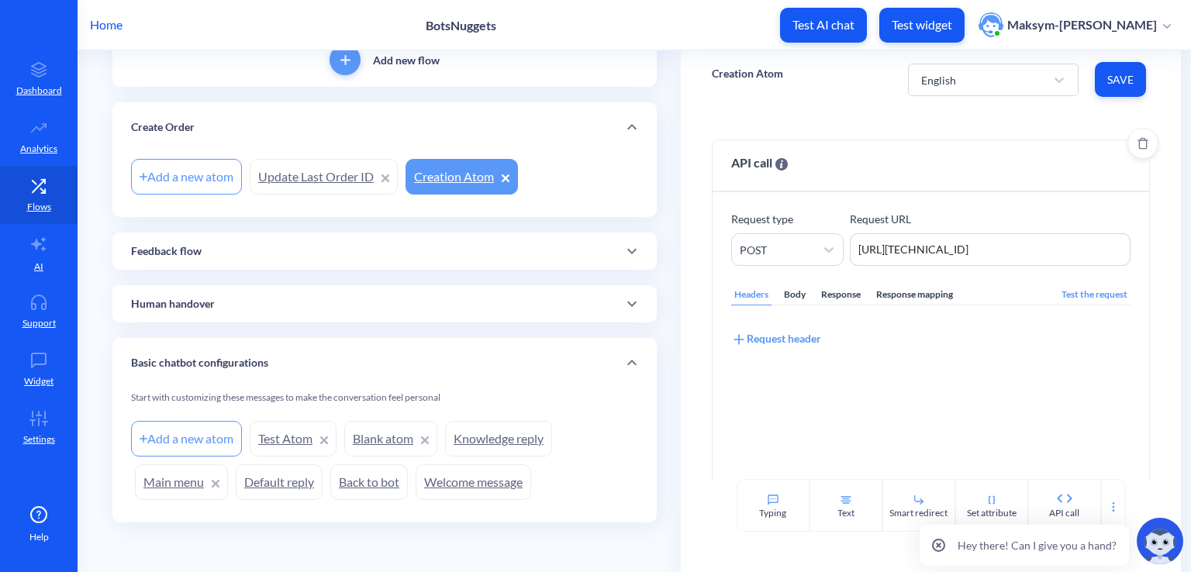
click at [807, 289] on div "Headers Body Response Response mapping" at bounding box center [843, 294] width 225 height 21
click at [800, 292] on div "Body" at bounding box center [795, 294] width 28 height 21
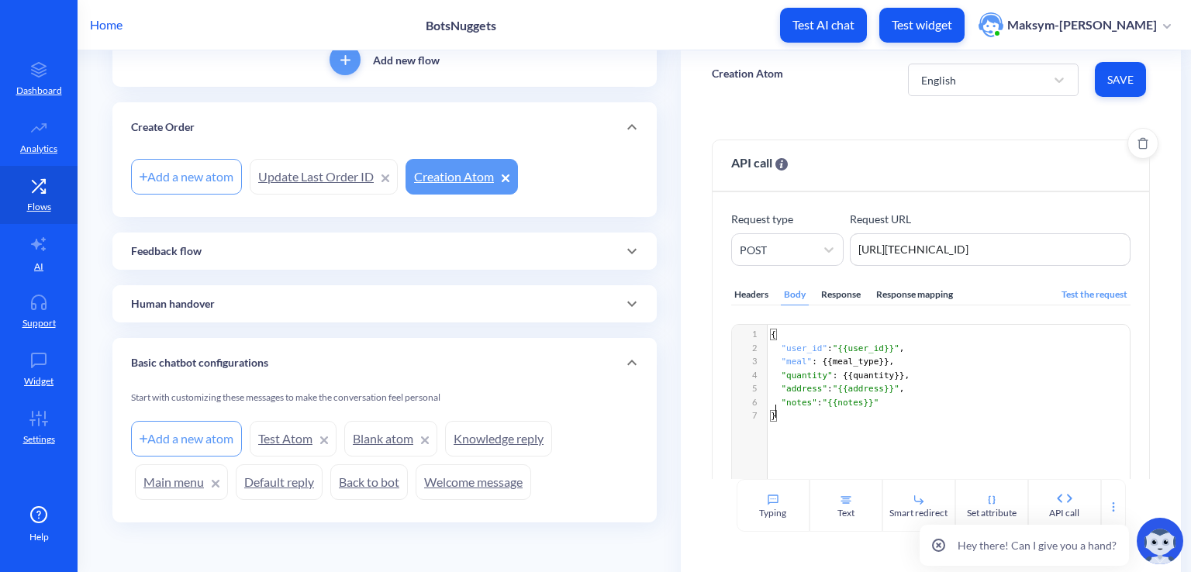
scroll to position [5, 0]
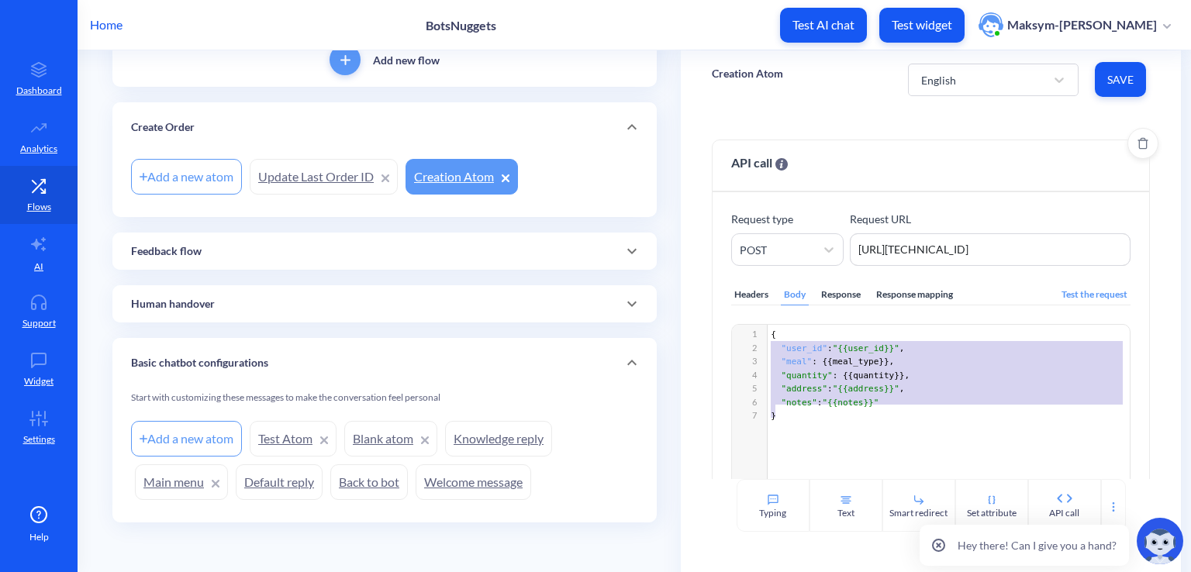
type textarea "{ "user_id": "{{user_id}}", "meal": {{meal_type}}, "quantity": {{quantity}}, "a…"
drag, startPoint x: 787, startPoint y: 413, endPoint x: 750, endPoint y: 333, distance: 88.5
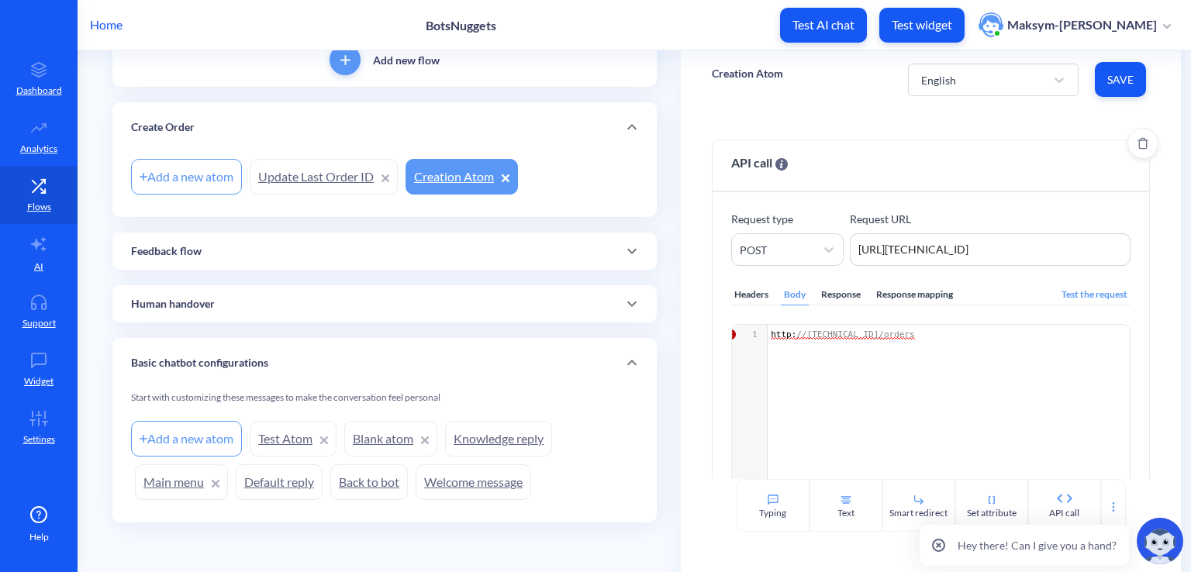
click at [450, 475] on link "Welcome message" at bounding box center [472, 482] width 115 height 36
click at [928, 395] on div "x 1 http : //127.0.0.1:5000/orders" at bounding box center [950, 460] width 436 height 270
type textarea "{ "user_id": "{{user_id}}", "meal": {{meal_type}}, "quantity": {{quantity}}, "a…"
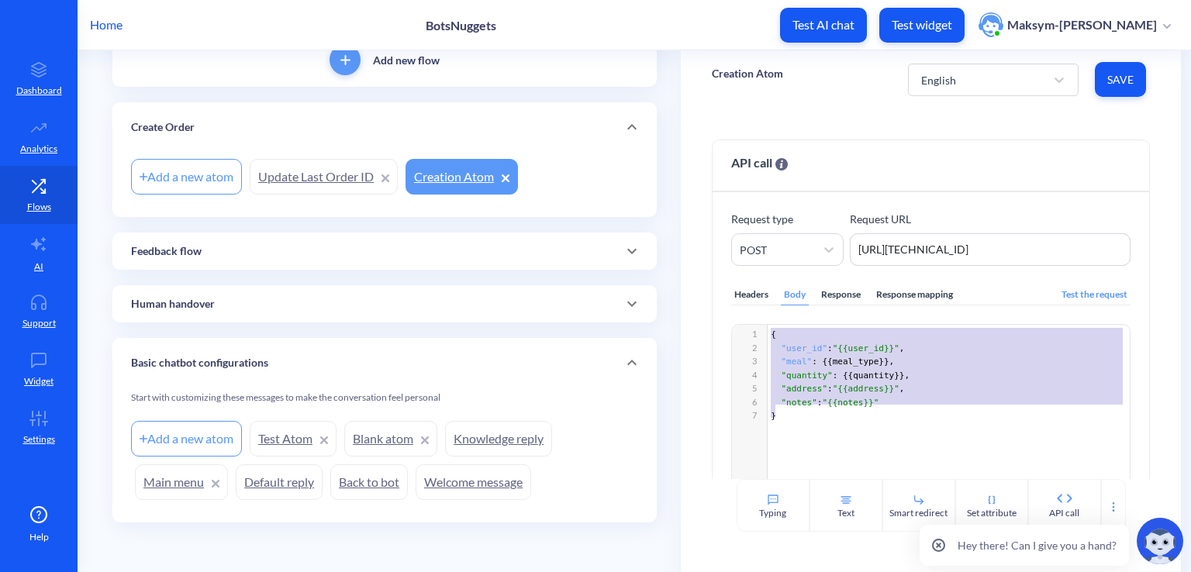
click at [453, 486] on link "Welcome message" at bounding box center [472, 482] width 115 height 36
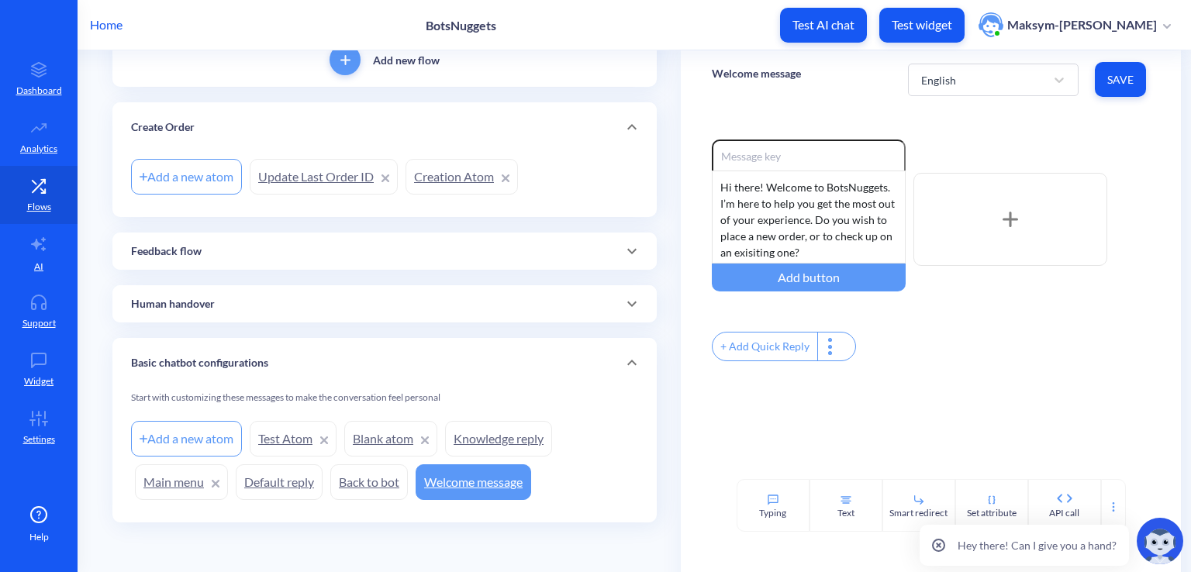
click at [286, 448] on link "Test Atom" at bounding box center [293, 439] width 87 height 36
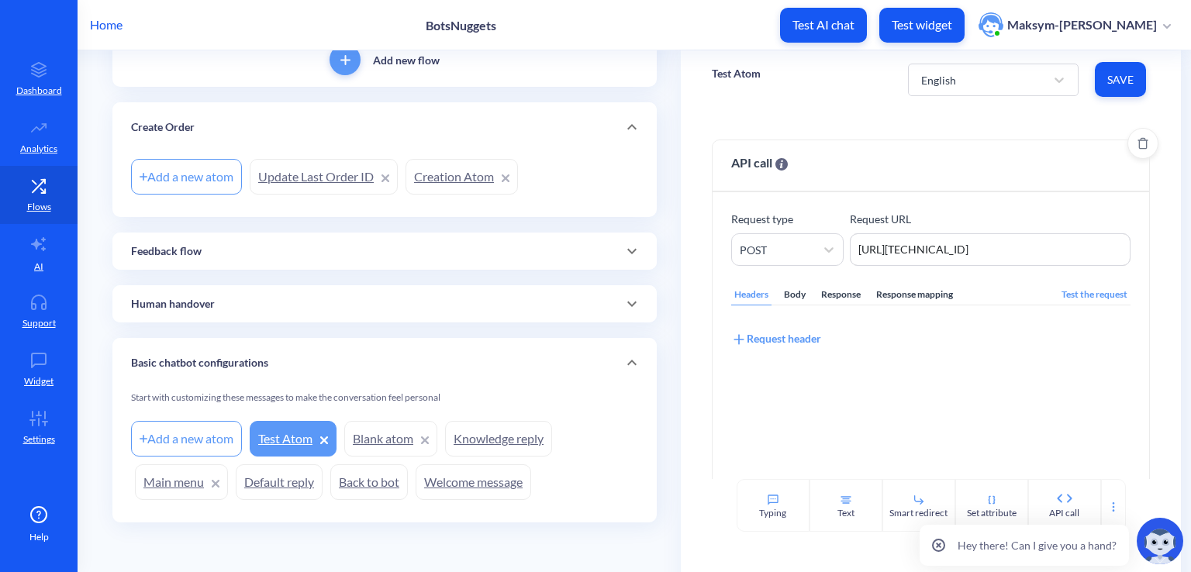
click at [791, 291] on div "Body" at bounding box center [795, 294] width 28 height 21
click at [809, 346] on div "xxxxxxxxxx 1 1 ​" at bounding box center [950, 460] width 436 height 270
paste textarea "s"
click at [908, 325] on div "xxxxxxxxxx 1 1 http : //127.0.0.1:5000/orders" at bounding box center [950, 335] width 366 height 20
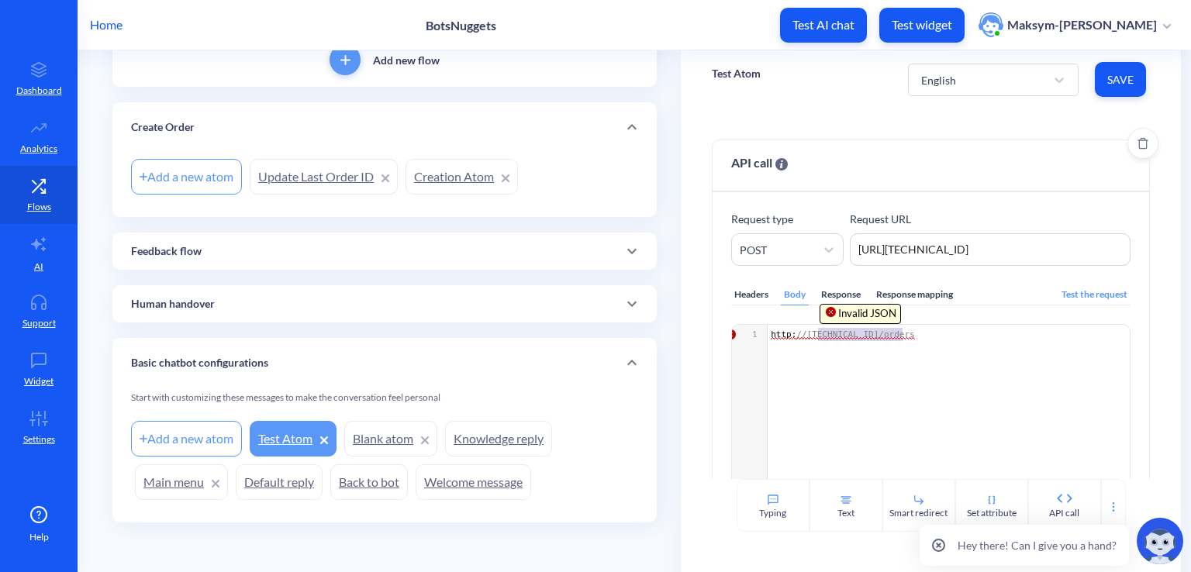
type textarea "http://127.0.0.1:5000/orders"
drag, startPoint x: 815, startPoint y: 328, endPoint x: 700, endPoint y: 326, distance: 115.5
click at [700, 326] on div "API call Request type POST Request URL http://127.0.0.1:5000/orders http://127.…" at bounding box center [931, 294] width 500 height 371
paste textarea
click at [481, 178] on link "Creation Atom" at bounding box center [461, 177] width 112 height 36
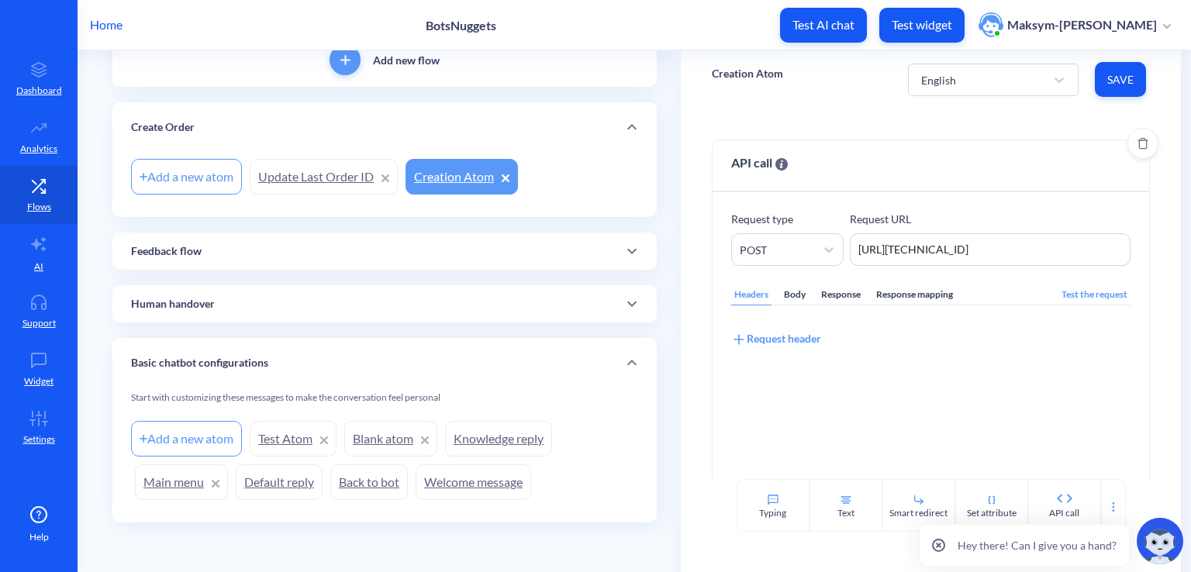
click at [797, 298] on div "Body" at bounding box center [795, 294] width 28 height 21
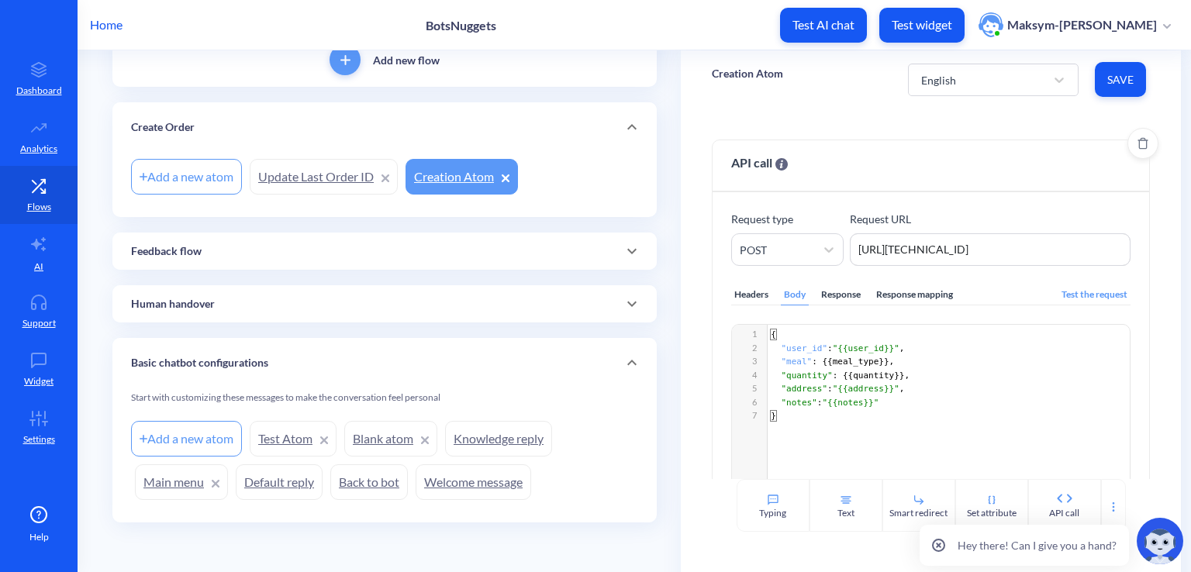
scroll to position [5, 0]
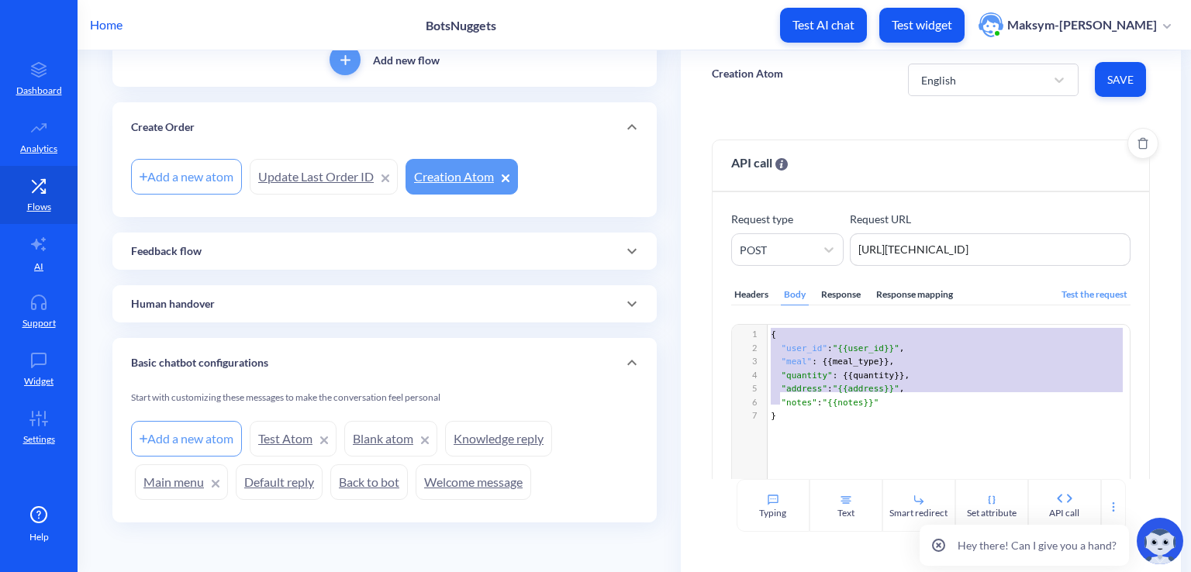
type textarea "{ "user_id": "{{user_id}}", "meal": {{meal_type}}, "quantity": {{quantity}}, "a…"
drag, startPoint x: 769, startPoint y: 338, endPoint x: 779, endPoint y: 409, distance: 71.3
click at [295, 439] on link "Test Atom" at bounding box center [293, 439] width 87 height 36
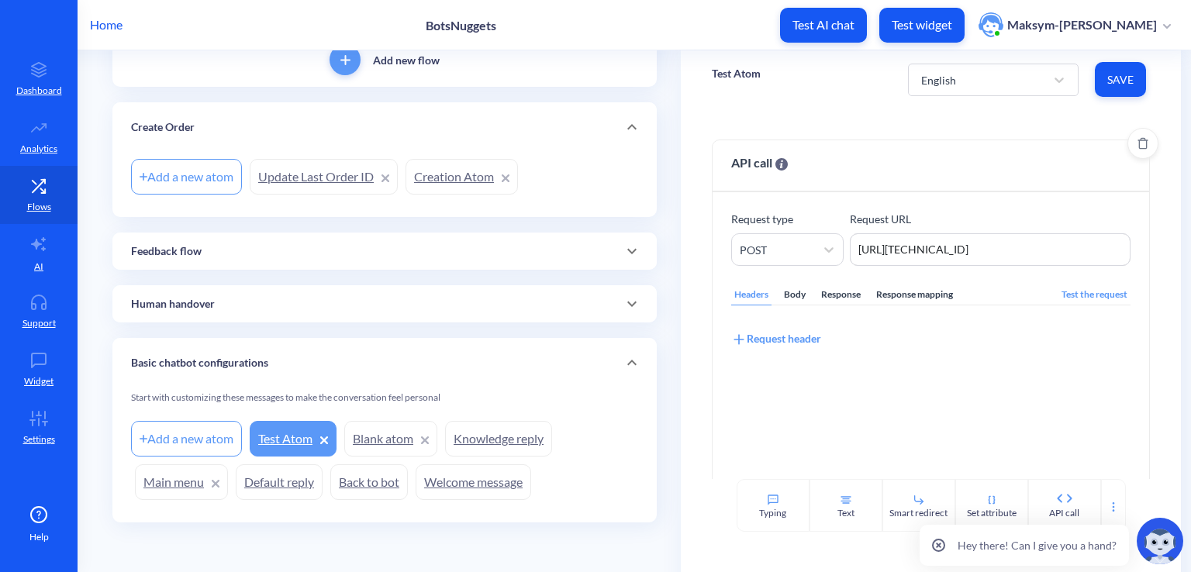
click at [786, 302] on div "Body" at bounding box center [795, 294] width 28 height 21
click at [797, 340] on div "xxxxxxxxxx 1 1 ​" at bounding box center [950, 335] width 366 height 20
paste textarea "}"
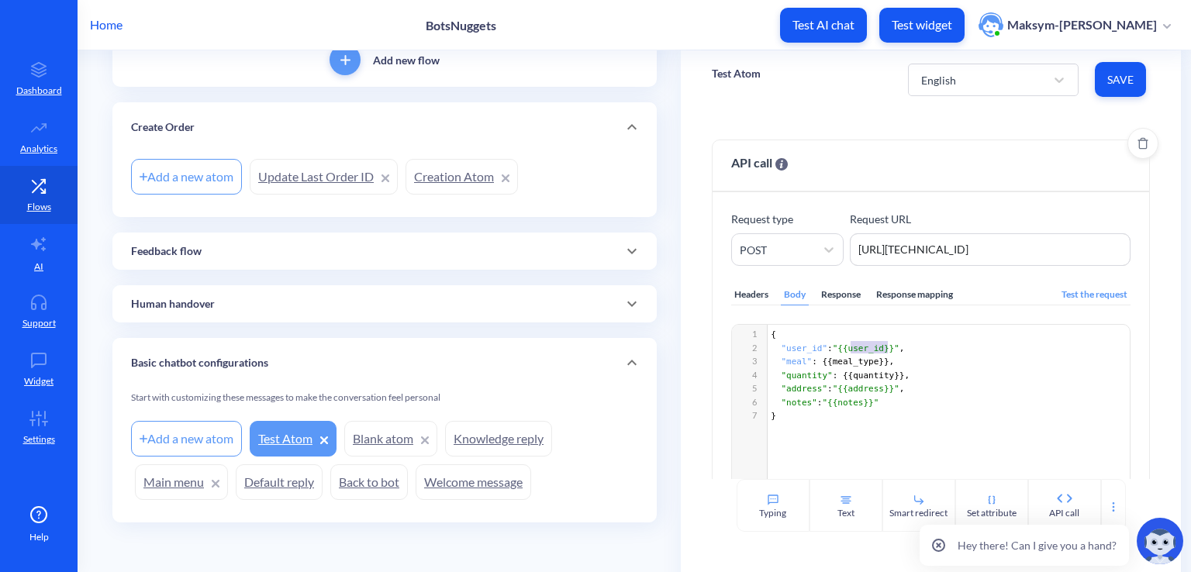
type textarea "user_id}}"
type textarea "123"
type textarea "Fried chicken"
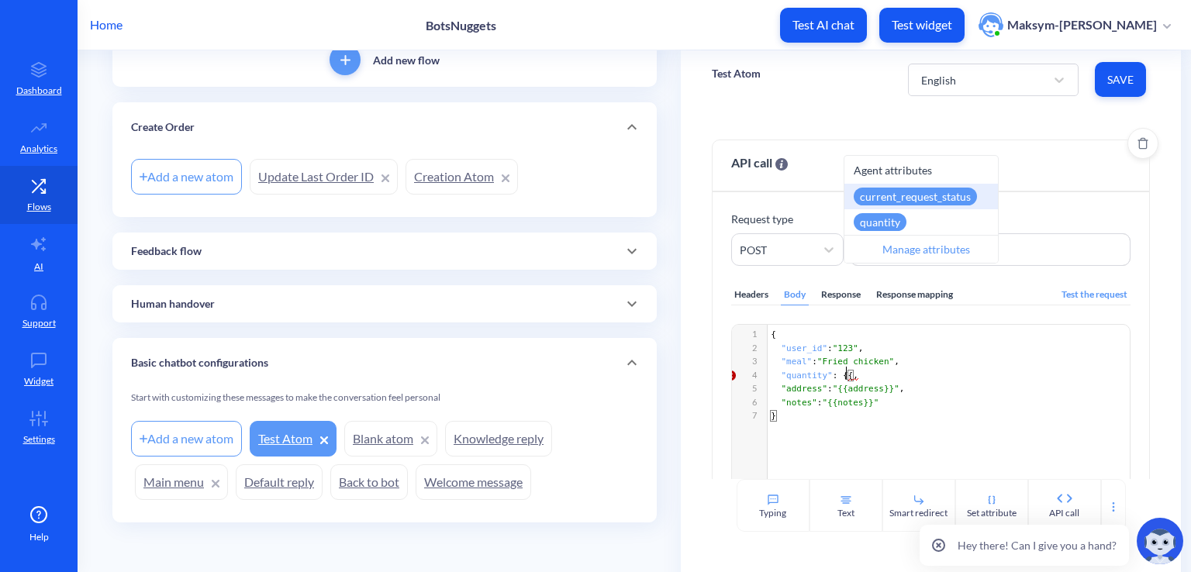
type textarea "2"
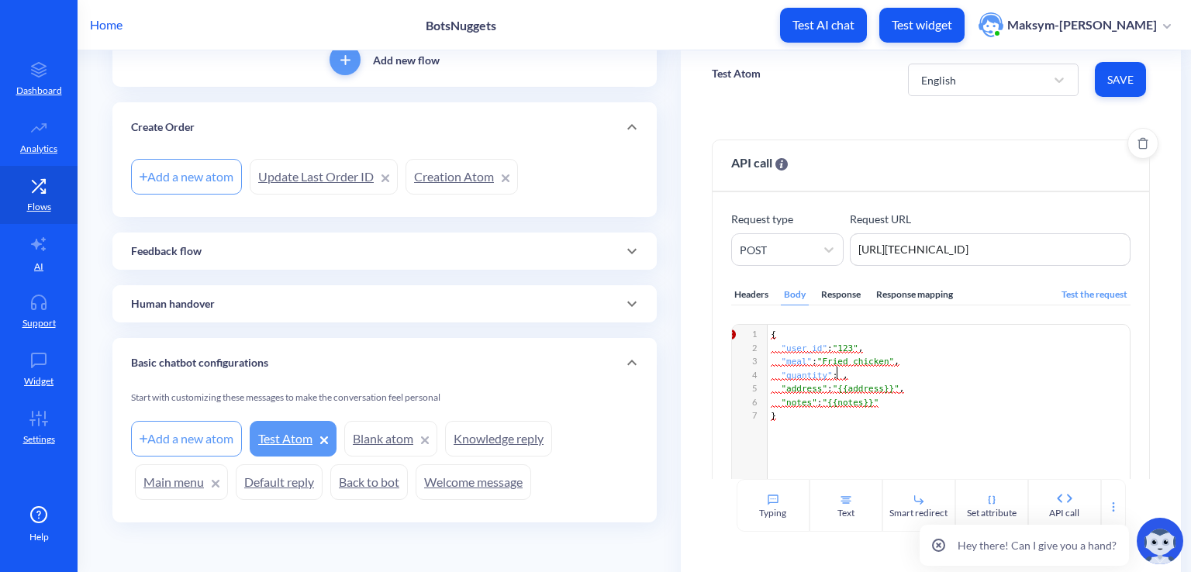
type textarea "2"
click at [894, 384] on span """ at bounding box center [896, 389] width 5 height 10
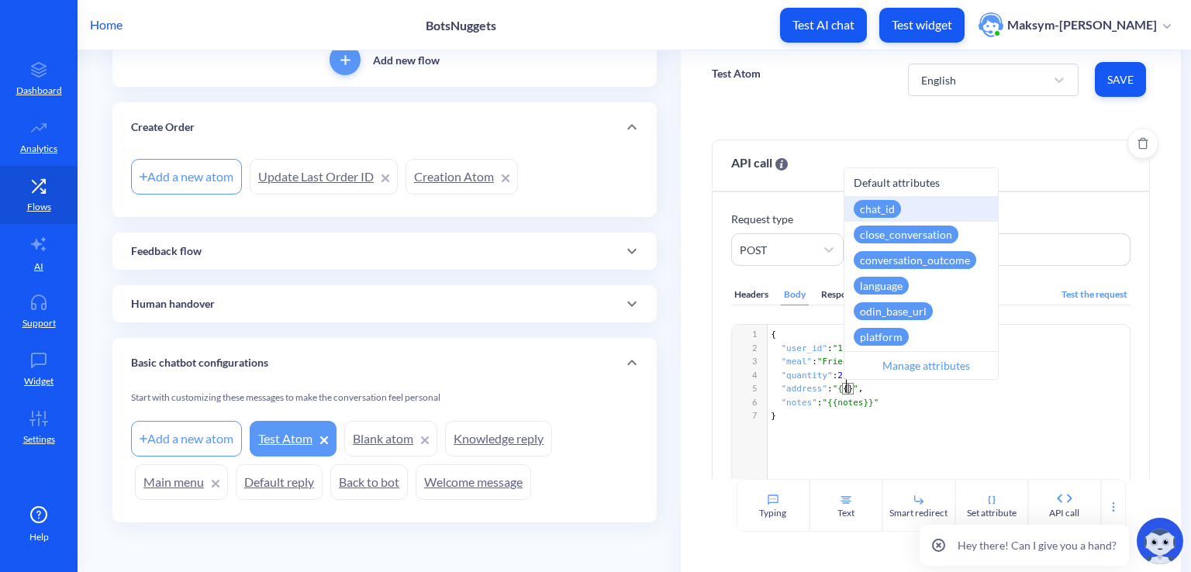
scroll to position [5, 0]
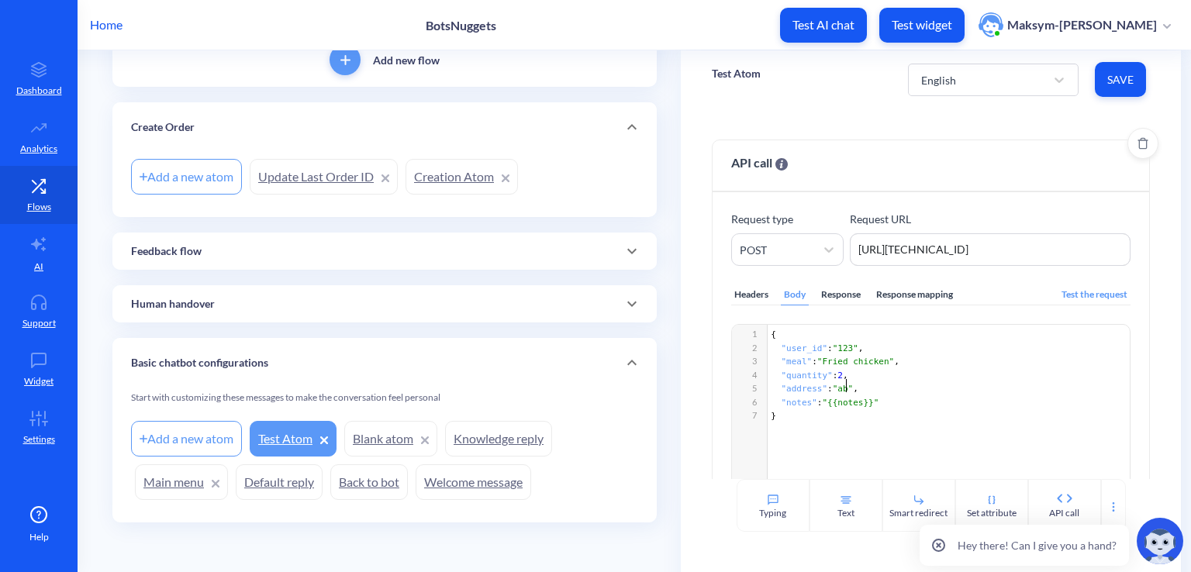
type textarea "aboba"
click at [832, 299] on div "Response" at bounding box center [841, 294] width 46 height 21
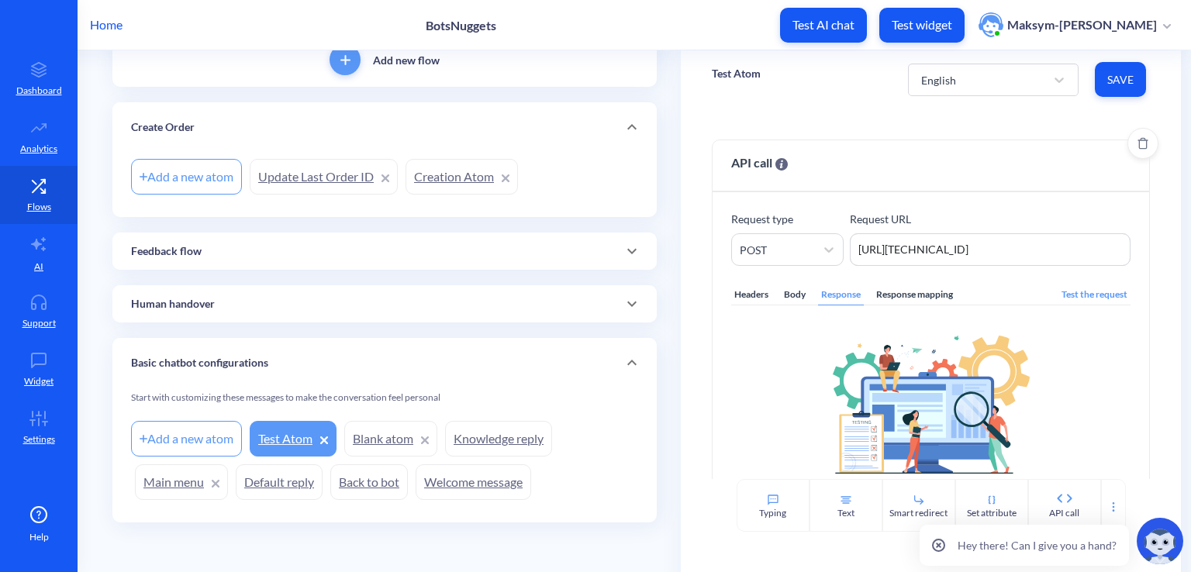
click at [884, 295] on div "Response mapping" at bounding box center [914, 294] width 83 height 21
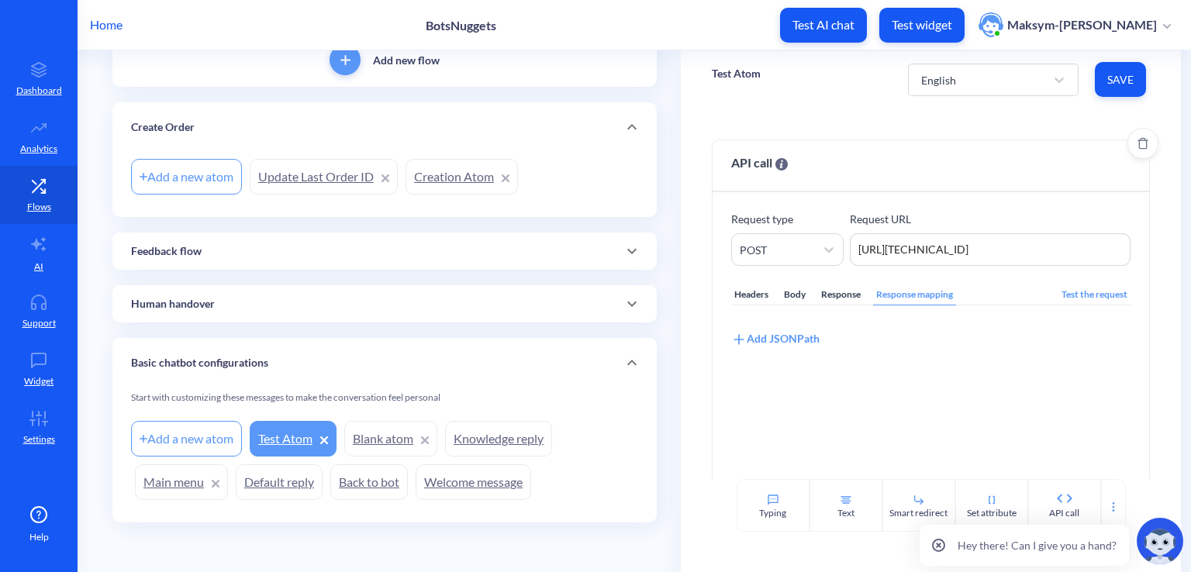
click at [775, 335] on div "Add JSONPath" at bounding box center [775, 338] width 88 height 17
click at [667, 258] on div "Flows Add new flow Create Order Add a new atom Update Last Order ID Creation At…" at bounding box center [395, 251] width 572 height 643
click at [753, 360] on div "Select attribute name" at bounding box center [790, 359] width 102 height 16
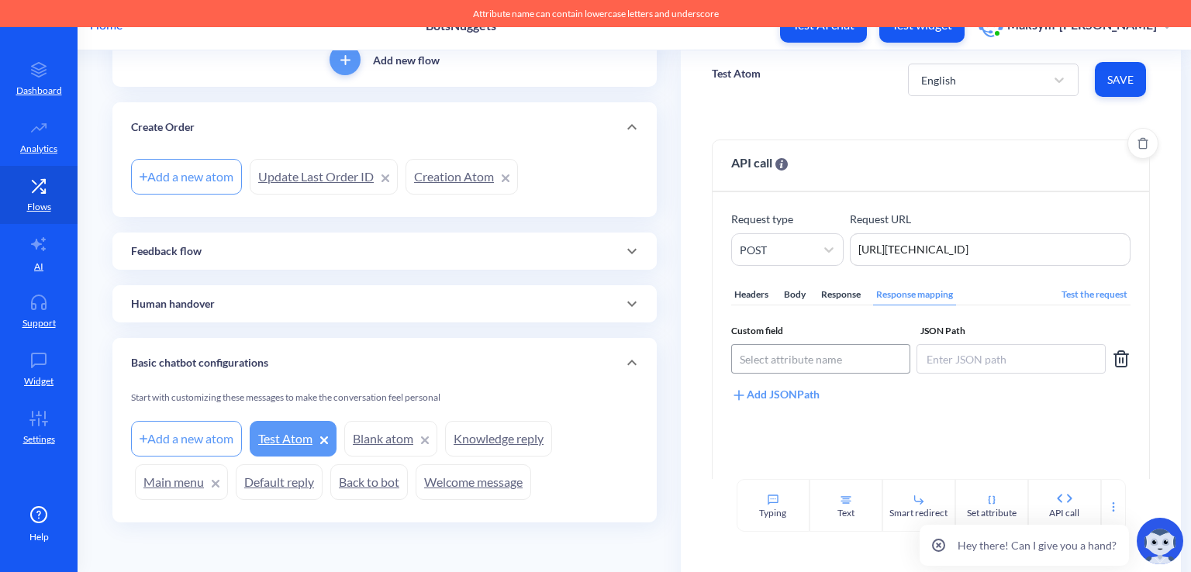
click at [753, 360] on div "Select attribute name" at bounding box center [790, 359] width 102 height 16
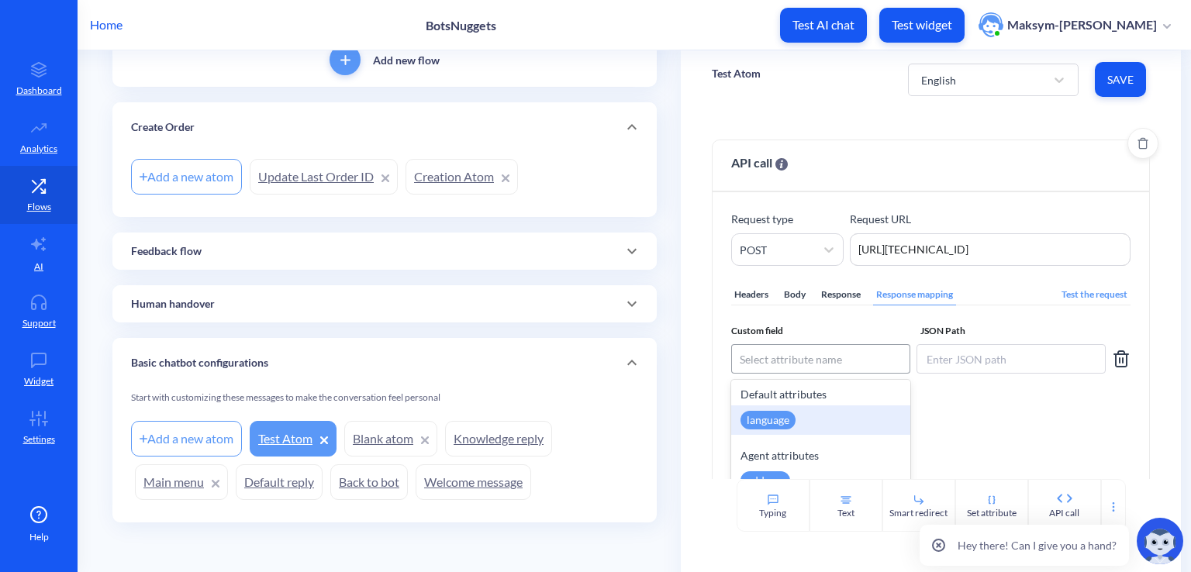
click at [753, 360] on div "Select attribute name" at bounding box center [790, 359] width 102 height 16
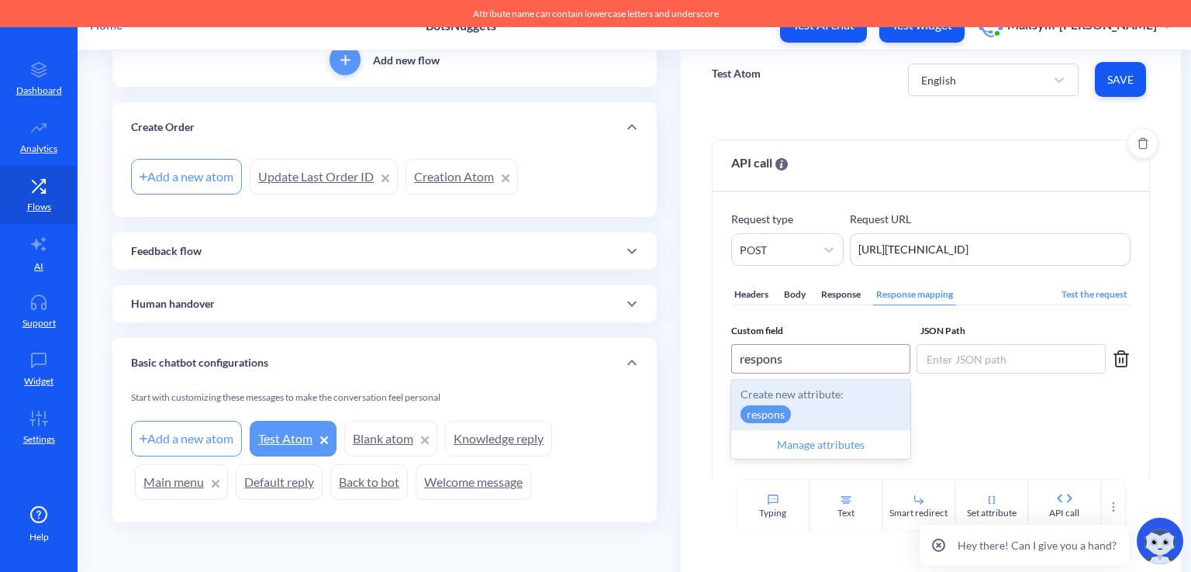
type input "response"
click at [784, 399] on p "Create new attribute:" at bounding box center [820, 394] width 160 height 16
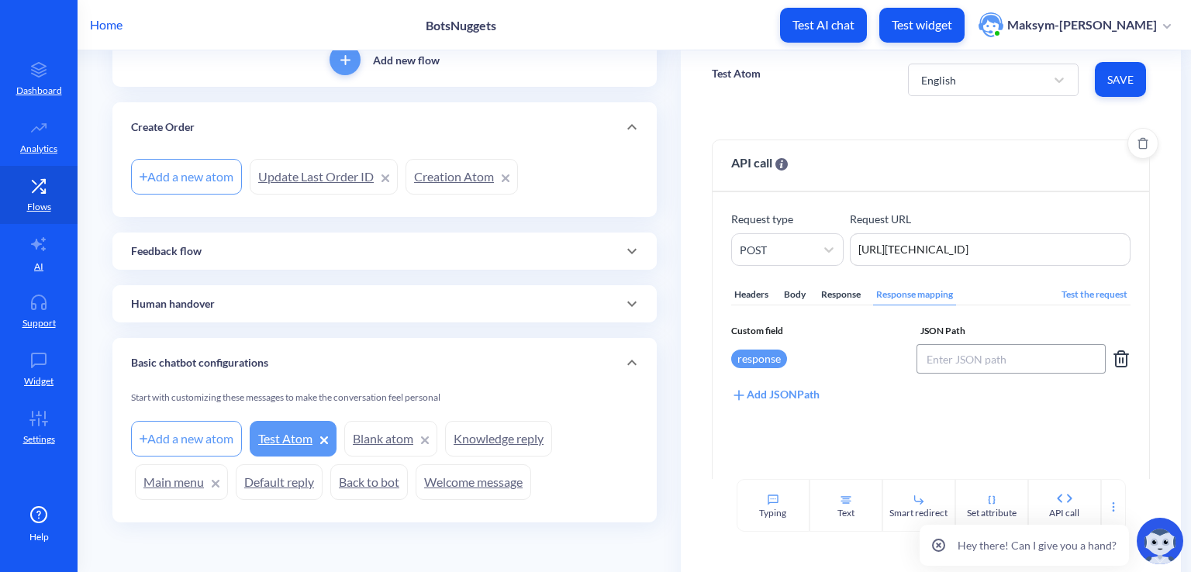
click at [934, 360] on input at bounding box center [1011, 358] width 190 height 29
type input "$.response"
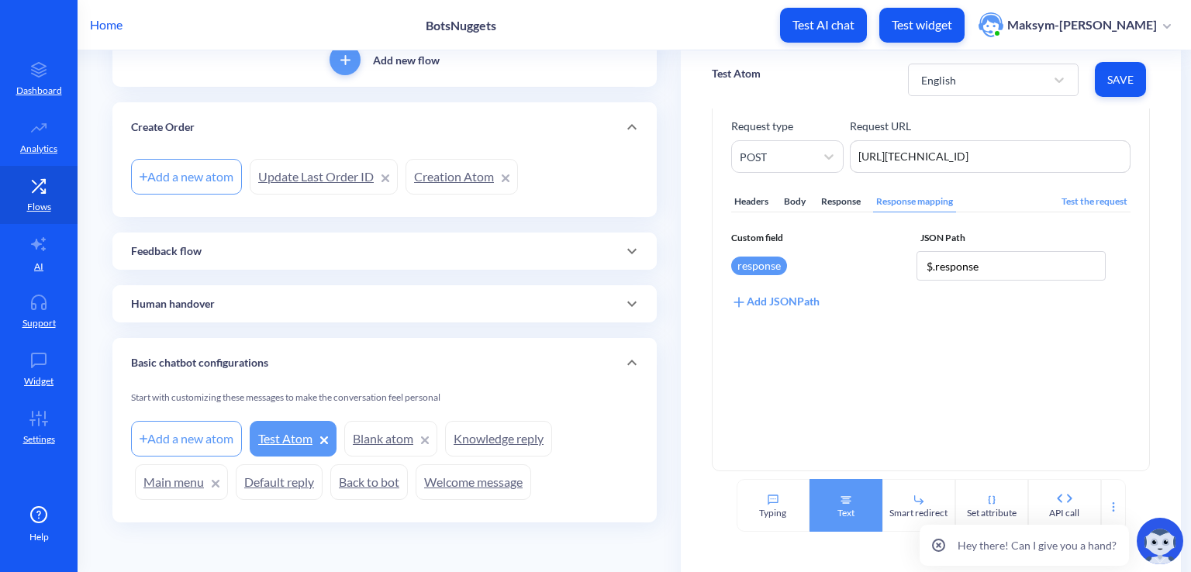
click at [850, 497] on div "Text" at bounding box center [845, 505] width 73 height 53
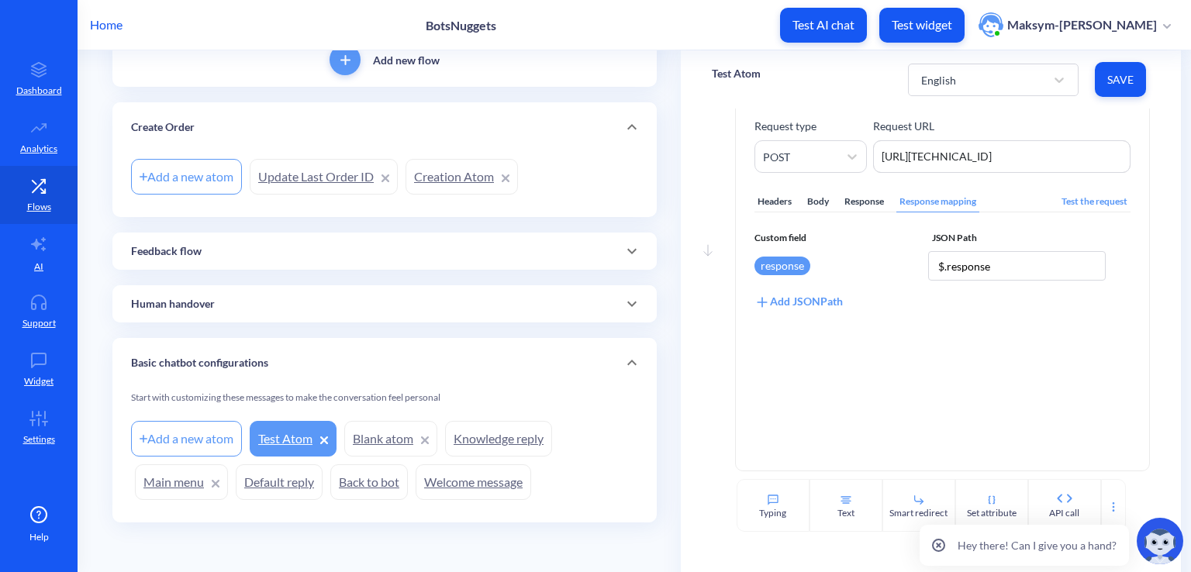
scroll to position [327, 0]
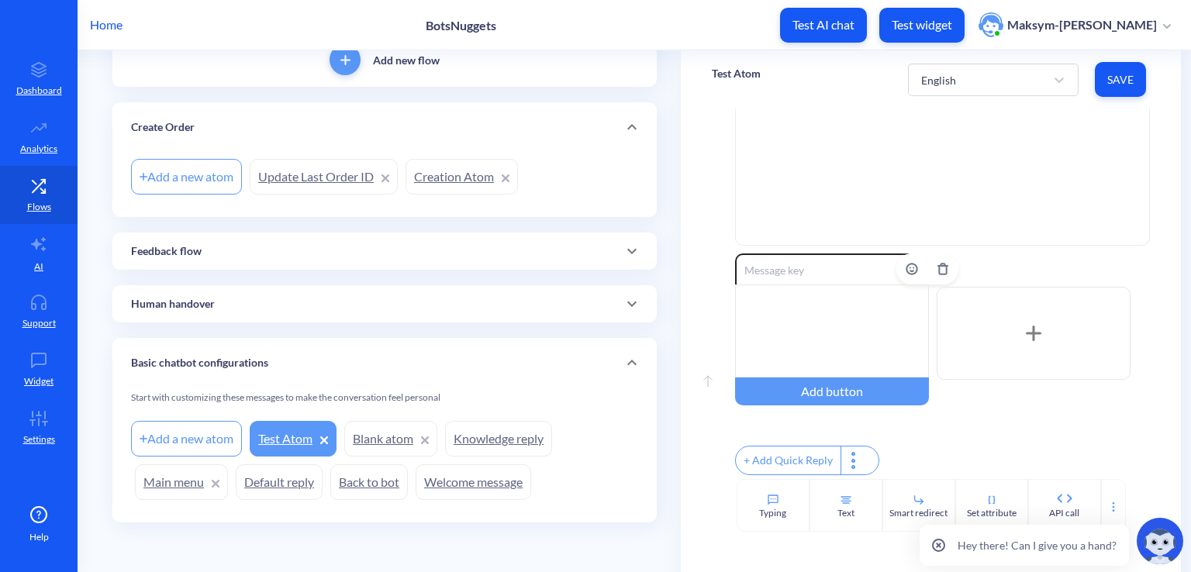
click at [790, 316] on div at bounding box center [832, 330] width 194 height 93
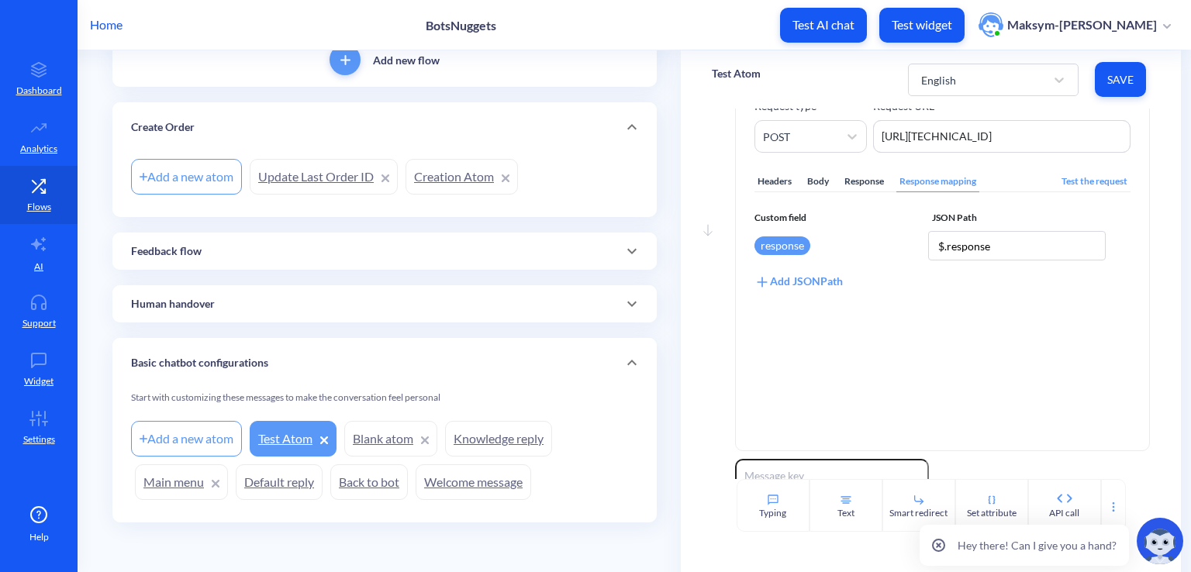
scroll to position [105, 0]
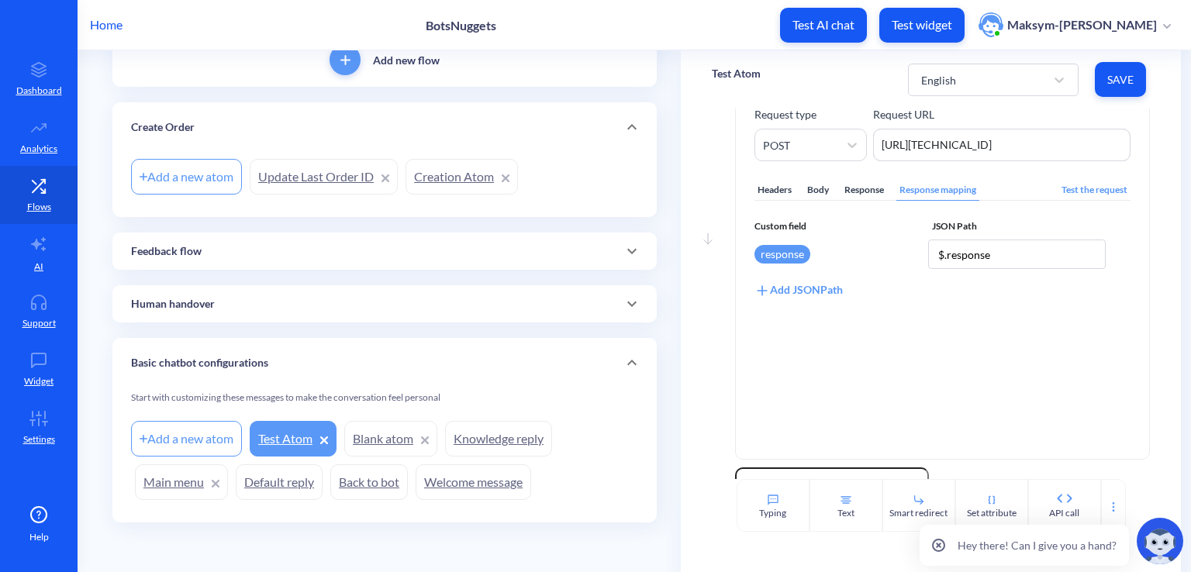
click at [1108, 88] on button "Save" at bounding box center [1120, 79] width 51 height 35
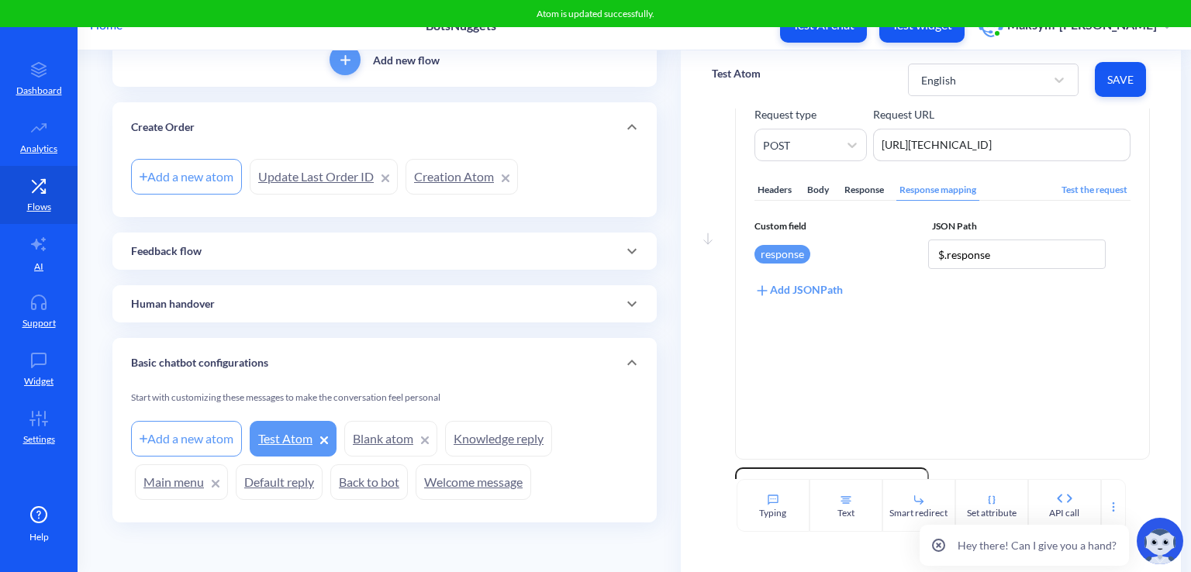
scroll to position [0, 0]
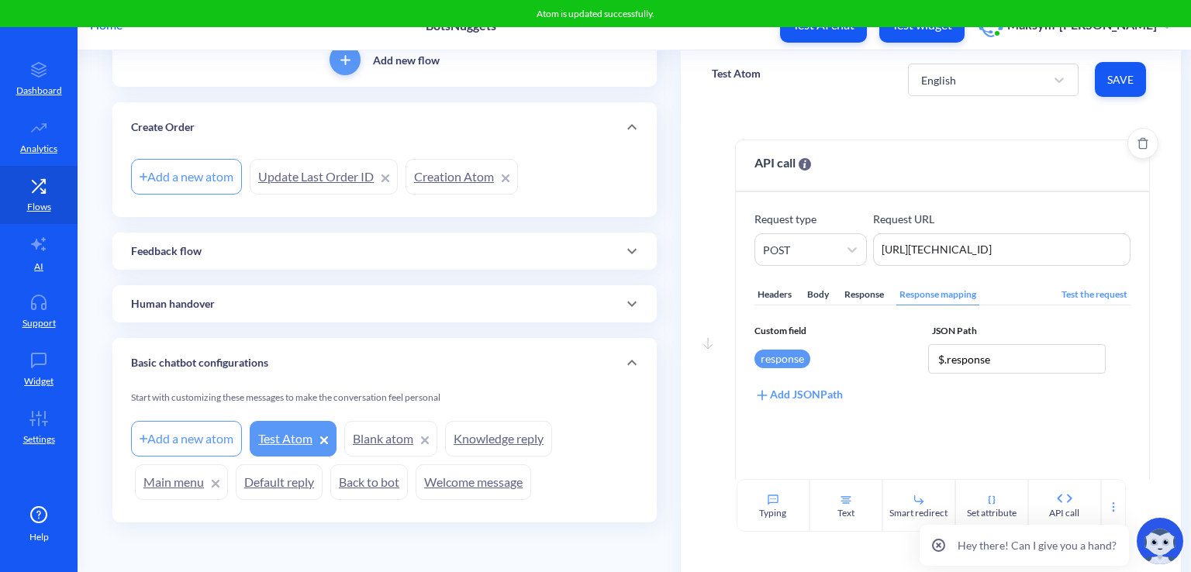
click at [819, 295] on div "Body" at bounding box center [818, 294] width 28 height 21
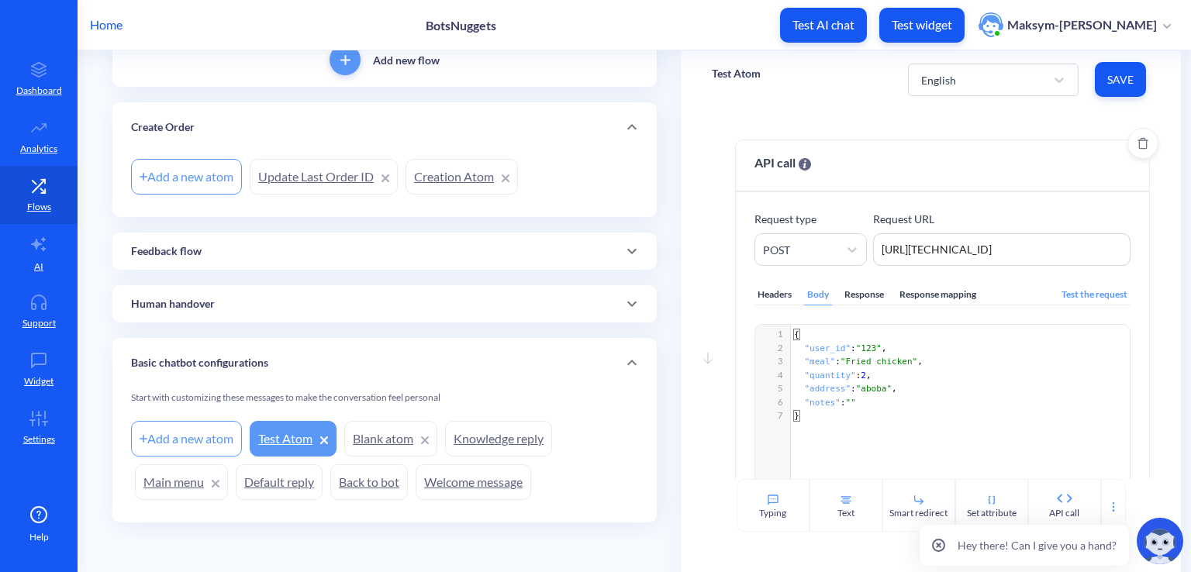
scroll to position [5, 0]
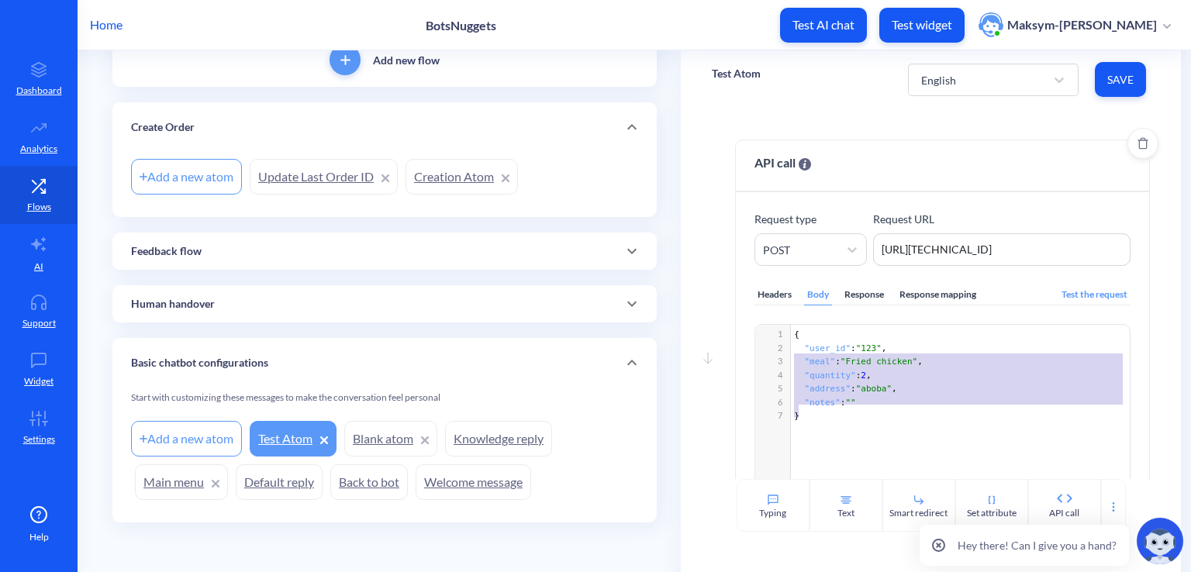
type textarea "{ "user_id": "123", "meal": "Fried chicken", "quantity": 2, "address": "aboba",…"
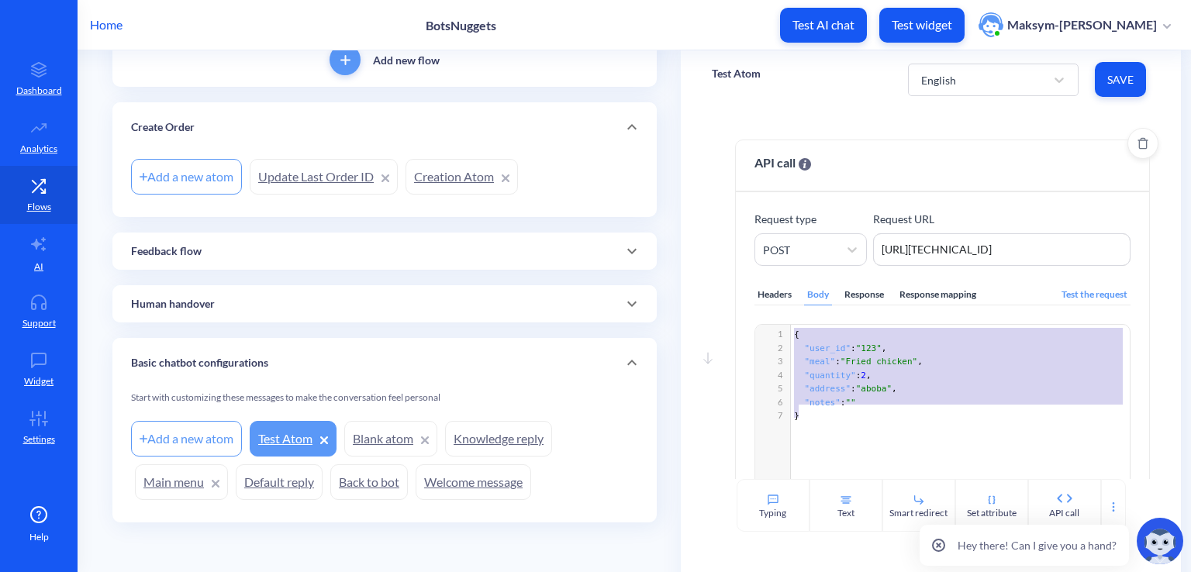
drag, startPoint x: 789, startPoint y: 358, endPoint x: 774, endPoint y: 329, distance: 32.6
click at [791, 329] on div "x 1 { 2 "user_id" : "123" , 3 "meal" : "Fried chicken" , 4 "quantity" : 2 , 5 "…" at bounding box center [962, 376] width 343 height 102
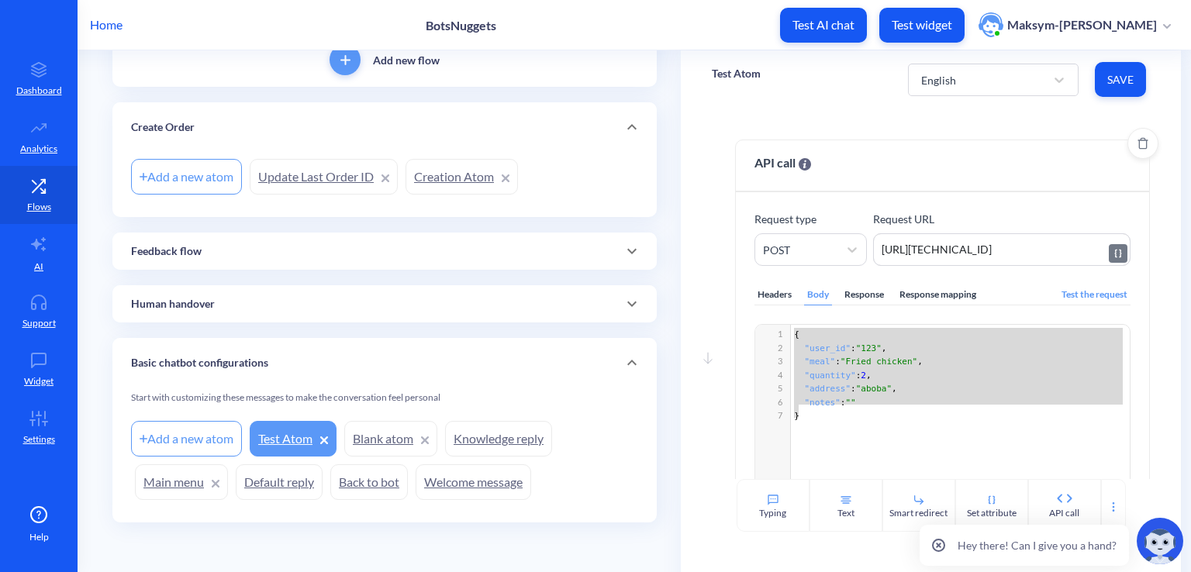
click at [1046, 247] on textarea "http://127.0.0.1:5000/orders" at bounding box center [1001, 249] width 257 height 33
drag, startPoint x: 1046, startPoint y: 247, endPoint x: 862, endPoint y: 235, distance: 184.1
click at [862, 235] on div "Request type POST Request URL http://127.0.0.1:5000/orders http://127.0.0.1:500…" at bounding box center [942, 238] width 376 height 55
click at [896, 298] on div "Response mapping" at bounding box center [937, 294] width 83 height 21
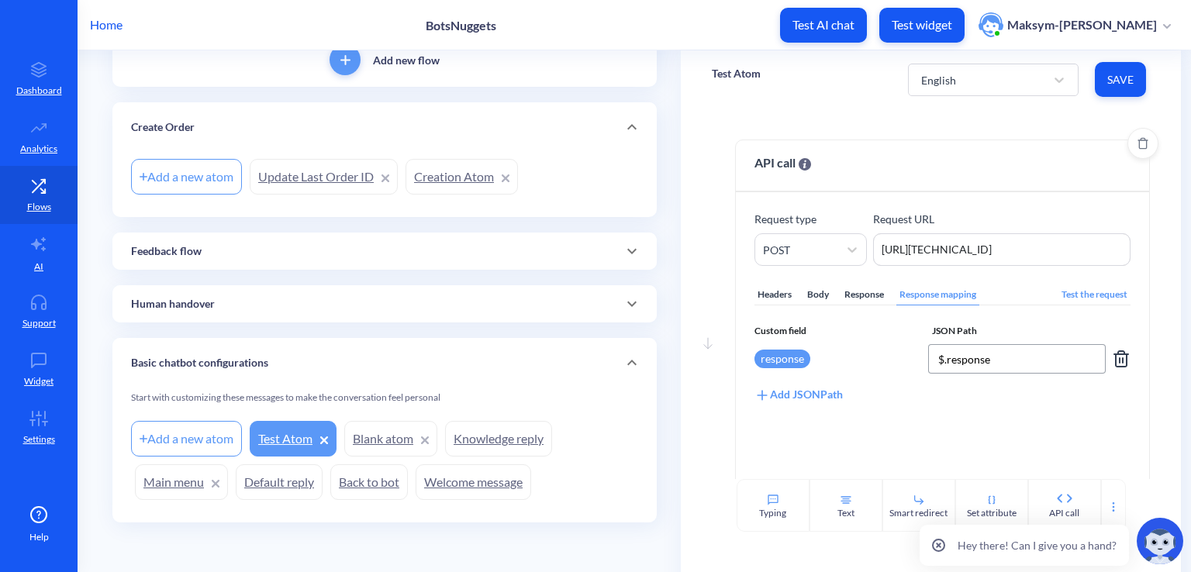
click at [988, 364] on input "$.response" at bounding box center [1017, 358] width 178 height 29
type input "$.report"
click at [1104, 80] on button "Save" at bounding box center [1120, 79] width 51 height 35
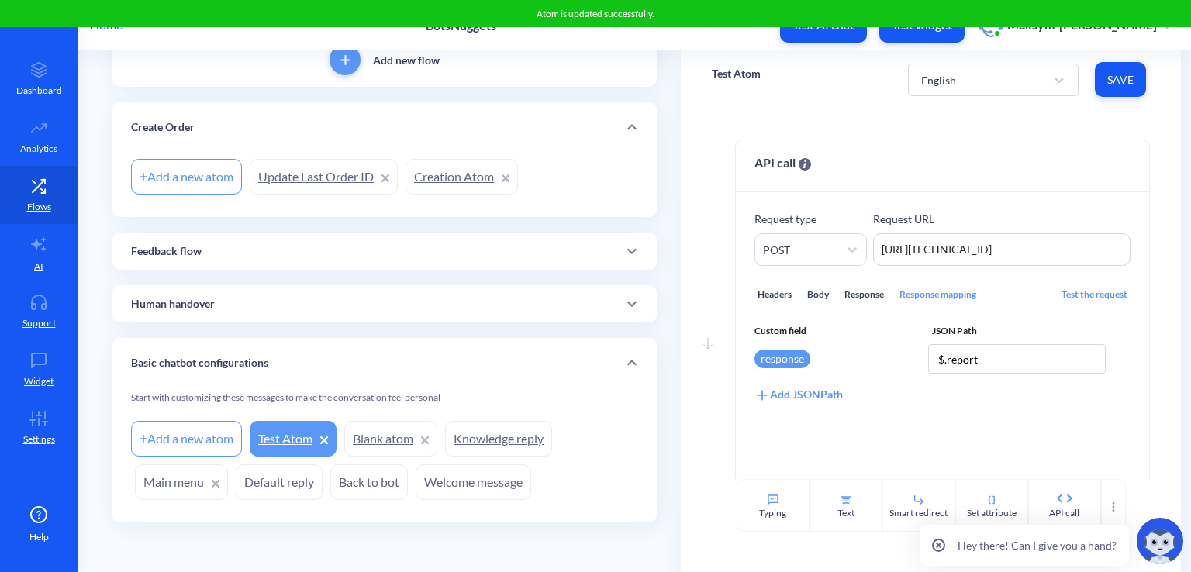
click at [440, 476] on link "Welcome message" at bounding box center [472, 482] width 115 height 36
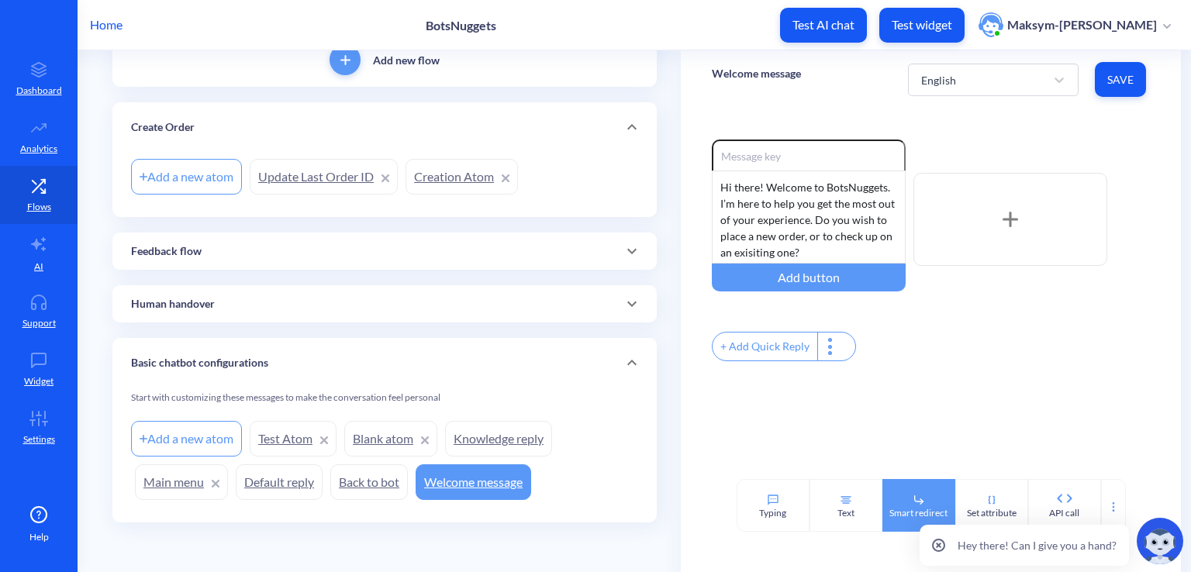
click at [943, 492] on div "Smart redirect" at bounding box center [918, 505] width 73 height 53
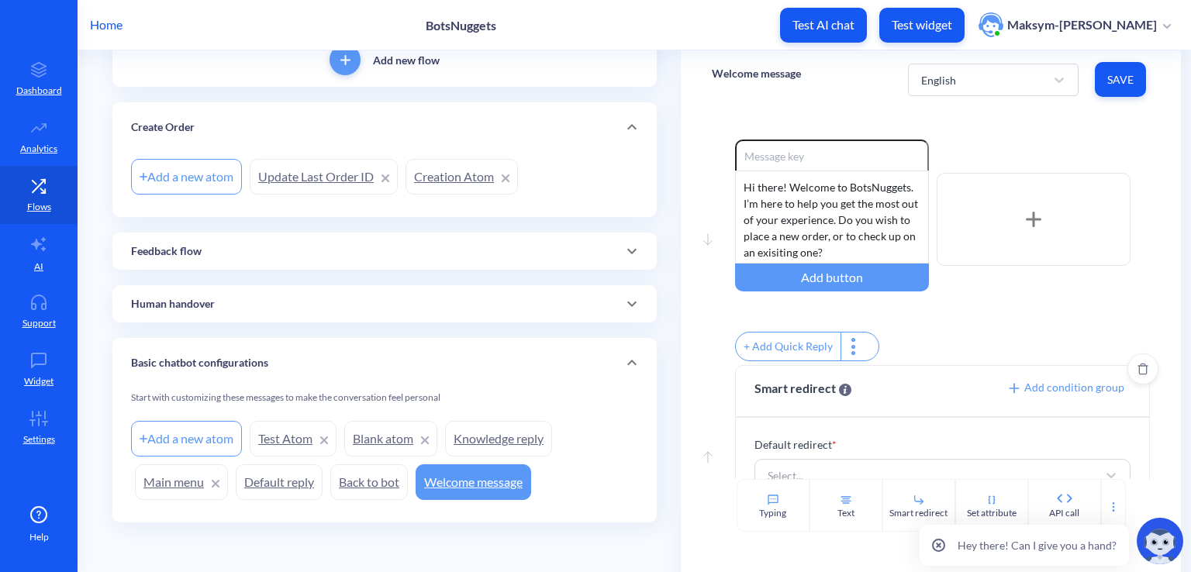
scroll to position [48, 0]
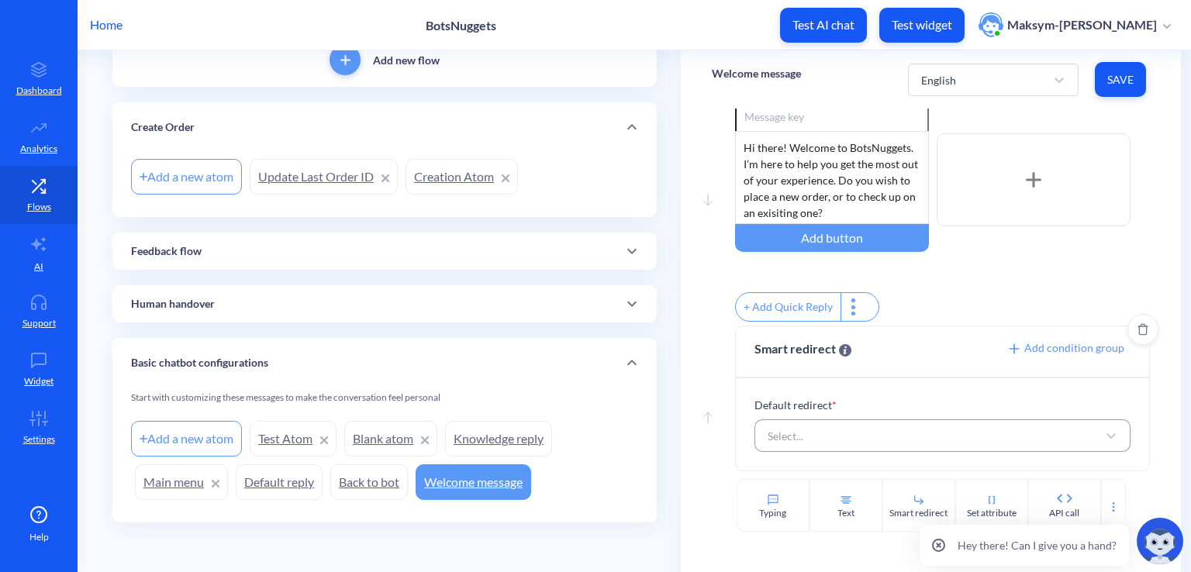
click at [822, 426] on div "Select..." at bounding box center [928, 436] width 337 height 28
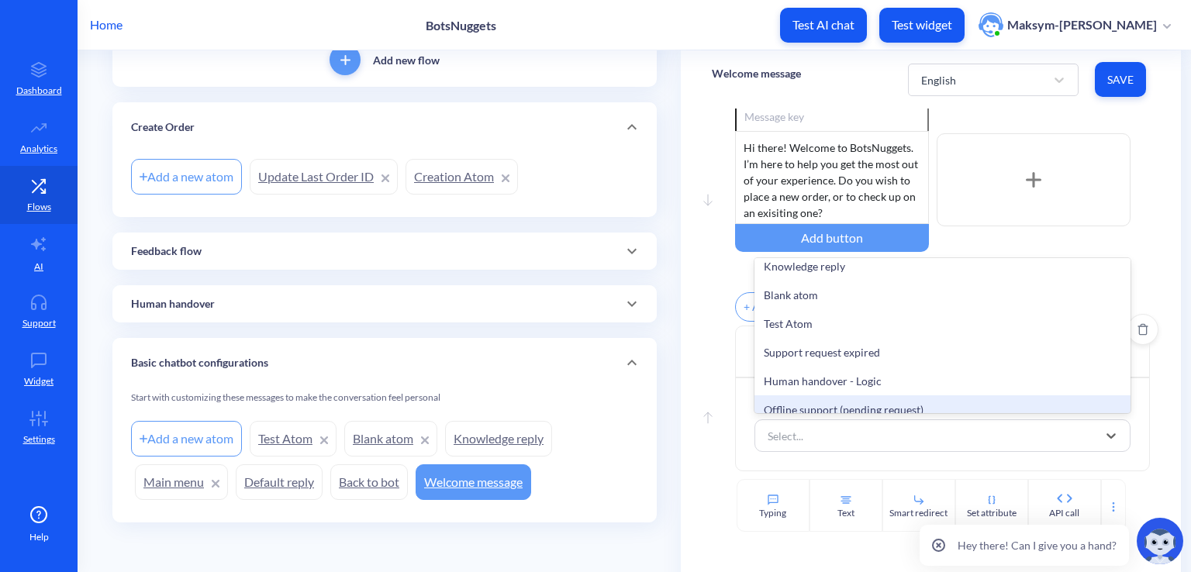
scroll to position [121, 0]
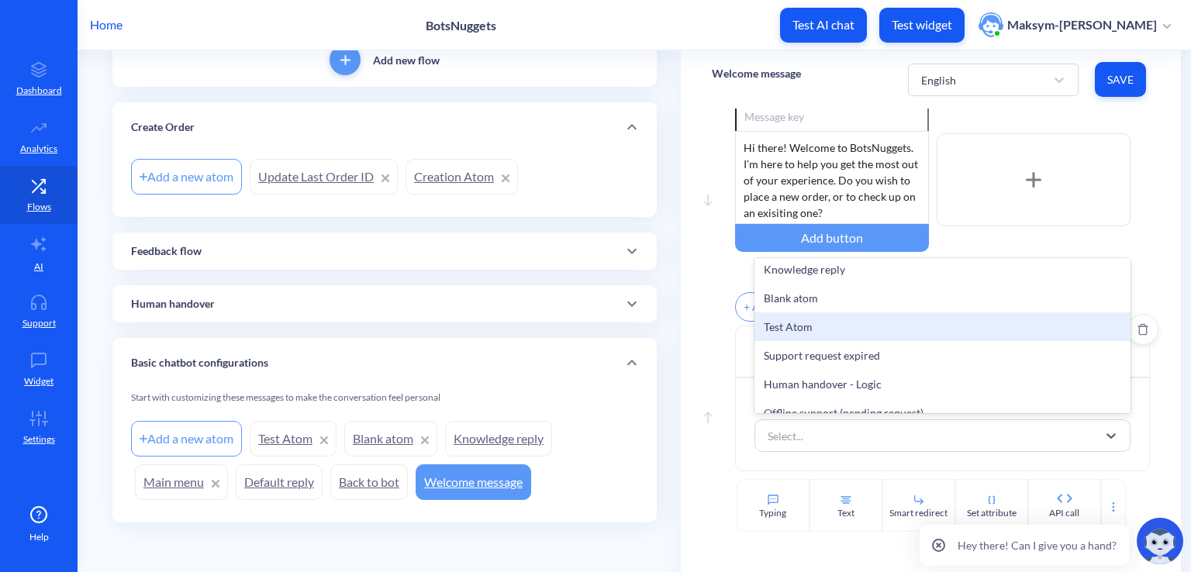
click at [782, 333] on div "Test Atom" at bounding box center [942, 326] width 376 height 29
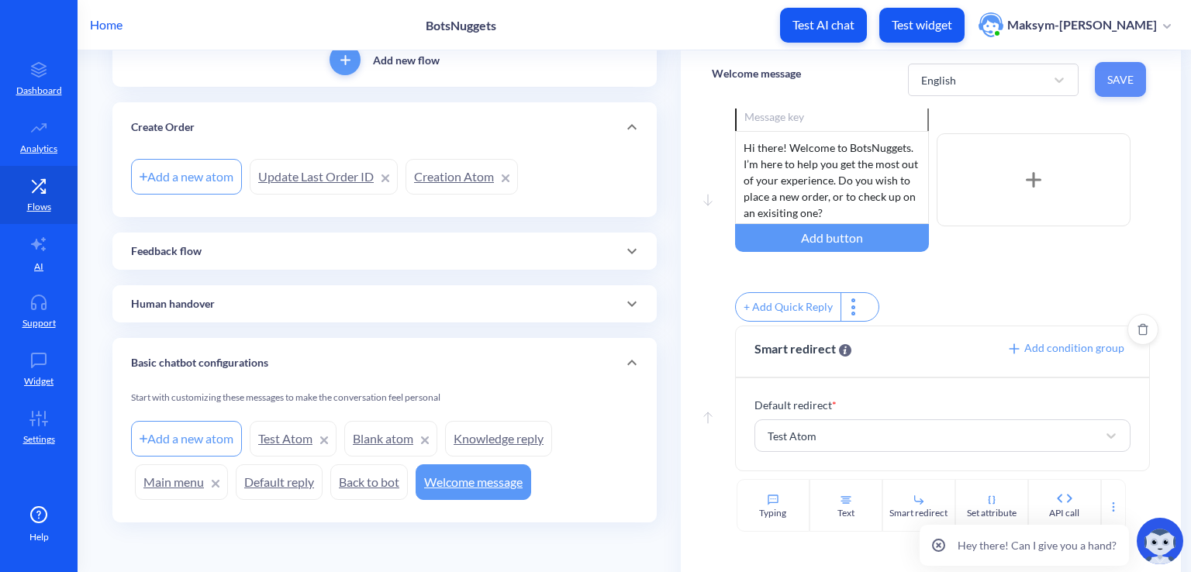
click at [1124, 68] on button "Save" at bounding box center [1120, 79] width 51 height 35
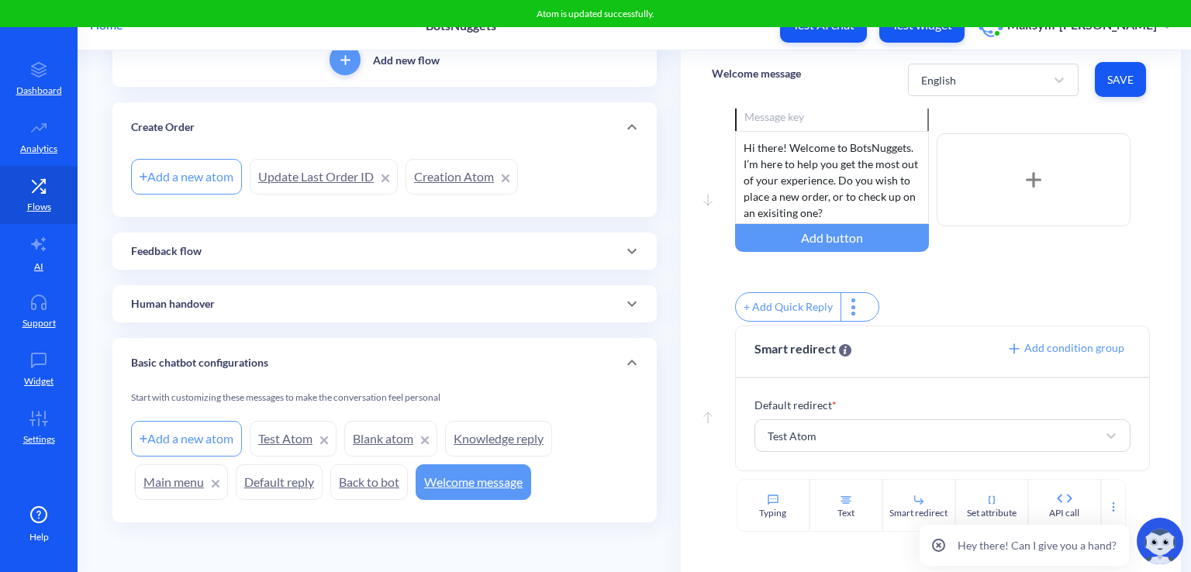
click at [431, 182] on link "Creation Atom" at bounding box center [461, 177] width 112 height 36
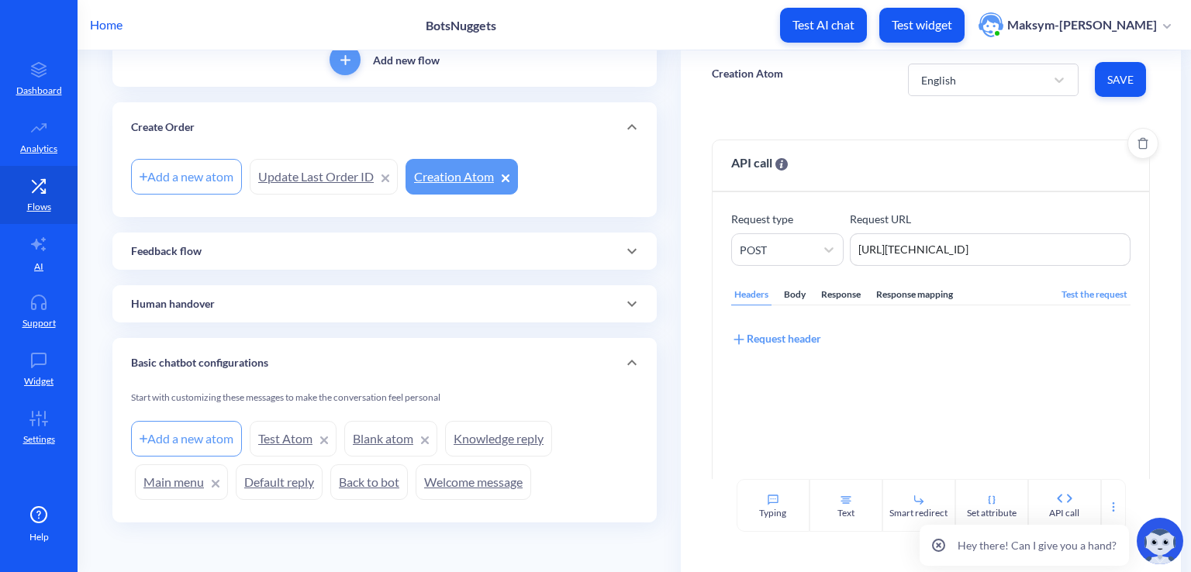
click at [895, 295] on div "Response mapping" at bounding box center [914, 294] width 83 height 21
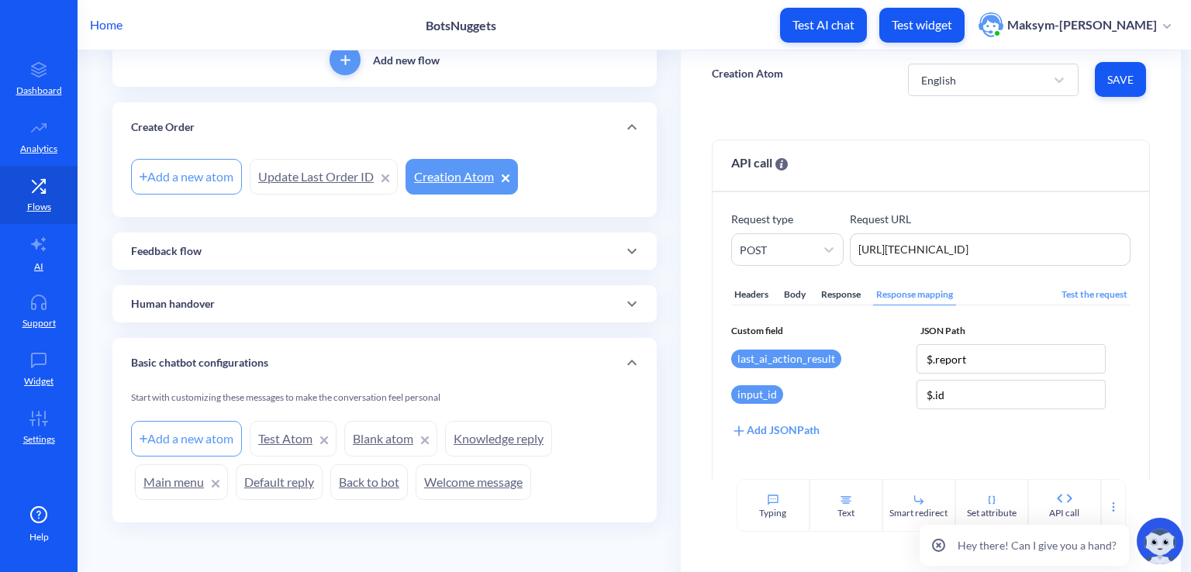
click at [271, 444] on link "Test Atom" at bounding box center [293, 439] width 87 height 36
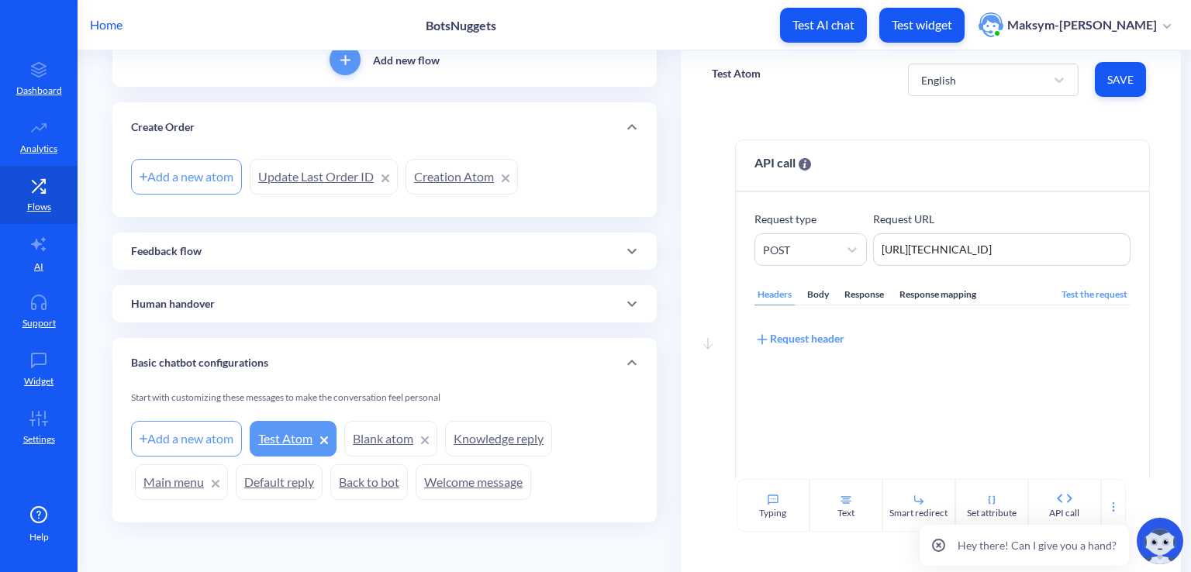
click at [293, 446] on link "Test Atom" at bounding box center [293, 439] width 87 height 36
click at [908, 291] on div "Response mapping" at bounding box center [937, 294] width 83 height 21
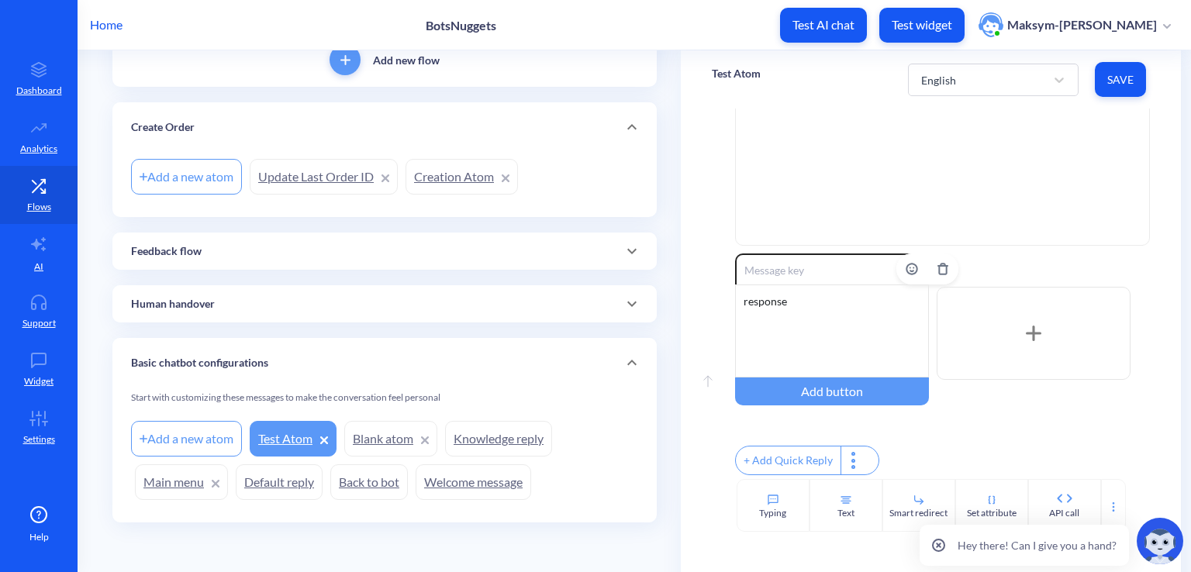
click at [788, 299] on div "response" at bounding box center [832, 330] width 194 height 93
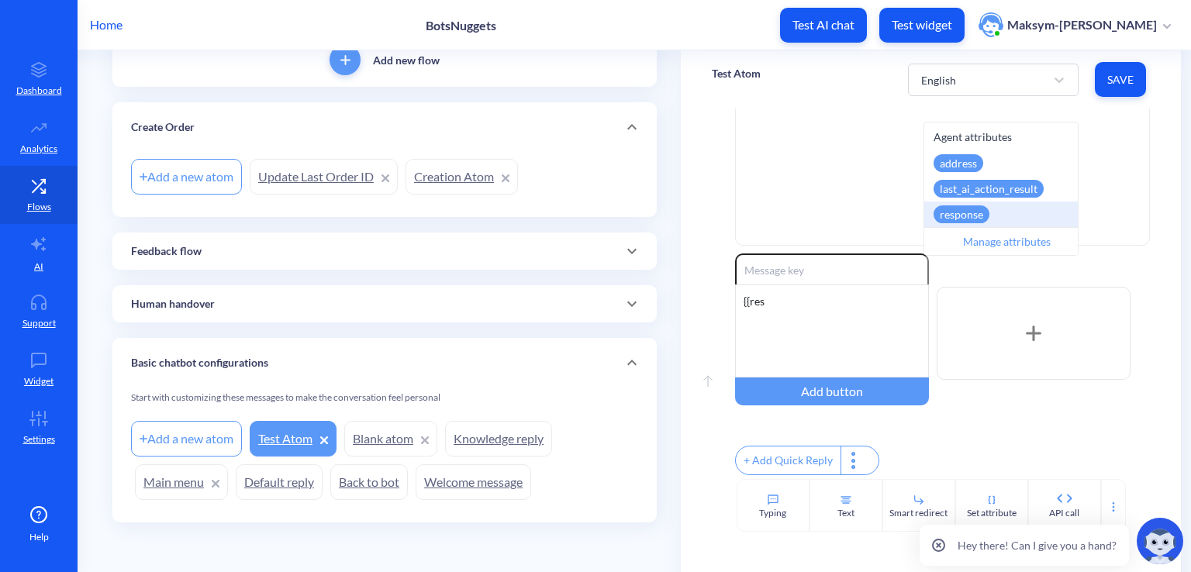
click at [946, 207] on div "response" at bounding box center [961, 214] width 56 height 18
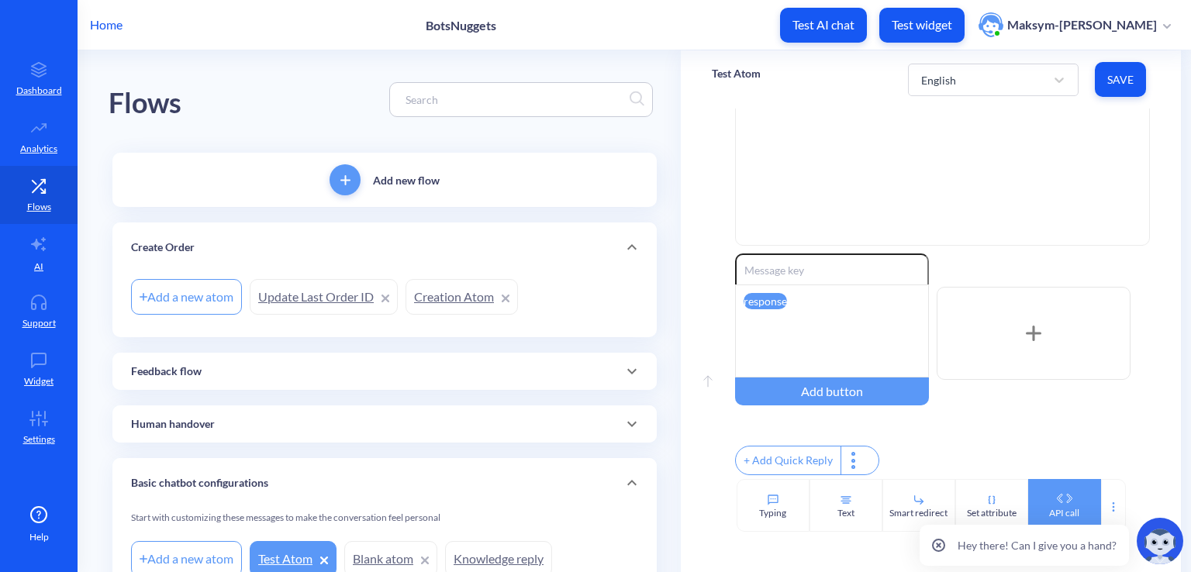
click at [1053, 506] on div "API call" at bounding box center [1064, 513] width 30 height 14
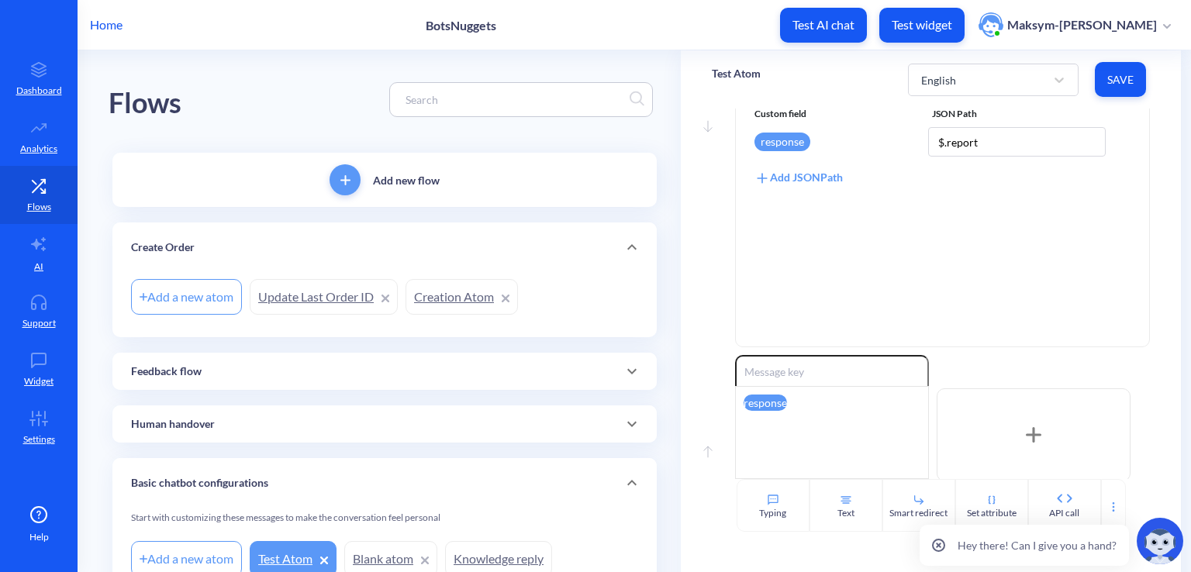
scroll to position [107, 0]
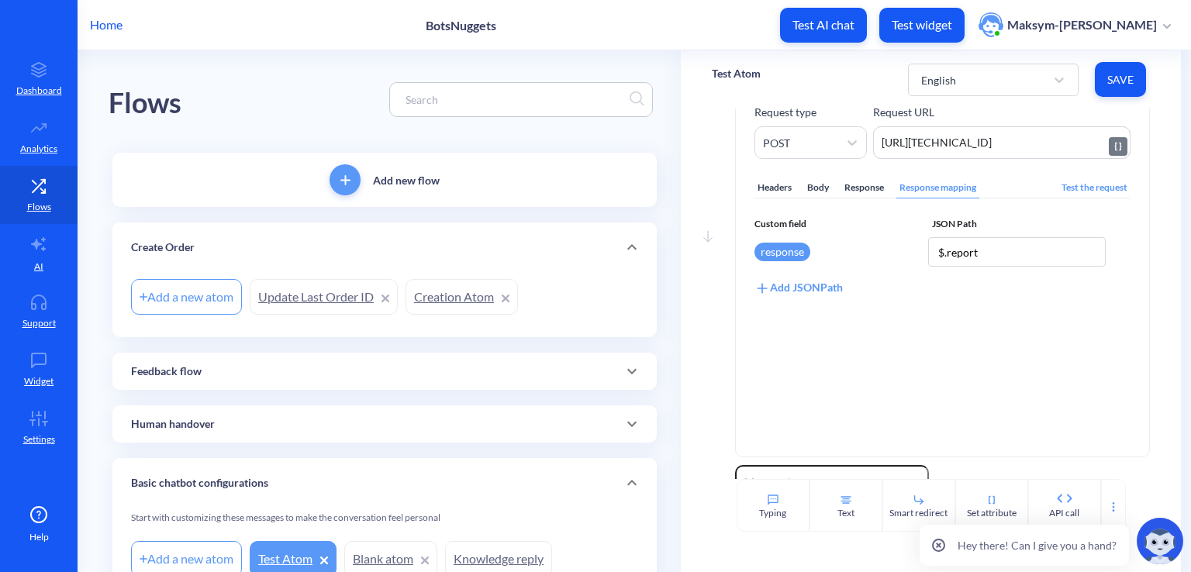
click at [933, 150] on textarea "http://127.0.0.1:5000/orders" at bounding box center [1001, 142] width 257 height 33
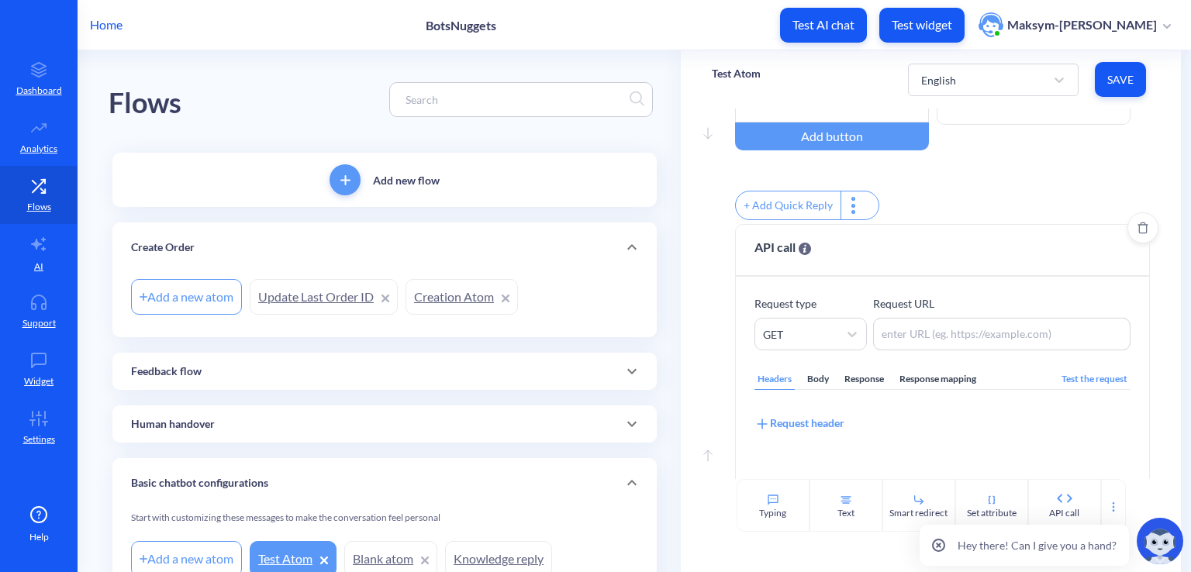
scroll to position [575, 0]
click at [961, 345] on textarea at bounding box center [1001, 332] width 257 height 33
paste textarea "http://127.0.0.1:5000/orders"
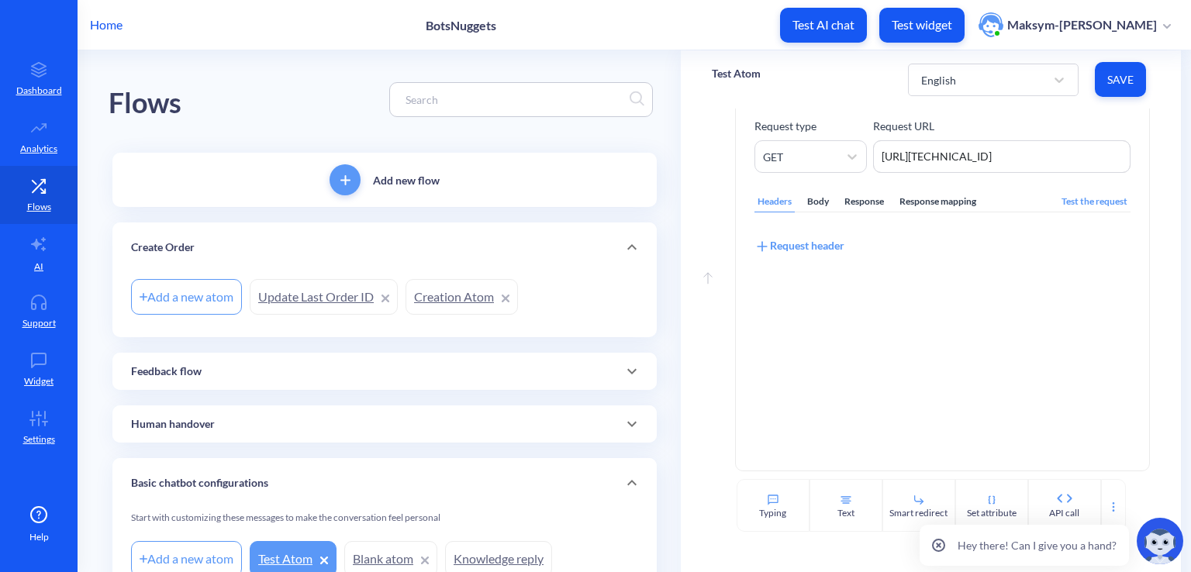
type textarea "http://127.0.0.1:5000/orders"
click at [815, 208] on div "Body" at bounding box center [818, 201] width 28 height 21
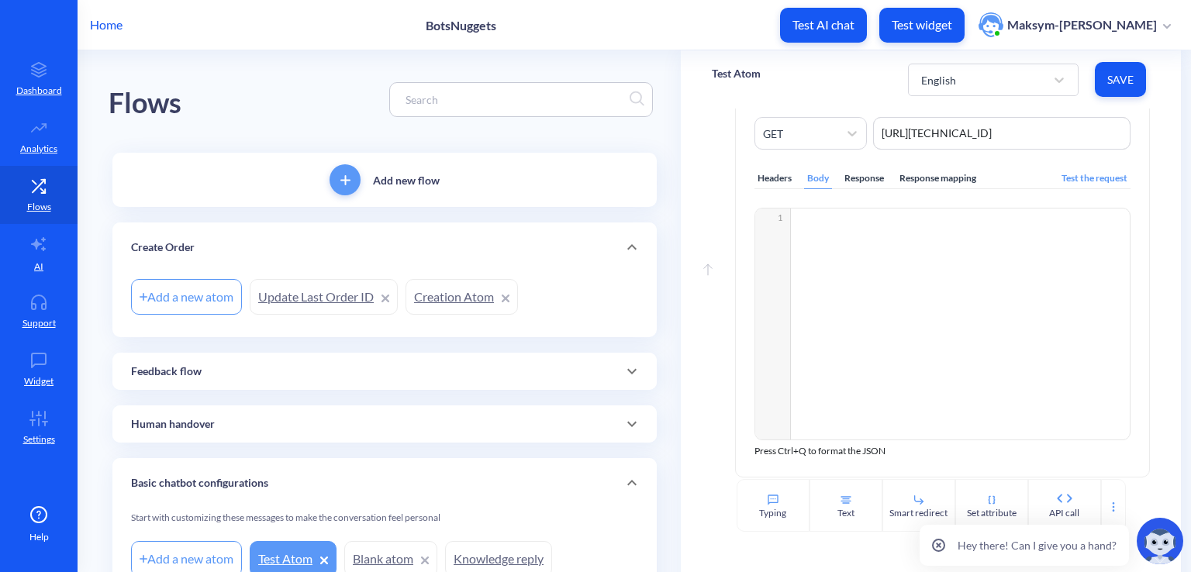
click at [860, 188] on div "Response" at bounding box center [864, 178] width 46 height 21
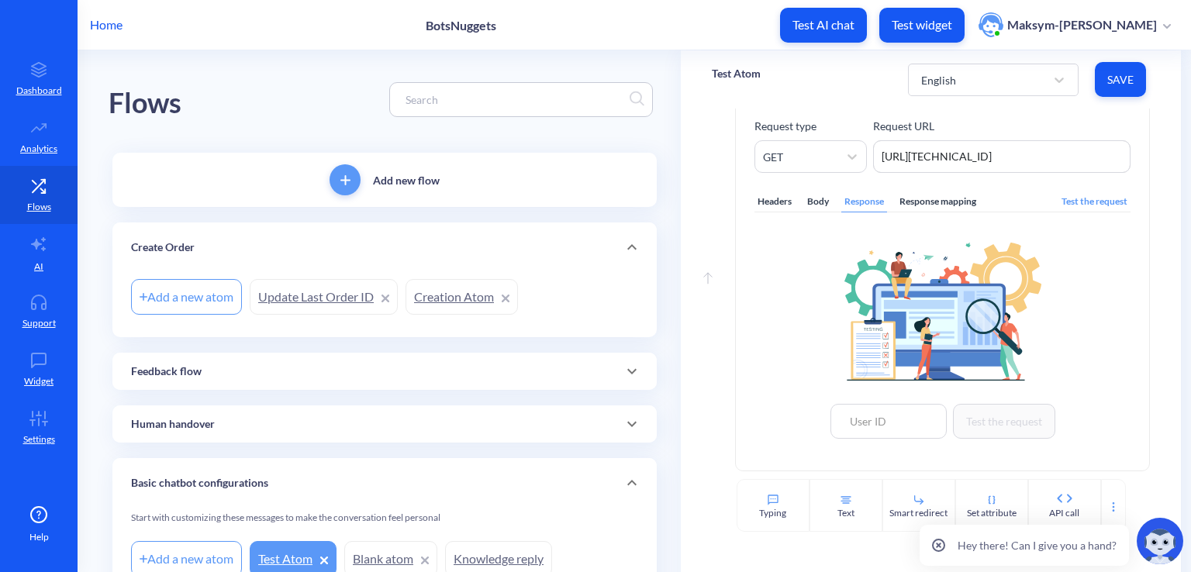
scroll to position [760, 0]
click at [888, 419] on input at bounding box center [888, 421] width 116 height 35
type input "1"
click at [998, 425] on button "Test the request" at bounding box center [1004, 421] width 102 height 35
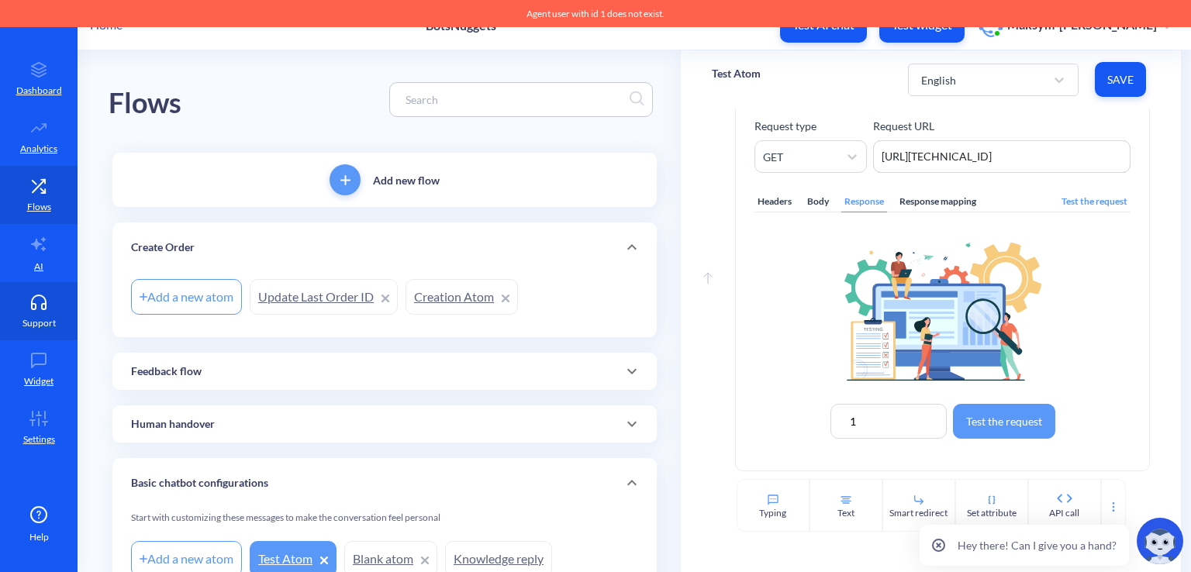
click at [24, 336] on link "Support" at bounding box center [39, 311] width 78 height 58
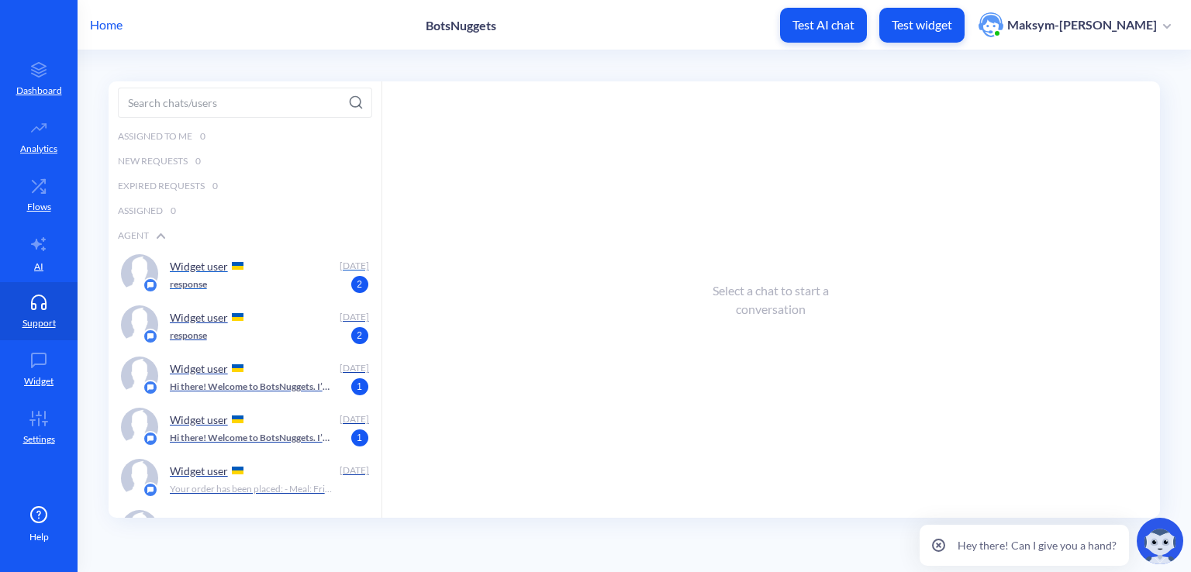
click at [188, 286] on p "response" at bounding box center [188, 285] width 37 height 14
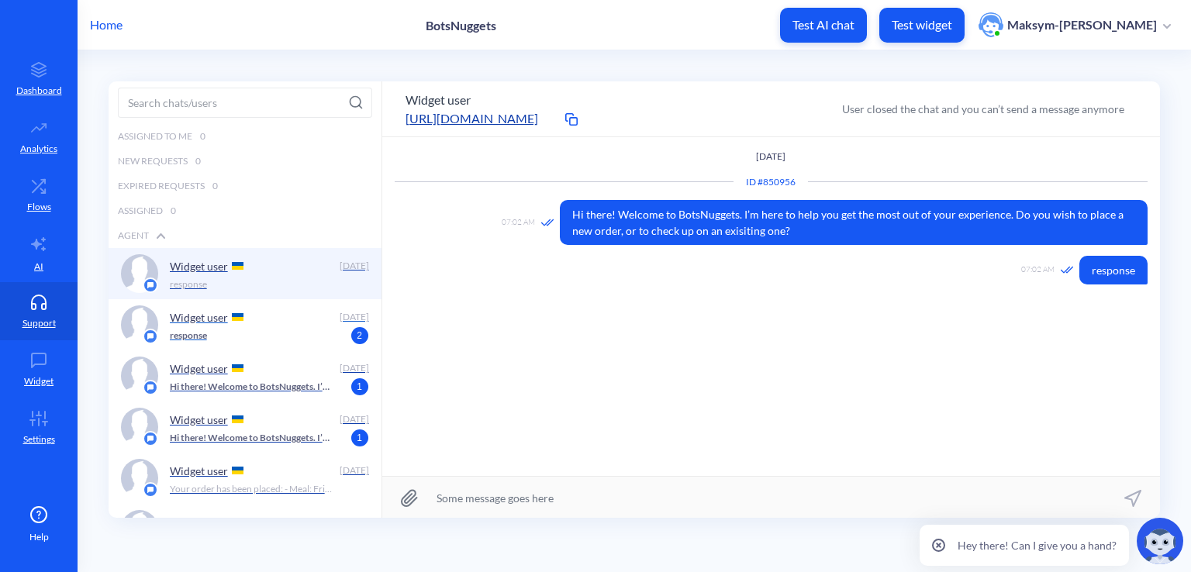
click at [161, 329] on div "Widget user Today response 2" at bounding box center [245, 324] width 273 height 51
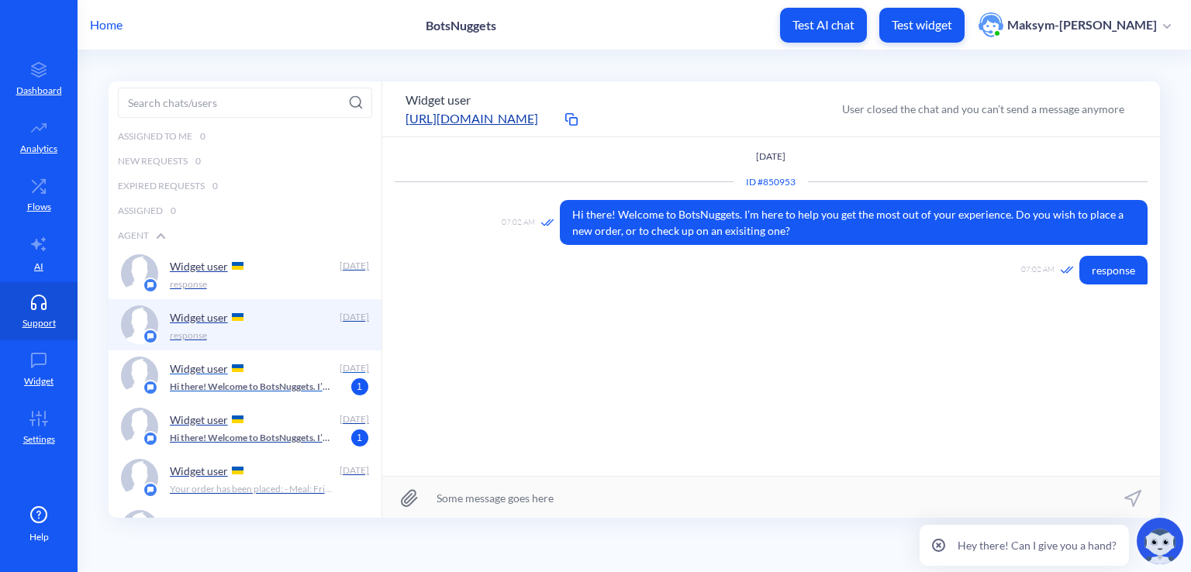
click at [181, 364] on p "Widget user" at bounding box center [199, 368] width 58 height 13
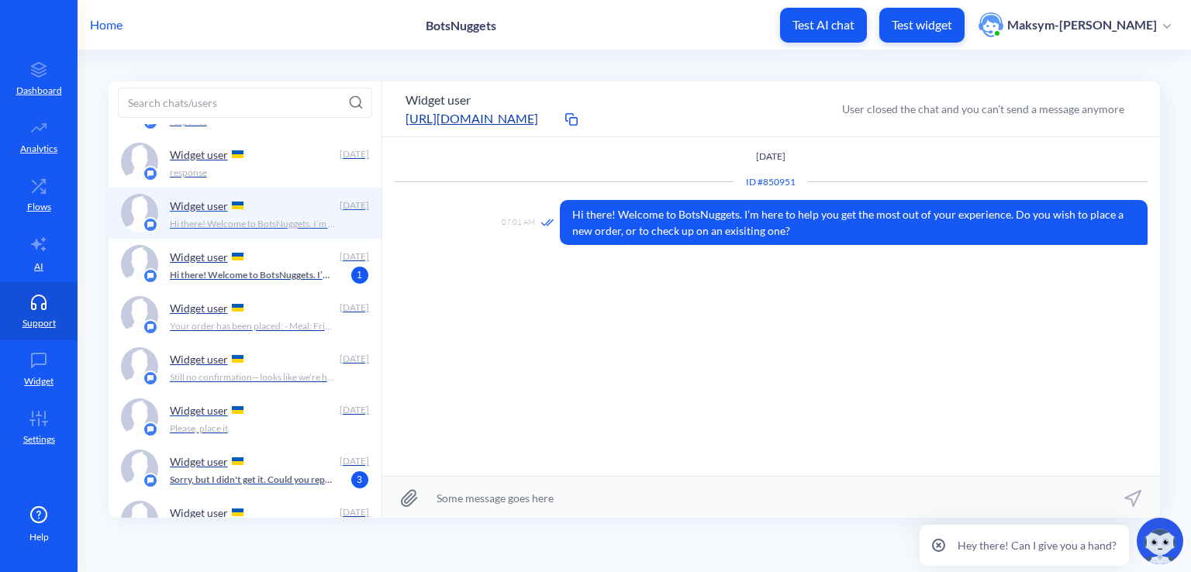
scroll to position [250, 0]
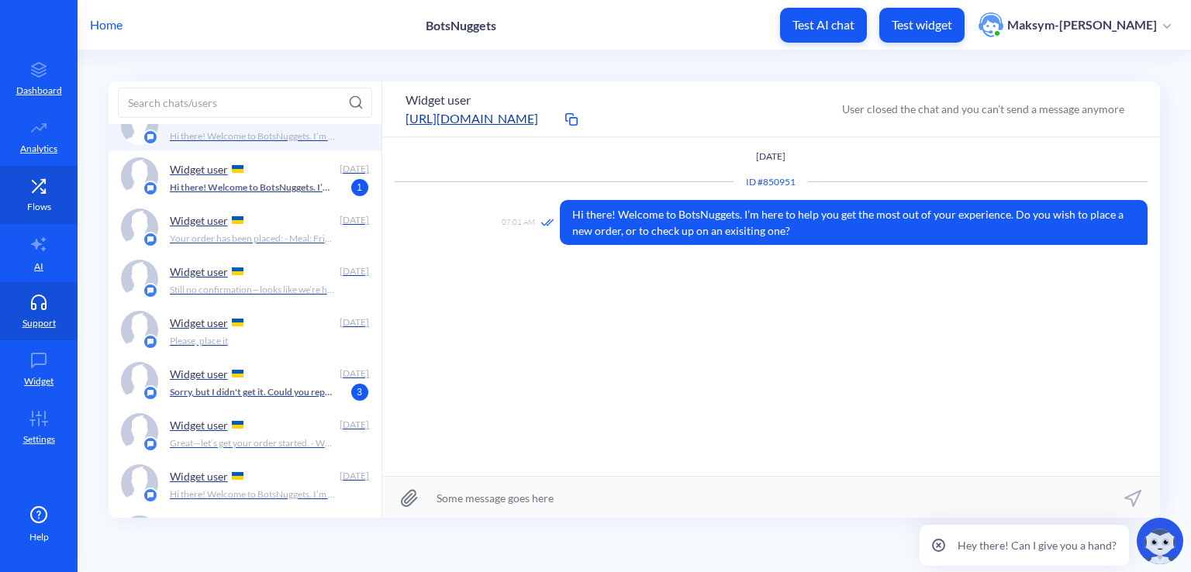
click at [29, 218] on link "Flows" at bounding box center [39, 195] width 78 height 58
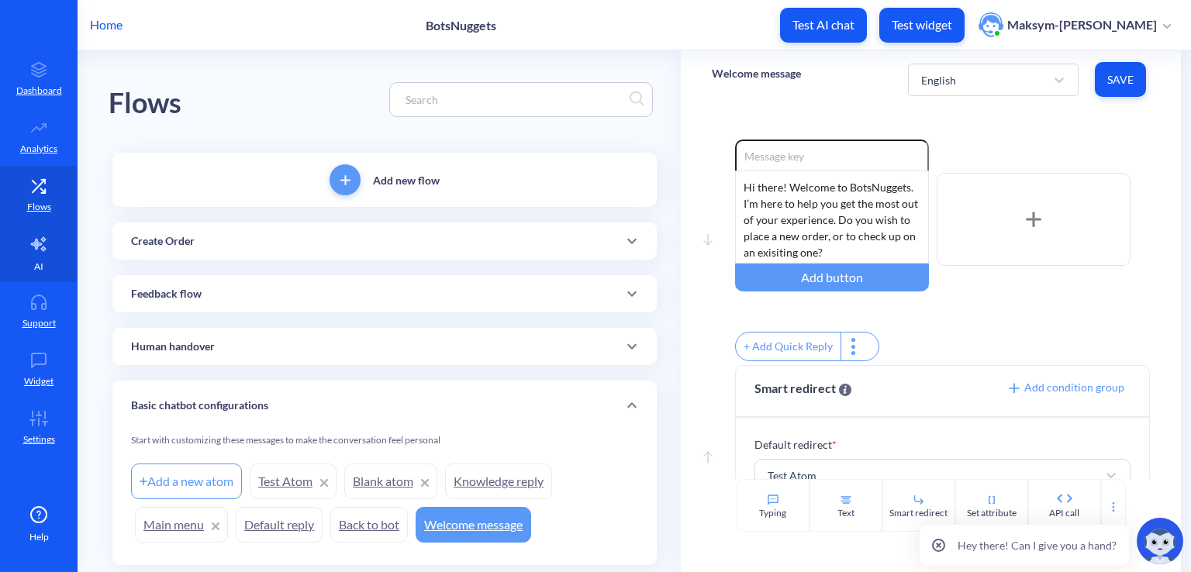
click at [43, 244] on icon at bounding box center [38, 244] width 19 height 19
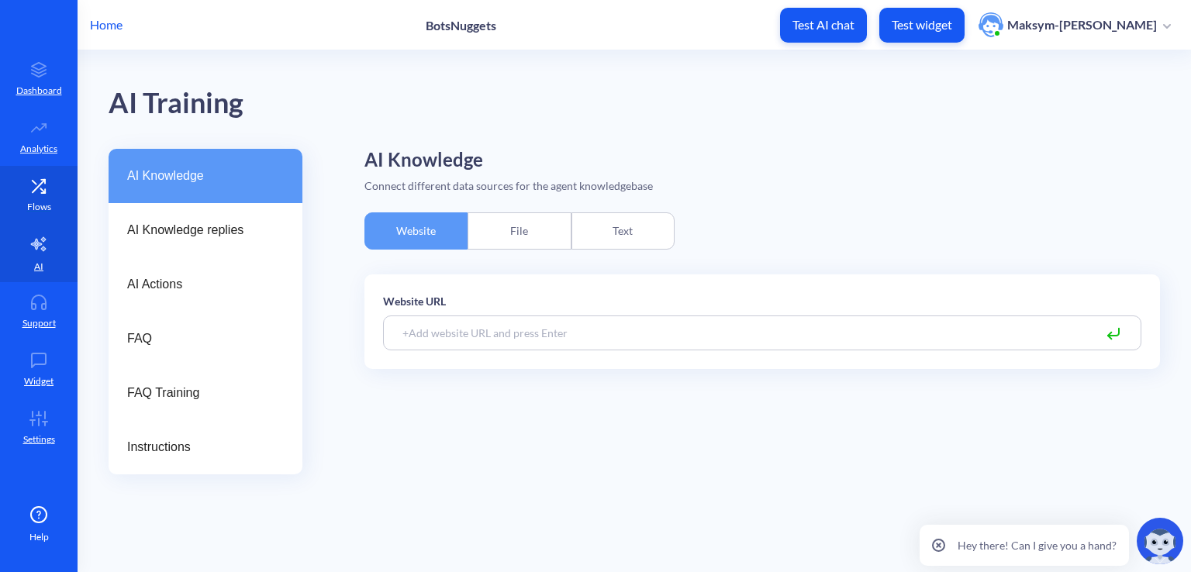
click at [33, 190] on icon at bounding box center [38, 186] width 31 height 16
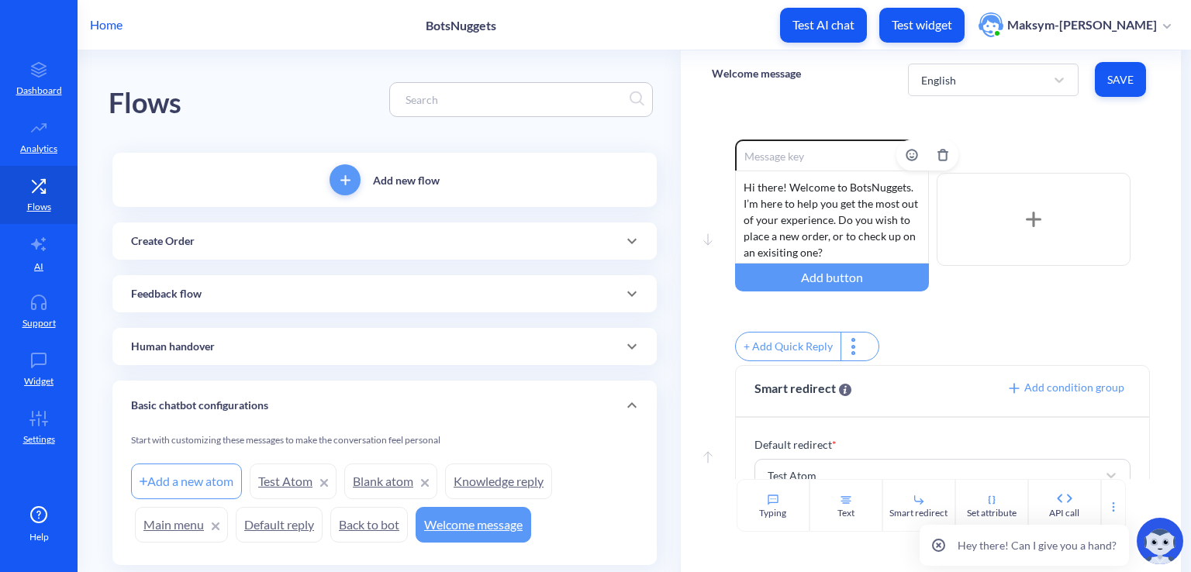
click at [833, 203] on div "Hi there! Welcome to BotsNuggets. I’m here to help you get the most out of your…" at bounding box center [832, 217] width 194 height 93
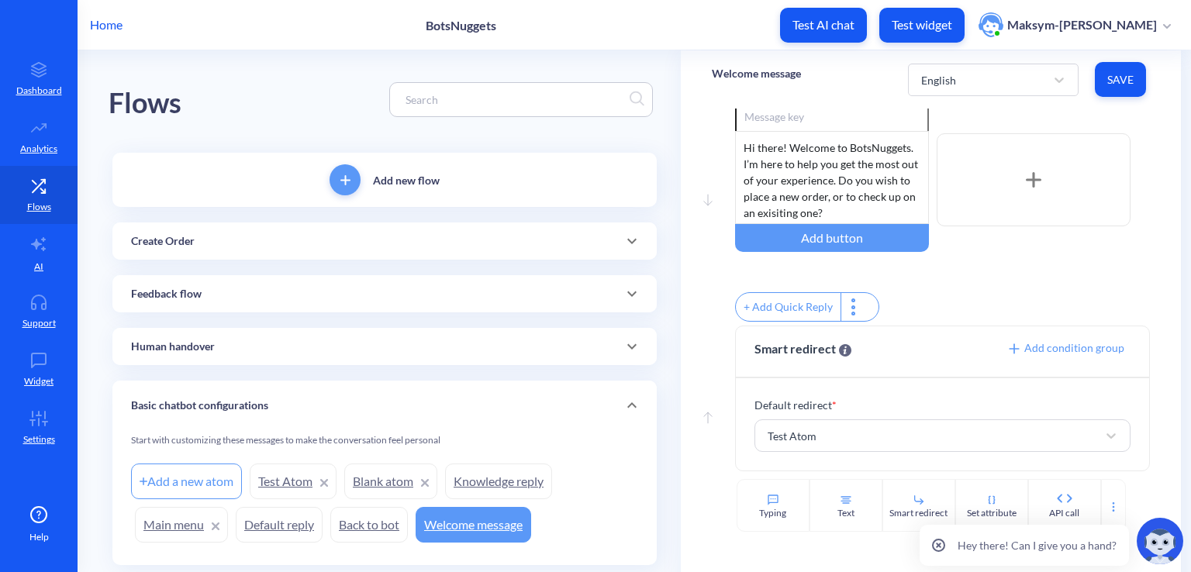
click at [1106, 88] on button "Save" at bounding box center [1120, 79] width 51 height 35
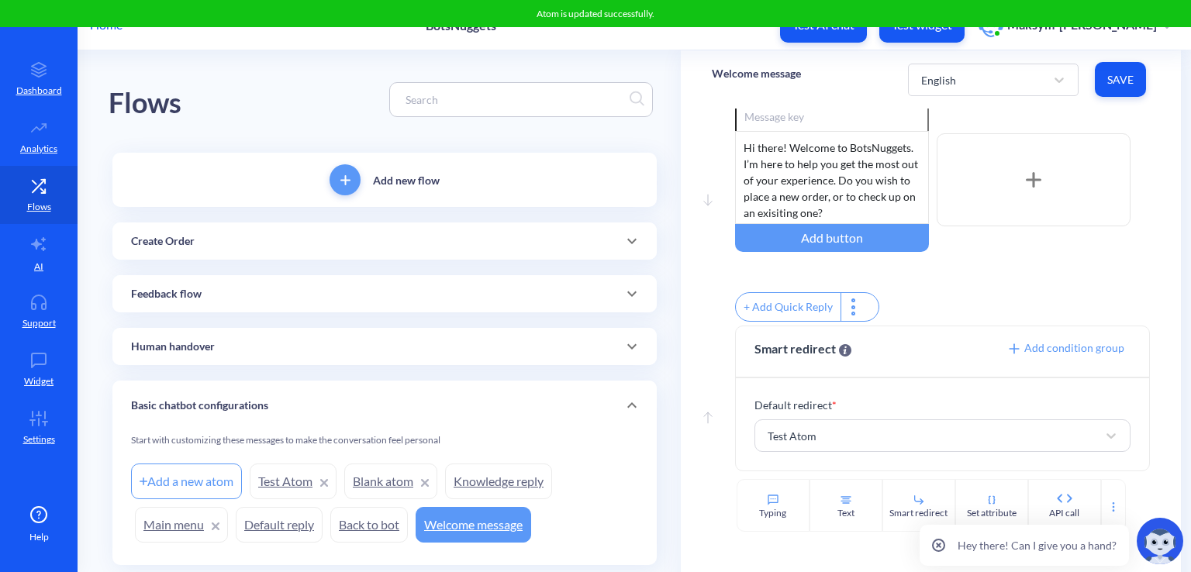
click at [278, 496] on link "Test Atom" at bounding box center [293, 482] width 87 height 36
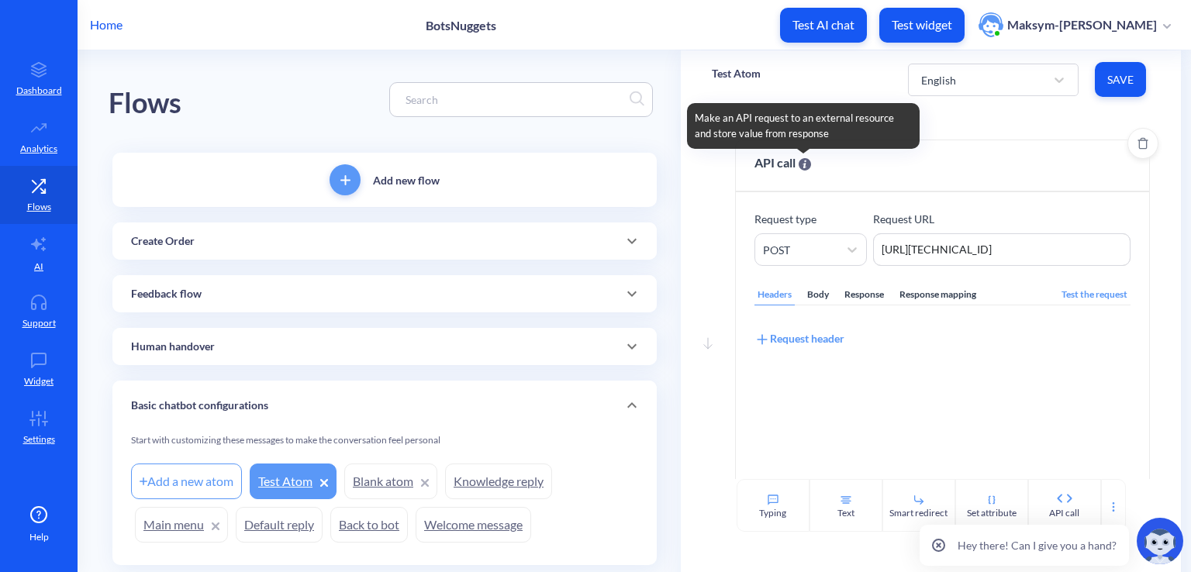
click at [803, 165] on icon at bounding box center [804, 164] width 12 height 12
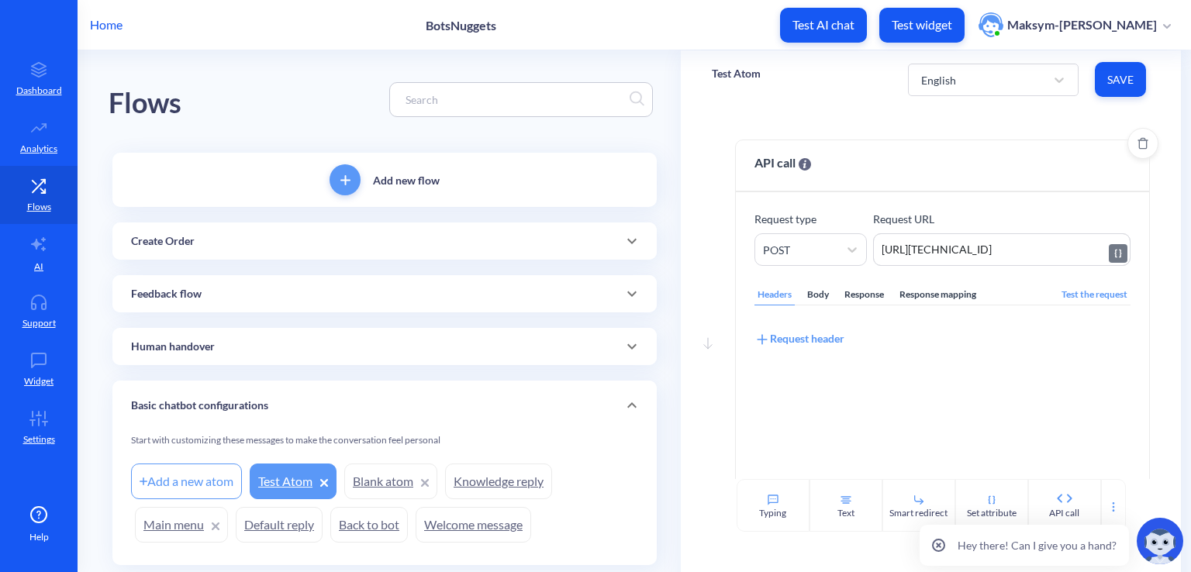
click at [895, 245] on textarea "http://127.0.0.1:5000/orders" at bounding box center [1001, 249] width 257 height 33
click at [33, 346] on link "Widget" at bounding box center [39, 369] width 78 height 58
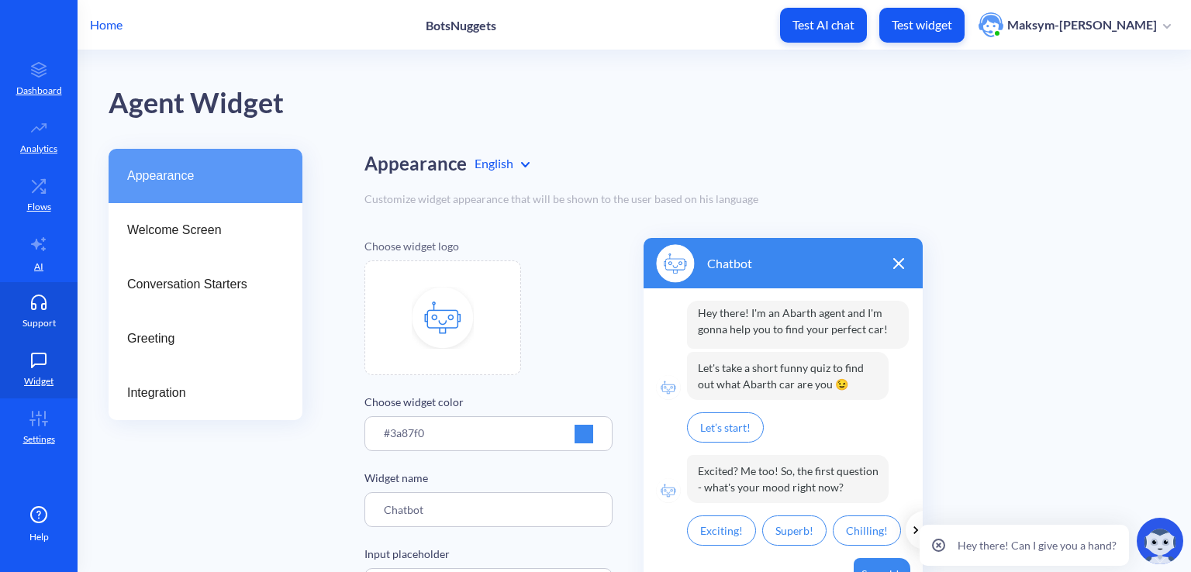
click at [30, 312] on link "Support" at bounding box center [39, 311] width 78 height 58
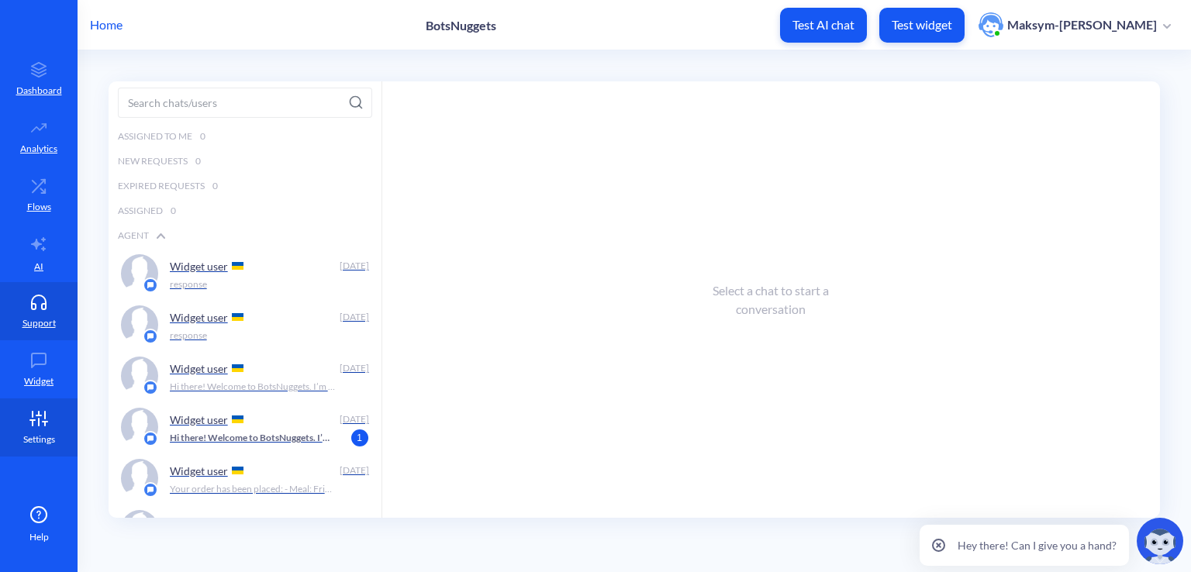
click at [50, 408] on link "Settings" at bounding box center [39, 427] width 78 height 58
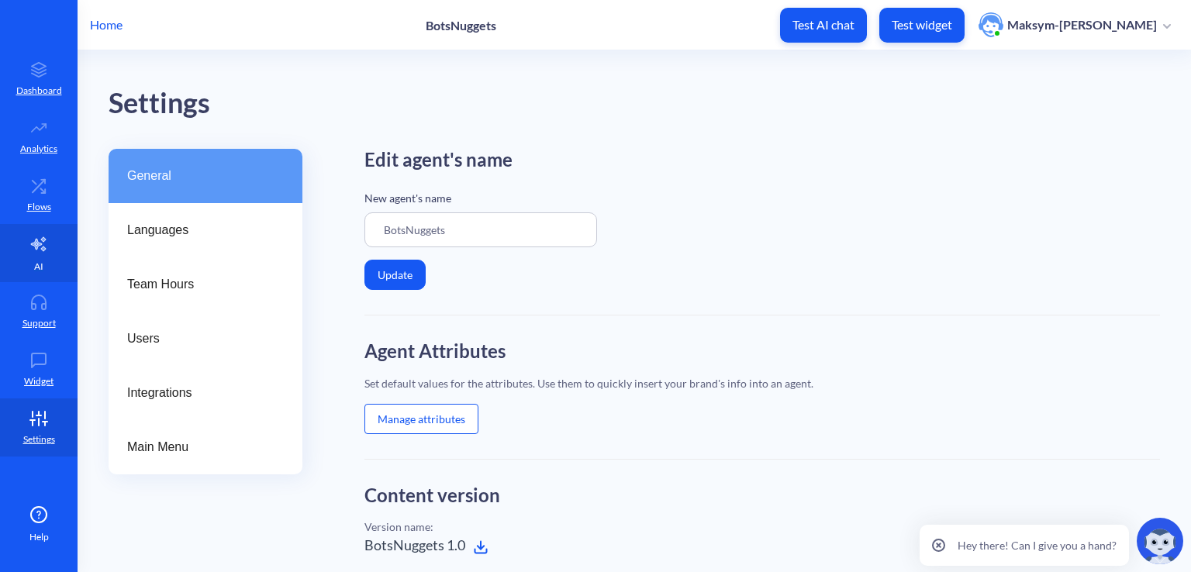
click at [22, 243] on link "AI" at bounding box center [39, 253] width 78 height 58
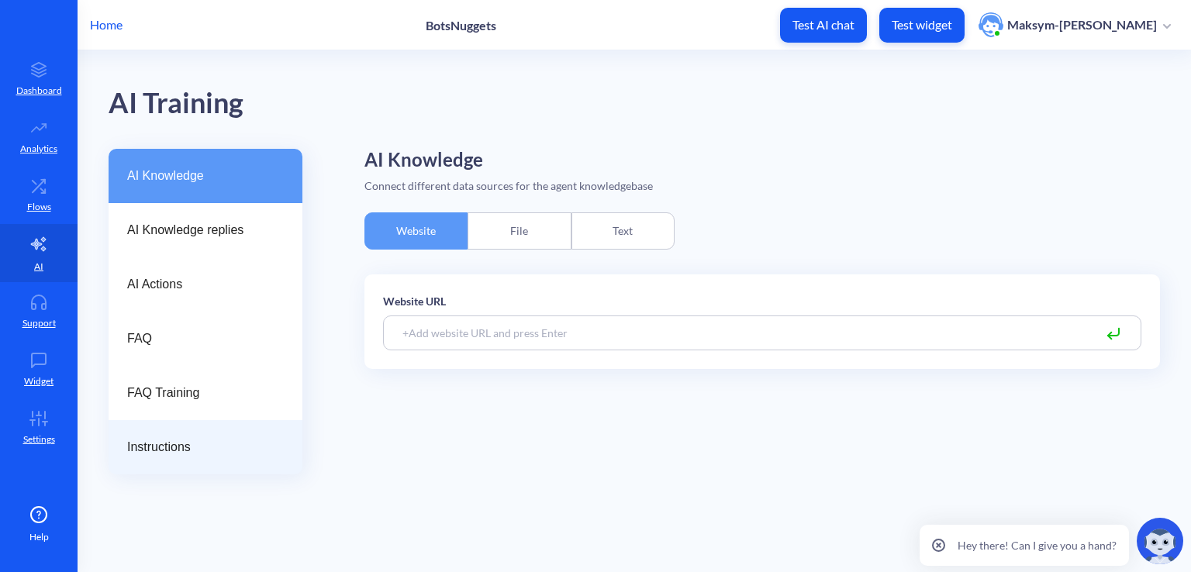
click at [165, 432] on div "Instructions" at bounding box center [206, 447] width 194 height 54
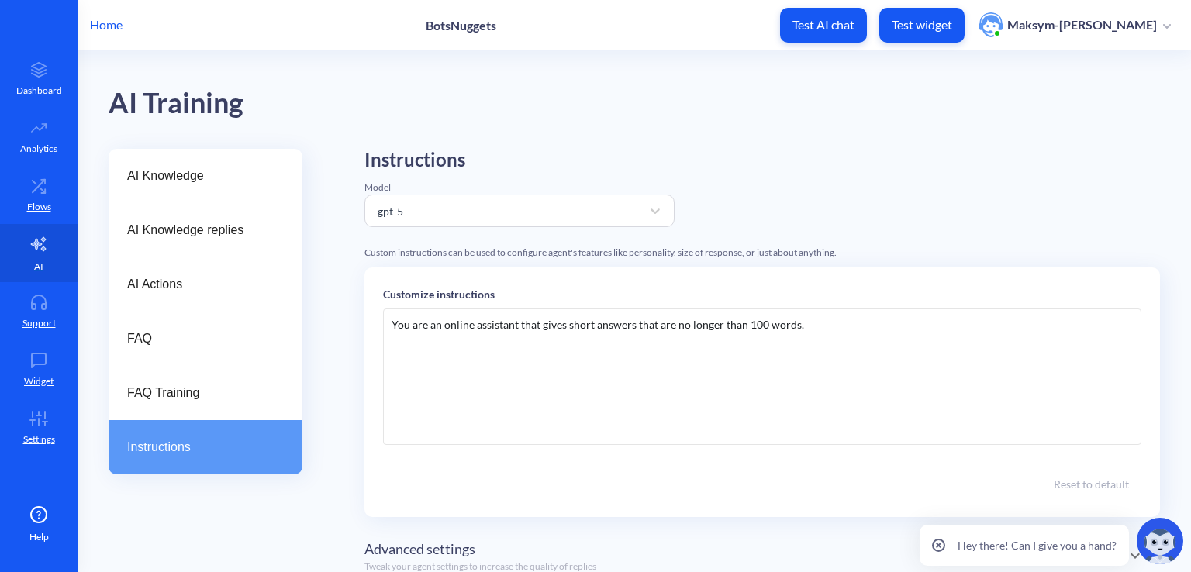
click at [30, 246] on icon at bounding box center [38, 244] width 19 height 19
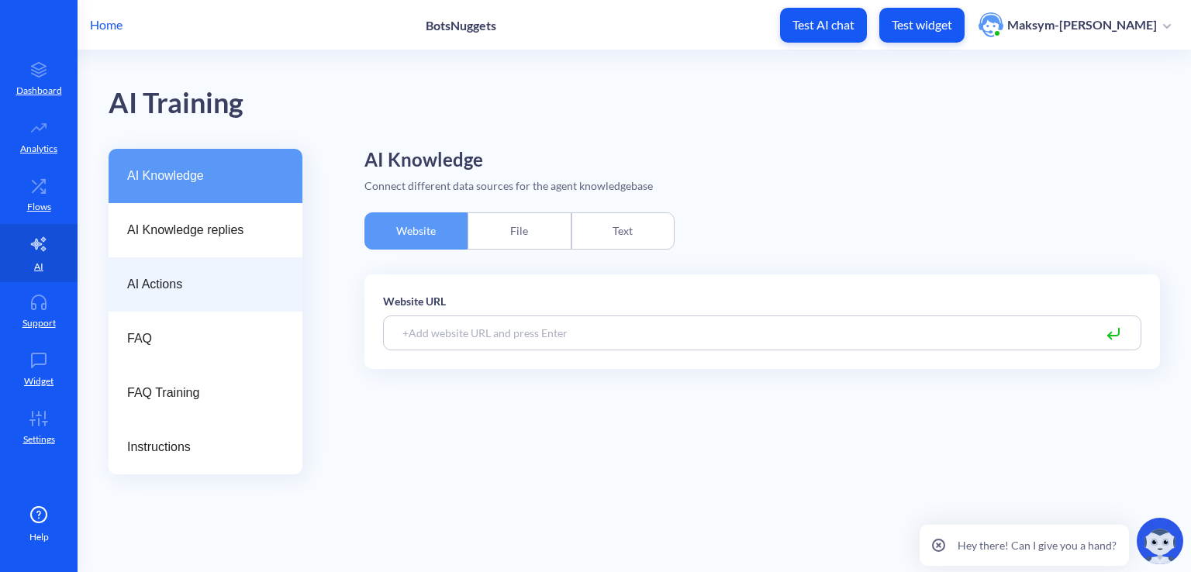
click at [208, 284] on span "AI Actions" at bounding box center [199, 284] width 144 height 19
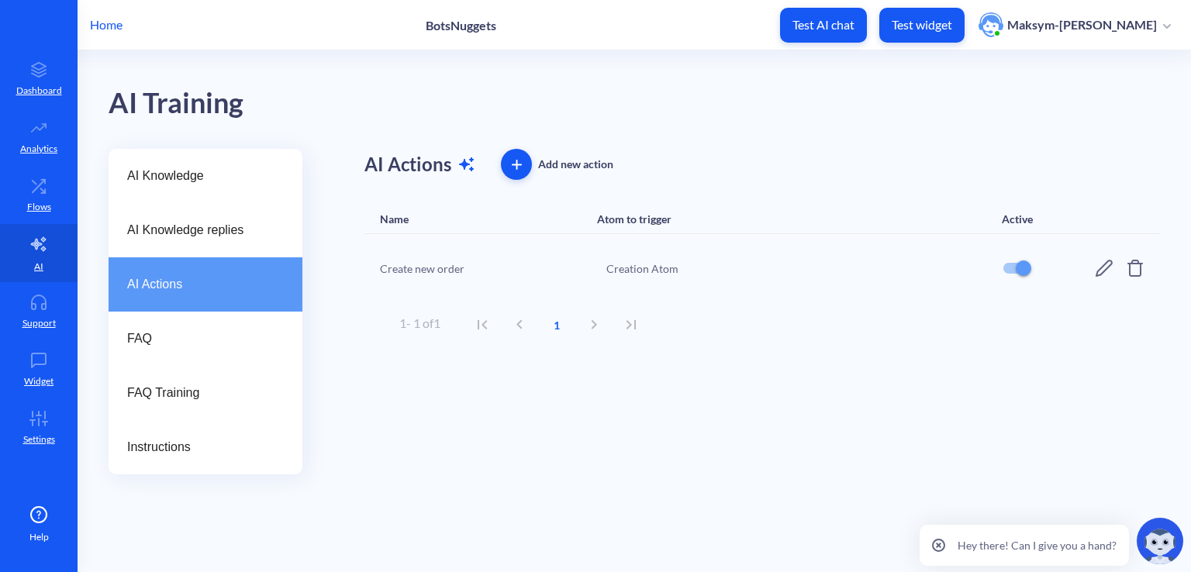
click at [1101, 268] on icon at bounding box center [1104, 268] width 19 height 19
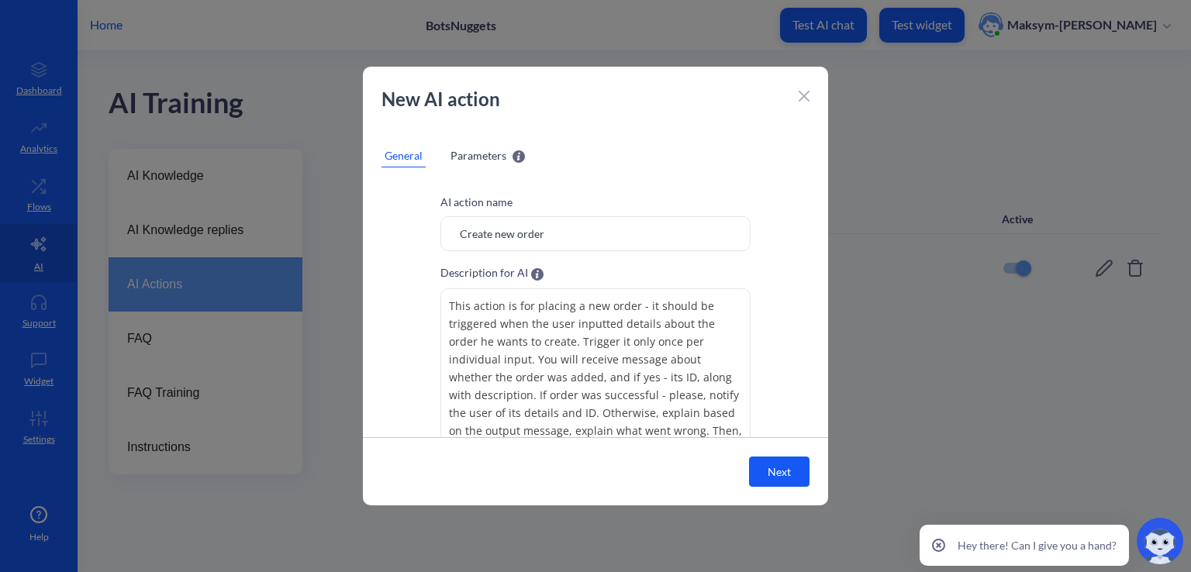
click at [536, 322] on textarea "This action is for placing a new order - it should be triggered when the user i…" at bounding box center [595, 398] width 310 height 220
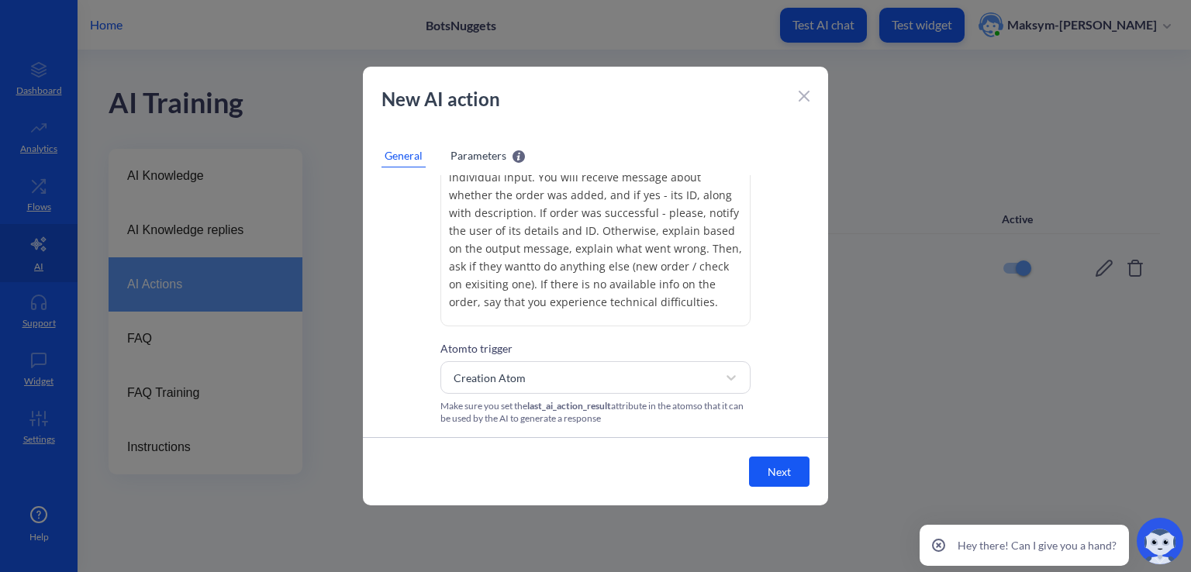
click at [804, 99] on icon at bounding box center [803, 96] width 11 height 11
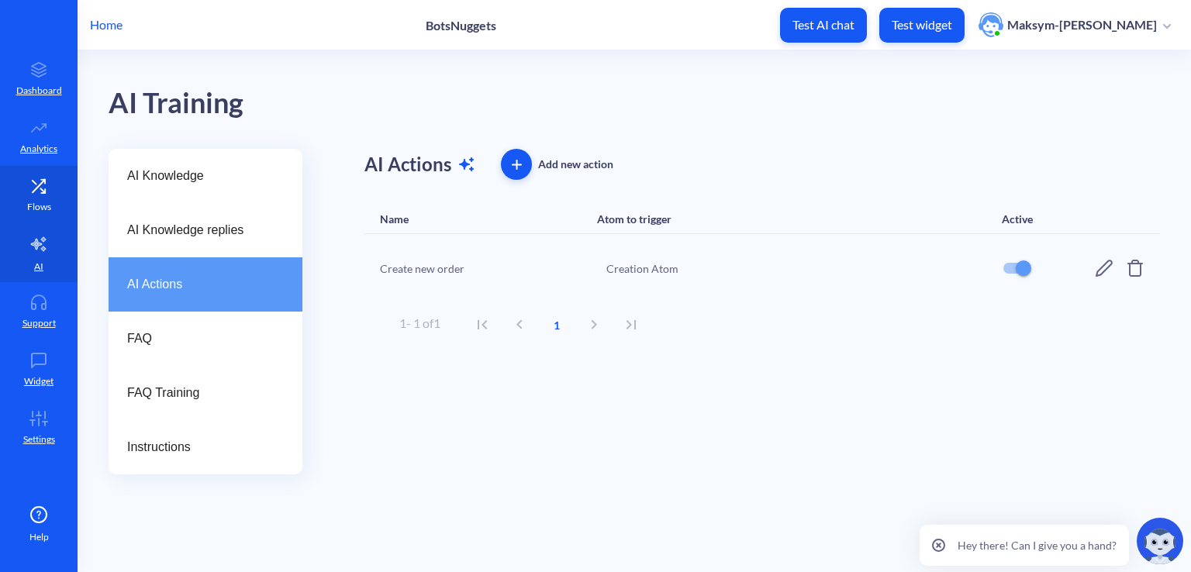
click at [63, 191] on link "Flows" at bounding box center [39, 195] width 78 height 58
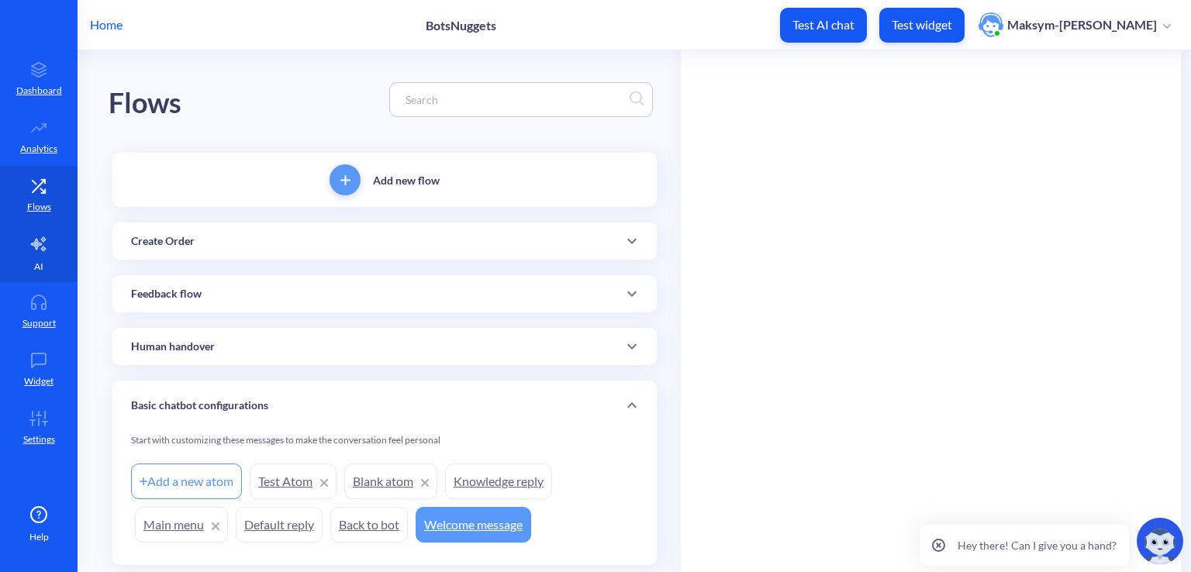
click at [43, 237] on icon at bounding box center [38, 244] width 15 height 14
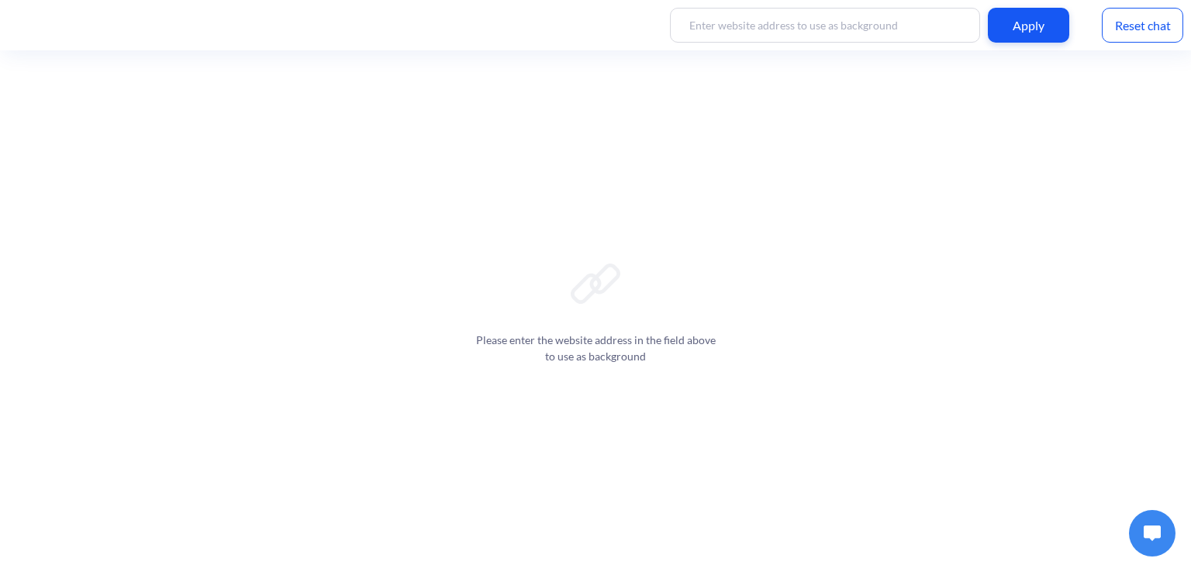
click at [1153, 522] on button at bounding box center [1152, 533] width 47 height 47
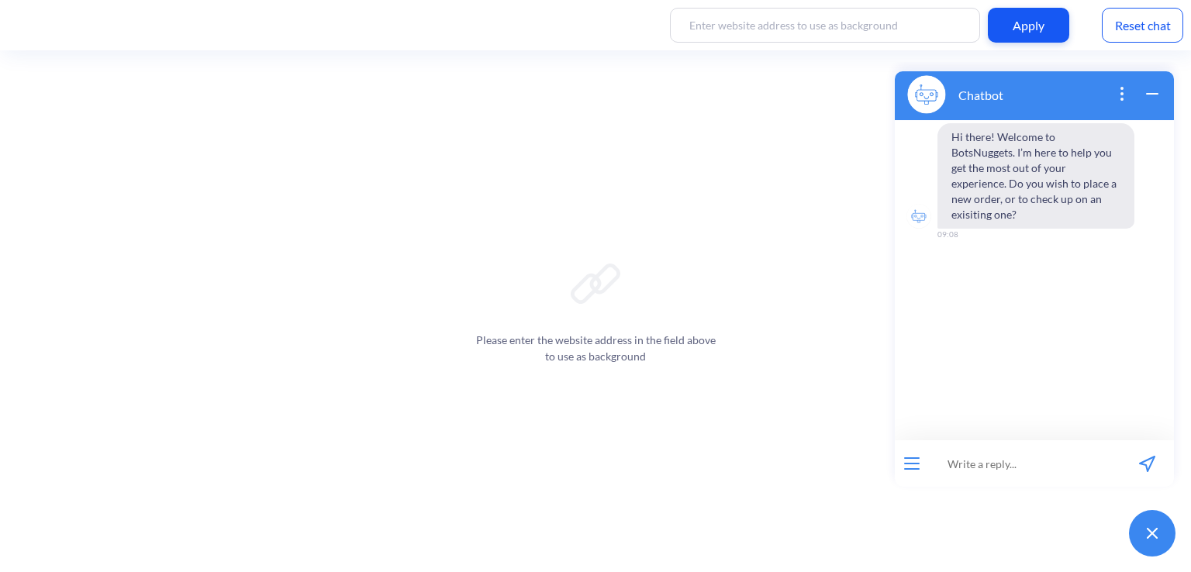
click at [905, 467] on button "open menu" at bounding box center [912, 463] width 16 height 12
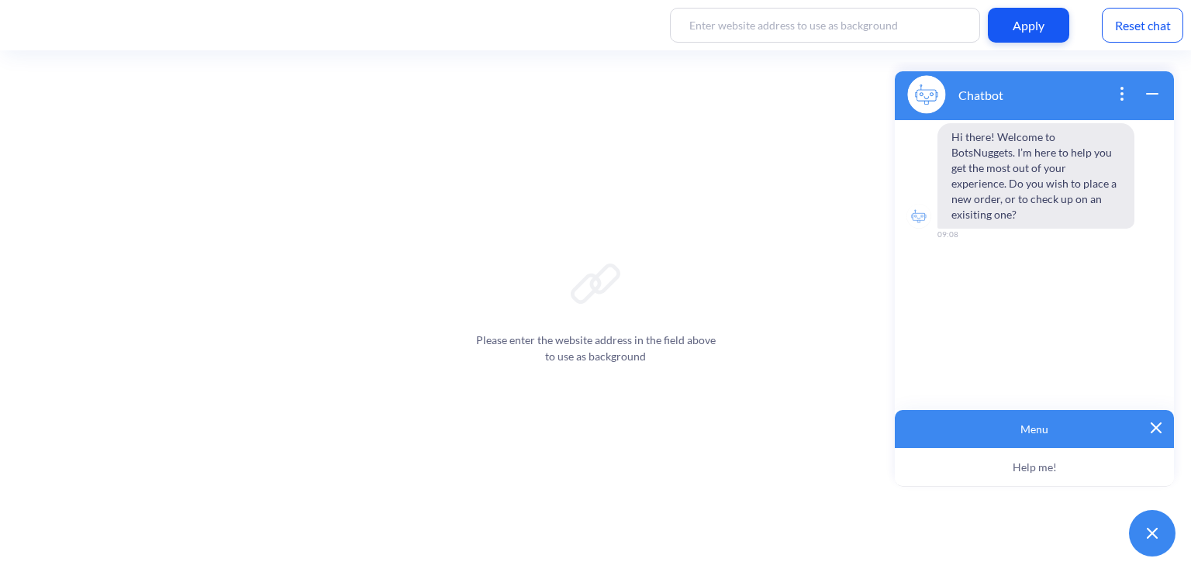
click at [905, 467] on button "Help me!" at bounding box center [1034, 467] width 279 height 39
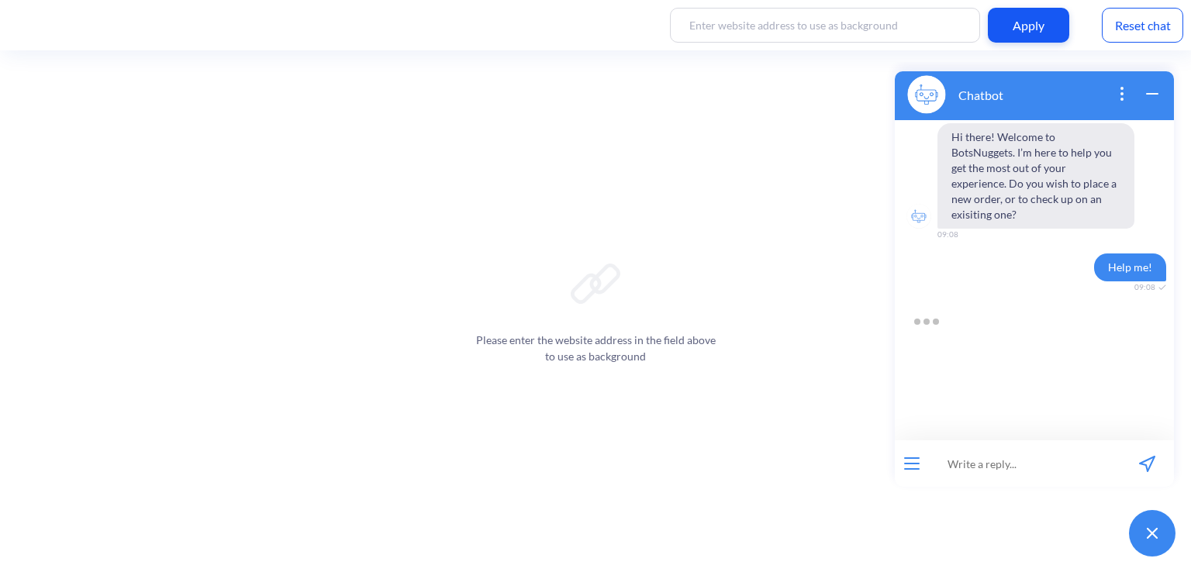
click at [1121, 101] on icon "open popup" at bounding box center [1121, 93] width 19 height 19
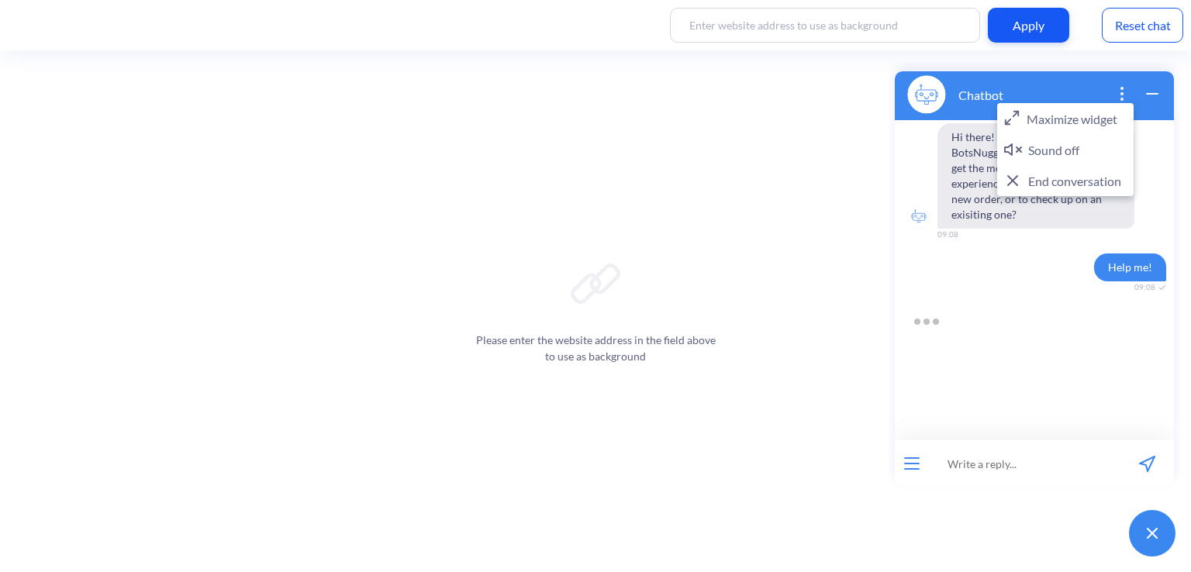
click at [1121, 101] on icon "close popup" at bounding box center [1121, 93] width 19 height 19
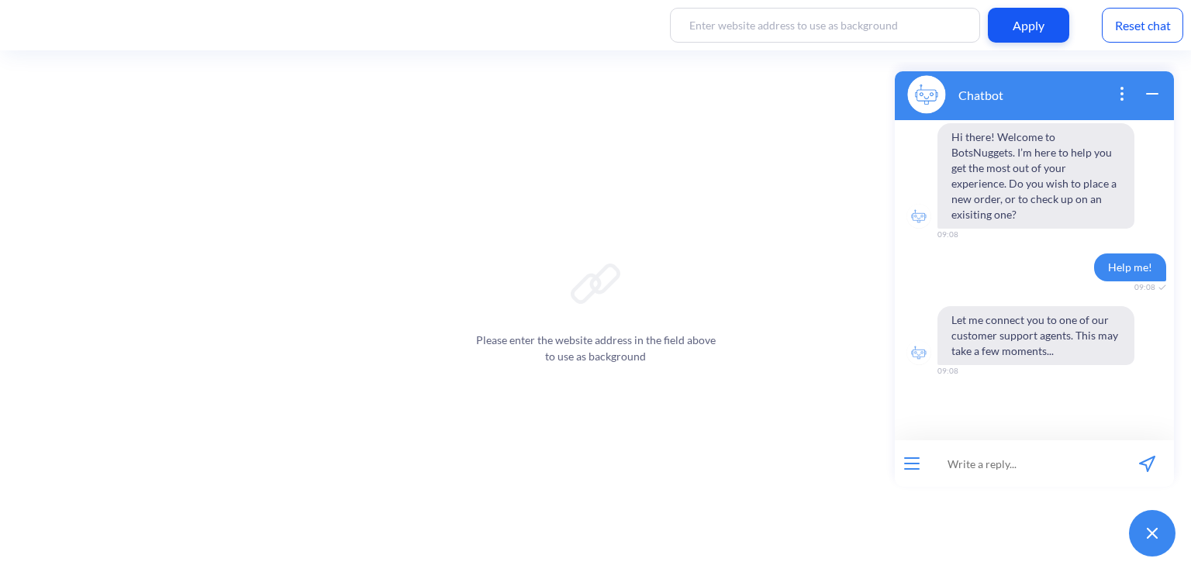
click at [1138, 34] on div "Reset chat" at bounding box center [1141, 25] width 81 height 35
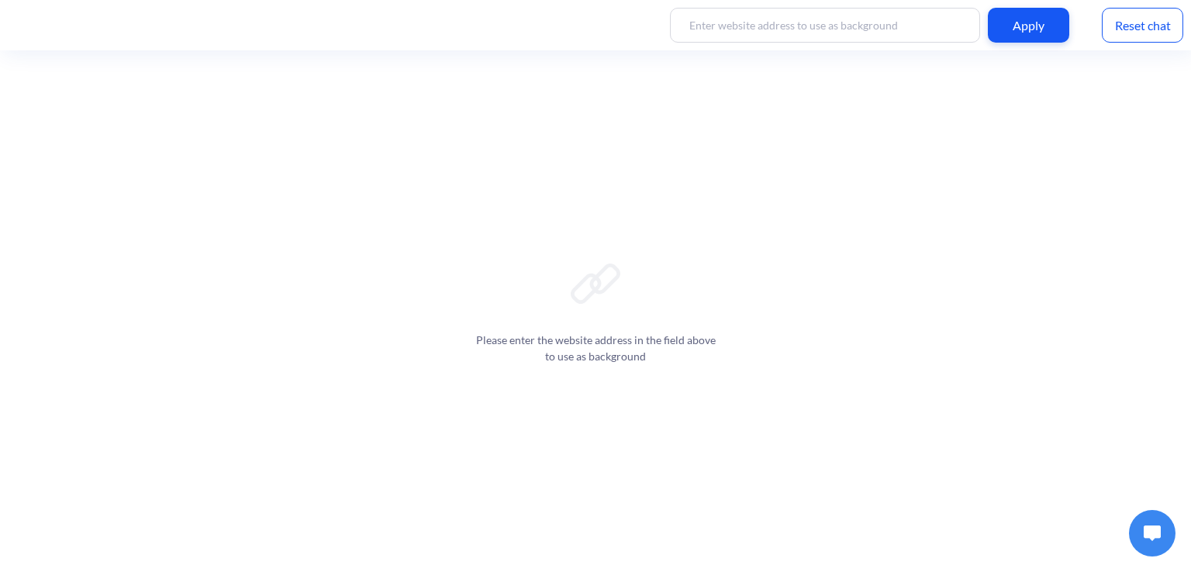
click at [1133, 475] on div "Please enter the website address in the field above to use as background" at bounding box center [595, 311] width 1191 height 522
click at [1140, 530] on button at bounding box center [1152, 533] width 47 height 47
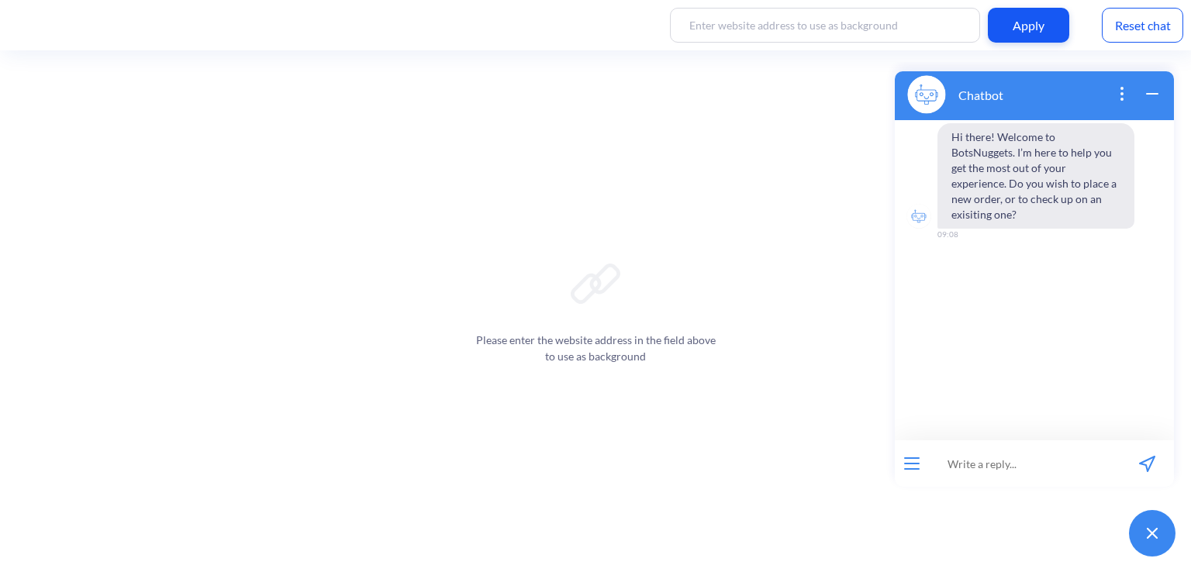
click at [1140, 530] on button at bounding box center [1152, 533] width 47 height 47
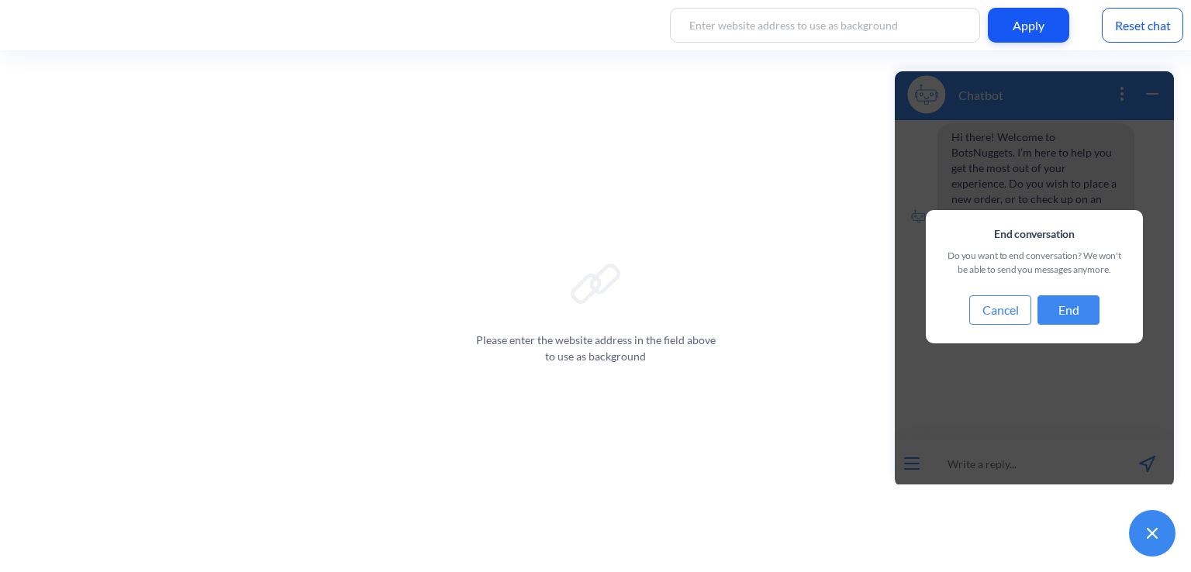
click at [1057, 310] on button "End" at bounding box center [1068, 309] width 62 height 29
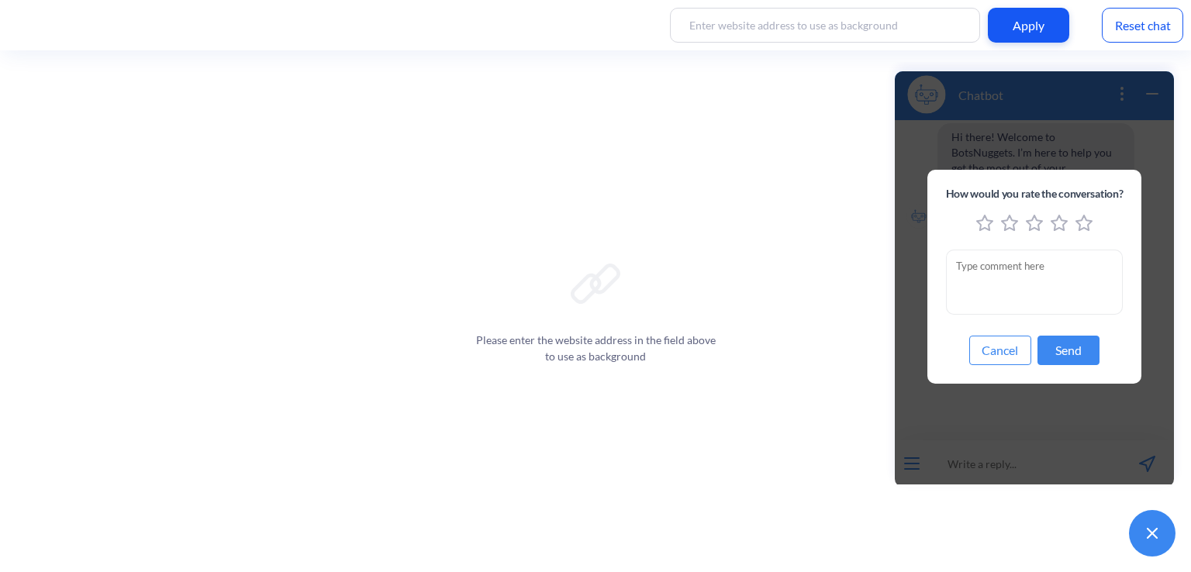
click at [1065, 351] on button "Send" at bounding box center [1068, 350] width 62 height 29
click at [1082, 226] on icon "5 stars" at bounding box center [1083, 223] width 17 height 17
click at [1076, 347] on button "Send" at bounding box center [1068, 350] width 62 height 29
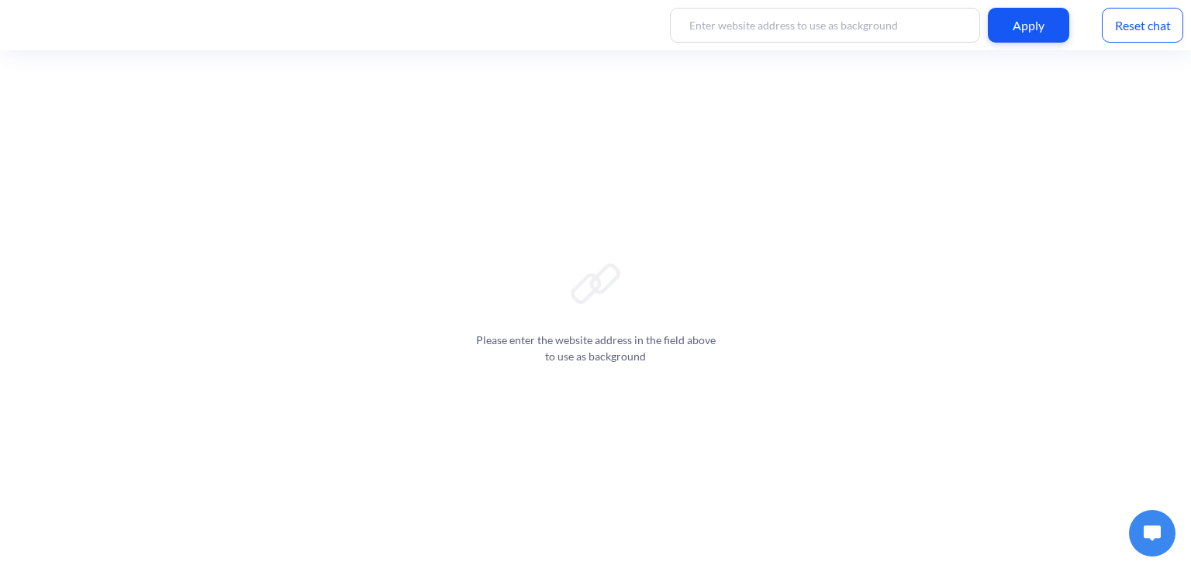
click at [1149, 522] on button at bounding box center [1152, 533] width 47 height 47
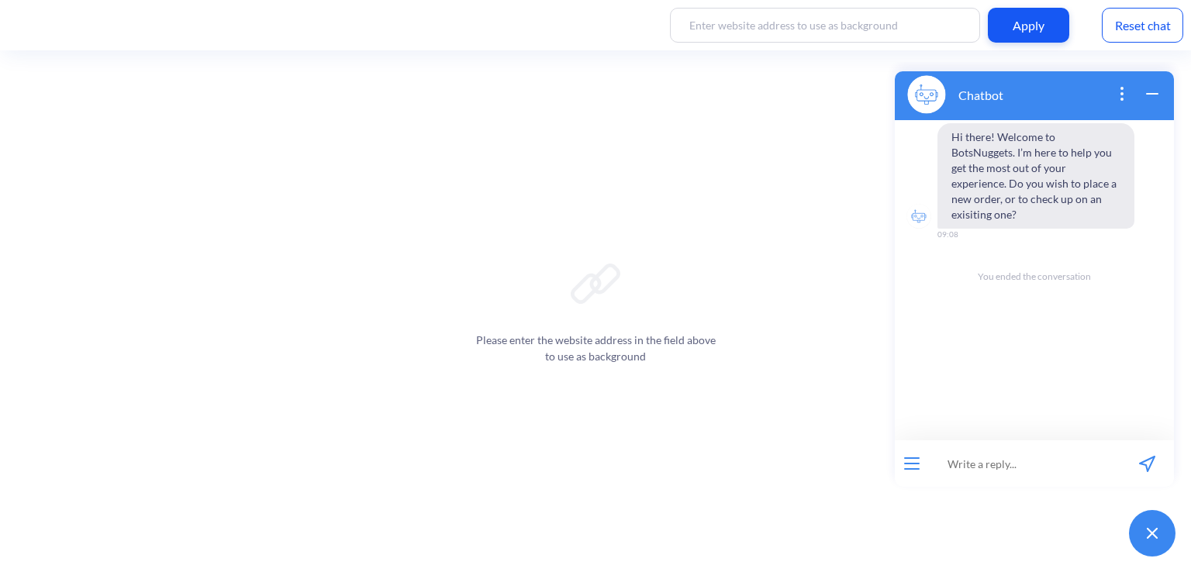
click at [1149, 522] on button at bounding box center [1152, 533] width 47 height 47
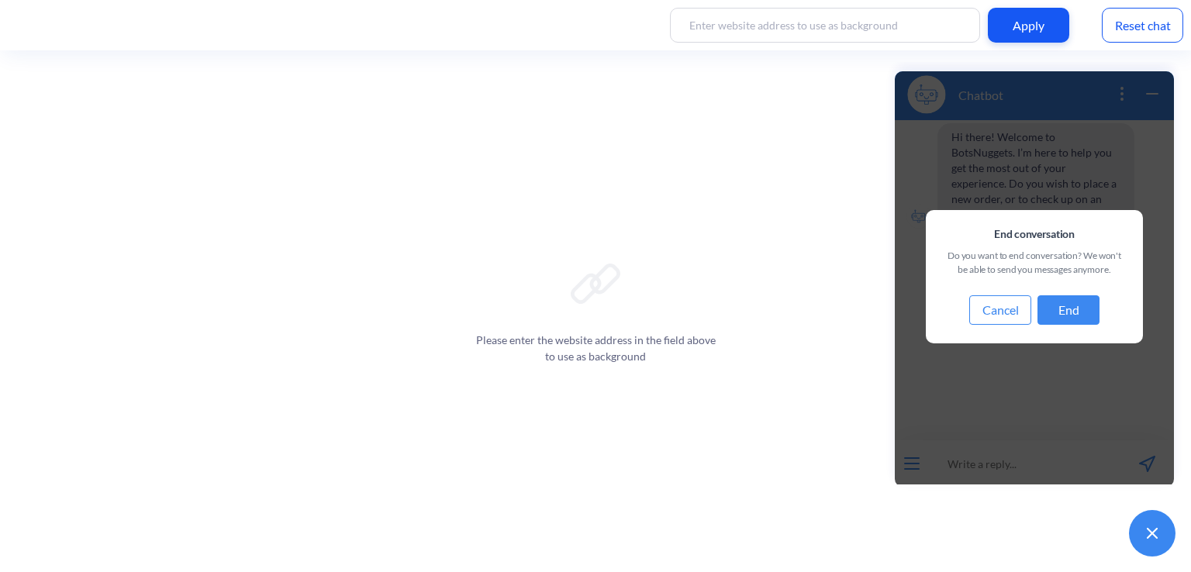
click at [1124, 16] on div "Reset chat" at bounding box center [1141, 25] width 81 height 35
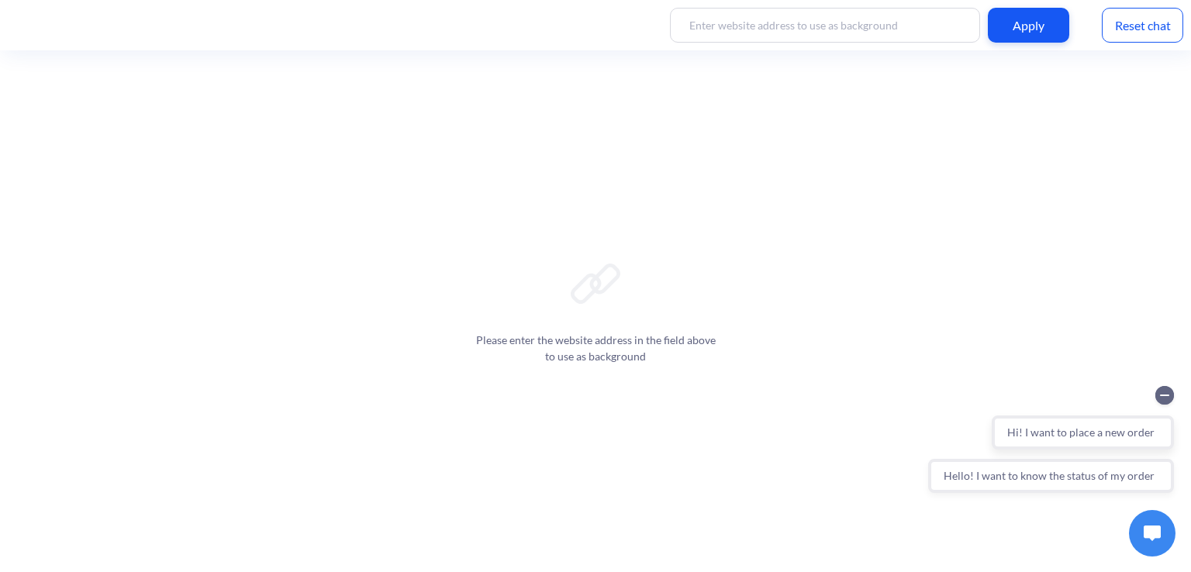
click at [1105, 432] on button "Hi! I want to place a new order" at bounding box center [1082, 432] width 182 height 34
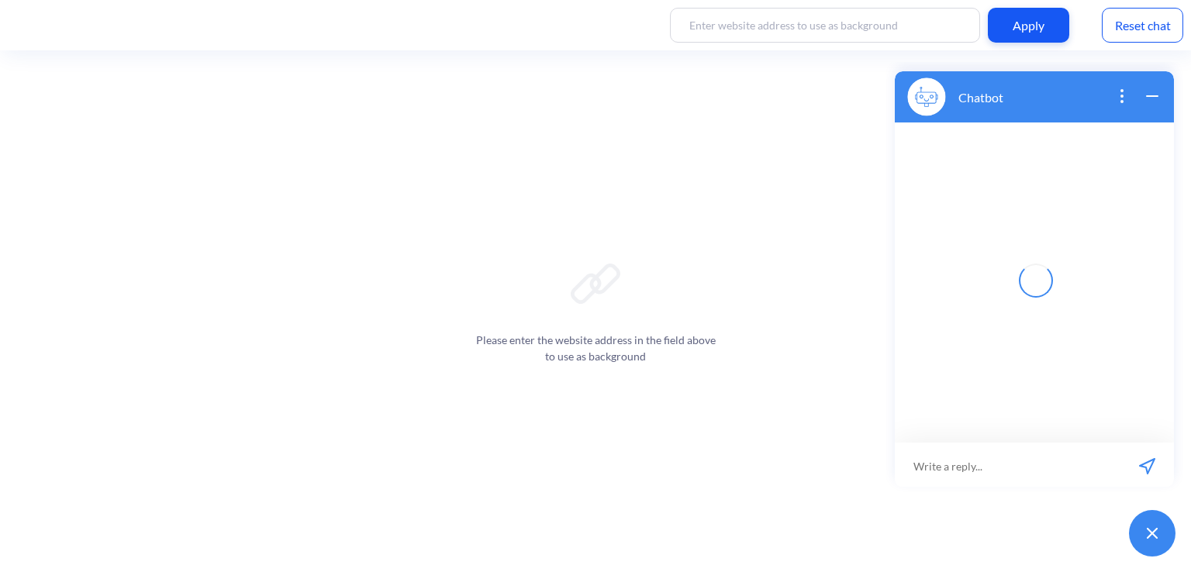
scroll to position [2, 0]
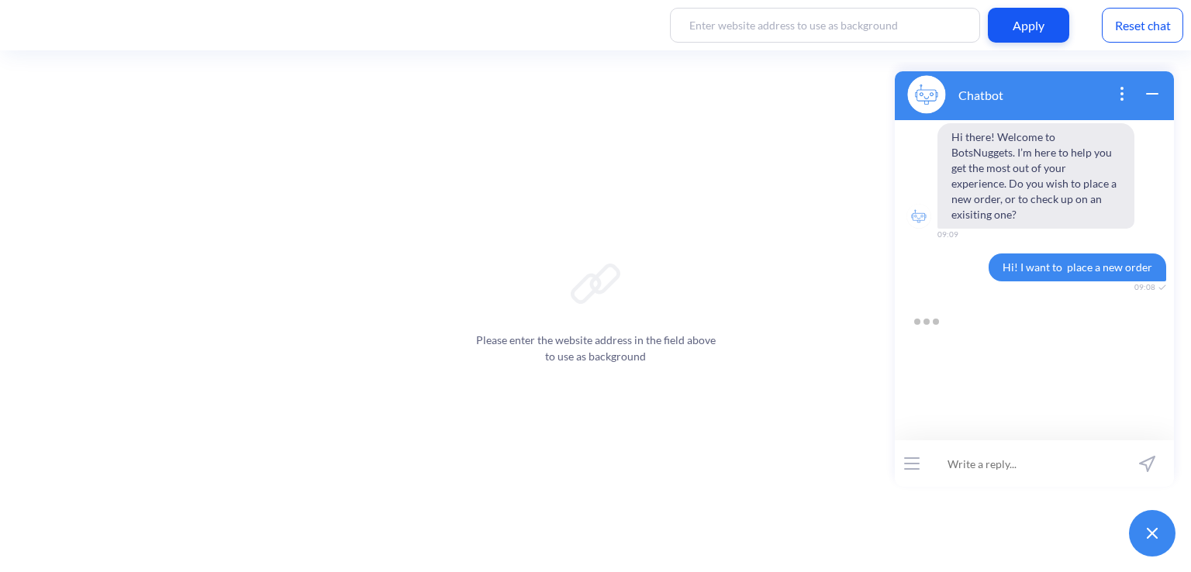
click at [1141, 29] on div "Reset chat" at bounding box center [1141, 25] width 81 height 35
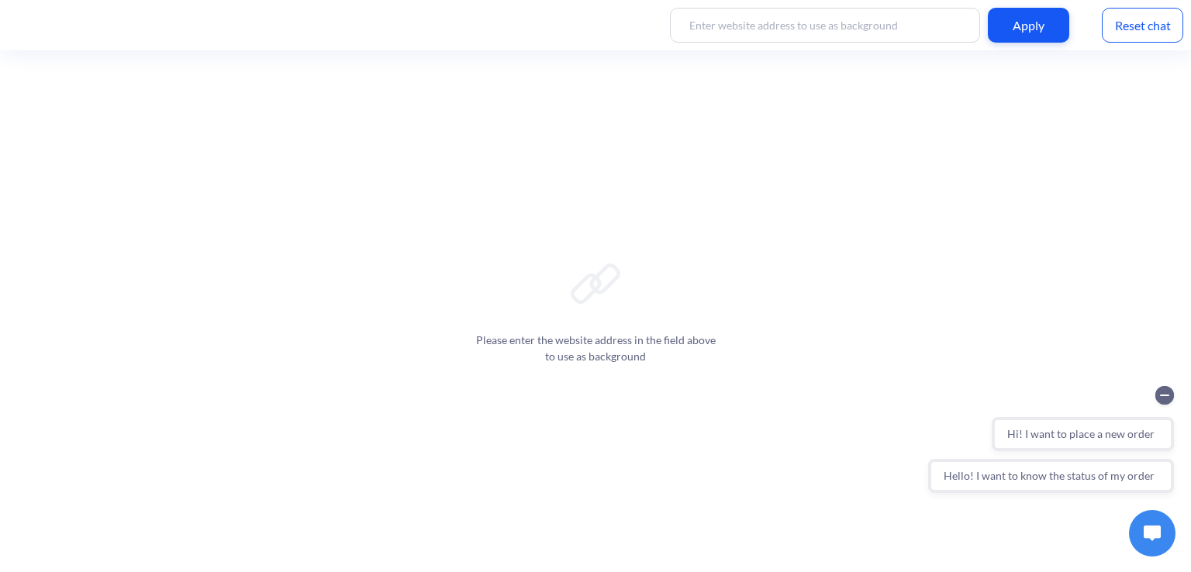
click at [1113, 32] on div "Reset chat" at bounding box center [1141, 25] width 81 height 35
click at [1045, 426] on button "Hi! I want to place a new order" at bounding box center [1082, 432] width 182 height 34
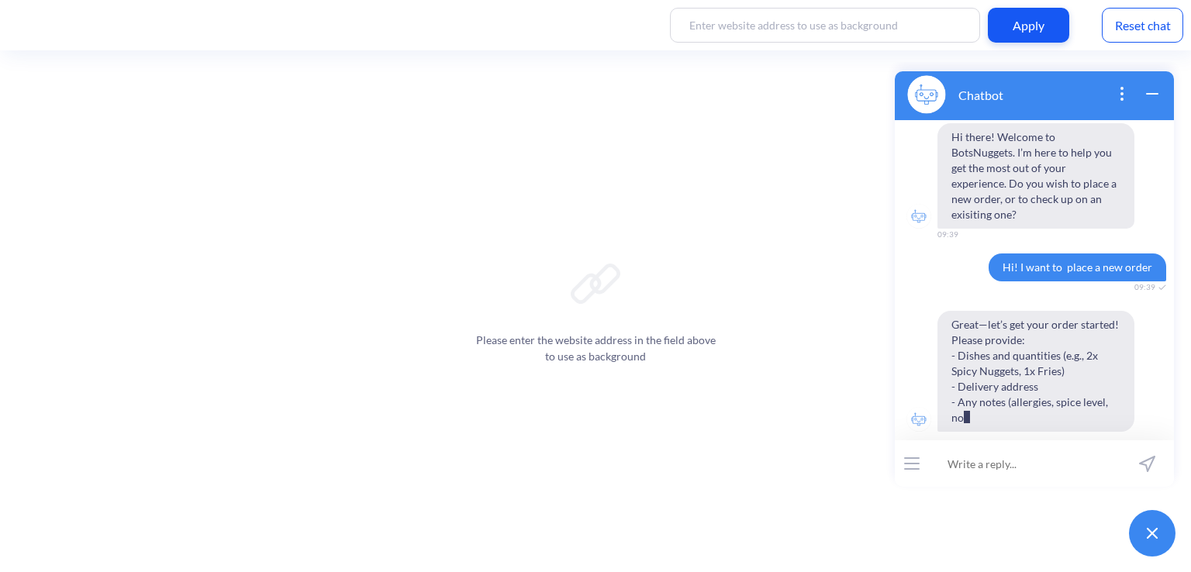
scroll to position [32, 0]
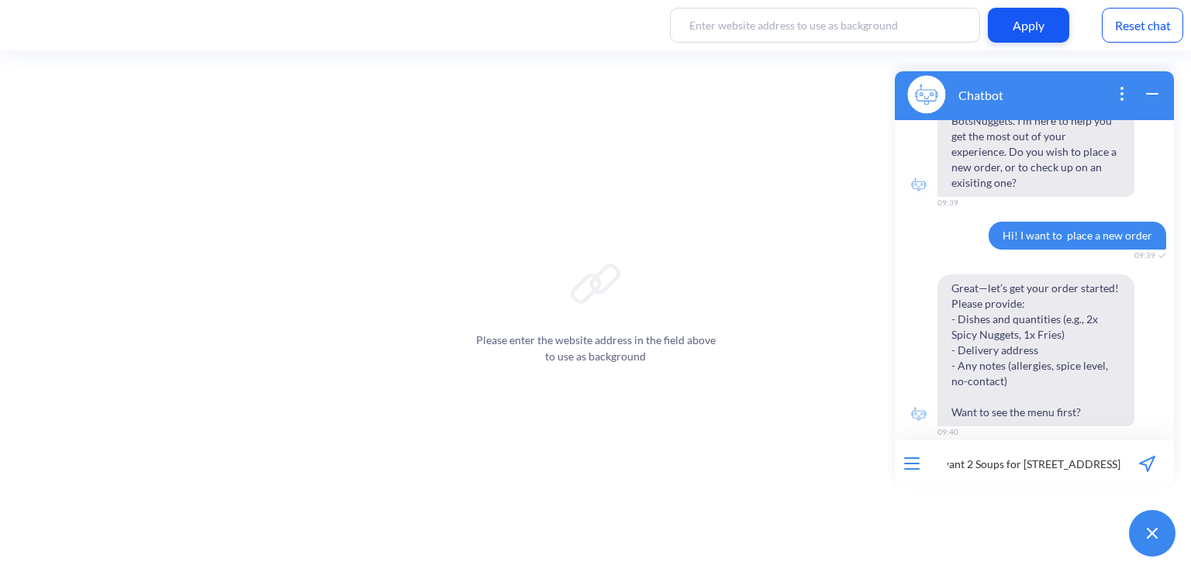
type input "I want 2 Soups for [STREET_ADDRESS], please"
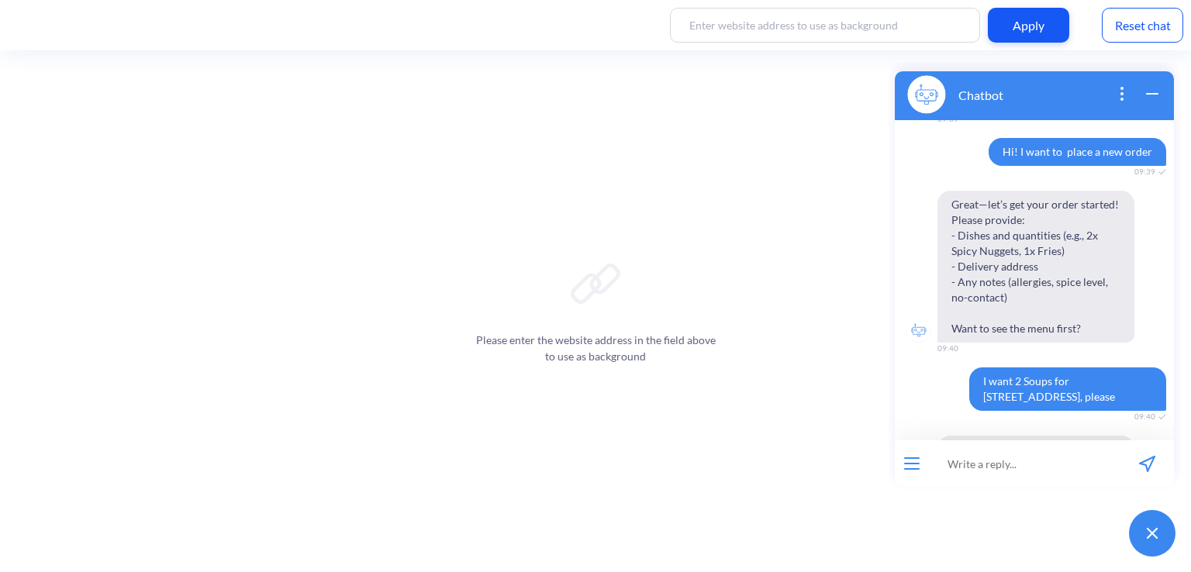
scroll to position [261, 0]
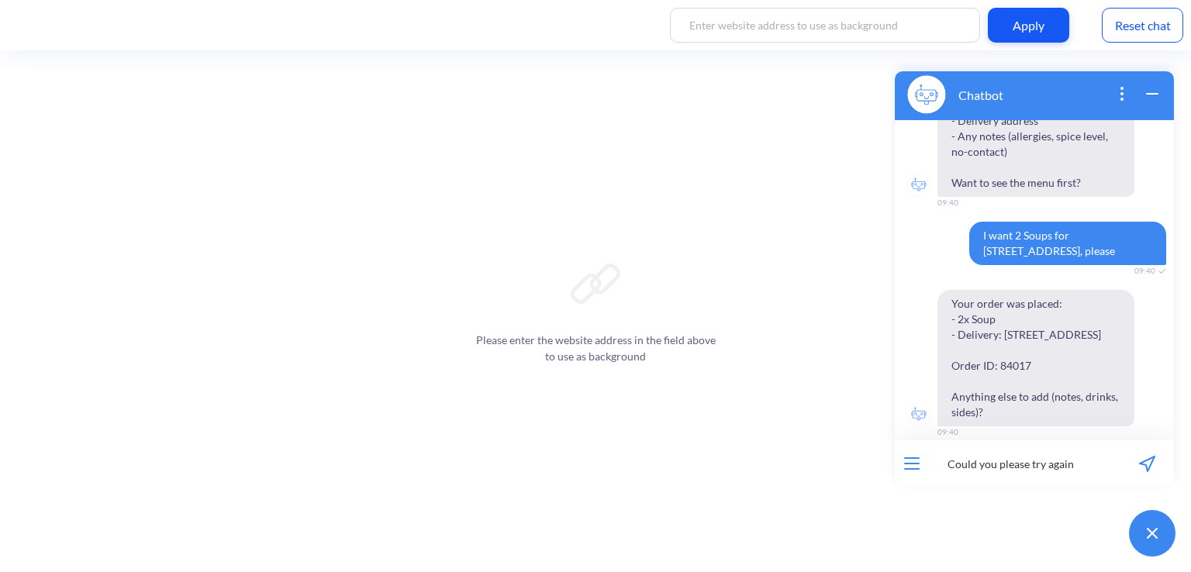
type input "Could you please try again?"
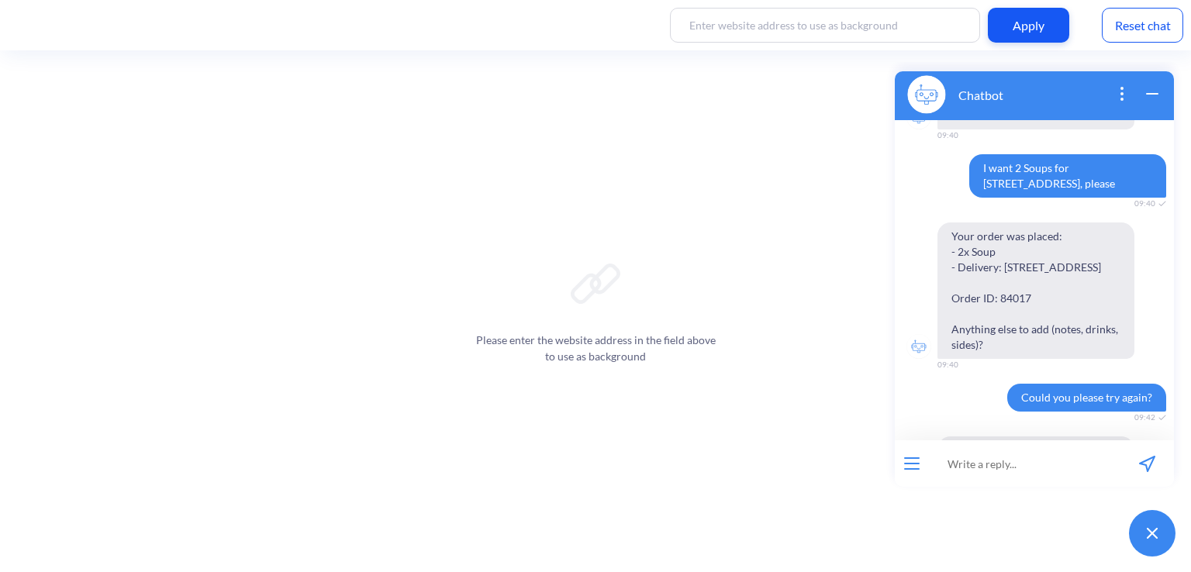
scroll to position [381, 0]
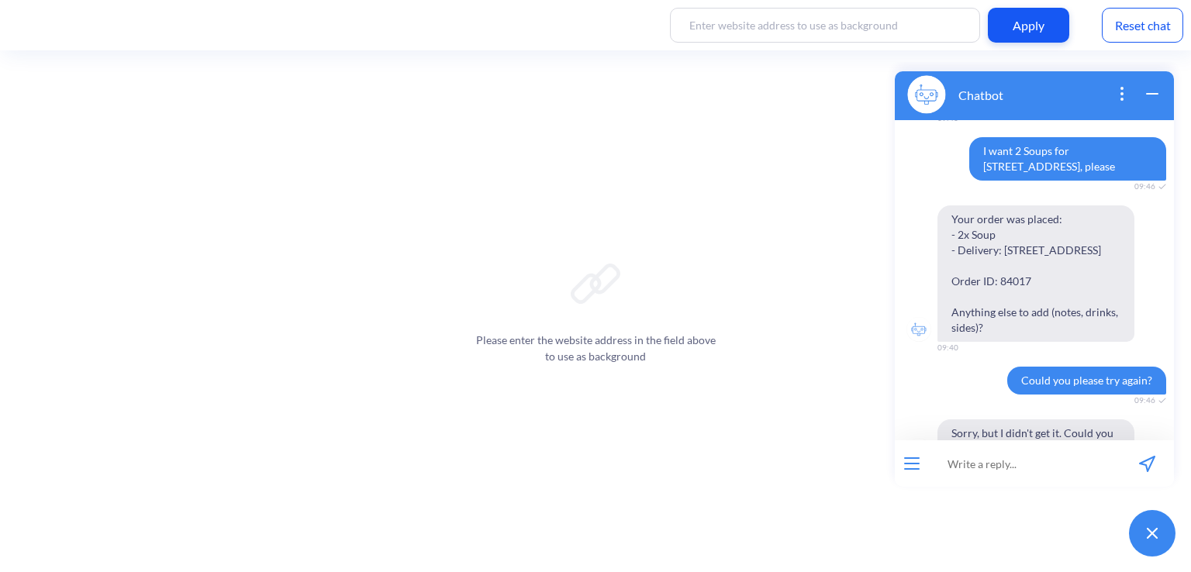
scroll to position [381, 0]
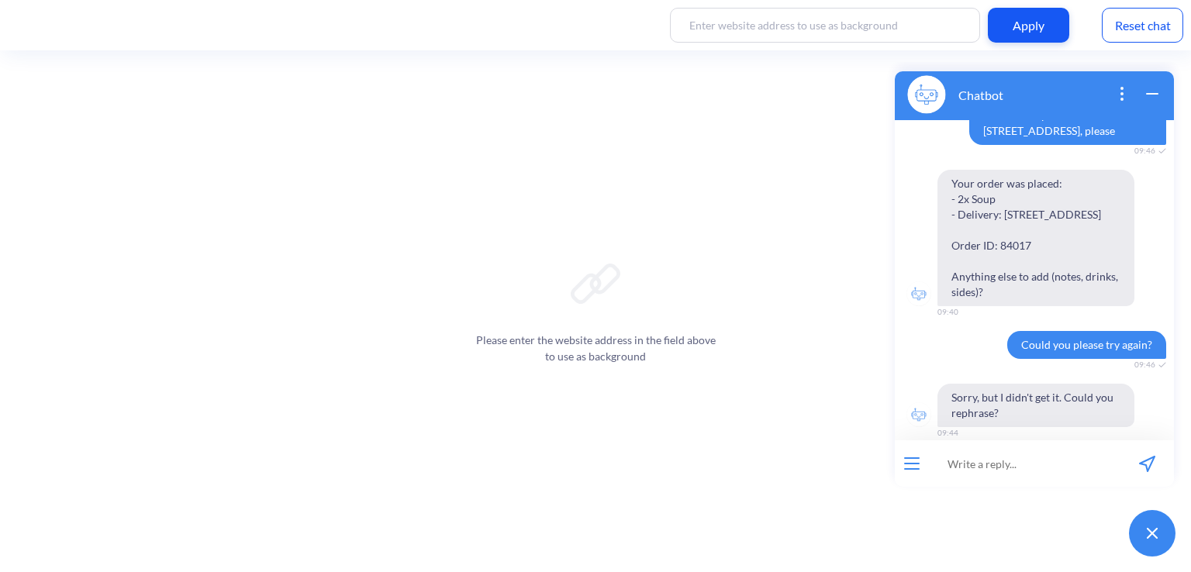
click at [1119, 31] on div "Reset chat" at bounding box center [1141, 25] width 81 height 35
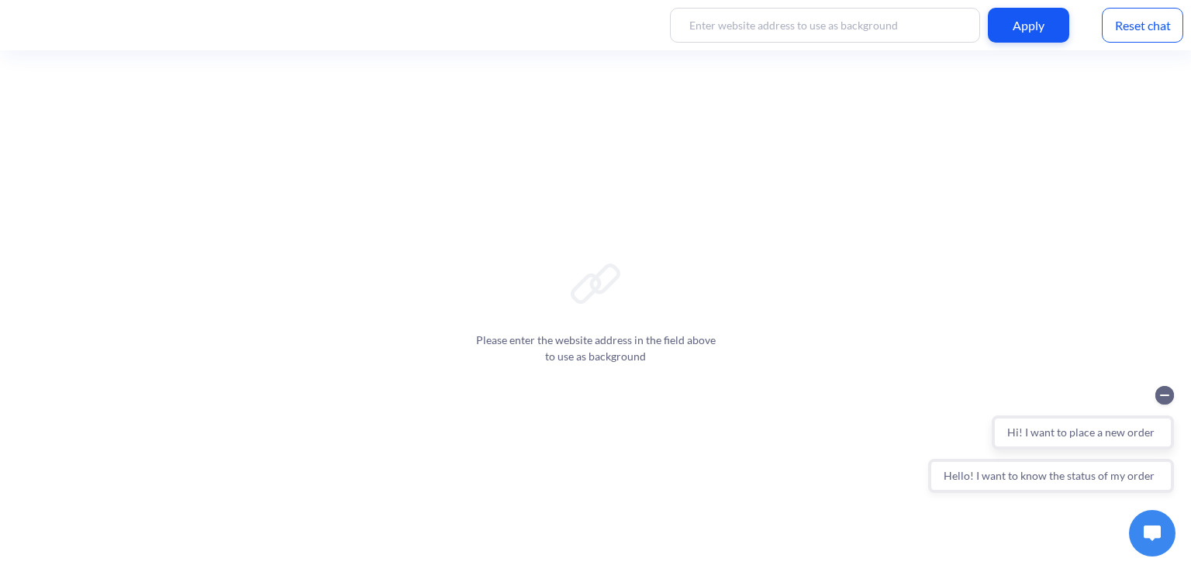
click at [1065, 437] on button "Hi! I want to place a new order" at bounding box center [1082, 432] width 182 height 34
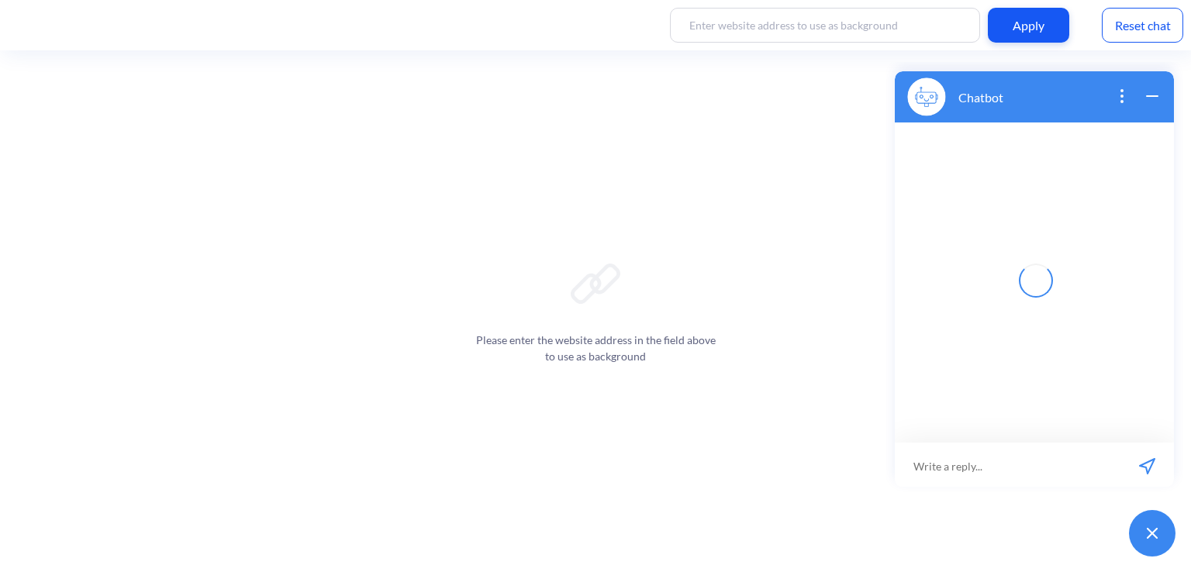
scroll to position [2, 0]
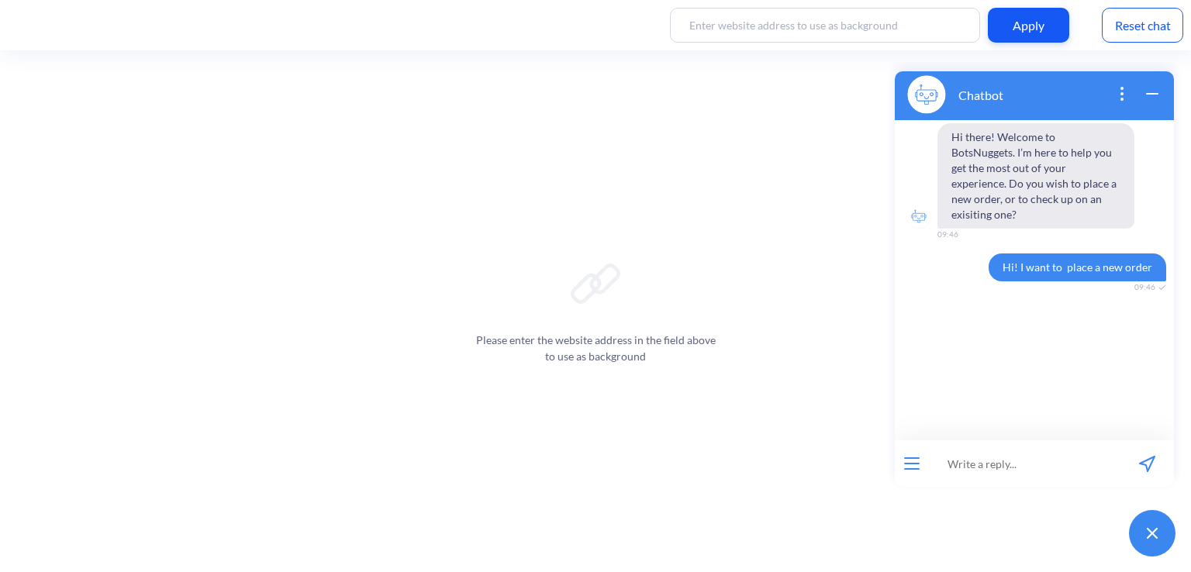
click at [1029, 455] on input at bounding box center [1024, 463] width 191 height 47
type input "I want 2 soupts for kozelnytska 2a"
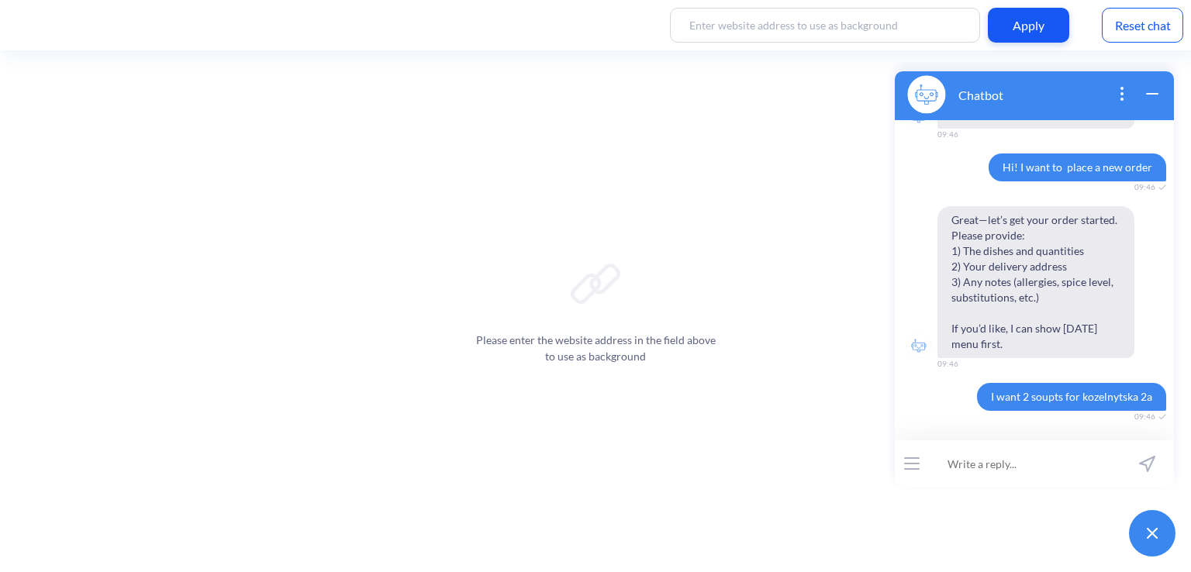
scroll to position [199, 0]
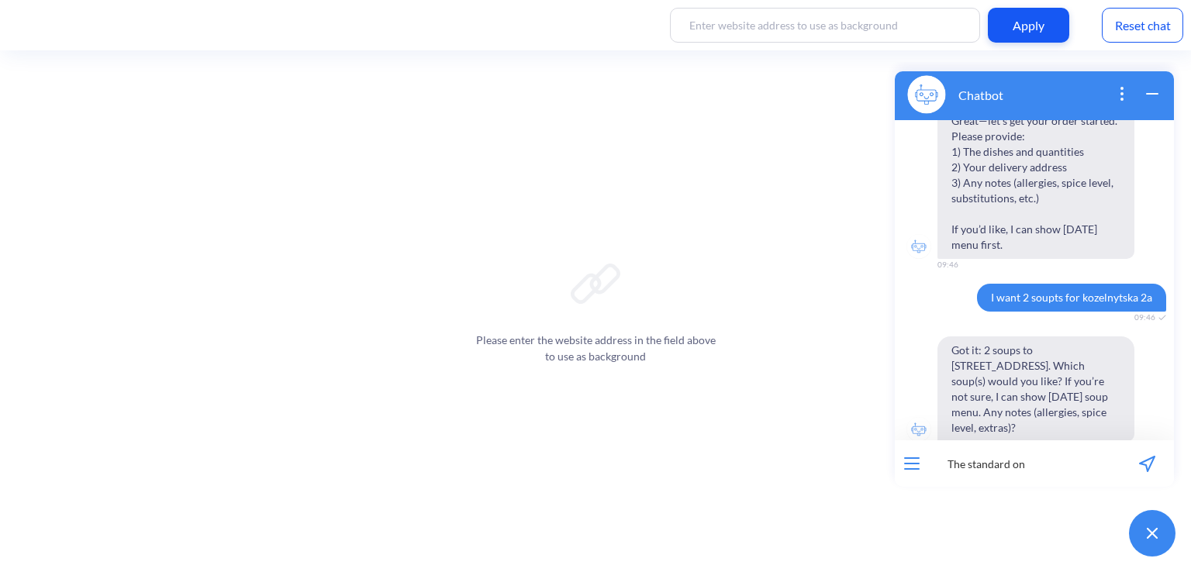
type input "The standard one"
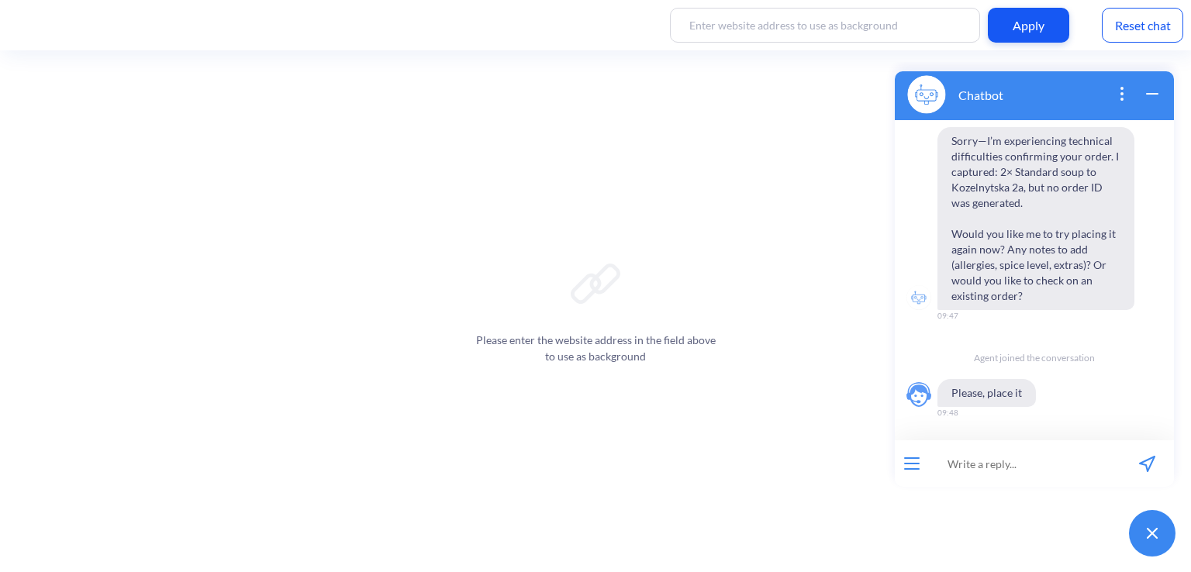
scroll to position [592, 0]
click at [1116, 36] on div "Reset chat" at bounding box center [1141, 25] width 81 height 35
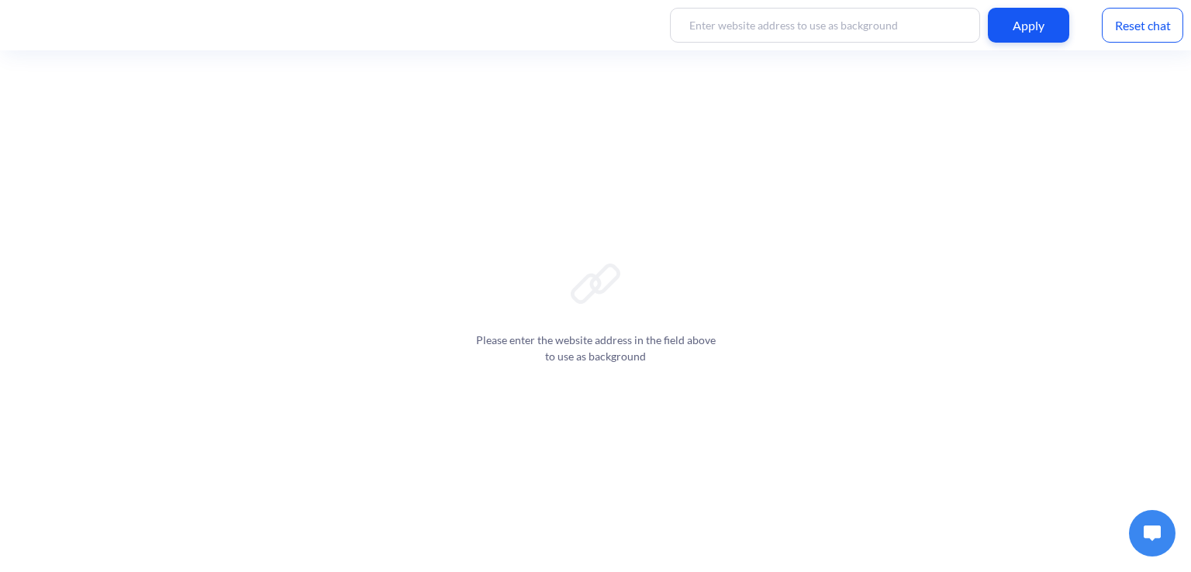
click at [1132, 520] on button at bounding box center [1152, 533] width 47 height 47
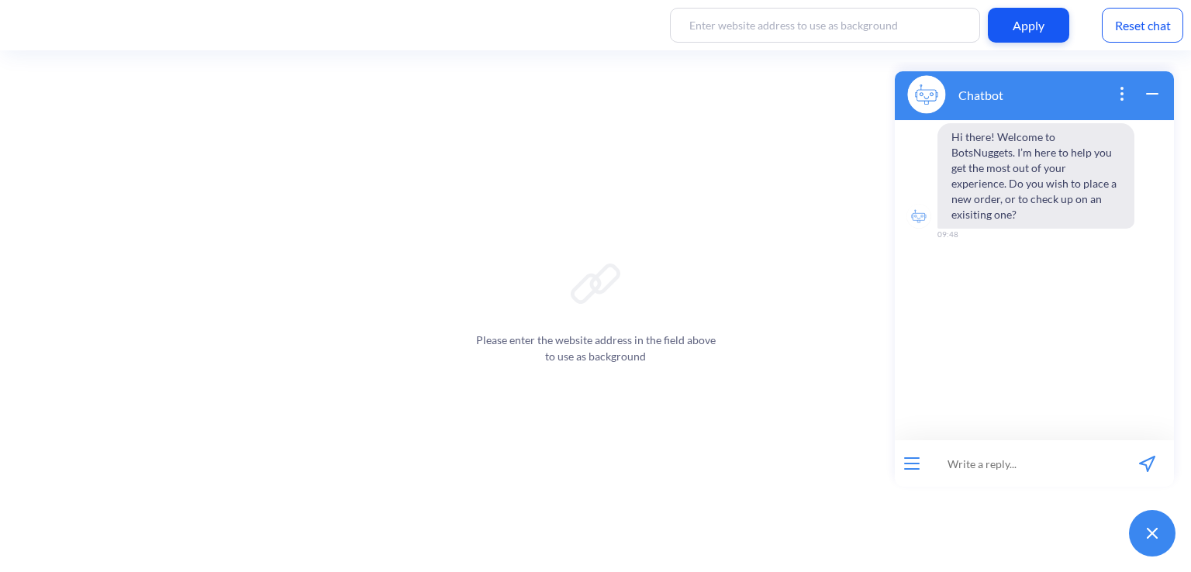
click at [1005, 451] on input at bounding box center [1024, 463] width 191 height 47
type input "Hi, I want to place a new order"
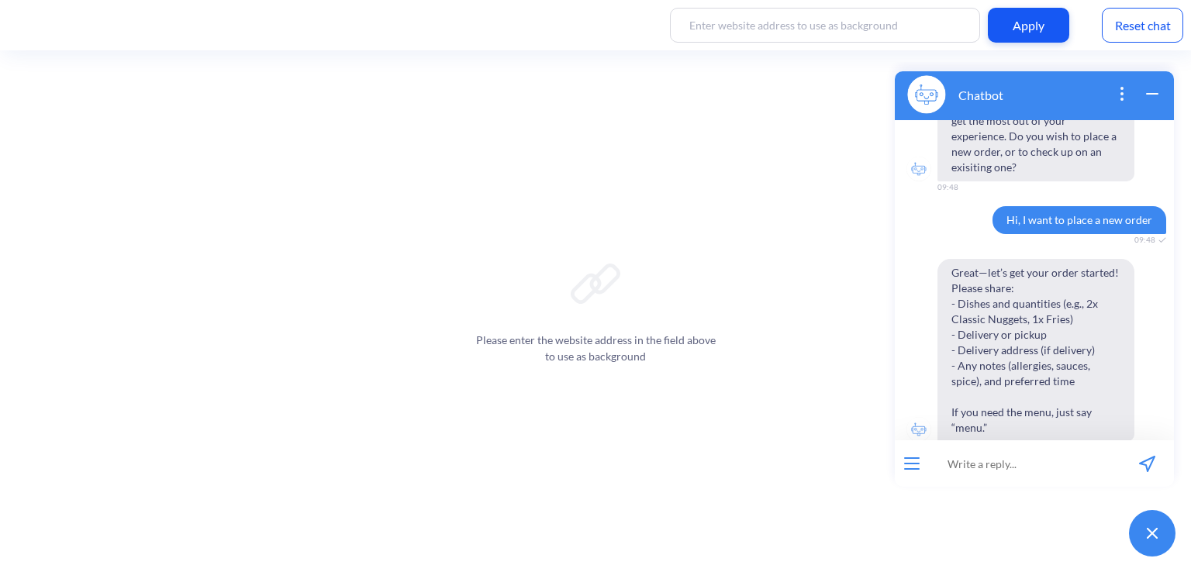
scroll to position [63, 0]
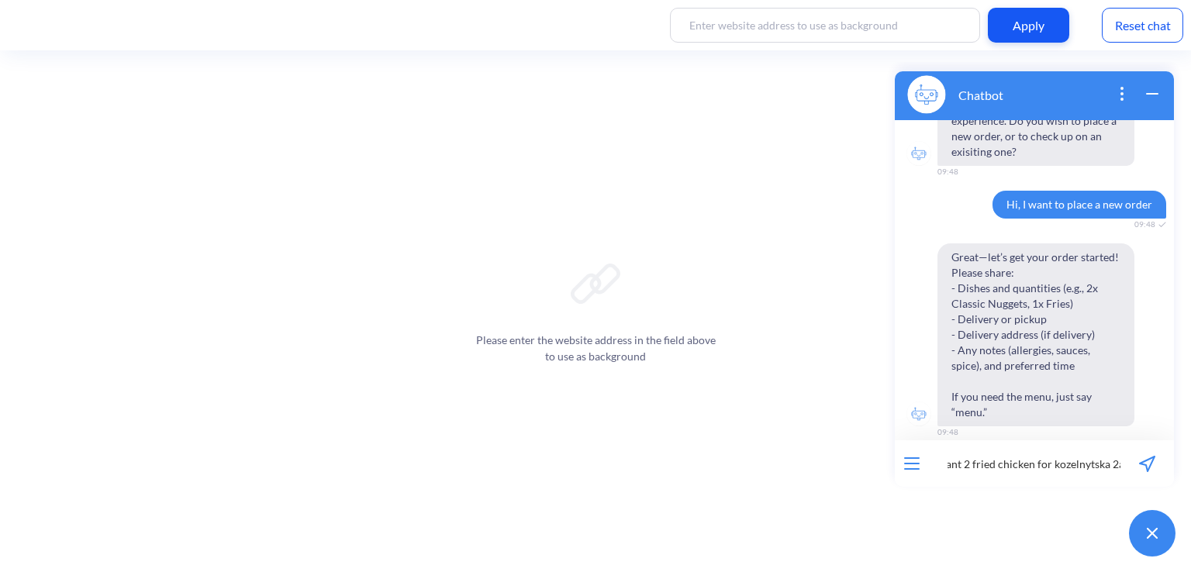
type input "I want 2 fried chicken for kozelnytska 2a"
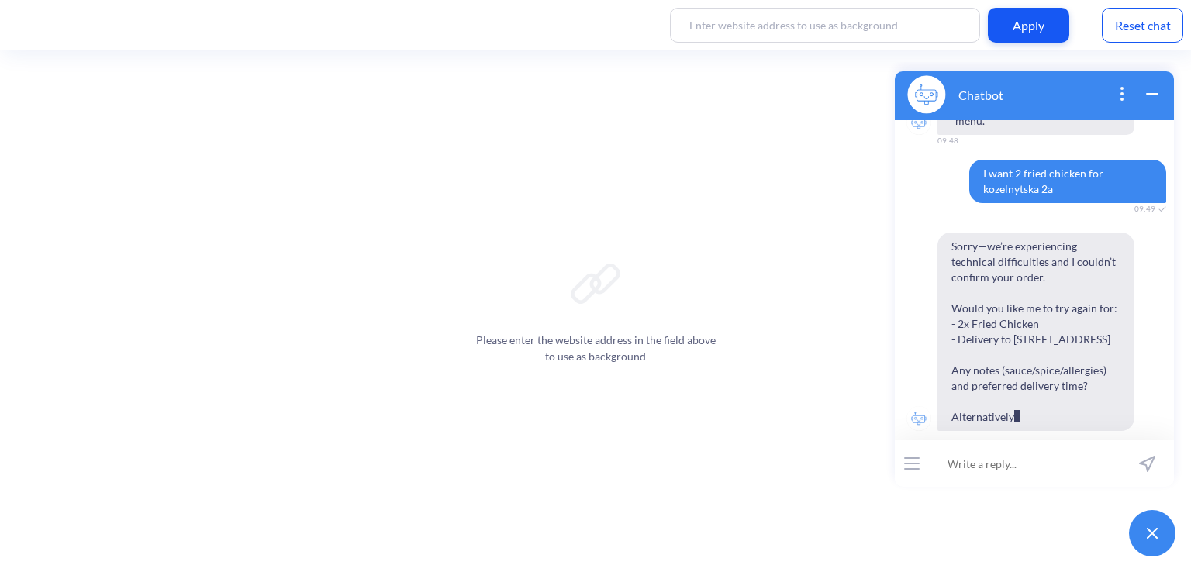
scroll to position [370, 0]
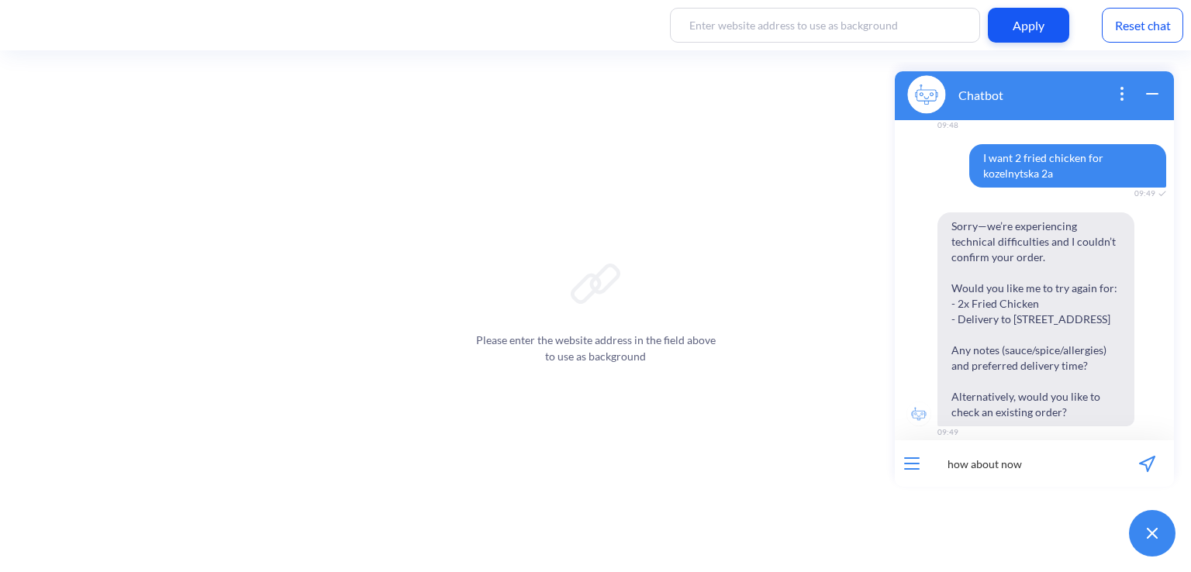
type input "how about now?"
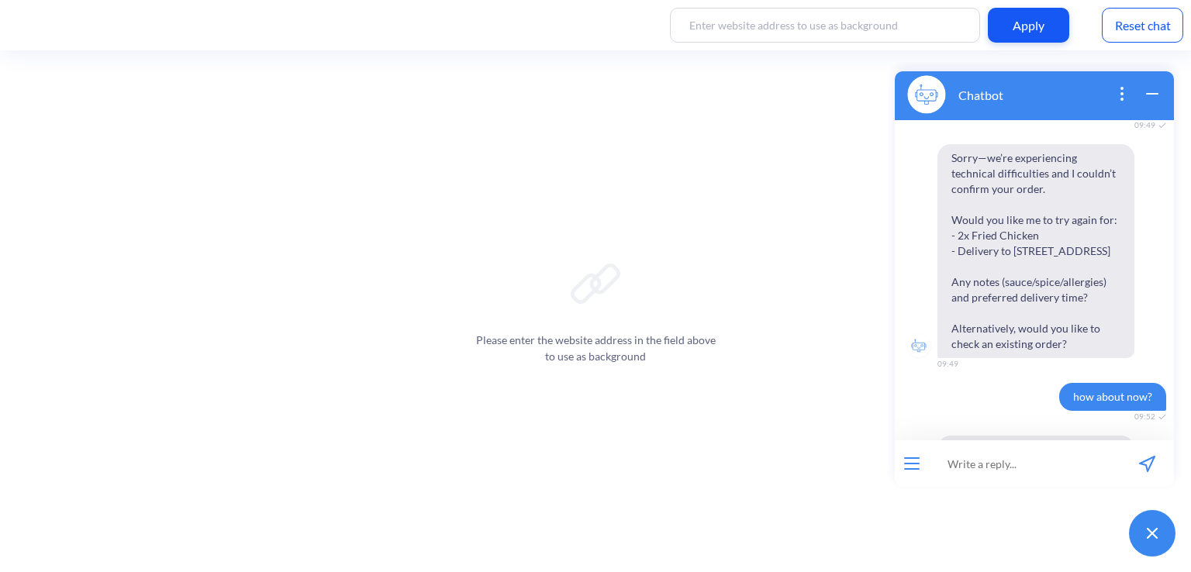
scroll to position [646, 0]
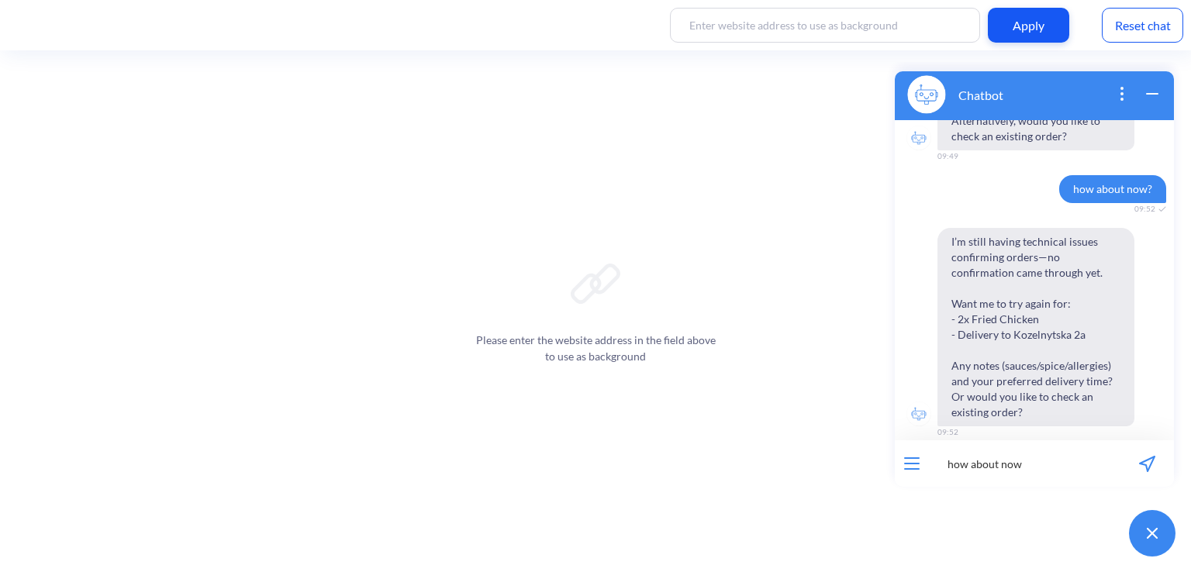
type input "how about now?"
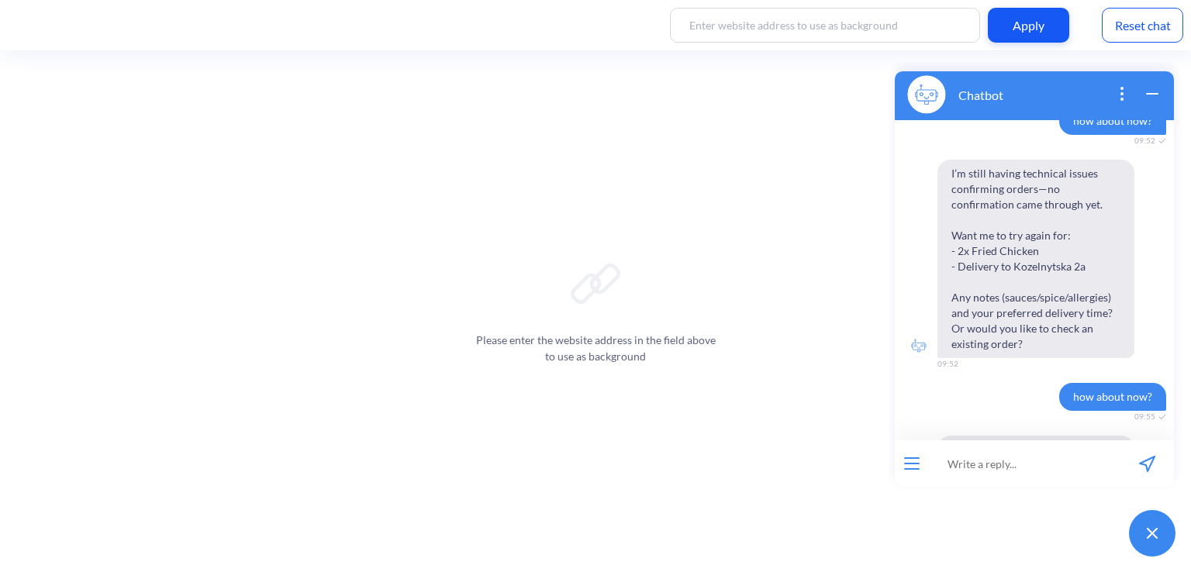
scroll to position [922, 0]
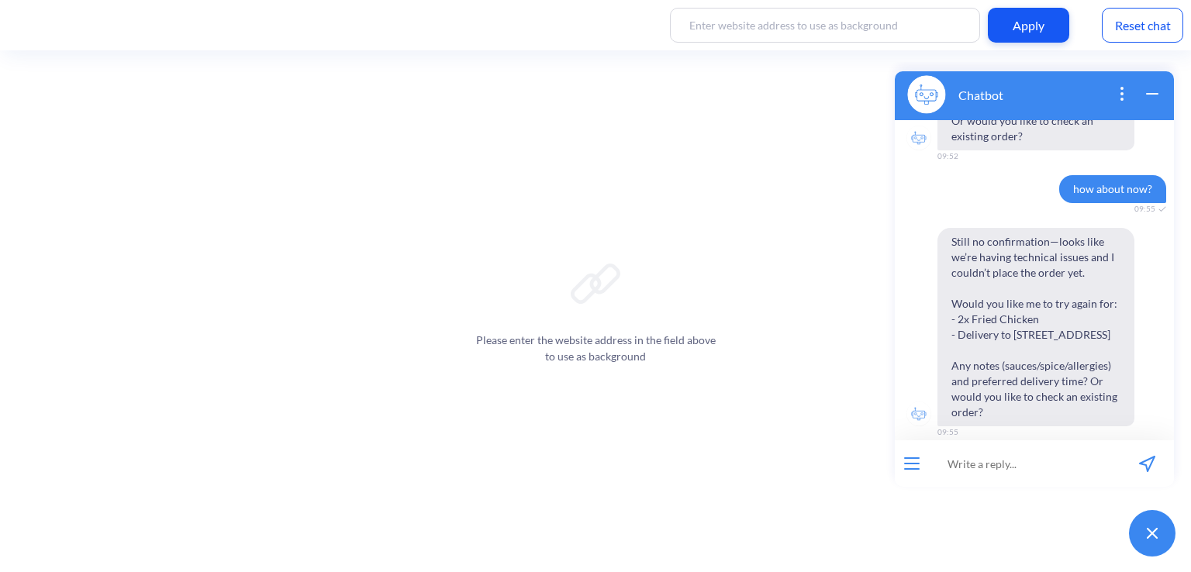
click at [1126, 24] on div "Reset chat" at bounding box center [1141, 25] width 81 height 35
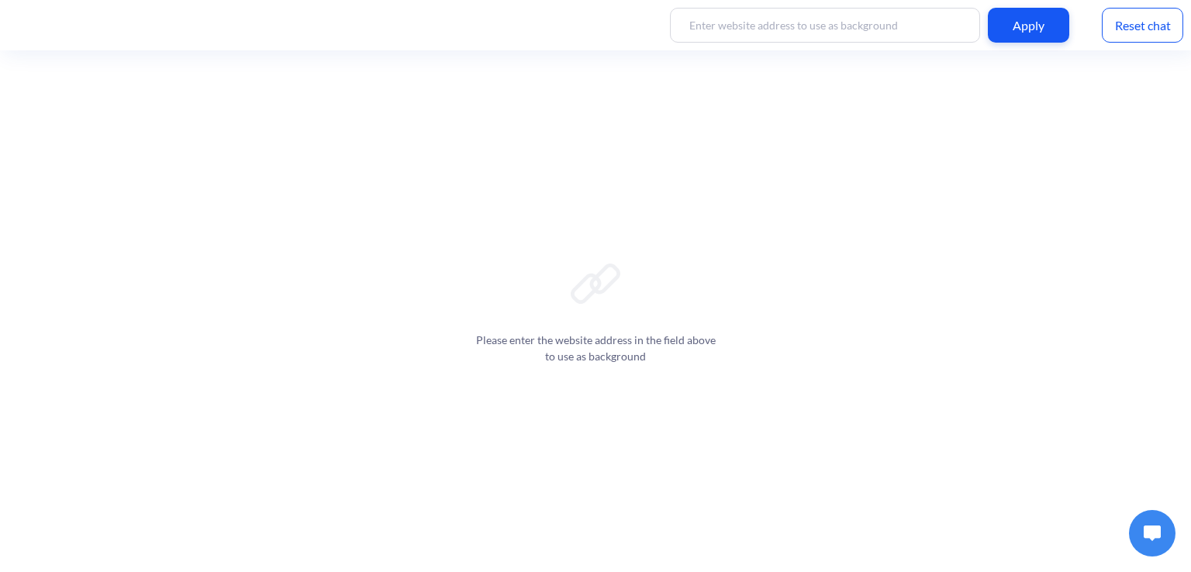
click at [1157, 533] on img at bounding box center [1151, 534] width 17 height 16
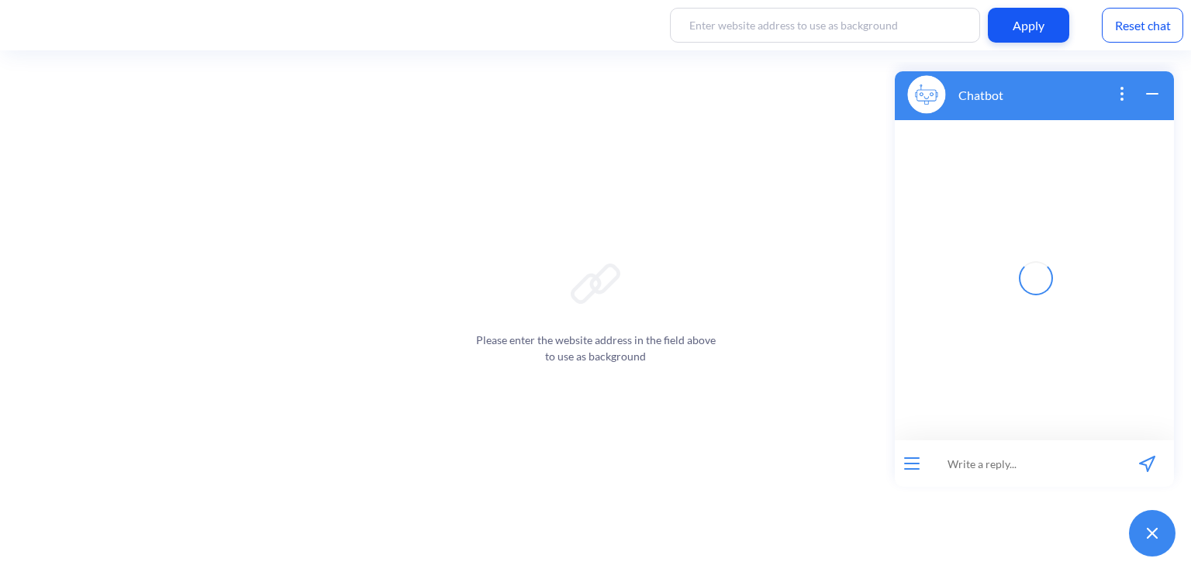
click at [1023, 474] on input at bounding box center [1024, 463] width 191 height 47
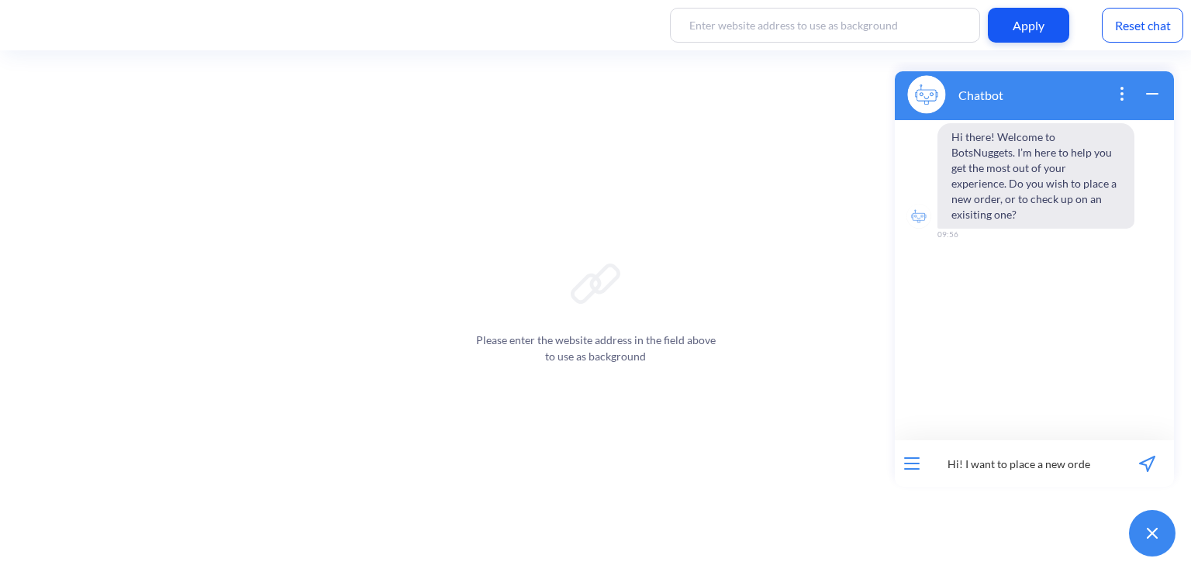
type input "Hi! I want to place a new order"
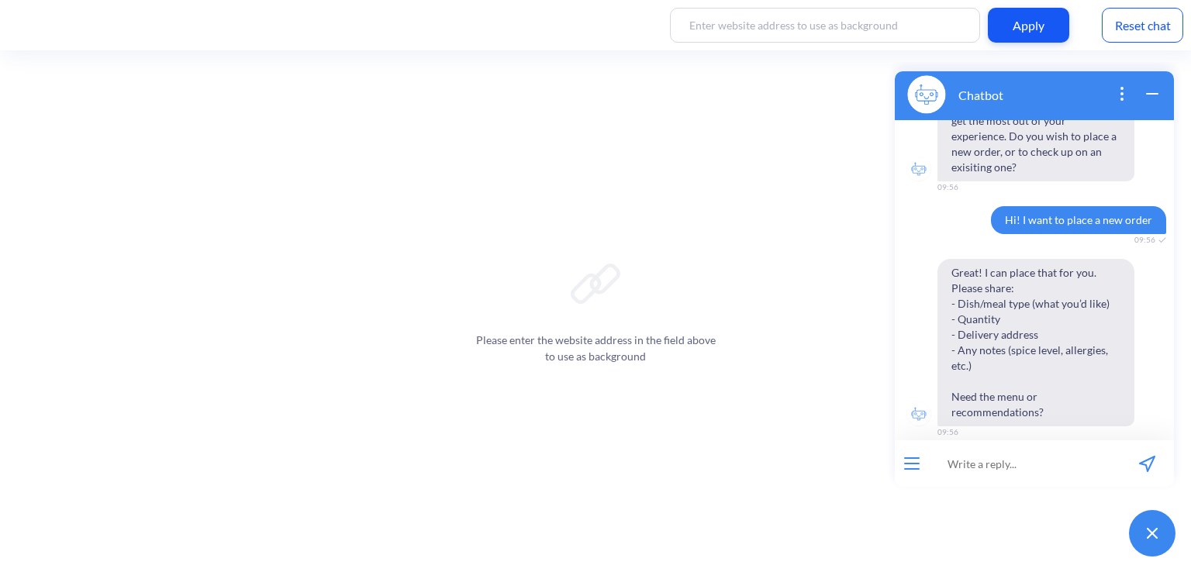
scroll to position [47, 0]
type input "I want 2 fried chicken for kozelnytska 2a"
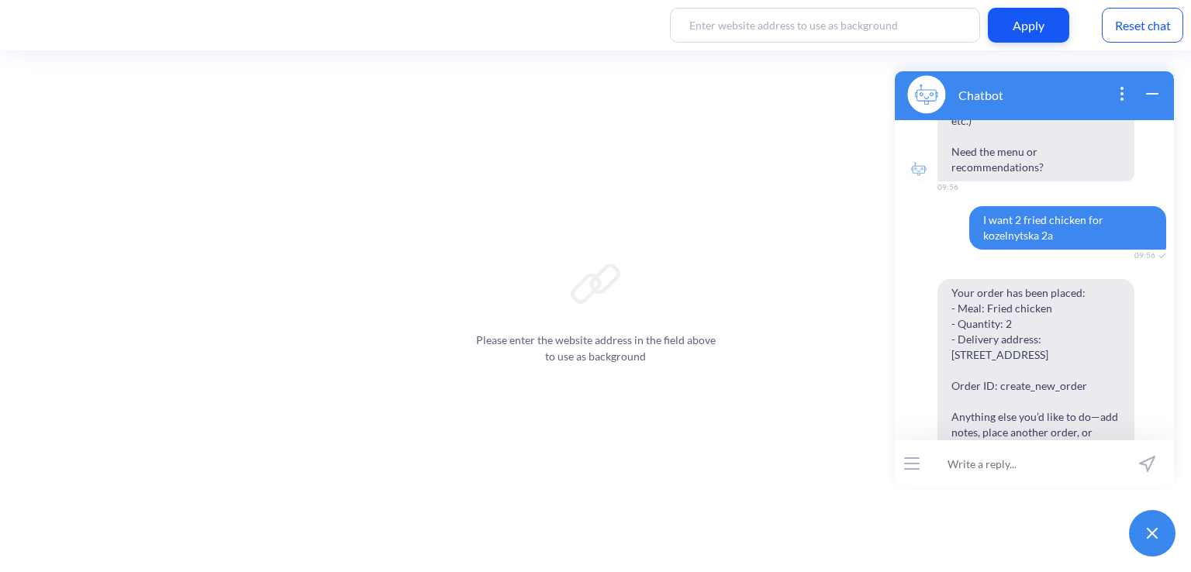
scroll to position [308, 0]
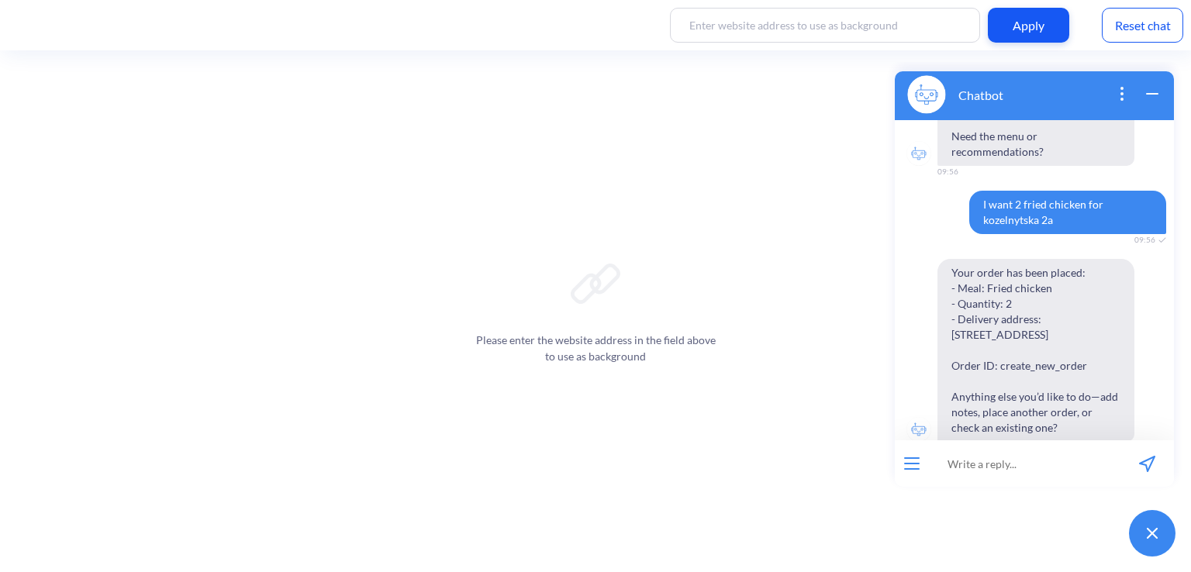
click at [1124, 32] on div "Reset chat" at bounding box center [1141, 25] width 81 height 35
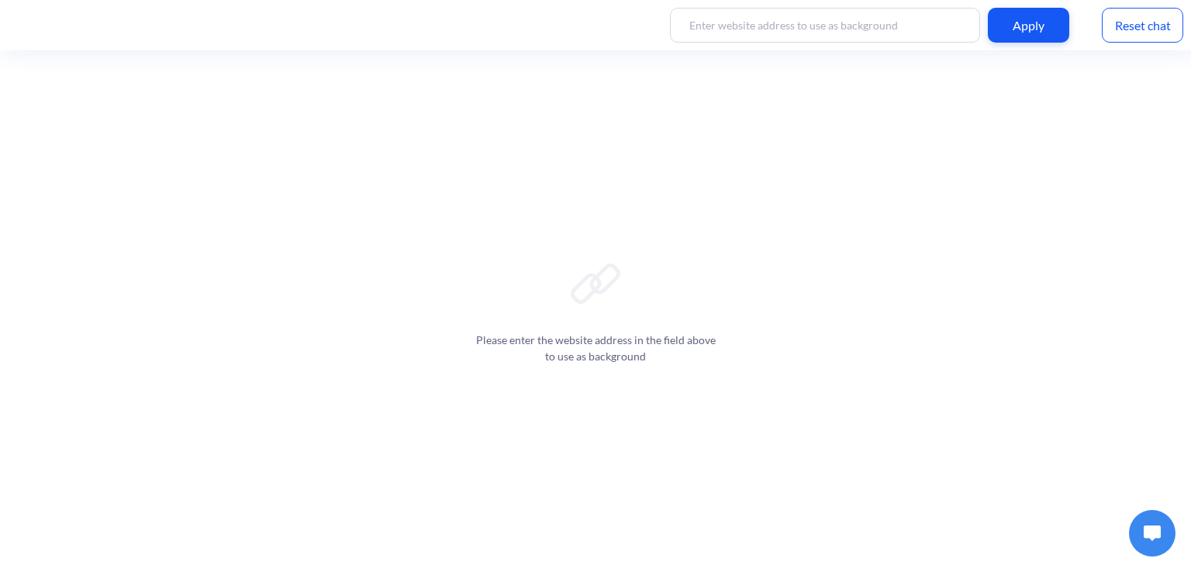
click at [1150, 533] on img at bounding box center [1151, 534] width 17 height 16
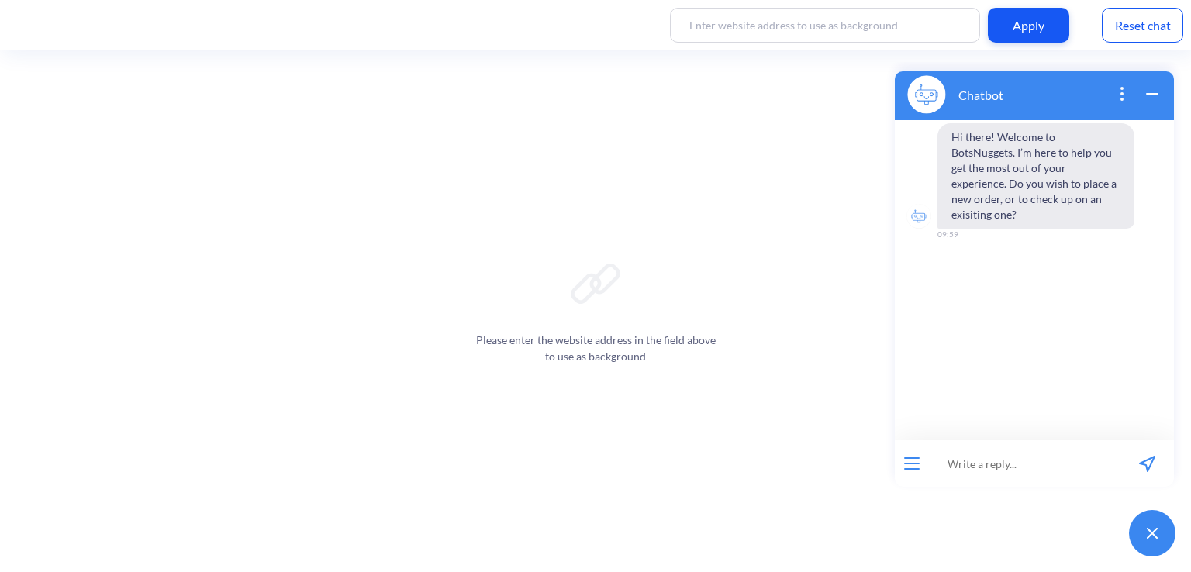
click at [1115, 25] on div "Reset chat" at bounding box center [1141, 25] width 81 height 35
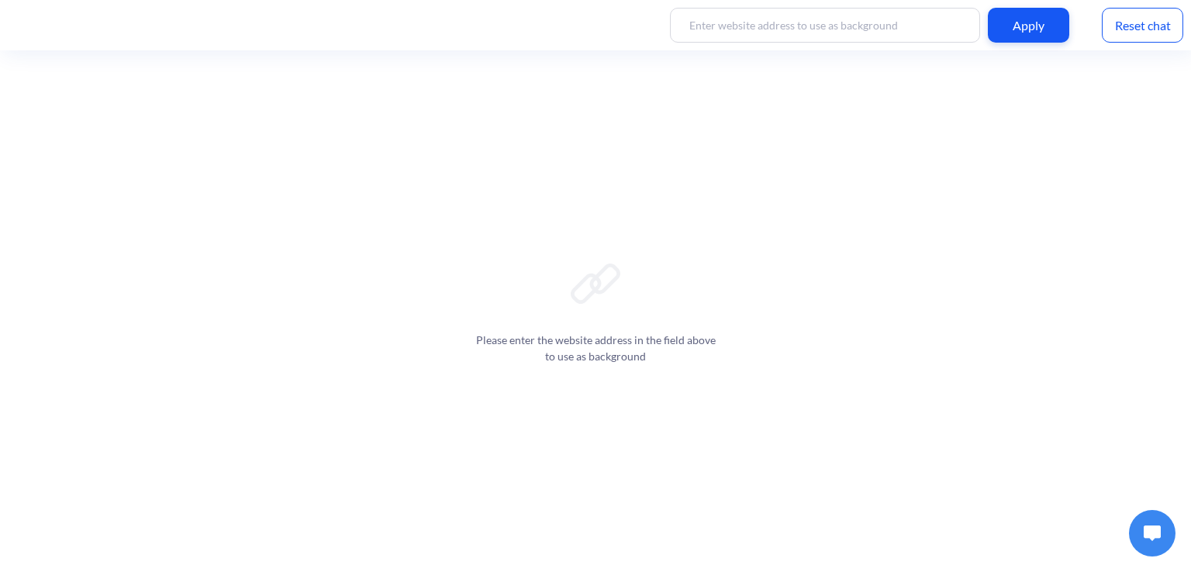
click at [1161, 540] on button at bounding box center [1152, 533] width 47 height 47
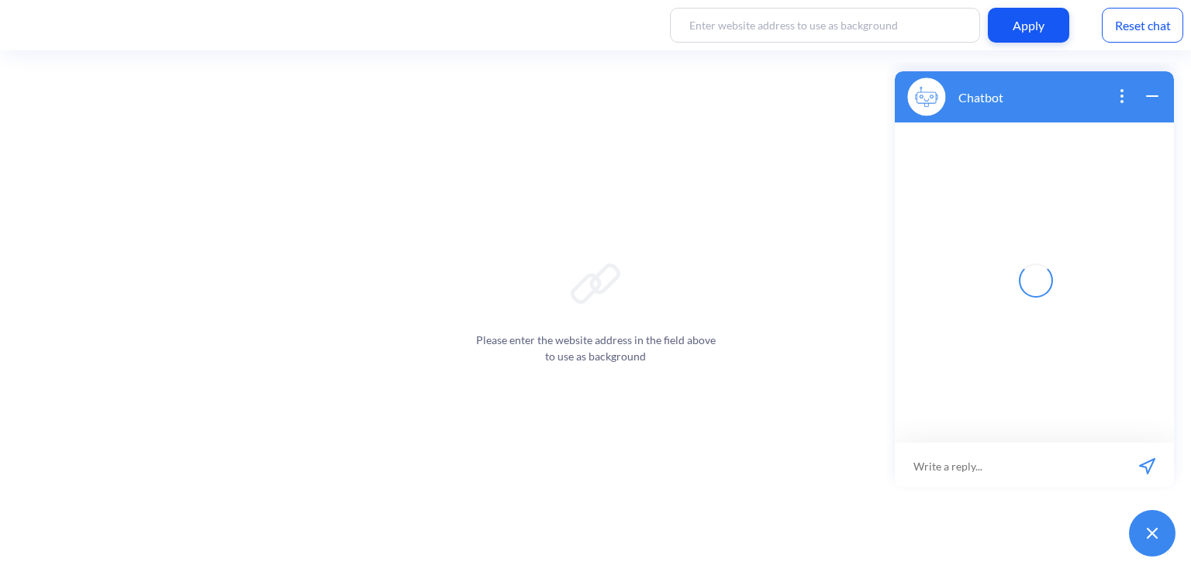
scroll to position [2, 0]
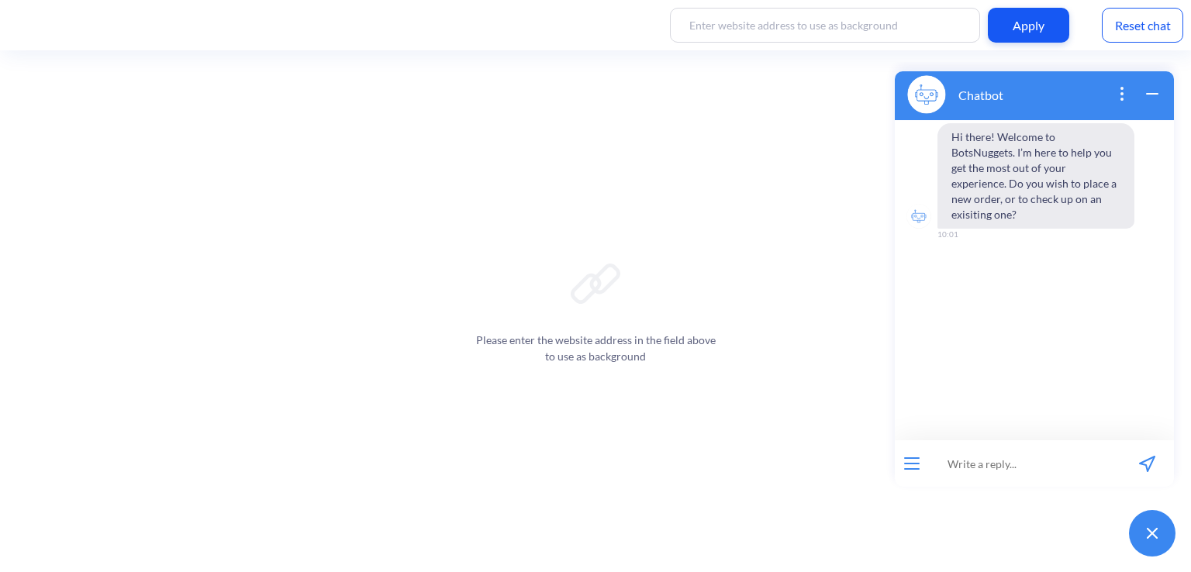
click at [1137, 36] on div "Reset chat" at bounding box center [1141, 25] width 81 height 35
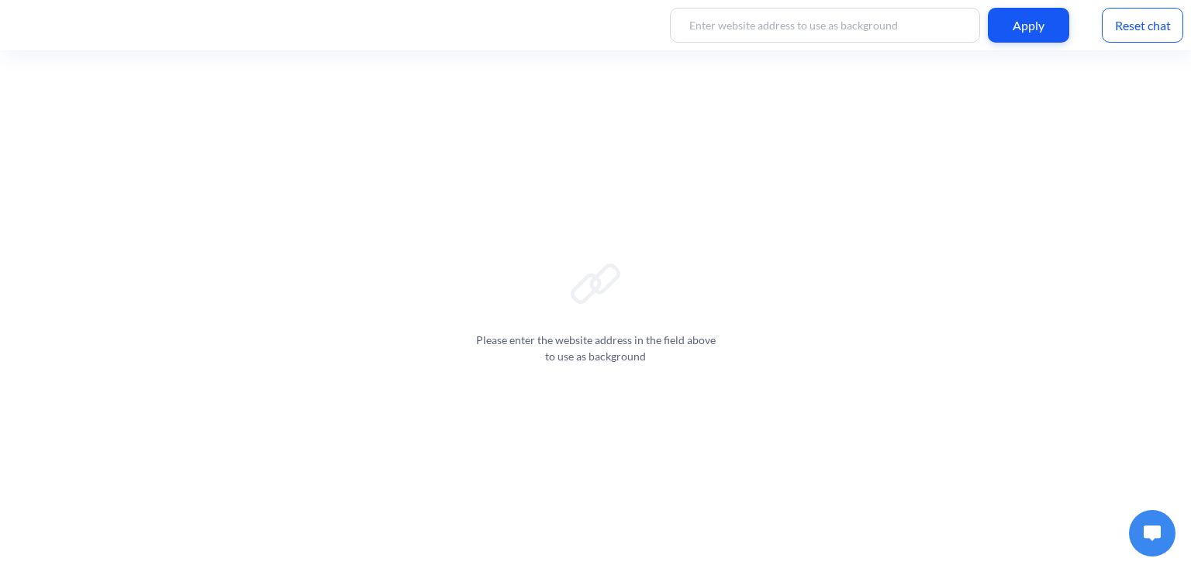
click at [1174, 547] on div at bounding box center [1152, 533] width 62 height 62
click at [1158, 542] on button at bounding box center [1152, 533] width 47 height 47
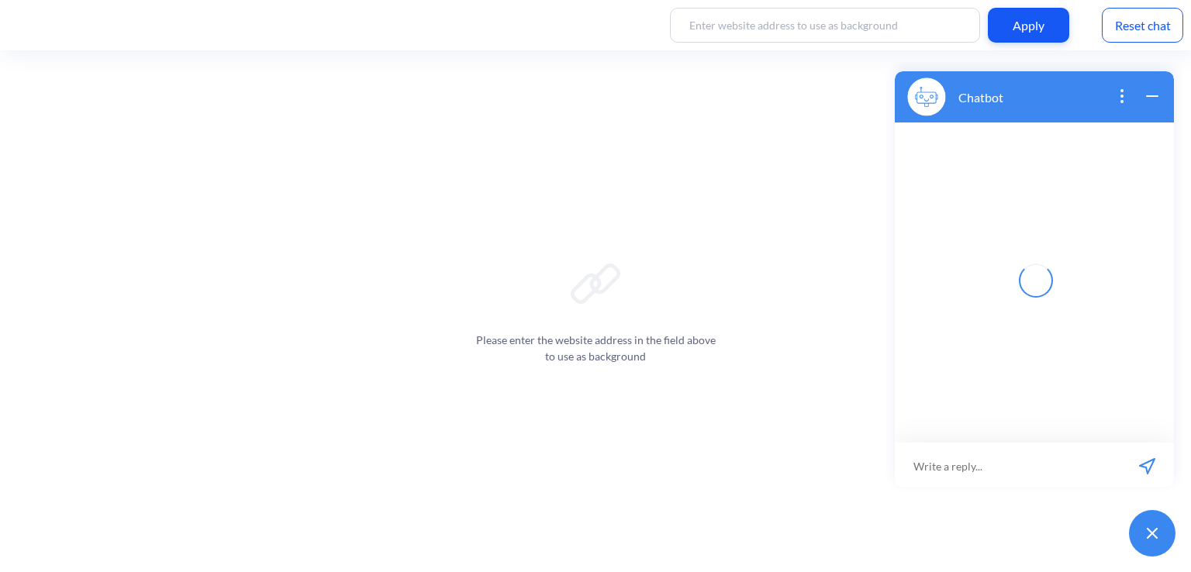
scroll to position [2, 0]
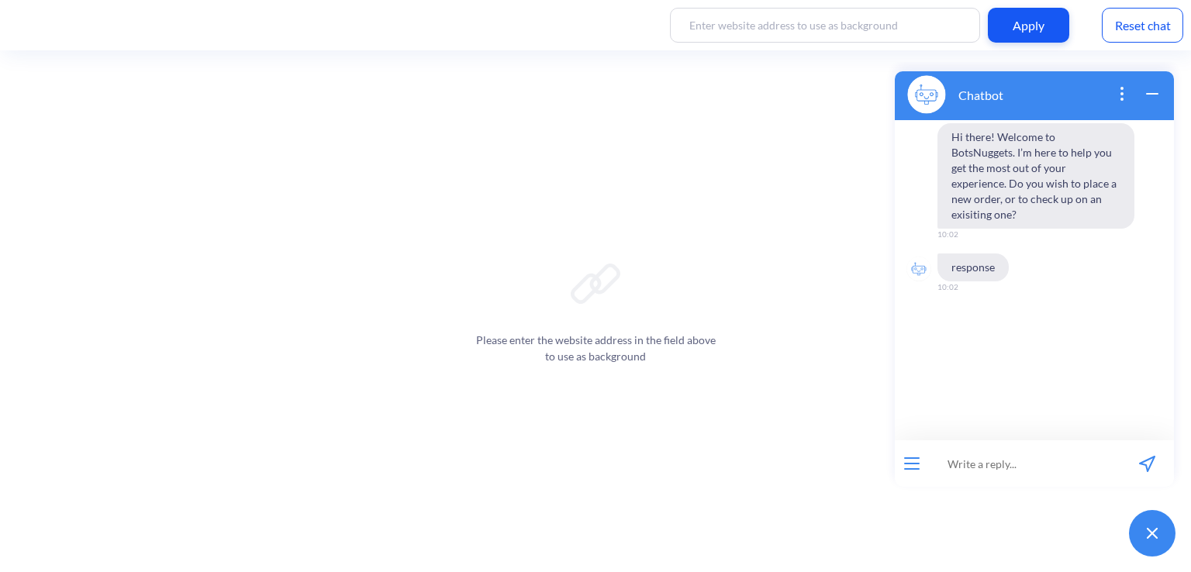
click at [1144, 43] on div "Apply Reset chat" at bounding box center [595, 25] width 1191 height 50
click at [1144, 34] on div "Reset chat" at bounding box center [1141, 25] width 81 height 35
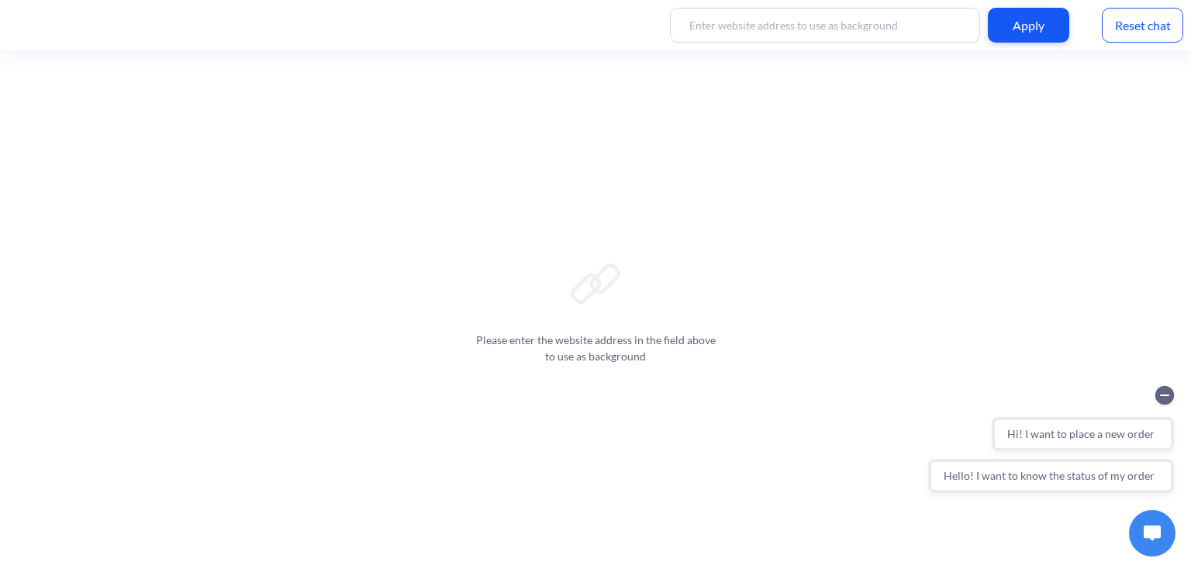
click at [1128, 505] on div at bounding box center [1152, 533] width 62 height 62
click at [1143, 522] on button at bounding box center [1152, 533] width 47 height 47
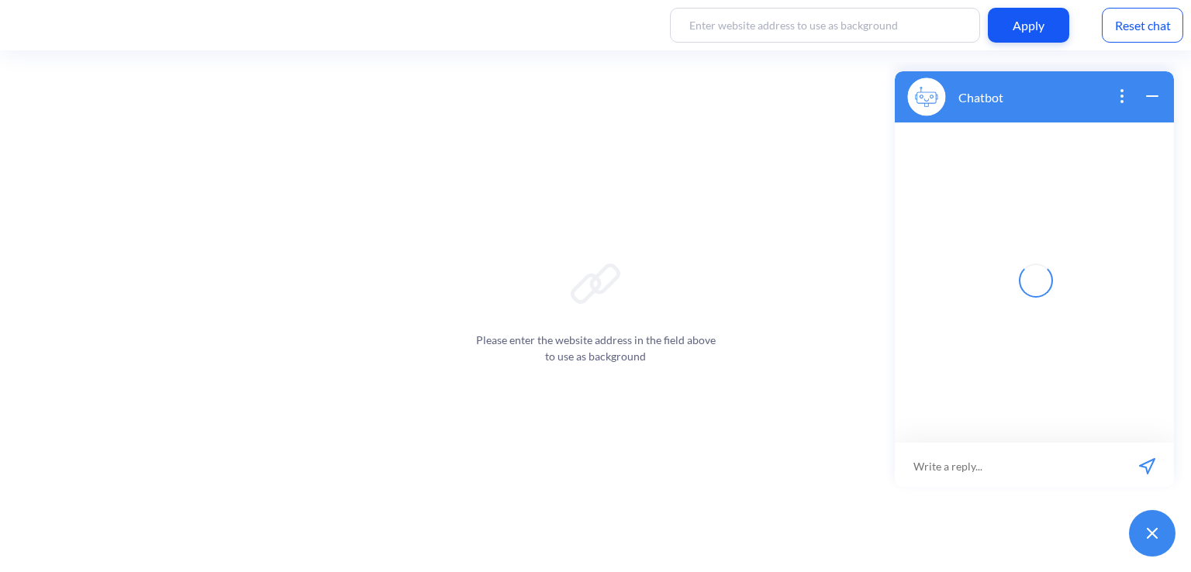
scroll to position [2, 0]
